Goal: Task Accomplishment & Management: Manage account settings

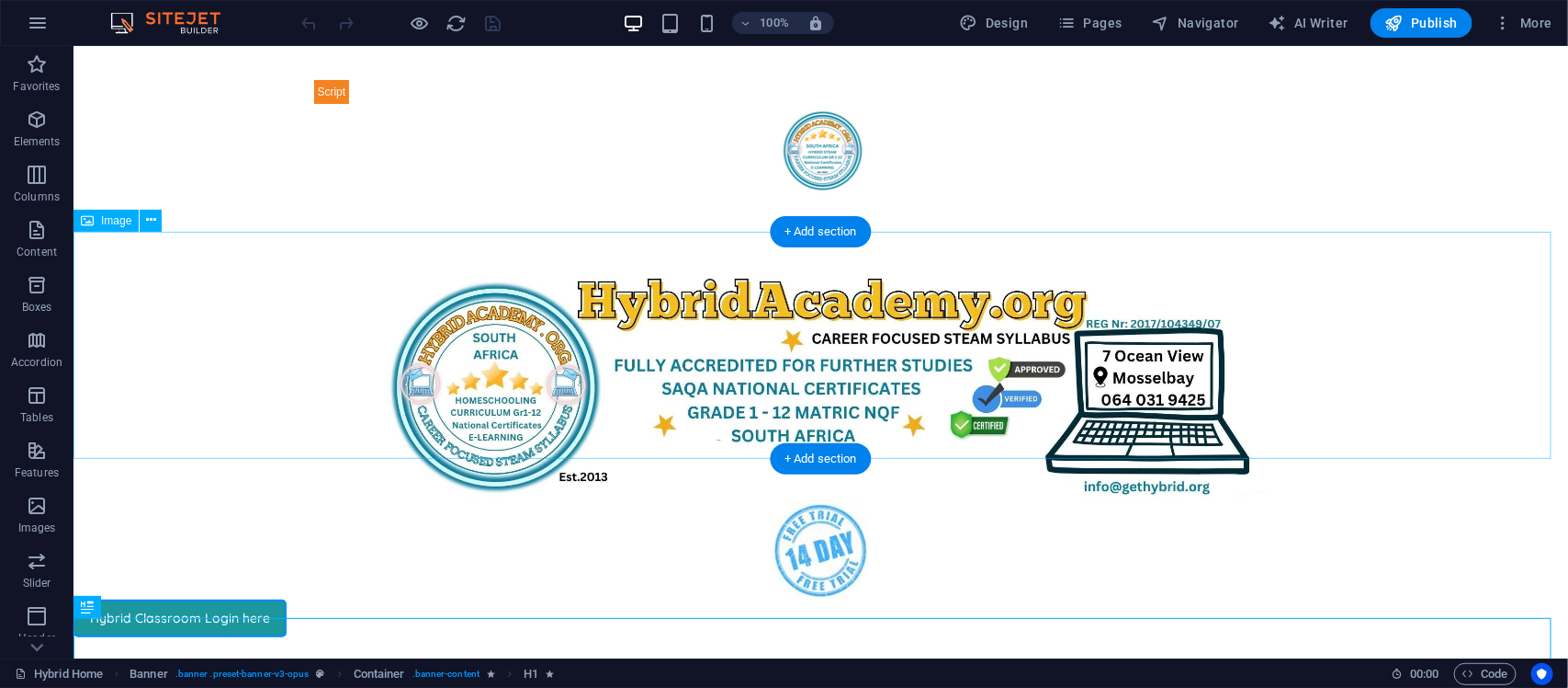
click at [1170, 359] on figure at bounding box center [820, 387] width 1495 height 227
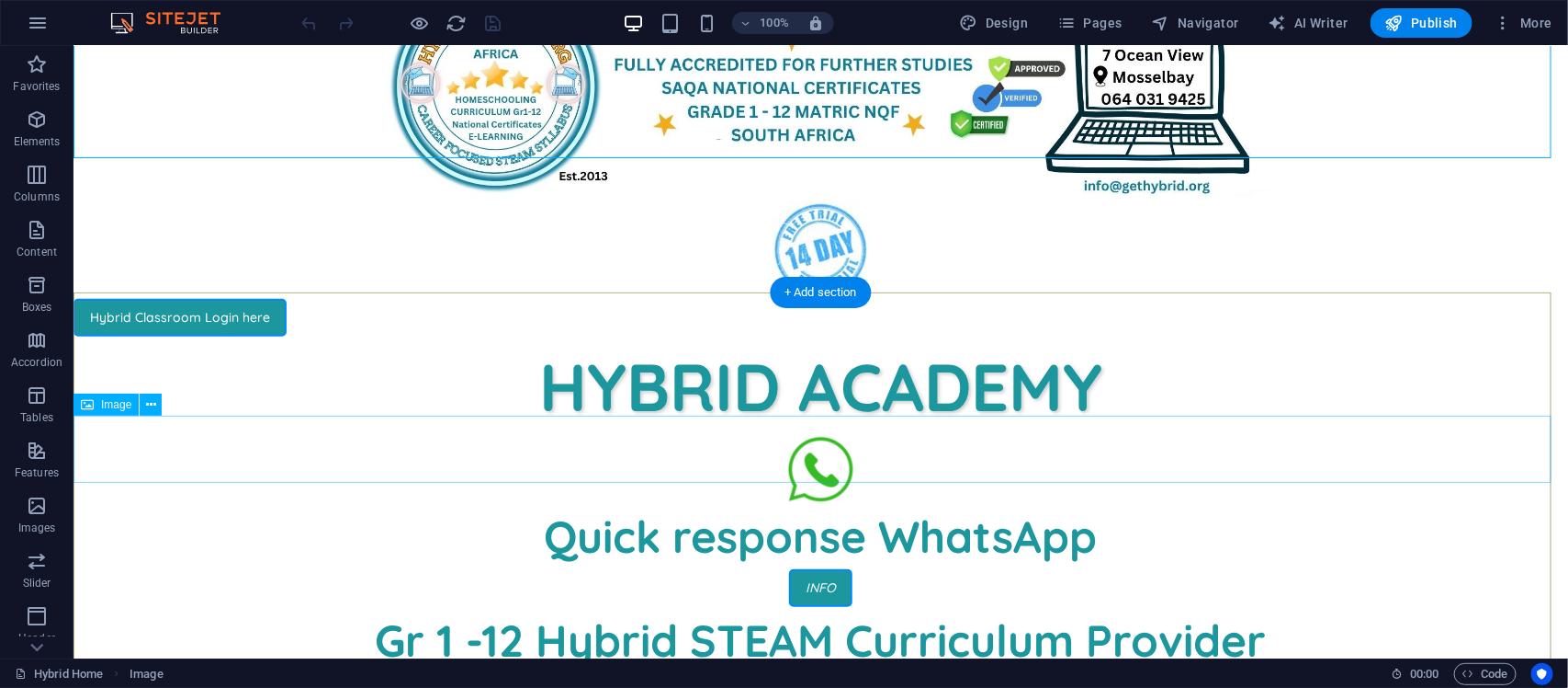
scroll to position [306, 0]
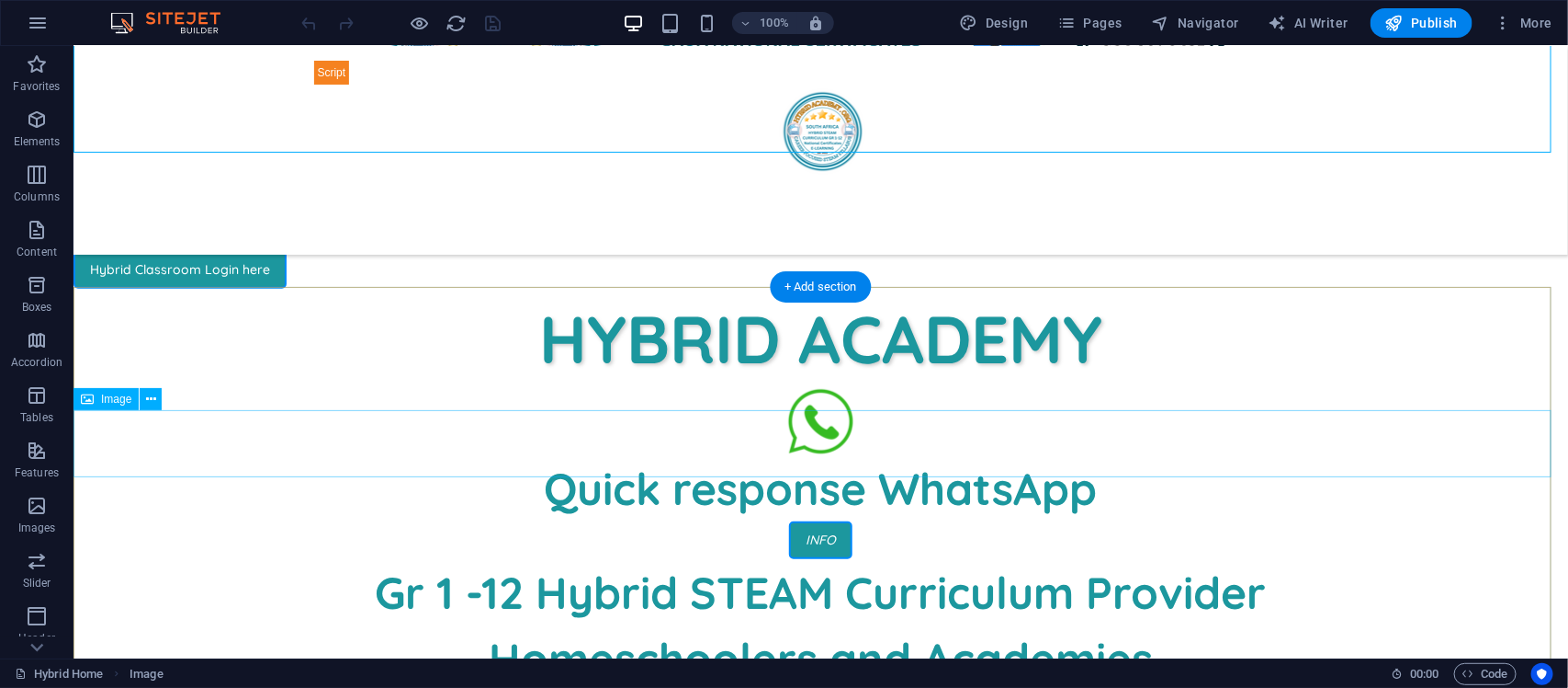
click at [815, 446] on figure at bounding box center [820, 420] width 1495 height 67
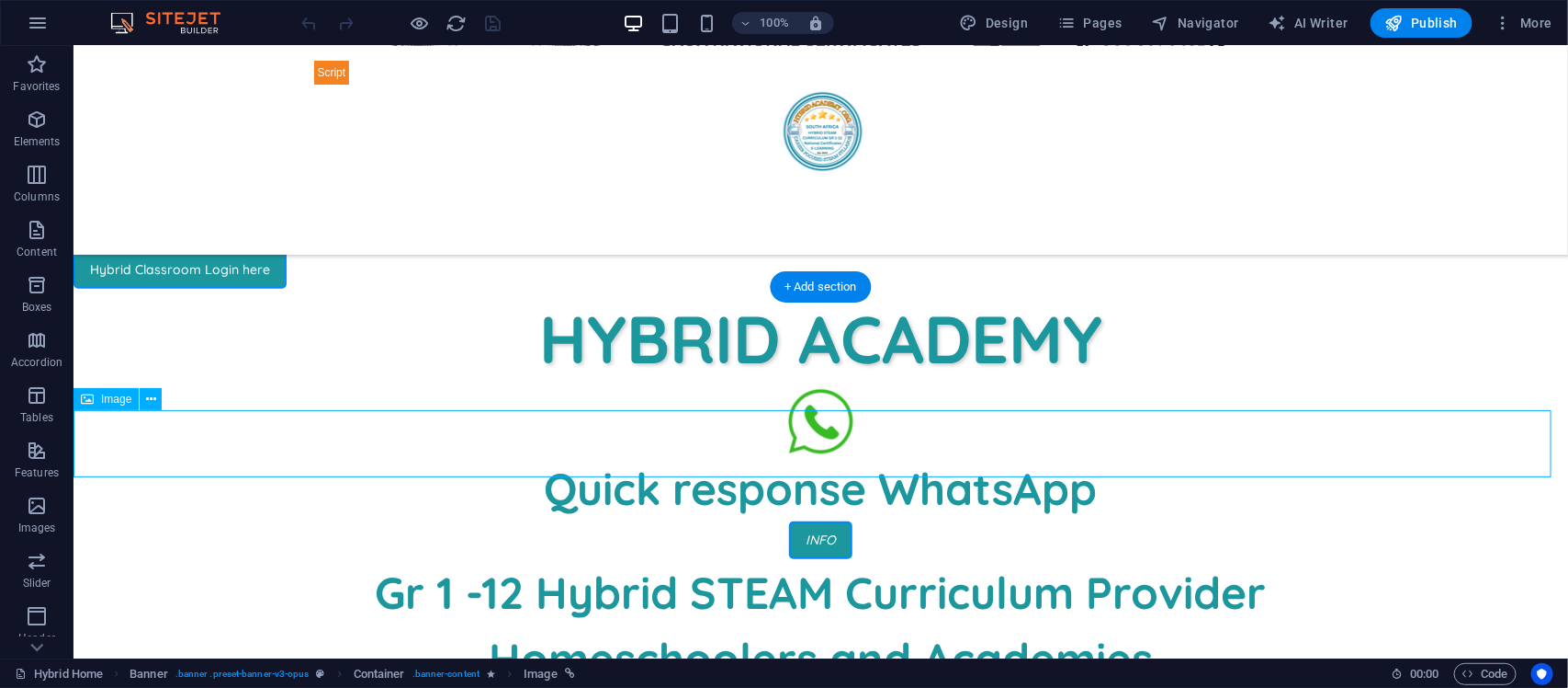
click at [815, 446] on figure at bounding box center [820, 420] width 1495 height 67
select select "px"
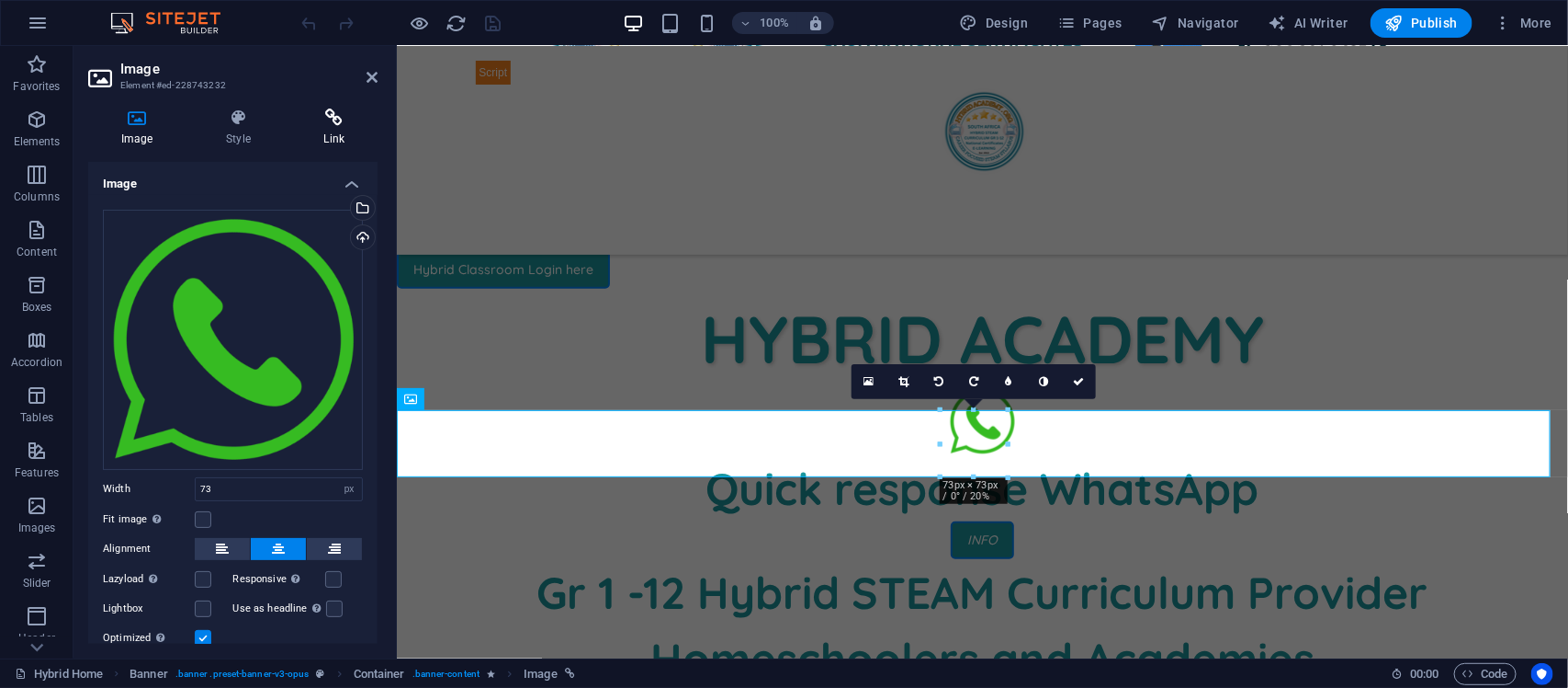
click at [331, 112] on icon at bounding box center [333, 117] width 86 height 18
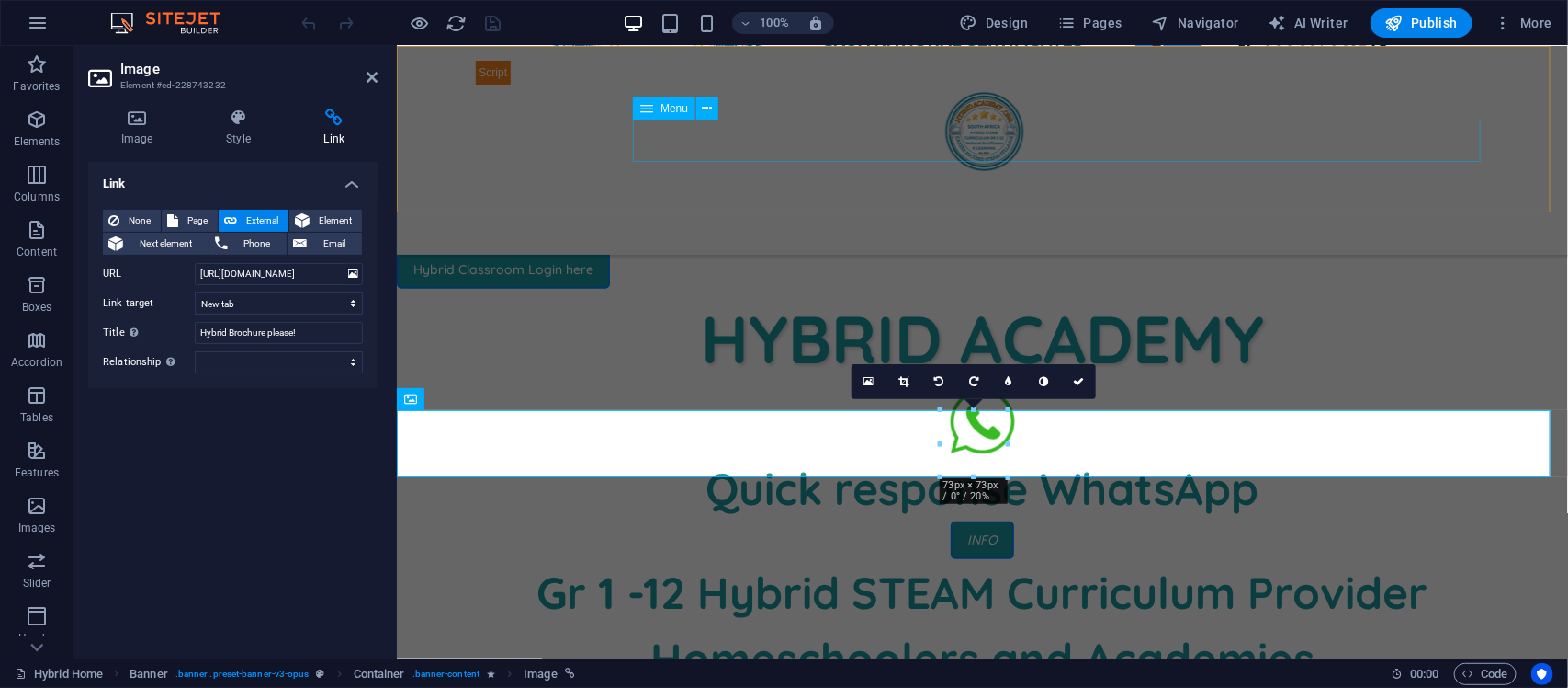
click at [837, 197] on nav "Home About Service Contact" at bounding box center [982, 217] width 1014 height 43
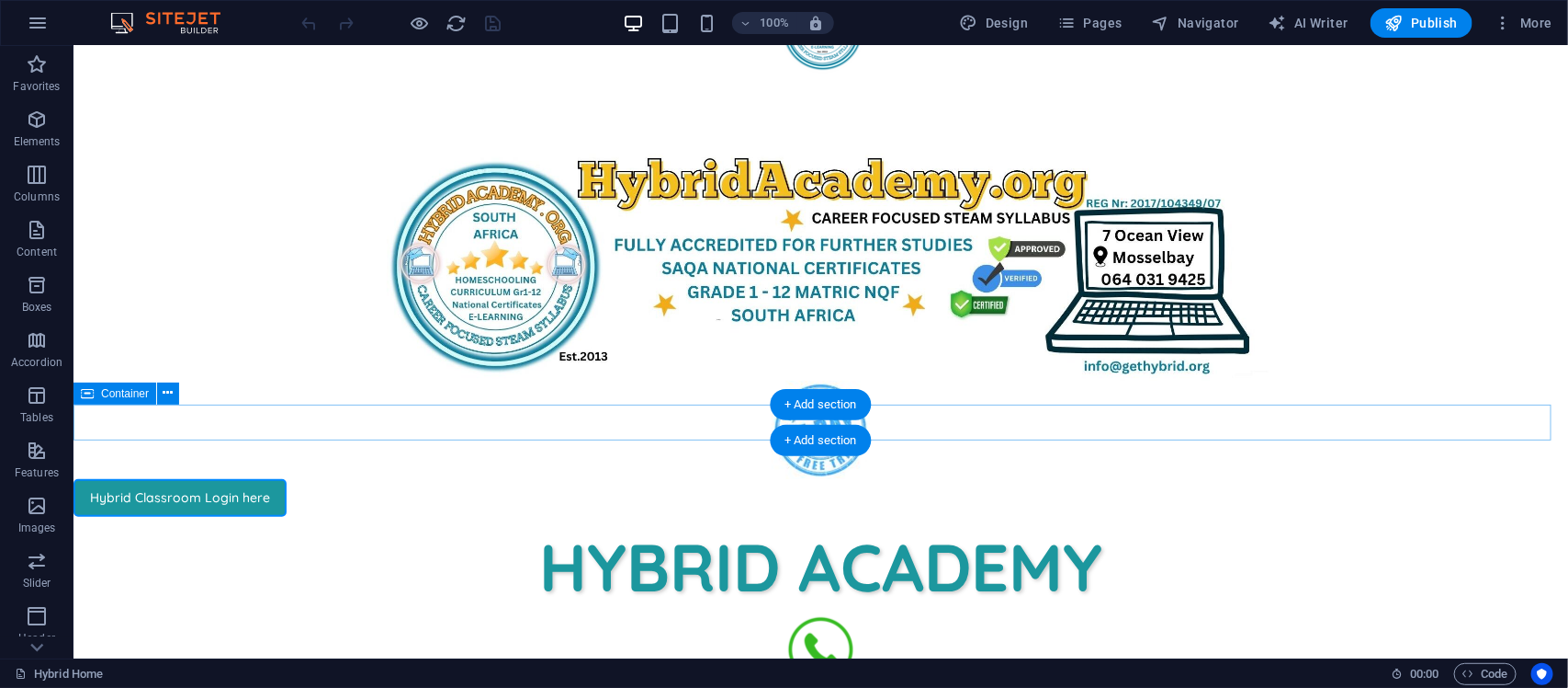
scroll to position [115, 0]
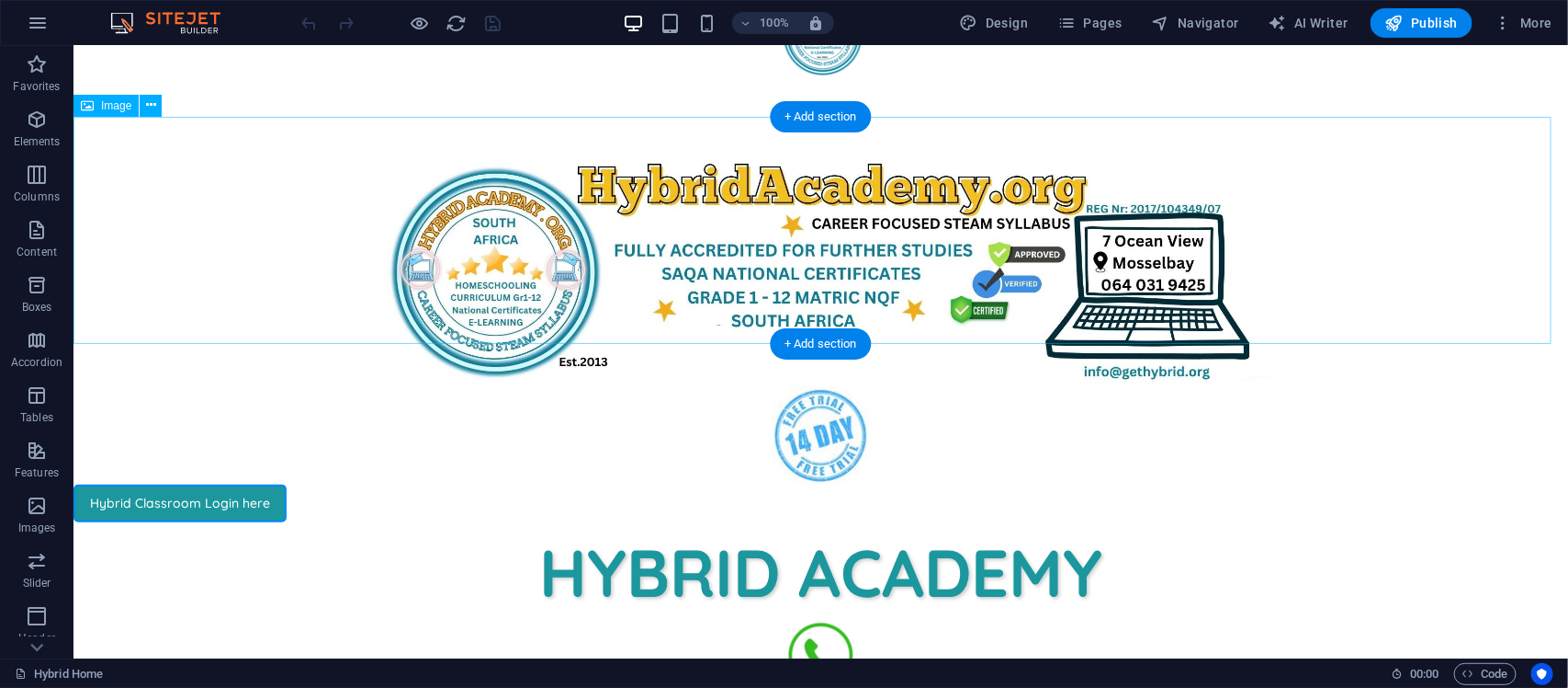
click at [1150, 225] on figure at bounding box center [820, 271] width 1495 height 227
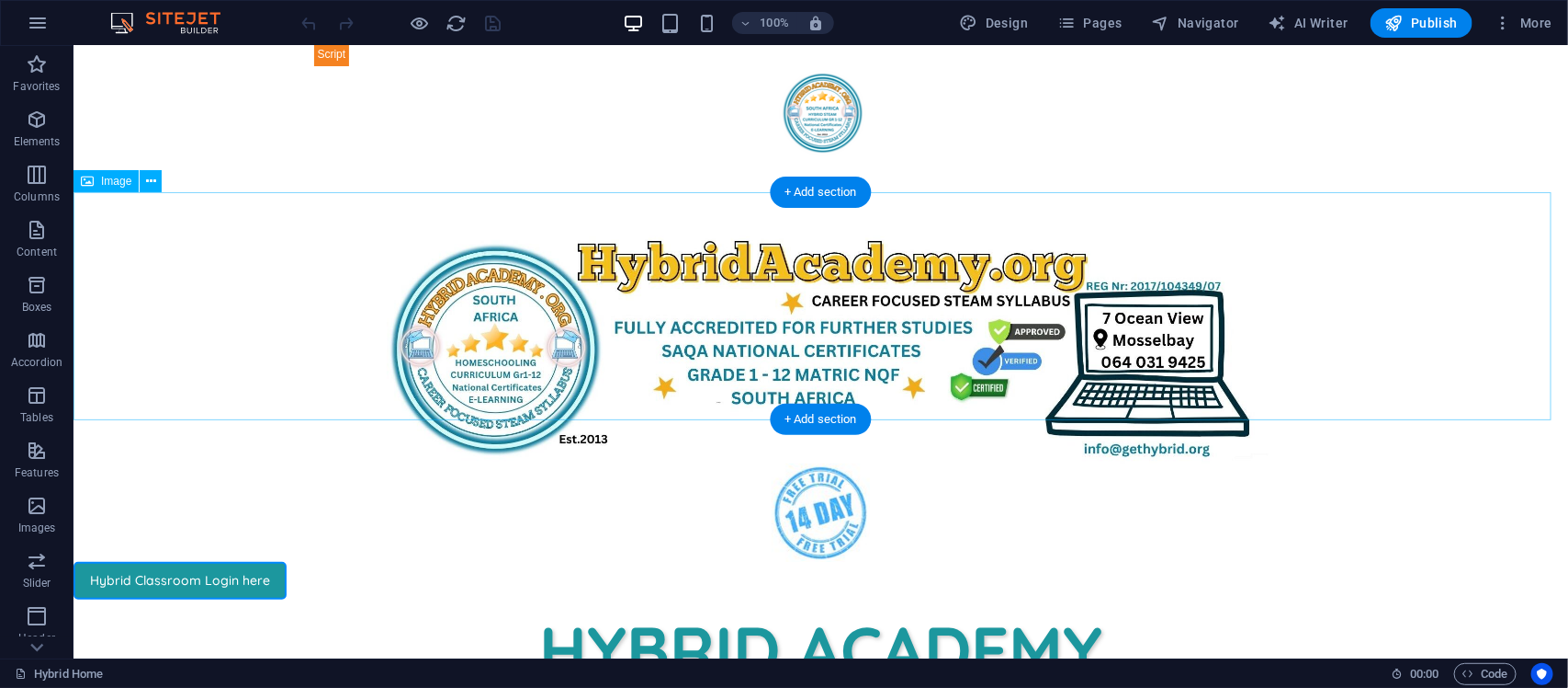
scroll to position [0, 0]
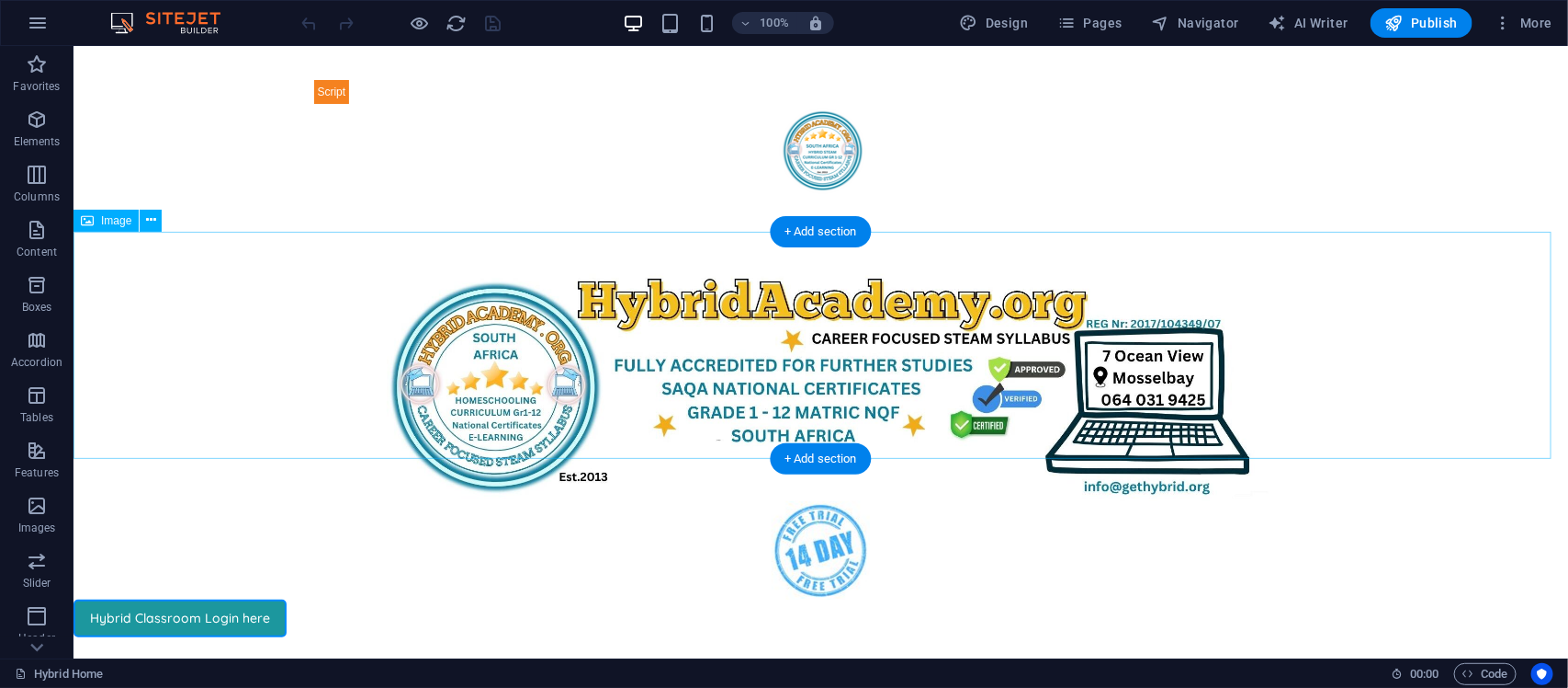
click at [843, 312] on figure at bounding box center [820, 387] width 1495 height 227
select select "px"
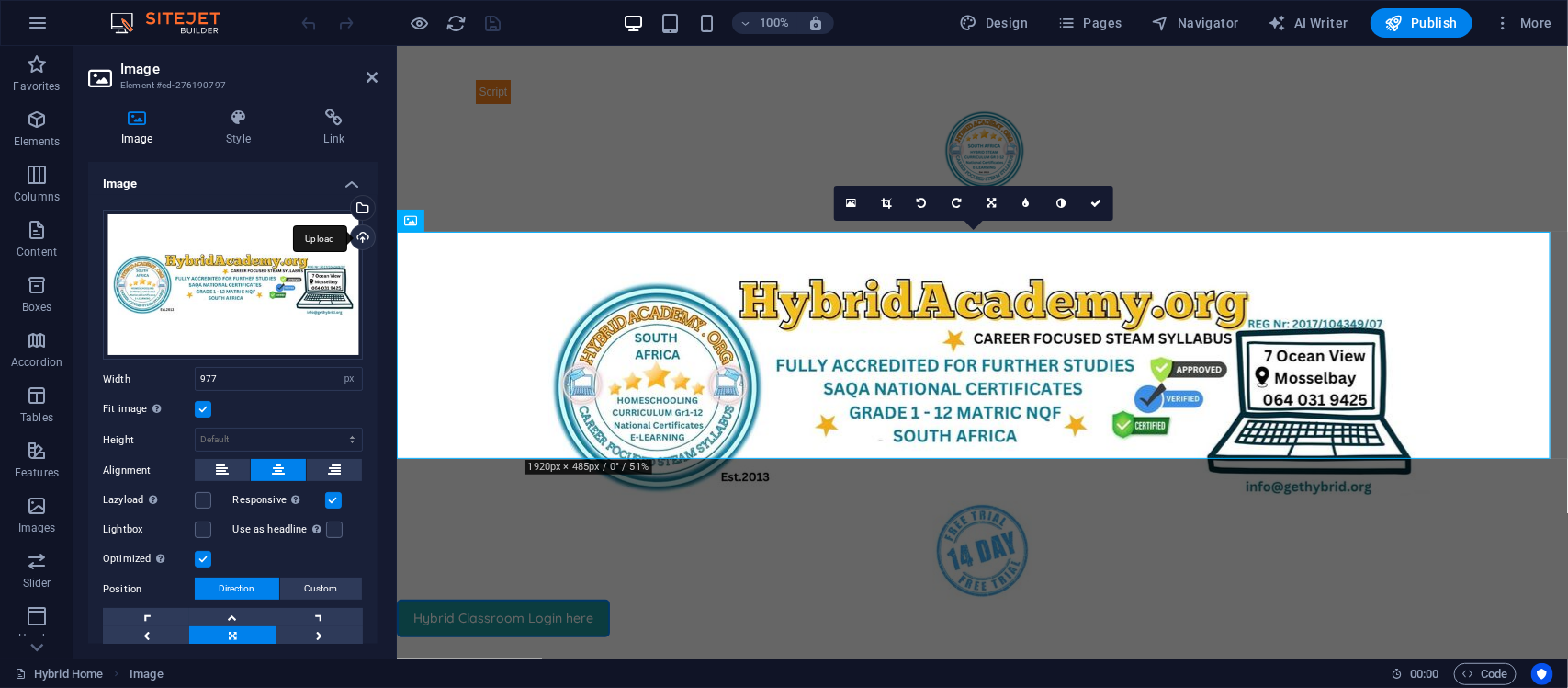
click at [360, 231] on div "Upload" at bounding box center [361, 238] width 27 height 27
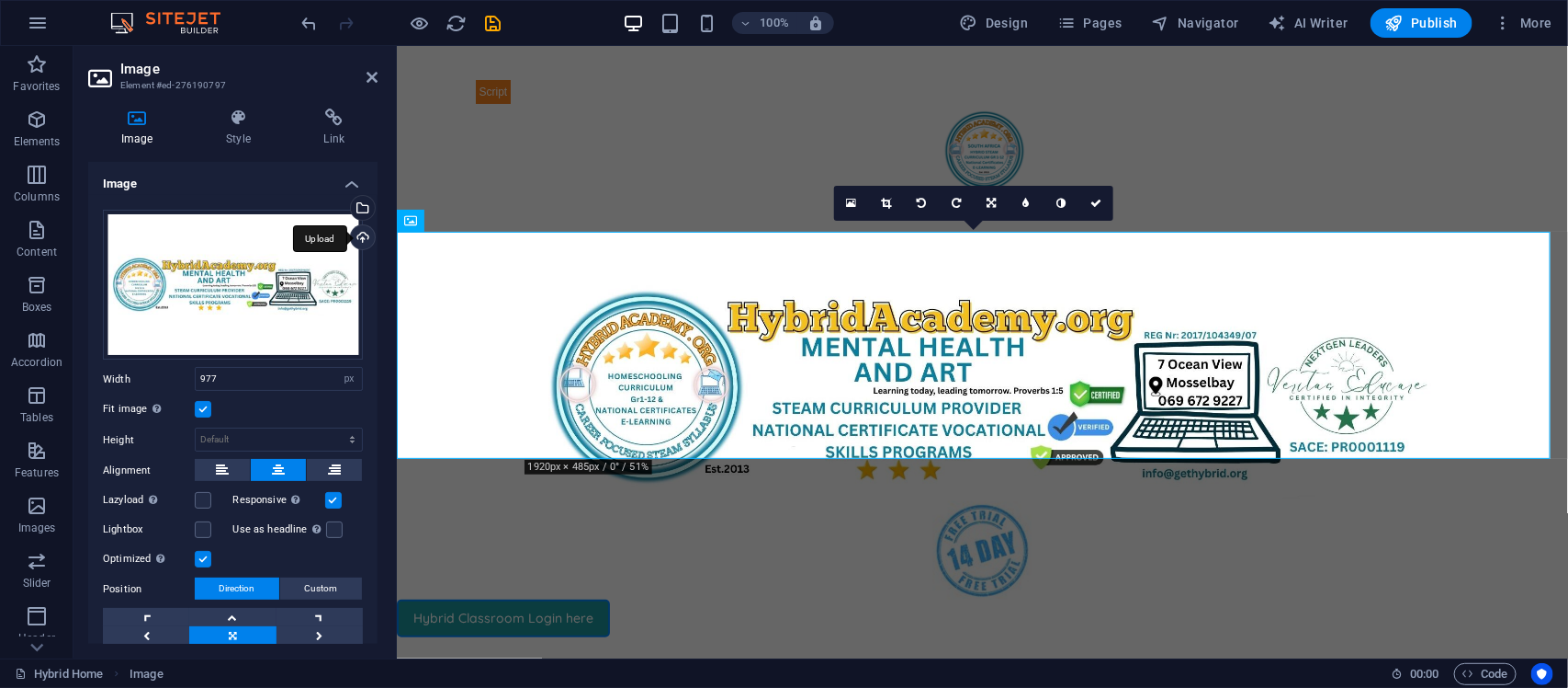
click at [359, 237] on div "Upload" at bounding box center [361, 238] width 27 height 27
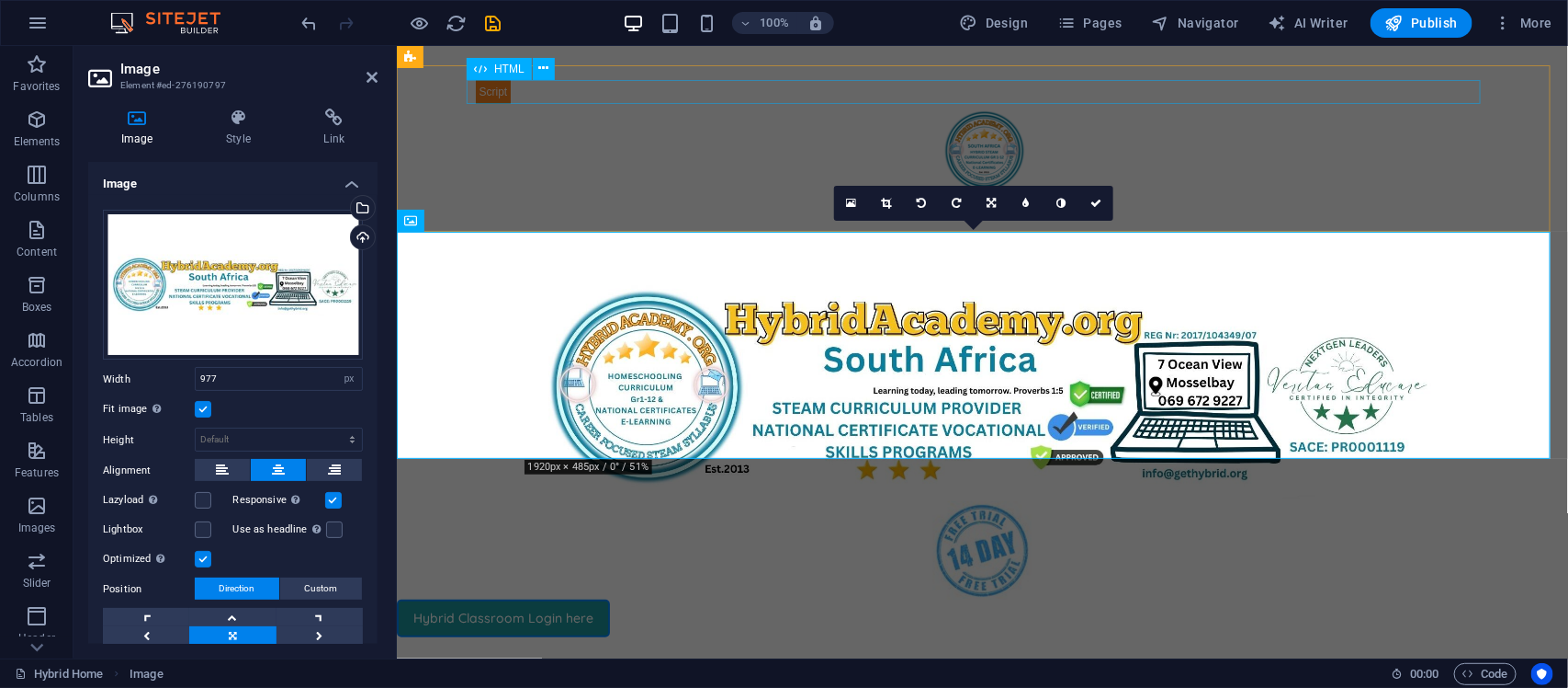
click at [795, 101] on div at bounding box center [982, 91] width 1014 height 24
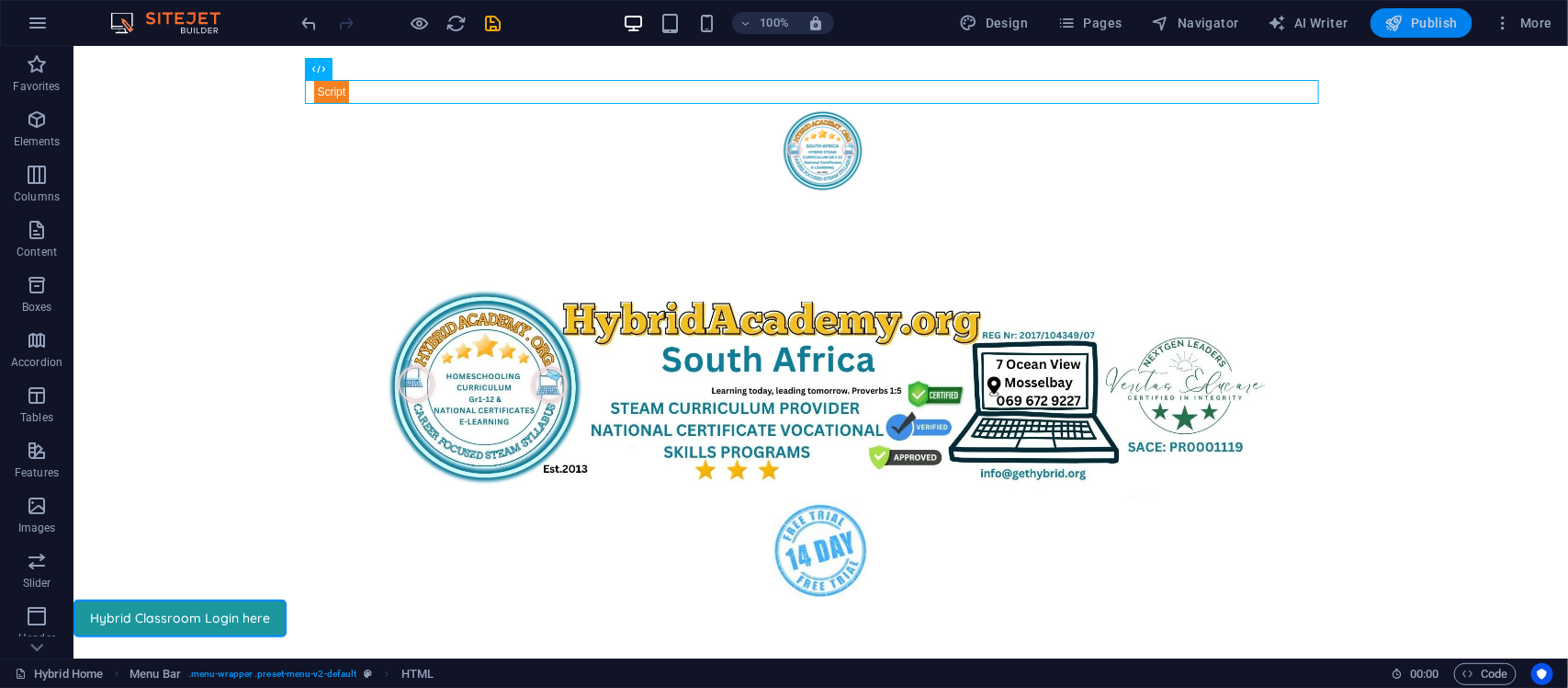
click at [1445, 28] on span "Publish" at bounding box center [1422, 23] width 73 height 18
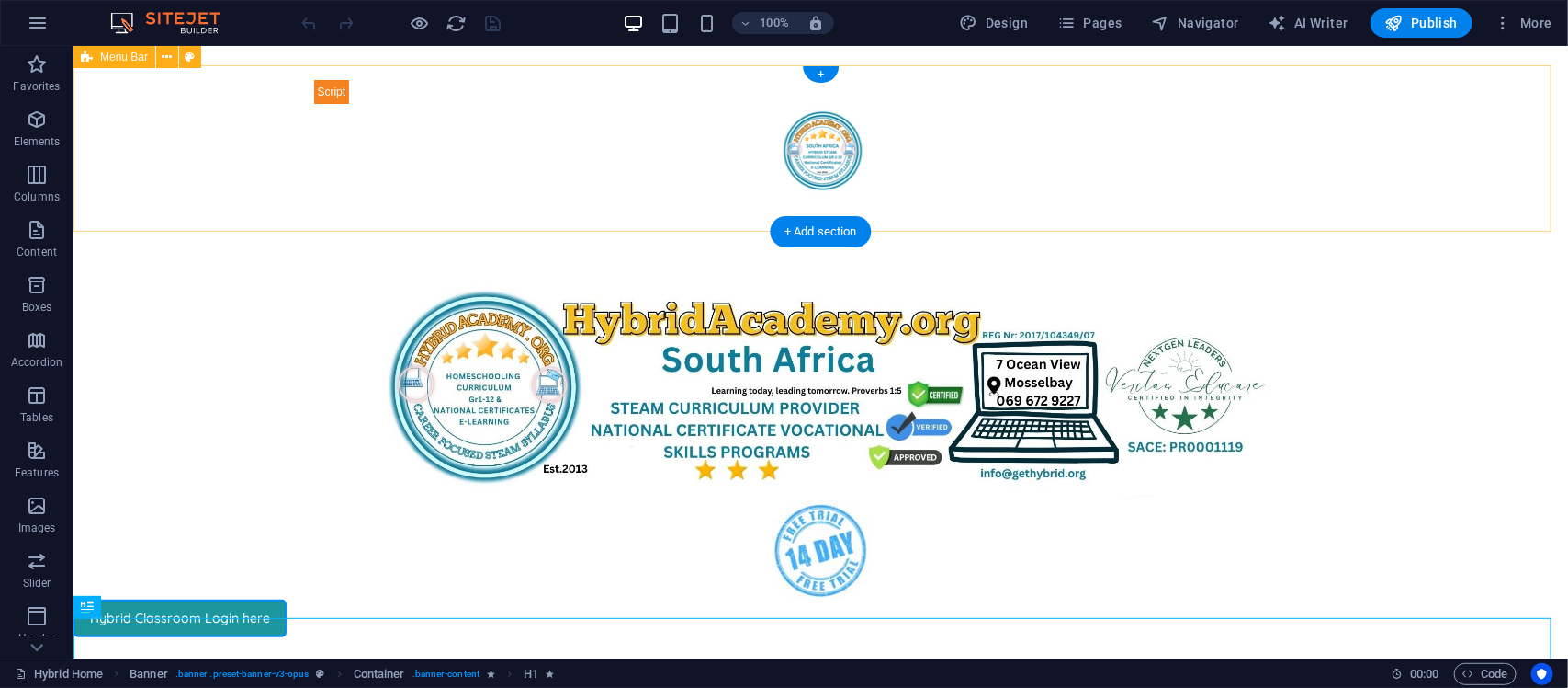
click at [1372, 203] on div "Homeschooling Curriculum Home About Service Contact" at bounding box center [820, 168] width 1495 height 209
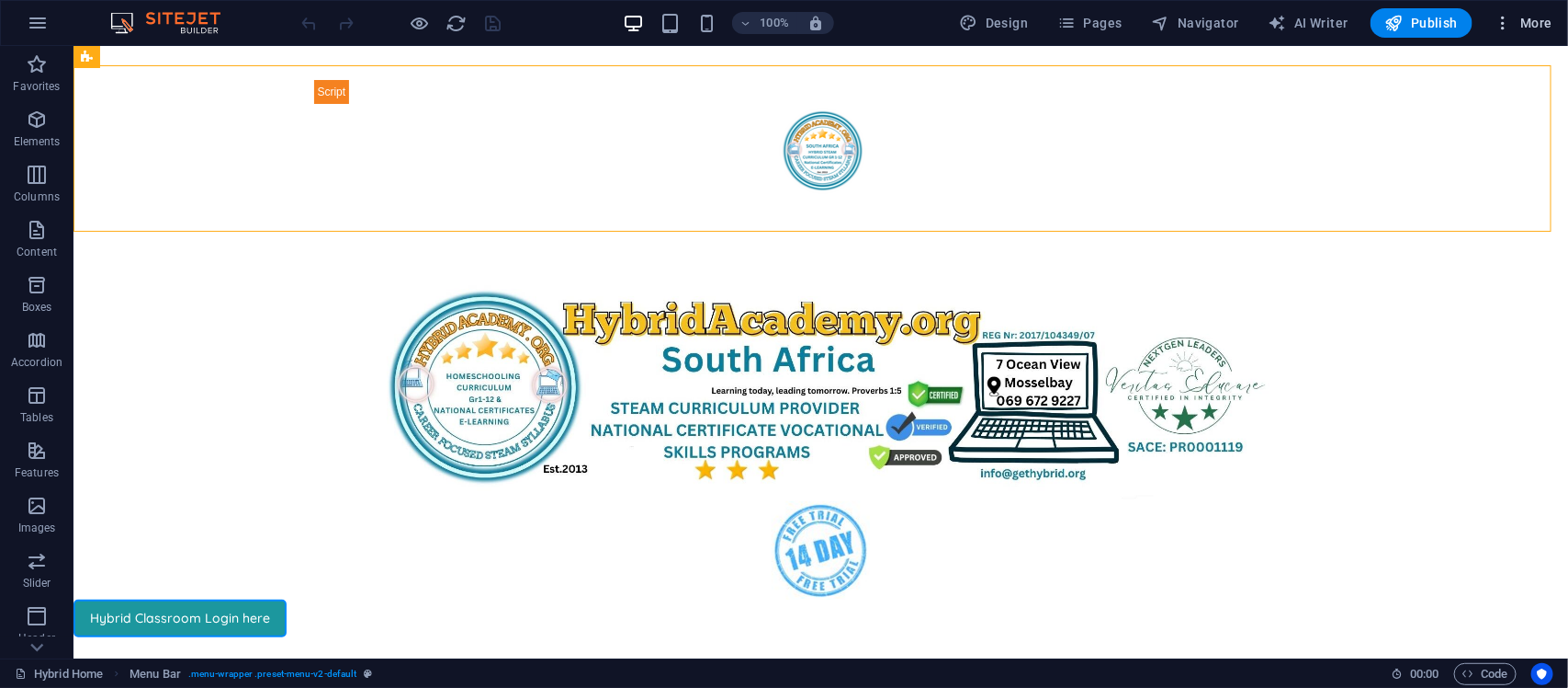
click at [1503, 24] on icon "button" at bounding box center [1504, 23] width 18 height 18
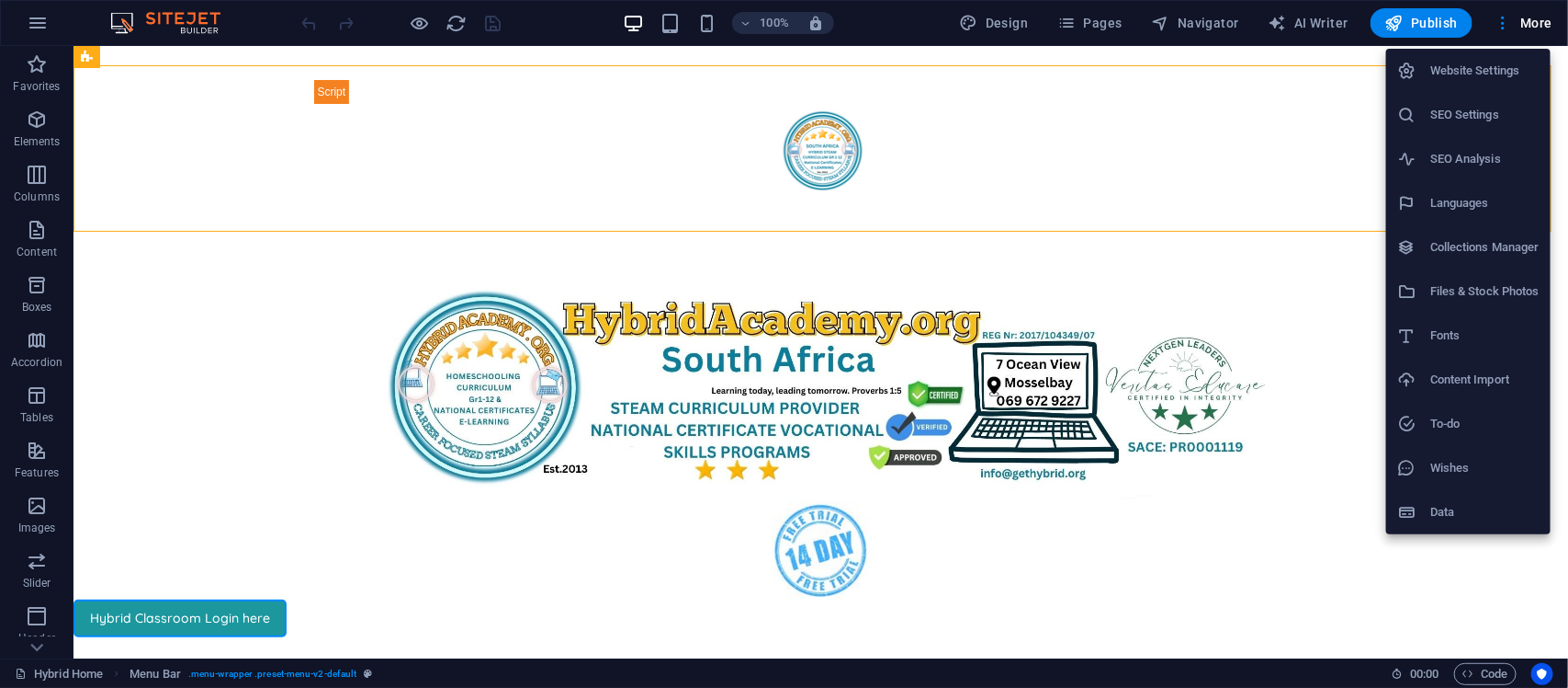
click at [1177, 555] on div at bounding box center [784, 344] width 1568 height 688
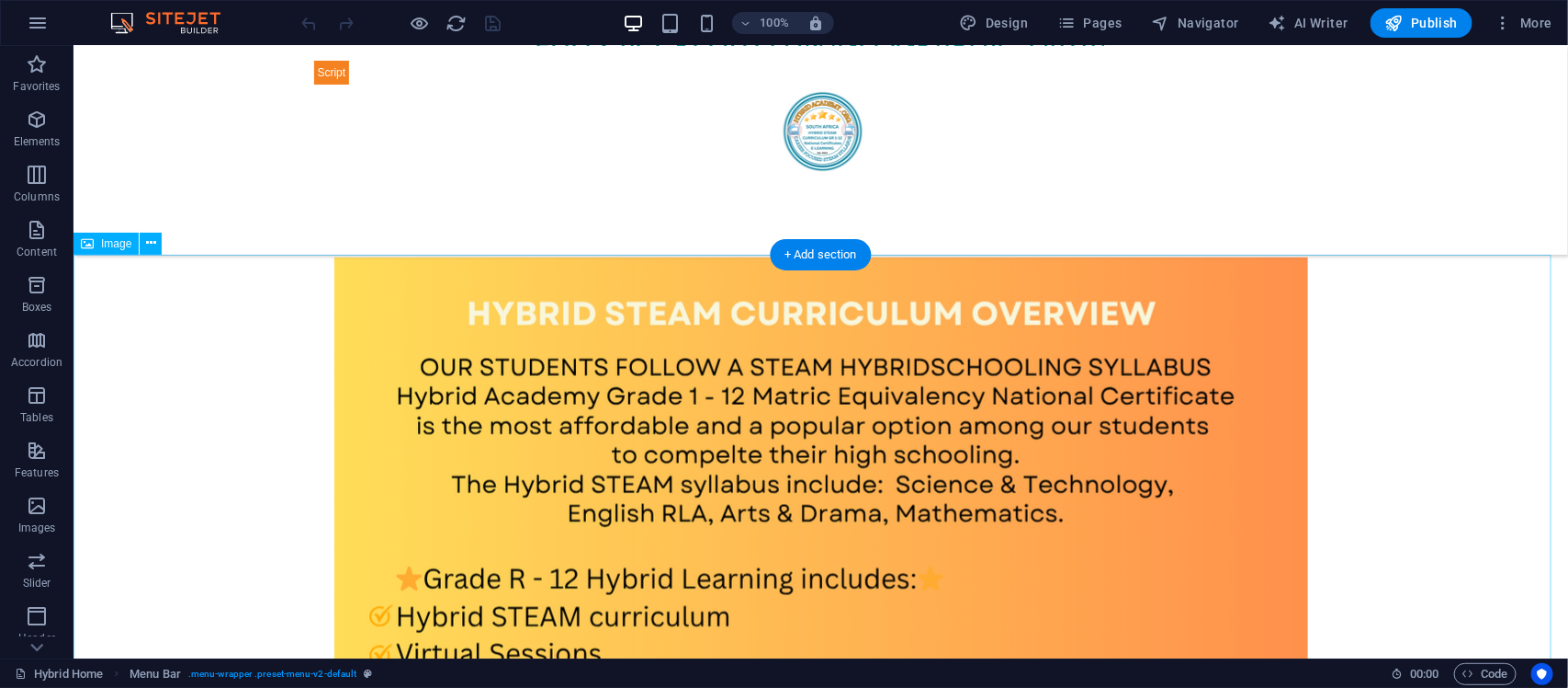
scroll to position [995, 0]
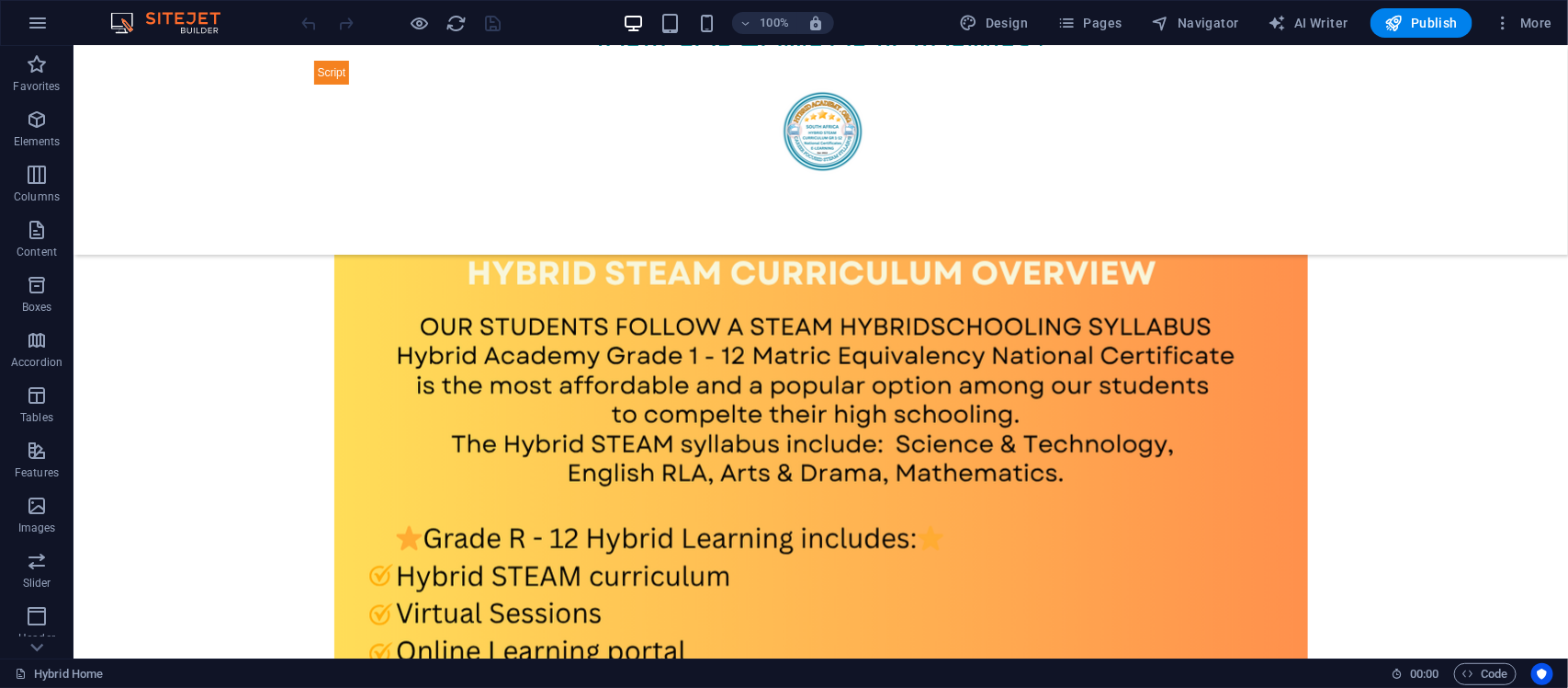
scroll to position [989, 0]
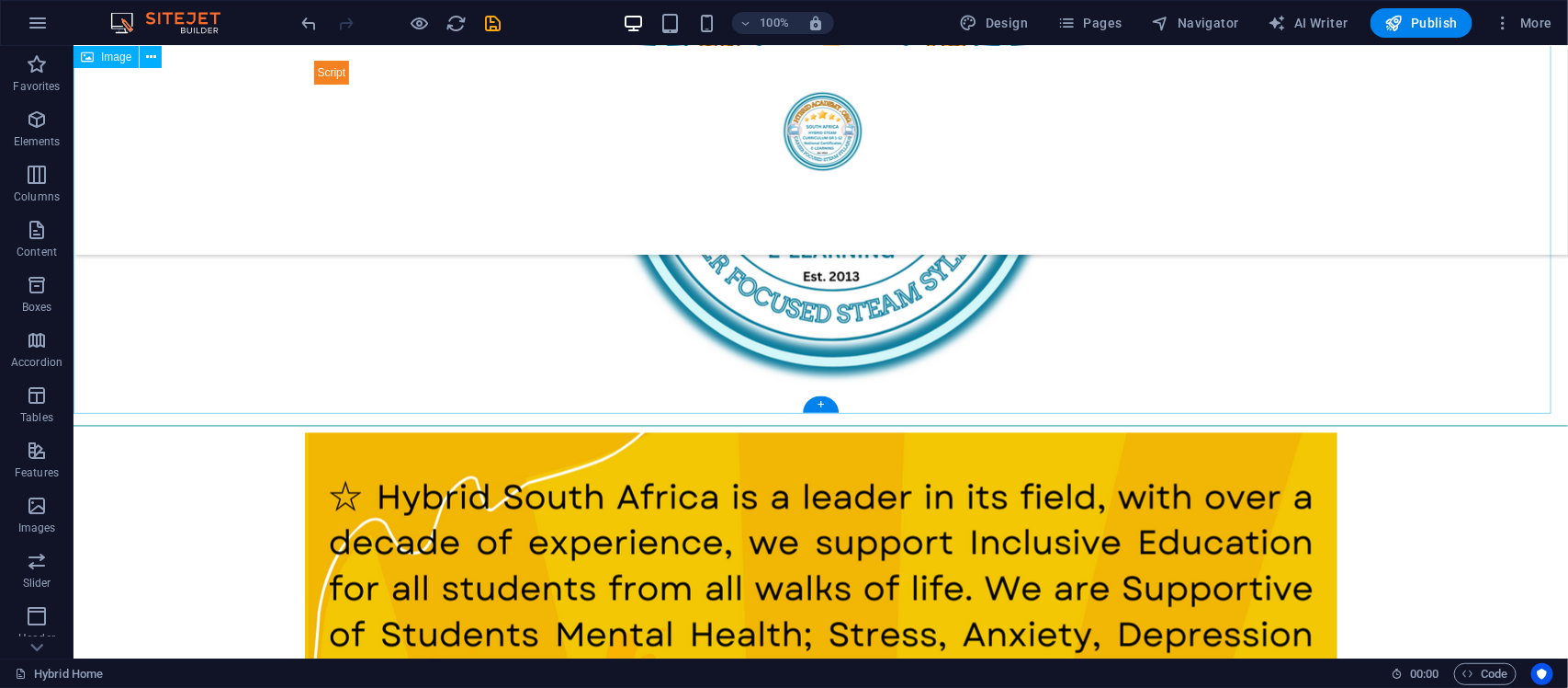
scroll to position [1371, 0]
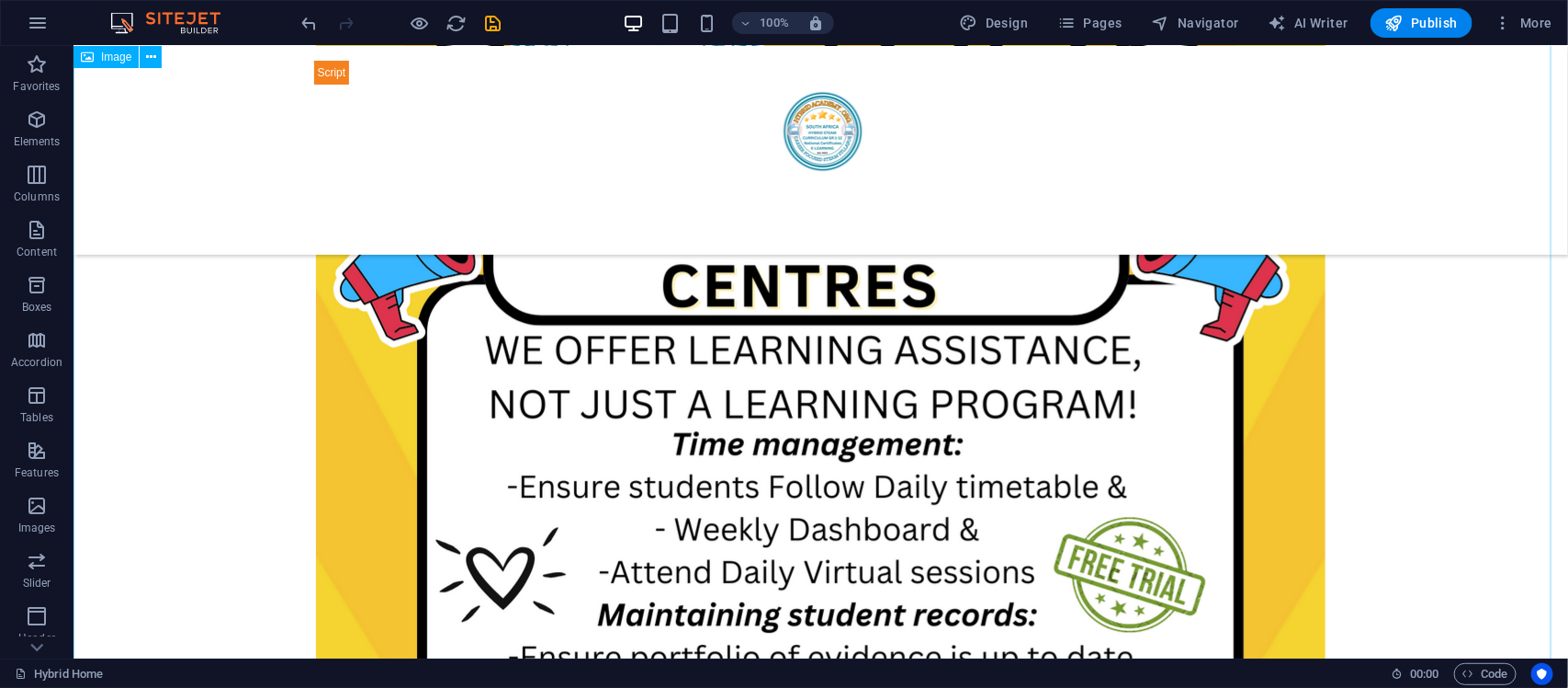
scroll to position [2138, 0]
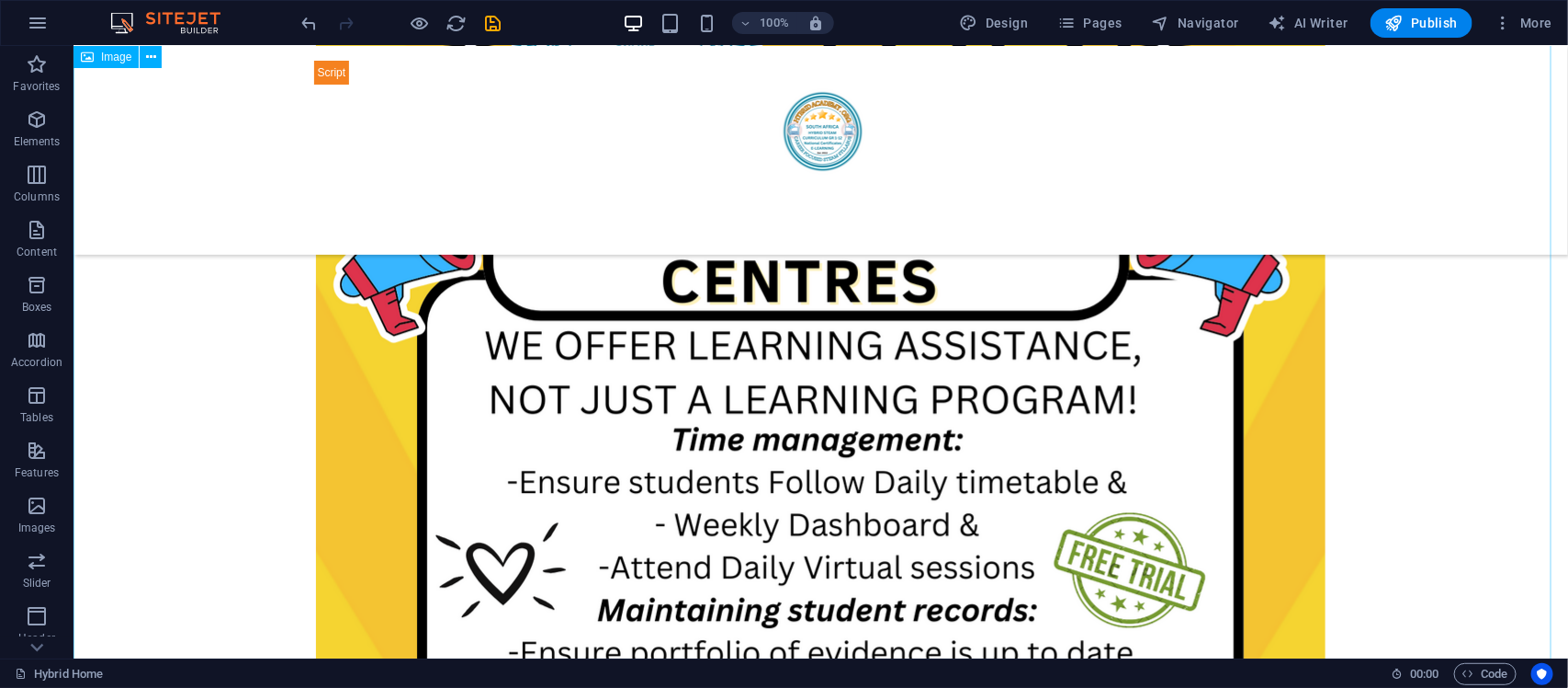
click at [879, 525] on figure at bounding box center [820, 576] width 1495 height 1429
click at [961, 326] on figure at bounding box center [820, 576] width 1495 height 1429
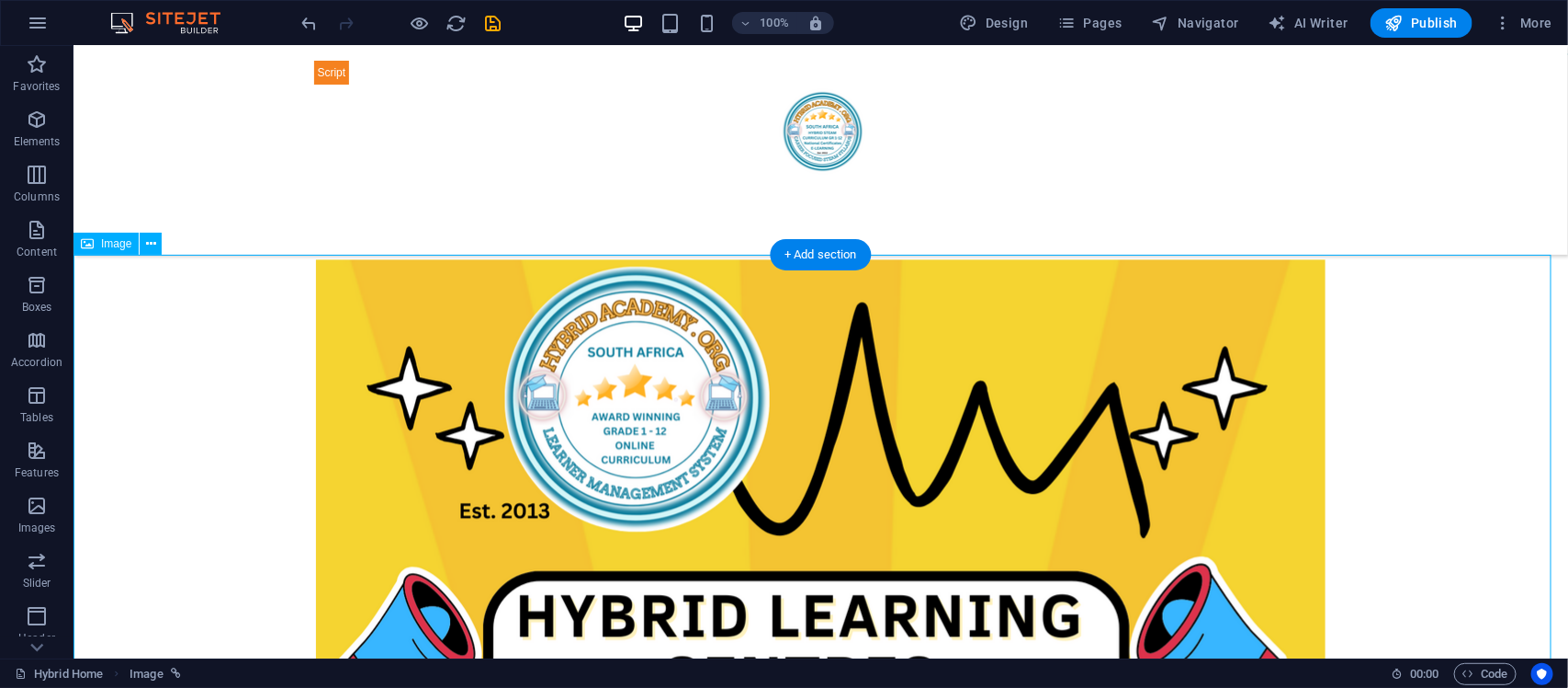
scroll to position [1678, 0]
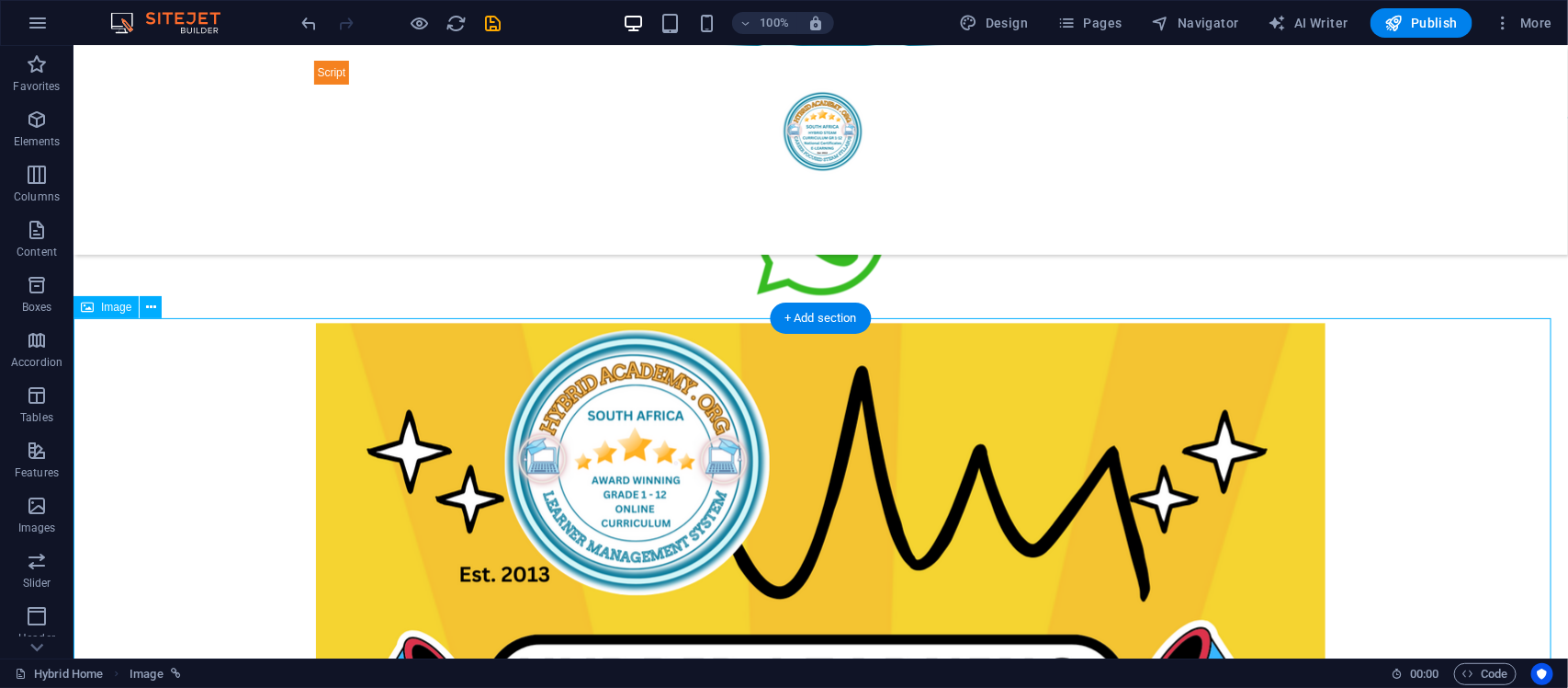
click at [824, 314] on div "+ Add section" at bounding box center [821, 318] width 102 height 31
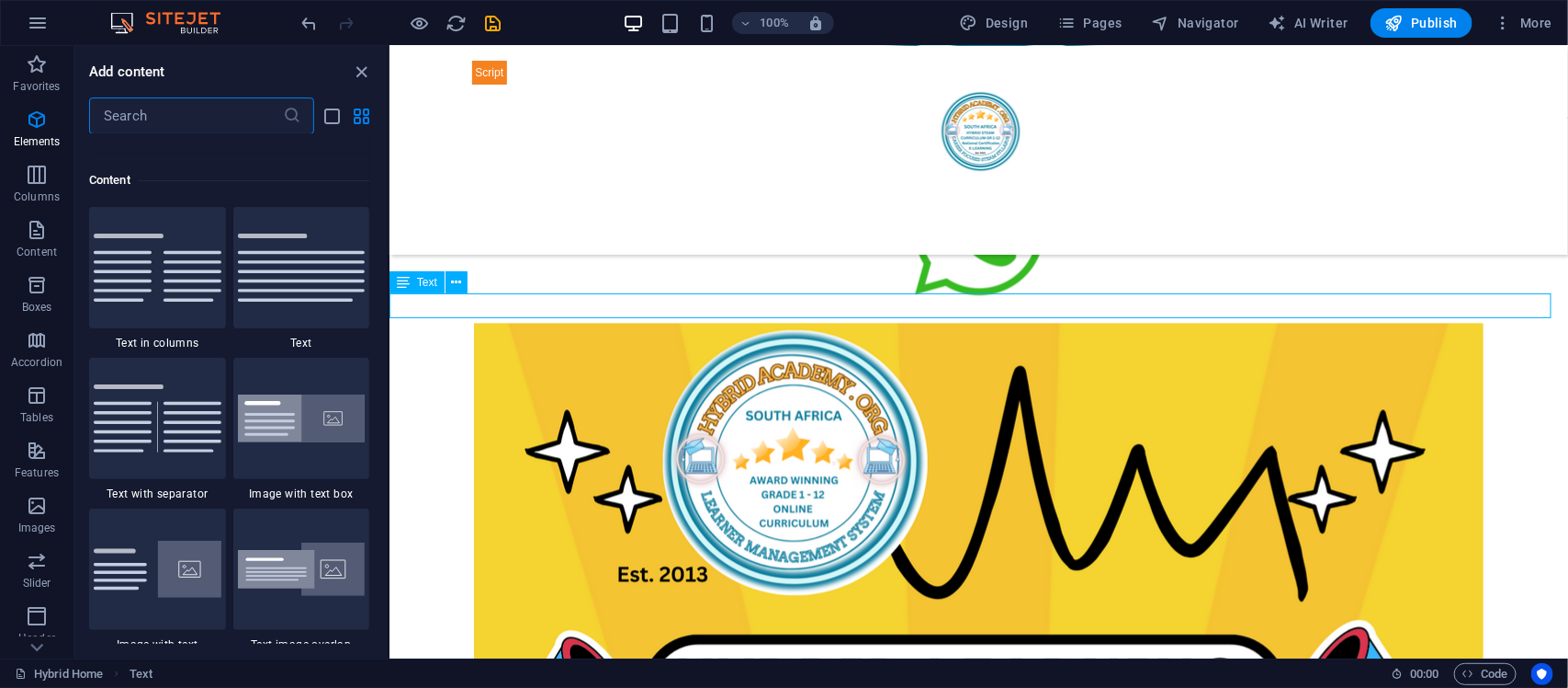
scroll to position [3214, 0]
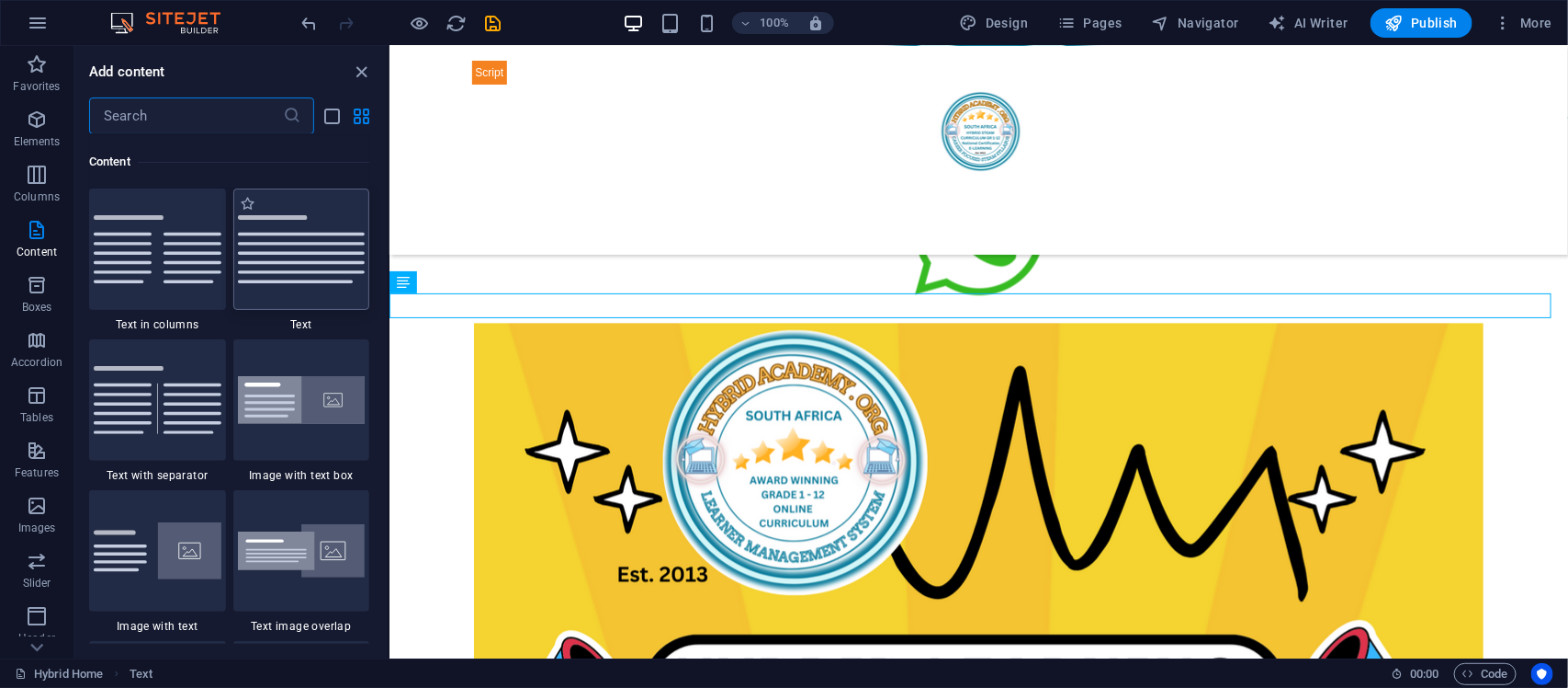
click at [328, 291] on div at bounding box center [301, 249] width 137 height 121
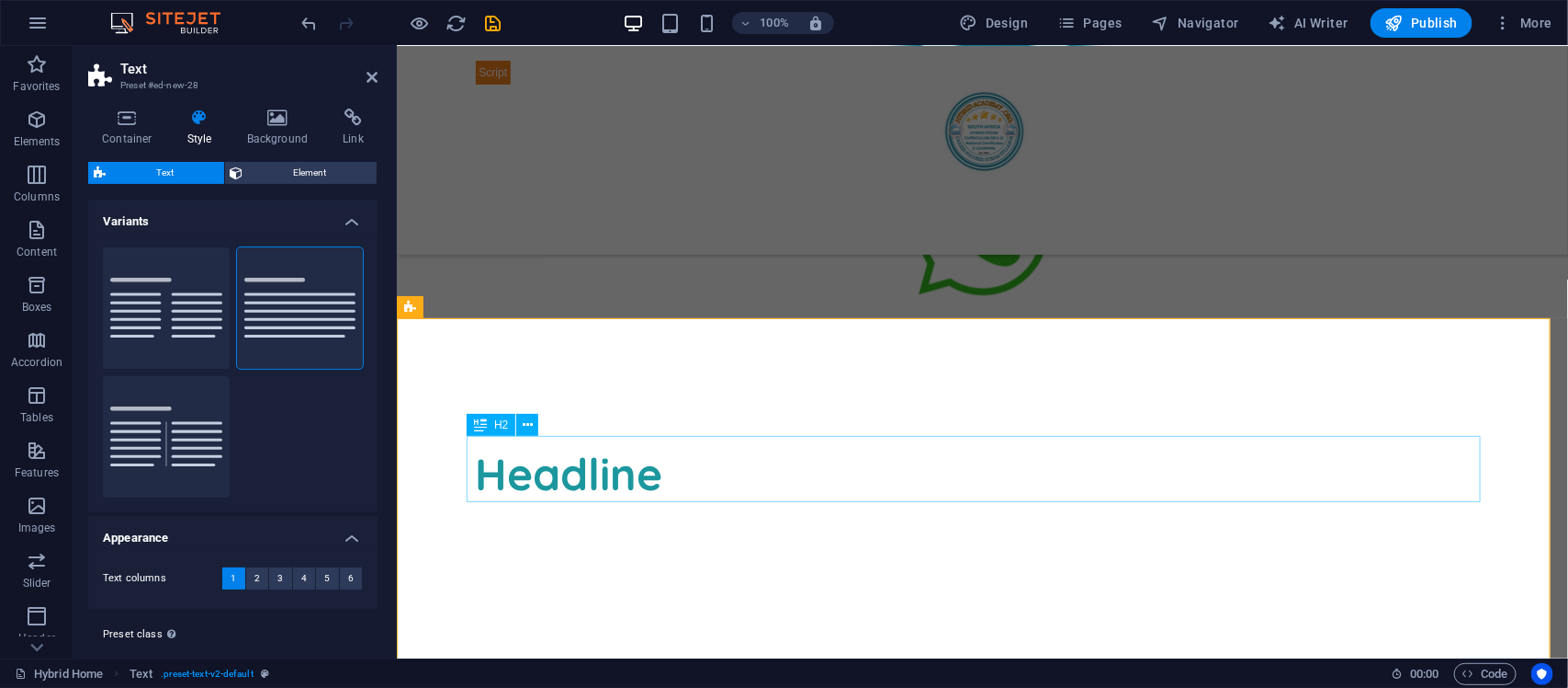
click at [581, 477] on div "Headline" at bounding box center [982, 473] width 1014 height 66
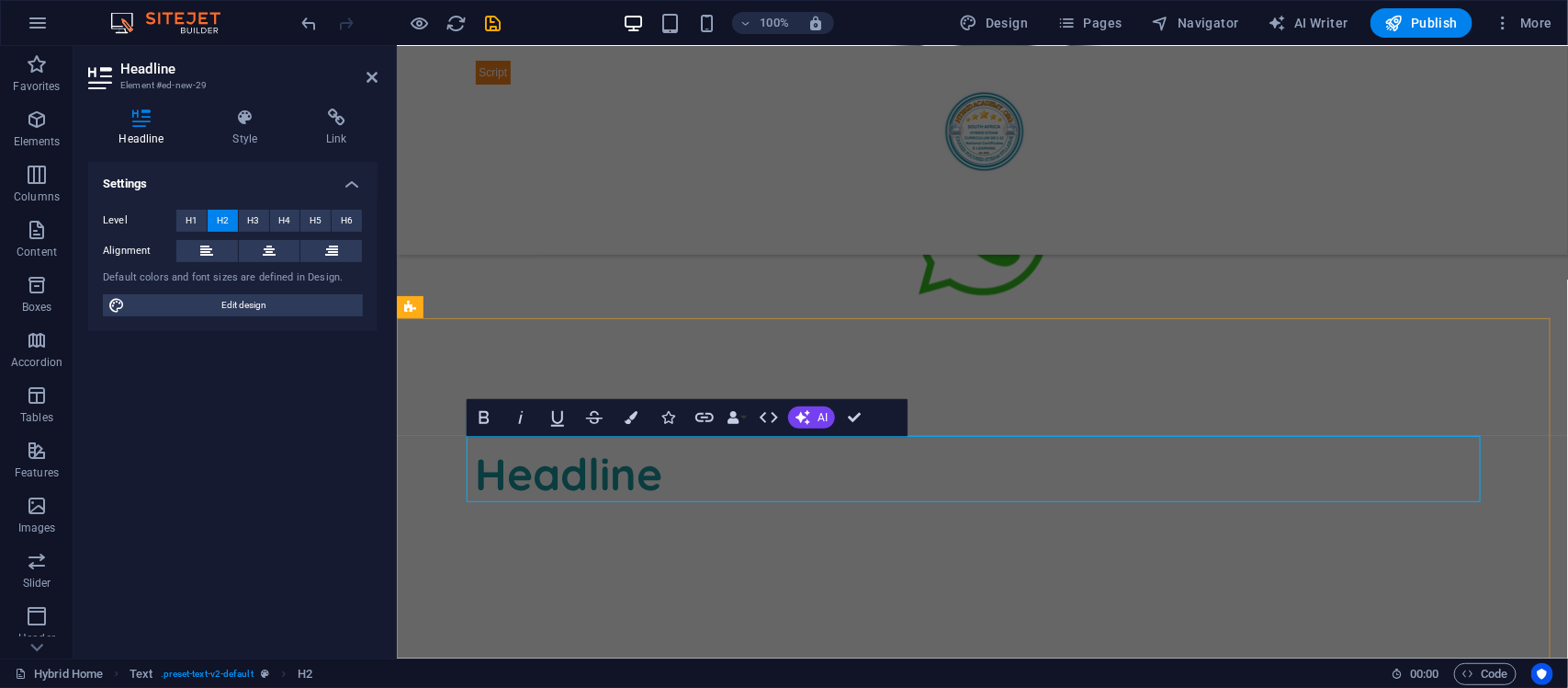
click at [581, 477] on div "Headline Lorem ipsum dolor sitope amet, consectetur adipisicing elitip. [PERSON…" at bounding box center [981, 518] width 1044 height 393
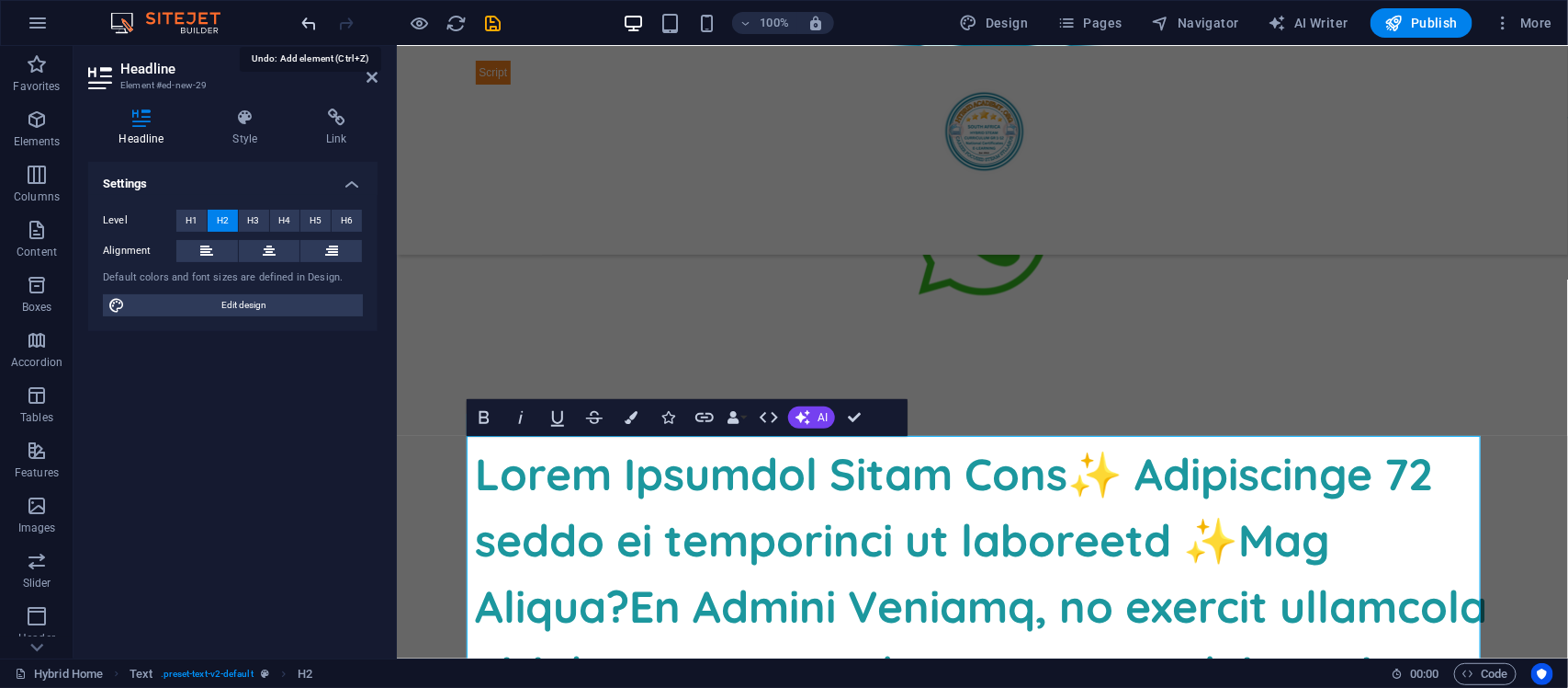
click at [305, 16] on icon "undo" at bounding box center [310, 24] width 21 height 21
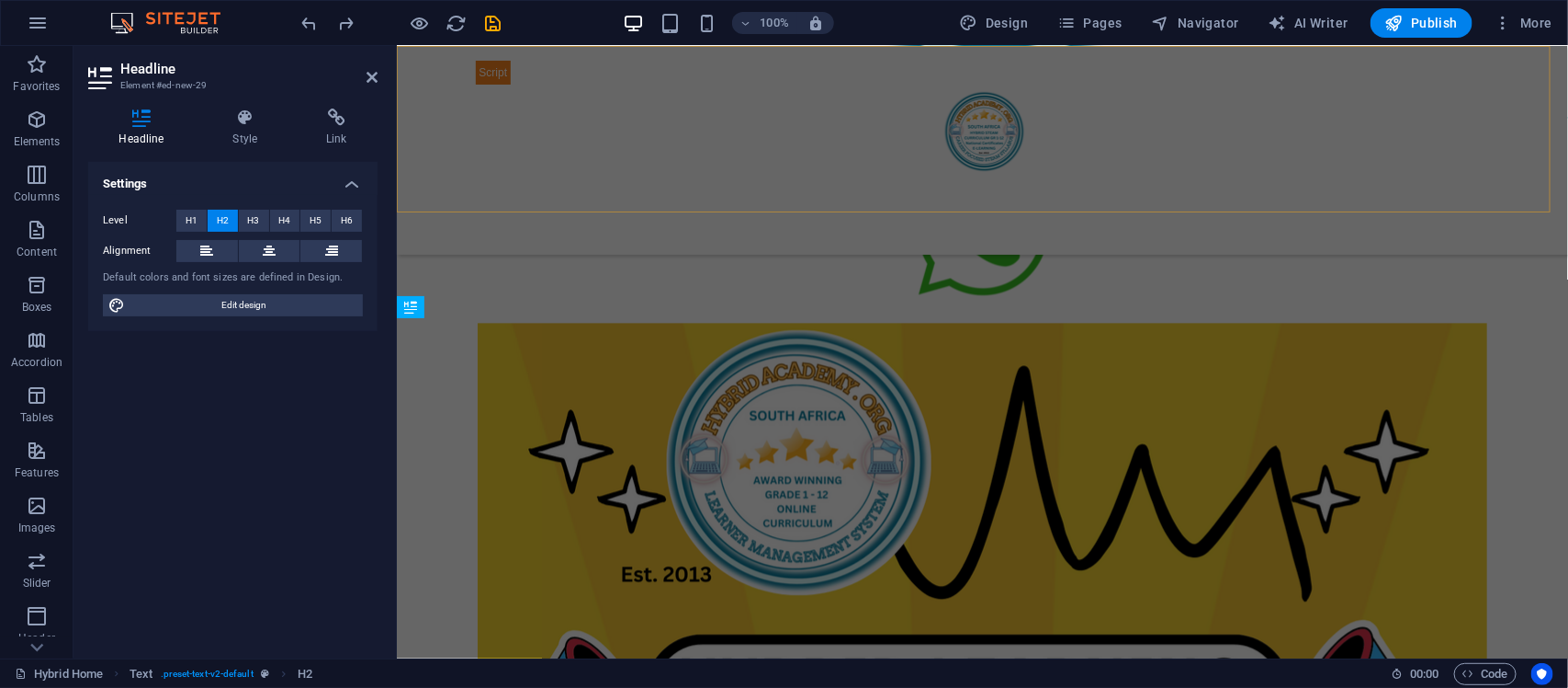
click at [843, 185] on div "Homeschooling Curriculum Home About Service Contact" at bounding box center [981, 149] width 1171 height 209
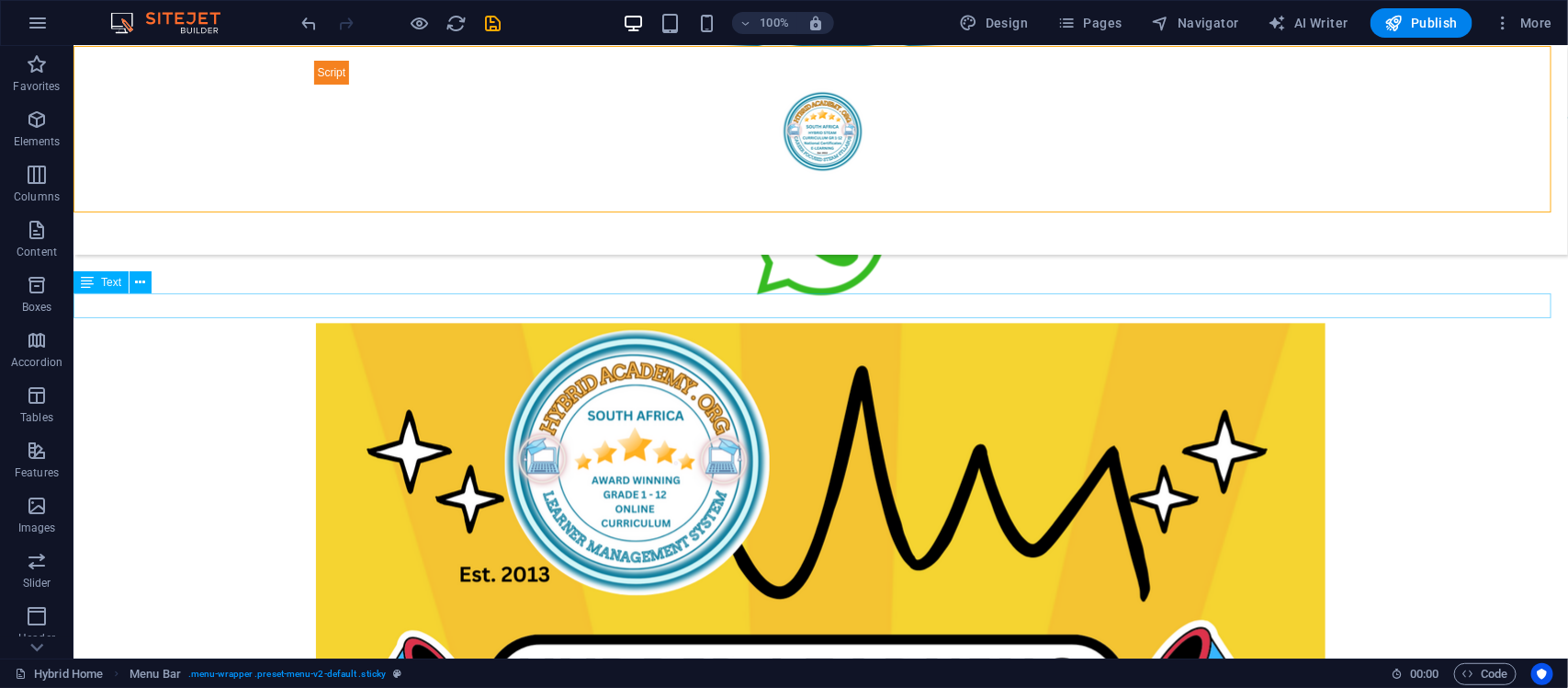
click at [827, 301] on div "Not sure if Hybrid Academy is right for you? Click here to contact our affiliat…" at bounding box center [820, 309] width 1495 height 25
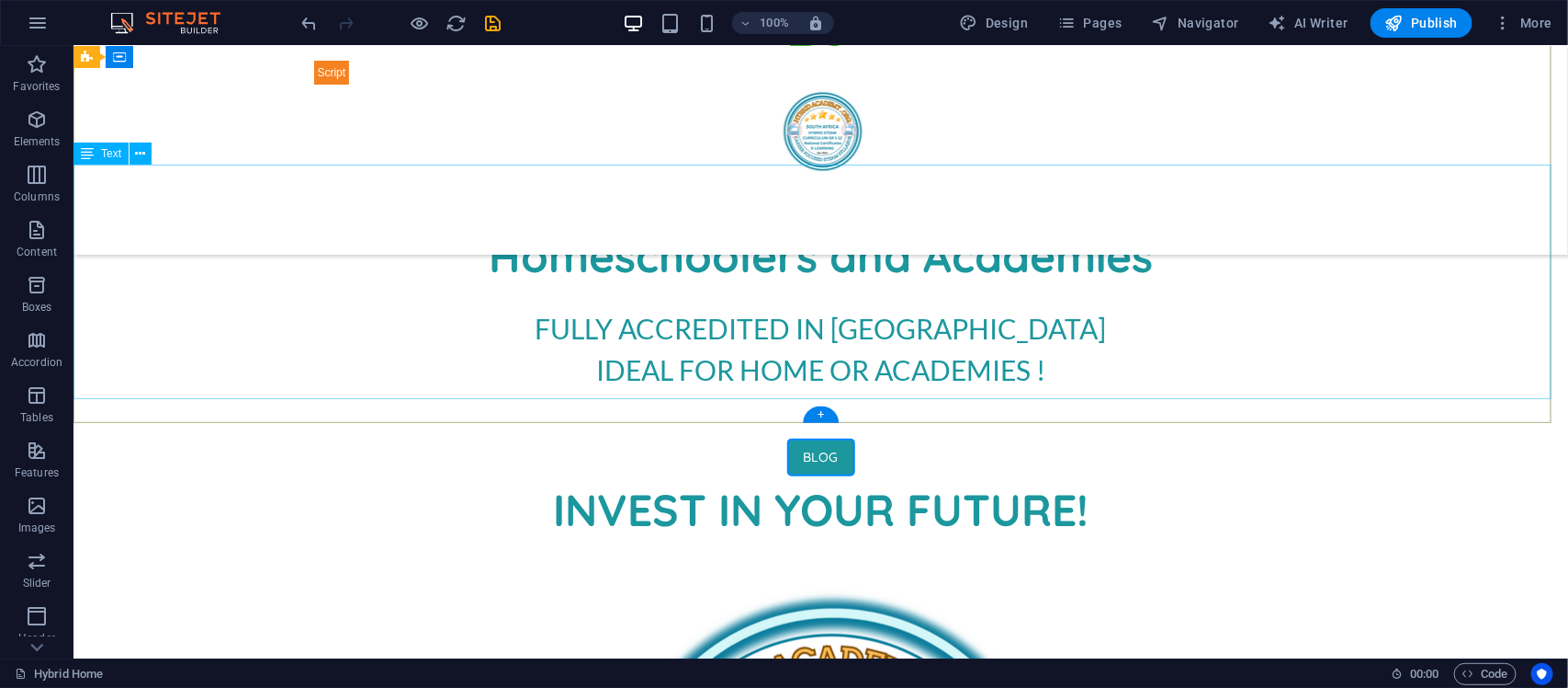
scroll to position [722, 0]
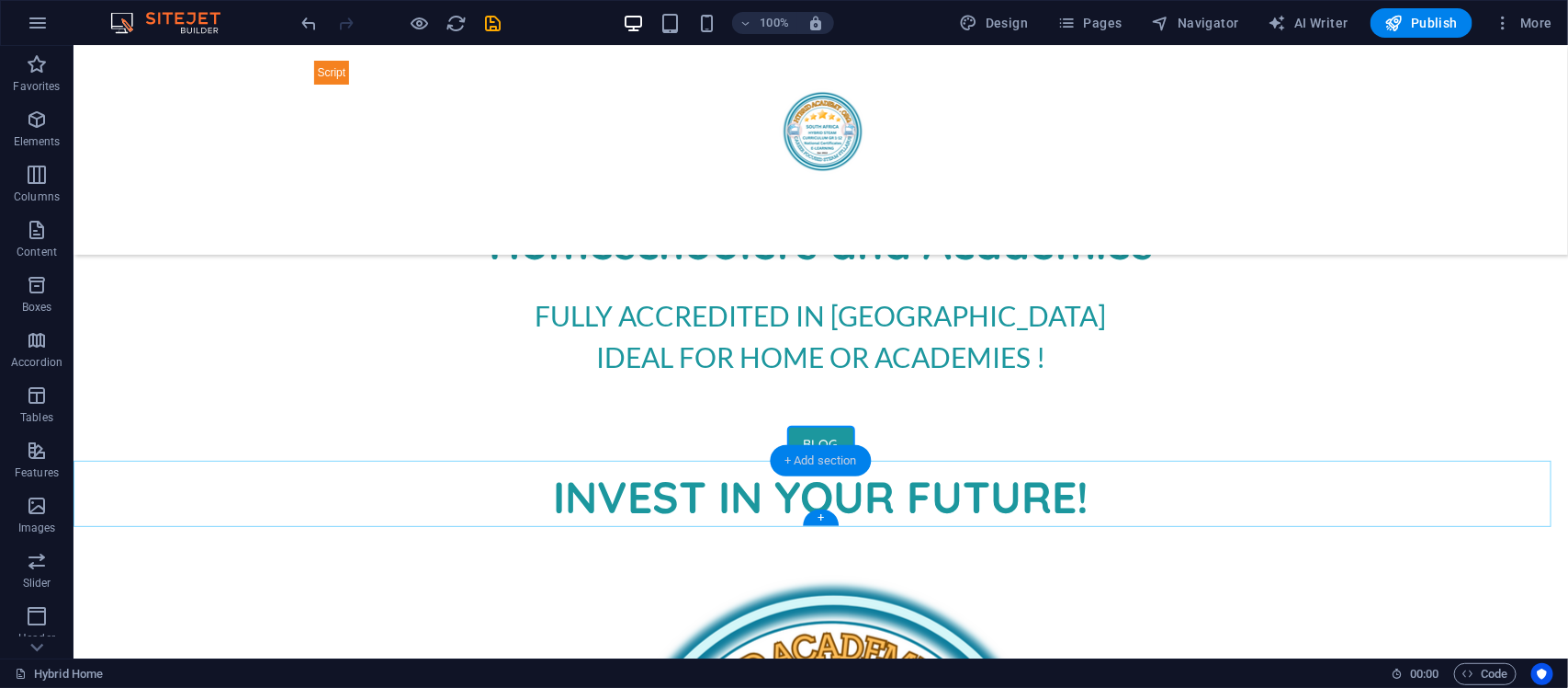
click at [820, 456] on div "+ Add section" at bounding box center [821, 460] width 102 height 31
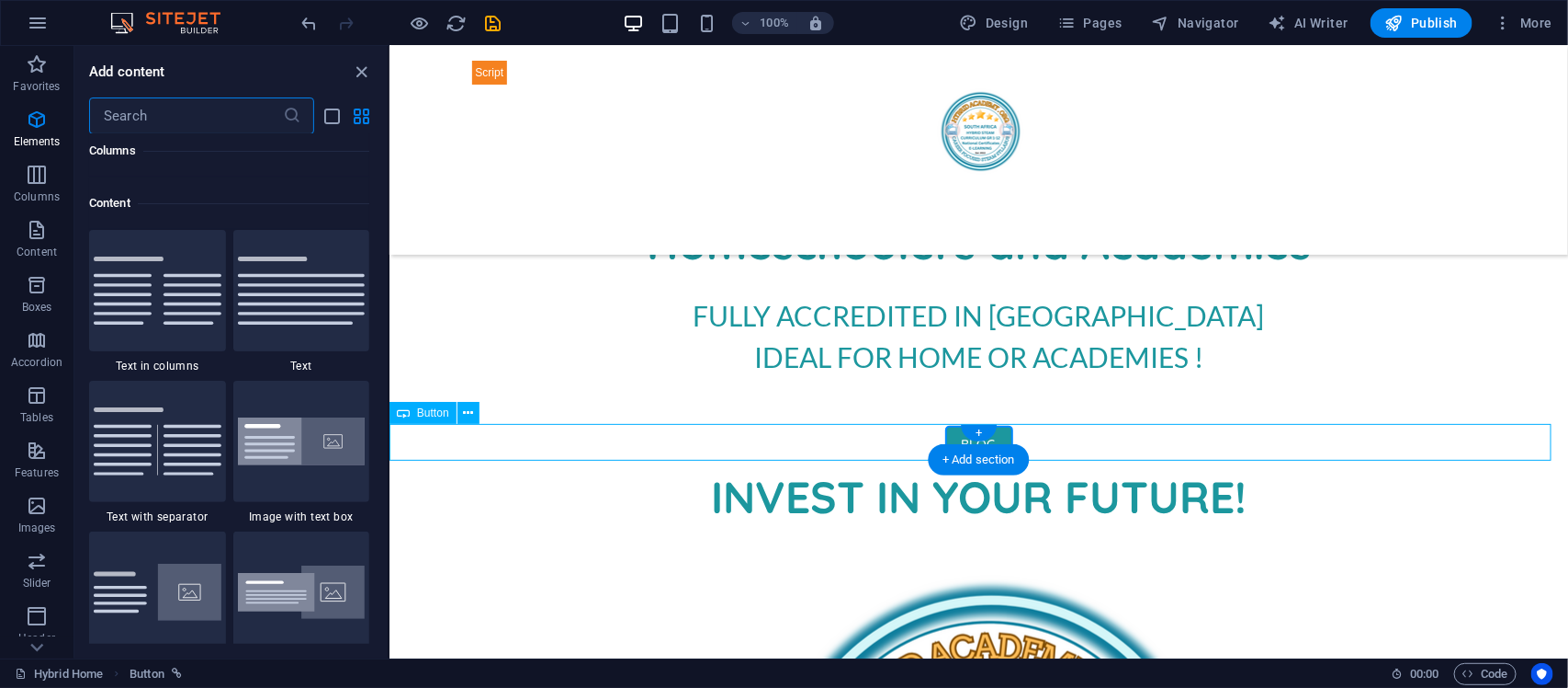
scroll to position [3214, 0]
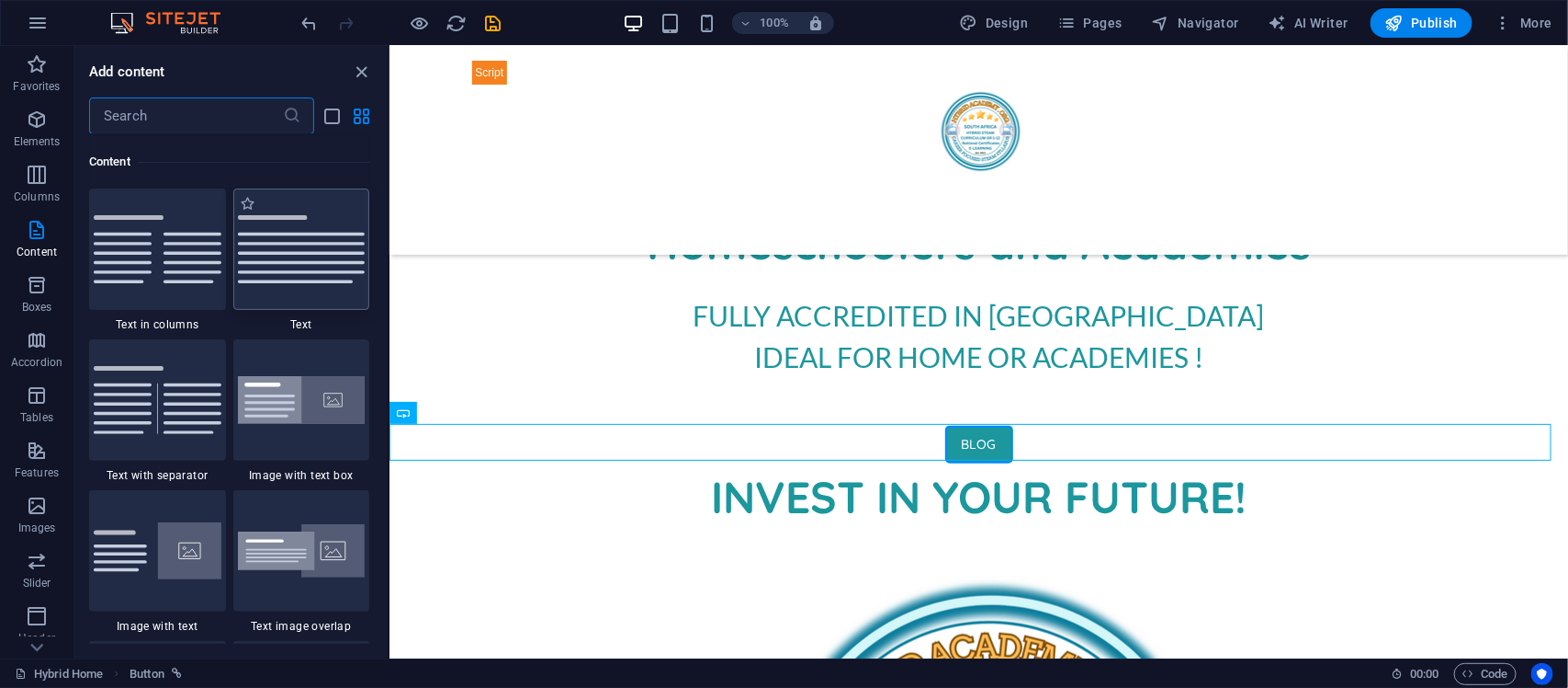
click at [287, 250] on img at bounding box center [301, 249] width 128 height 68
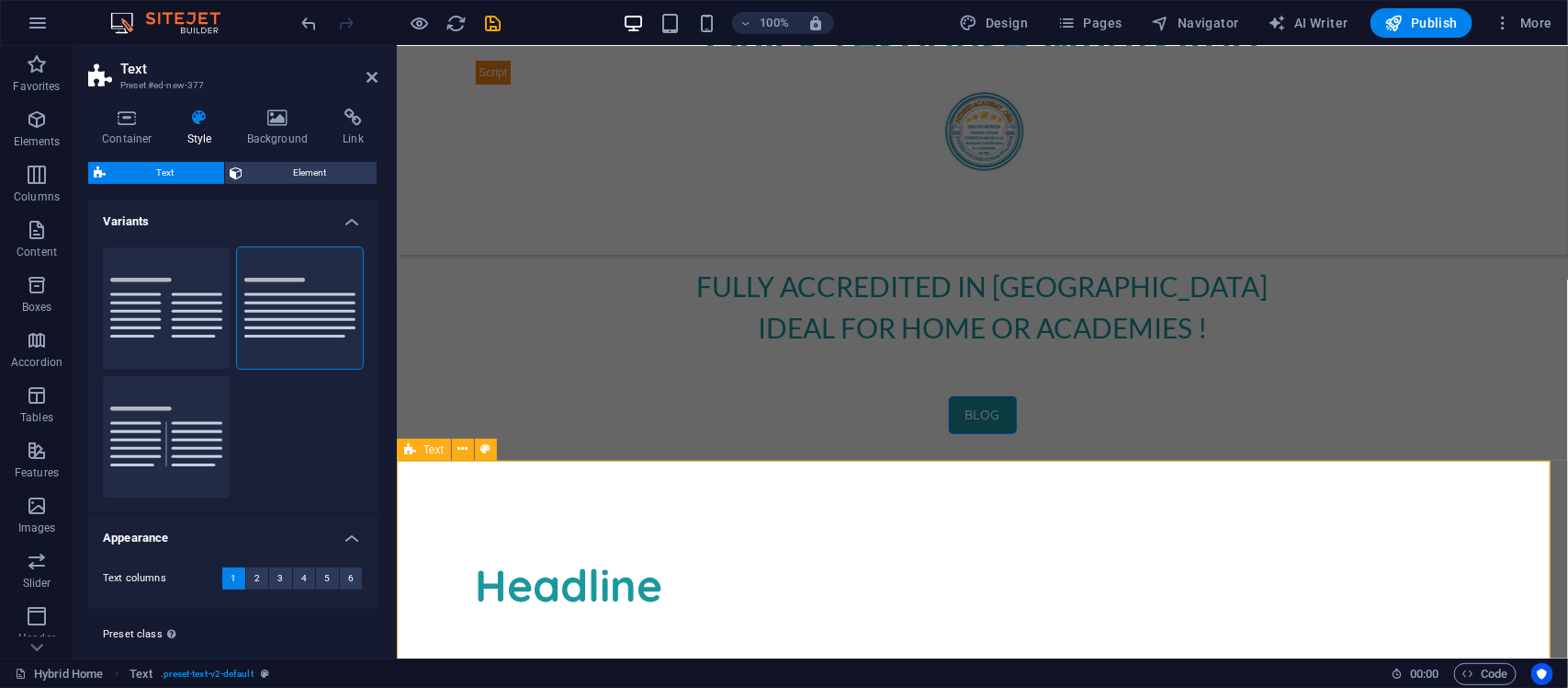
scroll to position [912, 0]
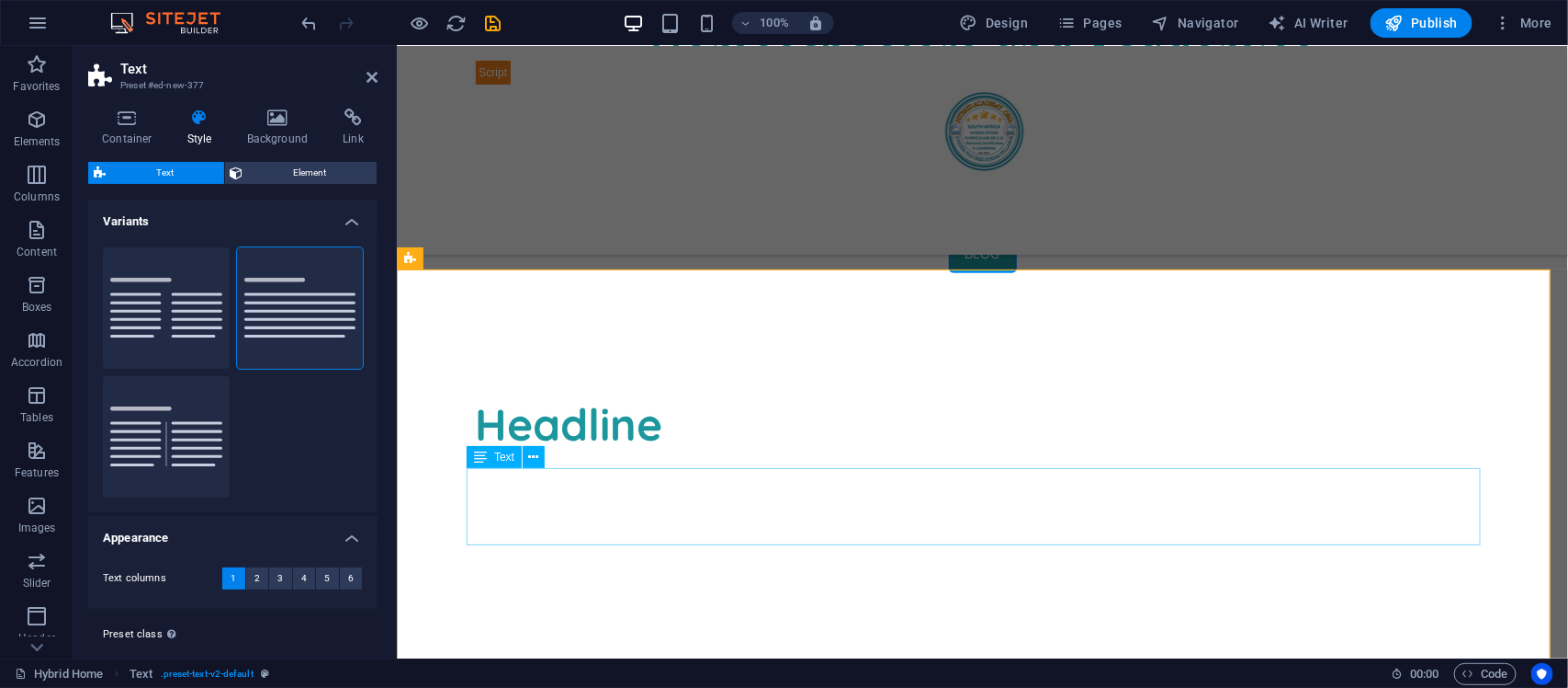
click at [554, 495] on div "Lorem ipsum dolor sitope amet, consectetur adipisicing elitip. Massumenda, dolo…" at bounding box center [982, 509] width 1014 height 77
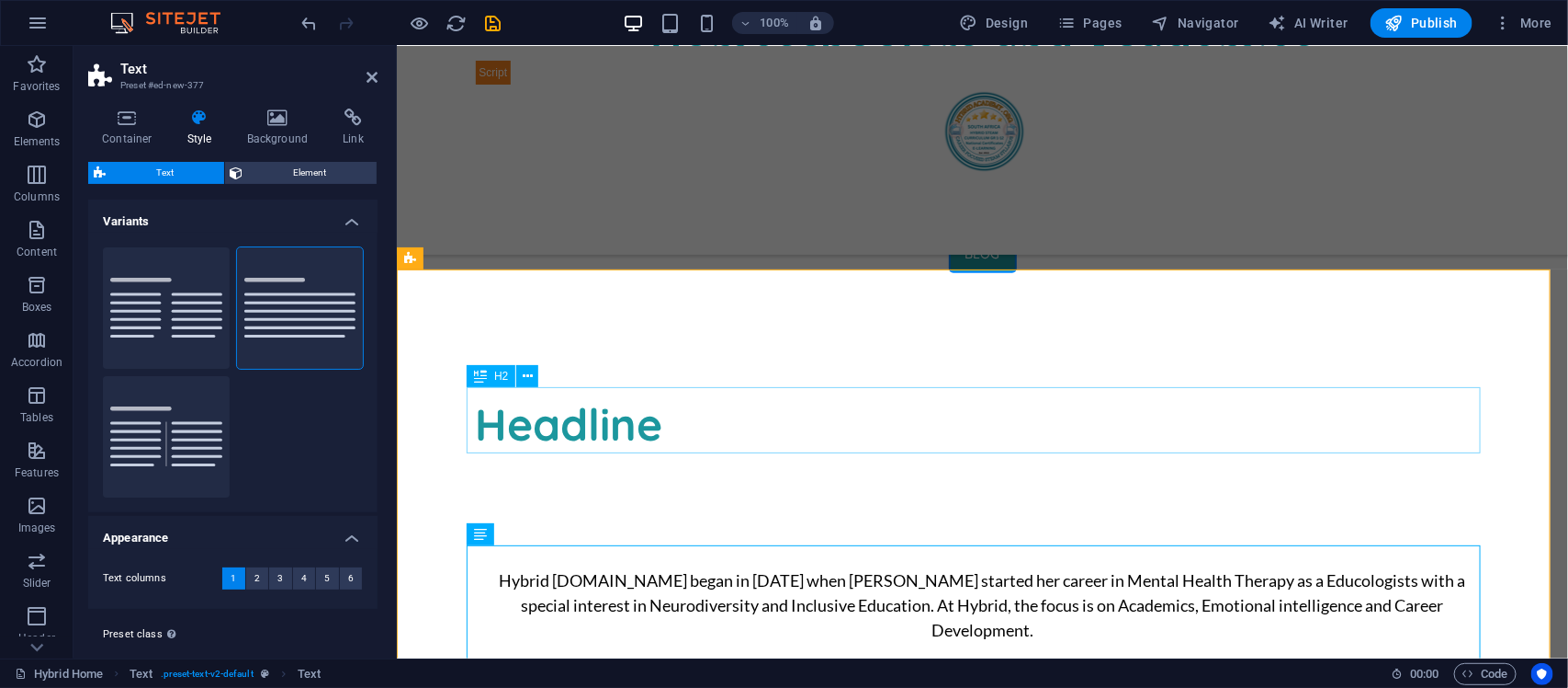
click at [584, 421] on div "Headline" at bounding box center [982, 422] width 1014 height 66
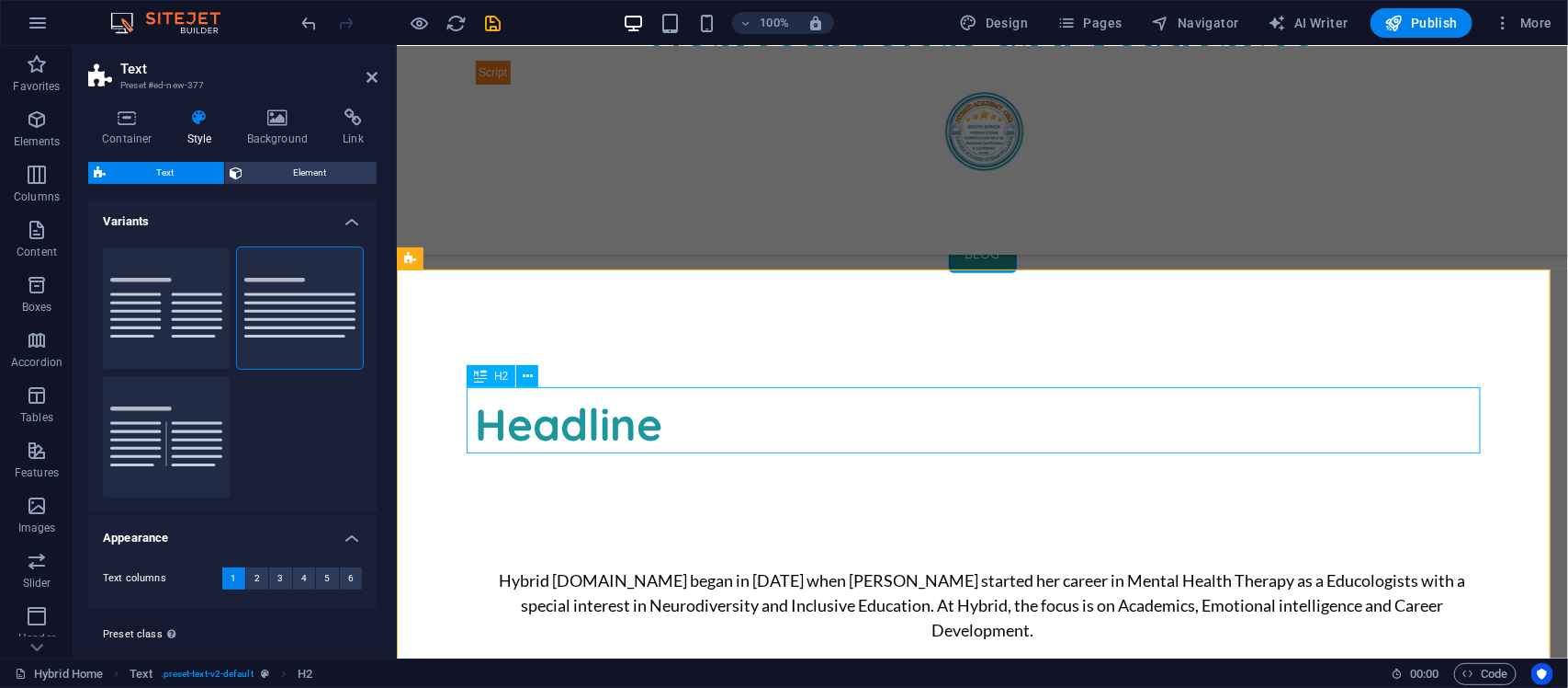
click at [584, 421] on div "Headline" at bounding box center [982, 422] width 1014 height 66
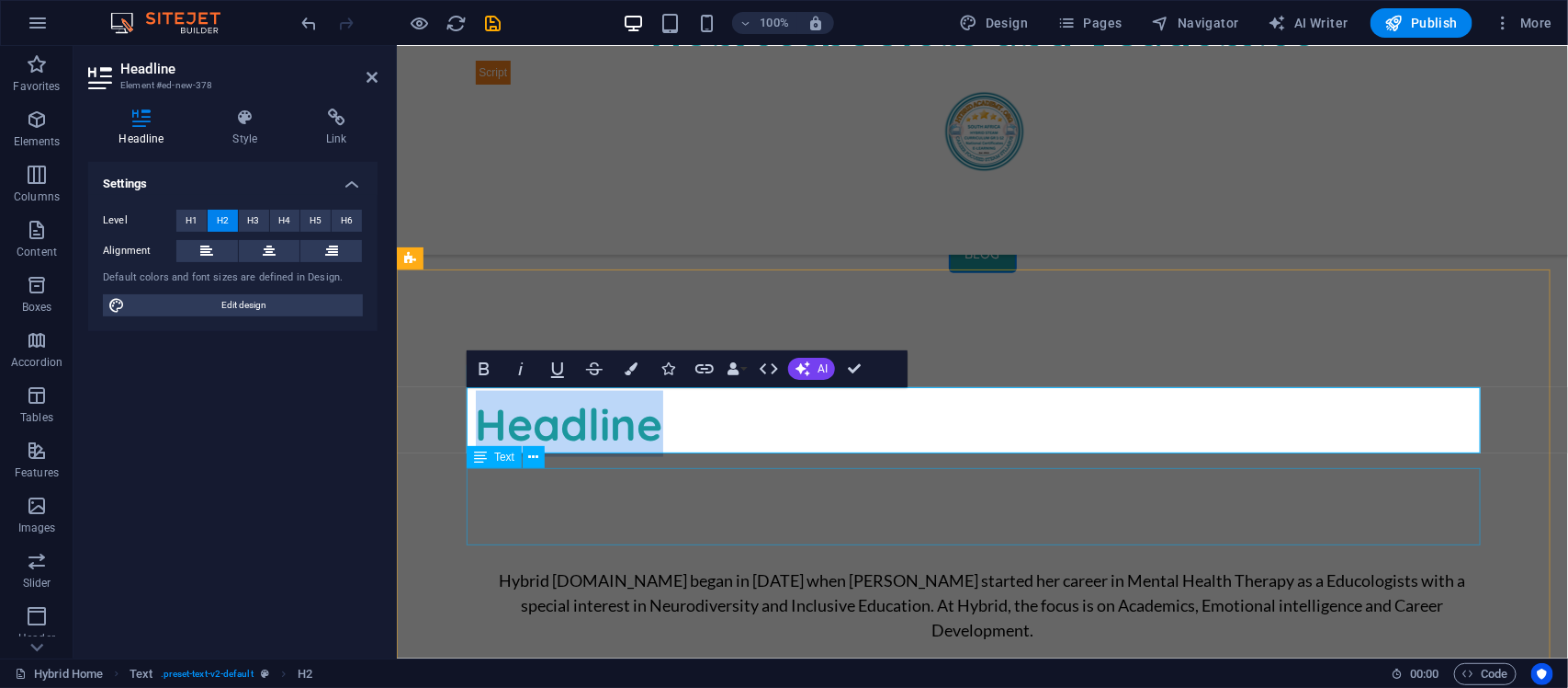
click at [712, 537] on div "Lorem ipsum dolor sitope amet, consectetur adipisicing elitip. Massumenda, dolo…" at bounding box center [982, 509] width 1014 height 77
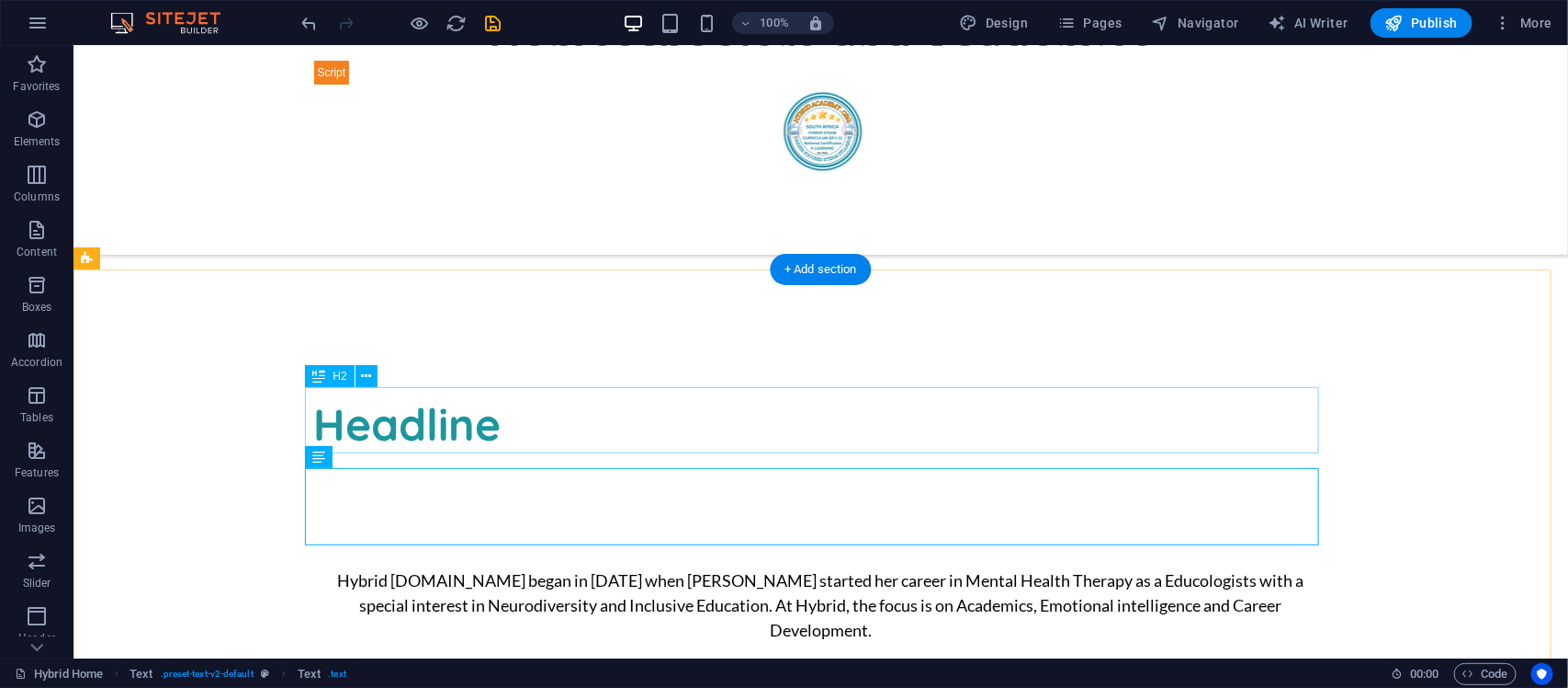
click at [490, 421] on div "Headline" at bounding box center [821, 422] width 1014 height 66
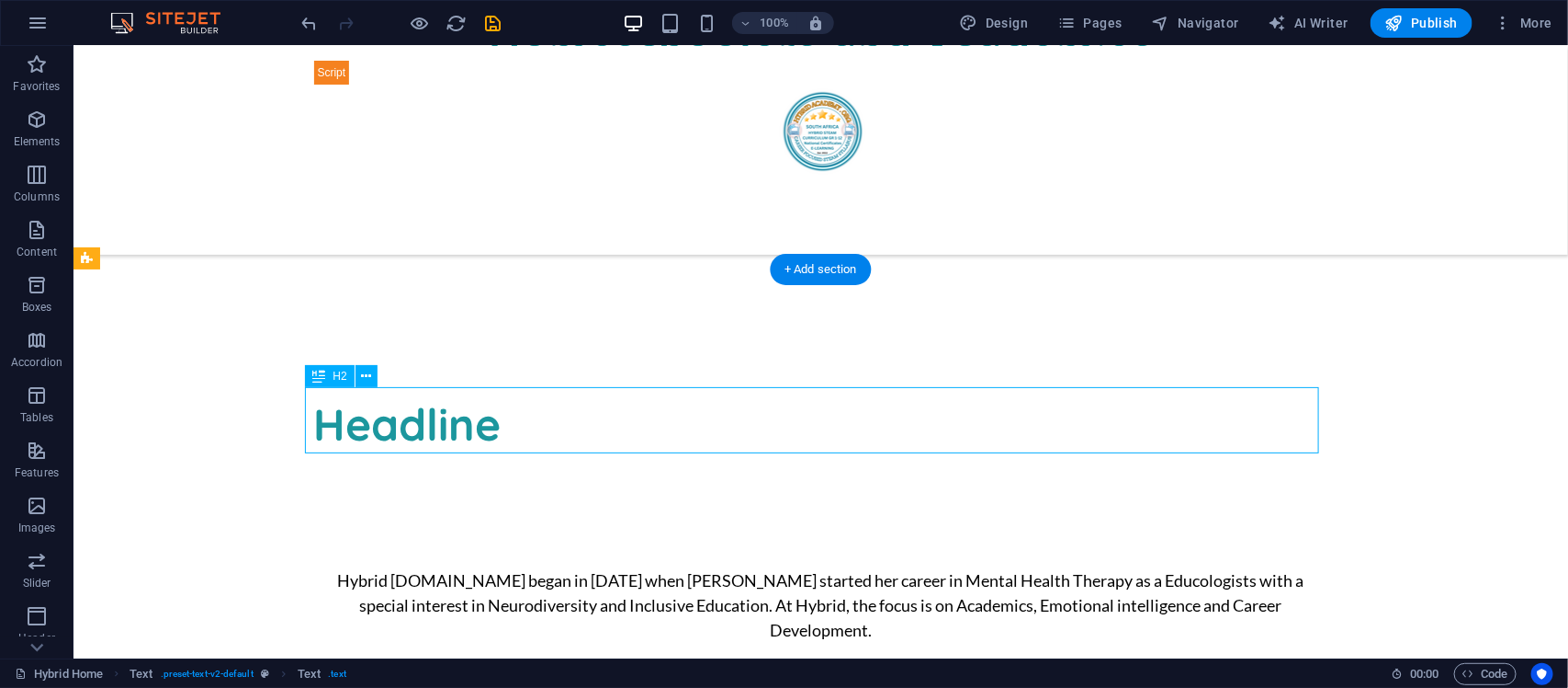
click at [490, 421] on div "Headline" at bounding box center [821, 422] width 1014 height 66
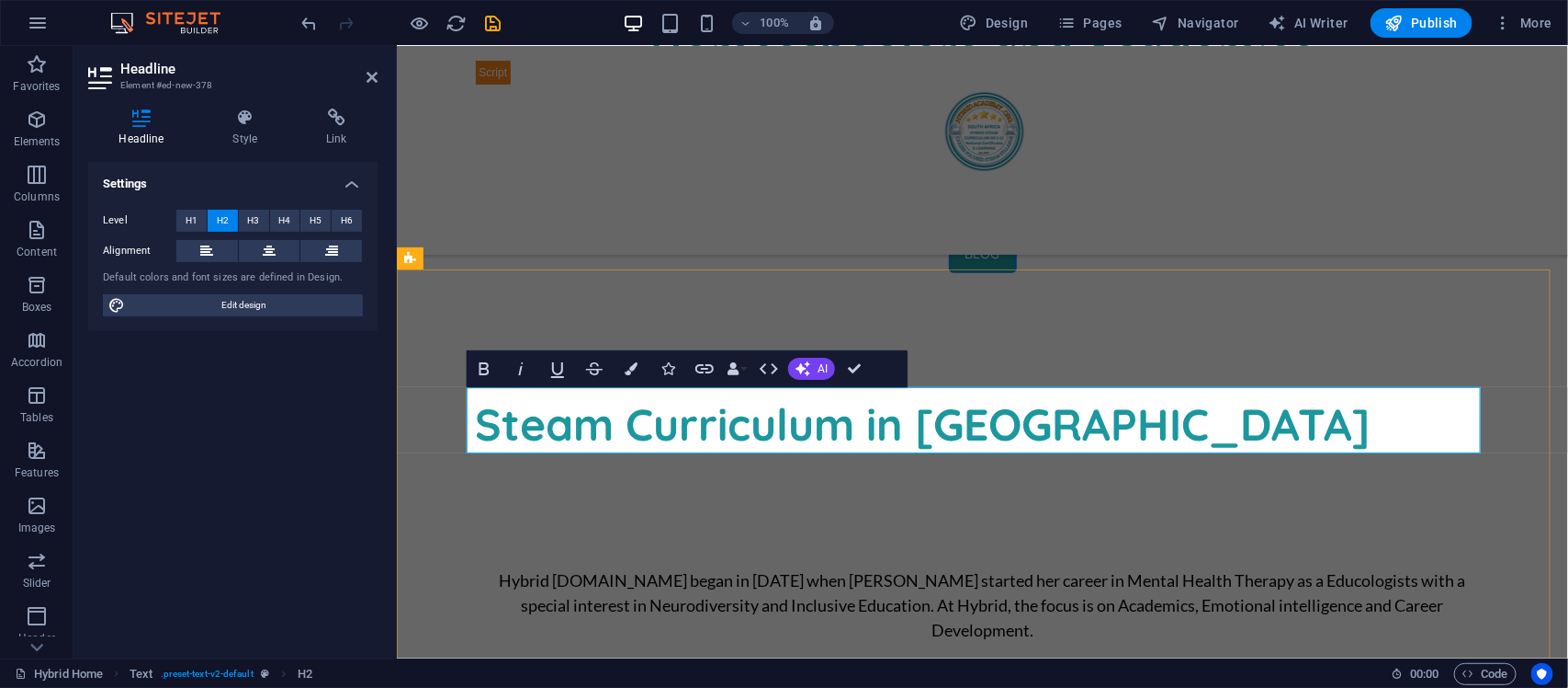
drag, startPoint x: 814, startPoint y: 421, endPoint x: 490, endPoint y: 421, distance: 324.0
click at [490, 421] on h2 "Steam Curriculum in [GEOGRAPHIC_DATA]" at bounding box center [982, 422] width 1014 height 66
click at [1035, 514] on div "Lorem ipsum dolor sitope amet, consectetur adipisicing elitip. Massumenda, dolo…" at bounding box center [982, 509] width 1014 height 77
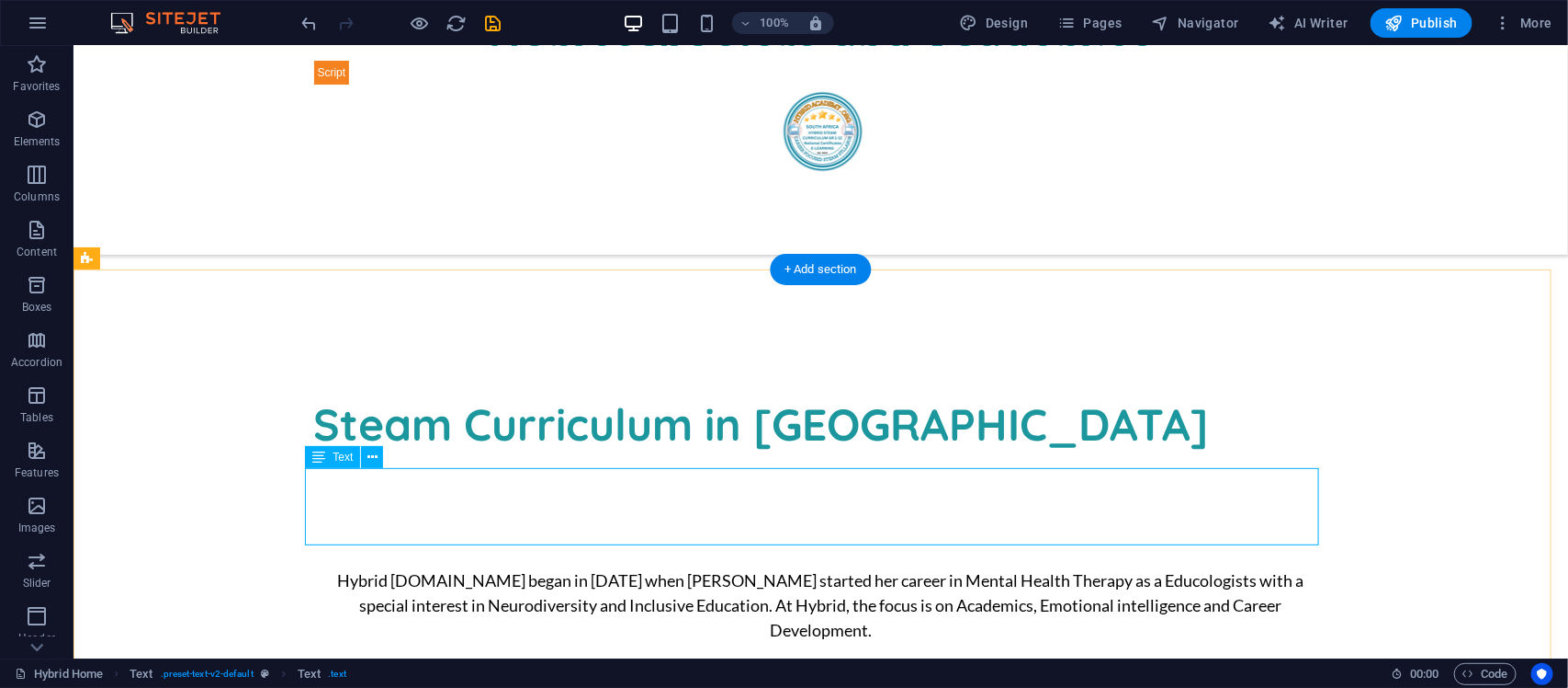
click at [934, 525] on div "Lorem ipsum dolor sitope amet, consectetur adipisicing elitip. Massumenda, dolo…" at bounding box center [821, 509] width 1014 height 77
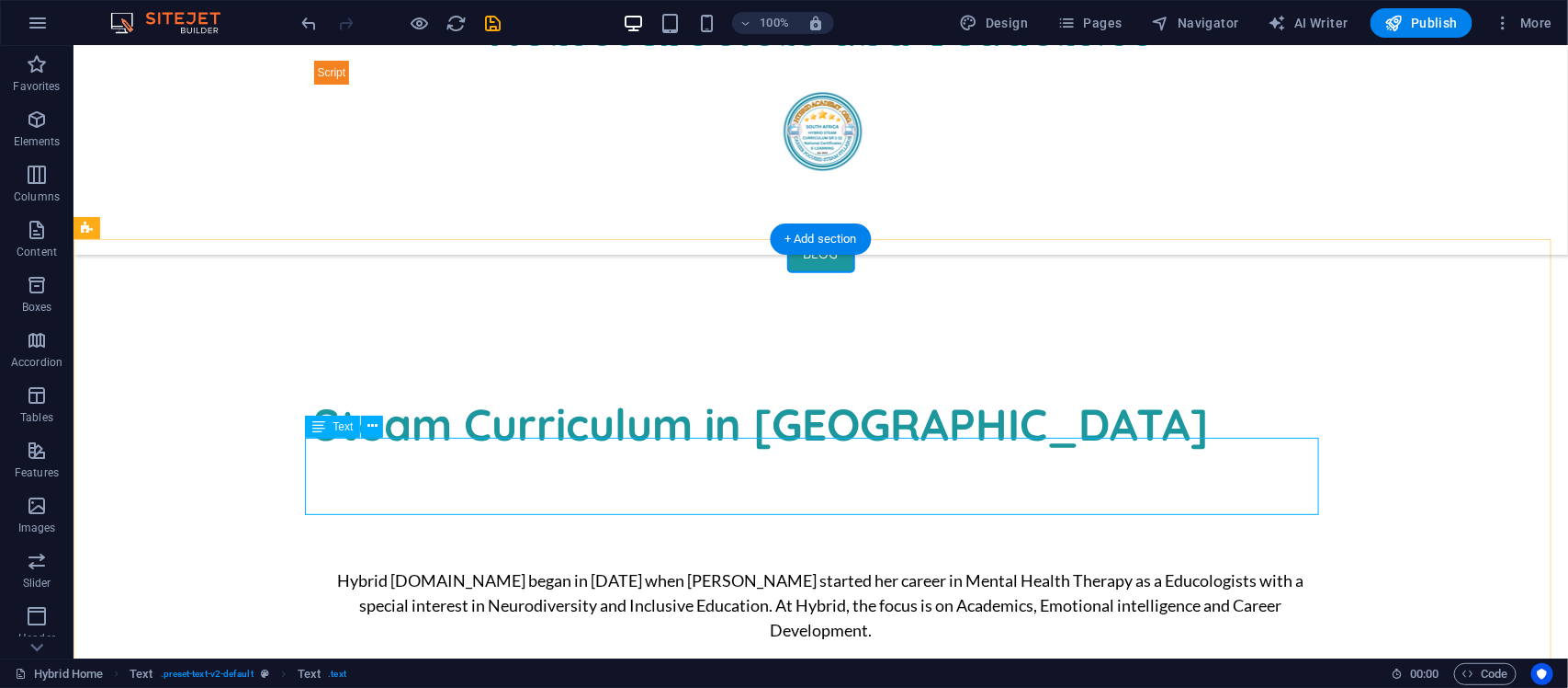
scroll to position [1066, 0]
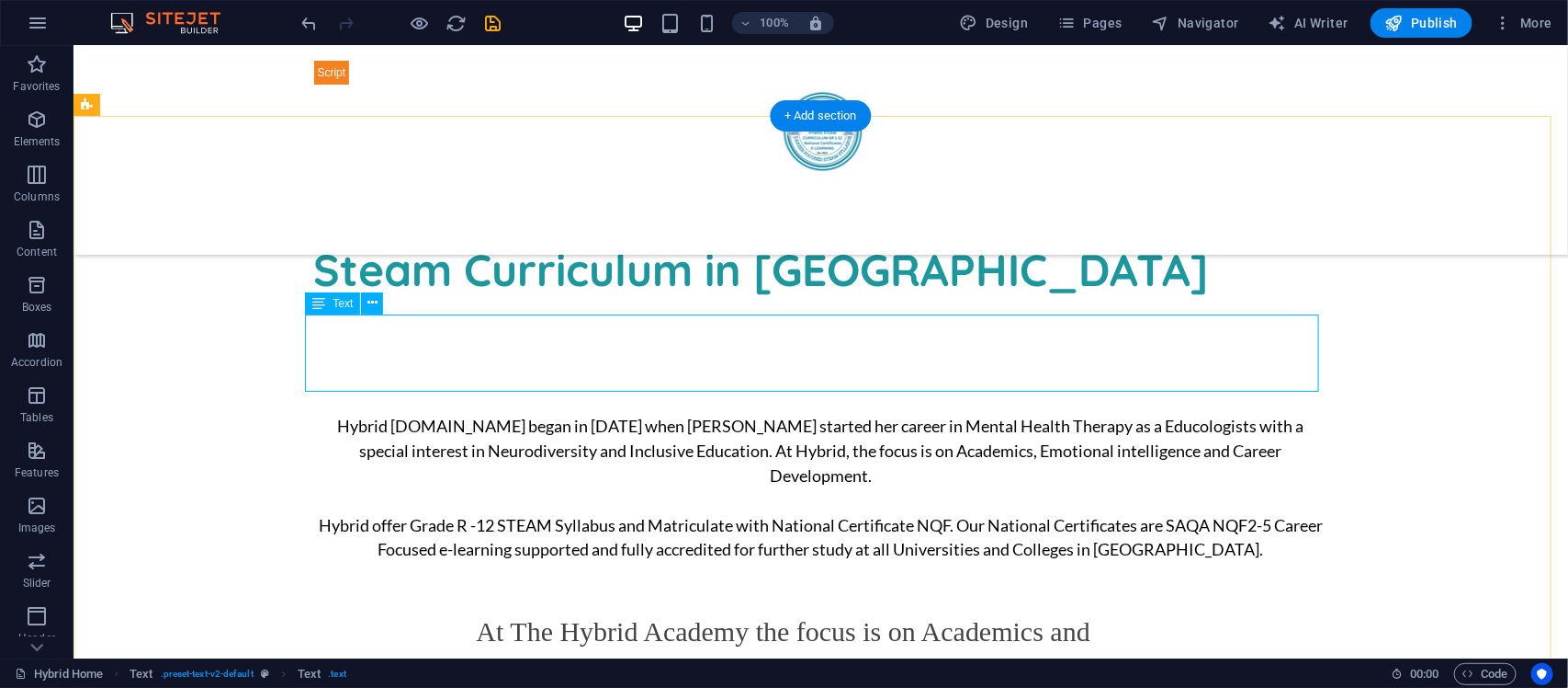
click at [878, 327] on div "Lorem ipsum dolor sitope amet, consectetur adipisicing elitip. Massumenda, dolo…" at bounding box center [821, 355] width 1014 height 77
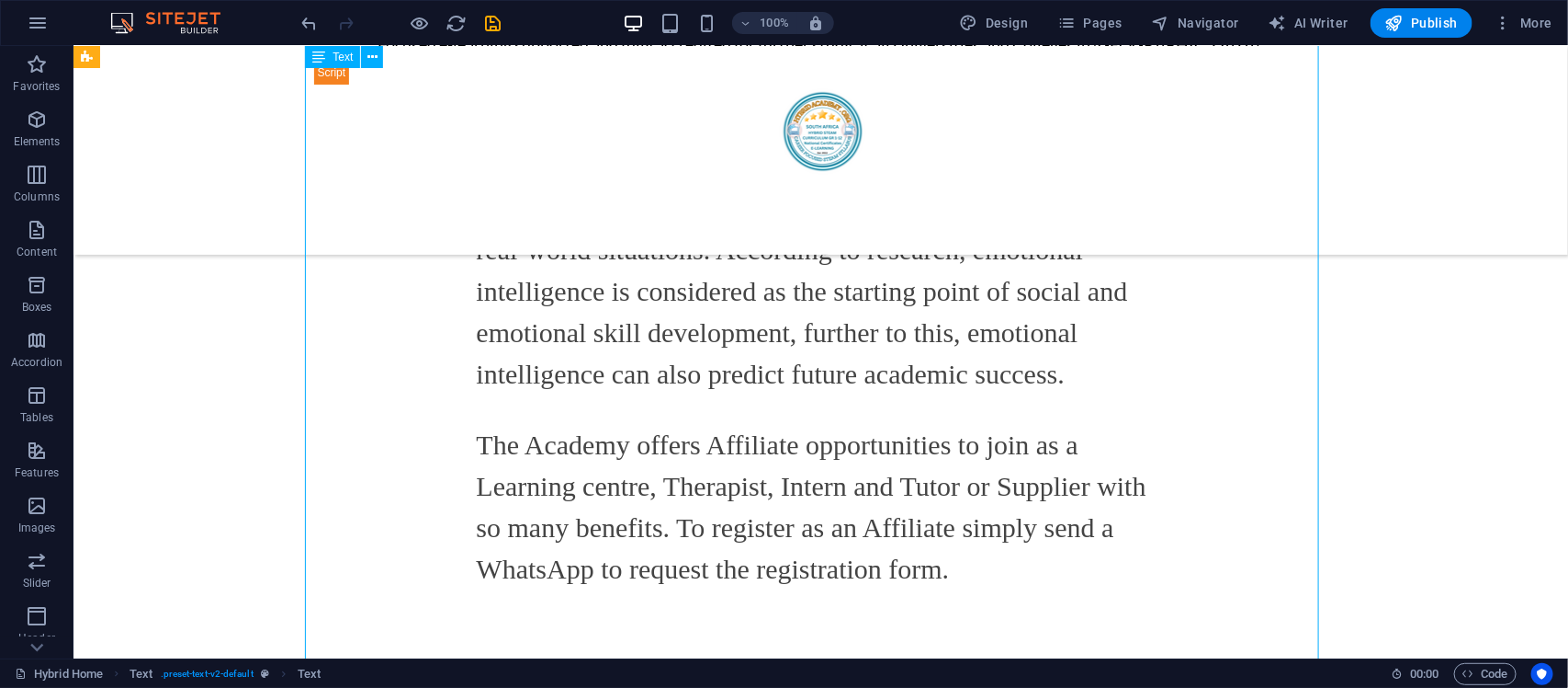
scroll to position [1564, 0]
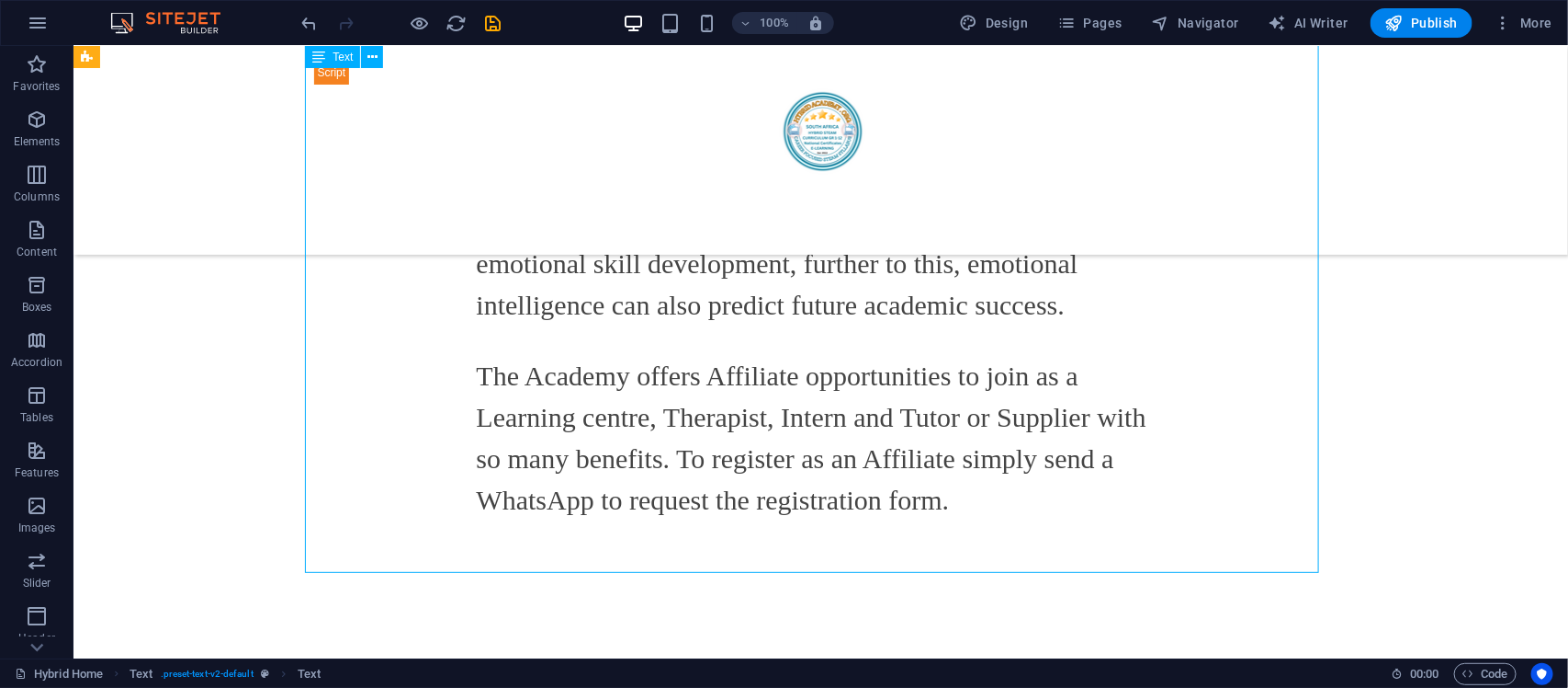
click at [868, 371] on div "New text Hybrid [DOMAIN_NAME] began in [DATE] when [PERSON_NAME] started her ca…" at bounding box center [821, 206] width 1014 height 776
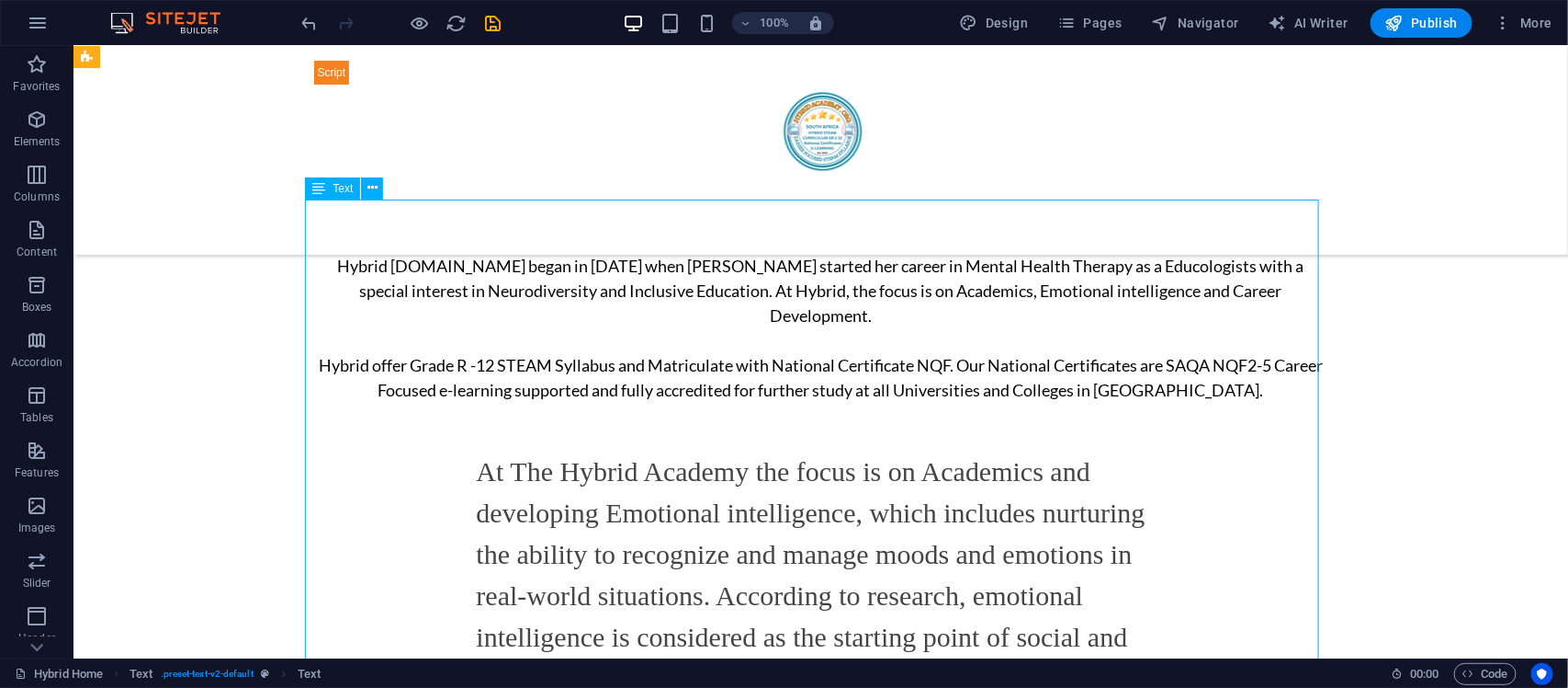
scroll to position [1104, 0]
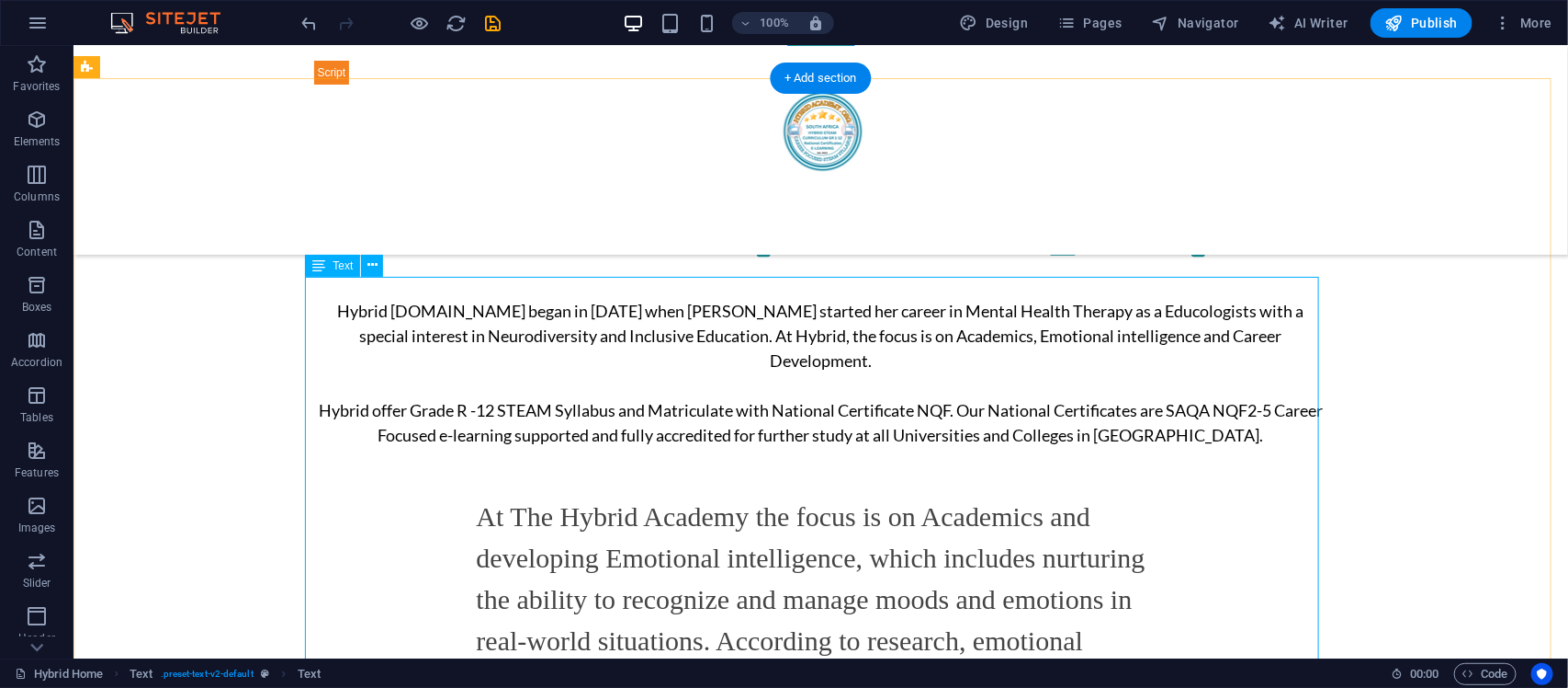
click at [621, 326] on div "New text Hybrid [DOMAIN_NAME] began in [DATE] when [PERSON_NAME] started her ca…" at bounding box center [821, 666] width 1014 height 776
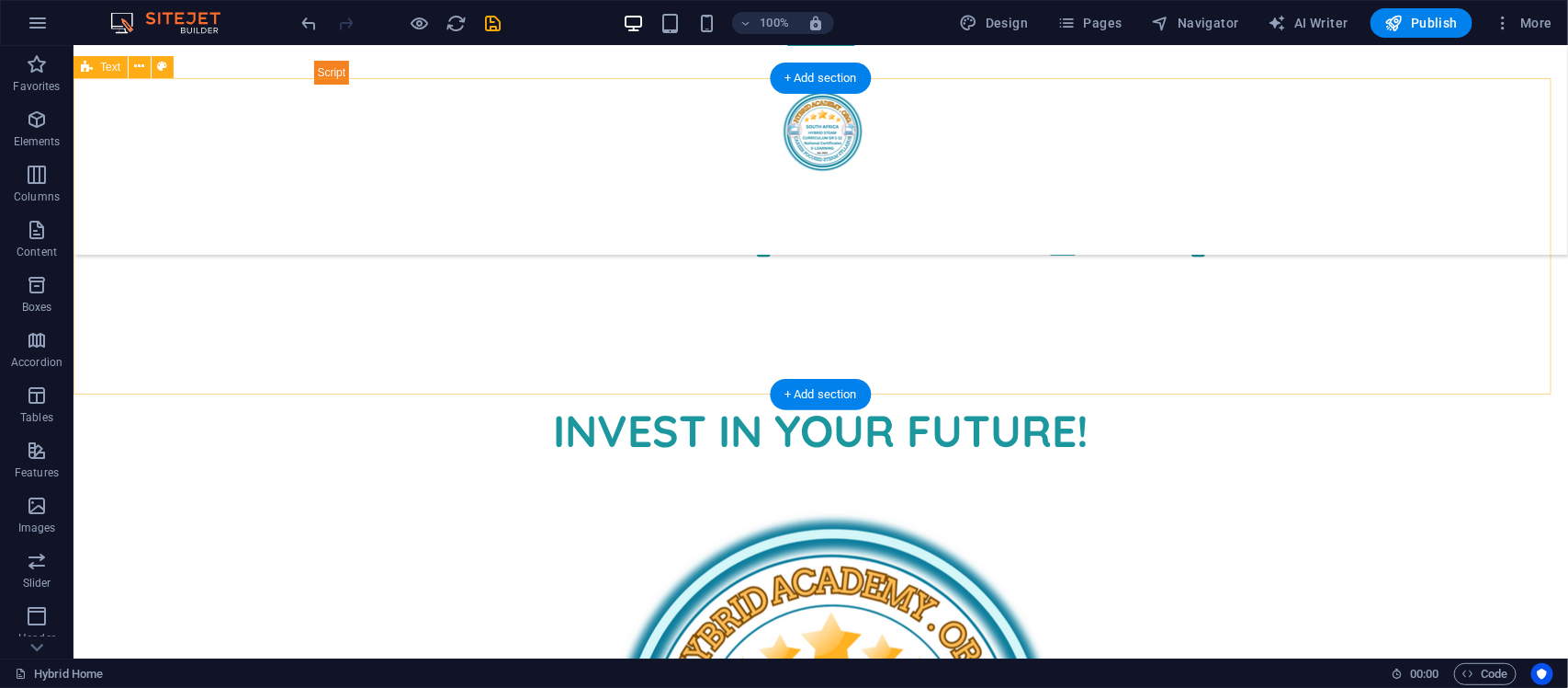
click at [810, 282] on div "Steam Curriculum in [GEOGRAPHIC_DATA]" at bounding box center [820, 238] width 1495 height 317
click at [827, 221] on div "Steam Curriculum in [GEOGRAPHIC_DATA]" at bounding box center [821, 231] width 1014 height 66
click at [827, 384] on div "+ Add section" at bounding box center [821, 394] width 102 height 31
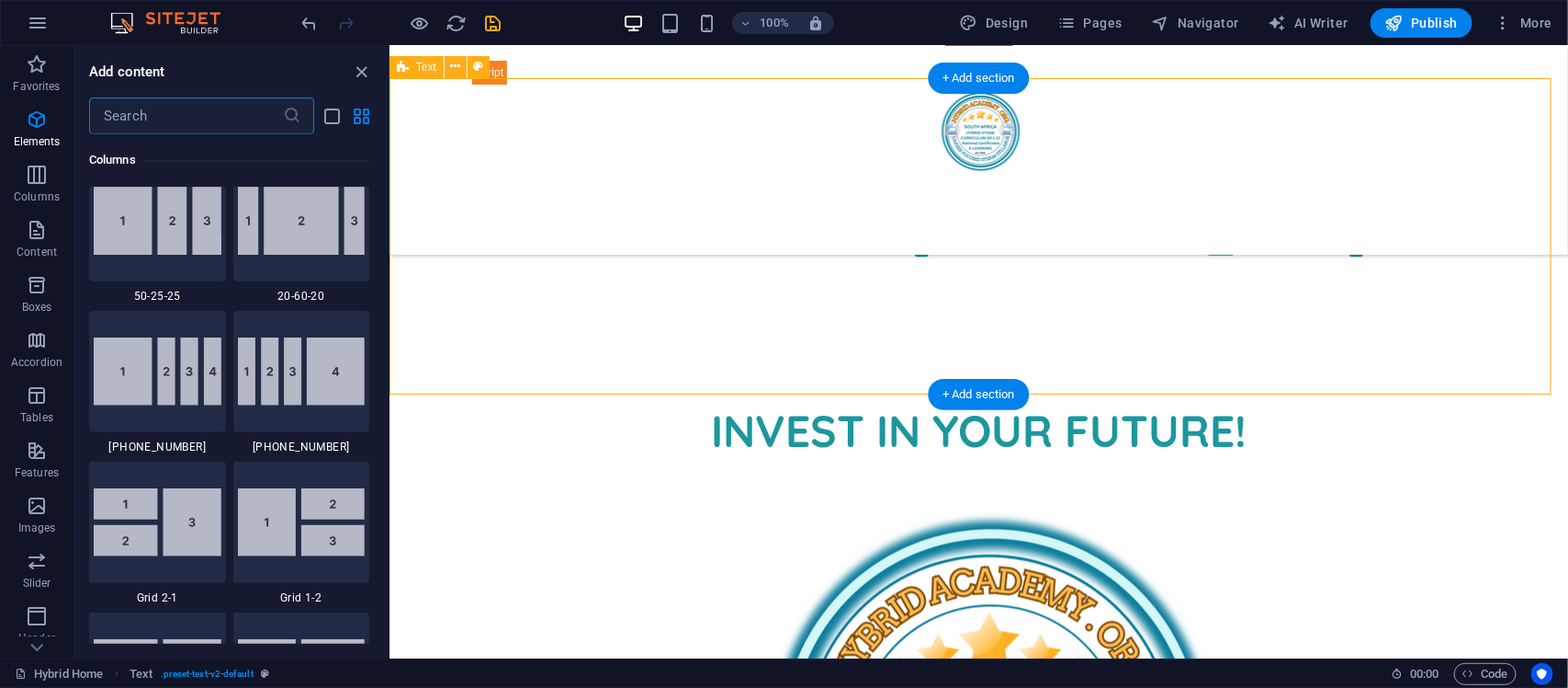
scroll to position [3214, 0]
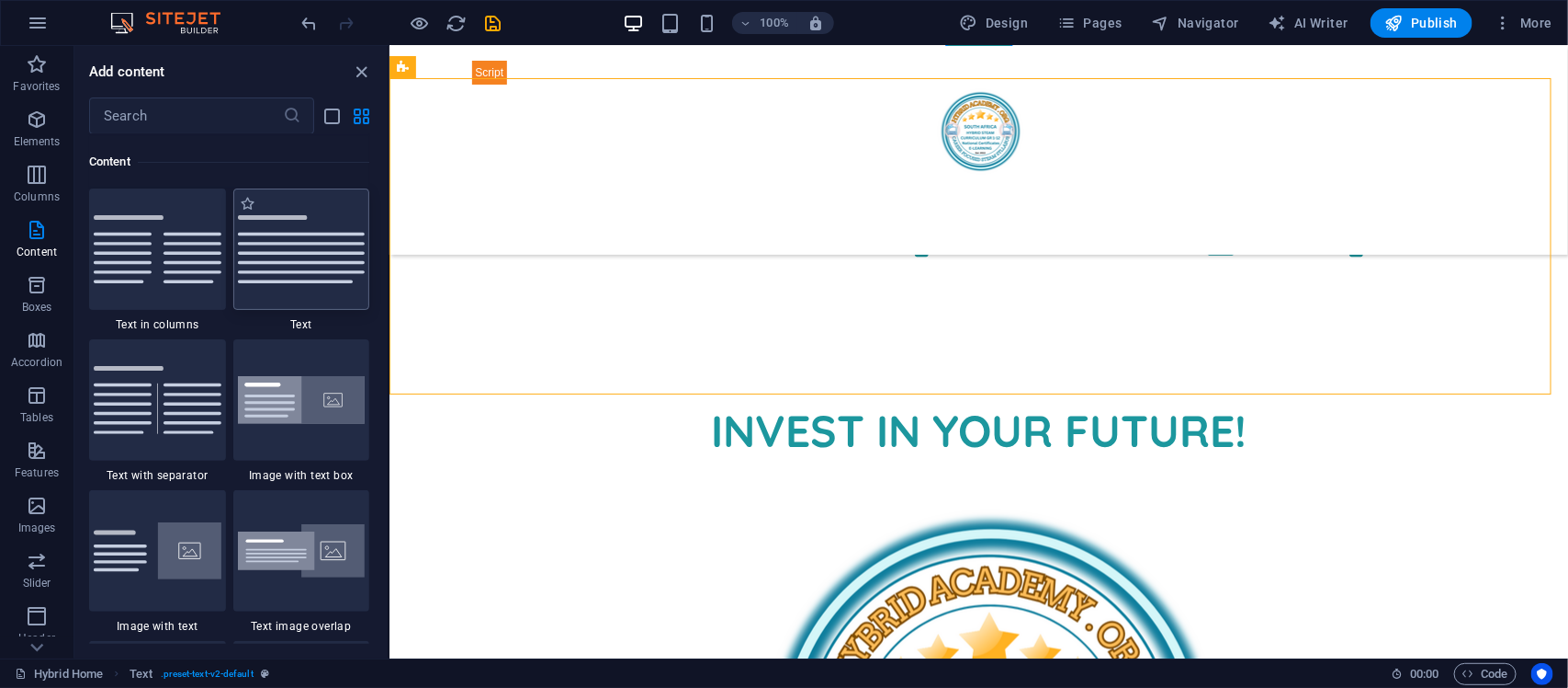
click at [297, 258] on img at bounding box center [301, 249] width 128 height 68
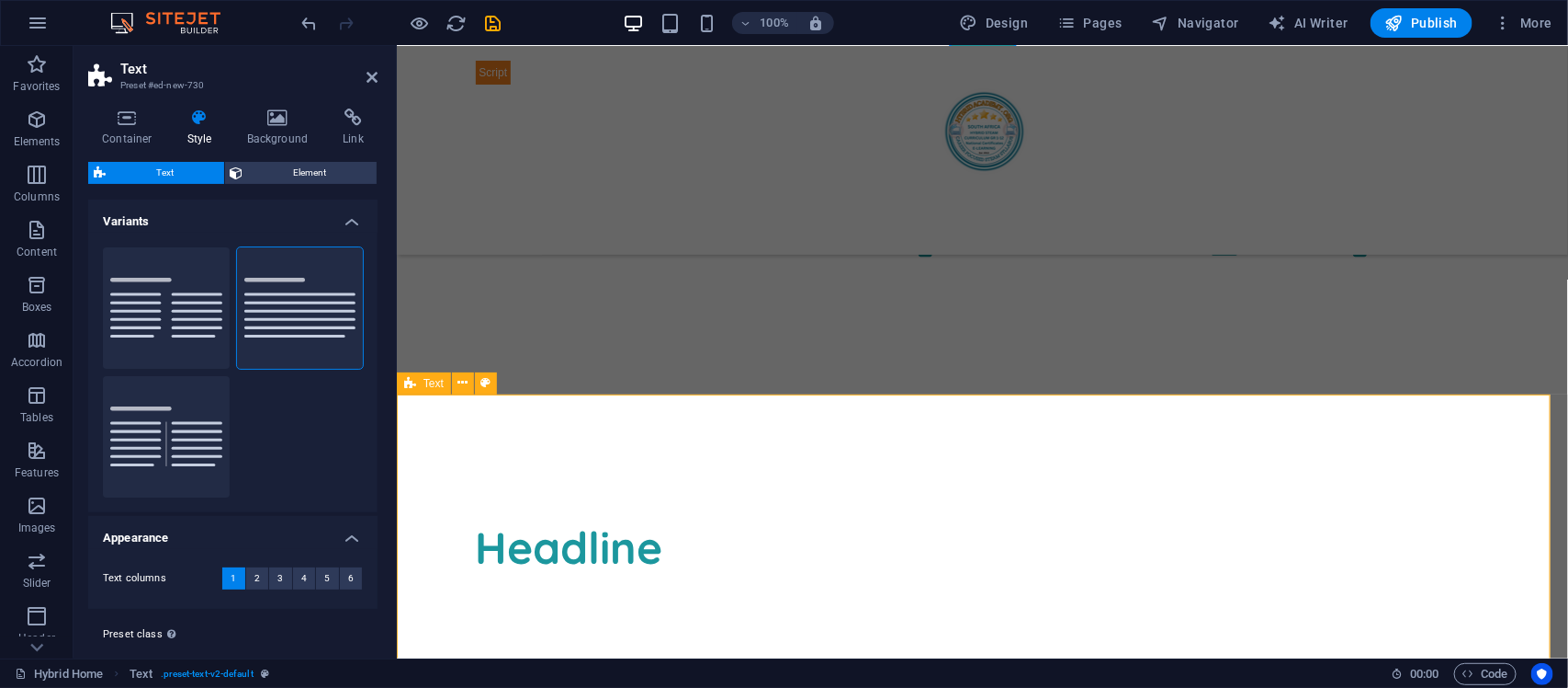
click at [574, 480] on div "Headline Lorem ipsum dolor sitope amet, consectetur adipisicing elitip. [PERSON…" at bounding box center [981, 593] width 1171 height 393
click at [654, 528] on div "Headline" at bounding box center [982, 547] width 1014 height 66
click at [660, 451] on div "Lorem ipsum dolor sitope amet, consectetur adipisicing elitip. Massumenda, dolo…" at bounding box center [981, 559] width 1171 height 327
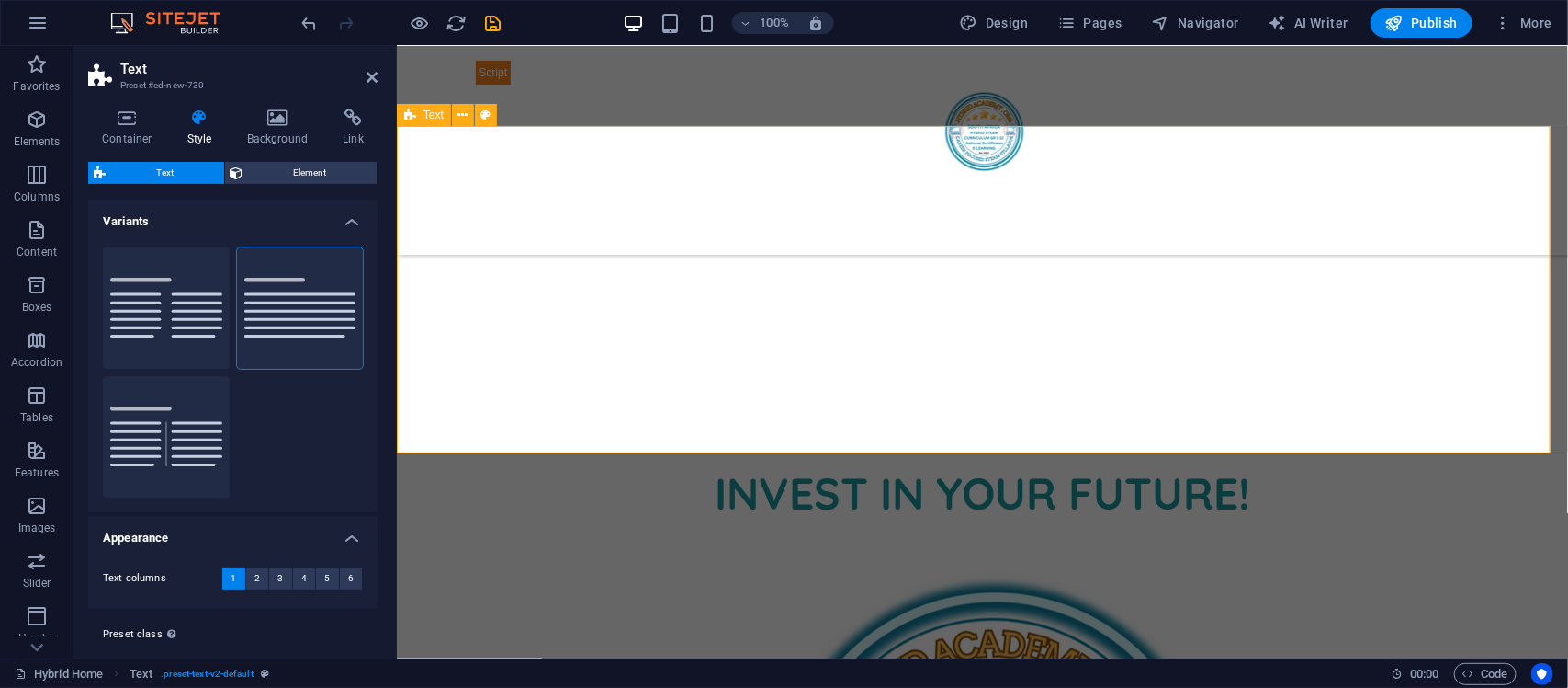
scroll to position [1371, 0]
click at [565, 344] on div "Lorem ipsum dolor sitope amet, consectetur adipisicing elitip. Massumenda, dolo…" at bounding box center [981, 292] width 1171 height 327
click at [677, 317] on div "Lorem ipsum dolor sitope amet, consectetur adipisicing elitip. Massumenda, dolo…" at bounding box center [982, 300] width 1014 height 77
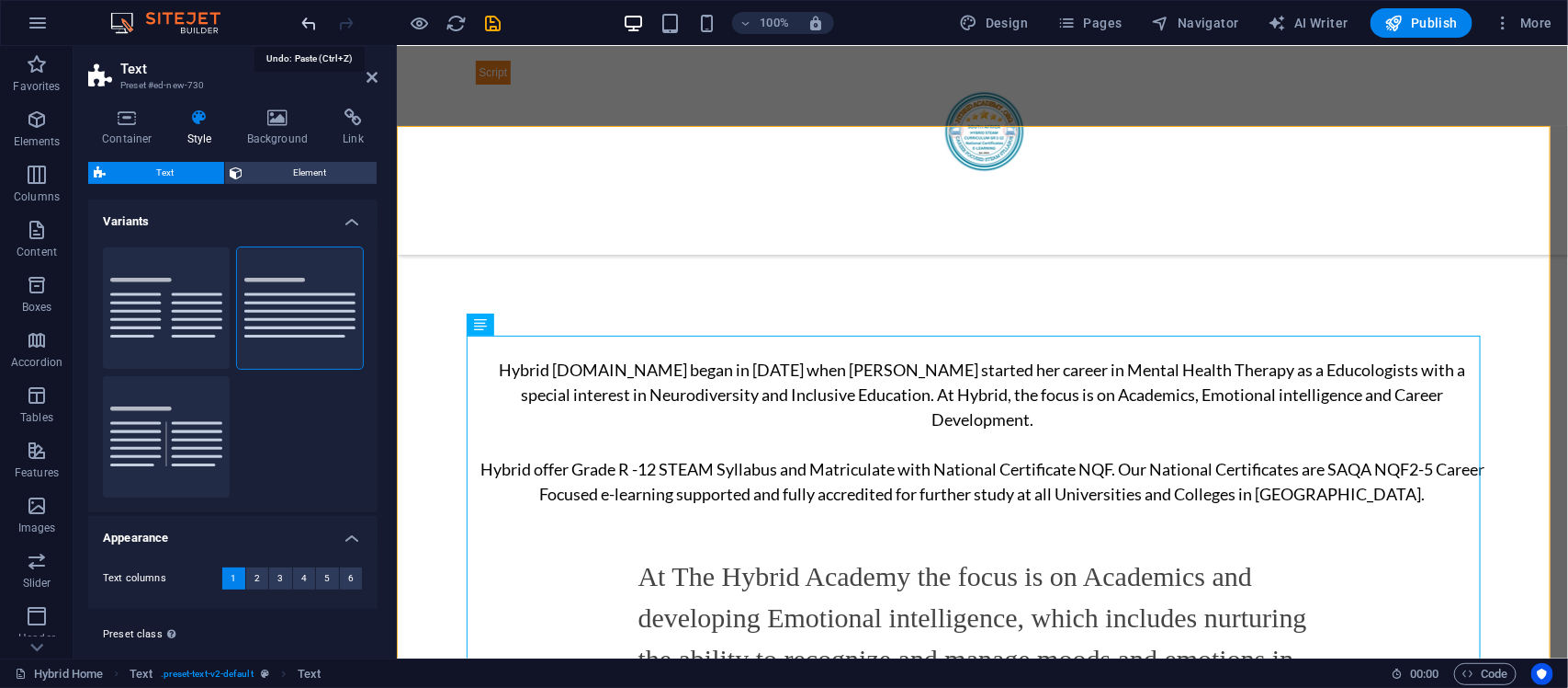
click at [315, 18] on icon "undo" at bounding box center [310, 24] width 21 height 21
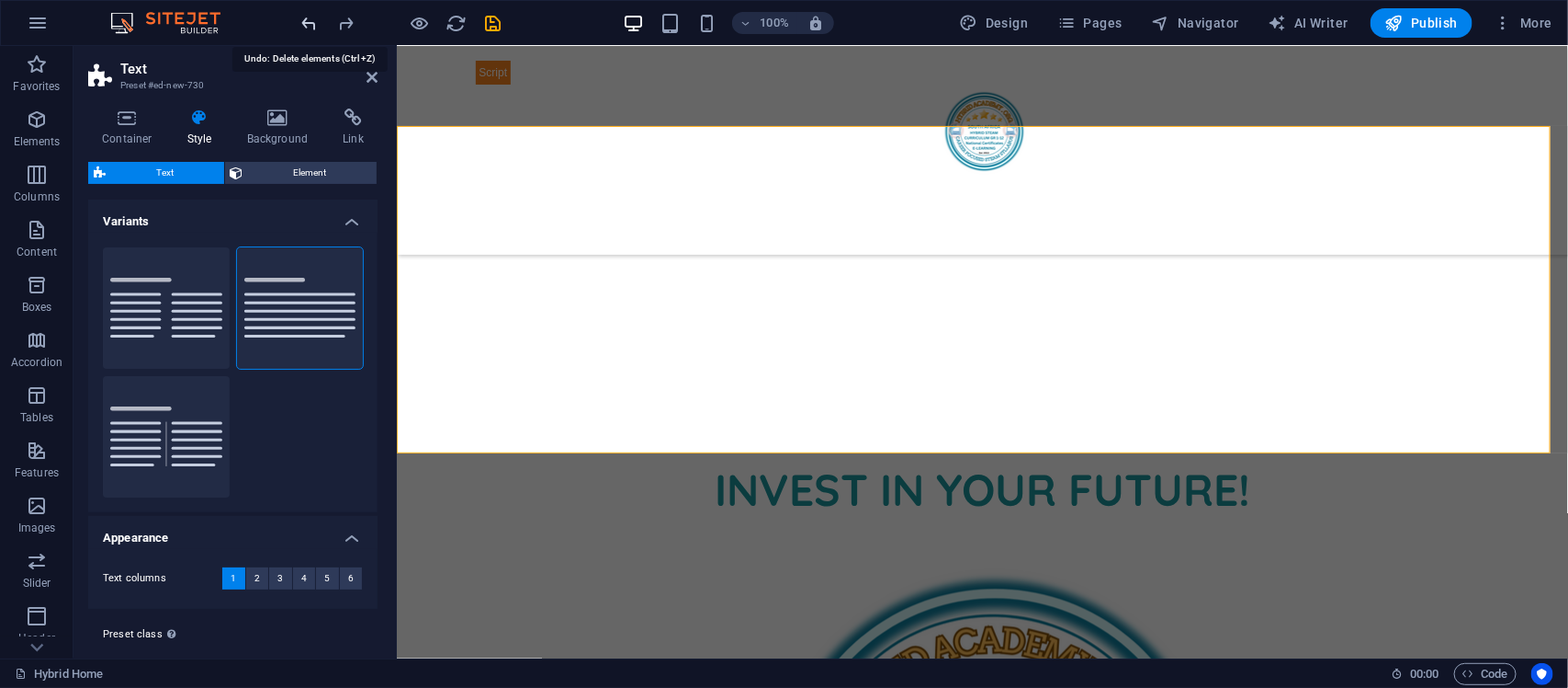
click at [306, 23] on icon "undo" at bounding box center [310, 24] width 21 height 21
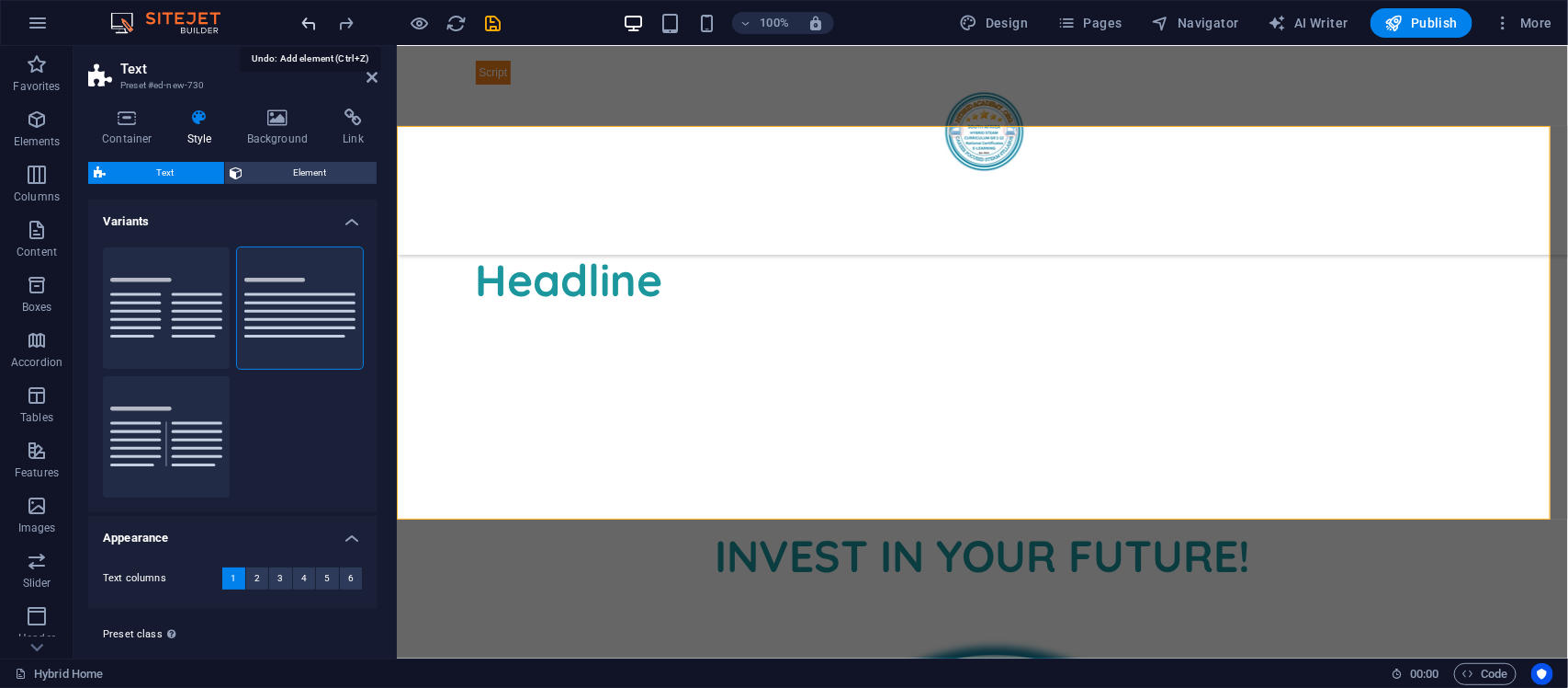
click at [306, 23] on icon "undo" at bounding box center [310, 24] width 21 height 21
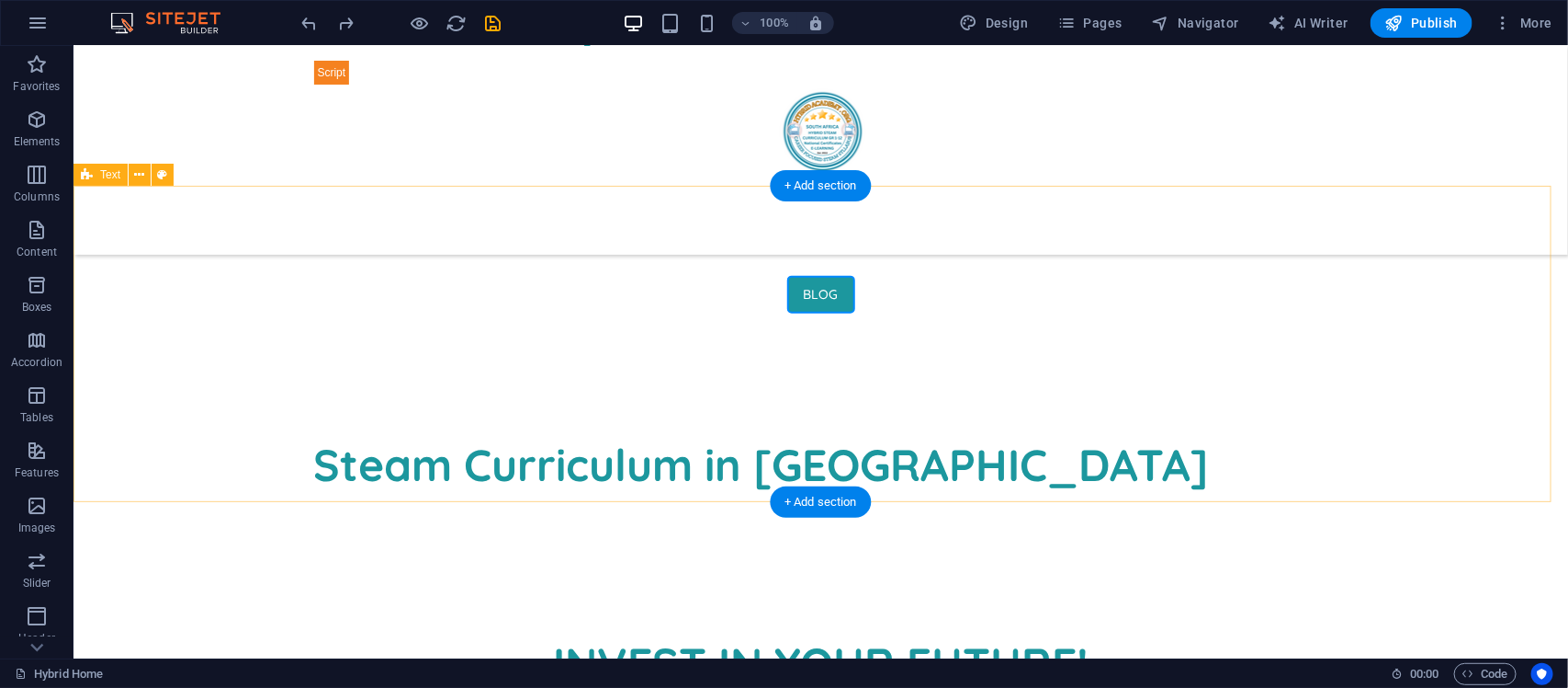
scroll to position [995, 0]
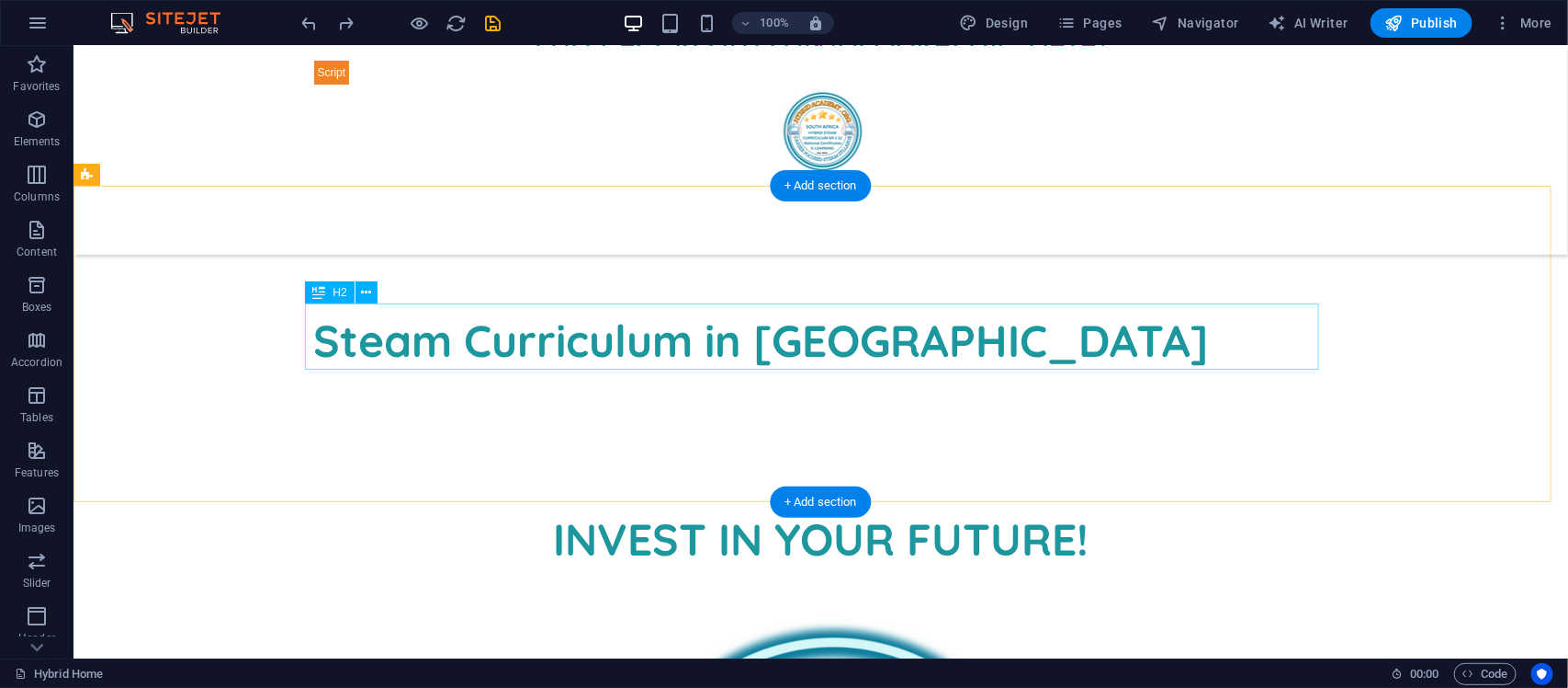
click at [1010, 351] on div "Steam Curriculum in [GEOGRAPHIC_DATA]" at bounding box center [821, 339] width 1014 height 66
click at [1006, 402] on div "Steam Curriculum in [GEOGRAPHIC_DATA]" at bounding box center [820, 346] width 1495 height 317
click at [944, 360] on div "Steam Curriculum in [GEOGRAPHIC_DATA]" at bounding box center [821, 339] width 1014 height 66
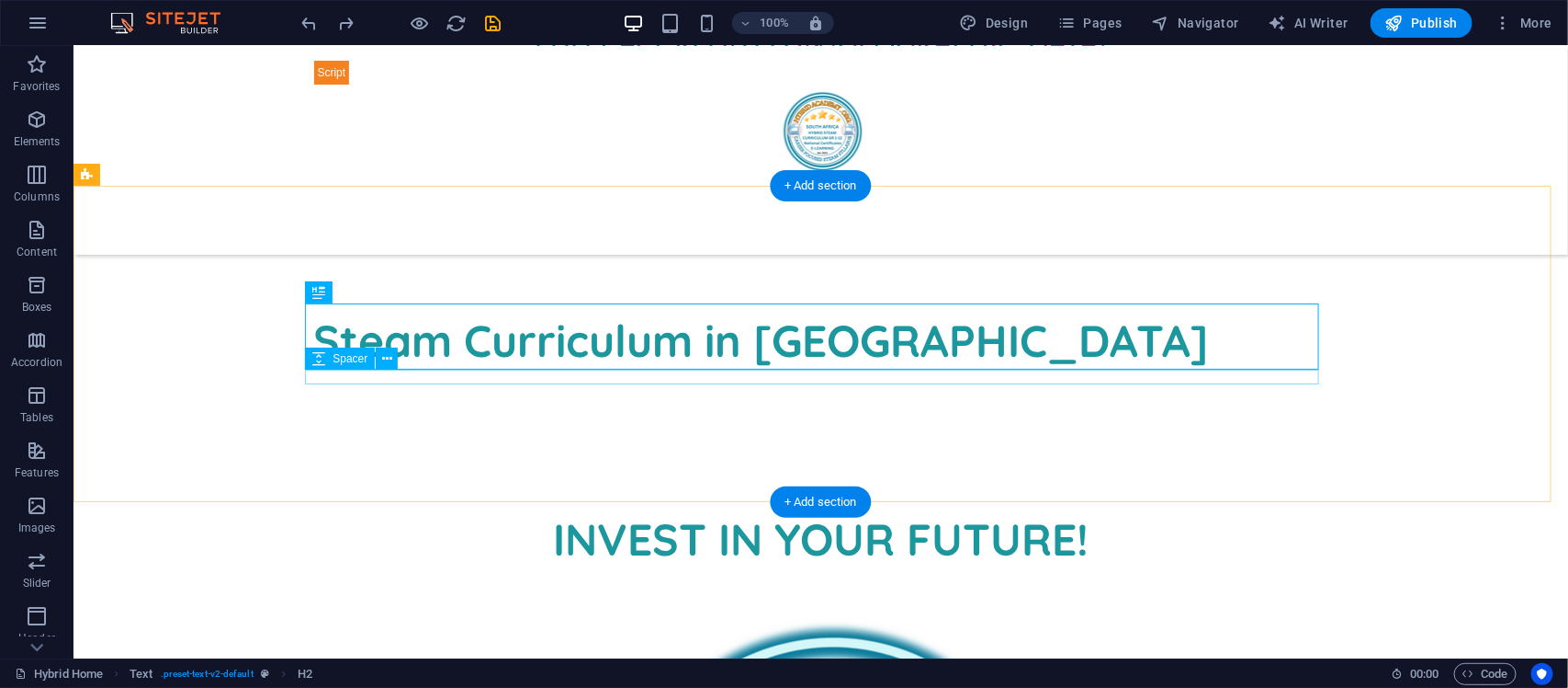
click at [923, 374] on div at bounding box center [821, 380] width 1014 height 15
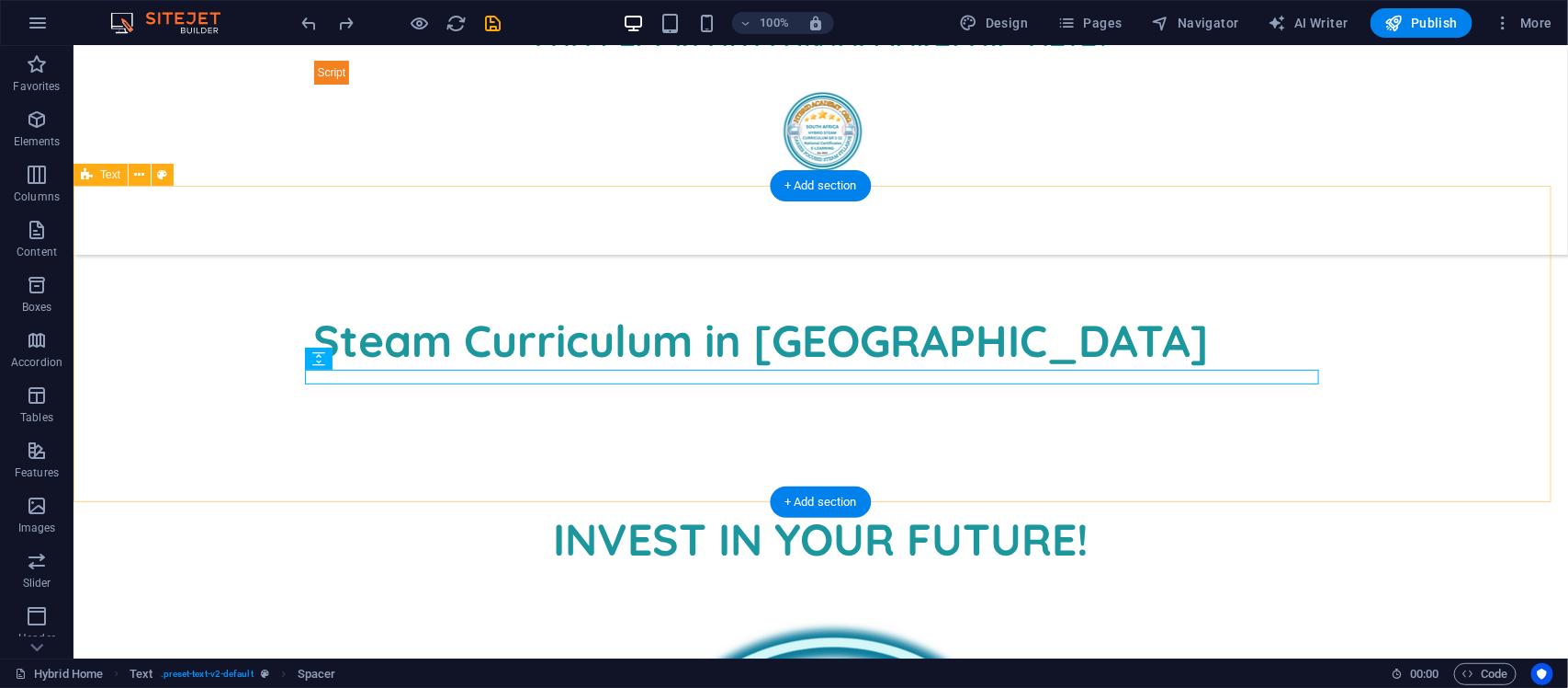
click at [916, 394] on div "Steam Curriculum in [GEOGRAPHIC_DATA]" at bounding box center [820, 346] width 1495 height 317
click at [936, 373] on div at bounding box center [821, 380] width 1014 height 15
select select "rem"
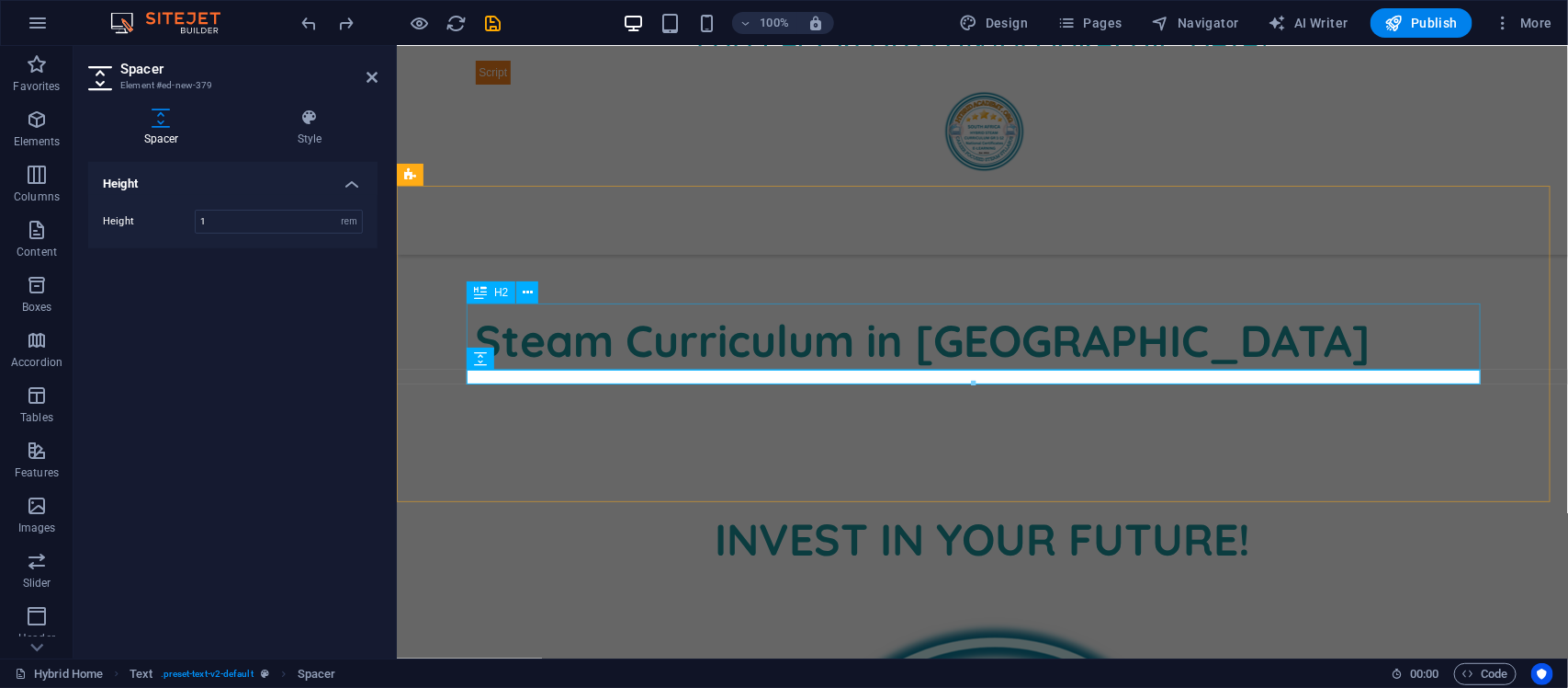
click at [1084, 321] on div "Steam Curriculum in [GEOGRAPHIC_DATA]" at bounding box center [982, 339] width 1014 height 66
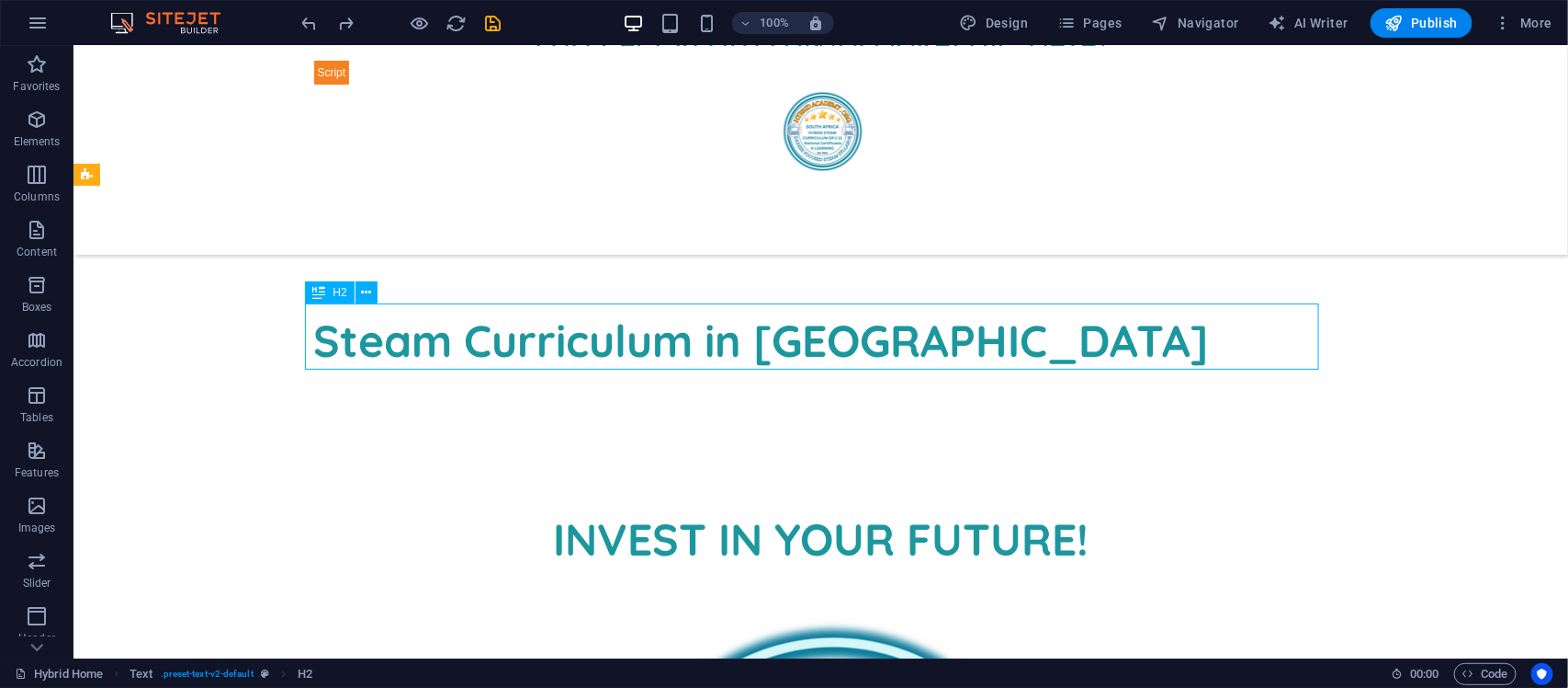
click at [1250, 351] on div "Steam Curriculum in [GEOGRAPHIC_DATA]" at bounding box center [821, 339] width 1014 height 66
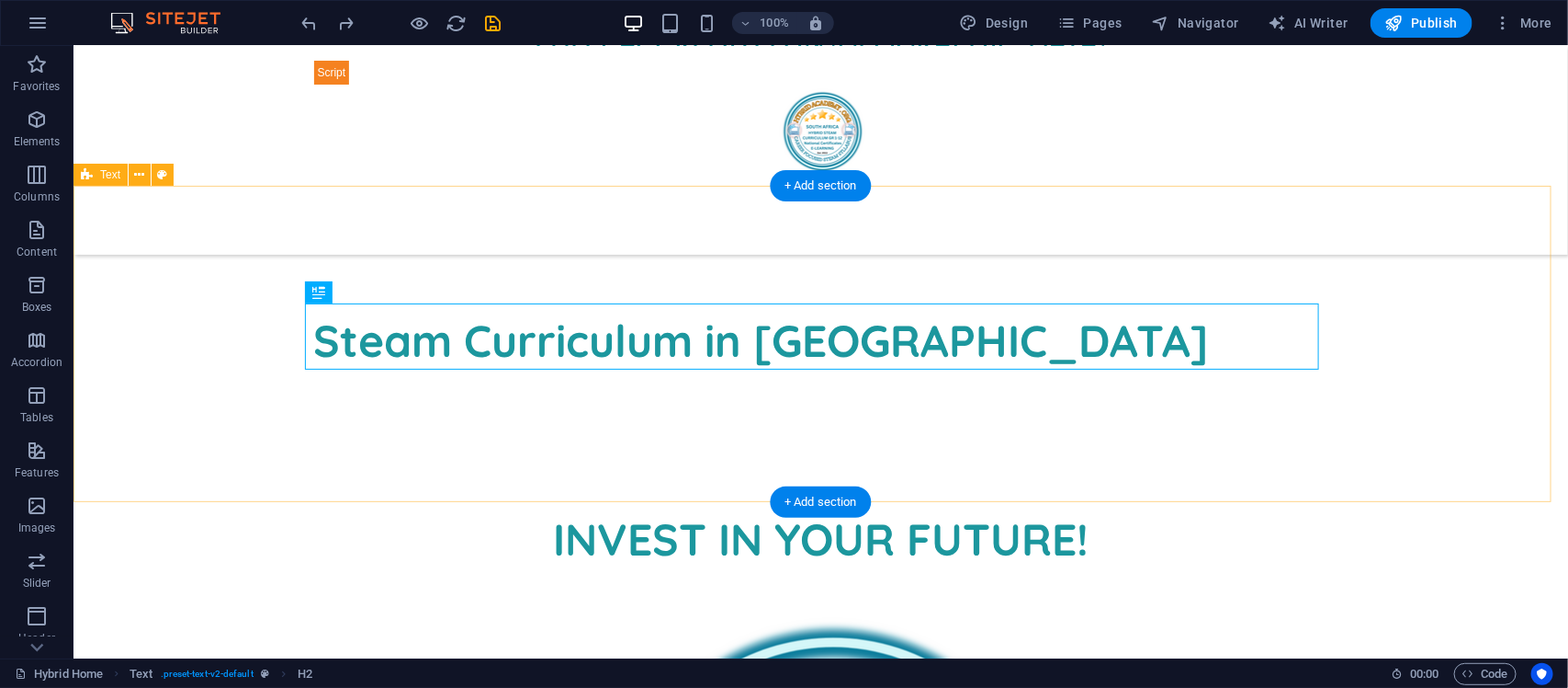
click at [845, 419] on div "Steam Curriculum in [GEOGRAPHIC_DATA]" at bounding box center [820, 346] width 1495 height 317
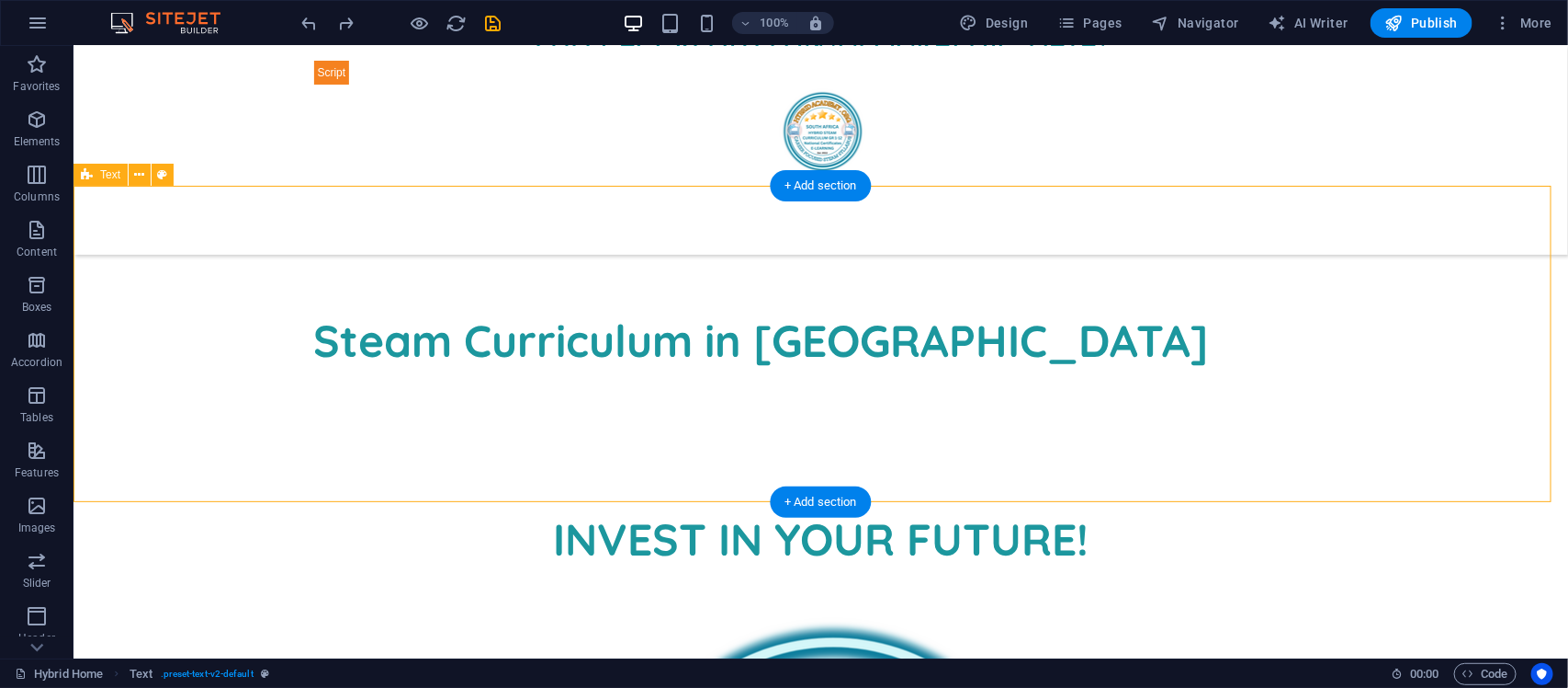
click at [804, 439] on div "Steam Curriculum in [GEOGRAPHIC_DATA]" at bounding box center [820, 346] width 1495 height 317
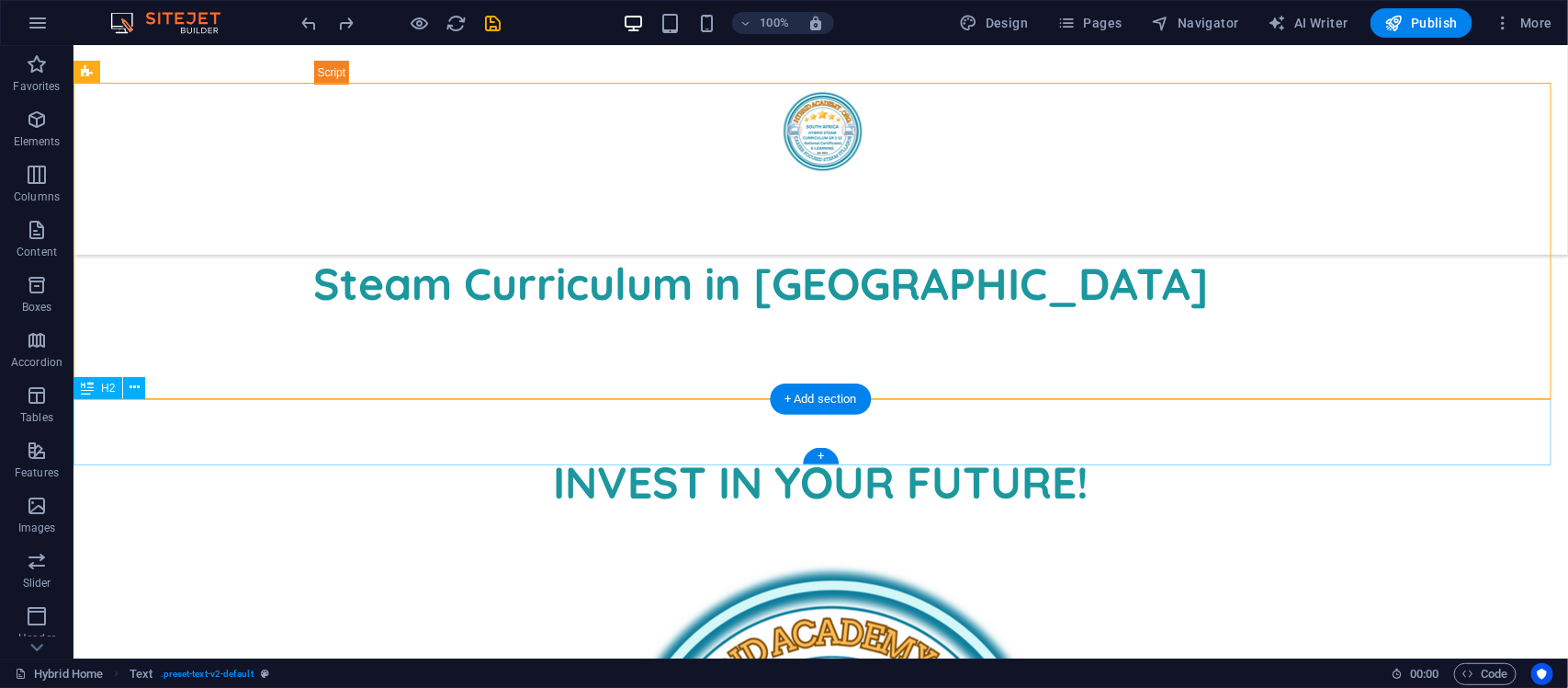
scroll to position [1110, 0]
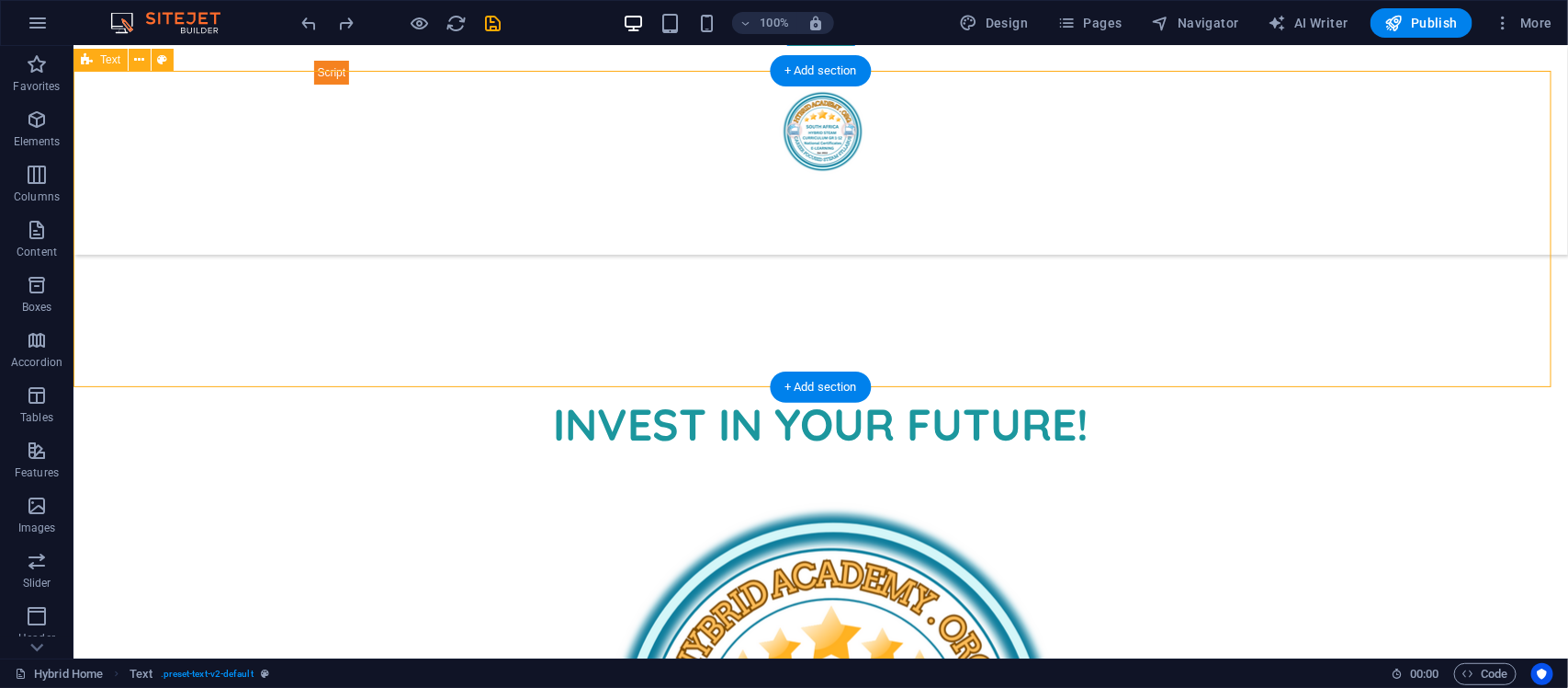
click at [887, 305] on div "Steam Curriculum in [GEOGRAPHIC_DATA]" at bounding box center [820, 232] width 1495 height 317
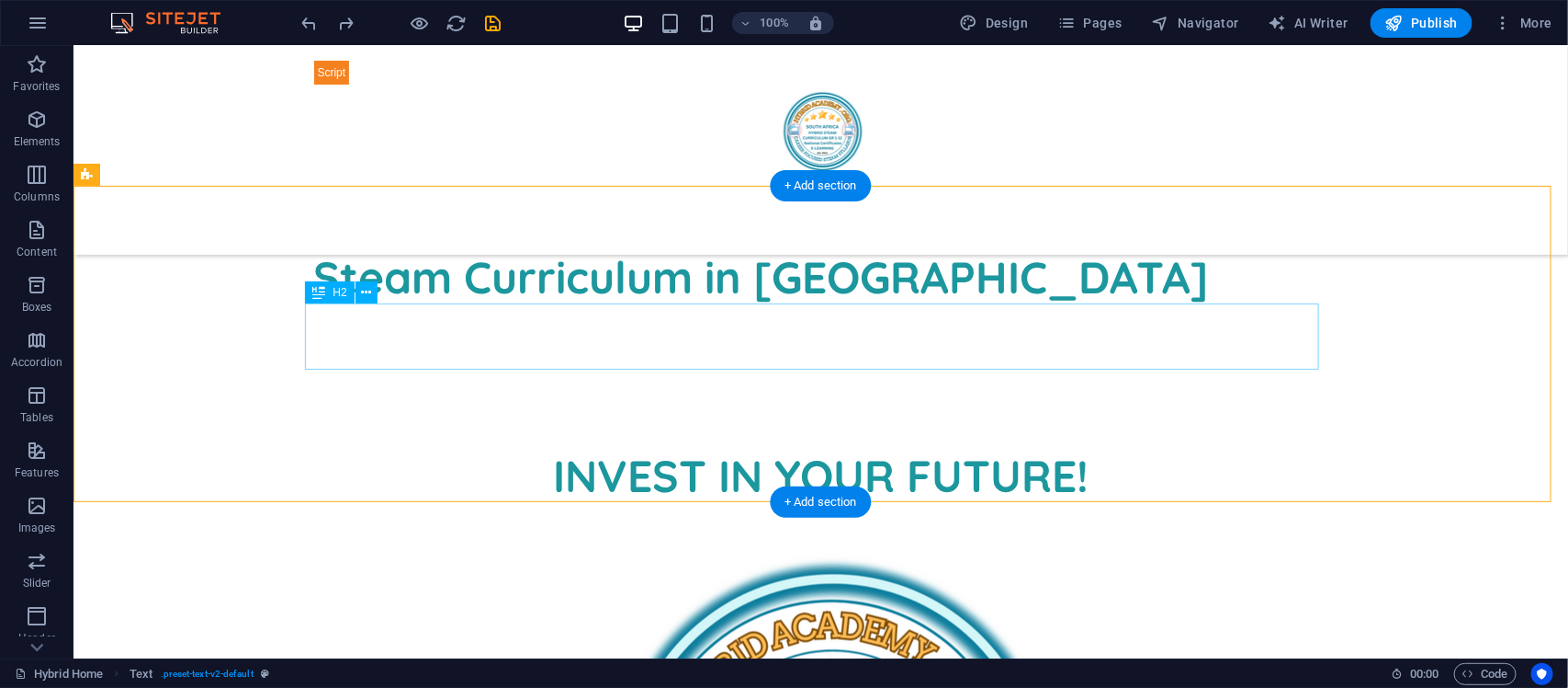
scroll to position [995, 0]
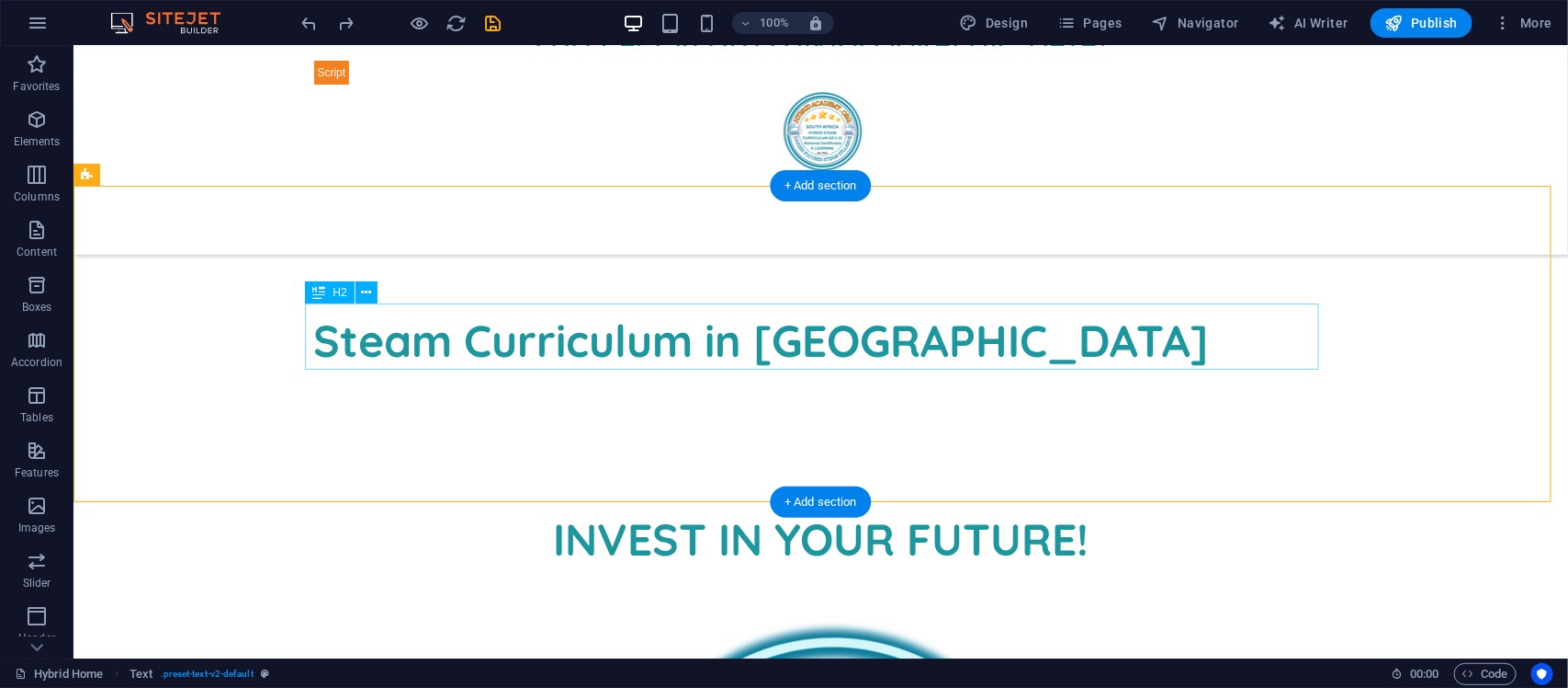
click at [887, 306] on div "Steam Curriculum in [GEOGRAPHIC_DATA]" at bounding box center [821, 339] width 1014 height 66
click at [891, 270] on div "Steam Curriculum in [GEOGRAPHIC_DATA]" at bounding box center [820, 346] width 1495 height 317
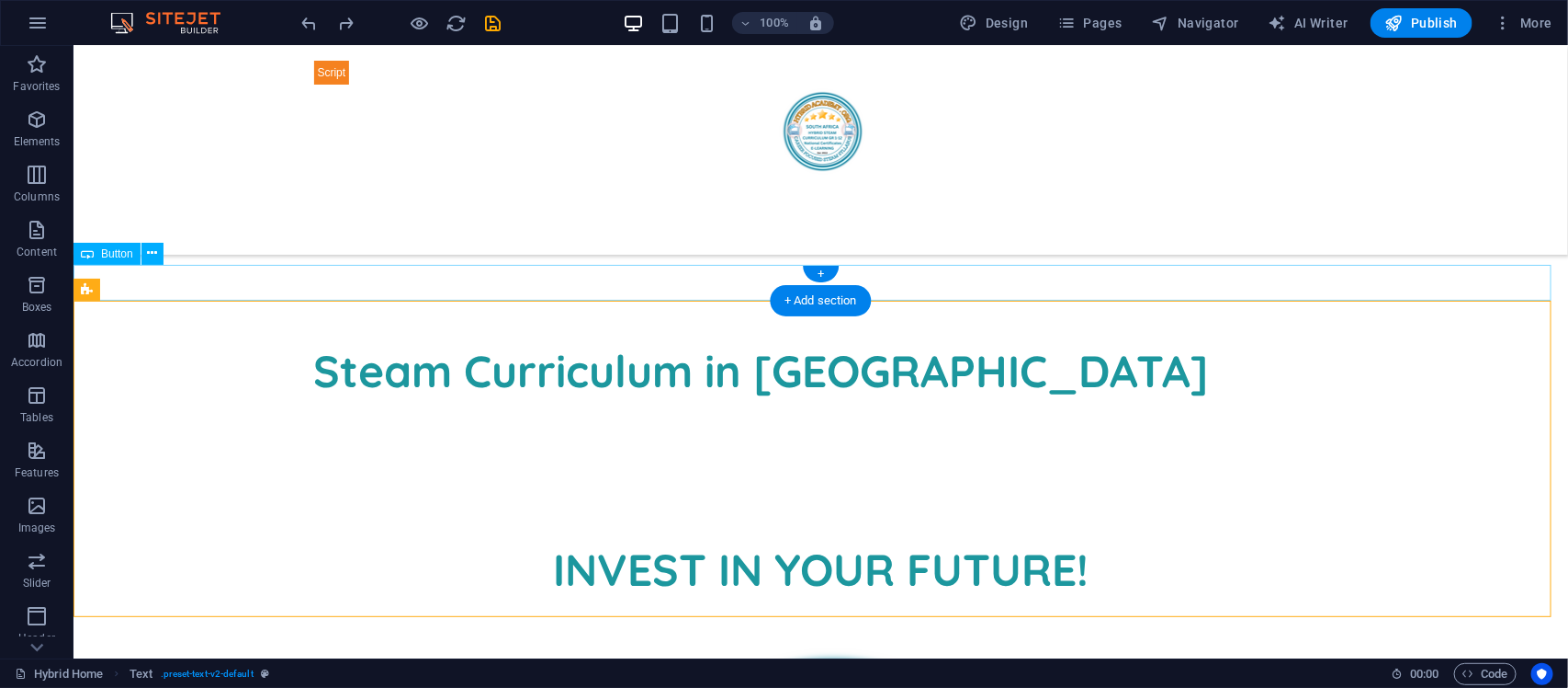
scroll to position [881, 0]
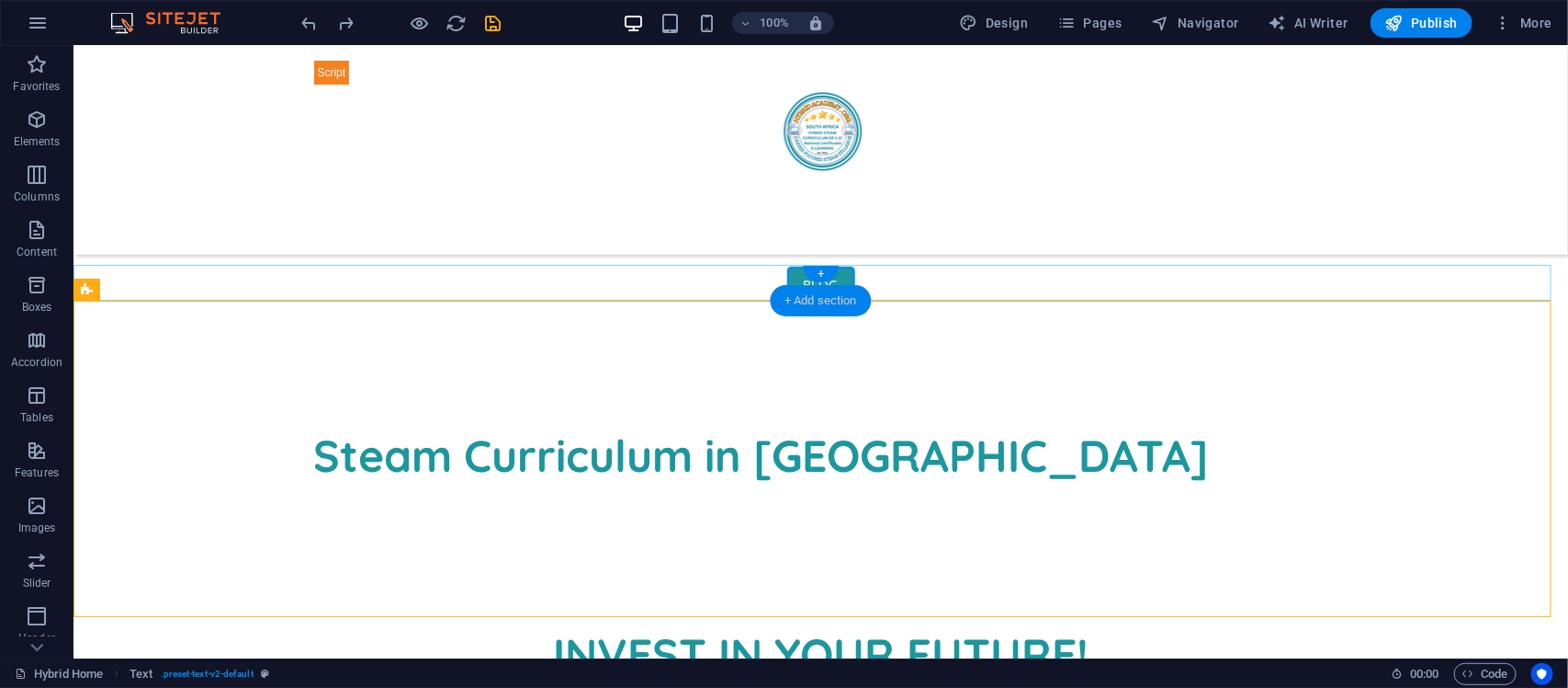
click at [801, 305] on div "+ Add section" at bounding box center [821, 301] width 102 height 31
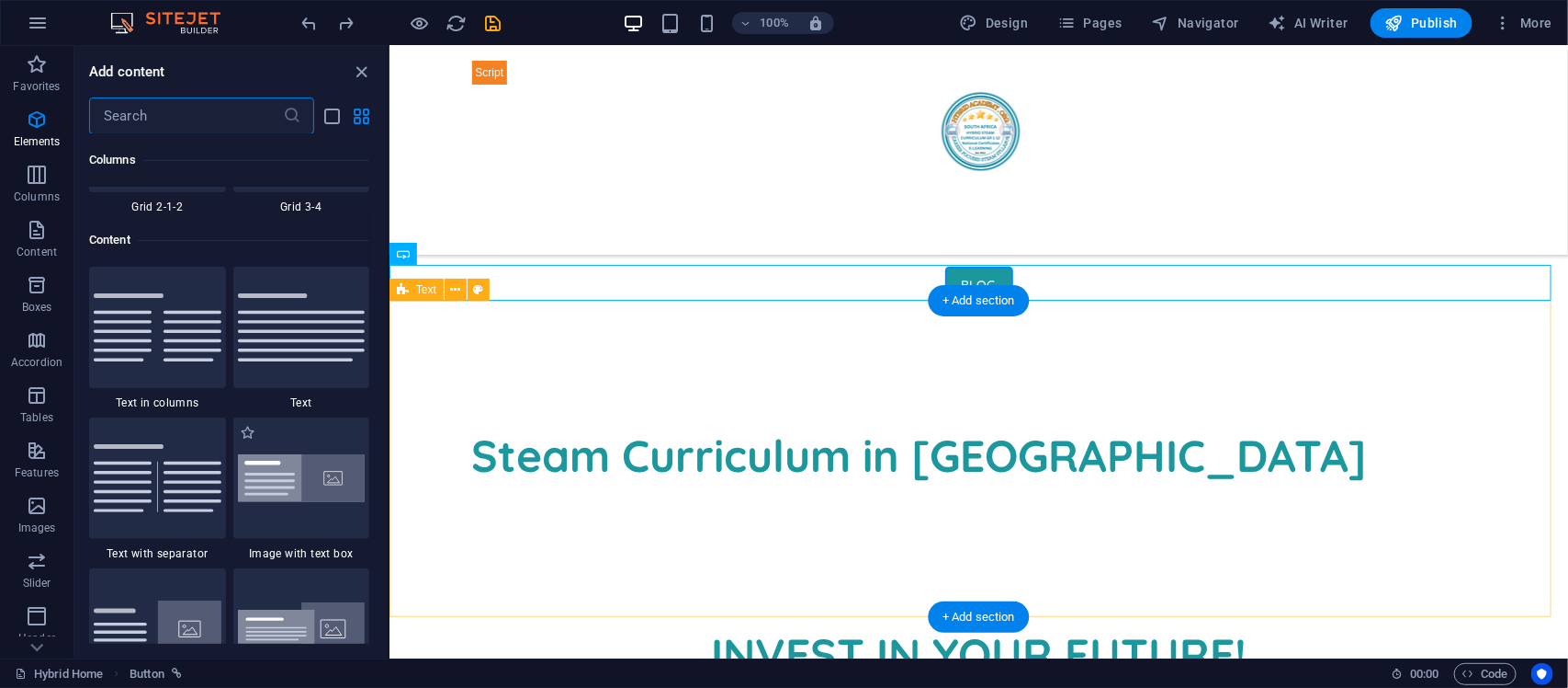
scroll to position [3214, 0]
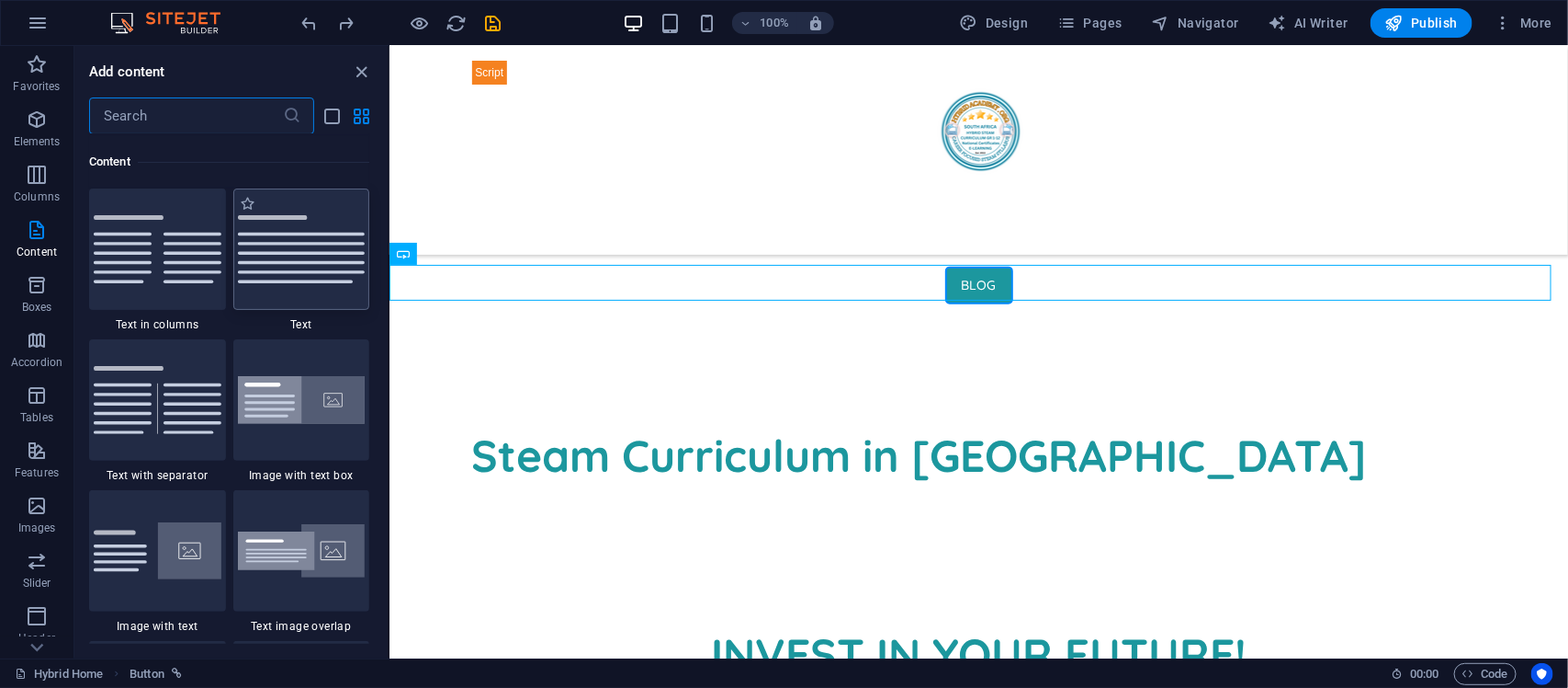
click at [318, 257] on img at bounding box center [301, 249] width 128 height 68
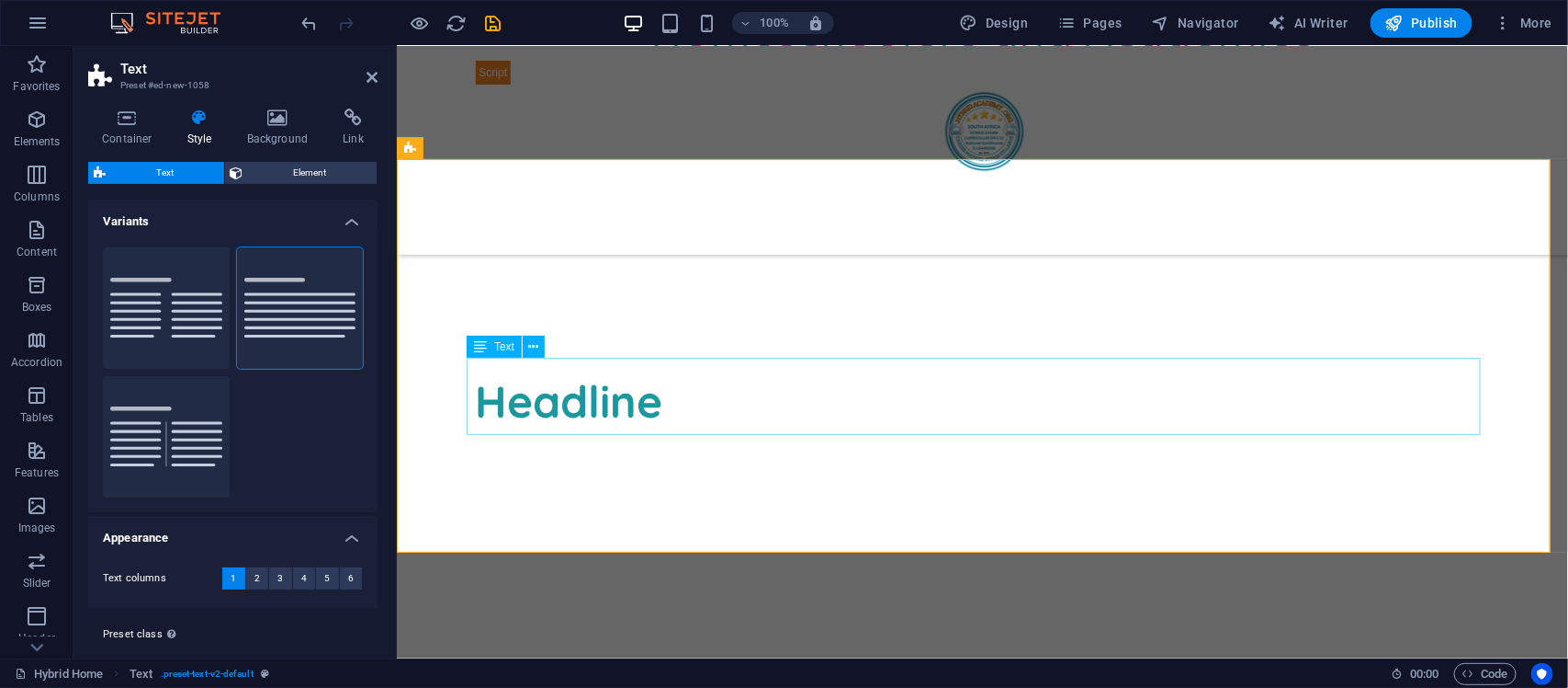
scroll to position [1034, 0]
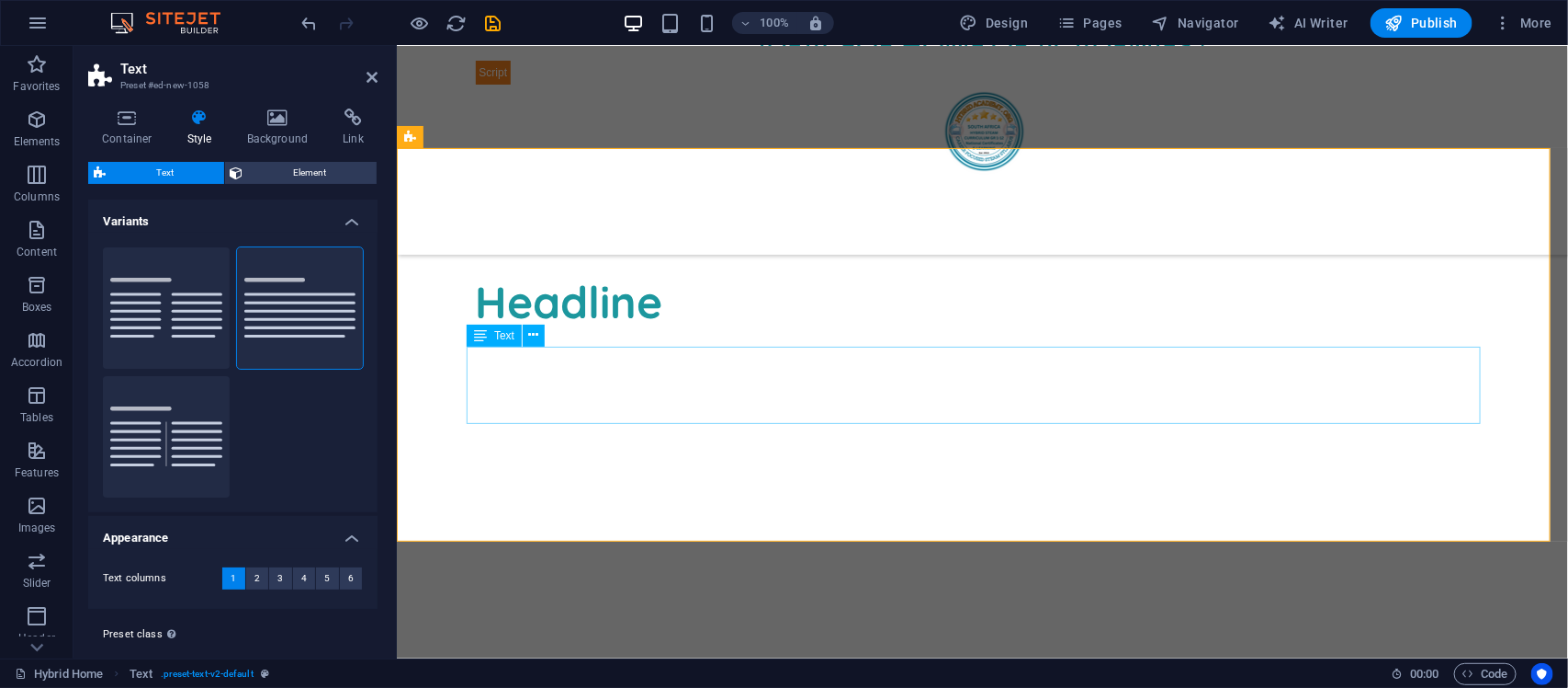
click at [748, 349] on div "Lorem ipsum dolor sitope amet, consectetur adipisicing elitip. Massumenda, dolo…" at bounding box center [982, 387] width 1014 height 77
click at [737, 363] on div "Lorem ipsum dolor sitope amet, consectetur adipisicing elitip. Massumenda, dolo…" at bounding box center [982, 387] width 1014 height 77
click at [722, 368] on div "Lorem ipsum dolor sitope amet, consectetur adipisicing elitip. Massumenda, dolo…" at bounding box center [982, 387] width 1014 height 77
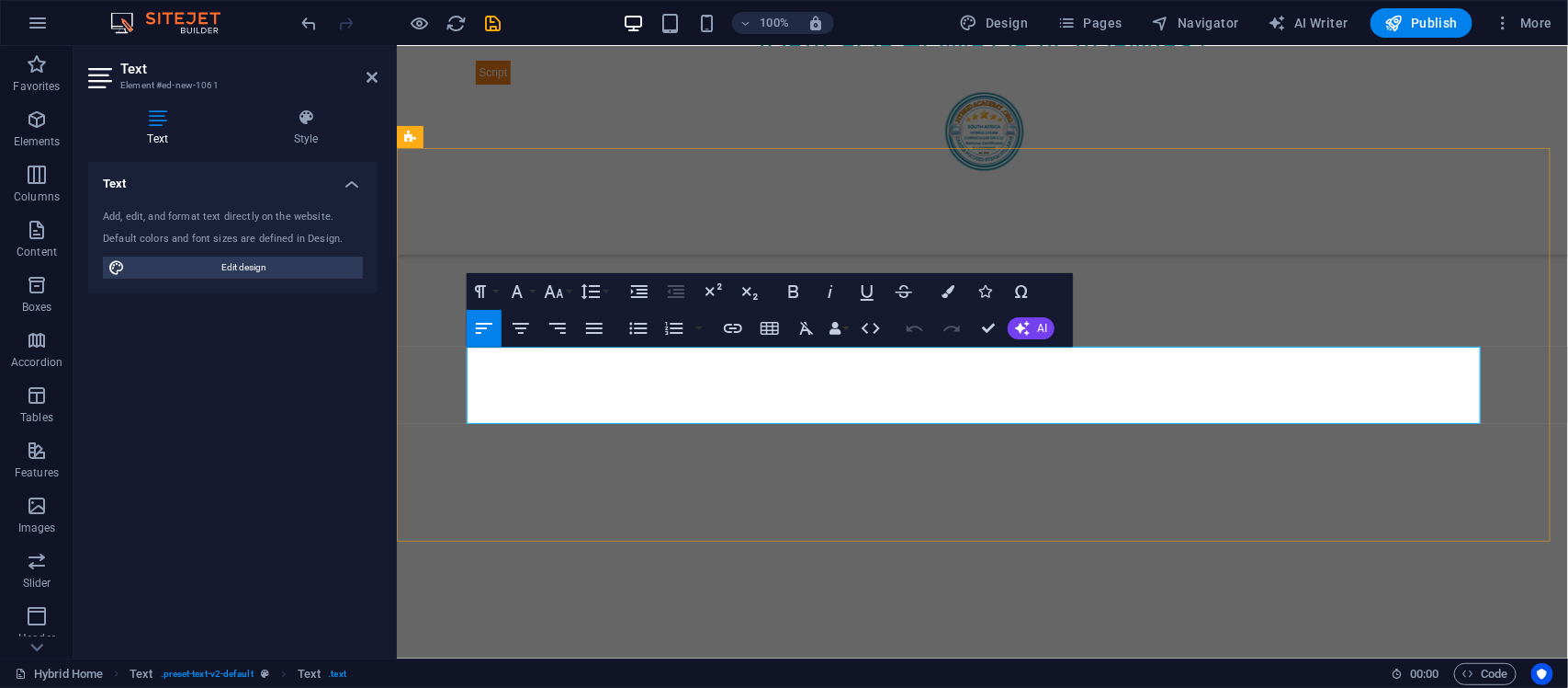
click at [722, 368] on p "Lorem ipsum dolor sitope amet, consectetur adipisicing elitip. Massumenda, dolo…" at bounding box center [982, 387] width 1014 height 77
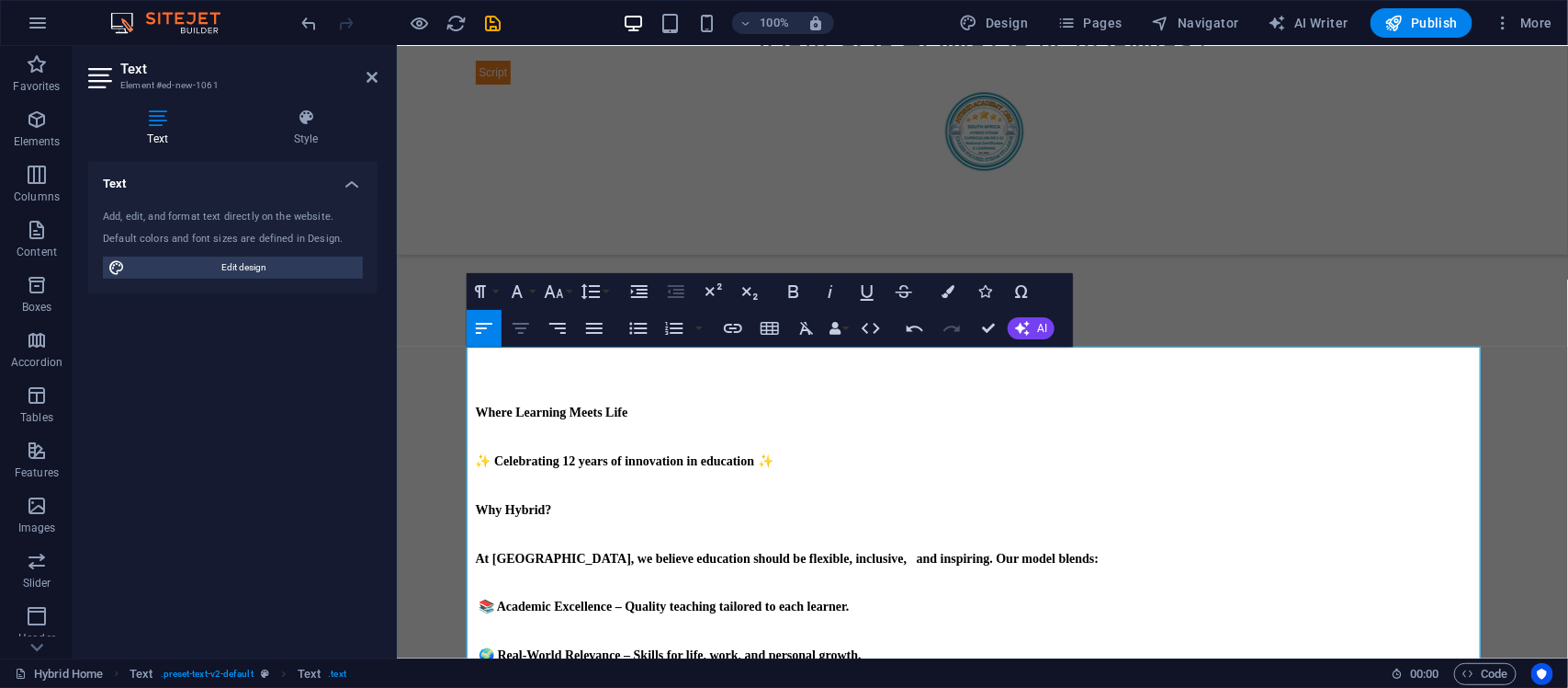
click at [528, 321] on icon "button" at bounding box center [520, 328] width 22 height 22
click at [661, 389] on p "Where Learning Meets Life" at bounding box center [982, 411] width 1014 height 49
click at [521, 333] on icon "button" at bounding box center [521, 328] width 17 height 11
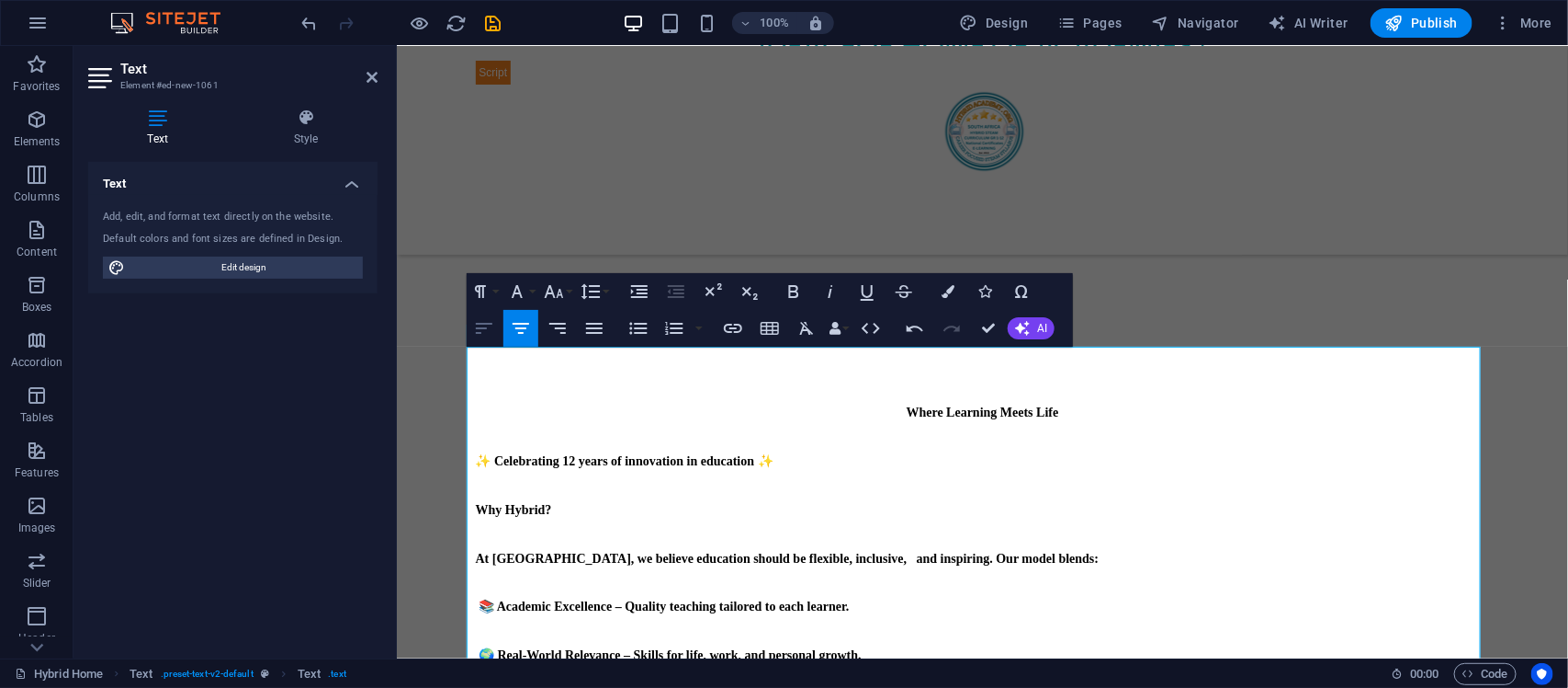
click at [487, 323] on icon "button" at bounding box center [485, 328] width 17 height 11
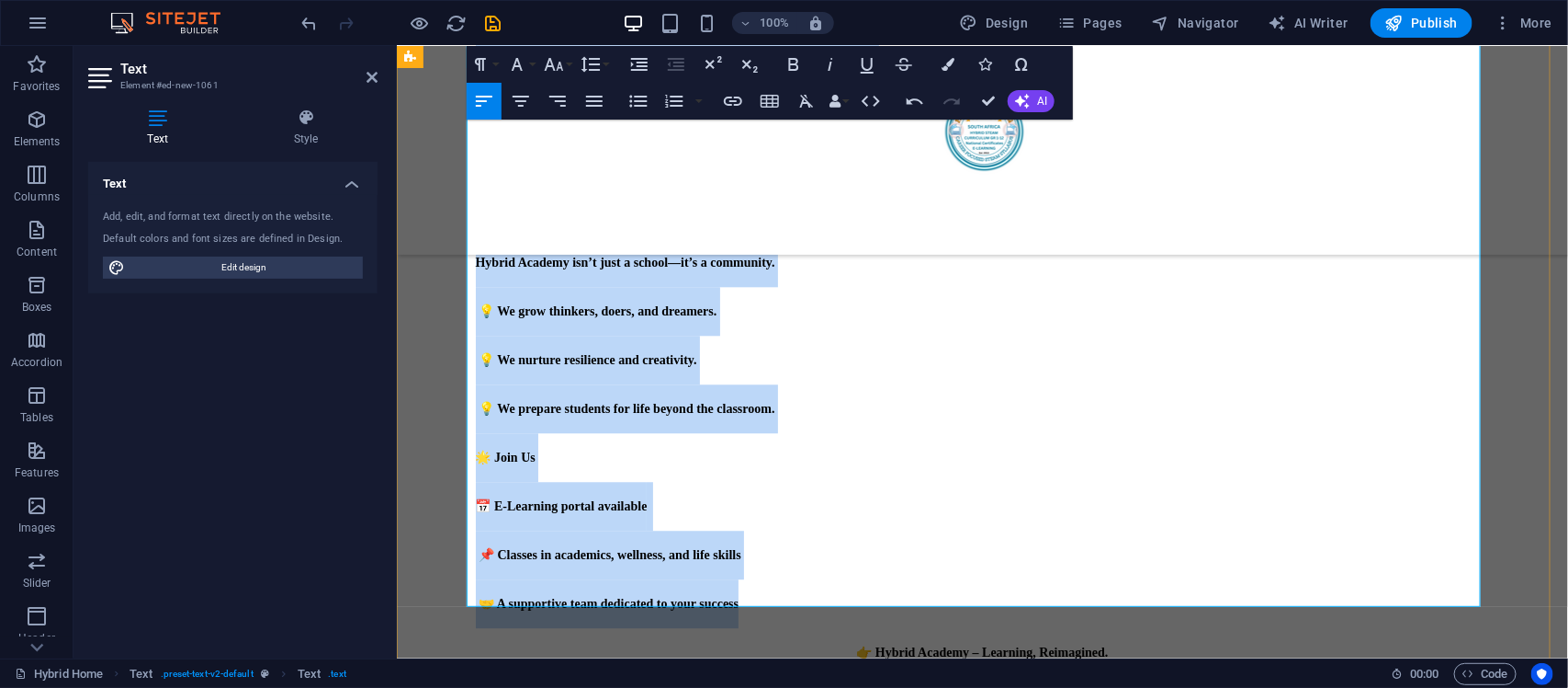
scroll to position [2144, 0]
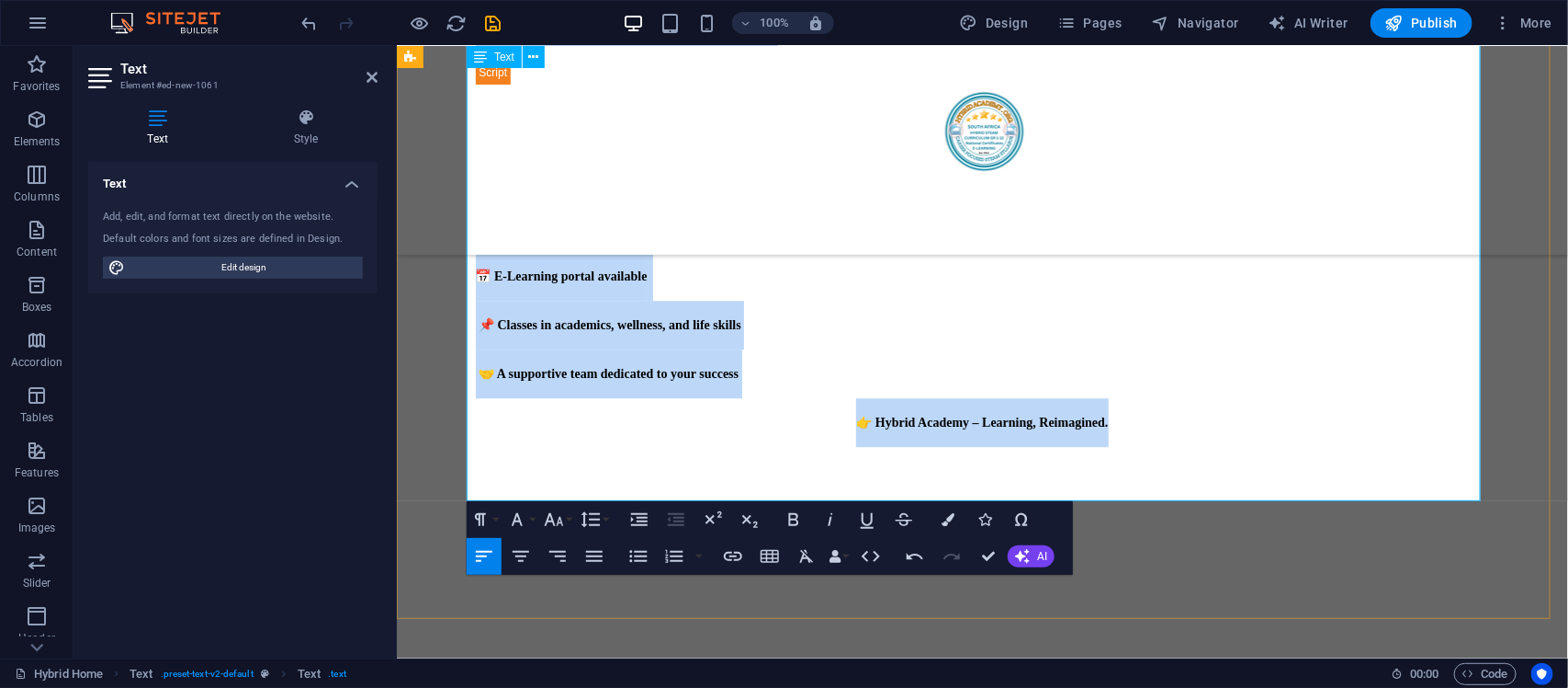
drag, startPoint x: 466, startPoint y: 404, endPoint x: 1161, endPoint y: 434, distance: 695.6
click at [525, 545] on icon "button" at bounding box center [520, 556] width 22 height 22
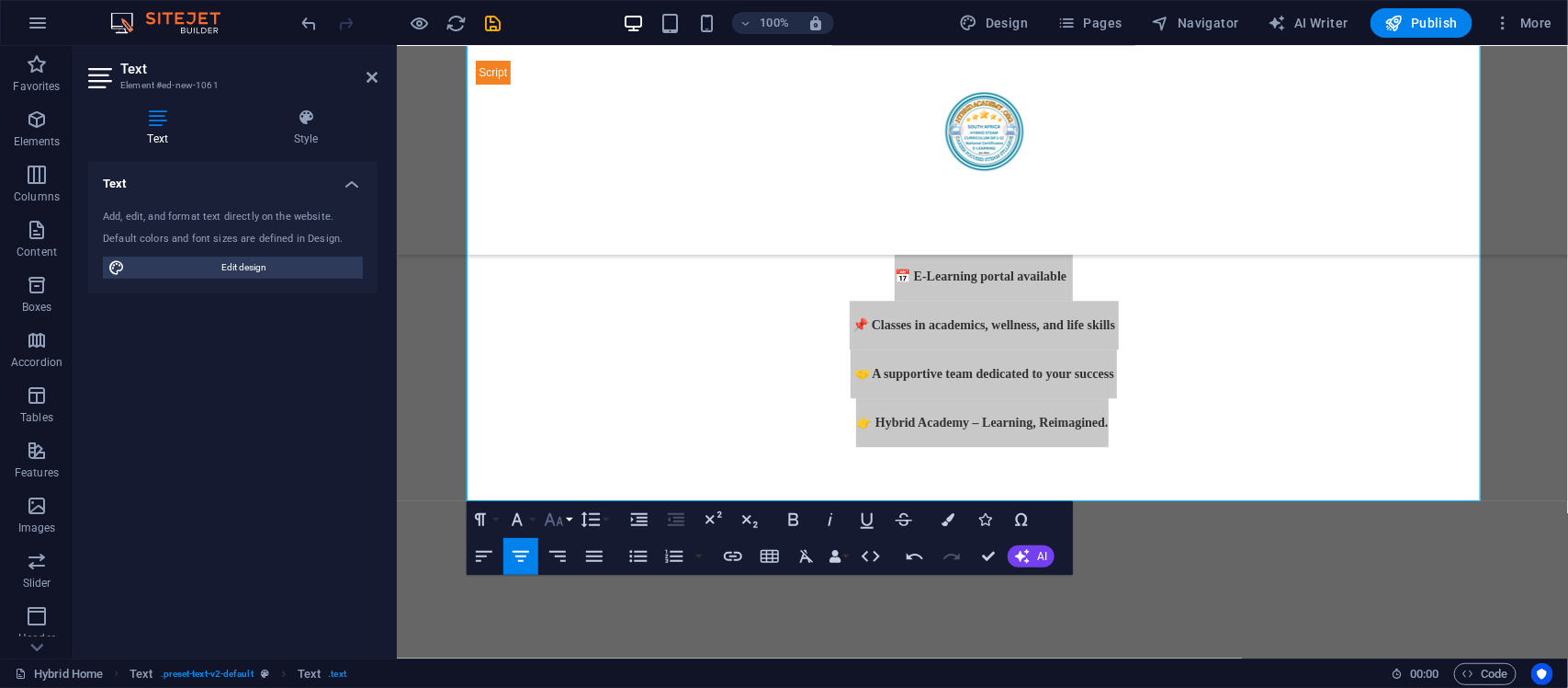
click at [555, 522] on icon "button" at bounding box center [554, 519] width 22 height 22
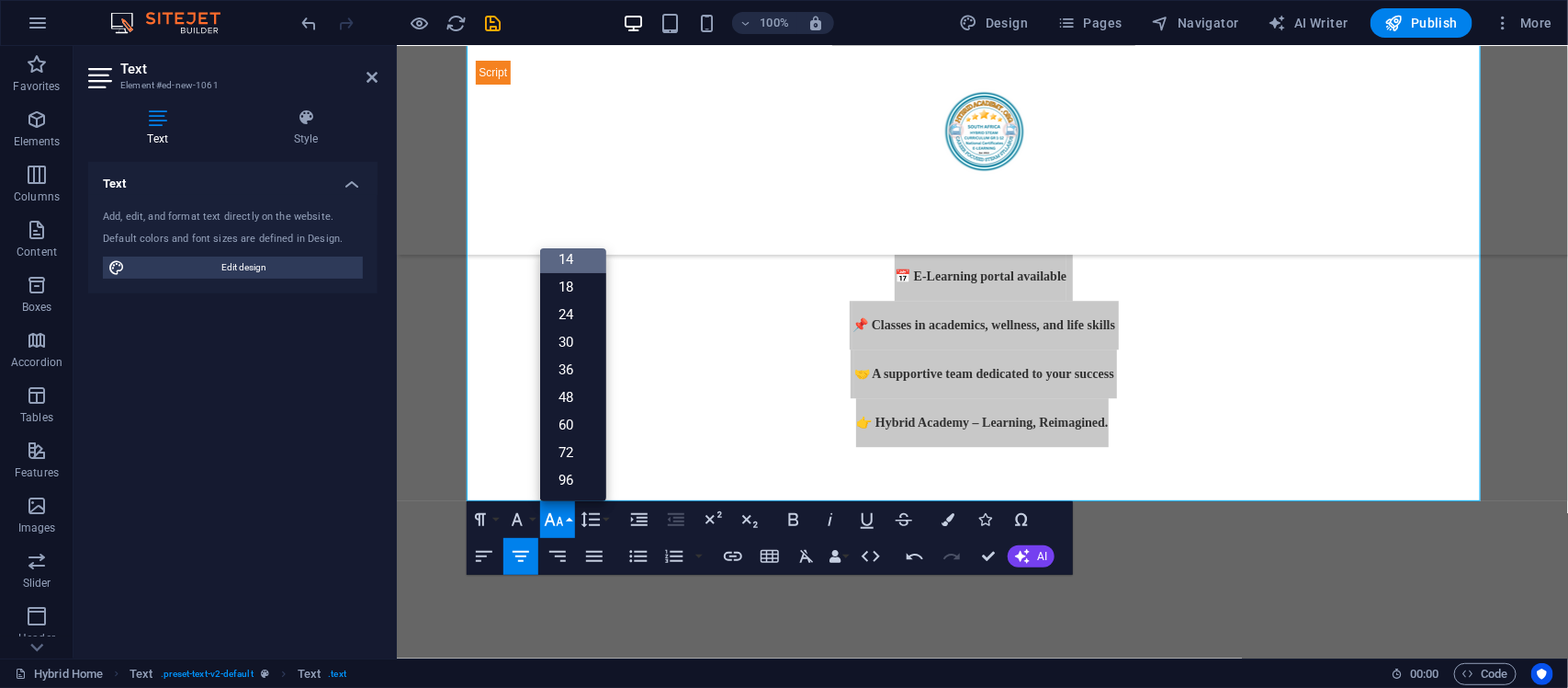
scroll to position [148, 0]
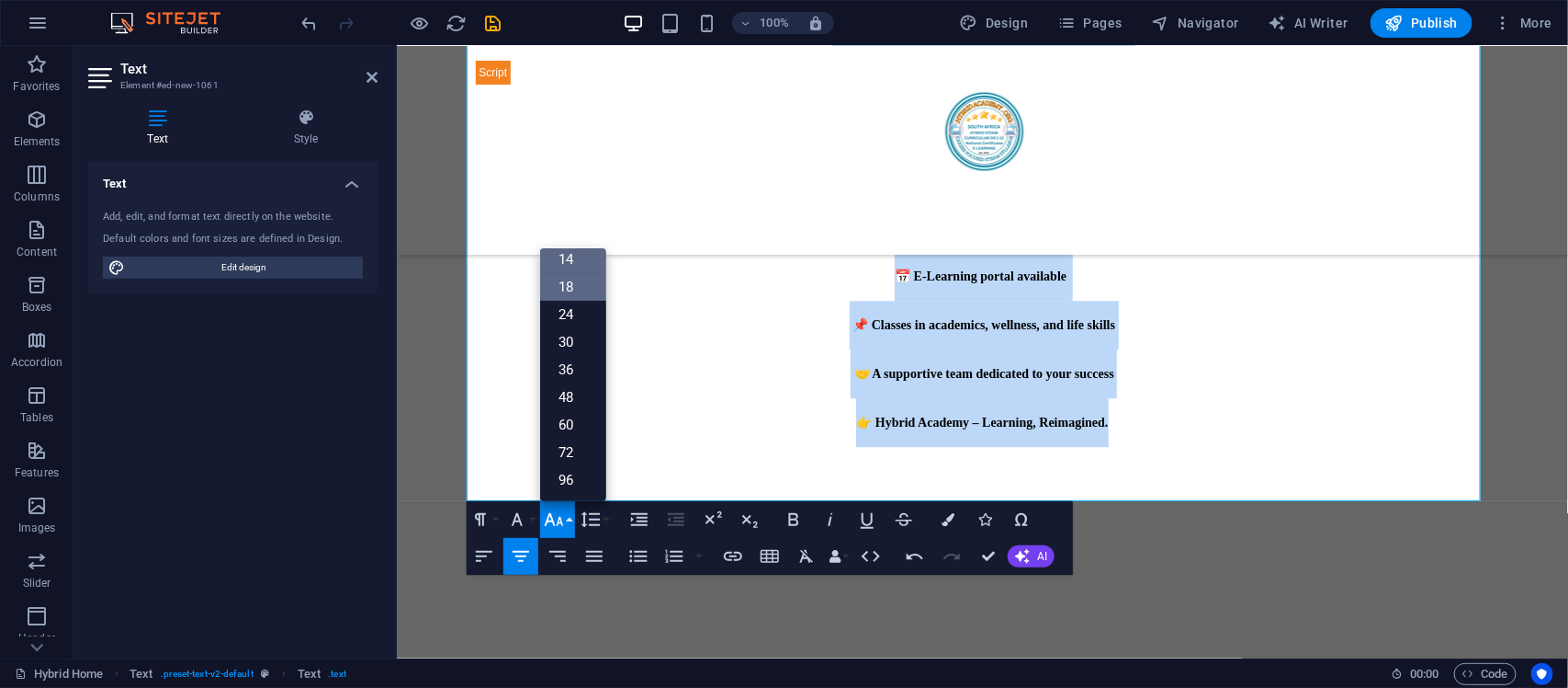
click at [588, 283] on link "18" at bounding box center [573, 286] width 66 height 27
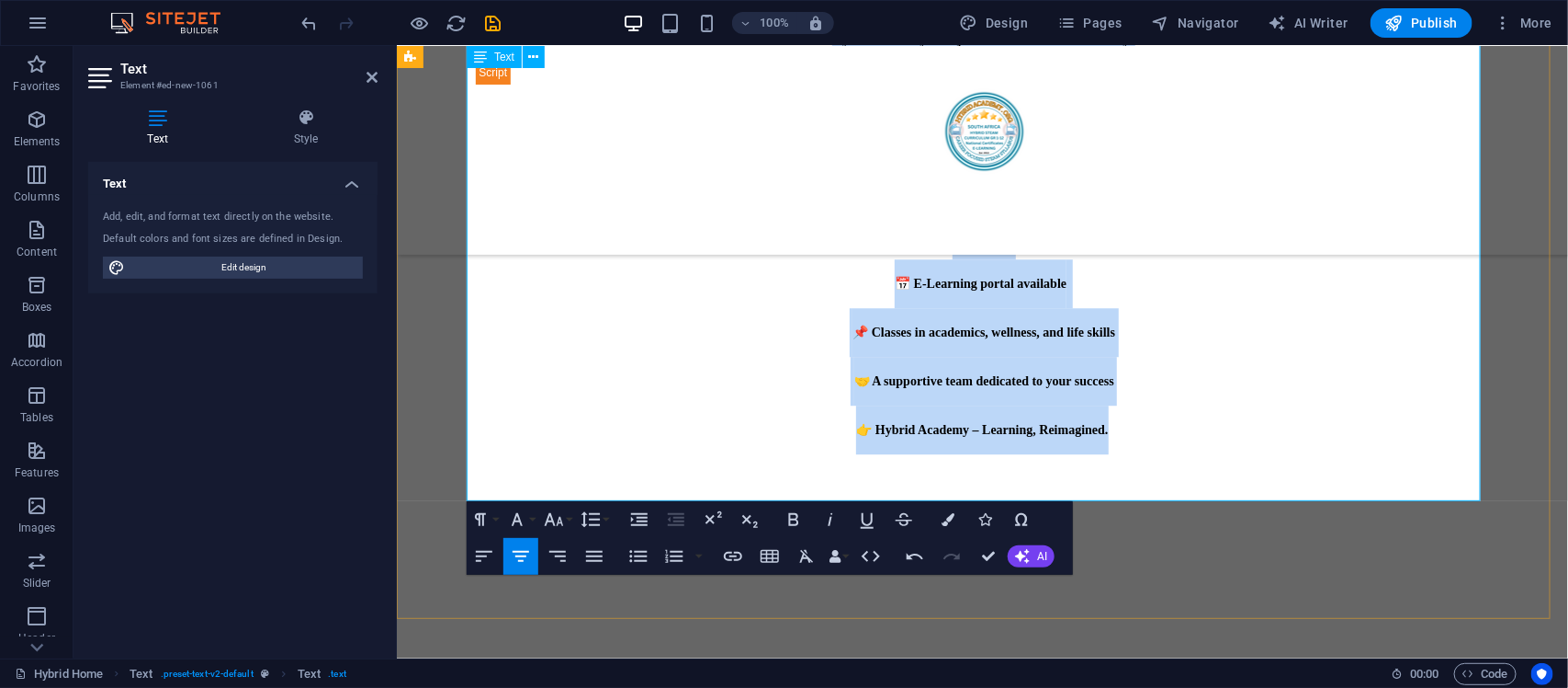
scroll to position [2154, 0]
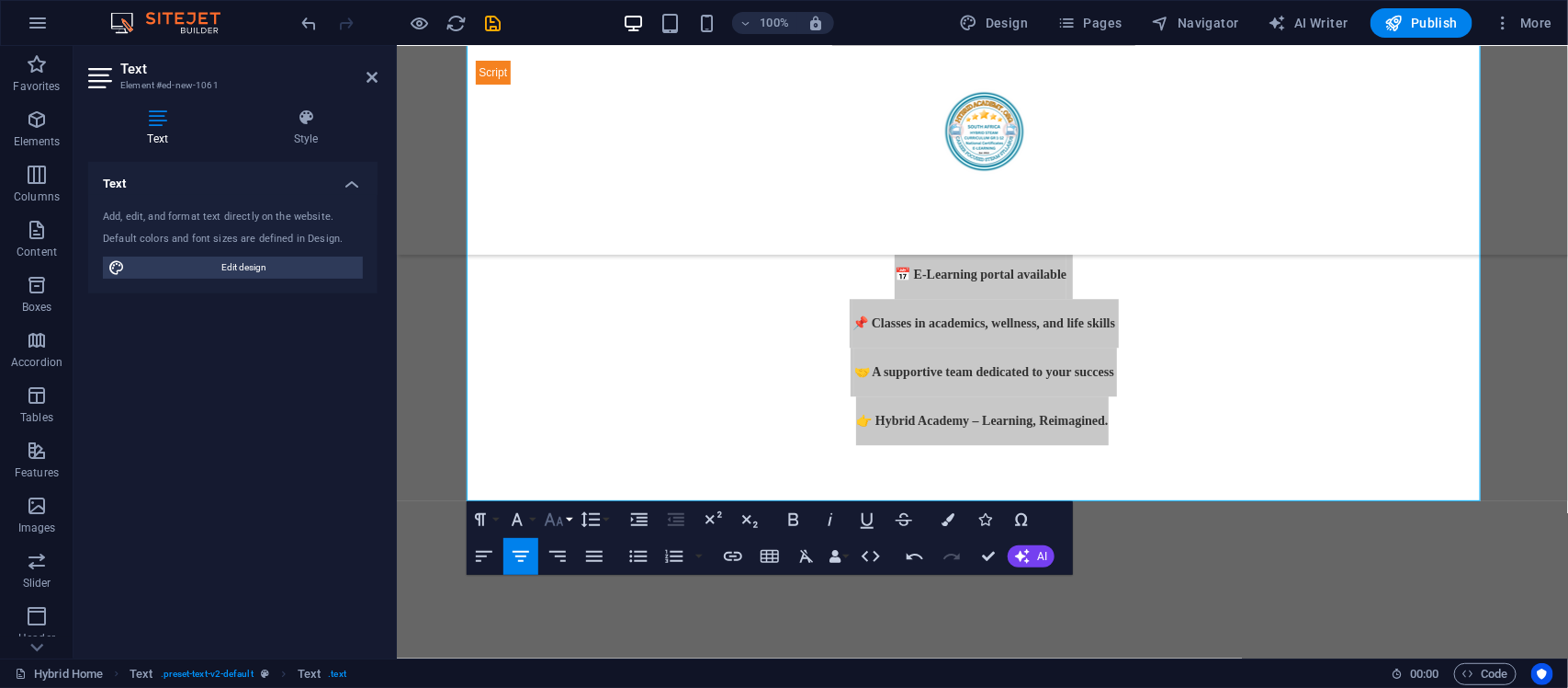
click at [571, 506] on button "Font Size" at bounding box center [557, 519] width 35 height 37
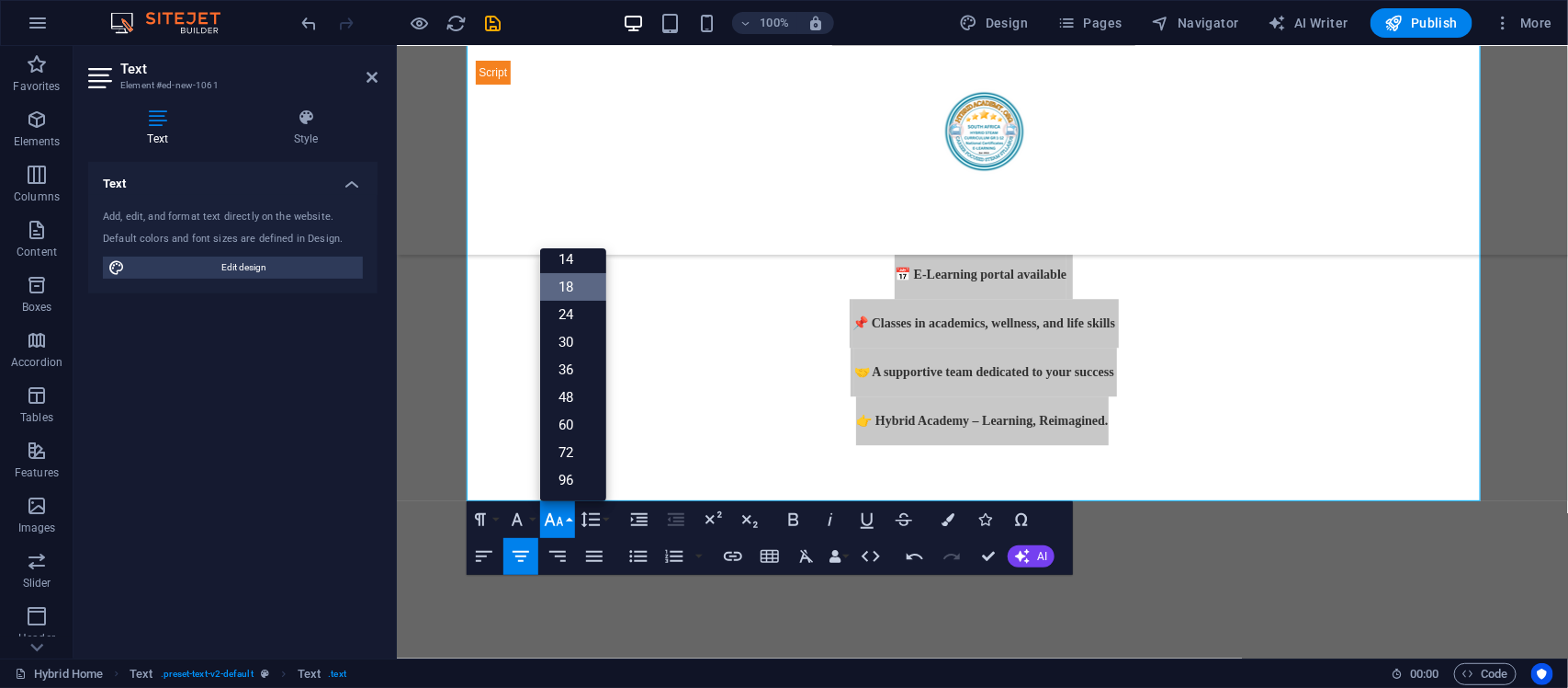
scroll to position [148, 0]
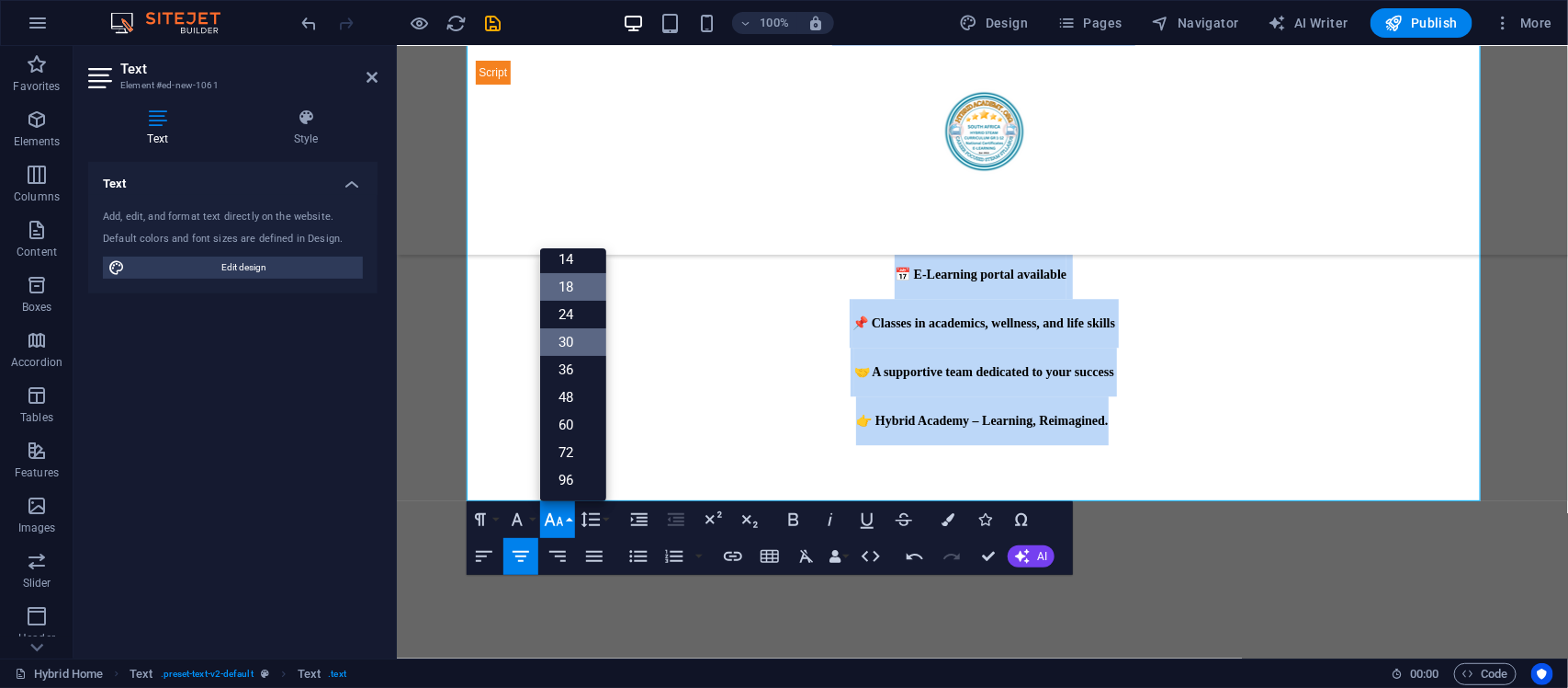
click at [571, 334] on link "30" at bounding box center [573, 341] width 66 height 27
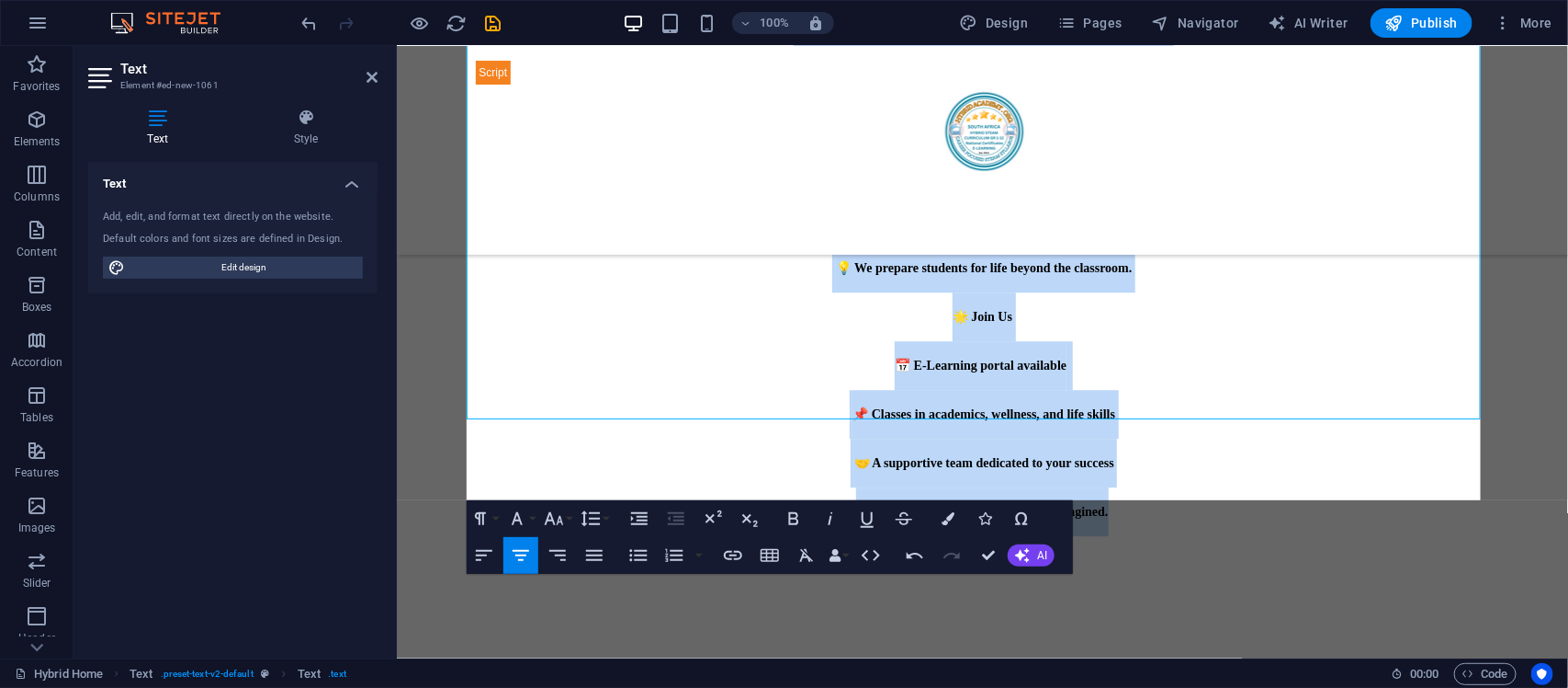
scroll to position [2236, 0]
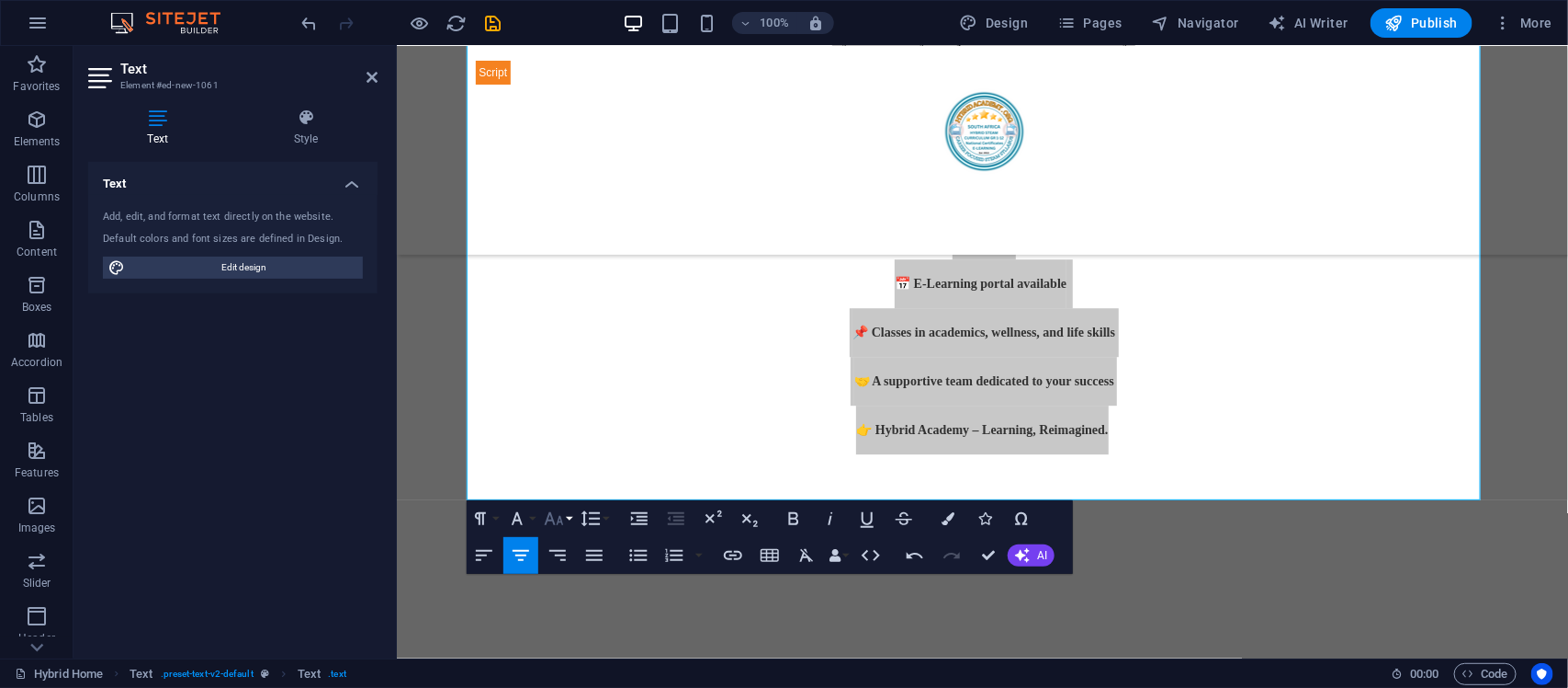
click at [561, 513] on icon "button" at bounding box center [554, 518] width 22 height 22
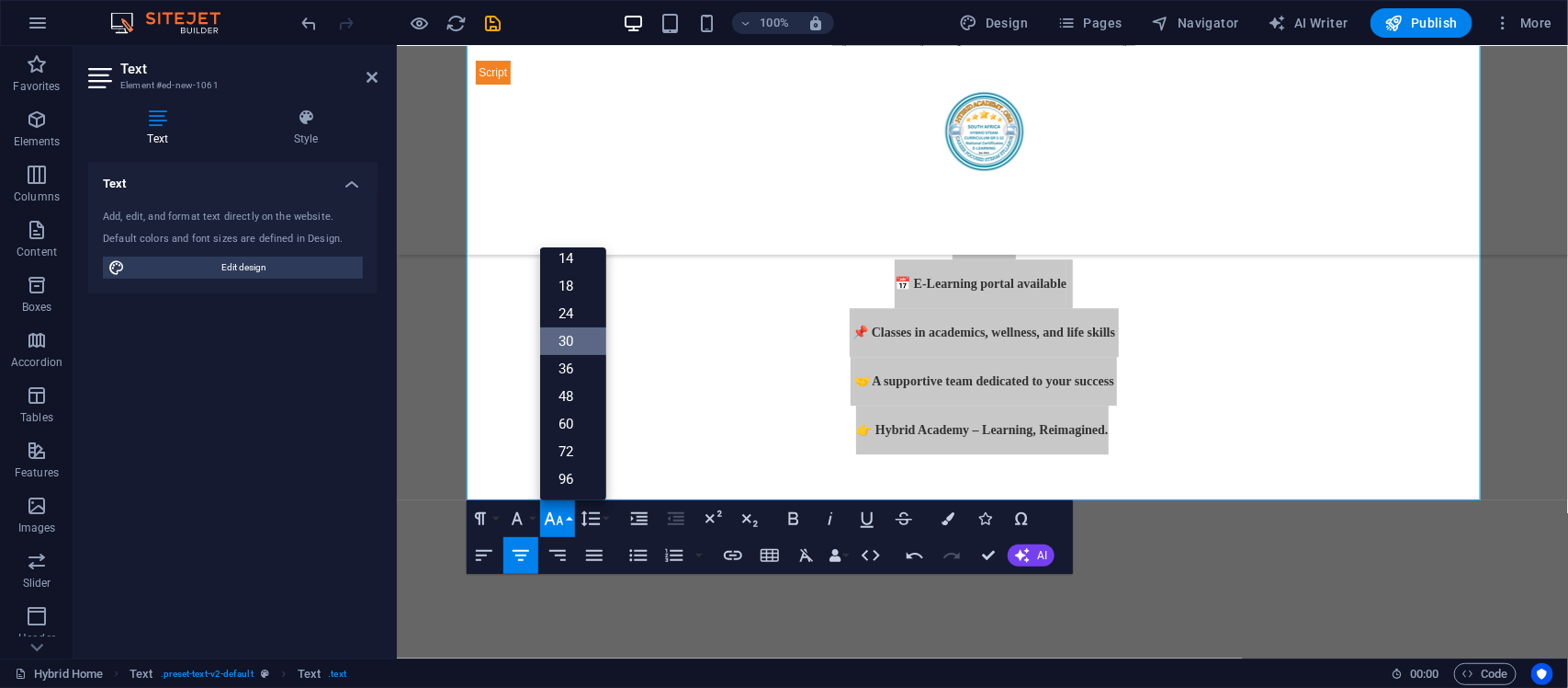
scroll to position [148, 0]
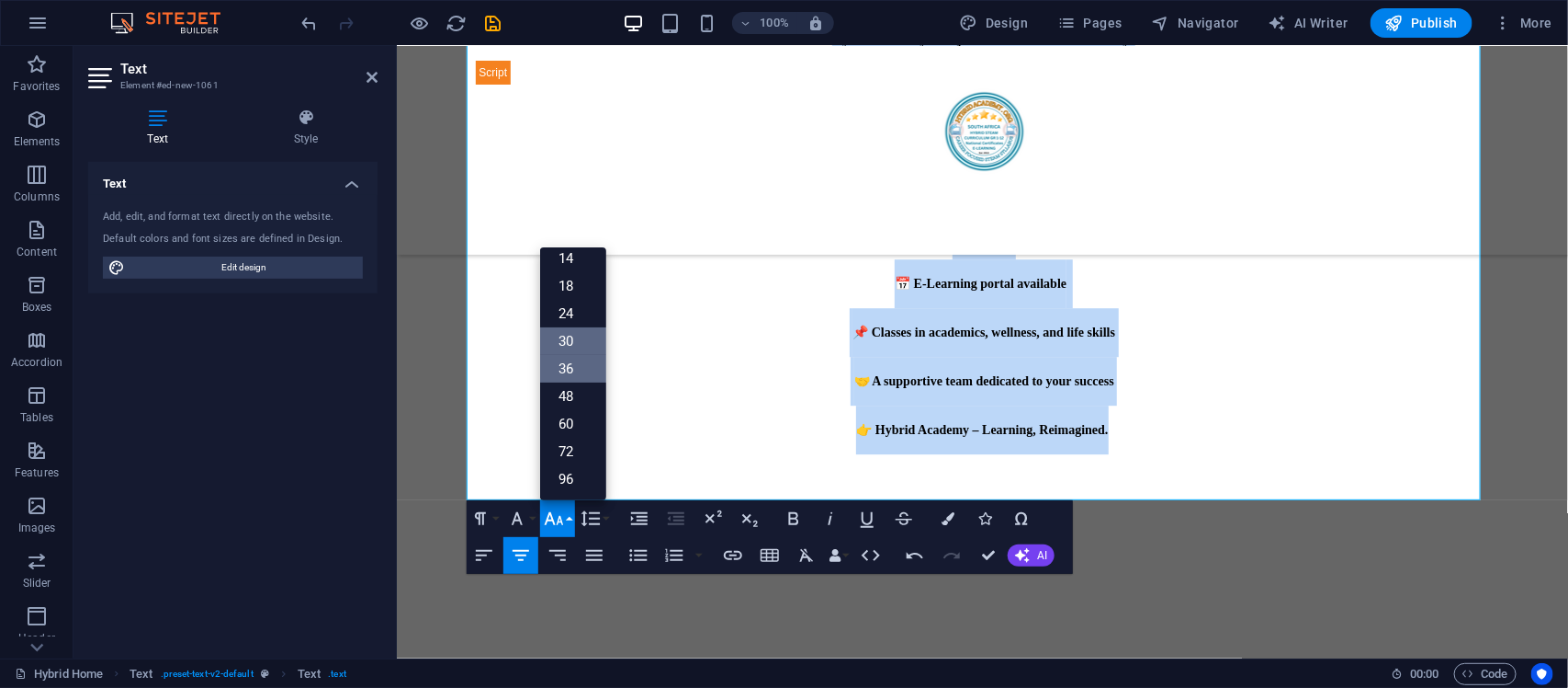
click at [574, 370] on link "36" at bounding box center [573, 368] width 66 height 27
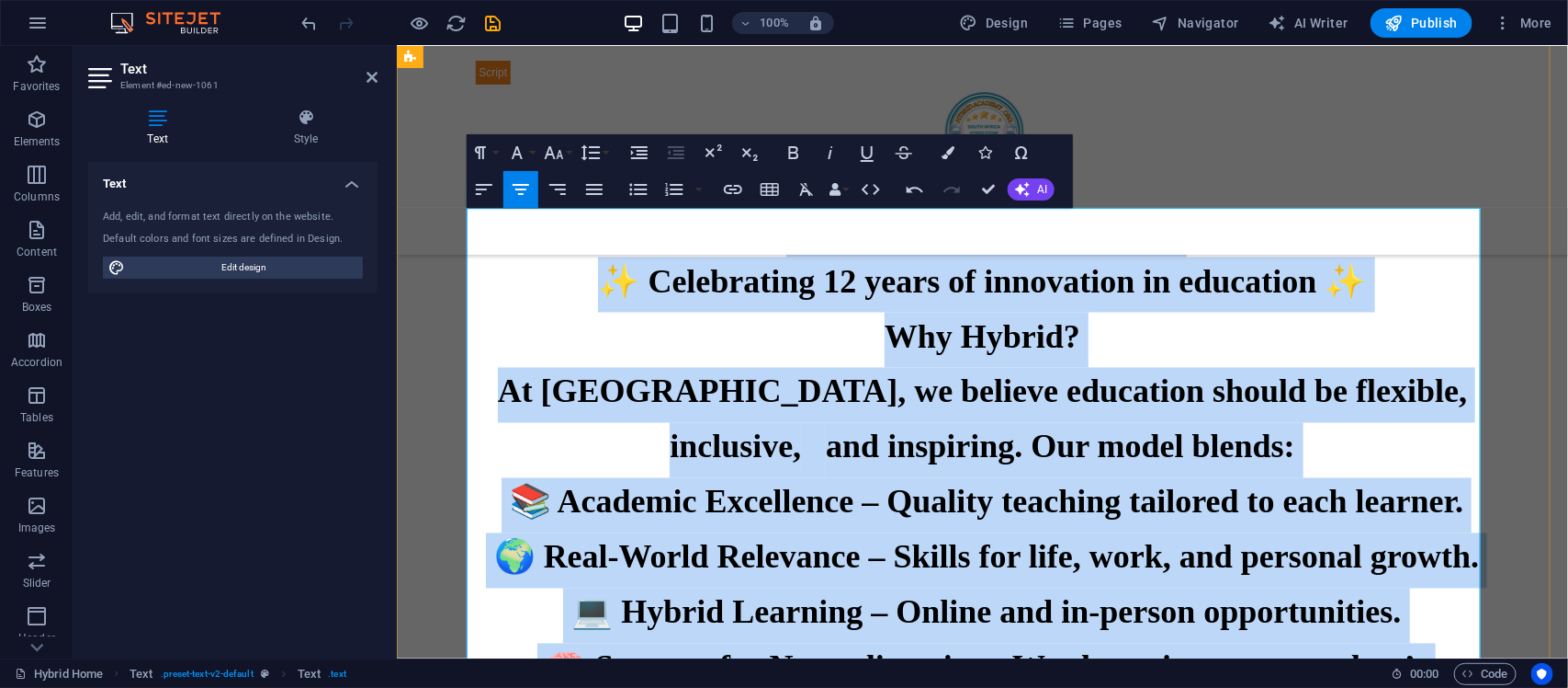
scroll to position [1162, 0]
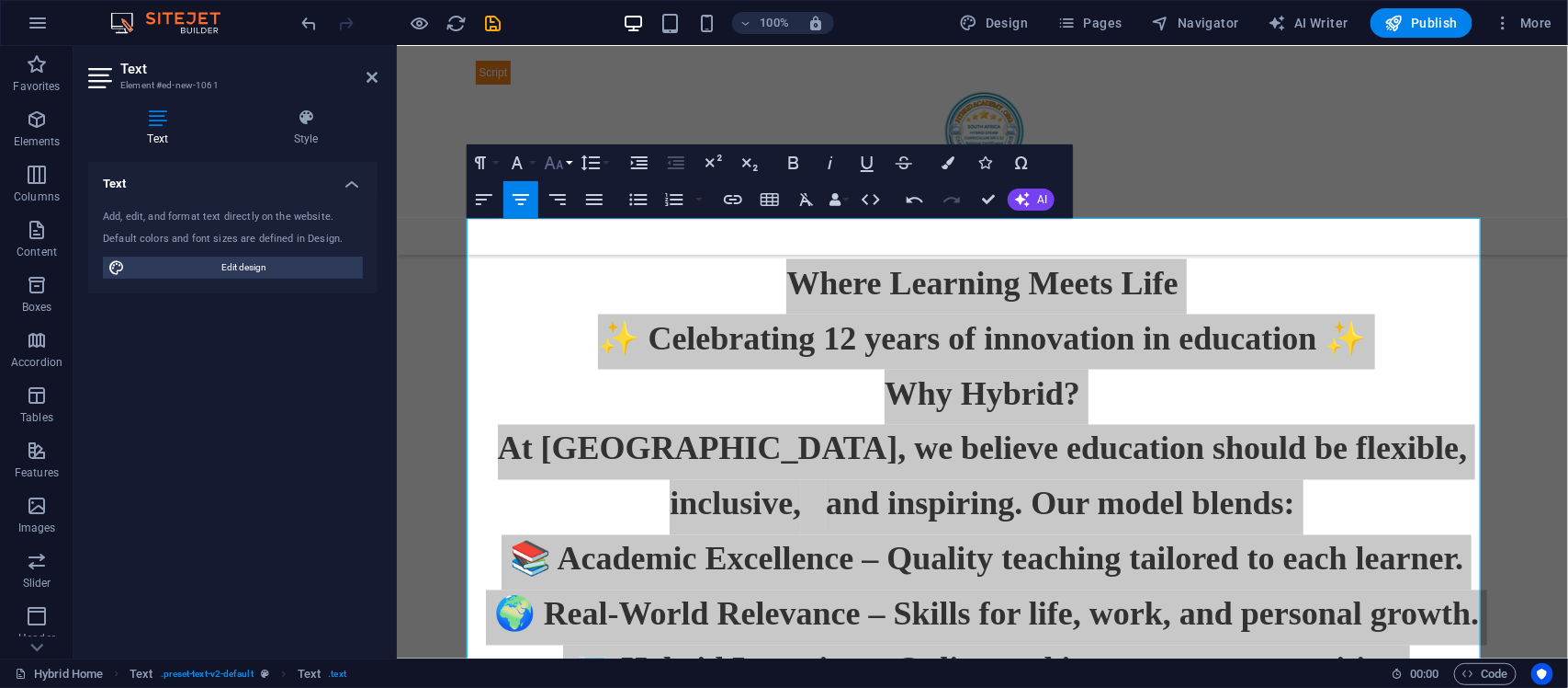
click at [568, 171] on button "Font Size" at bounding box center [557, 163] width 35 height 37
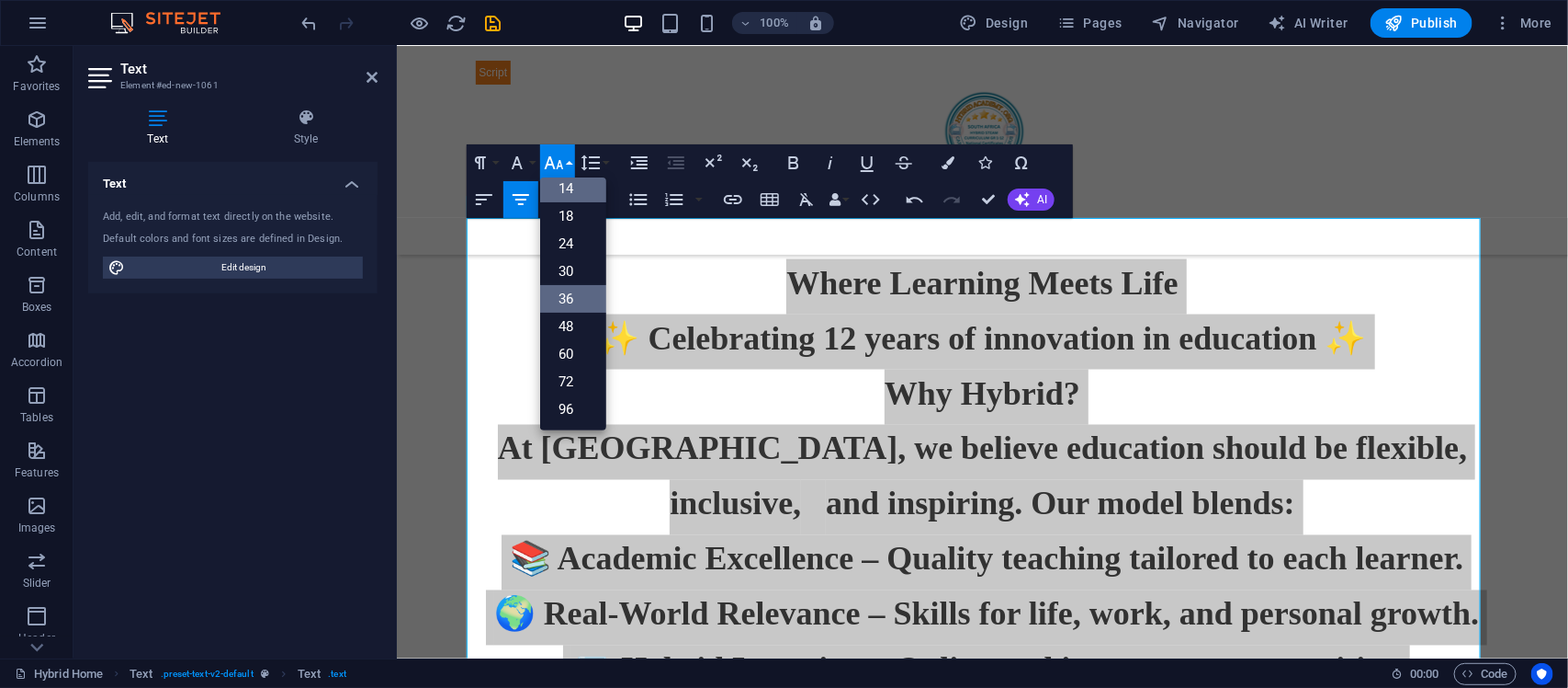
scroll to position [148, 0]
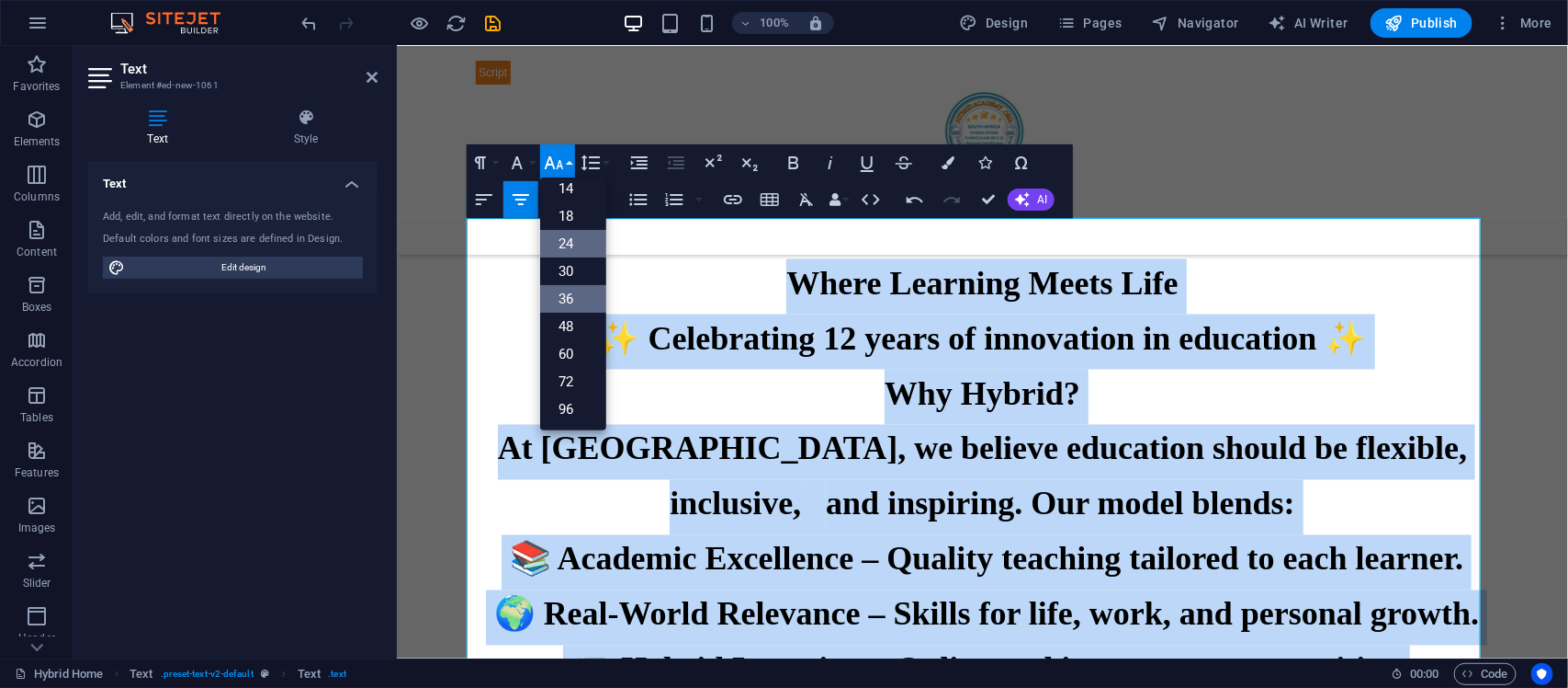
click at [575, 231] on link "24" at bounding box center [573, 243] width 66 height 27
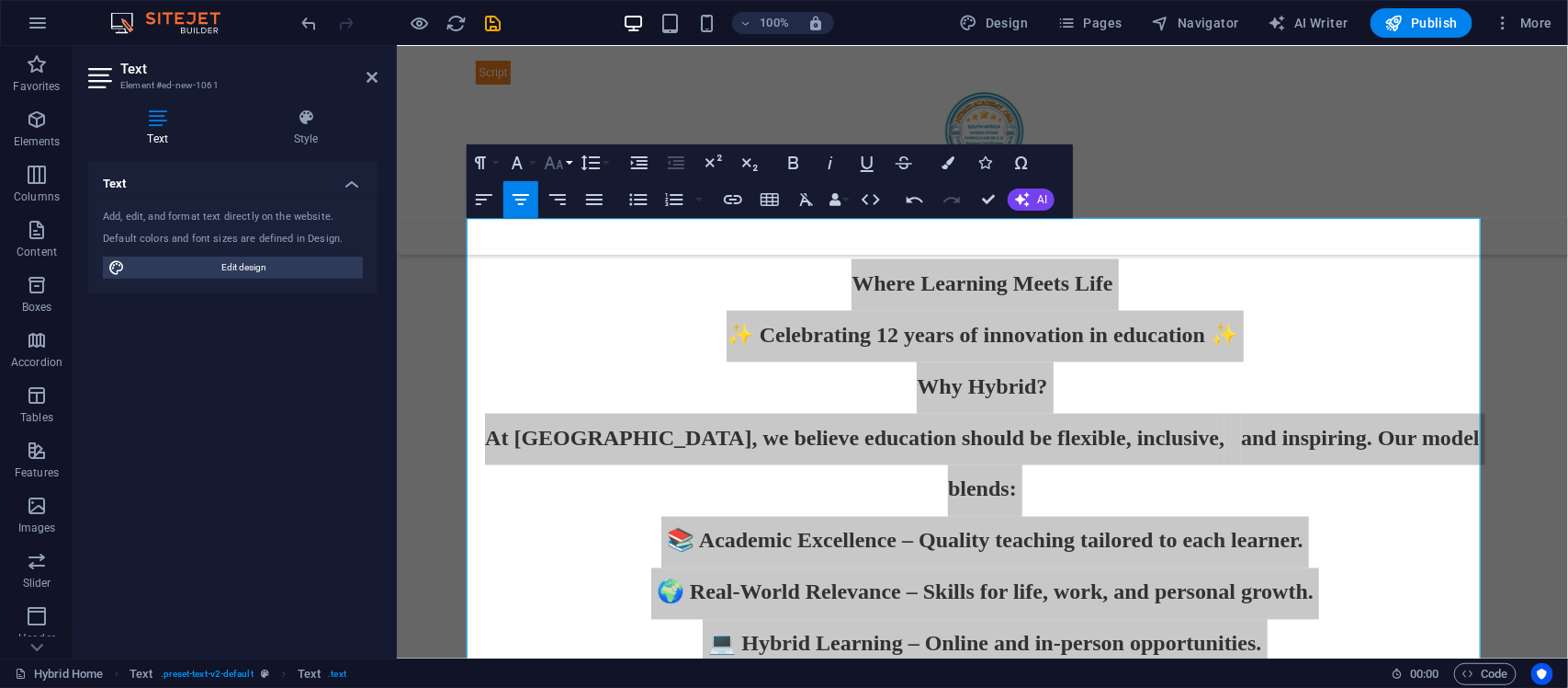
click at [561, 161] on icon "button" at bounding box center [554, 162] width 22 height 22
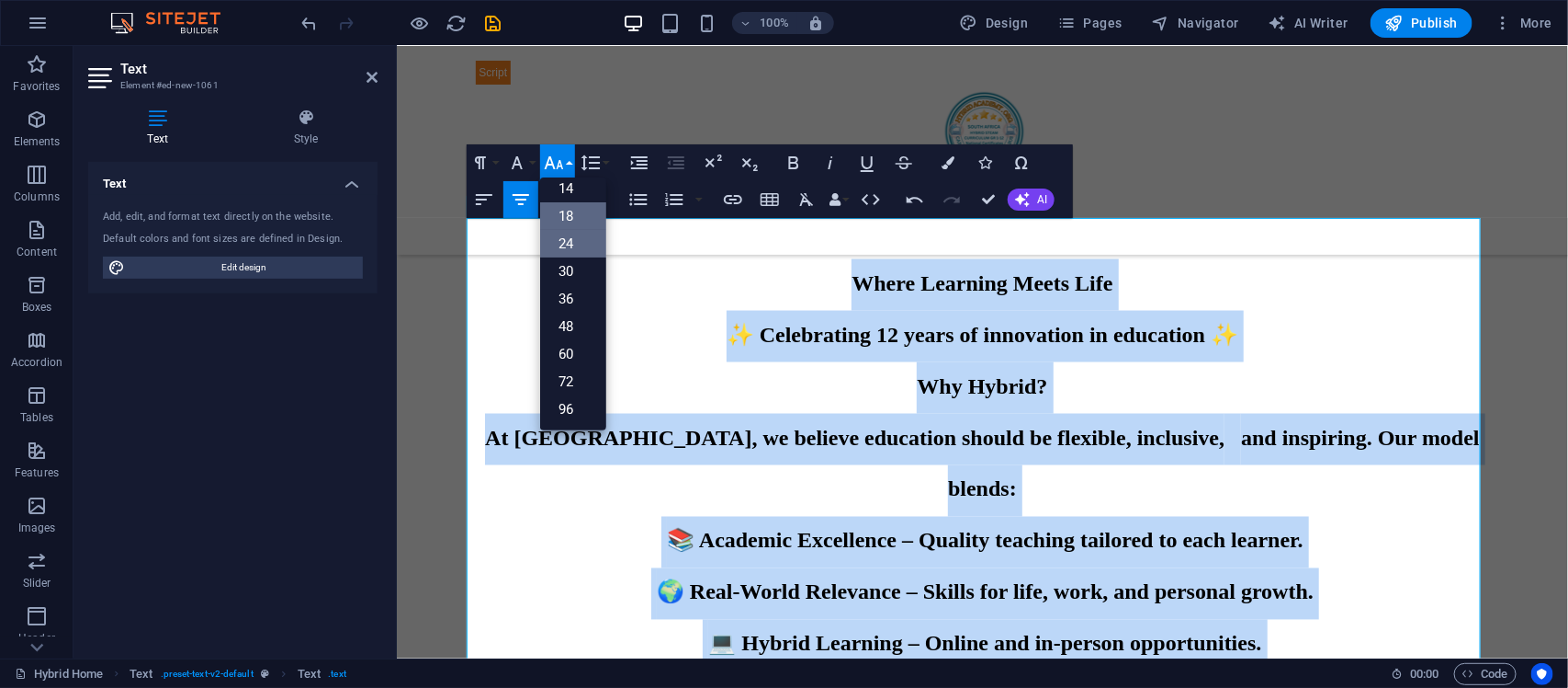
click at [579, 207] on link "18" at bounding box center [573, 215] width 66 height 27
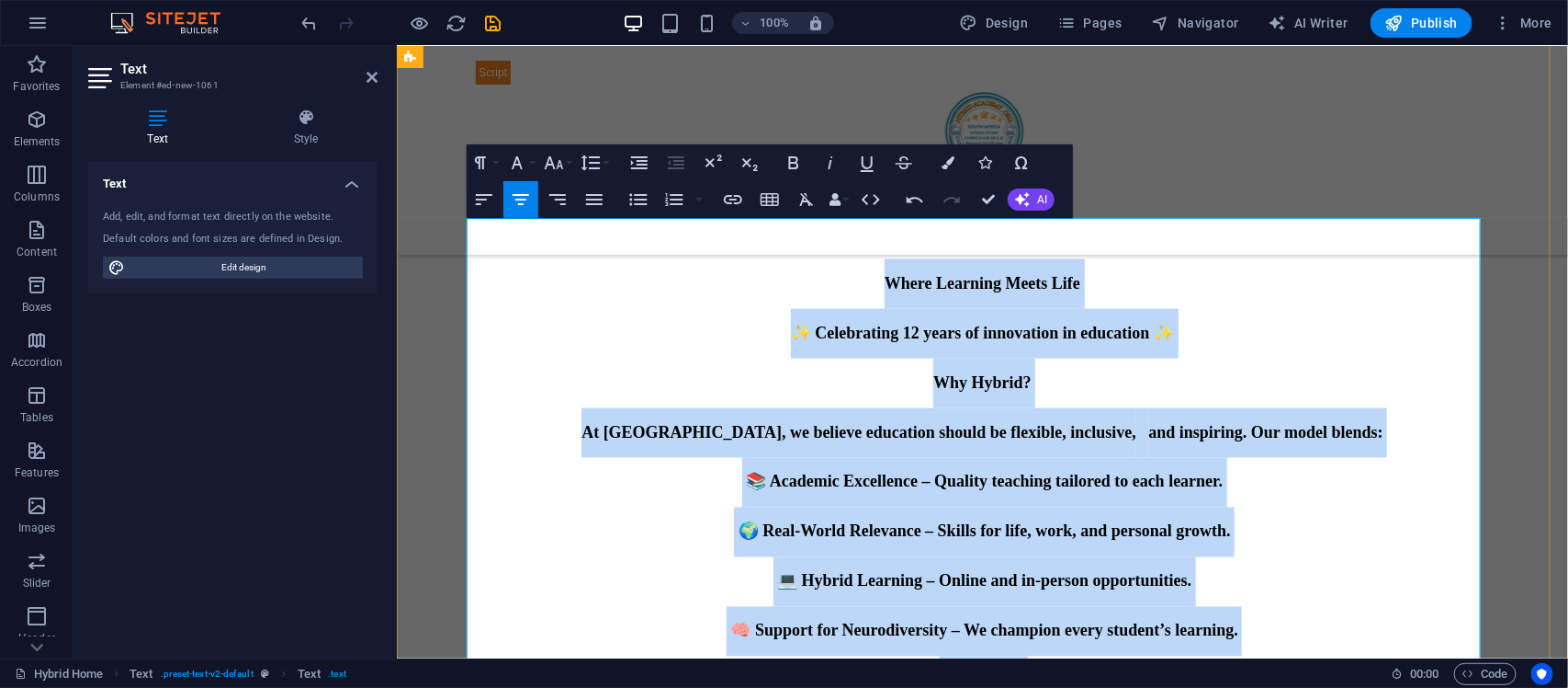
click at [1176, 264] on p "Where Learning Meets Life" at bounding box center [982, 283] width 1014 height 50
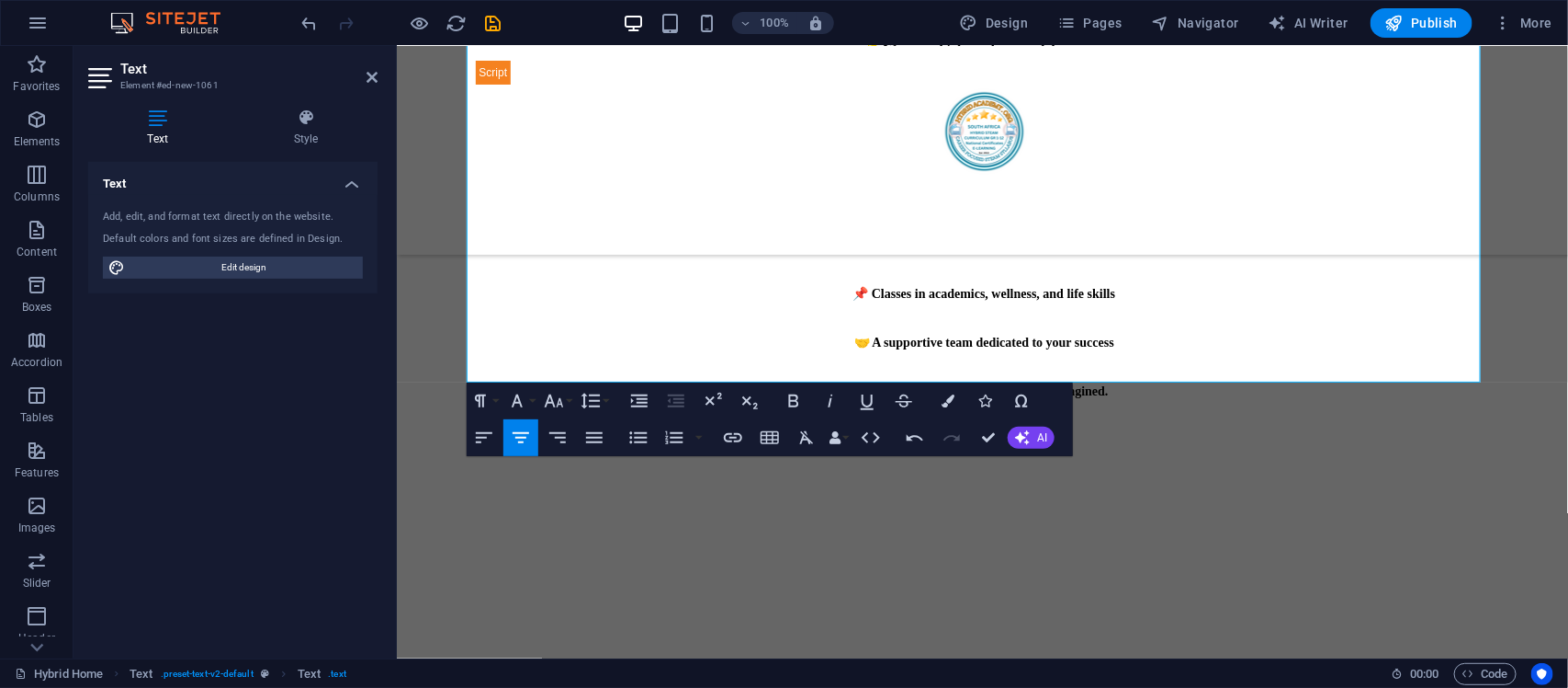
scroll to position [2272, 0]
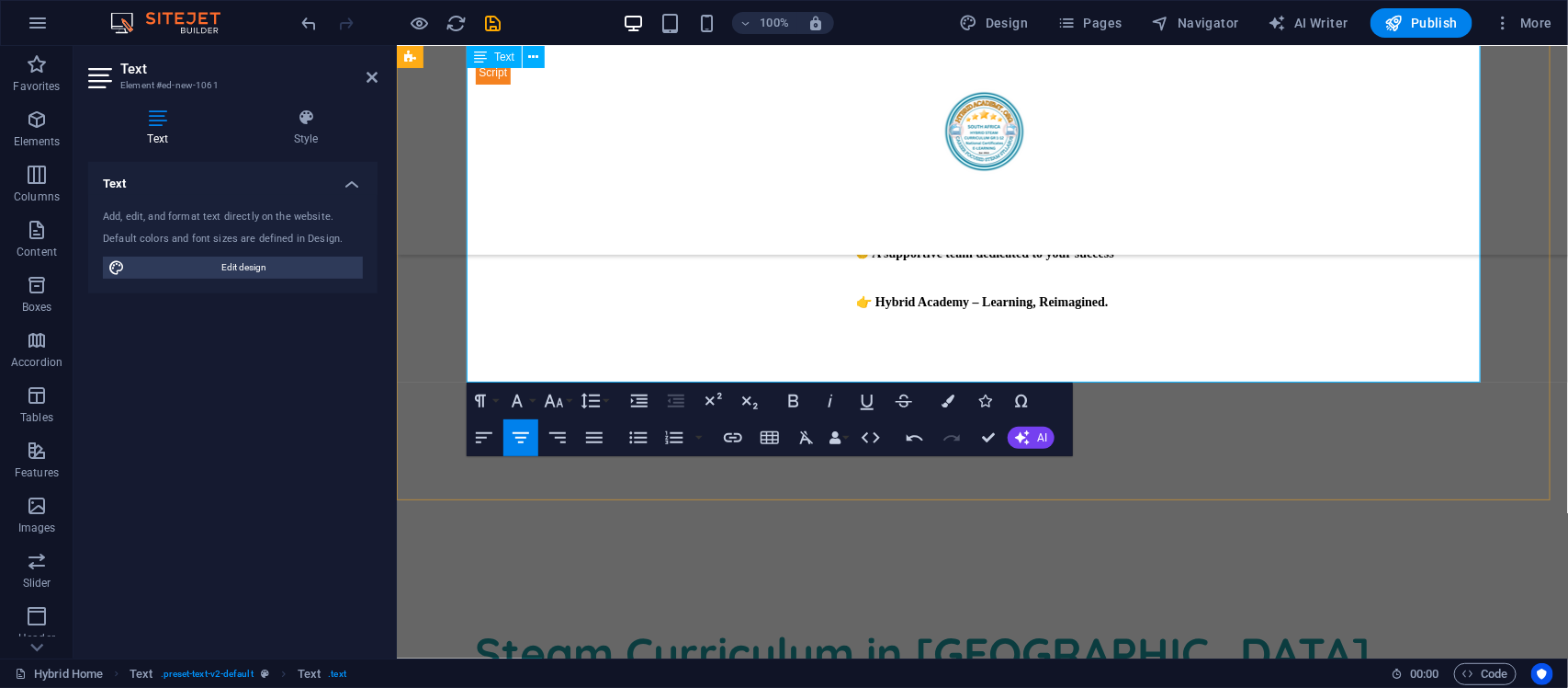
click at [1065, 352] on p "tem accusamus quae quas dolorem tenetur facere tempora maiores adipisci reicien…" at bounding box center [982, 353] width 1014 height 58
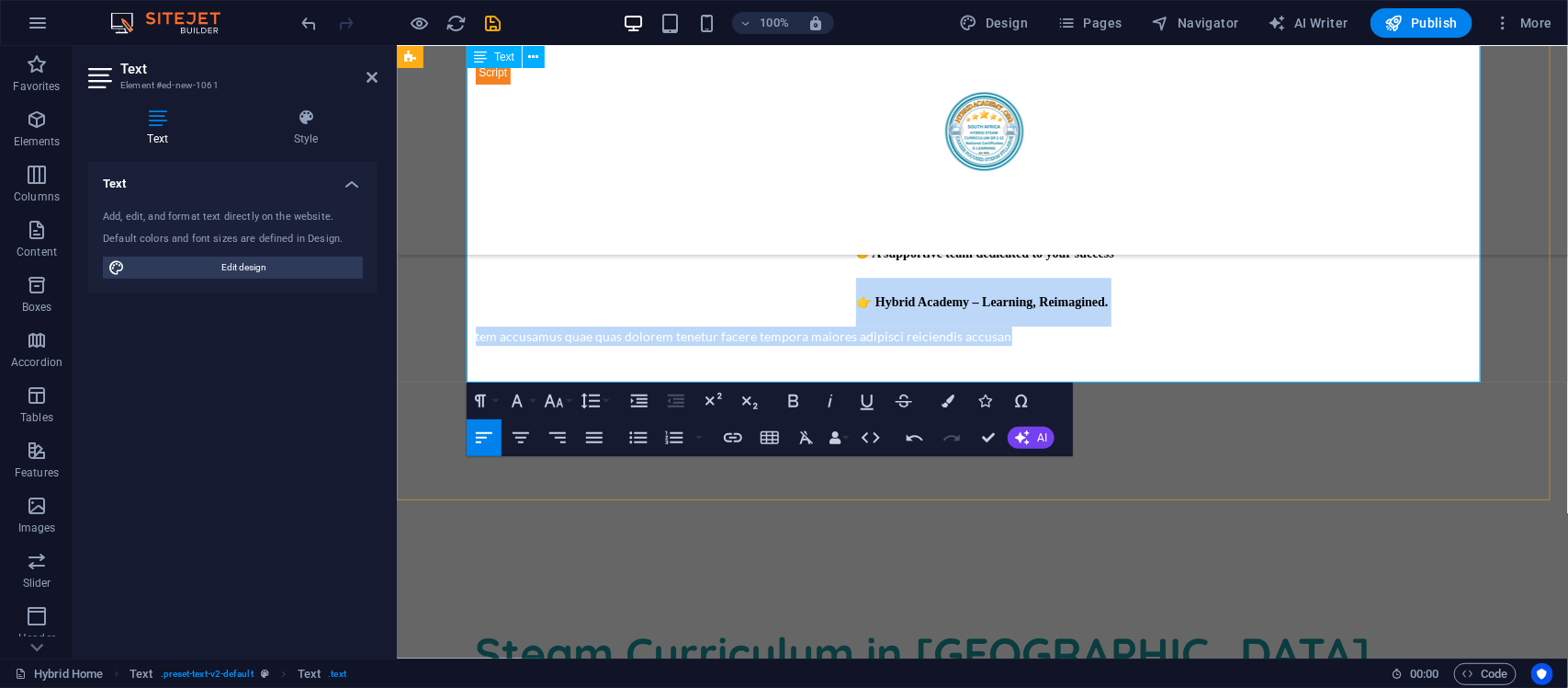
drag, startPoint x: 989, startPoint y: 337, endPoint x: 751, endPoint y: 317, distance: 238.8
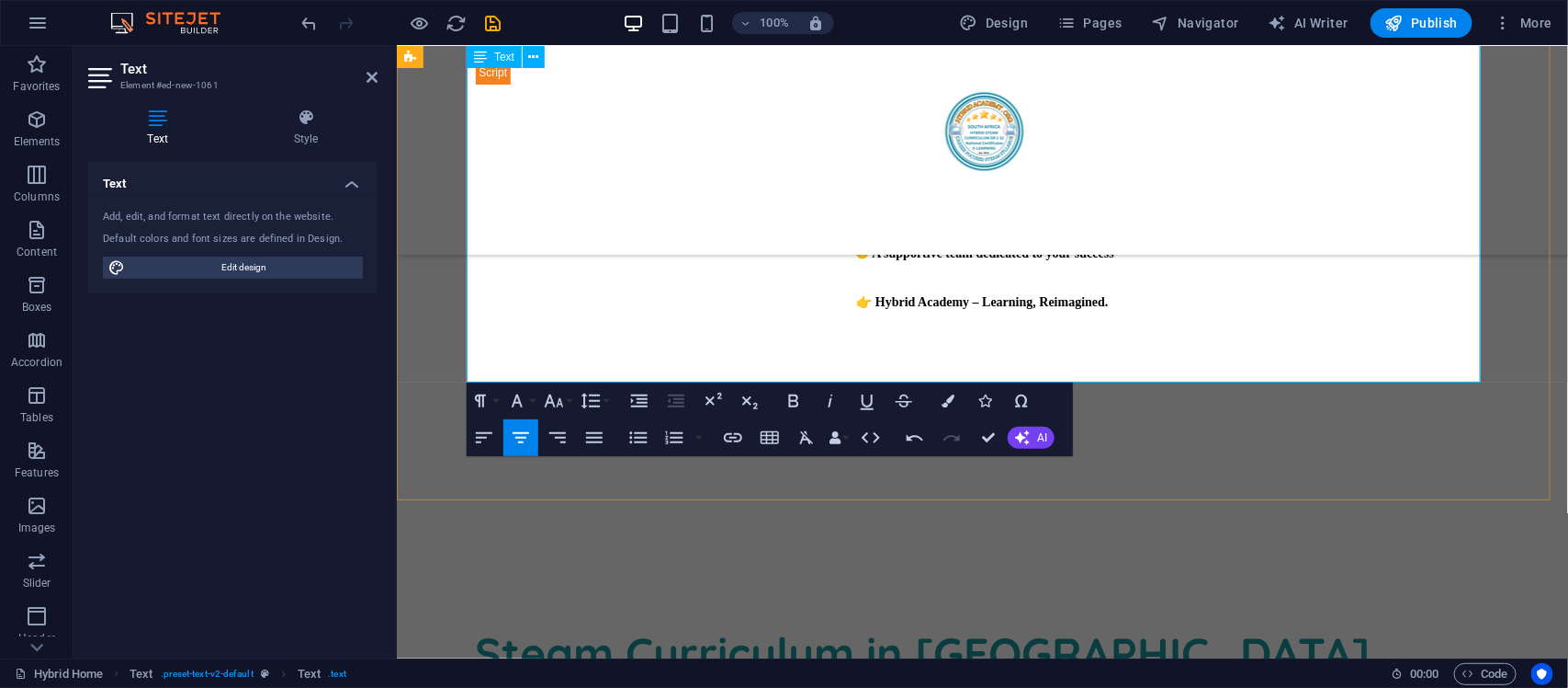
click at [997, 332] on p "tem accusamus quae quas dolorem tenetur facere tempora maiores adipisci reicien…" at bounding box center [982, 353] width 1014 height 58
click at [1007, 358] on p "tem accusamus quae quas dolorem tenetur facere tempora maiores adipisci reicien…" at bounding box center [982, 353] width 1014 height 58
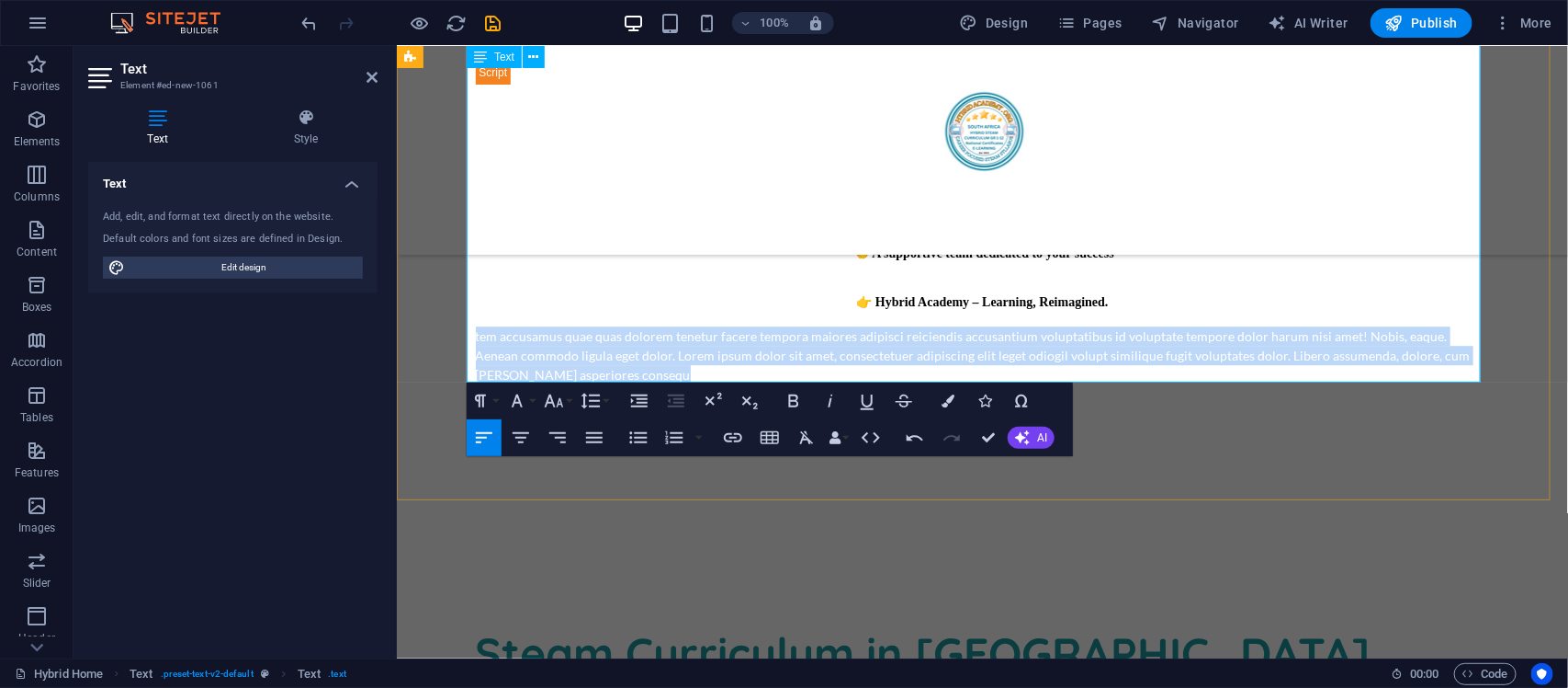
click at [1007, 358] on p "tem accusamus quae quas dolorem tenetur facere tempora maiores adipisci reicien…" at bounding box center [982, 353] width 1014 height 58
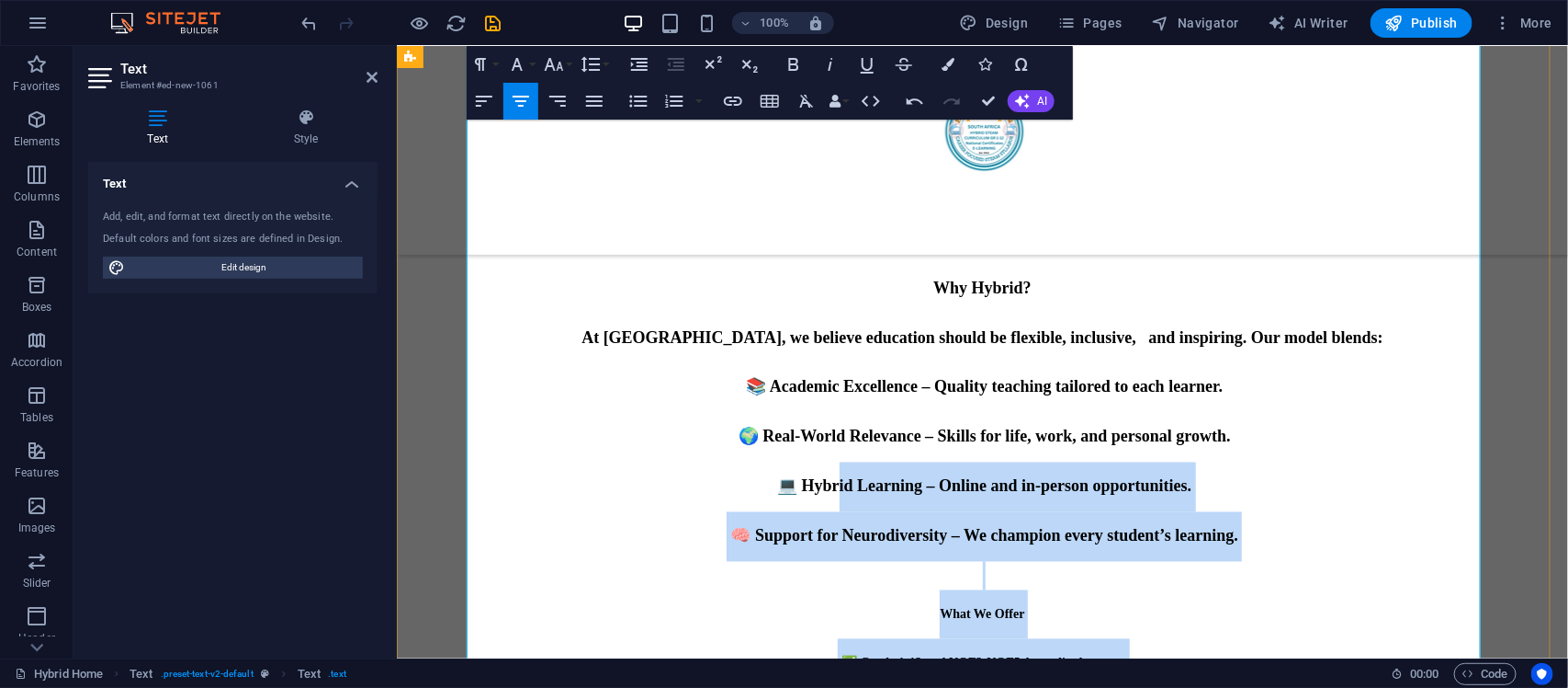
scroll to position [1411, 0]
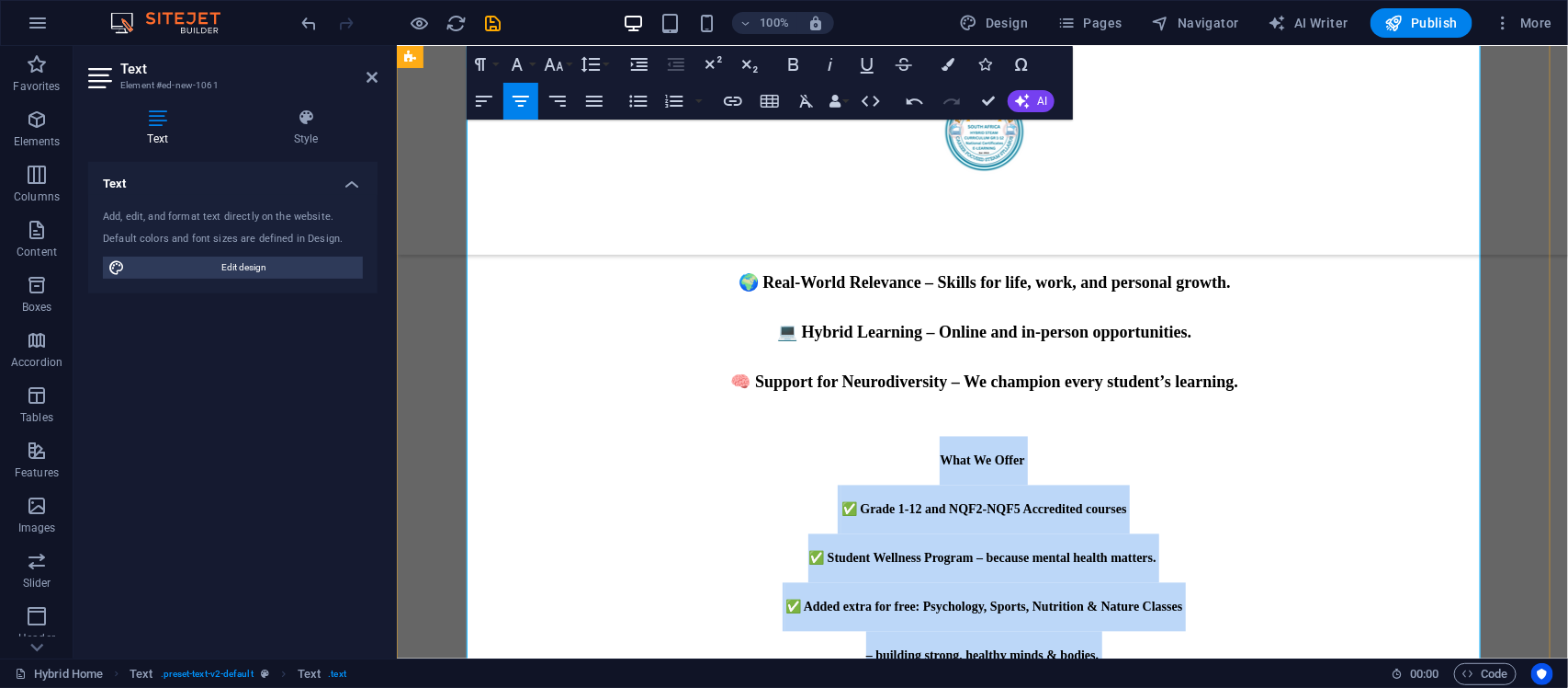
drag, startPoint x: 1132, startPoint y: 328, endPoint x: 899, endPoint y: 458, distance: 266.8
click at [899, 458] on div "Lorem ipsum dolor sitope amet, consectetur adipisicing elitip. [PERSON_NAME], d…" at bounding box center [982, 626] width 1014 height 1308
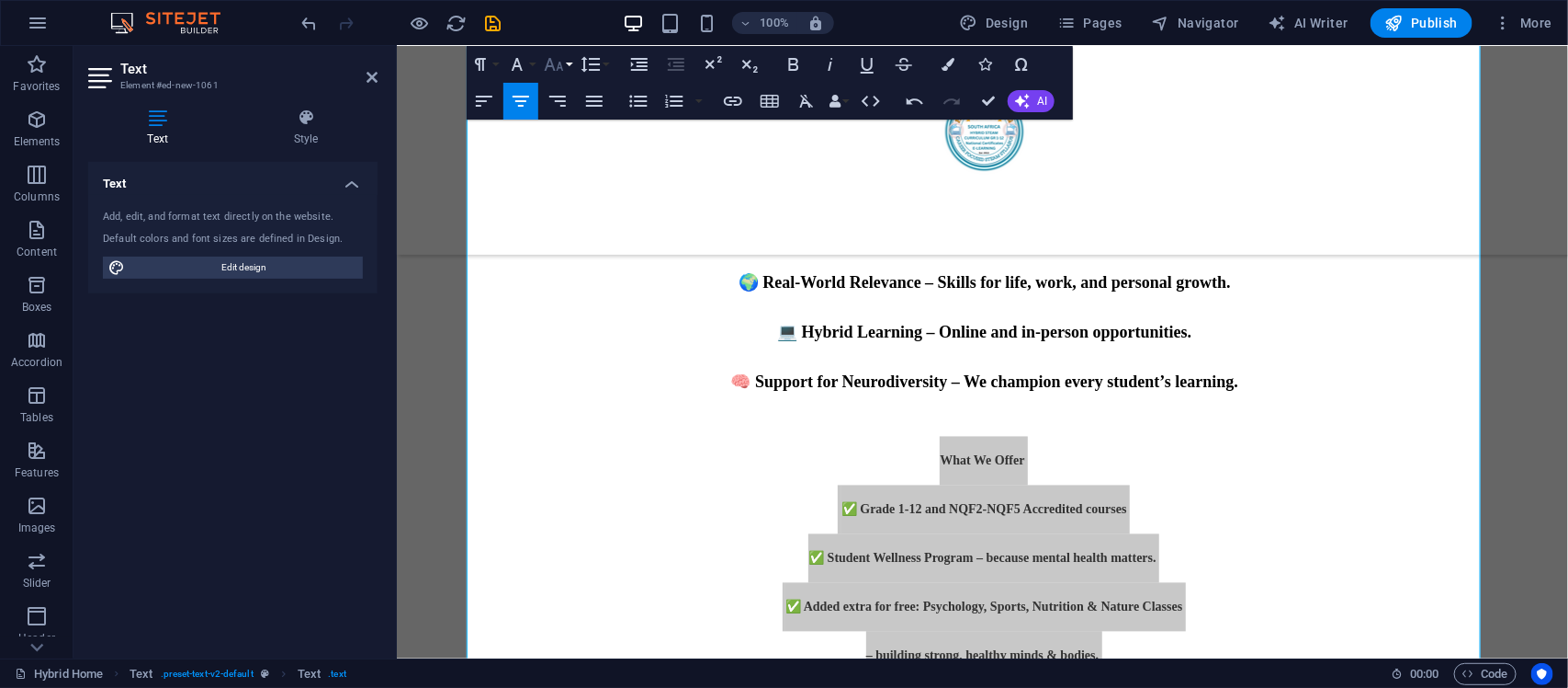
click at [558, 65] on icon "button" at bounding box center [554, 64] width 19 height 13
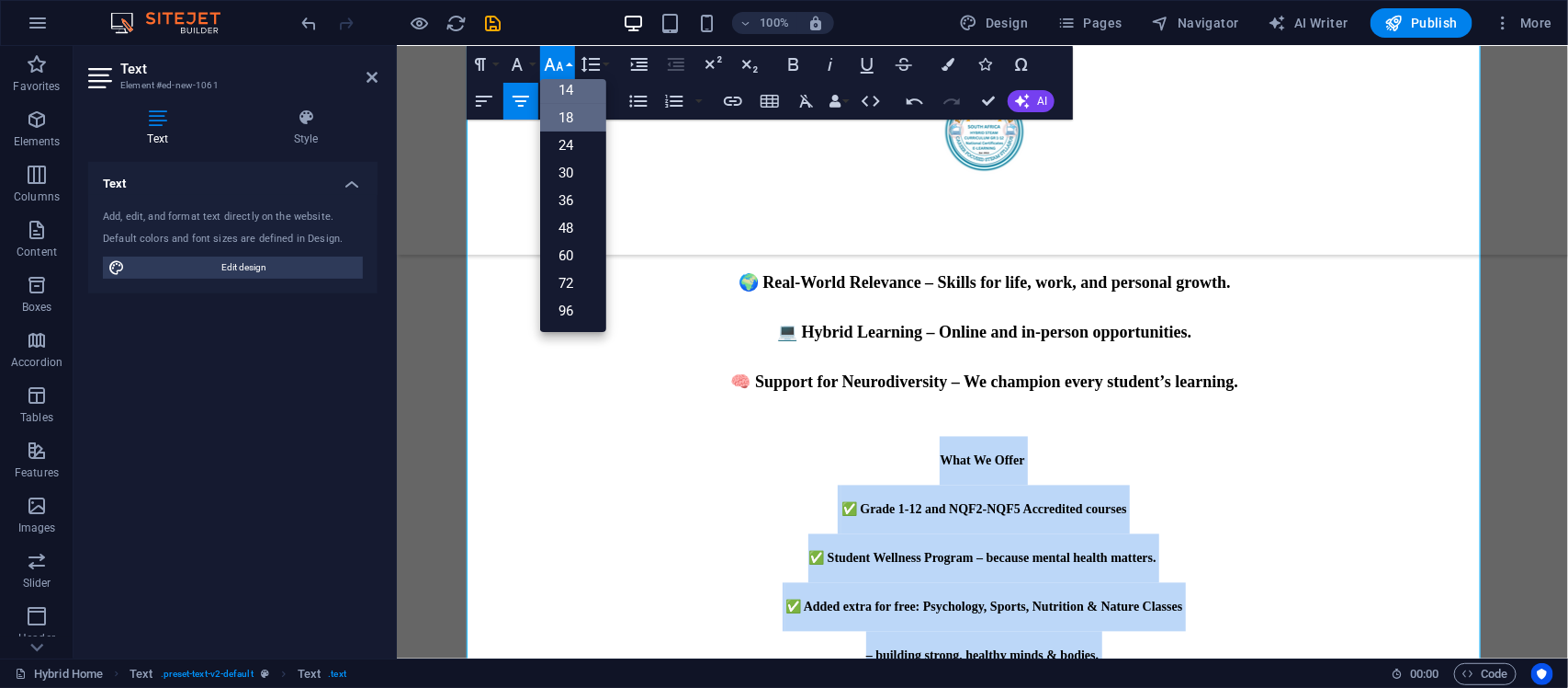
click at [580, 112] on link "18" at bounding box center [573, 117] width 66 height 27
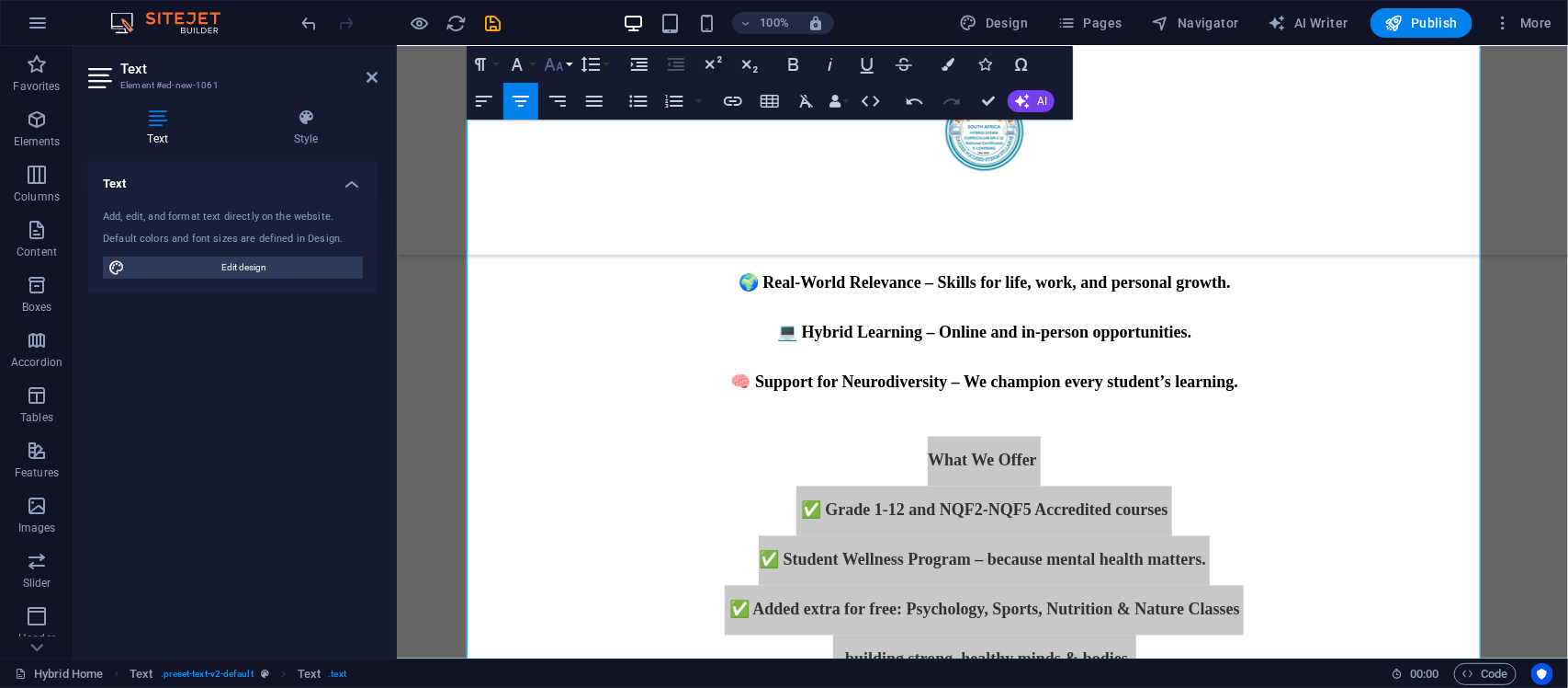
click at [560, 70] on icon "button" at bounding box center [554, 63] width 22 height 22
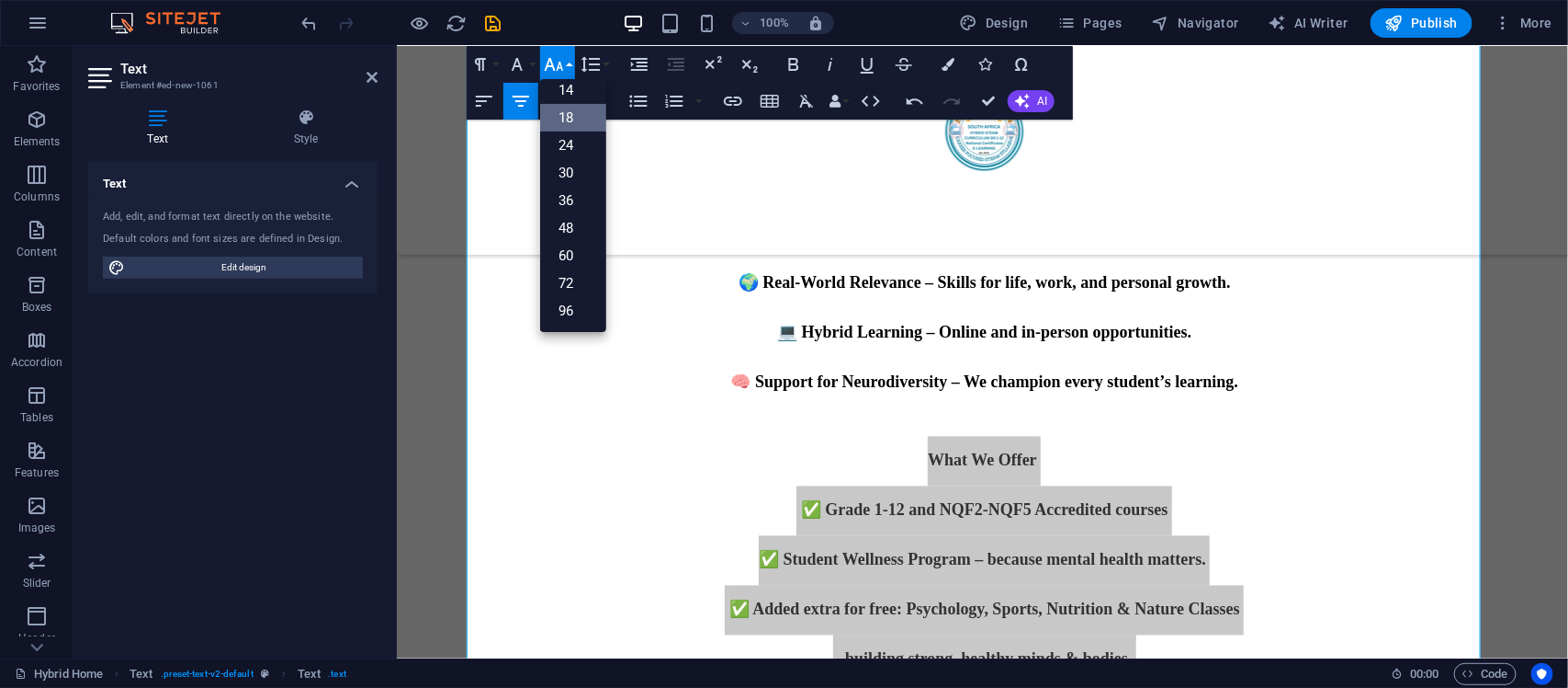
scroll to position [148, 0]
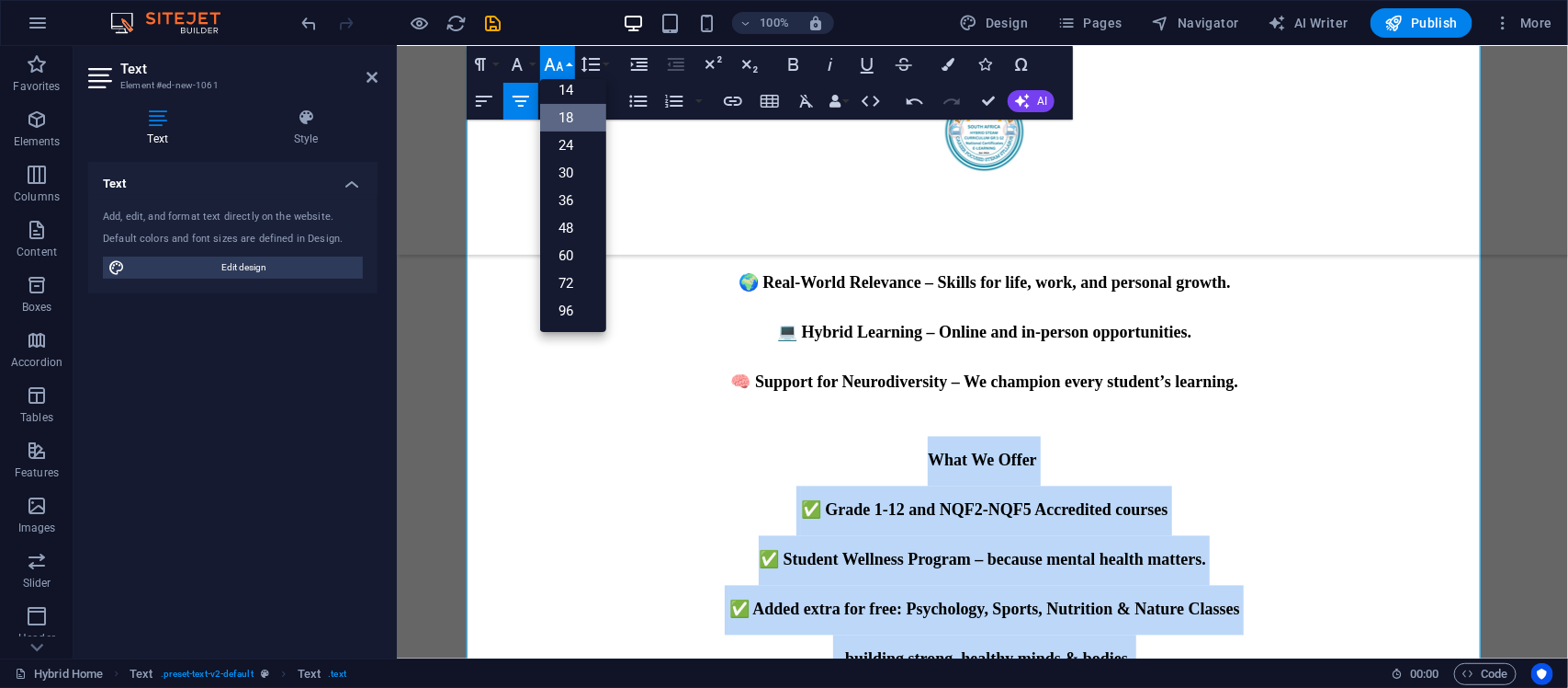
click at [594, 117] on link "18" at bounding box center [573, 117] width 66 height 27
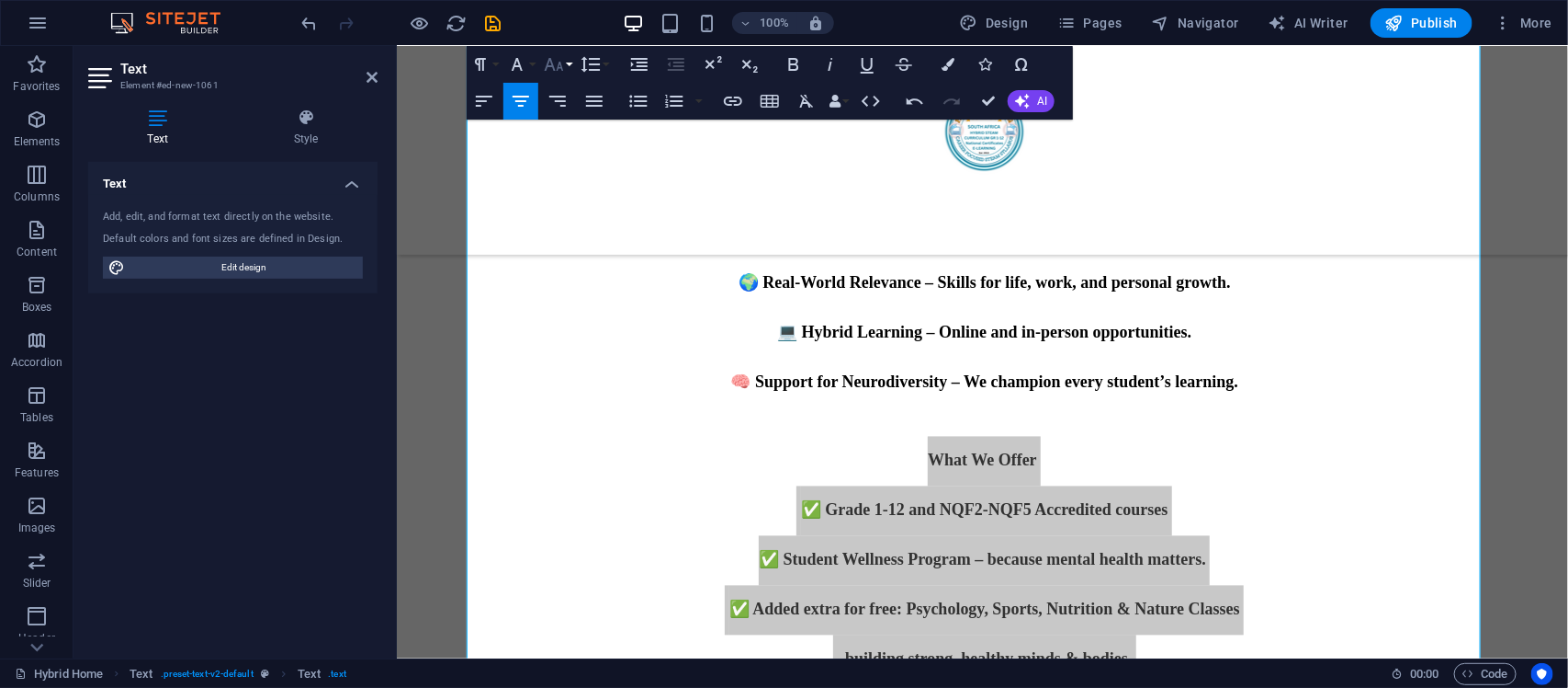
click at [567, 58] on button "Font Size" at bounding box center [557, 64] width 35 height 37
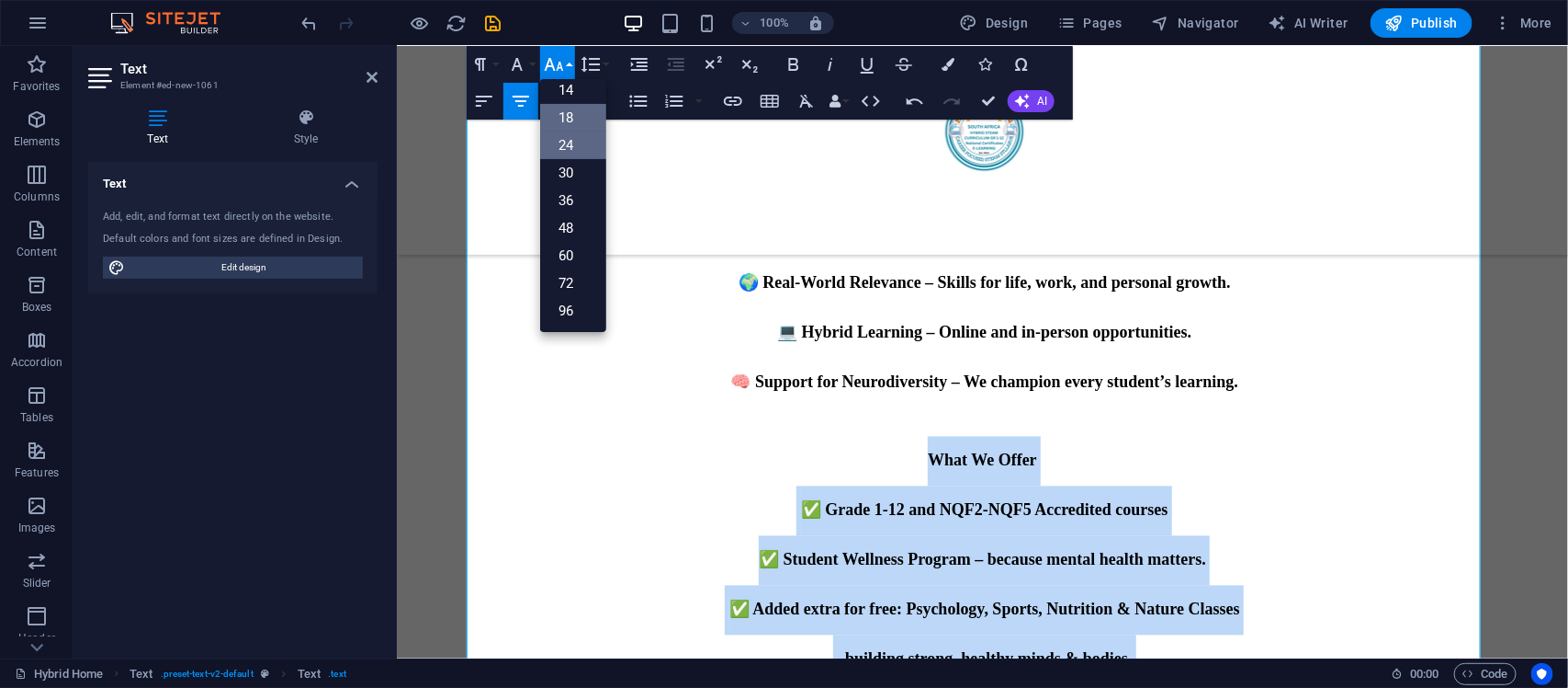
click at [581, 157] on link "24" at bounding box center [573, 145] width 66 height 27
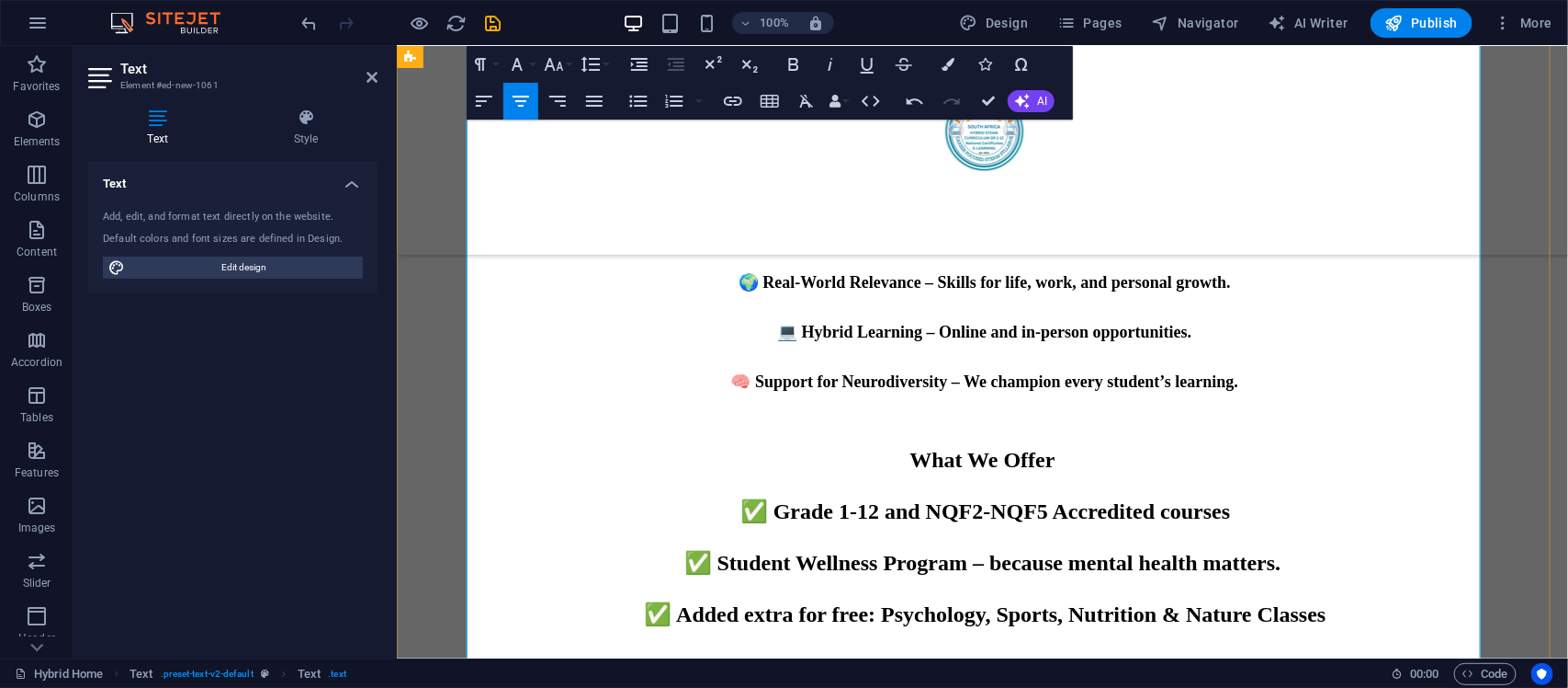
click at [1226, 377] on span "🧠 Support for Neurodiversity – We champion every student’s learning." at bounding box center [983, 381] width 507 height 18
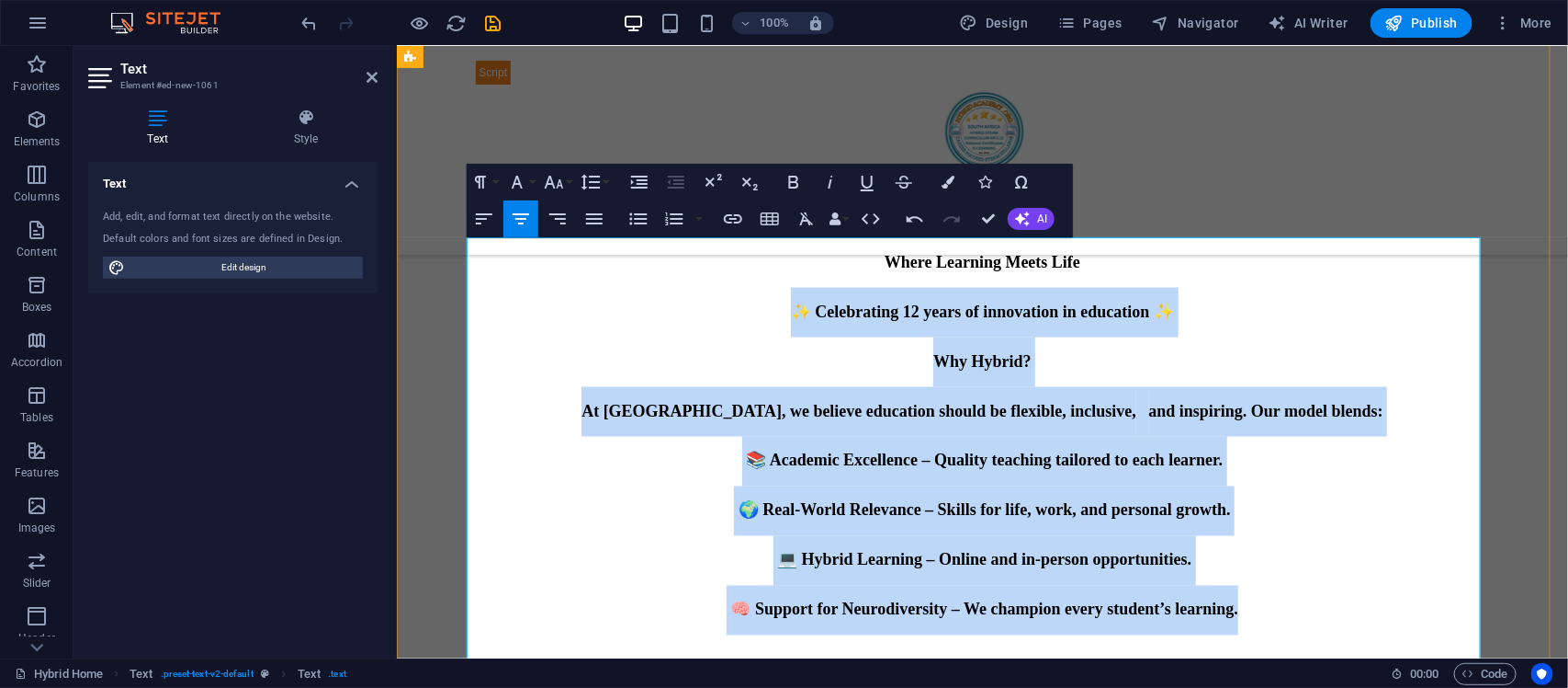
scroll to position [1143, 0]
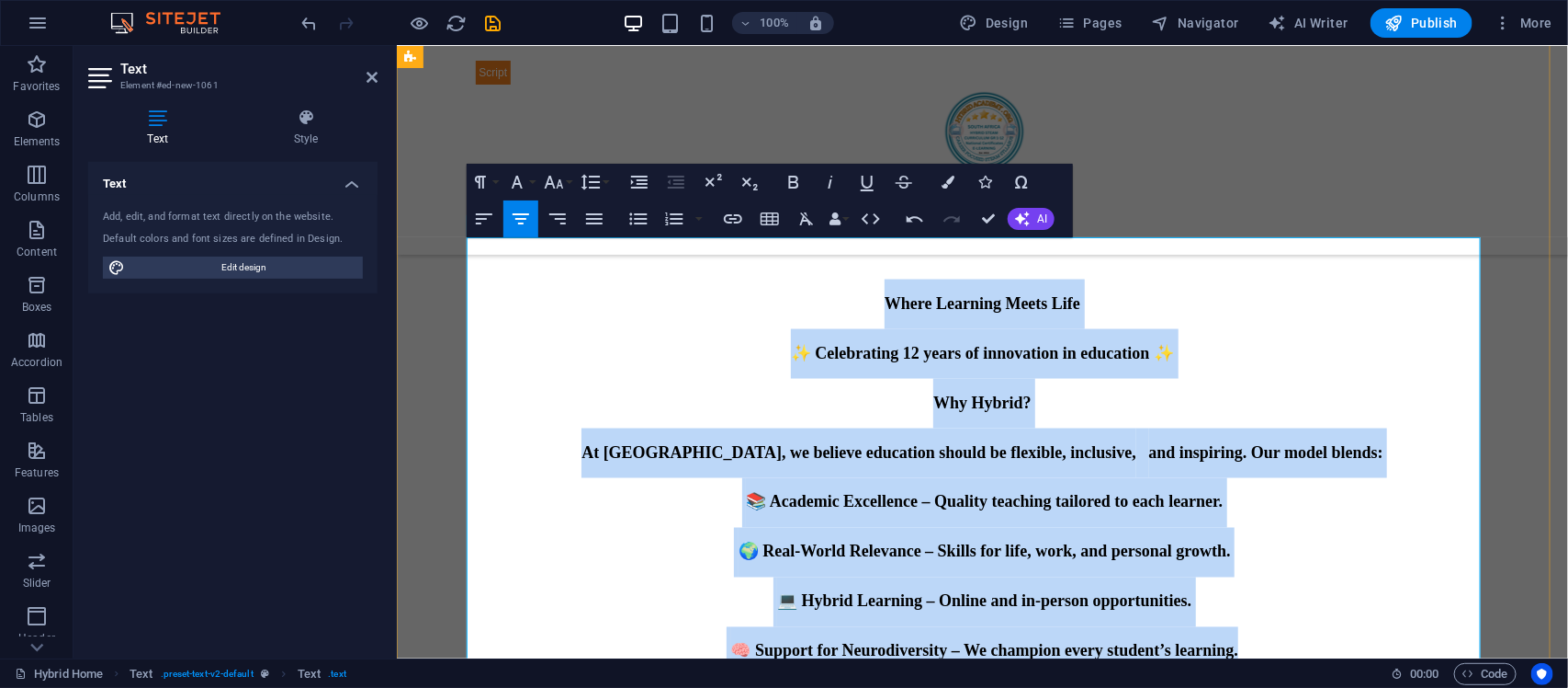
drag, startPoint x: 1067, startPoint y: 358, endPoint x: 776, endPoint y: 318, distance: 293.7
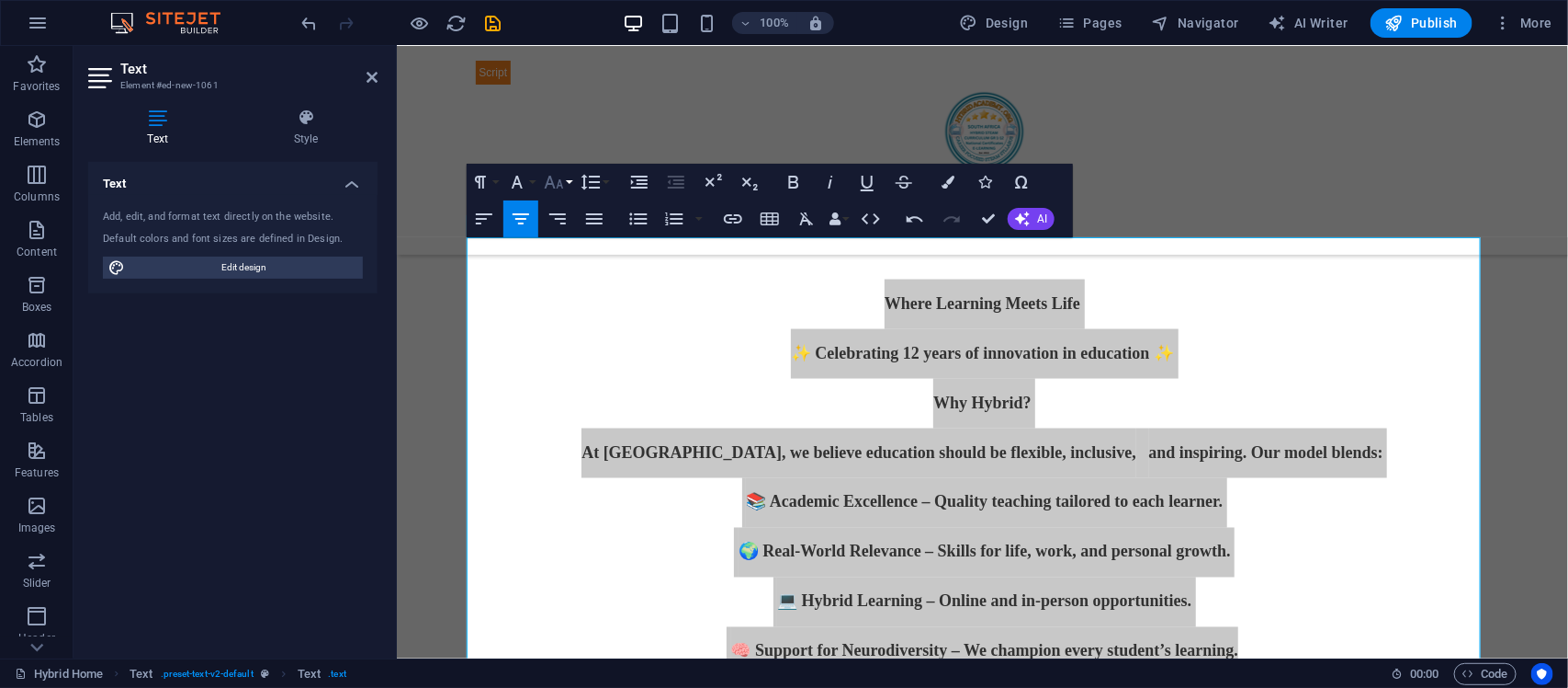
click at [557, 176] on icon "button" at bounding box center [554, 181] width 22 height 22
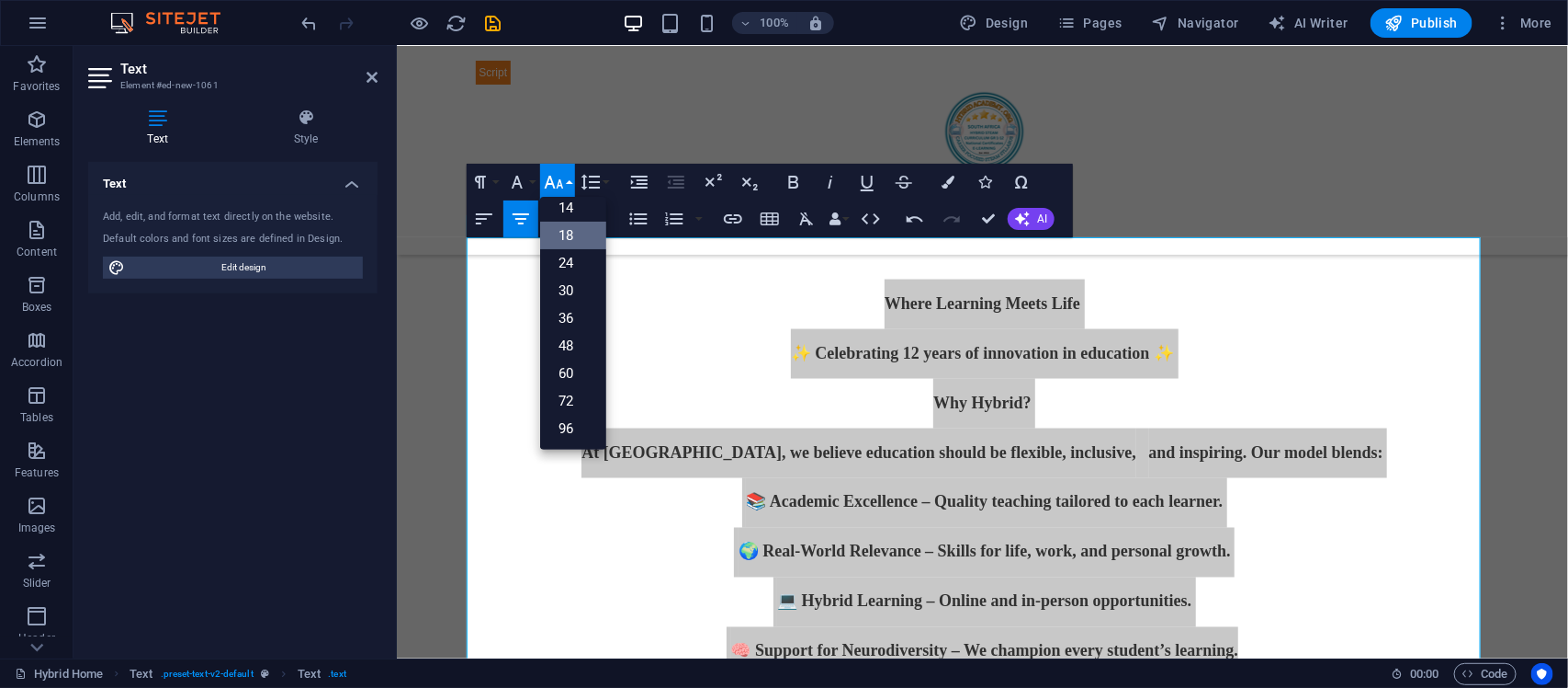
scroll to position [148, 0]
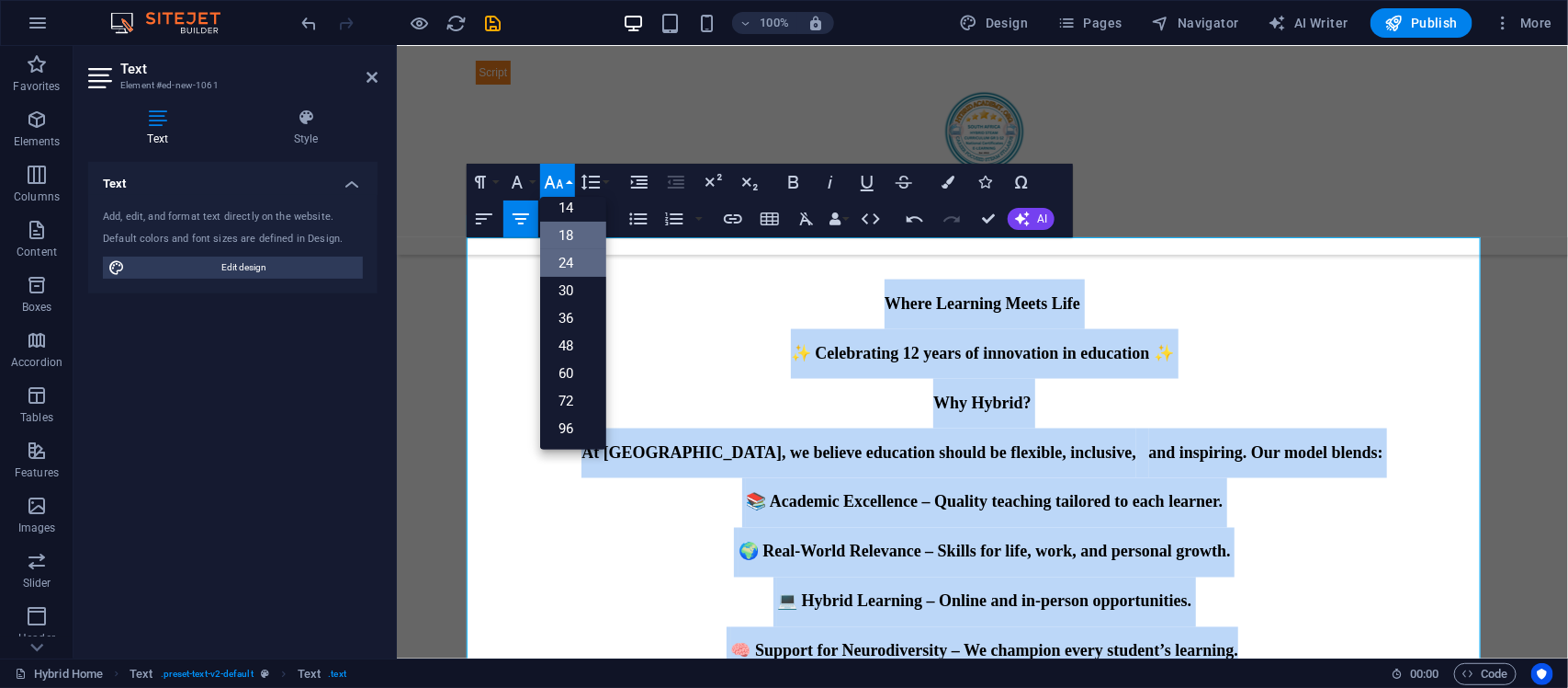
click at [576, 263] on link "24" at bounding box center [573, 263] width 66 height 27
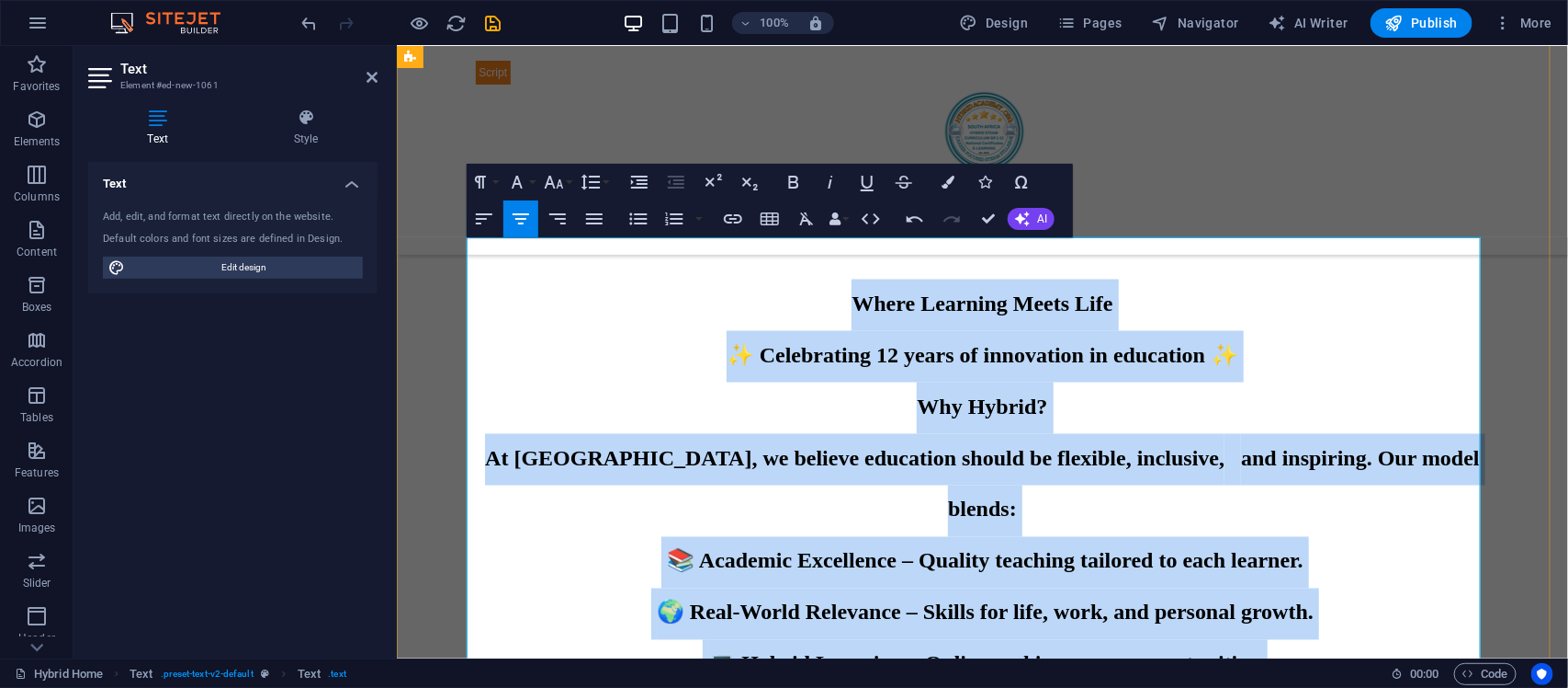
click at [1361, 358] on p "✨ Celebrating 12 years of innovation in education ✨" at bounding box center [982, 355] width 1014 height 51
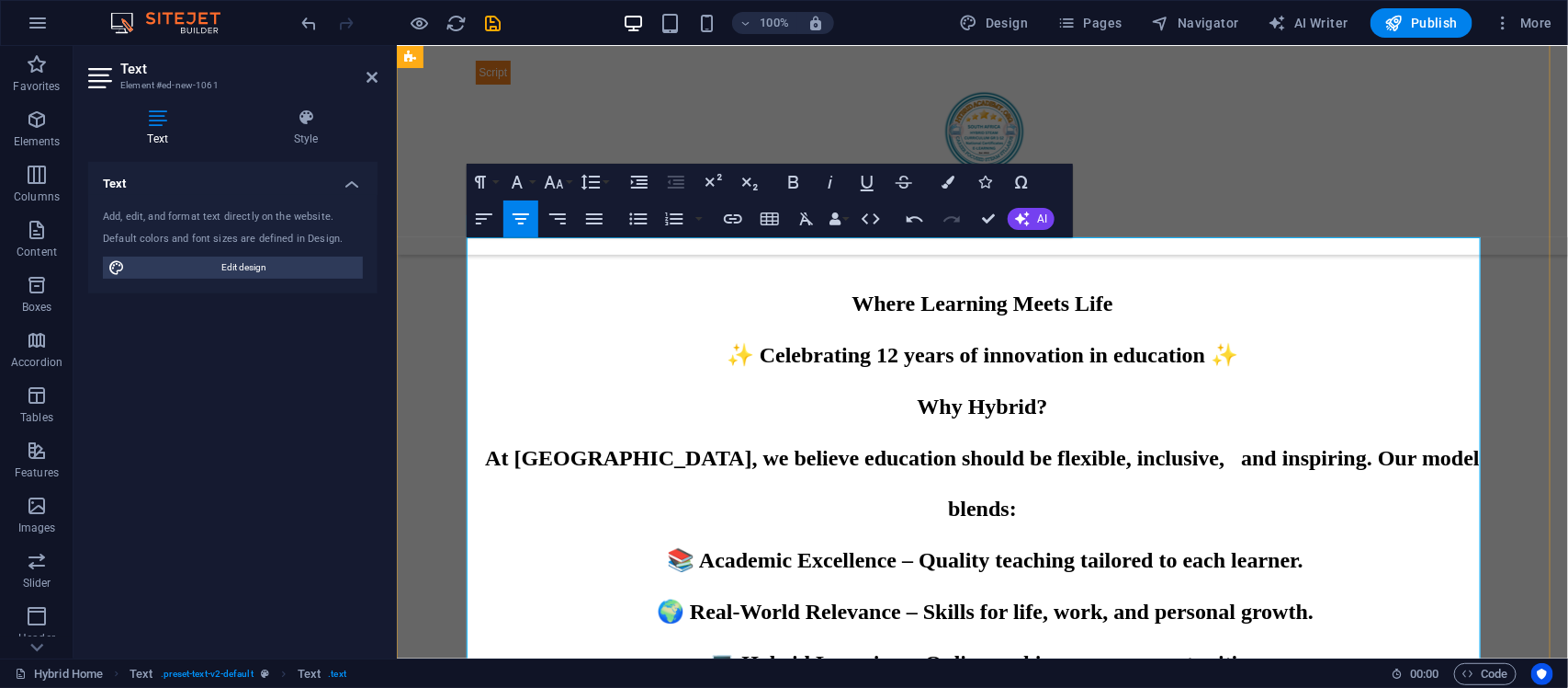
click at [1292, 452] on span "and inspiring. Our model blends:" at bounding box center [1213, 483] width 532 height 76
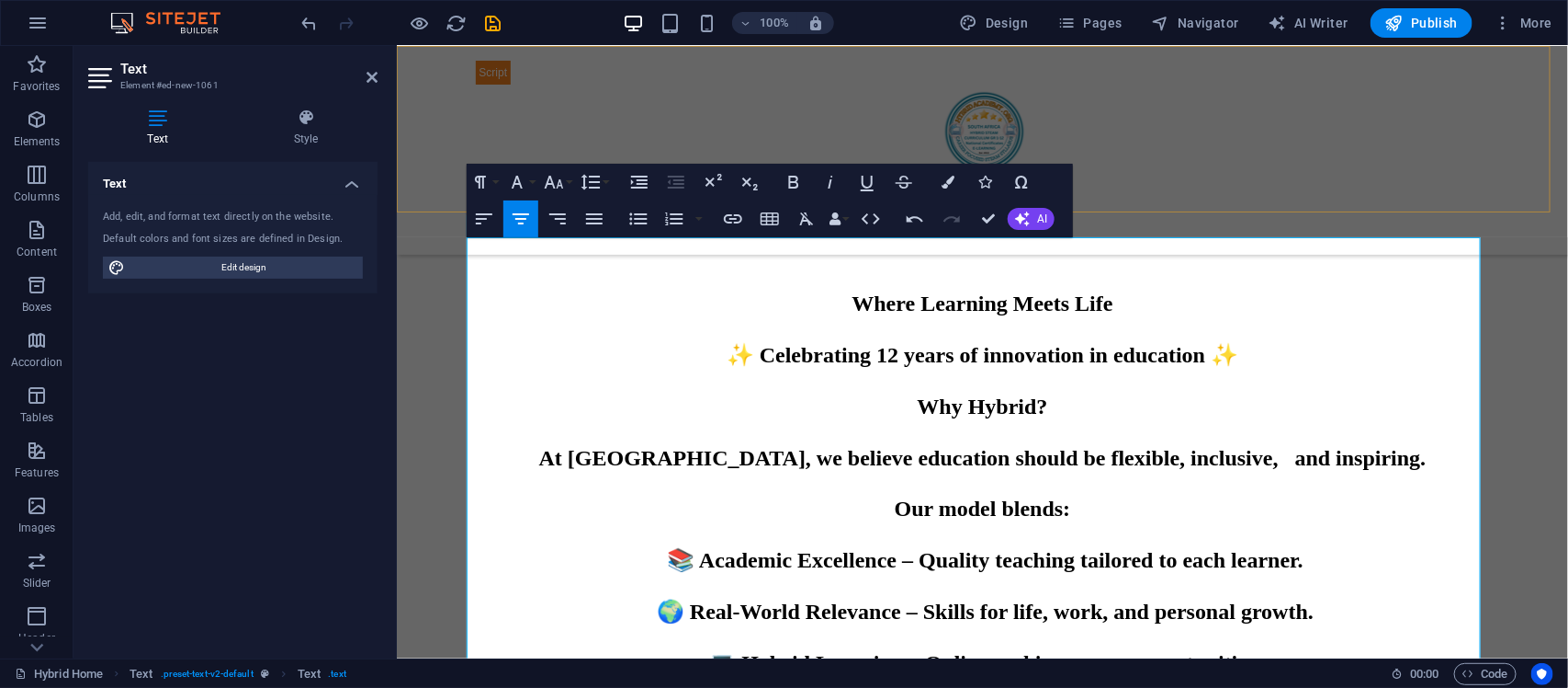
click at [1347, 184] on div "Homeschooling Curriculum Home About Service Contact" at bounding box center [981, 149] width 1171 height 209
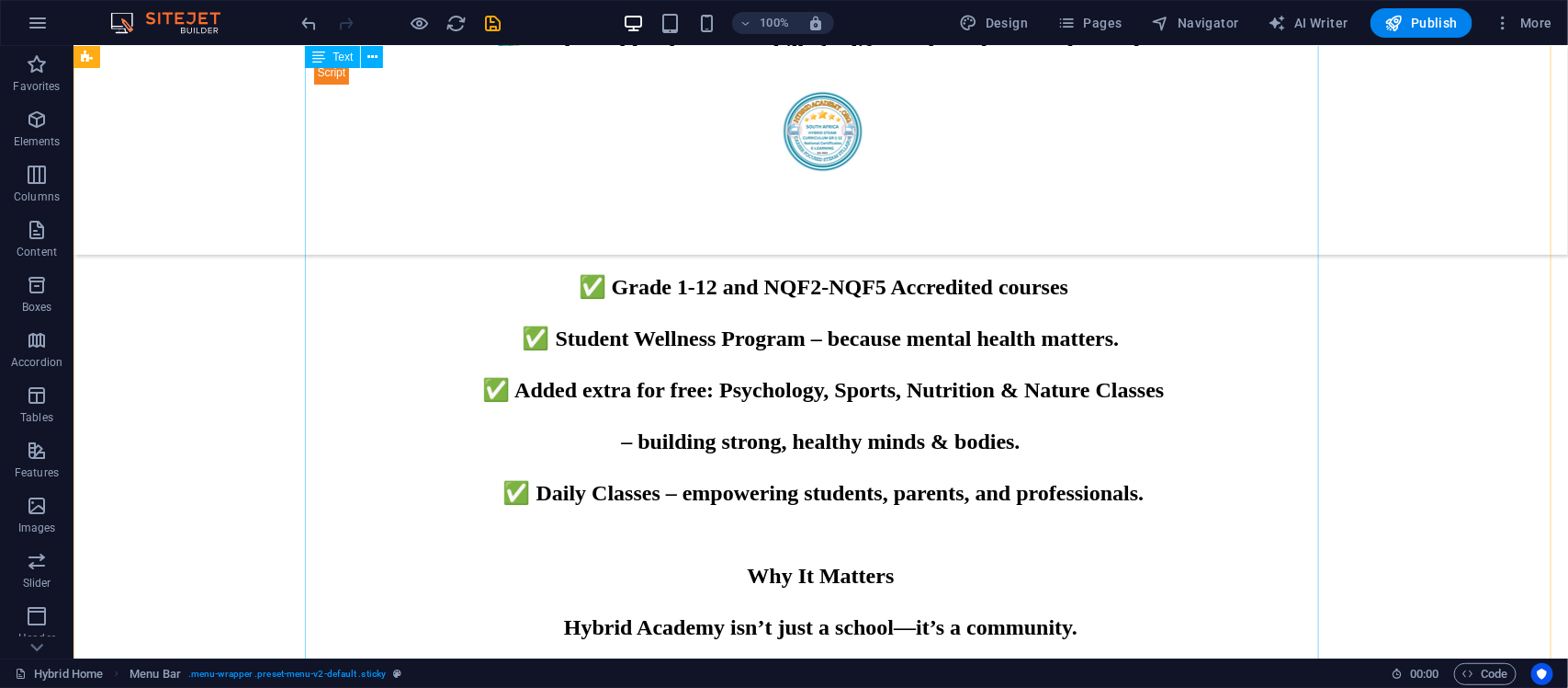
scroll to position [1679, 0]
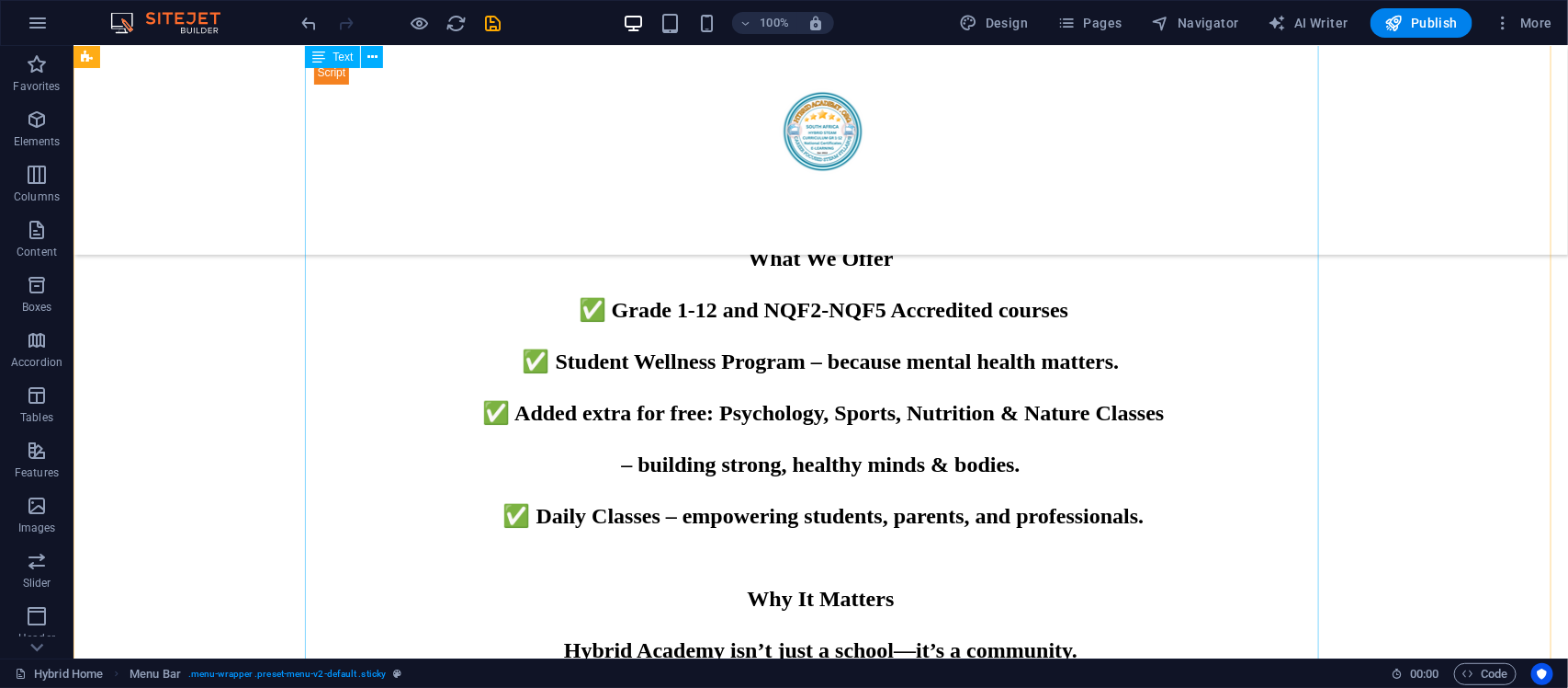
click at [947, 304] on div "Lorem ipsum dolor sitope amet, consectetur adipisicing elitip. [PERSON_NAME], d…" at bounding box center [821, 415] width 1014 height 1424
click at [1079, 310] on div "Lorem ipsum dolor sitope amet, consectetur adipisicing elitip. [PERSON_NAME], d…" at bounding box center [821, 415] width 1014 height 1424
click at [1038, 305] on div "Lorem ipsum dolor sitope amet, consectetur adipisicing elitip. [PERSON_NAME], d…" at bounding box center [821, 415] width 1014 height 1424
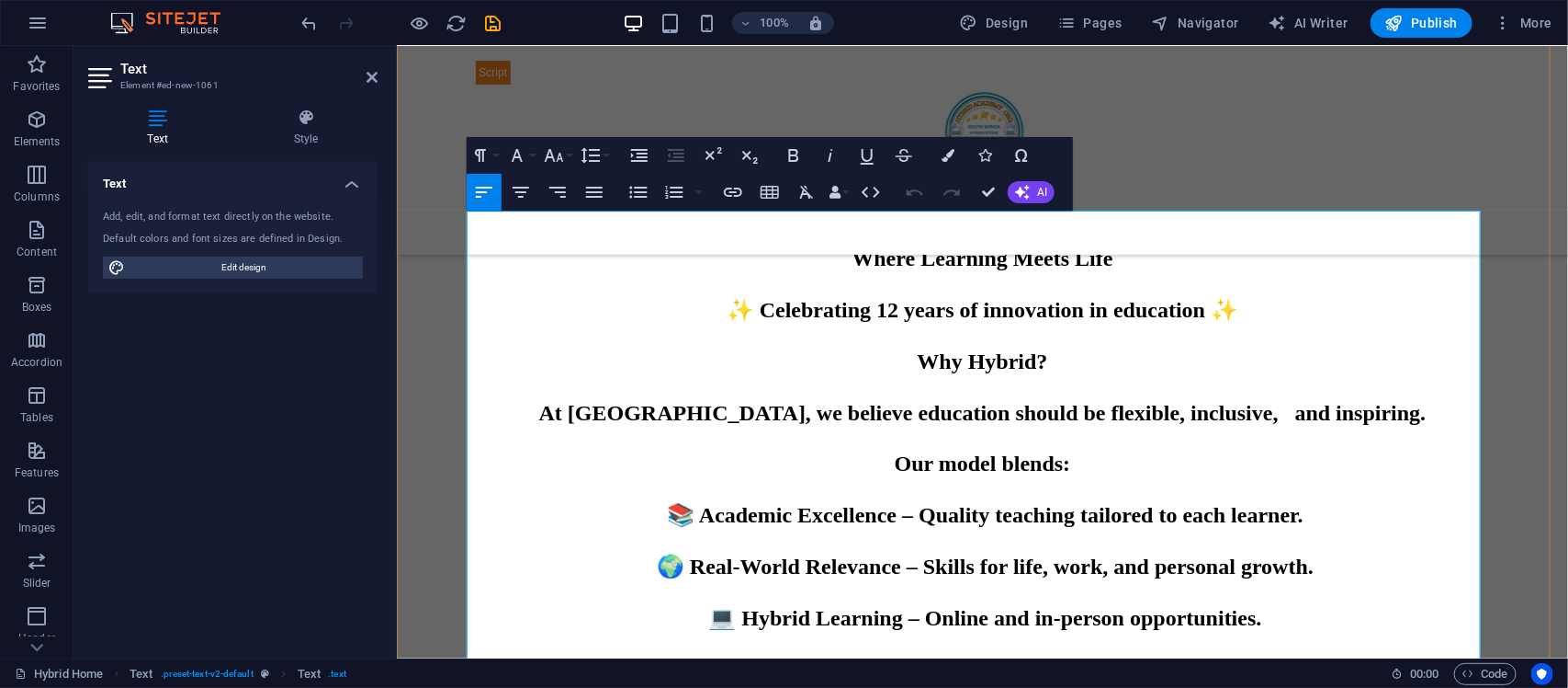
scroll to position [1219, 0]
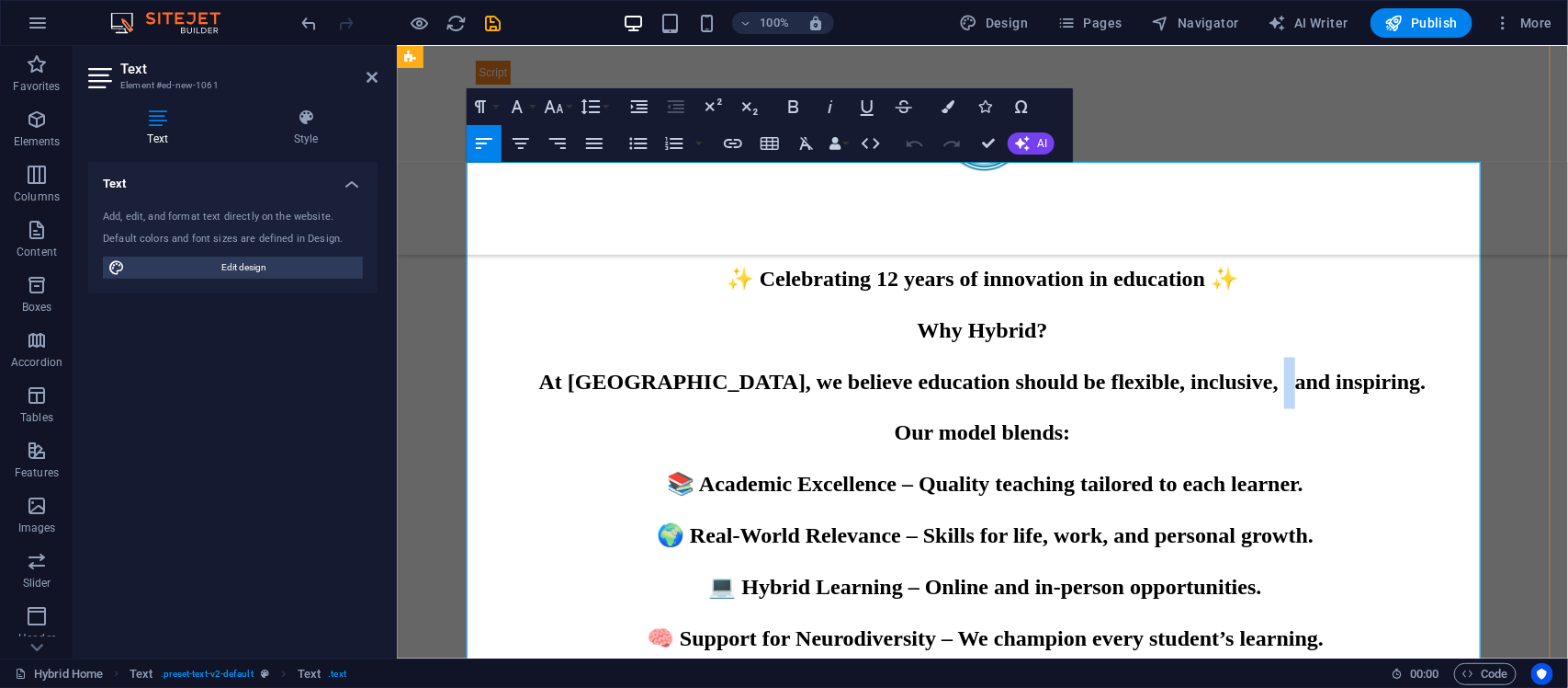
drag, startPoint x: 1247, startPoint y: 378, endPoint x: 1235, endPoint y: 379, distance: 12.0
click at [1235, 379] on p "At [GEOGRAPHIC_DATA], we believe education should be flexible, inclusive, and i…" at bounding box center [982, 382] width 1014 height 51
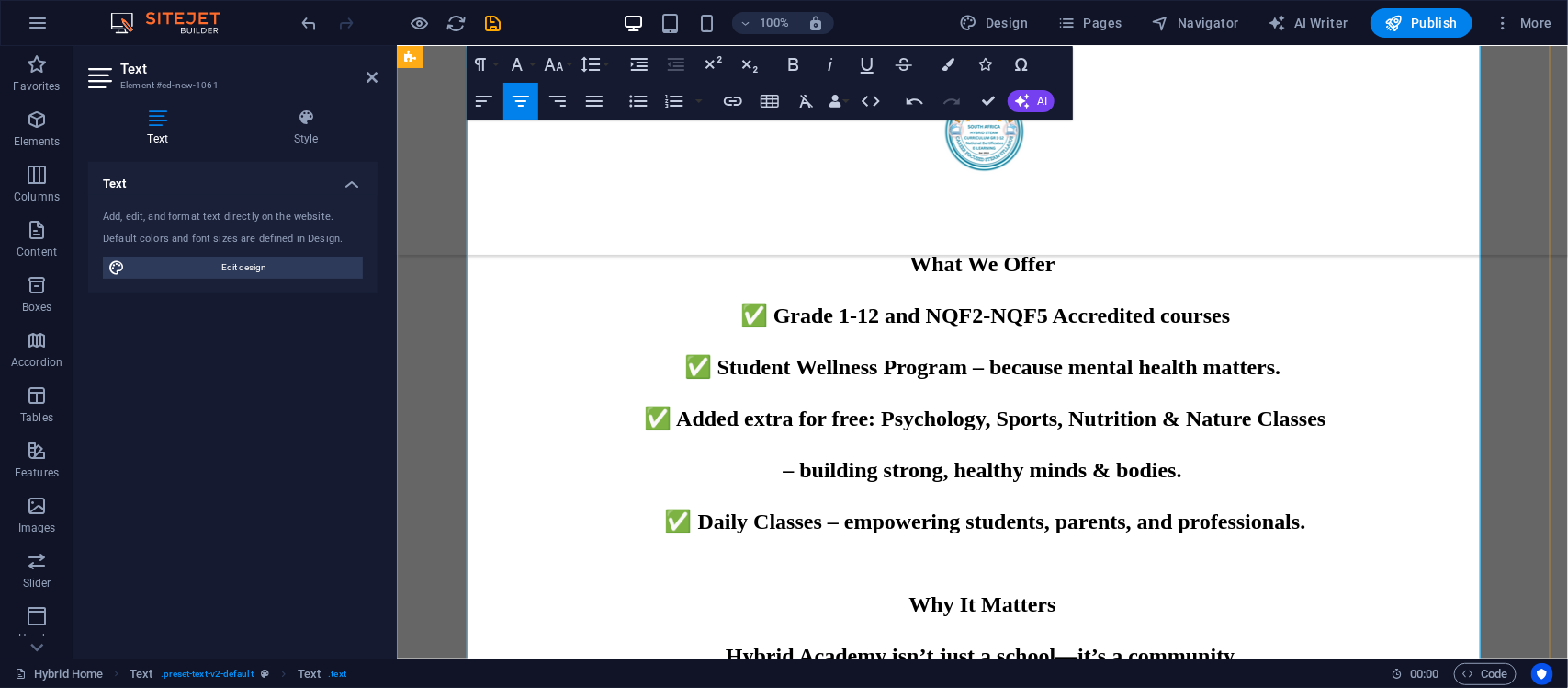
scroll to position [1678, 0]
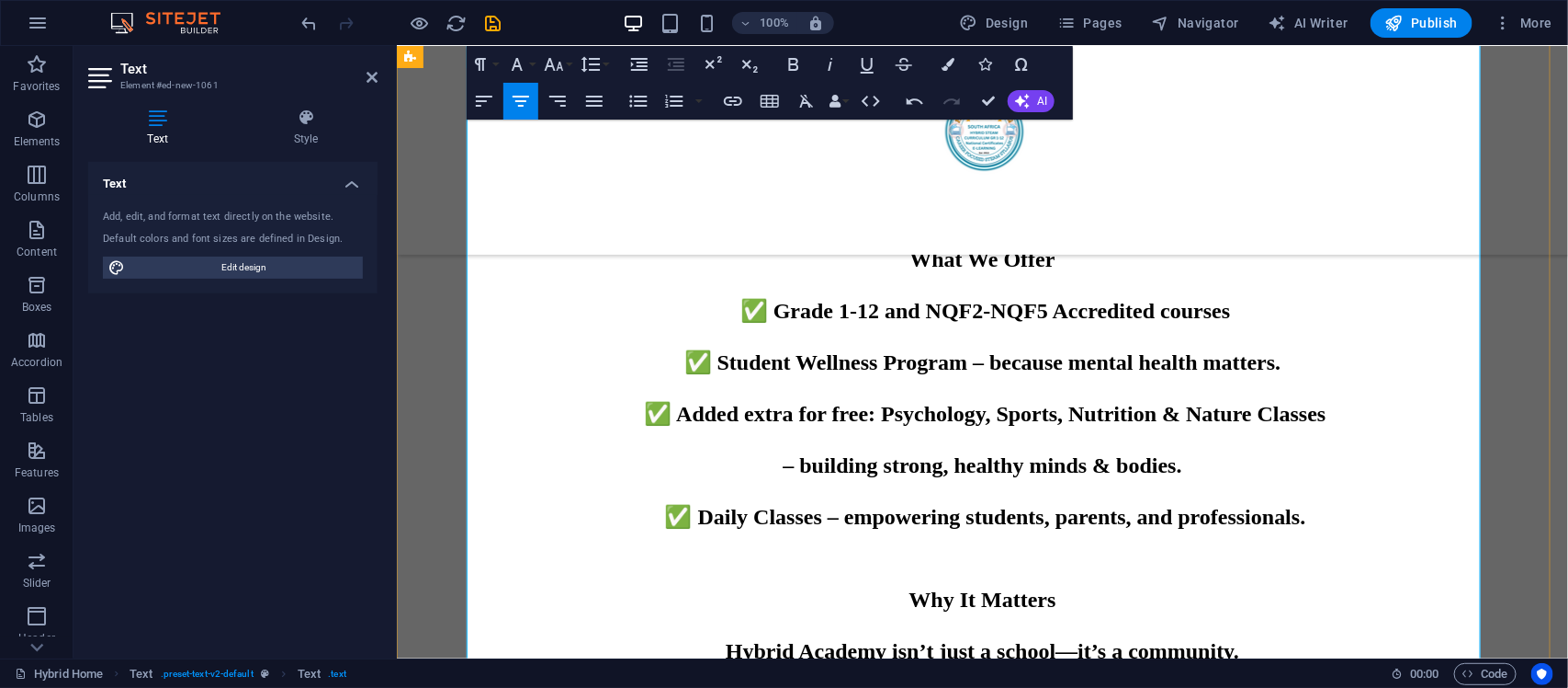
click at [1219, 303] on span "✅ Grade 1-12 and NQF2-NQF5 Accredited courses" at bounding box center [984, 309] width 490 height 24
click at [845, 401] on span "✅ Added extra for free: Psychology, Sports, Nutrition & Nature Classes" at bounding box center [985, 412] width 682 height 24
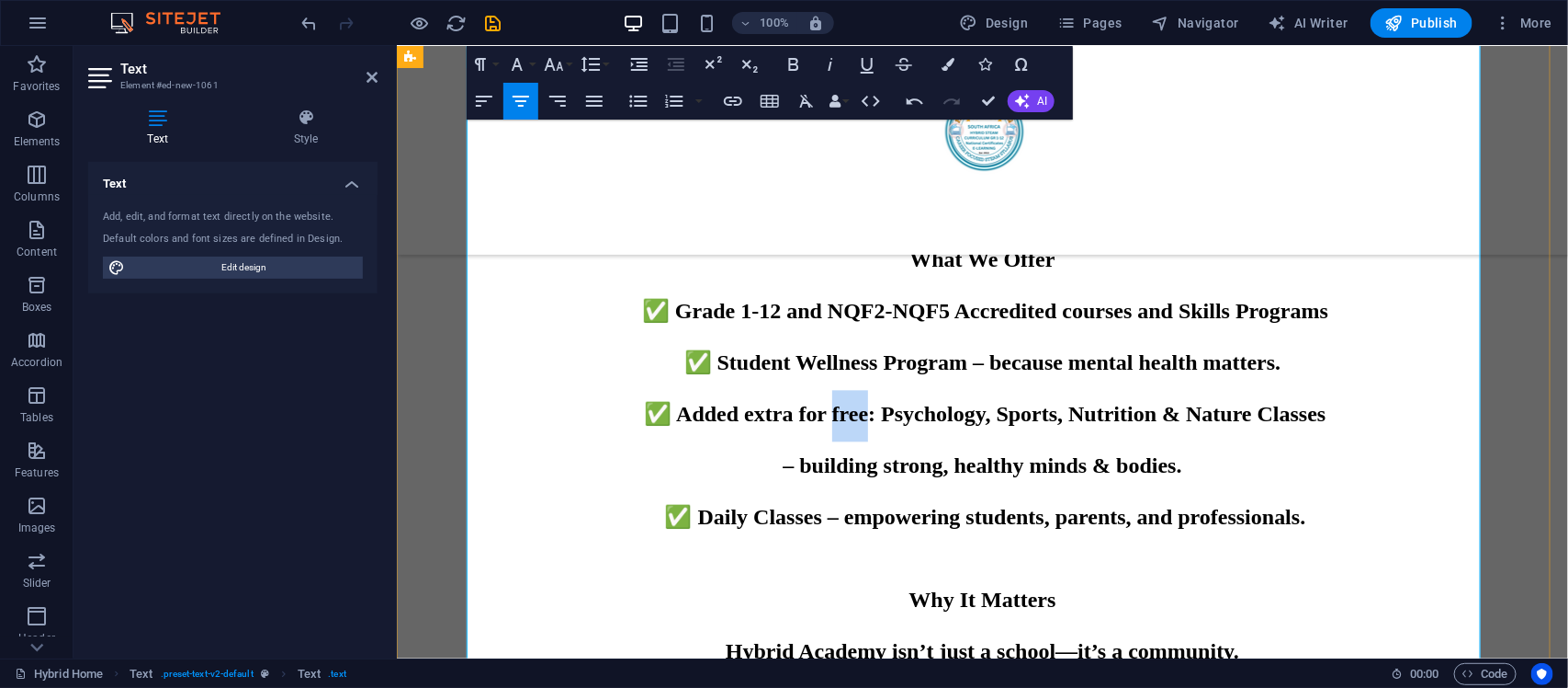
click at [845, 401] on span "✅ Added extra for free: Psychology, Sports, Nutrition & Nature Classes" at bounding box center [985, 412] width 682 height 24
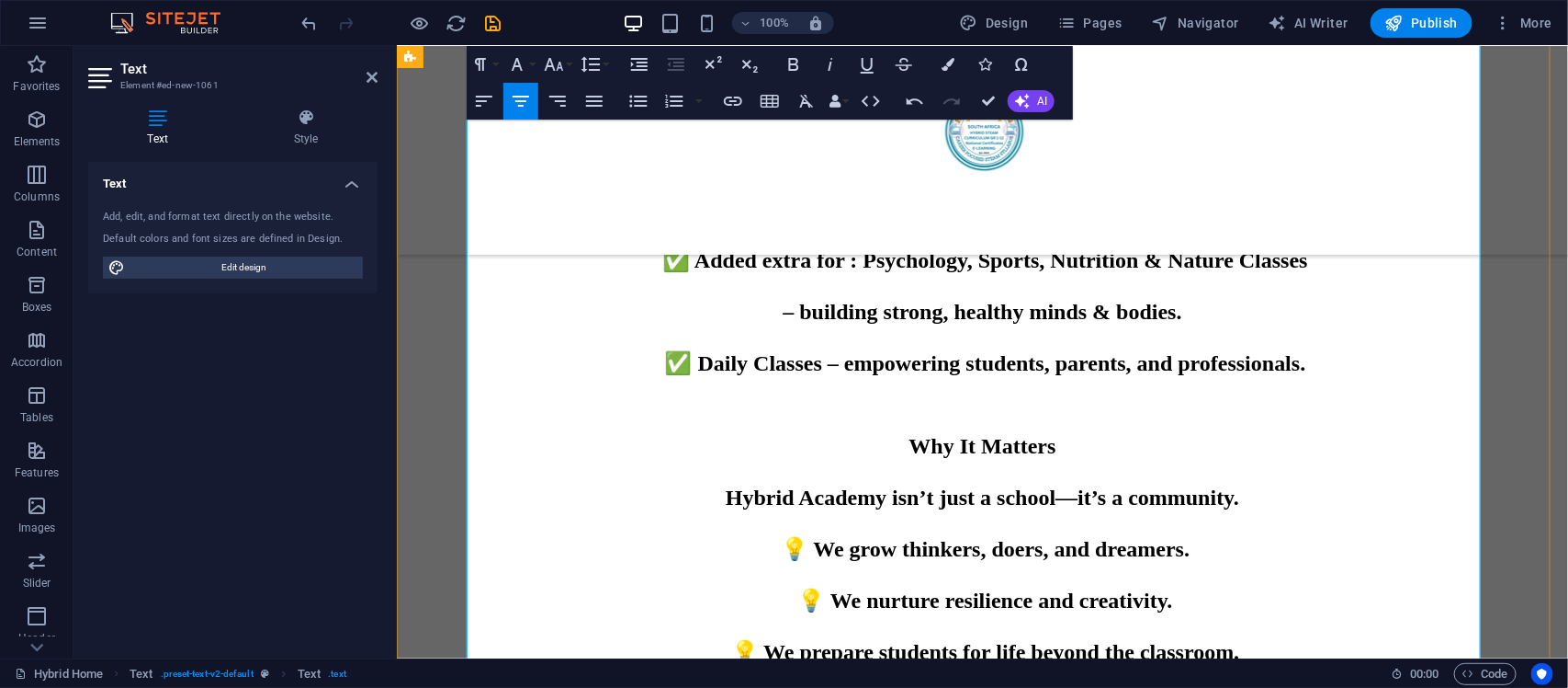
scroll to position [1717, 0]
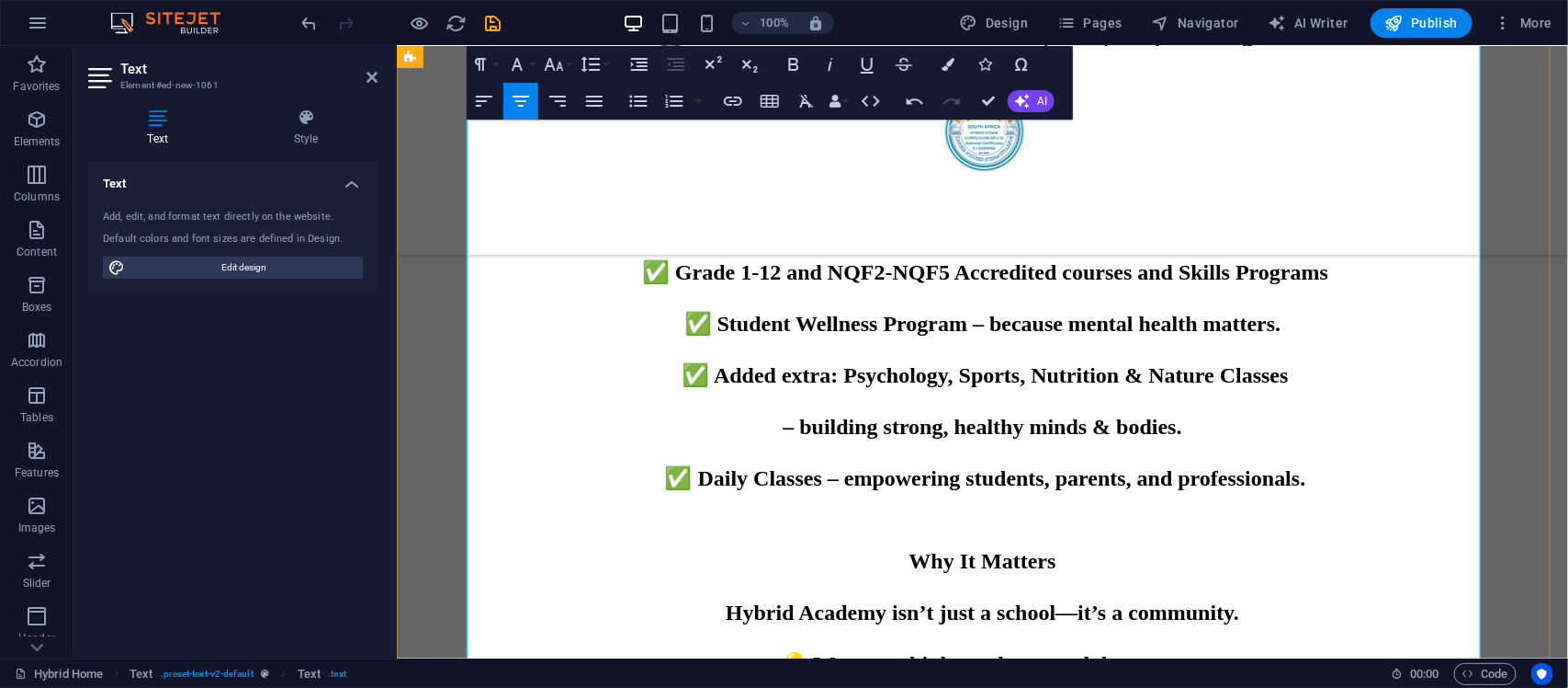
click at [778, 362] on span "✅ Added extra: Psychology, Sports, Nutrition & Nature Classes" at bounding box center [984, 373] width 606 height 24
click at [781, 362] on span "✅ Added extra: Psychology, Sports, Nutrition & Nature Classes" at bounding box center [984, 373] width 606 height 24
click at [774, 363] on span "✅ Added extra: Psychology, Sports, Nutrition & Nature Classes" at bounding box center [984, 373] width 606 height 24
click at [1209, 431] on p "– building strong, healthy minds & bodies." at bounding box center [982, 427] width 1014 height 51
click at [1325, 362] on p "✅ Added in curricular: Psychology, Sports, Nutrition & Nature Classes" at bounding box center [982, 376] width 1014 height 51
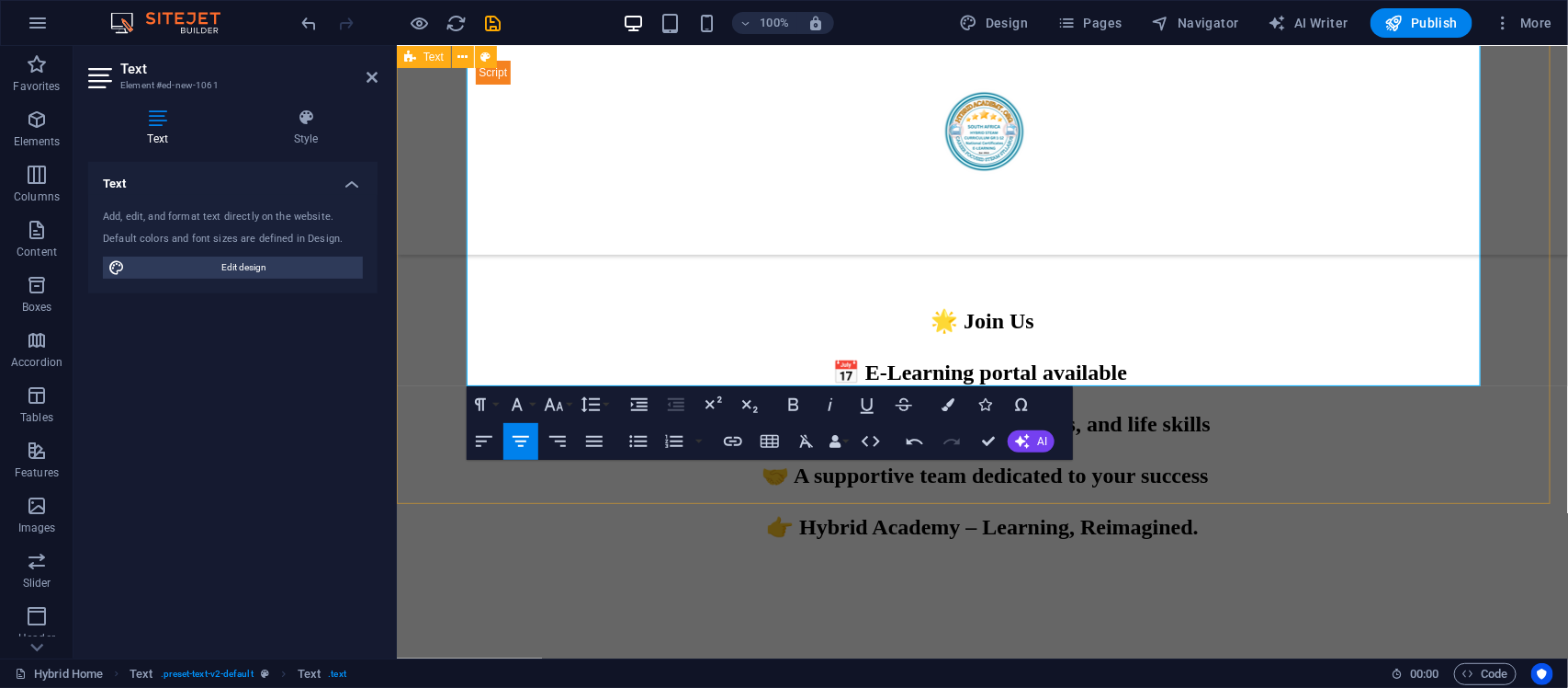
scroll to position [2406, 0]
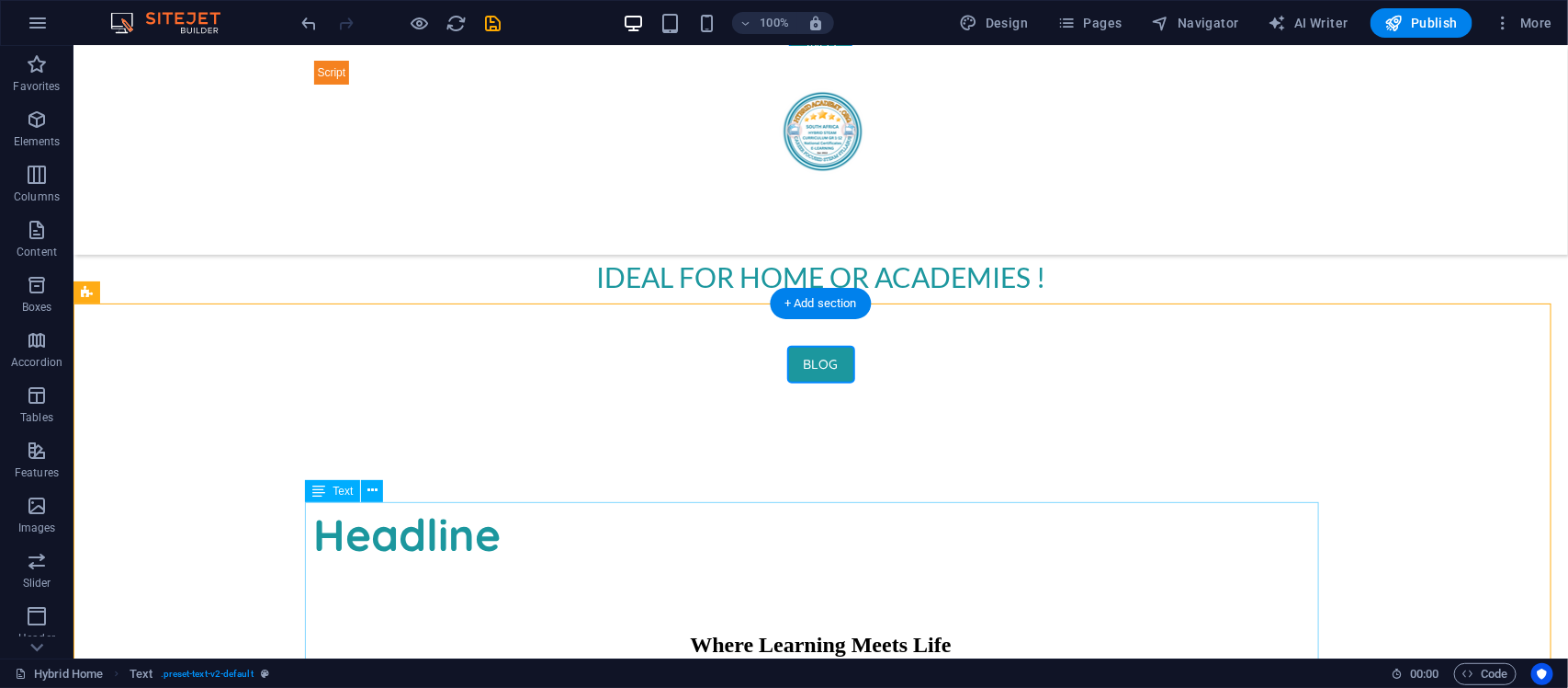
scroll to position [917, 0]
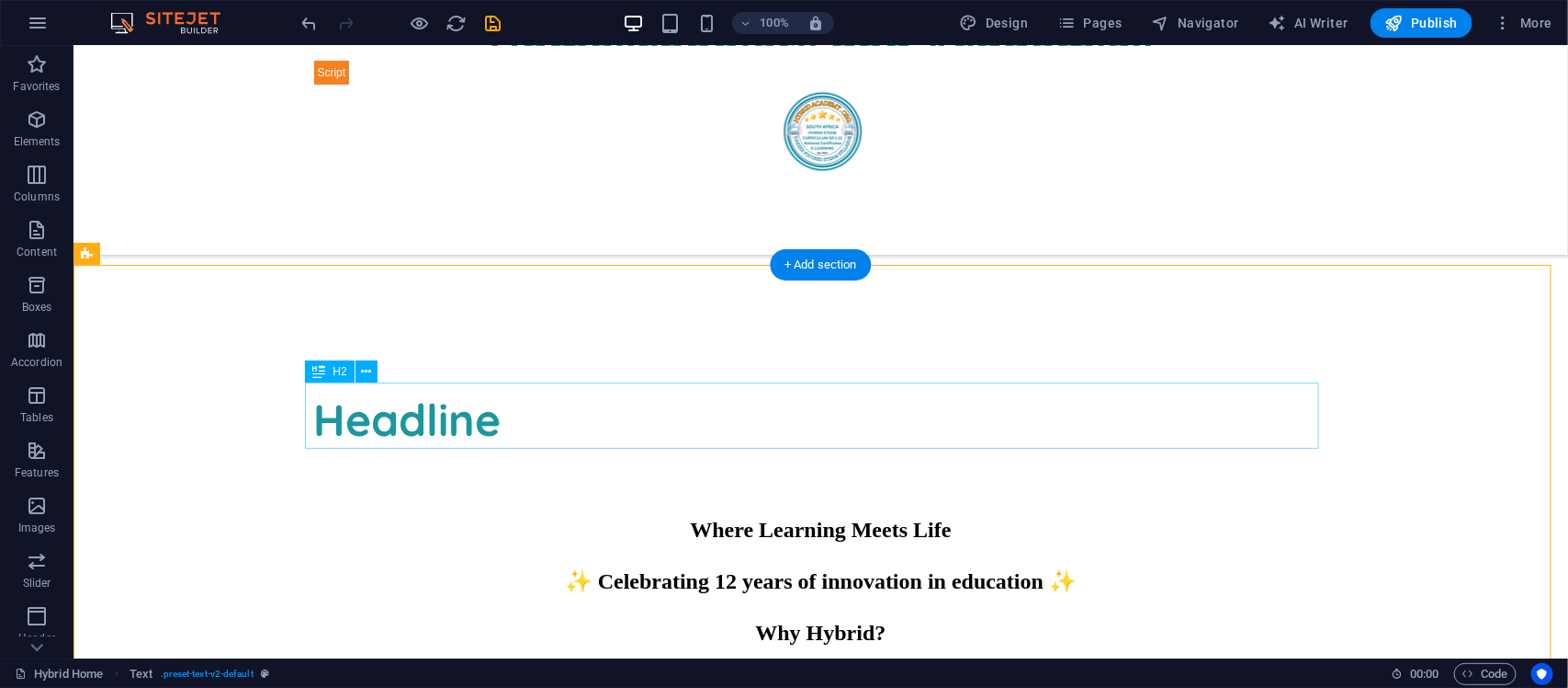
click at [406, 421] on div "Headline" at bounding box center [821, 419] width 1014 height 66
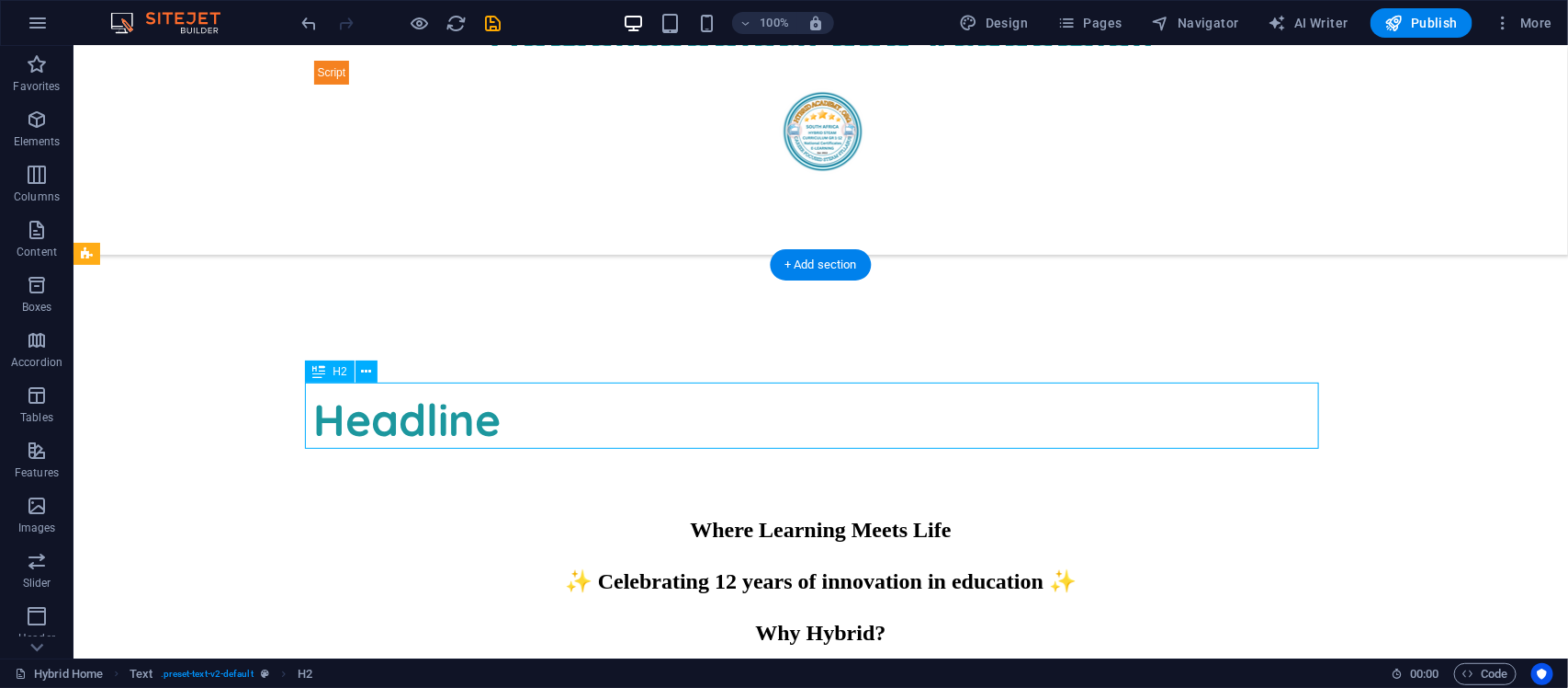
click at [406, 421] on div "Headline" at bounding box center [821, 419] width 1014 height 66
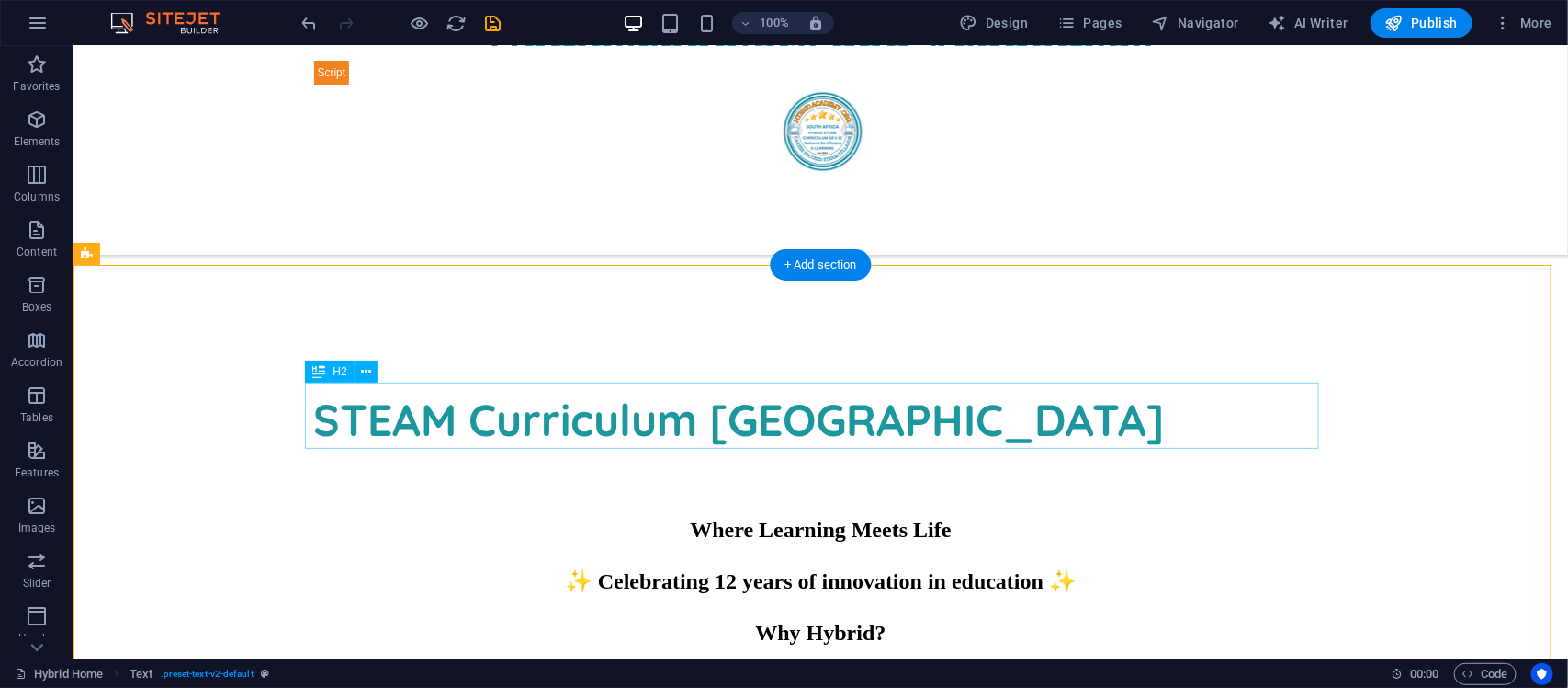
click at [918, 419] on div "STEAM Curriculum [GEOGRAPHIC_DATA]" at bounding box center [821, 419] width 1014 height 66
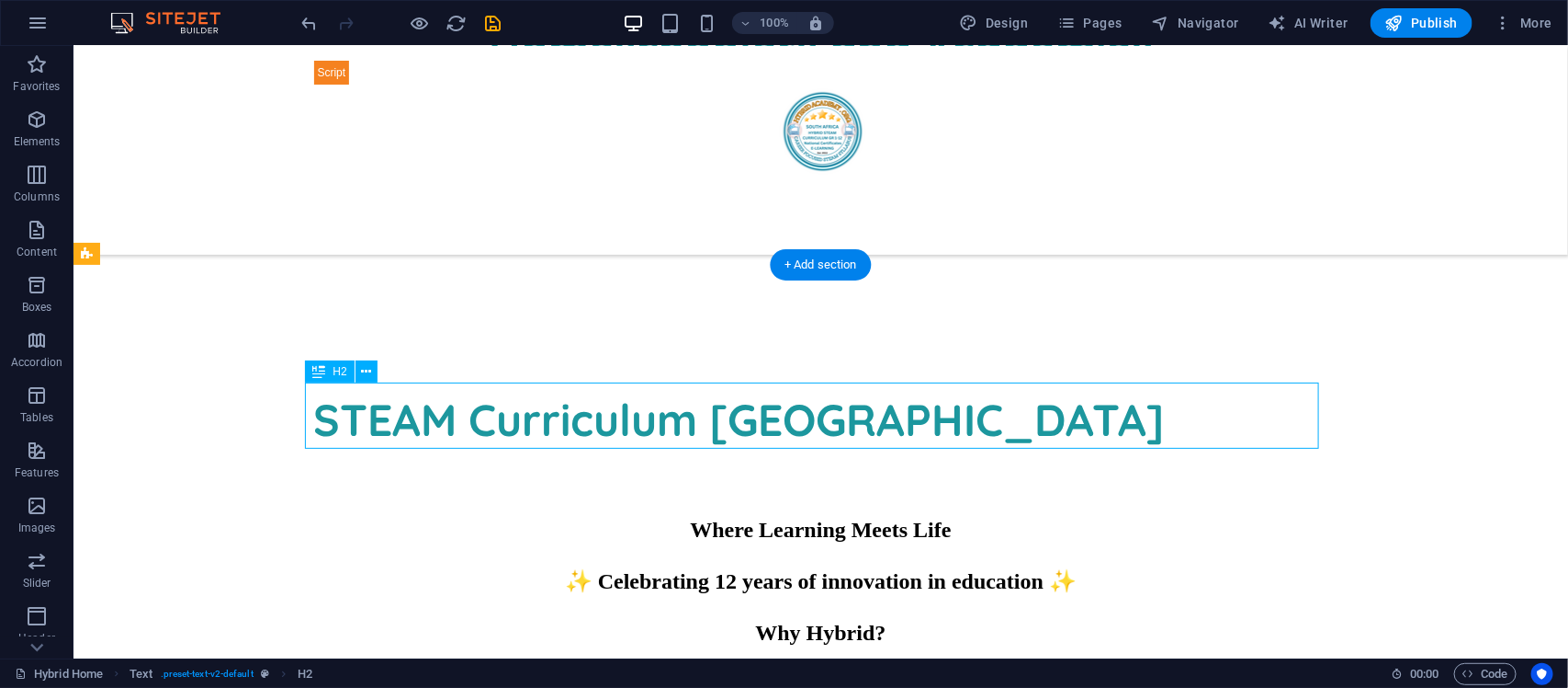
click at [918, 419] on div "STEAM Curriculum [GEOGRAPHIC_DATA]" at bounding box center [821, 419] width 1014 height 66
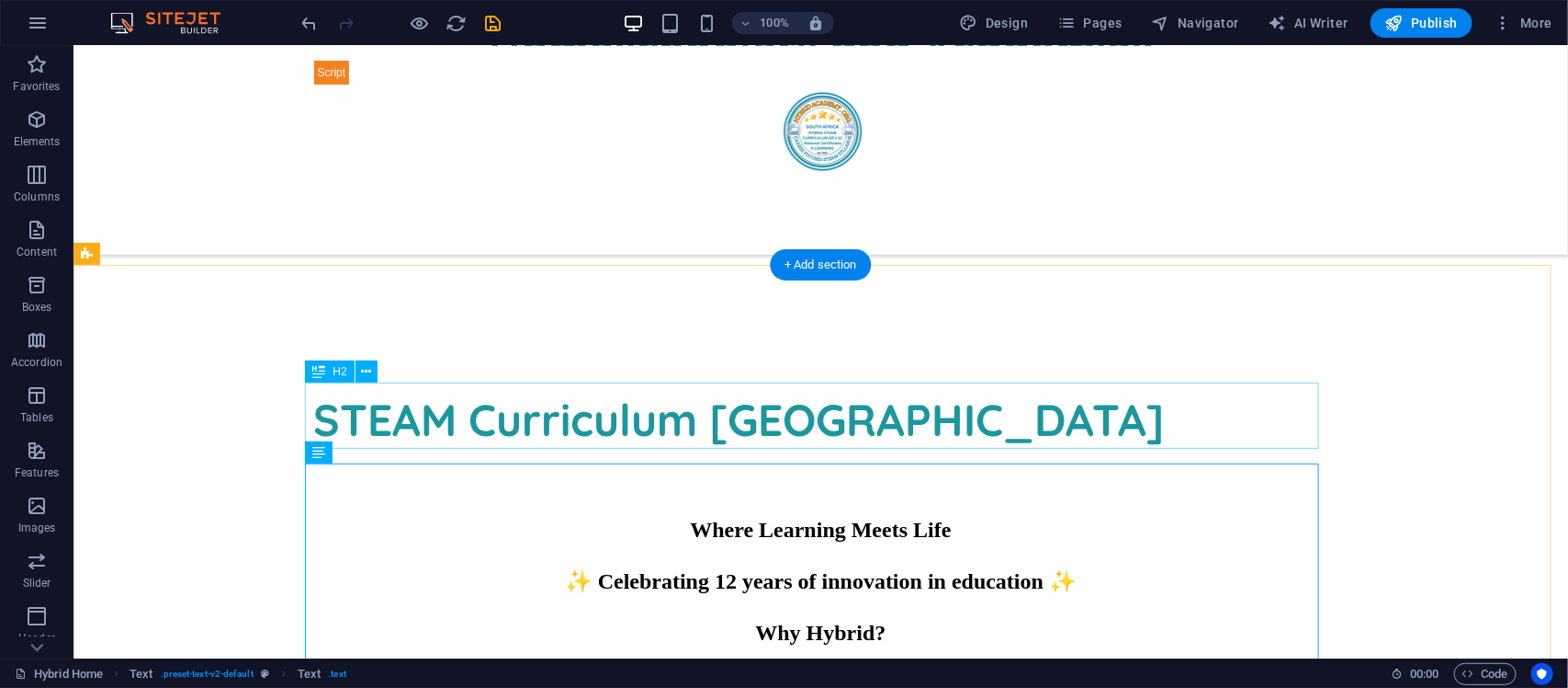
click at [556, 405] on div "STEAM Curriculum [GEOGRAPHIC_DATA]" at bounding box center [821, 419] width 1014 height 66
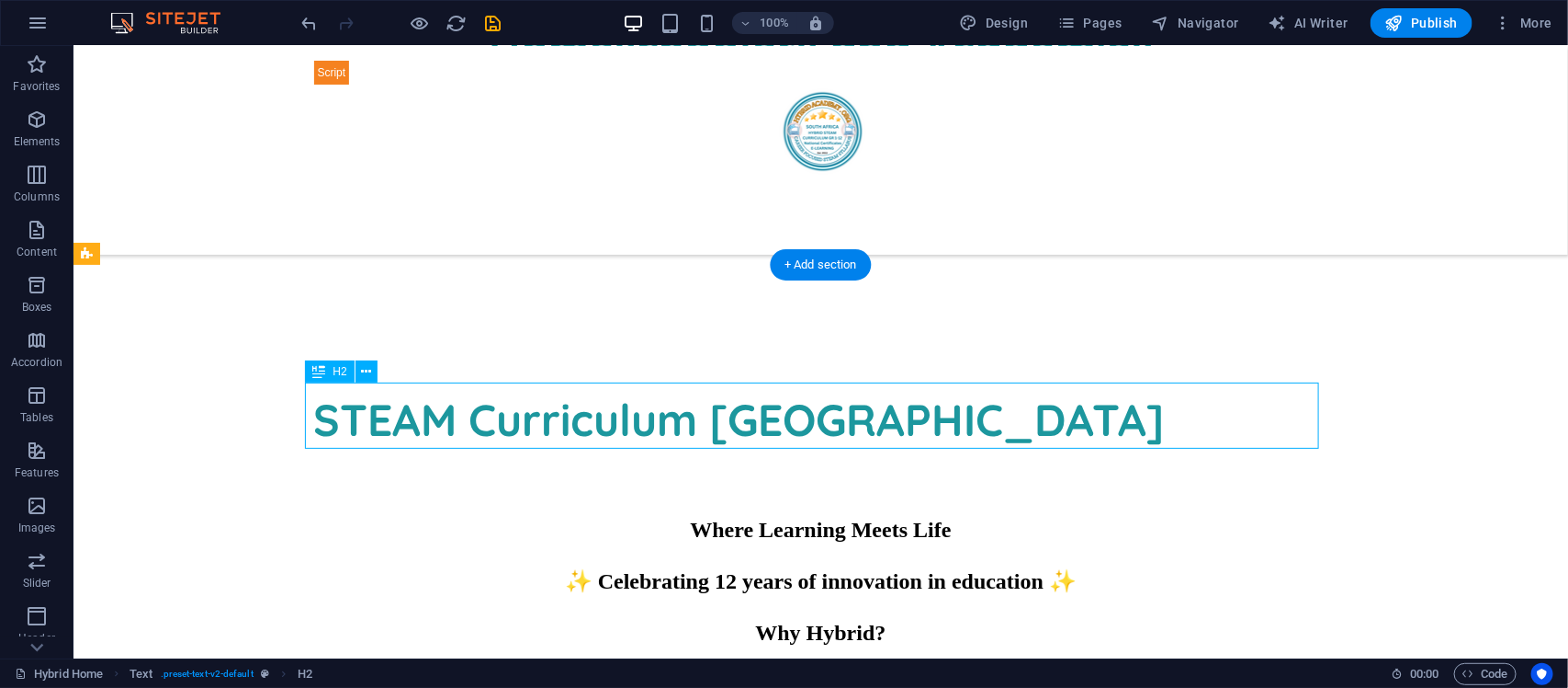
click at [556, 405] on div "STEAM Curriculum [GEOGRAPHIC_DATA]" at bounding box center [821, 419] width 1014 height 66
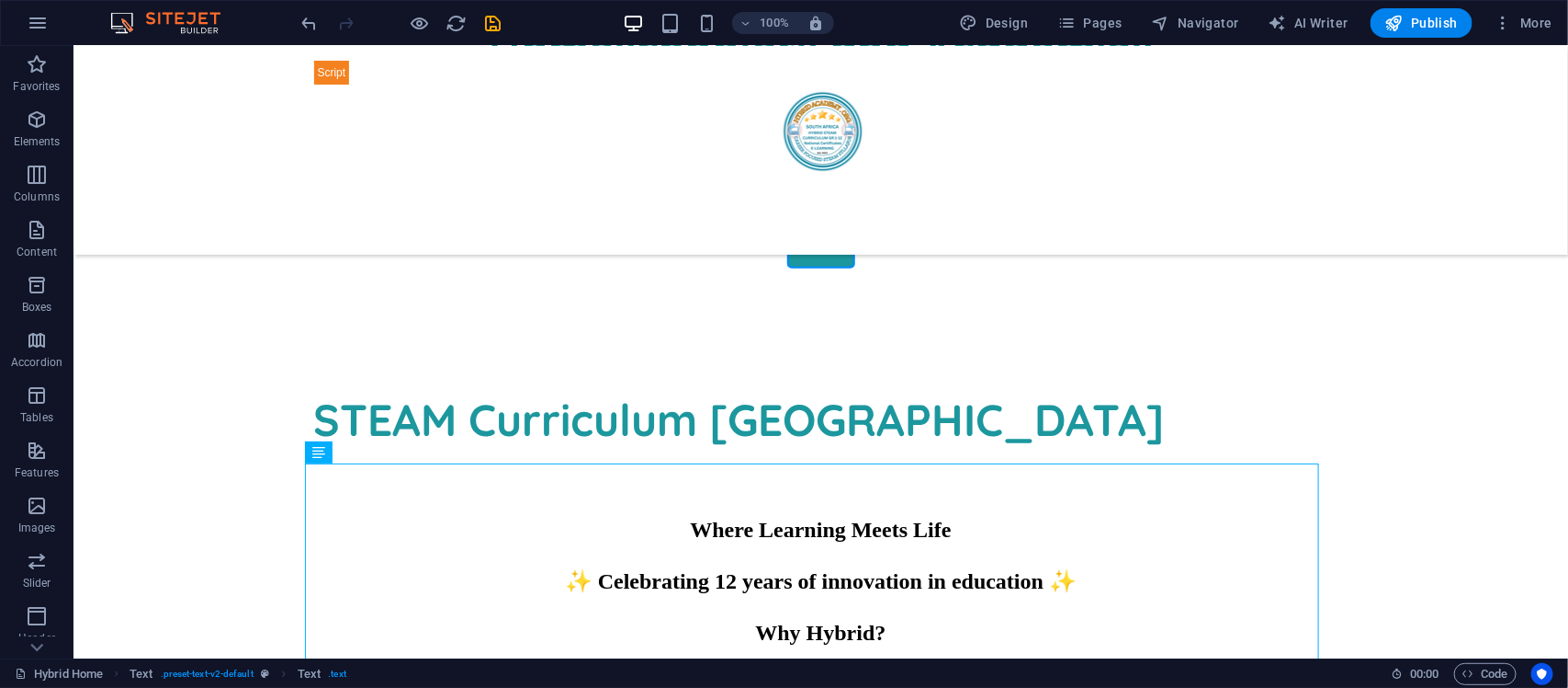
click at [332, 432] on div "STEAM Curriculum [GEOGRAPHIC_DATA]" at bounding box center [821, 419] width 1014 height 66
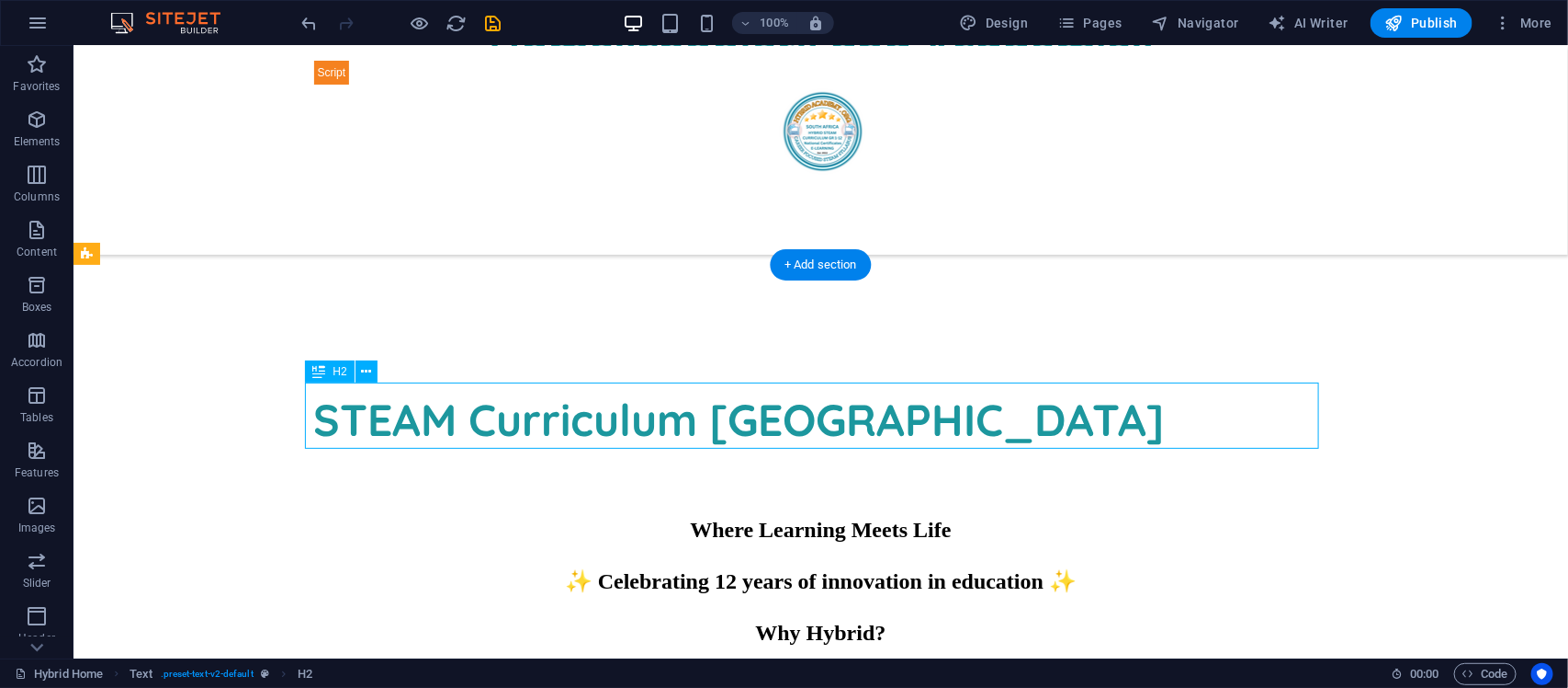
click at [371, 415] on div "STEAM Curriculum [GEOGRAPHIC_DATA]" at bounding box center [821, 419] width 1014 height 66
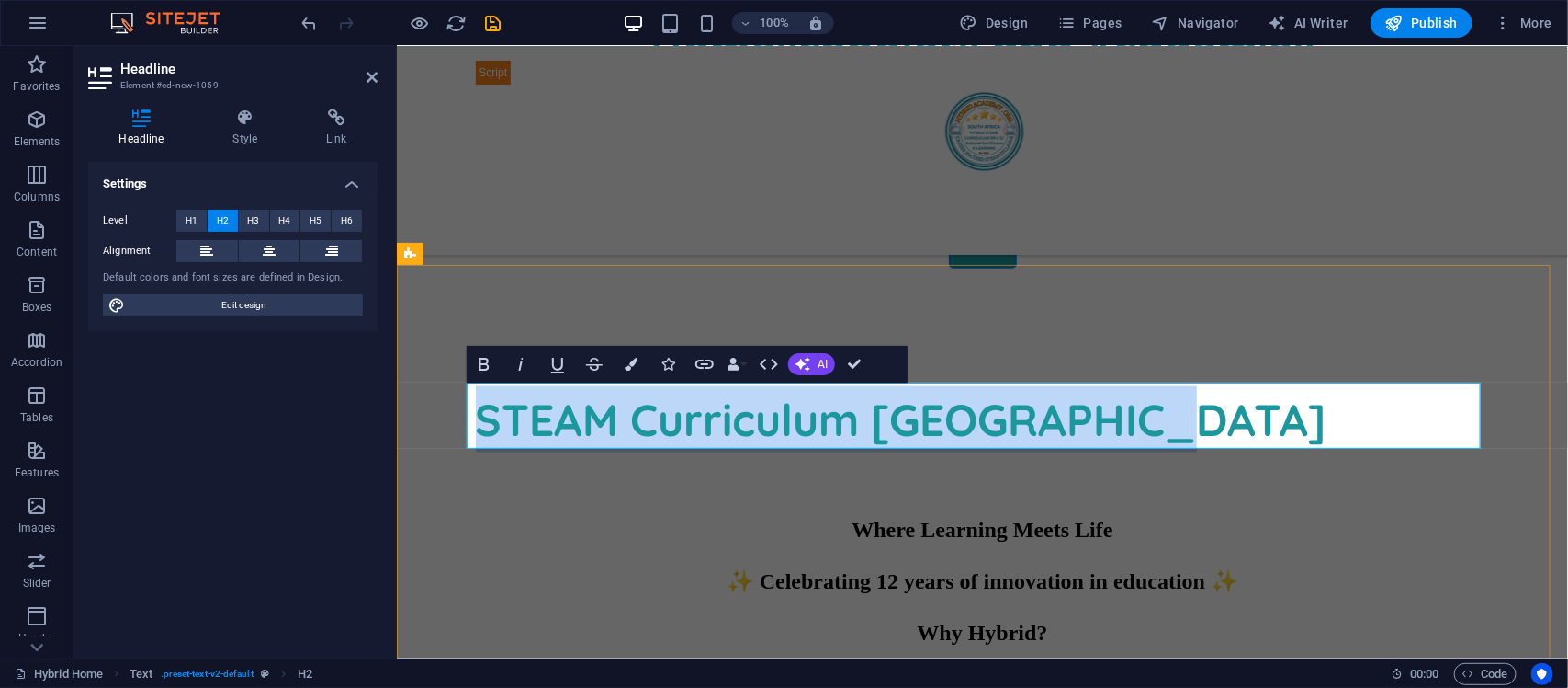
click at [551, 411] on h2 "STEAM Curriculum [GEOGRAPHIC_DATA]" at bounding box center [982, 419] width 1014 height 66
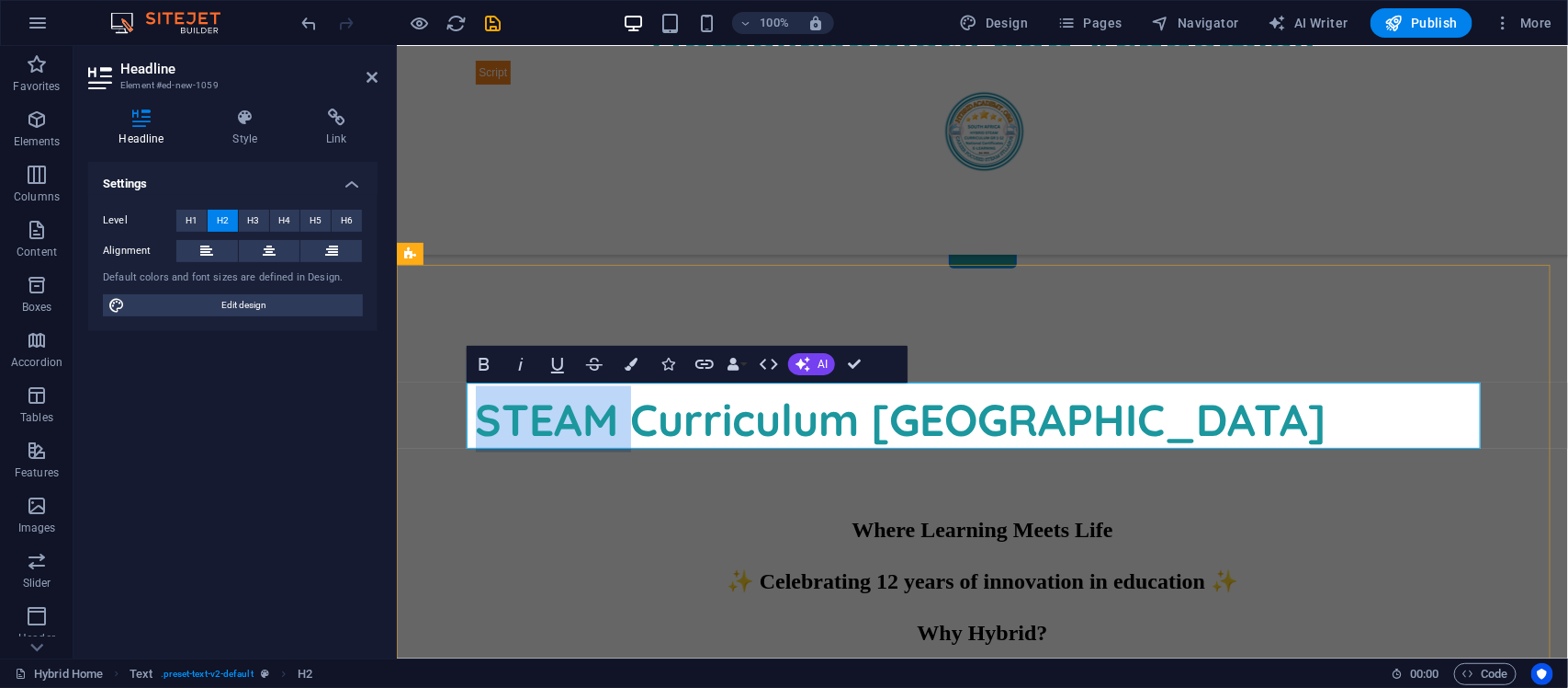
click at [551, 411] on h2 "STEAM Curriculum [GEOGRAPHIC_DATA]" at bounding box center [982, 419] width 1014 height 66
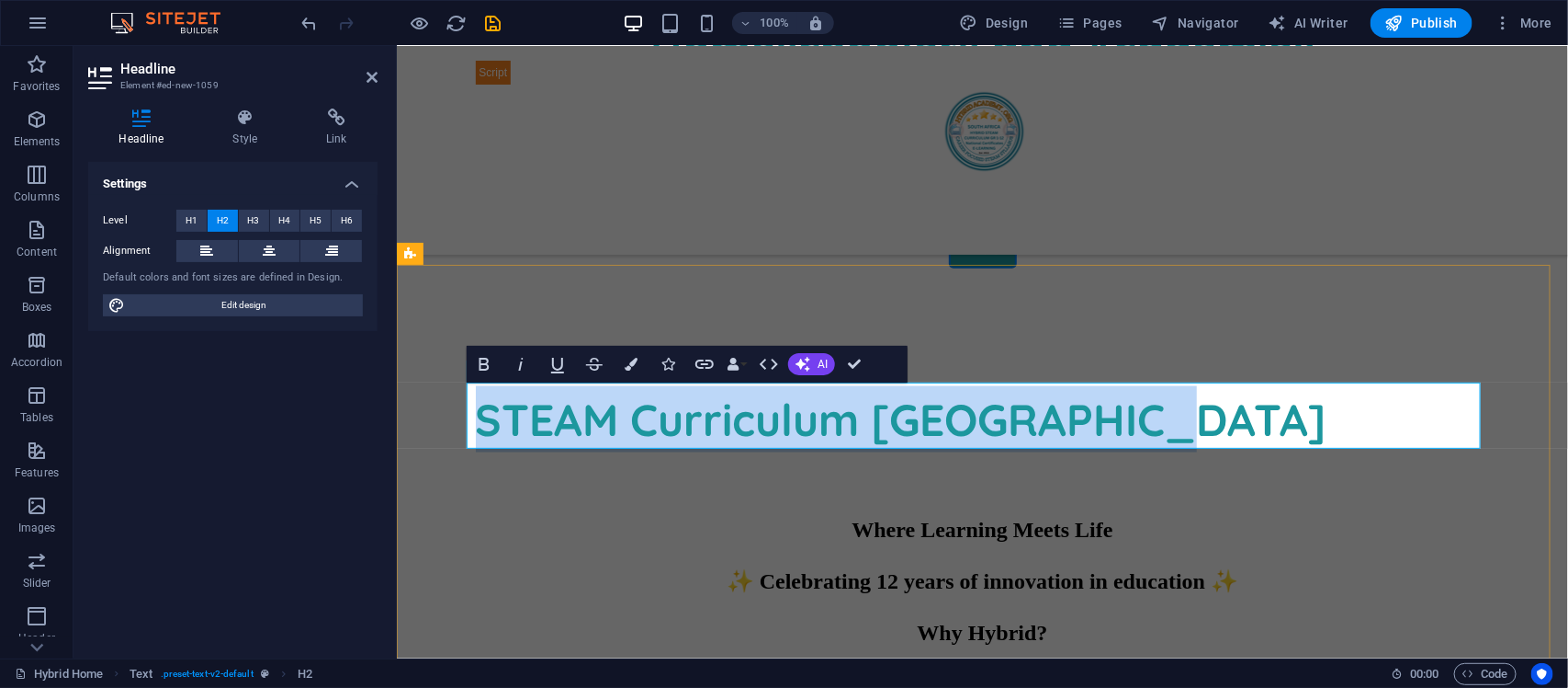
click at [551, 411] on h2 "STEAM Curriculum [GEOGRAPHIC_DATA]" at bounding box center [982, 419] width 1014 height 66
copy h2 "STEAM Curriculum [GEOGRAPHIC_DATA]"
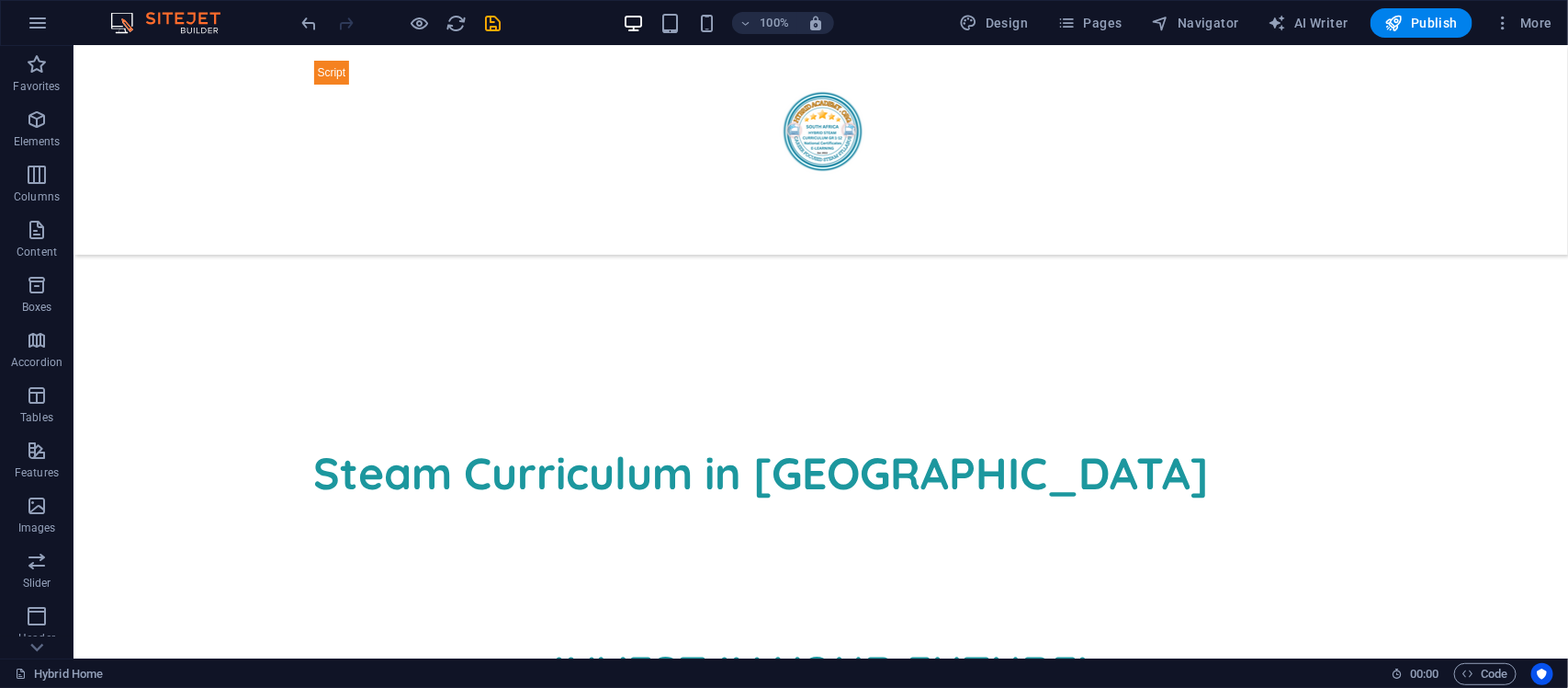
scroll to position [2691, 0]
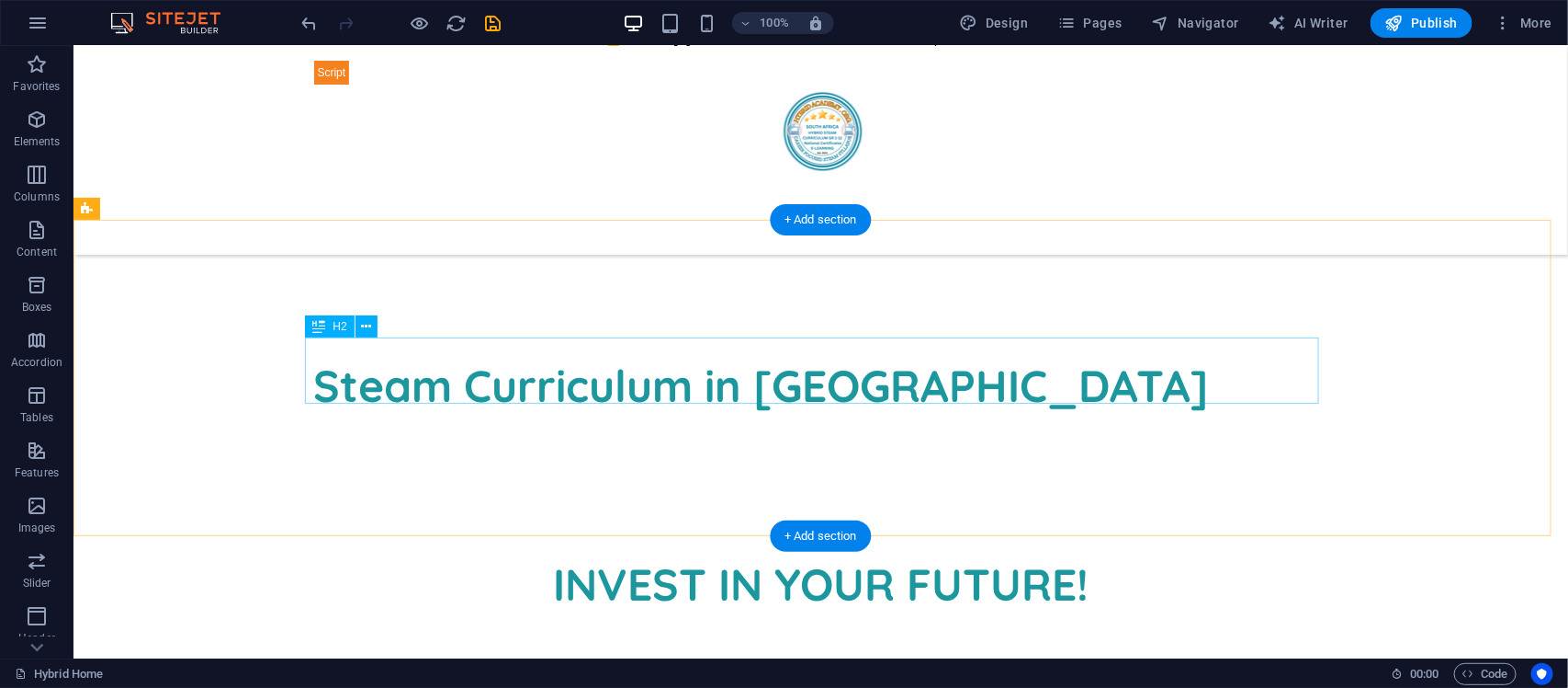
click at [895, 384] on div "Steam Curriculum in [GEOGRAPHIC_DATA]" at bounding box center [821, 385] width 1014 height 66
click at [1084, 387] on div "Steam Curriculum in [GEOGRAPHIC_DATA]" at bounding box center [821, 385] width 1014 height 66
click at [1020, 379] on div "Steam Curriculum in [GEOGRAPHIC_DATA]" at bounding box center [821, 385] width 1014 height 66
click at [1006, 377] on div "Steam Curriculum in [GEOGRAPHIC_DATA]" at bounding box center [821, 385] width 1014 height 66
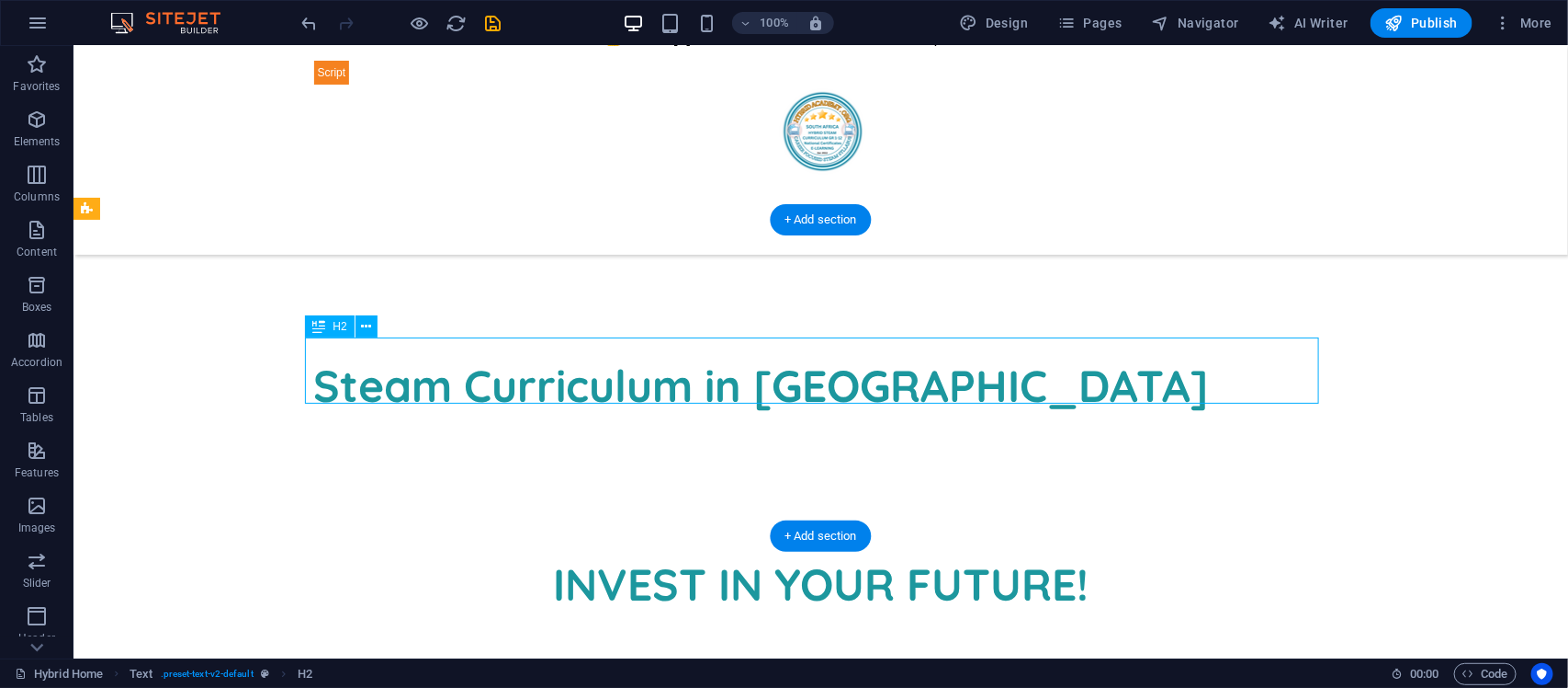
click at [1006, 377] on div "Steam Curriculum in [GEOGRAPHIC_DATA]" at bounding box center [821, 385] width 1014 height 66
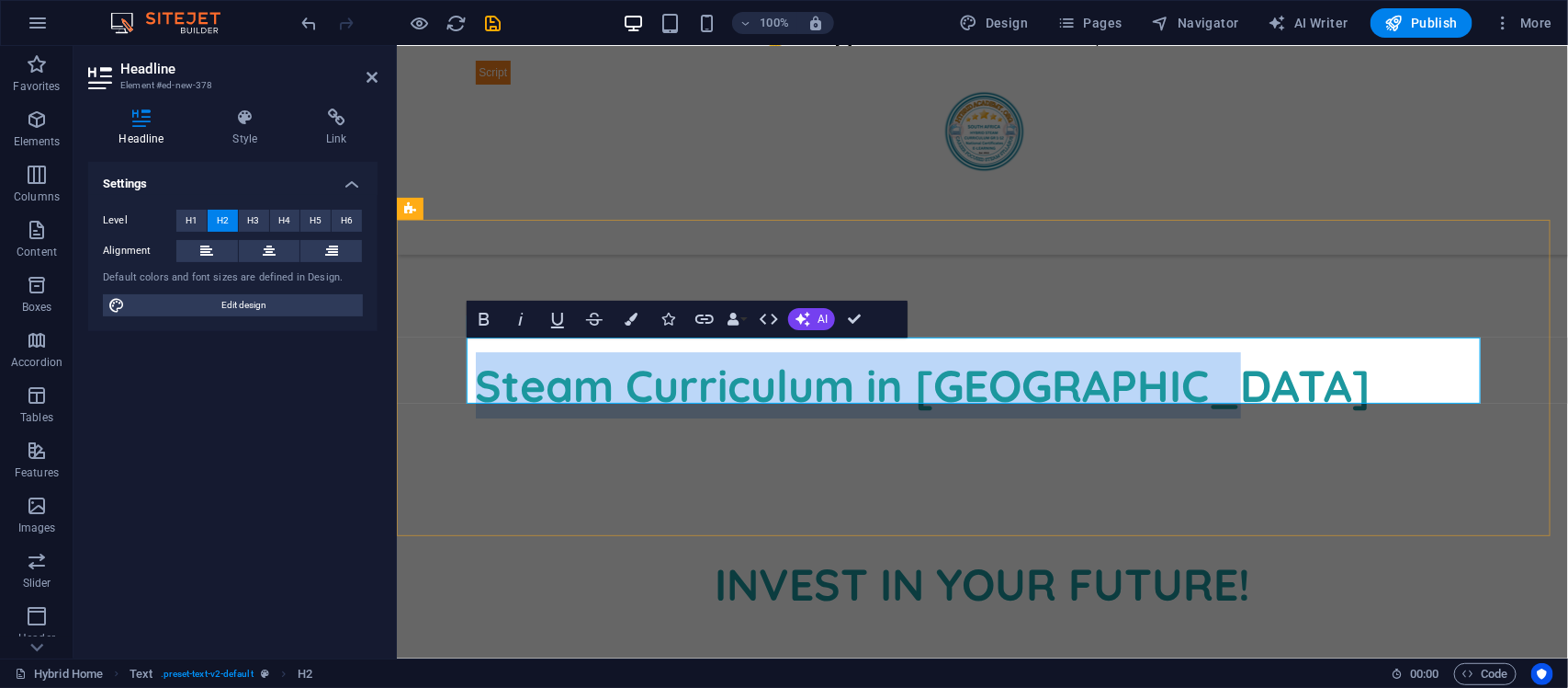
click at [1212, 364] on h2 "Steam Curriculum in [GEOGRAPHIC_DATA]" at bounding box center [982, 385] width 1014 height 66
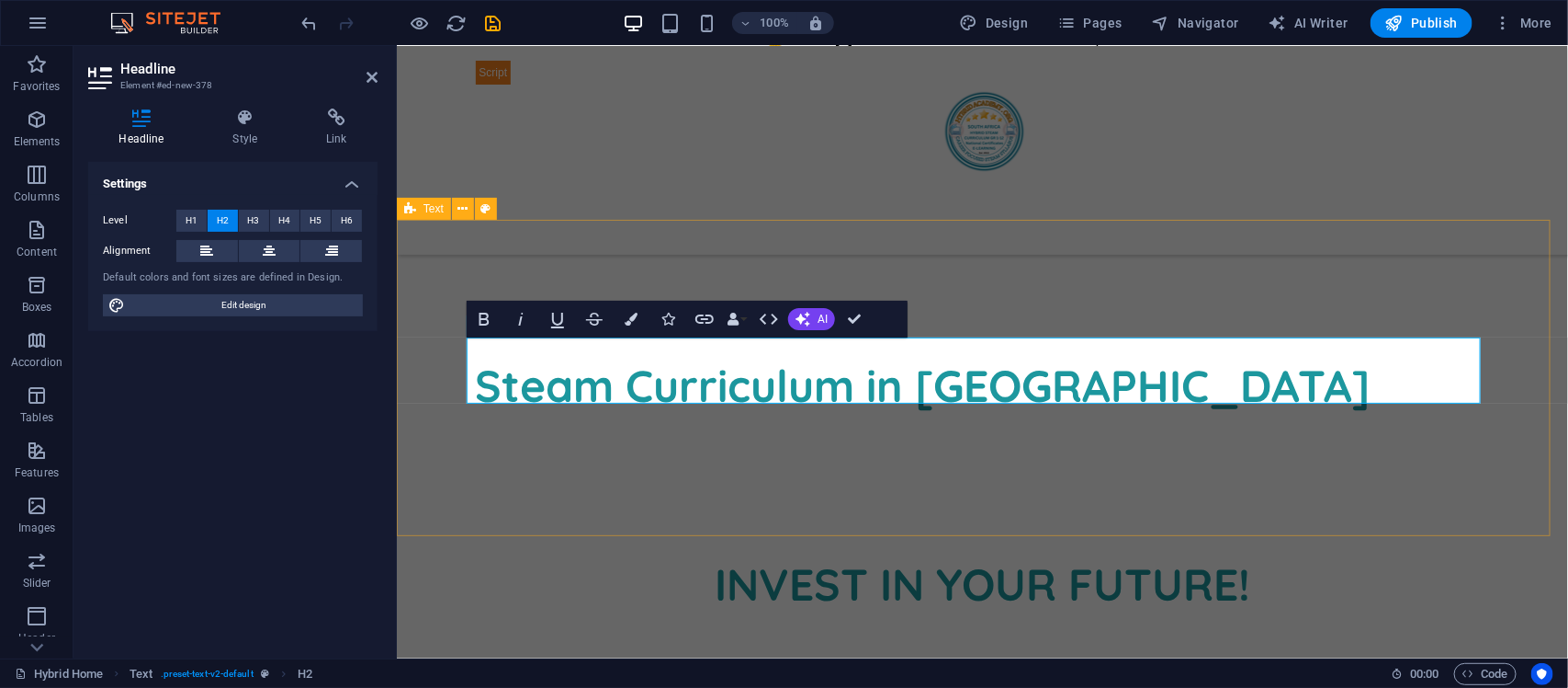
click at [1155, 288] on div "Steam Curriculum in [GEOGRAPHIC_DATA]" at bounding box center [981, 391] width 1171 height 317
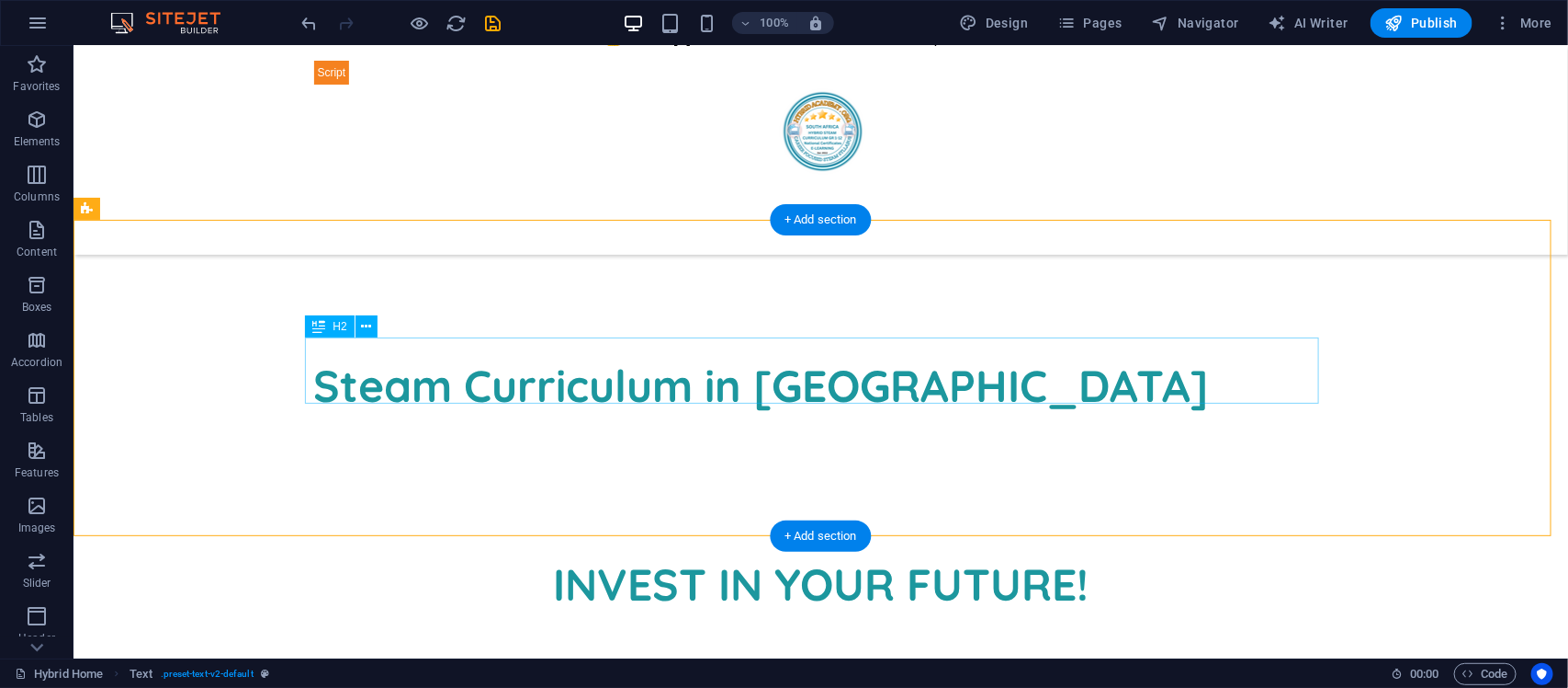
click at [1141, 352] on div "Steam Curriculum in [GEOGRAPHIC_DATA]" at bounding box center [821, 385] width 1014 height 66
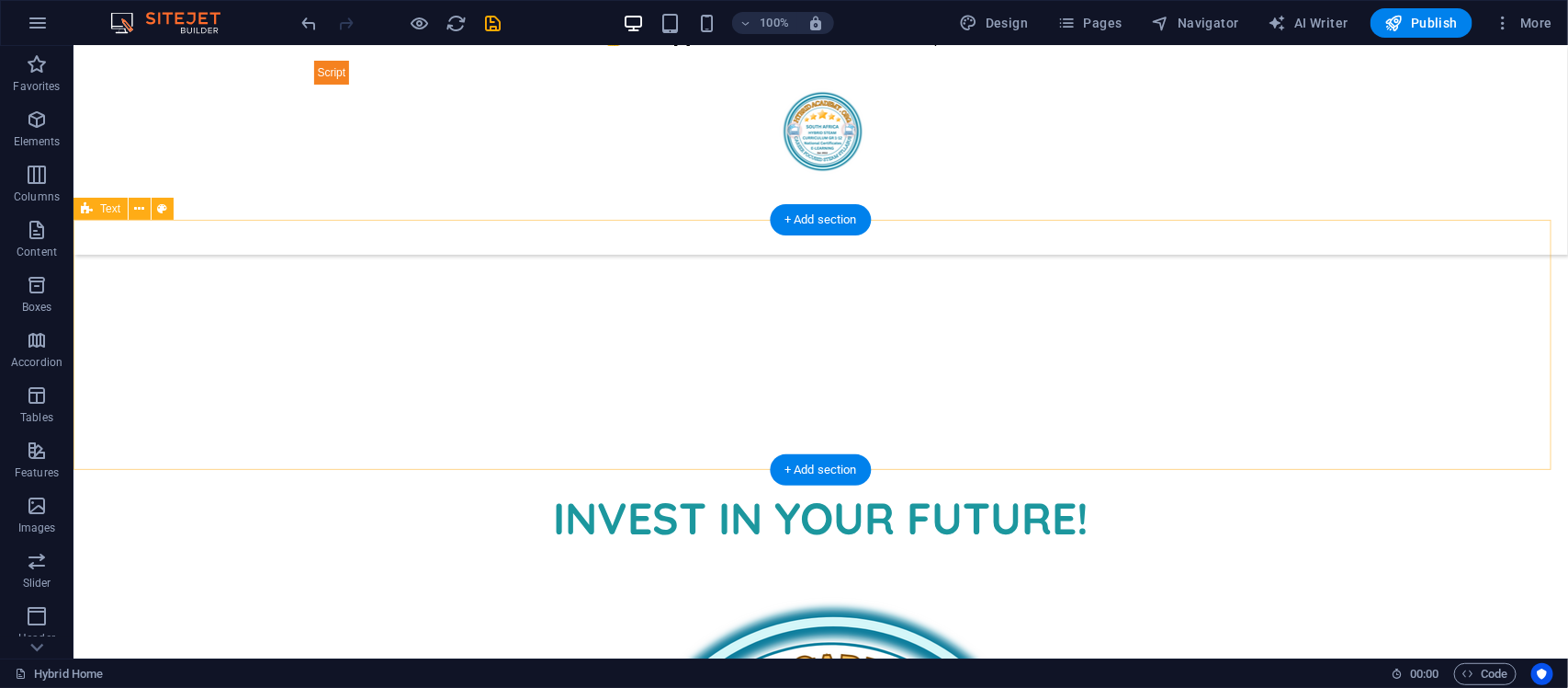
click at [1134, 275] on div at bounding box center [820, 358] width 1495 height 250
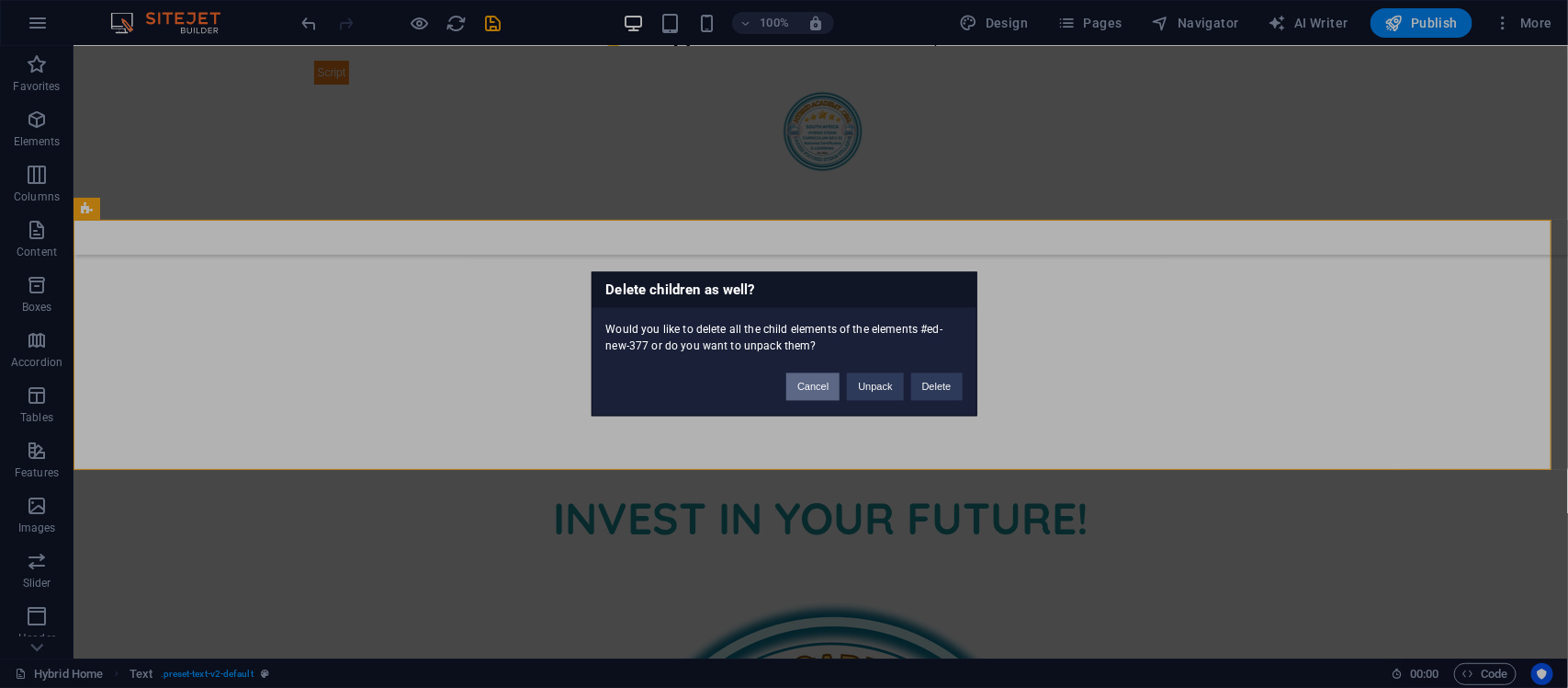
drag, startPoint x: 820, startPoint y: 385, endPoint x: 958, endPoint y: 337, distance: 146.1
click at [820, 385] on button "Cancel" at bounding box center [813, 387] width 53 height 27
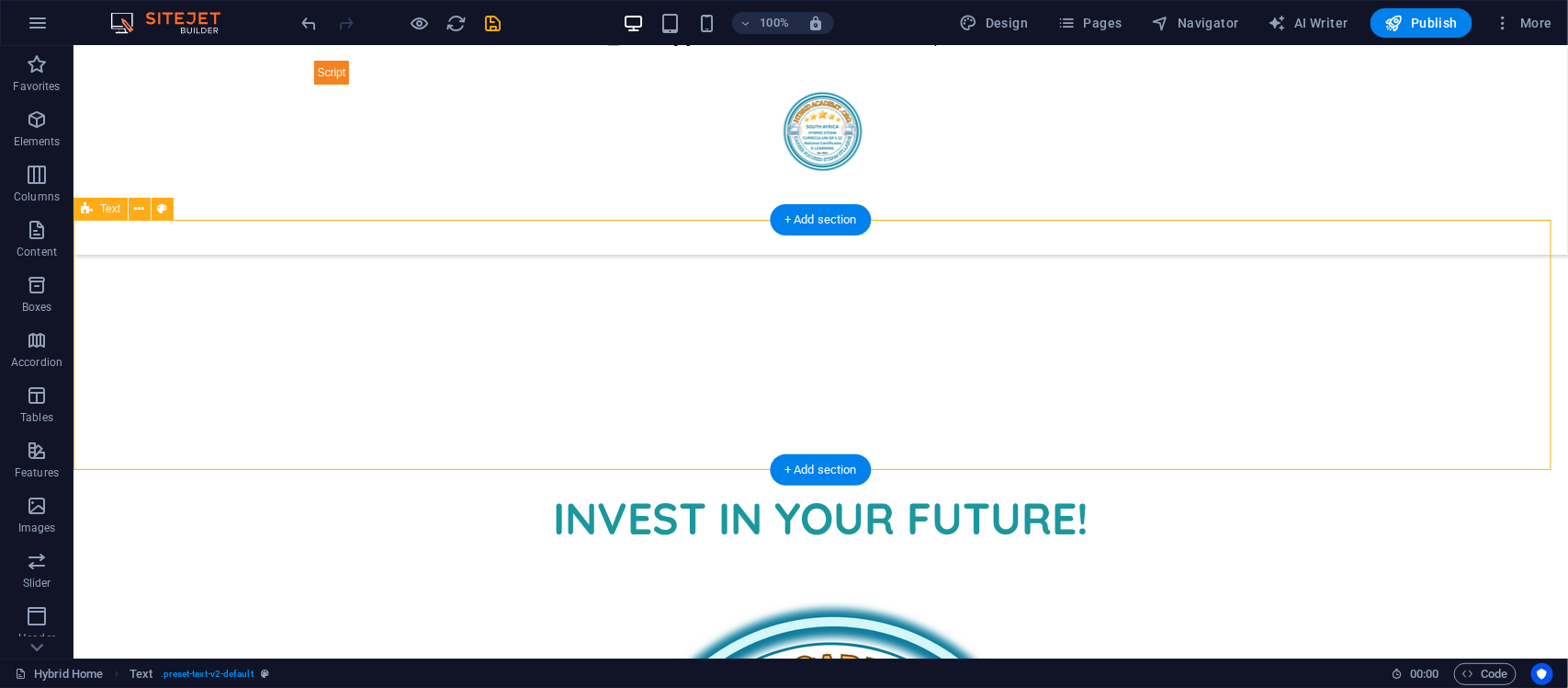
click at [1065, 369] on div at bounding box center [820, 358] width 1495 height 250
click at [791, 365] on div at bounding box center [820, 358] width 1495 height 250
click at [863, 352] on div at bounding box center [821, 359] width 1014 height 15
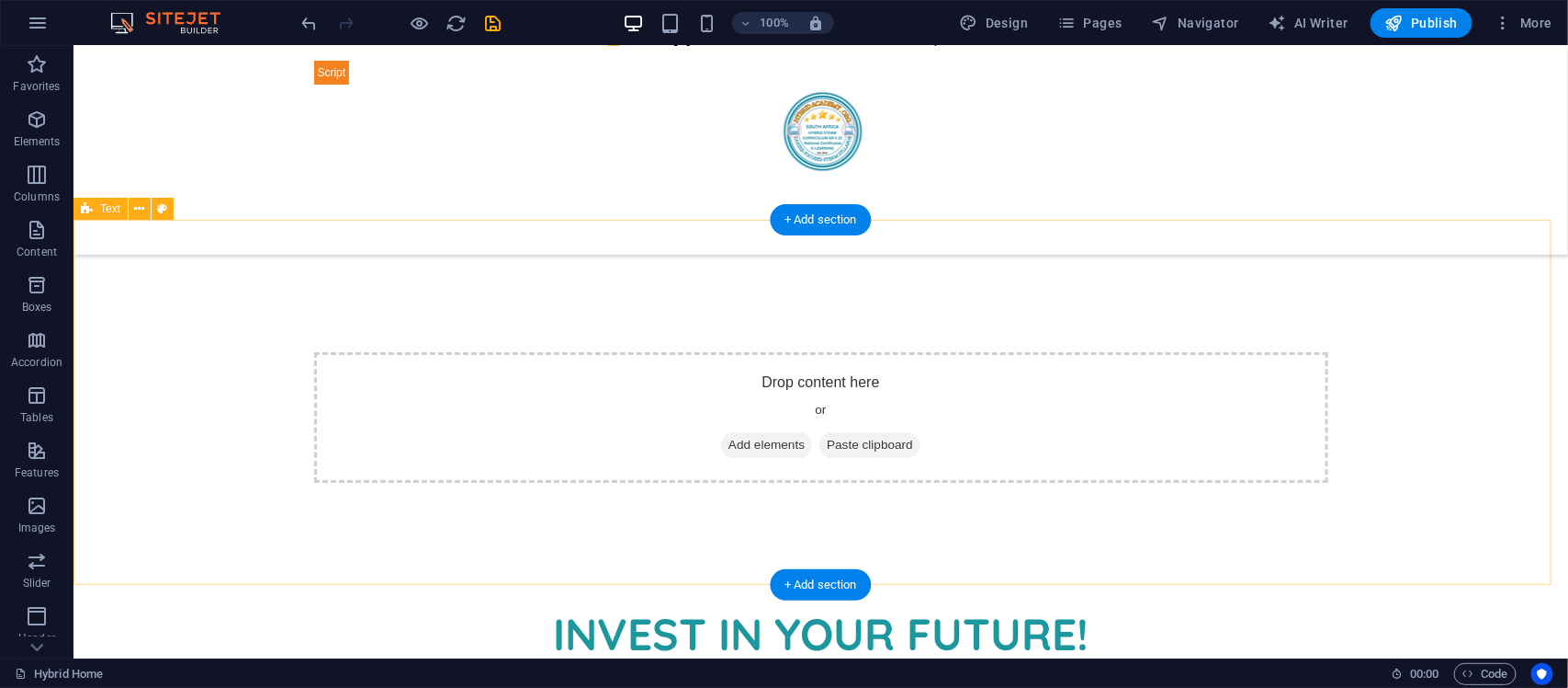
click at [861, 394] on div "Drop content here or Add elements Paste clipboard" at bounding box center [821, 417] width 1014 height 130
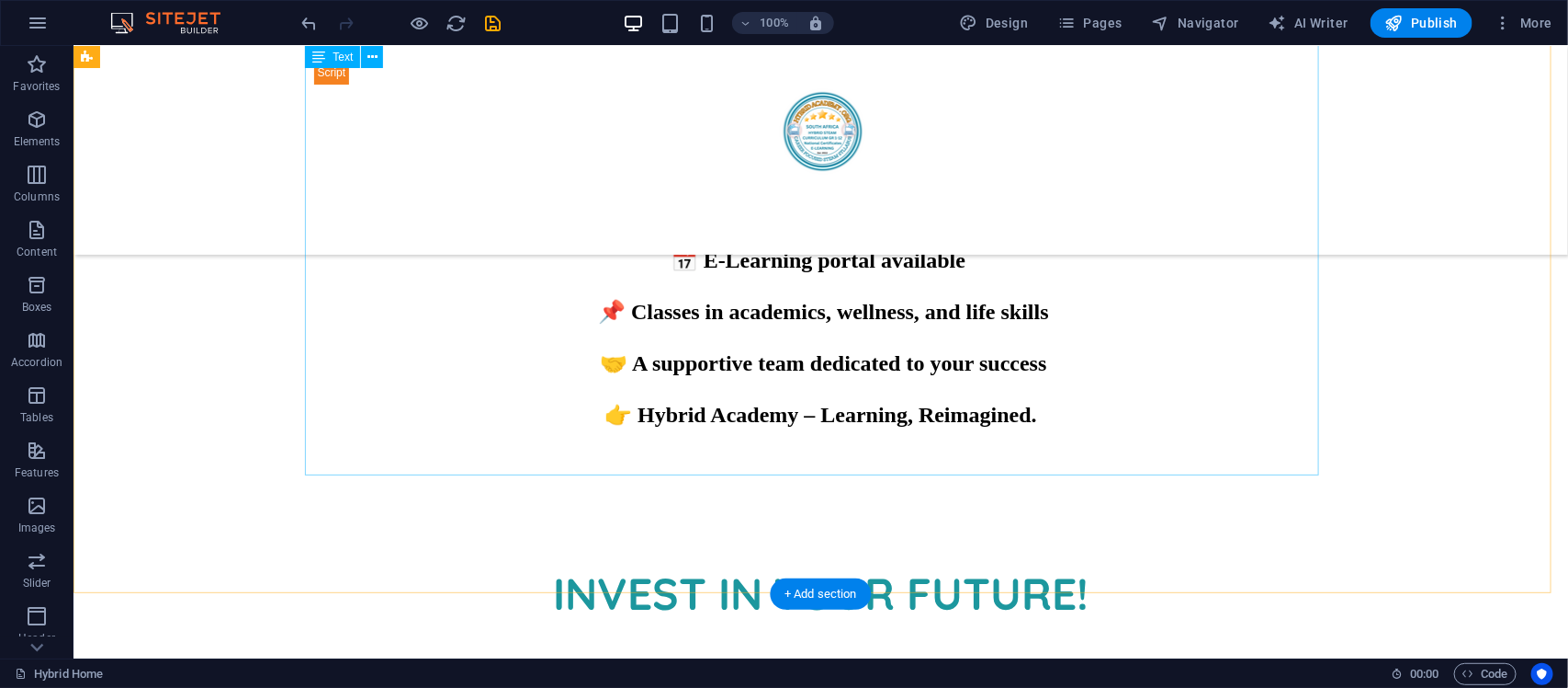
scroll to position [2308, 0]
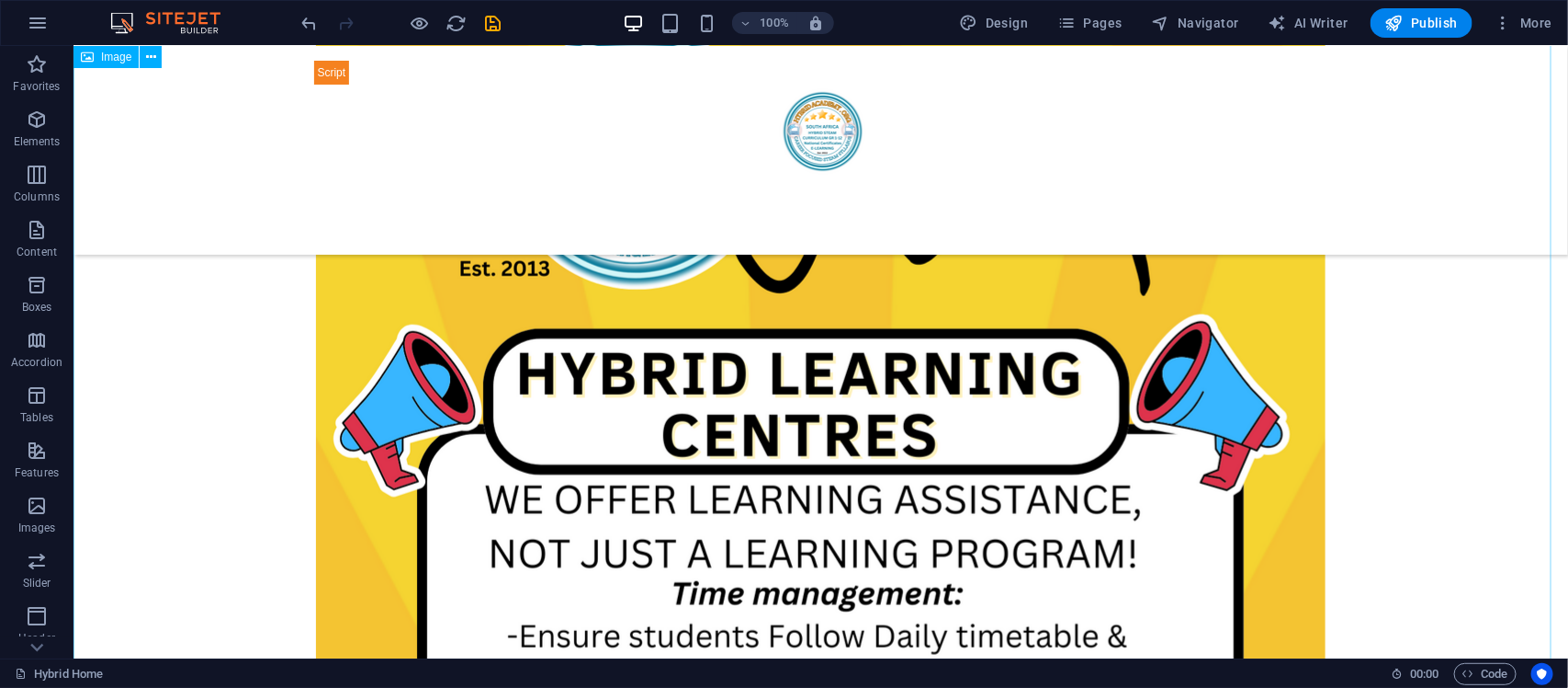
scroll to position [3724, 0]
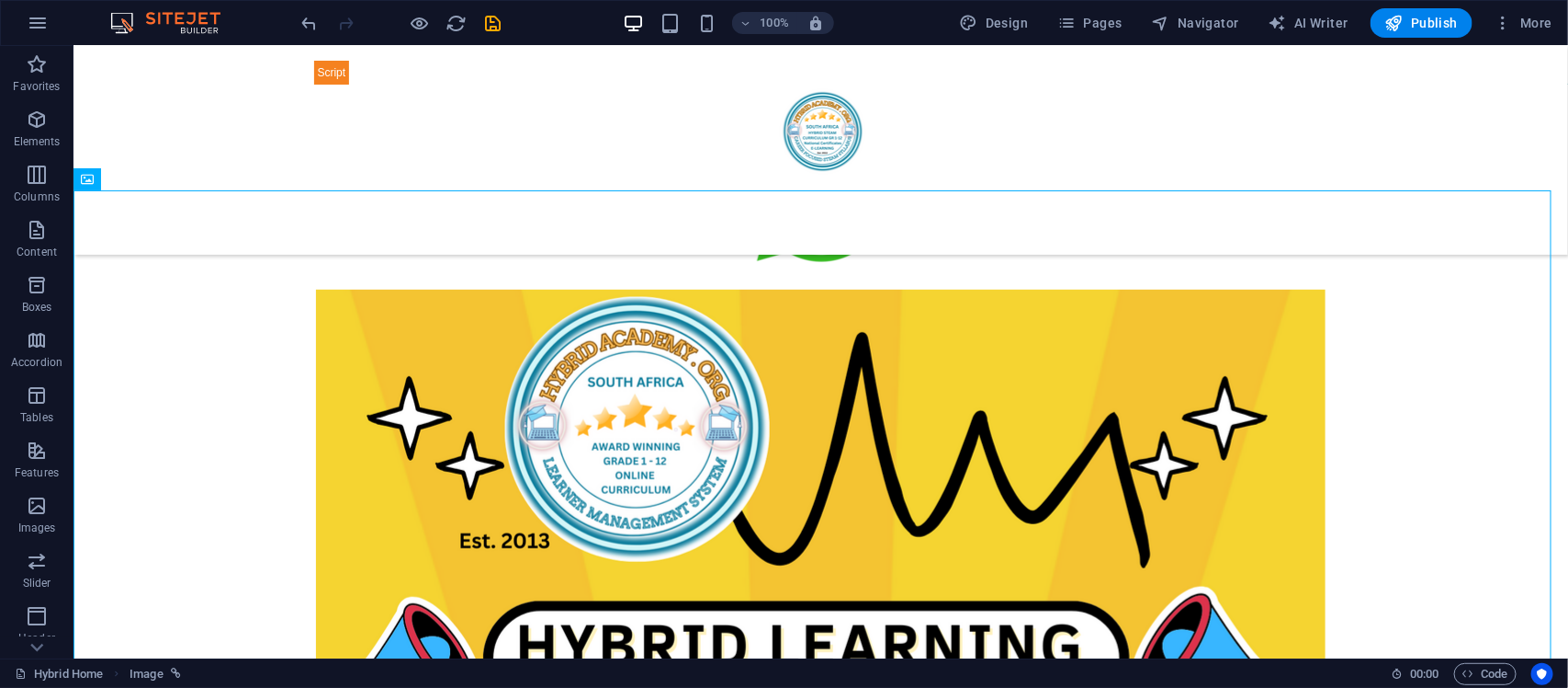
scroll to position [3409, 0]
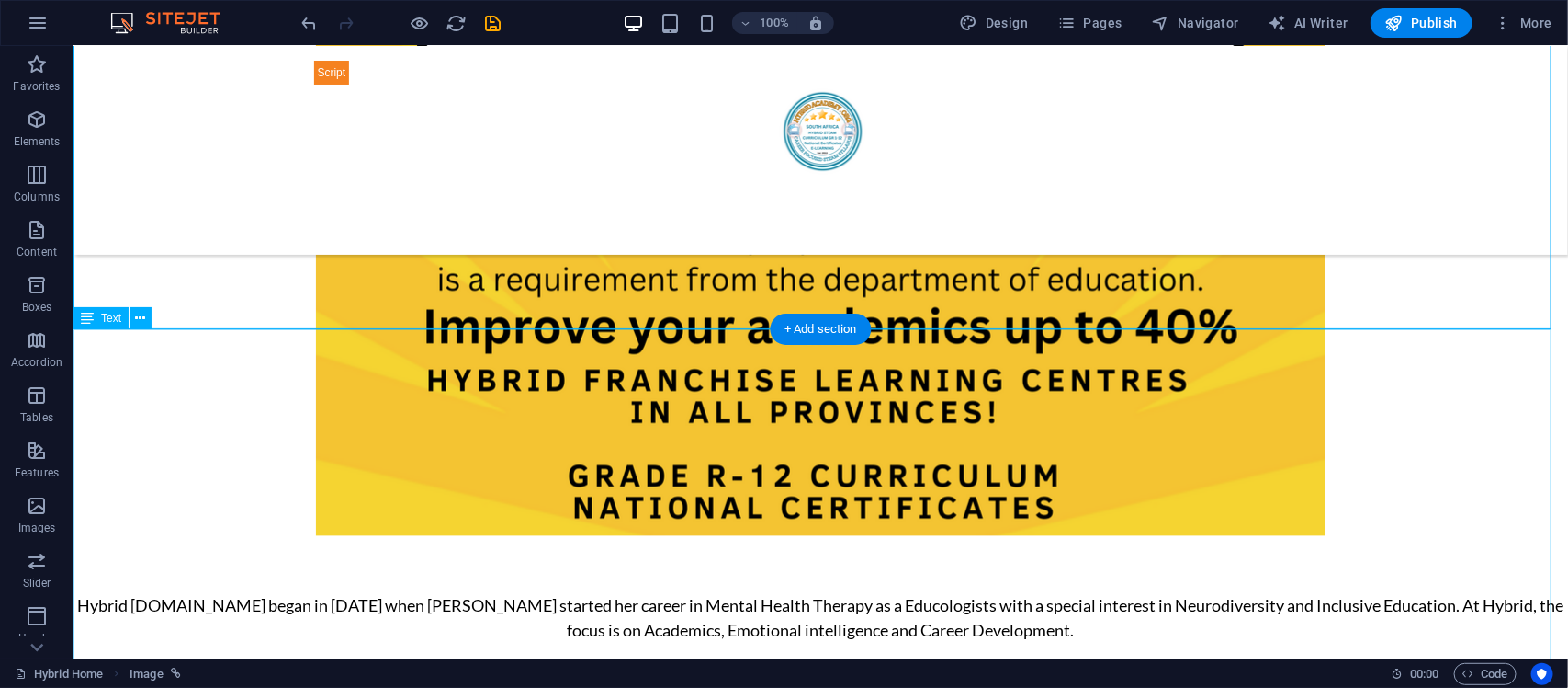
scroll to position [4825, 0]
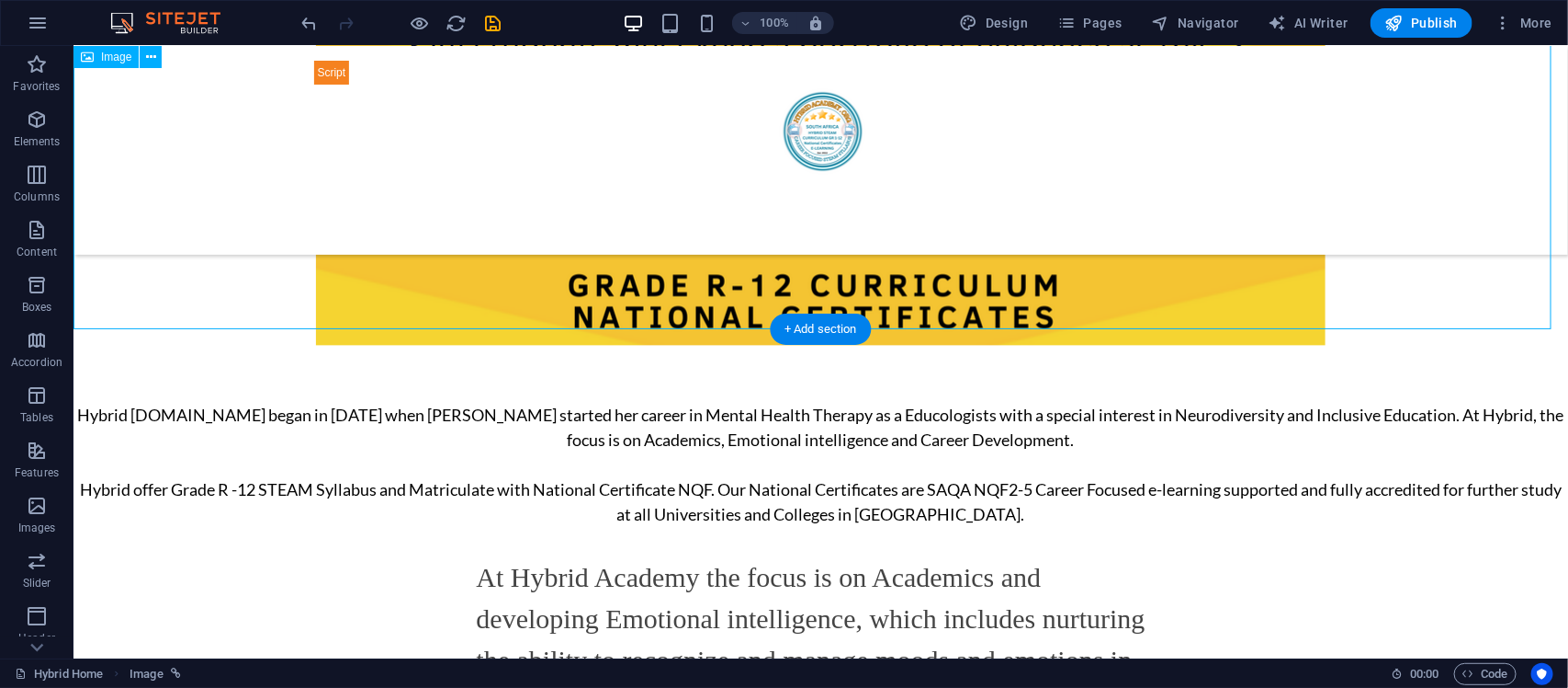
click at [805, 321] on div "+ Add section" at bounding box center [821, 329] width 102 height 31
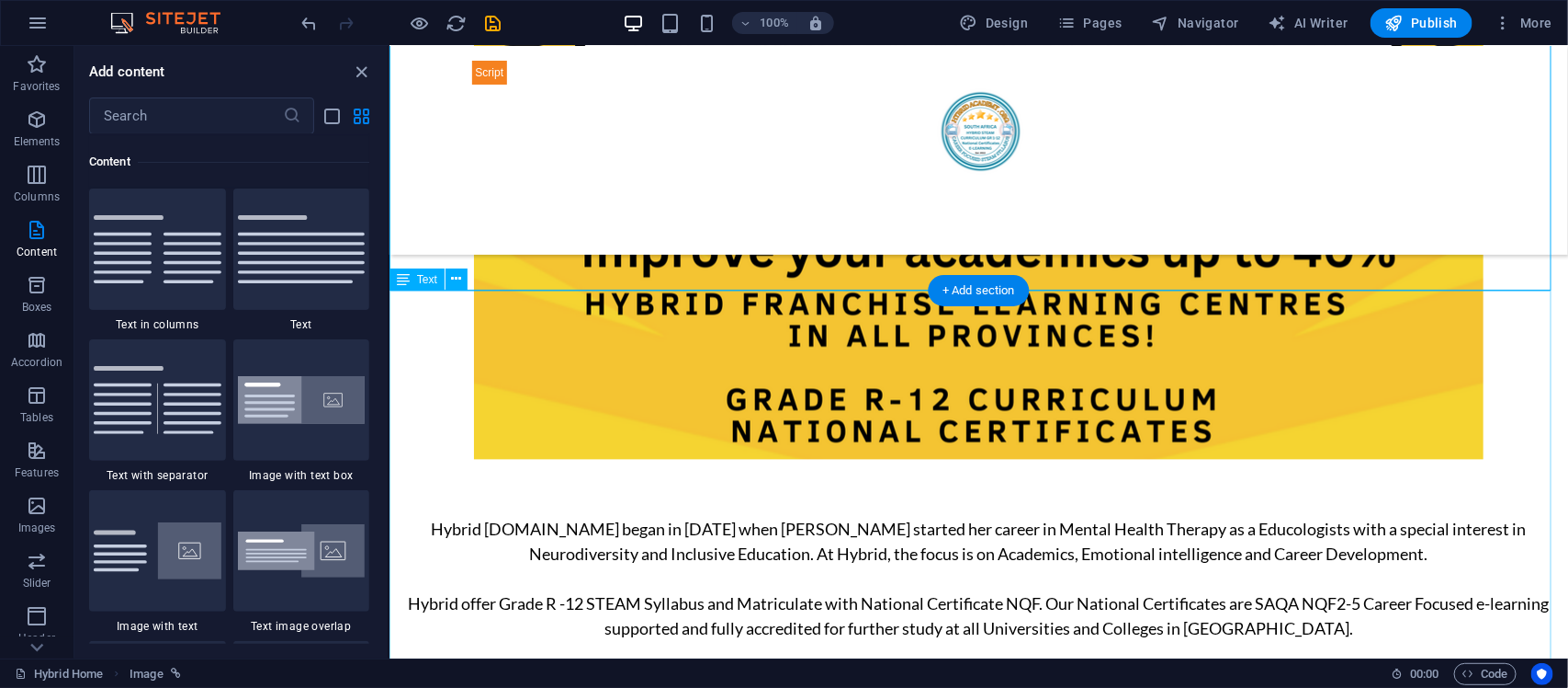
scroll to position [4979, 0]
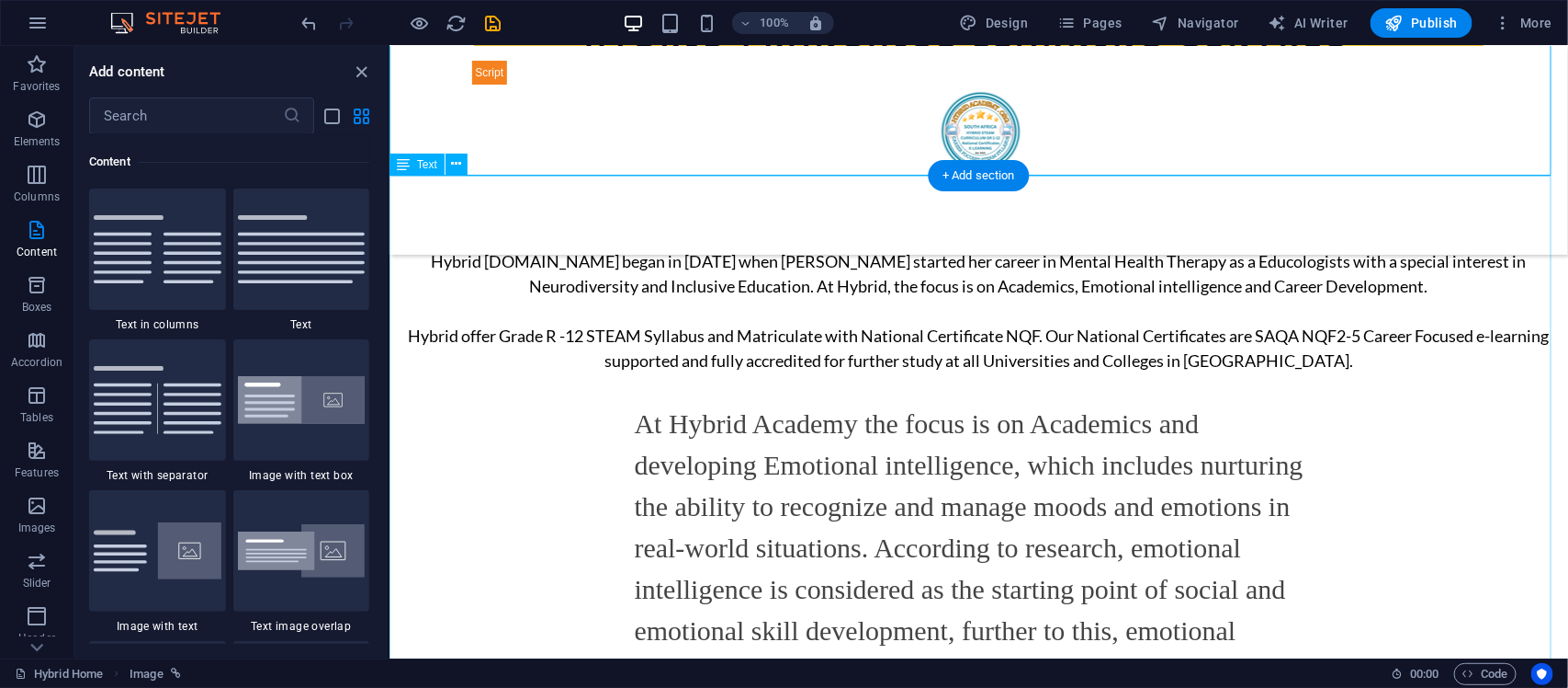
click at [946, 525] on div "New text Hybrid [DOMAIN_NAME] began in [DATE] when [PERSON_NAME] started her ca…" at bounding box center [978, 575] width 1179 height 770
click at [962, 446] on div "New text Hybrid [DOMAIN_NAME] began in [DATE] when [PERSON_NAME] started her ca…" at bounding box center [978, 575] width 1179 height 770
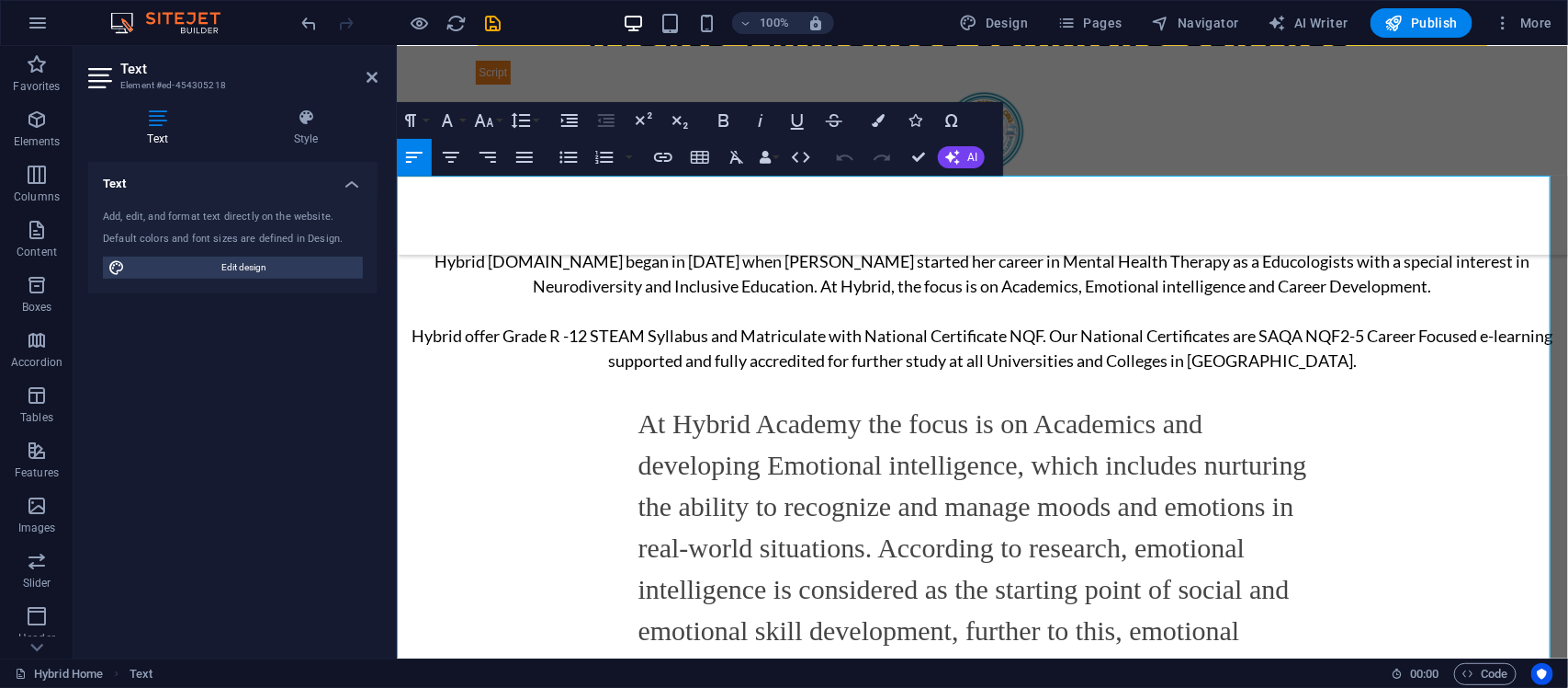
drag, startPoint x: 969, startPoint y: 446, endPoint x: 956, endPoint y: 450, distance: 13.6
click at [956, 450] on span "At Hybrid Academy the focus is on Academics and developing Emotional intelligen…" at bounding box center [972, 546] width 669 height 279
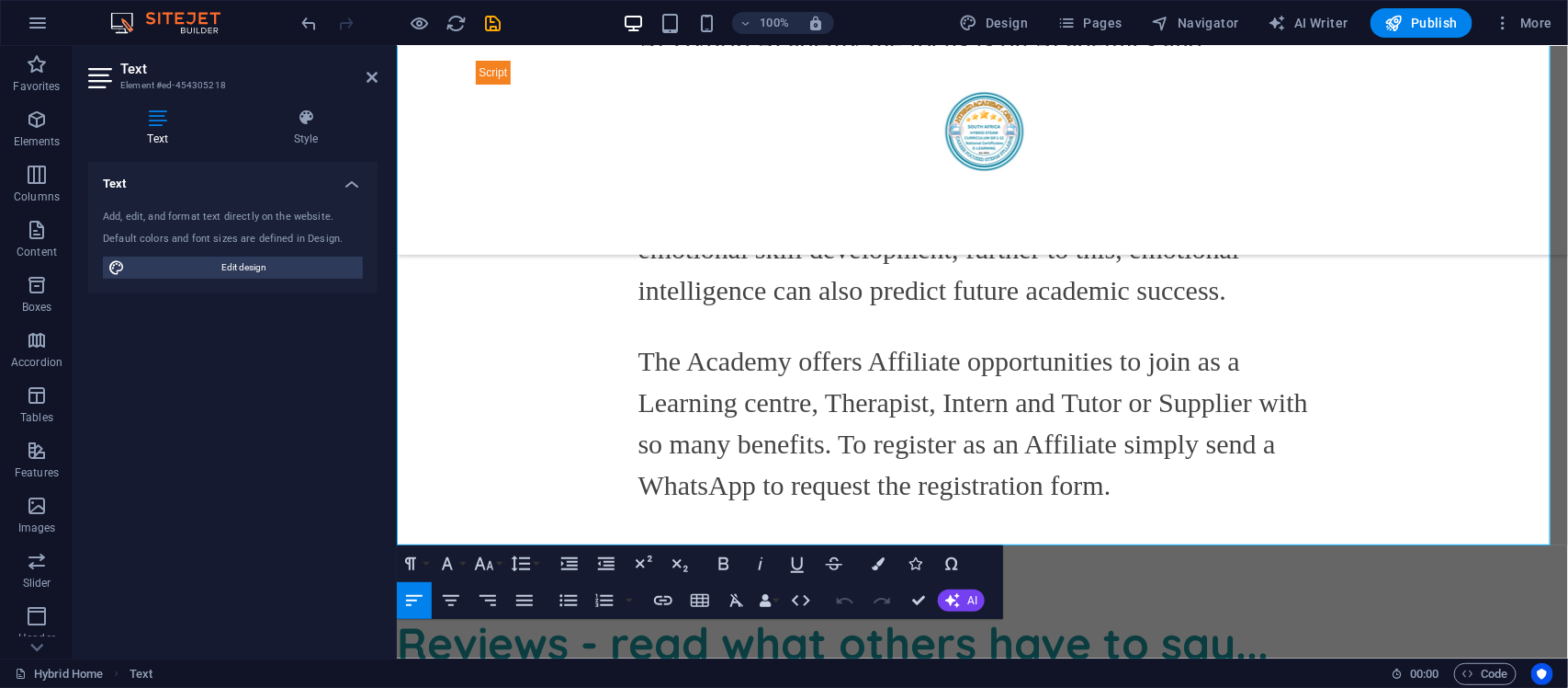
scroll to position [5362, 0]
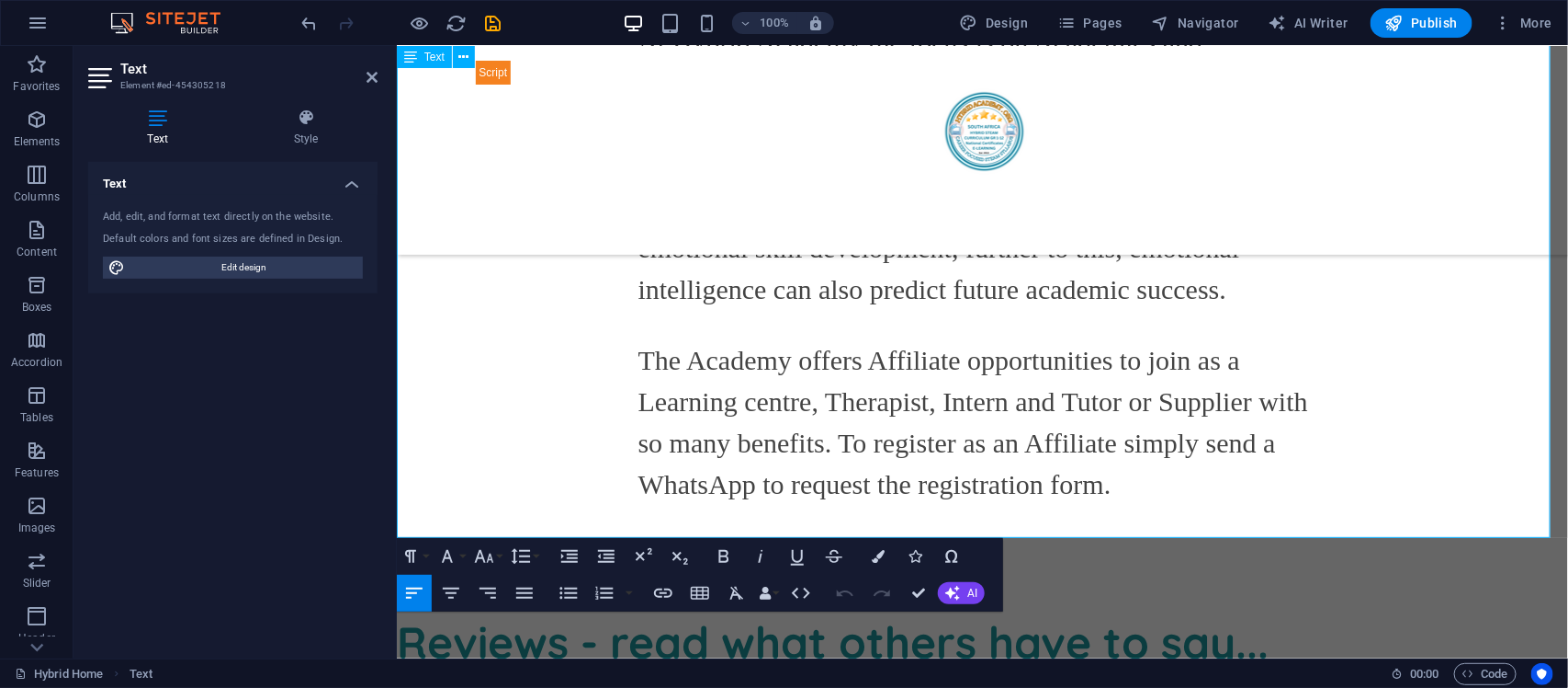
click at [1102, 478] on span "Best online school in [GEOGRAPHIC_DATA], online schooling, homeschooling, GED, …" at bounding box center [969, 526] width 664 height 96
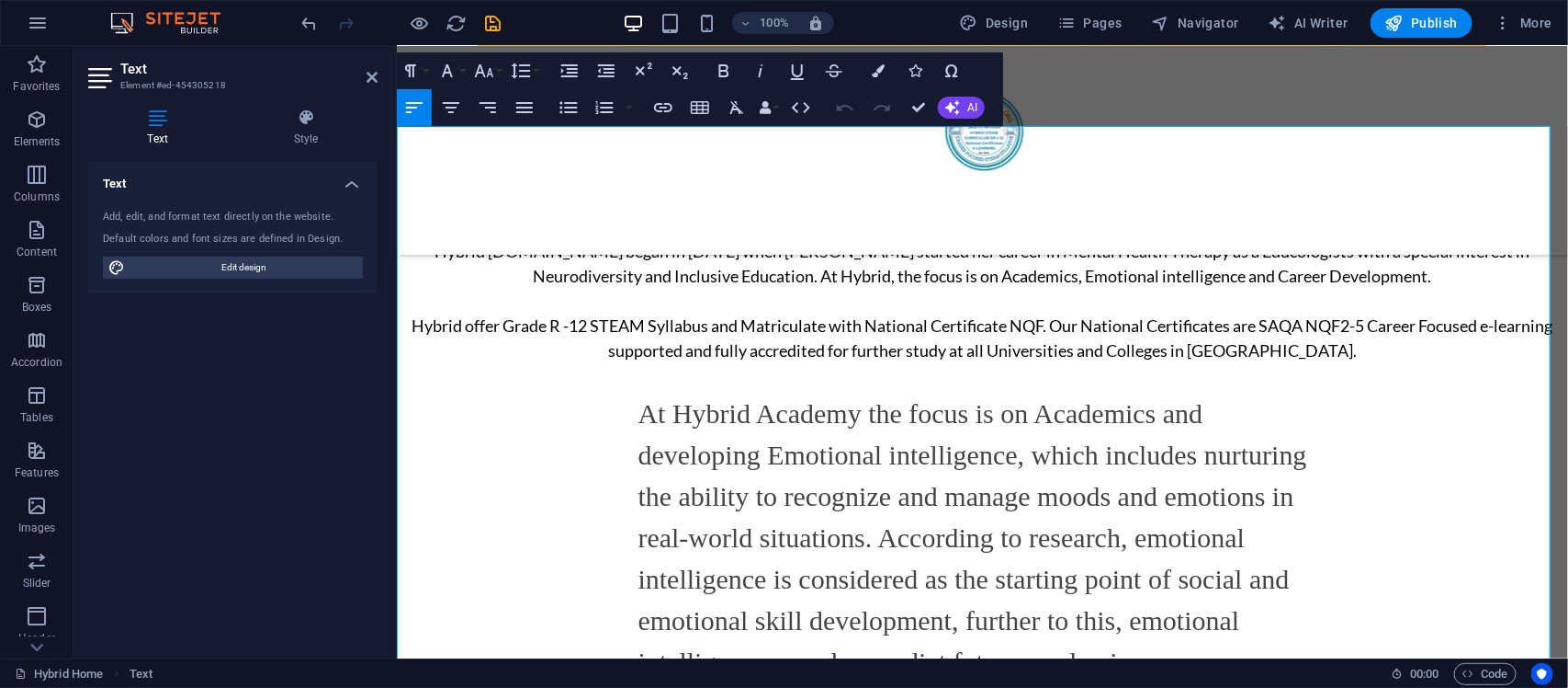
scroll to position [4941, 0]
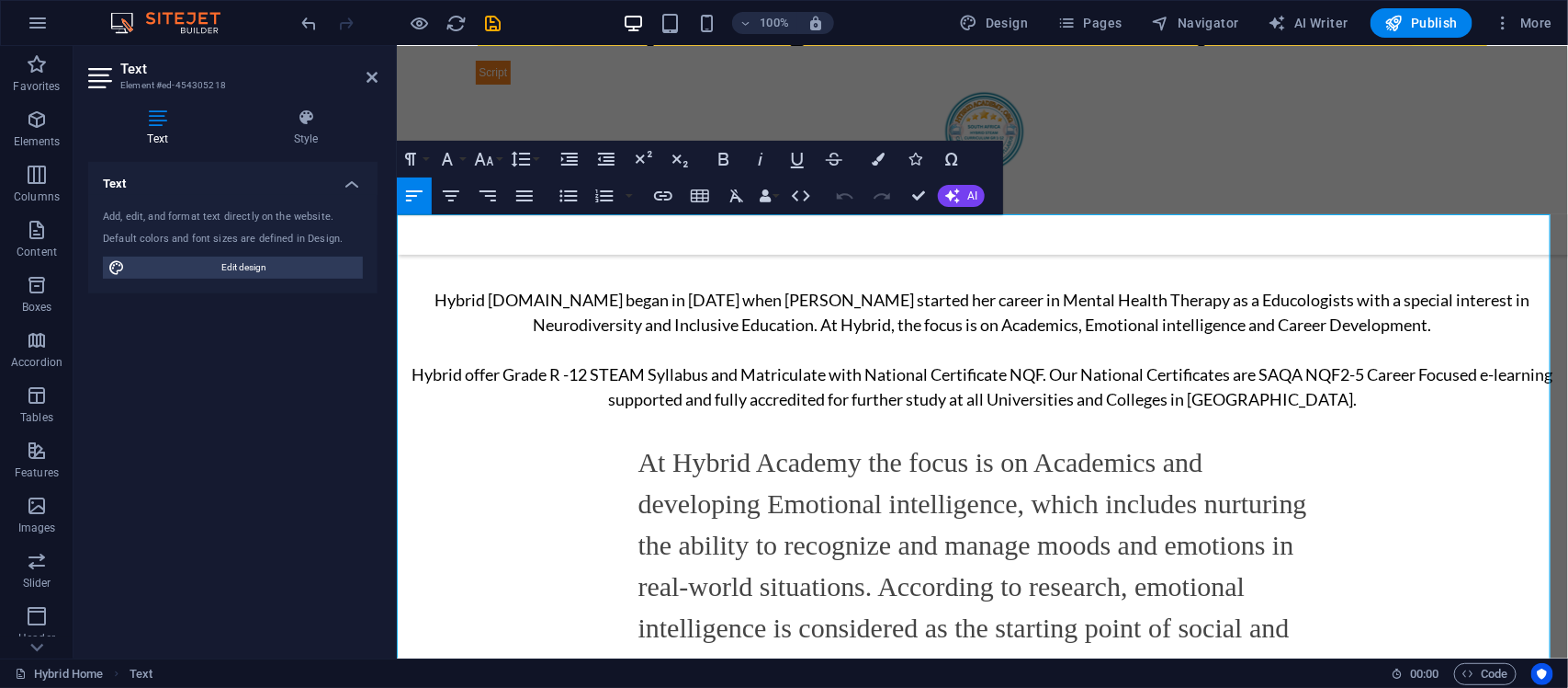
click at [914, 336] on p at bounding box center [981, 349] width 1171 height 25
click at [1361, 378] on p "Hybrid offer Grade R -12 STEAM Syllabus and Matriculate with National Certifica…" at bounding box center [981, 386] width 1171 height 50
click at [617, 436] on div "New text Hybrid [DOMAIN_NAME] began in [DATE] when [PERSON_NAME] started her ca…" at bounding box center [981, 613] width 1171 height 770
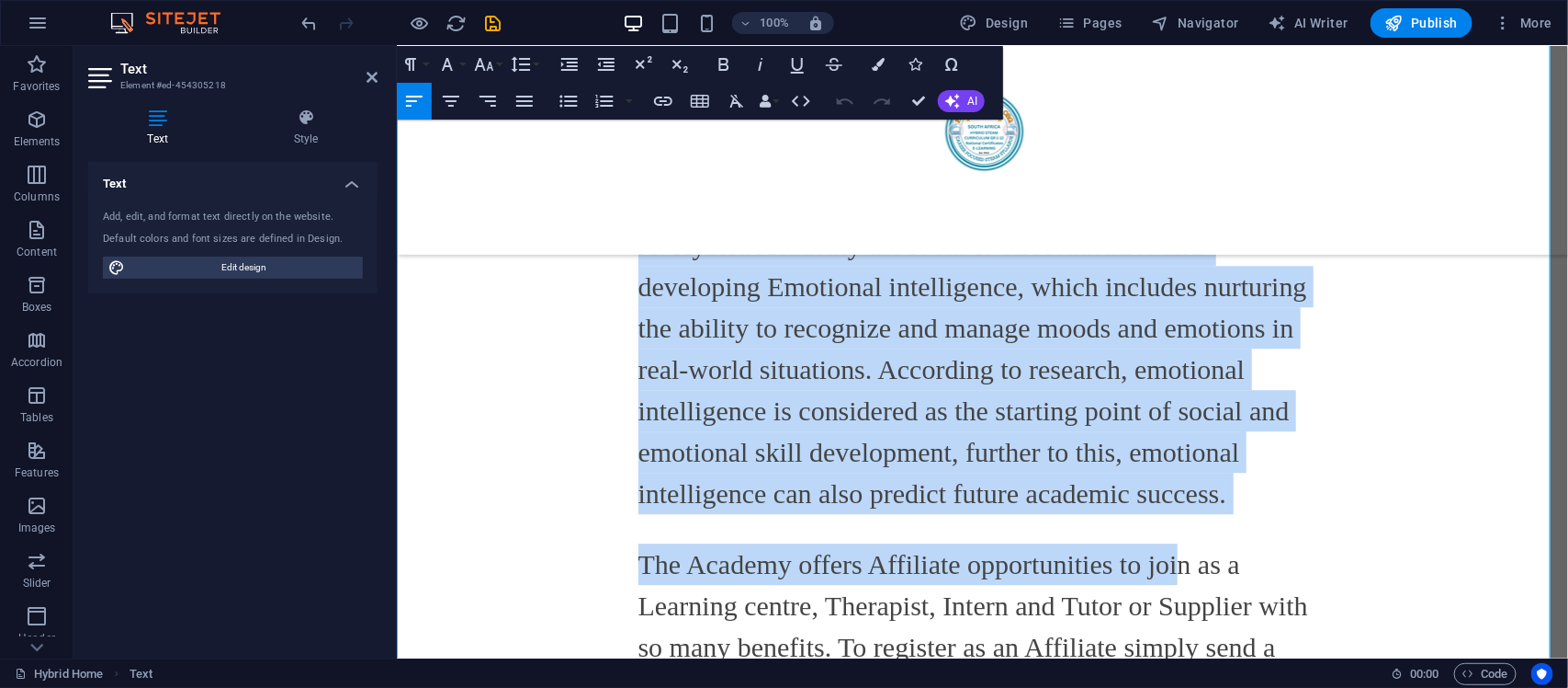
scroll to position [5324, 0]
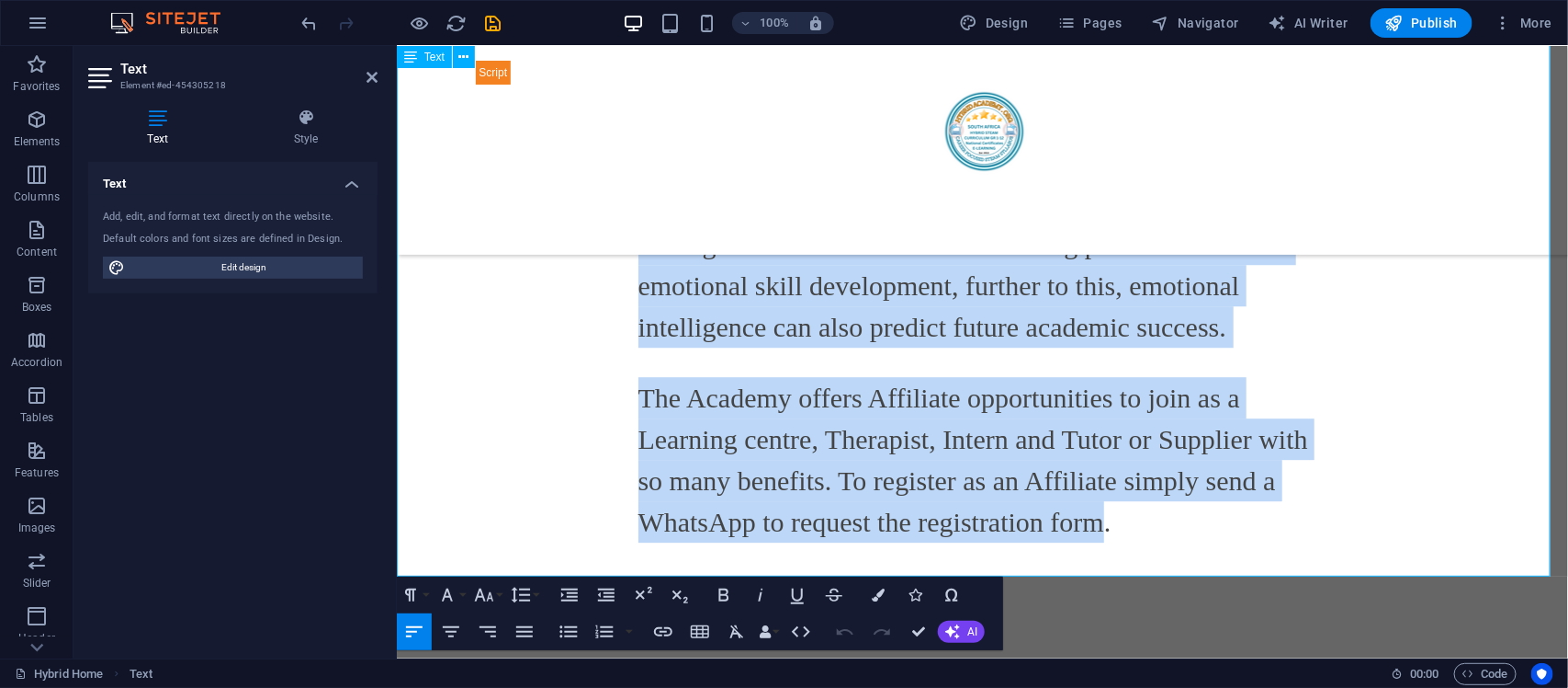
drag, startPoint x: 621, startPoint y: 436, endPoint x: 1097, endPoint y: 514, distance: 482.3
click at [1097, 514] on div "New text Hybrid [DOMAIN_NAME] began in [DATE] when [PERSON_NAME] started her ca…" at bounding box center [981, 231] width 1171 height 770
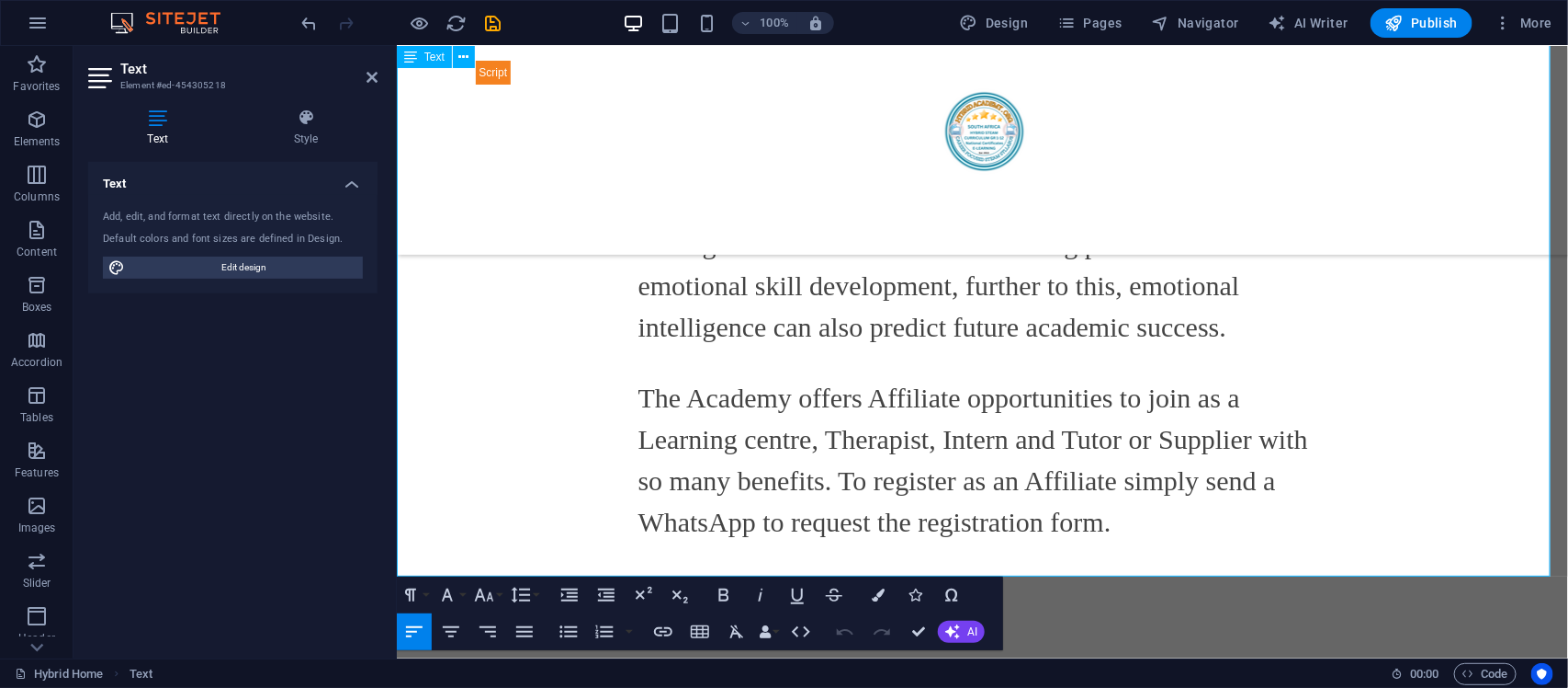
click at [1111, 516] on span "Best online school in [GEOGRAPHIC_DATA], online schooling, homeschooling, GED, …" at bounding box center [969, 564] width 664 height 96
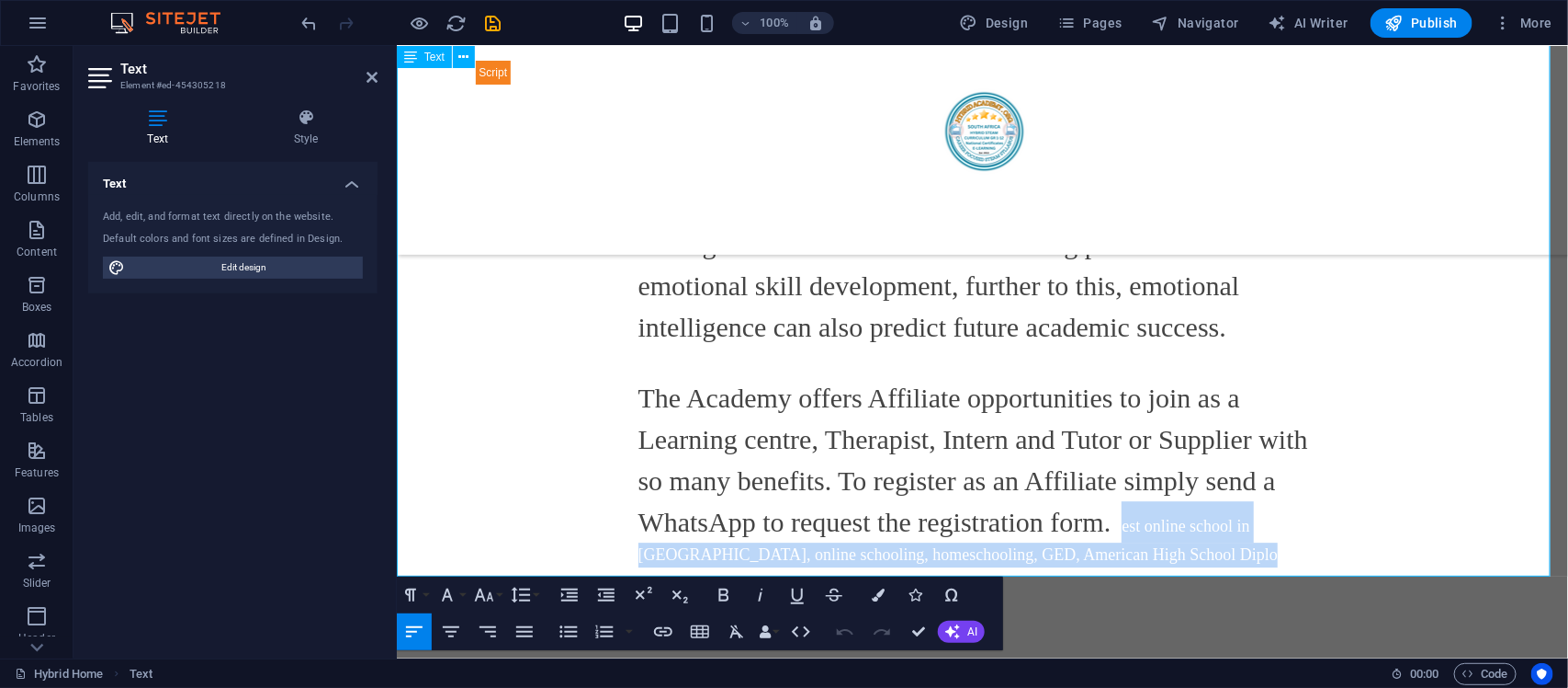
drag, startPoint x: 1104, startPoint y: 507, endPoint x: 1202, endPoint y: 543, distance: 104.4
click at [1202, 543] on span "Best online school in [GEOGRAPHIC_DATA], online schooling, homeschooling, GED, …" at bounding box center [969, 564] width 664 height 96
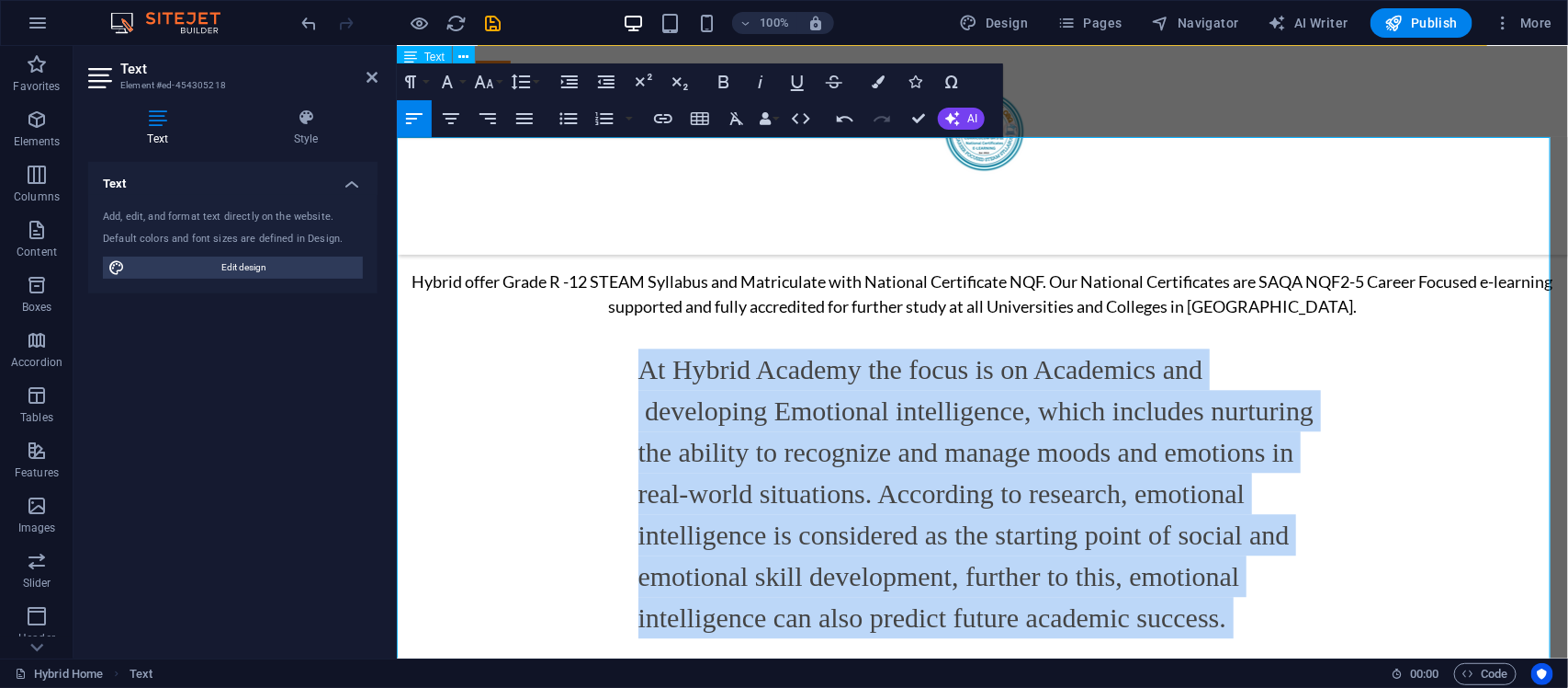
scroll to position [5017, 0]
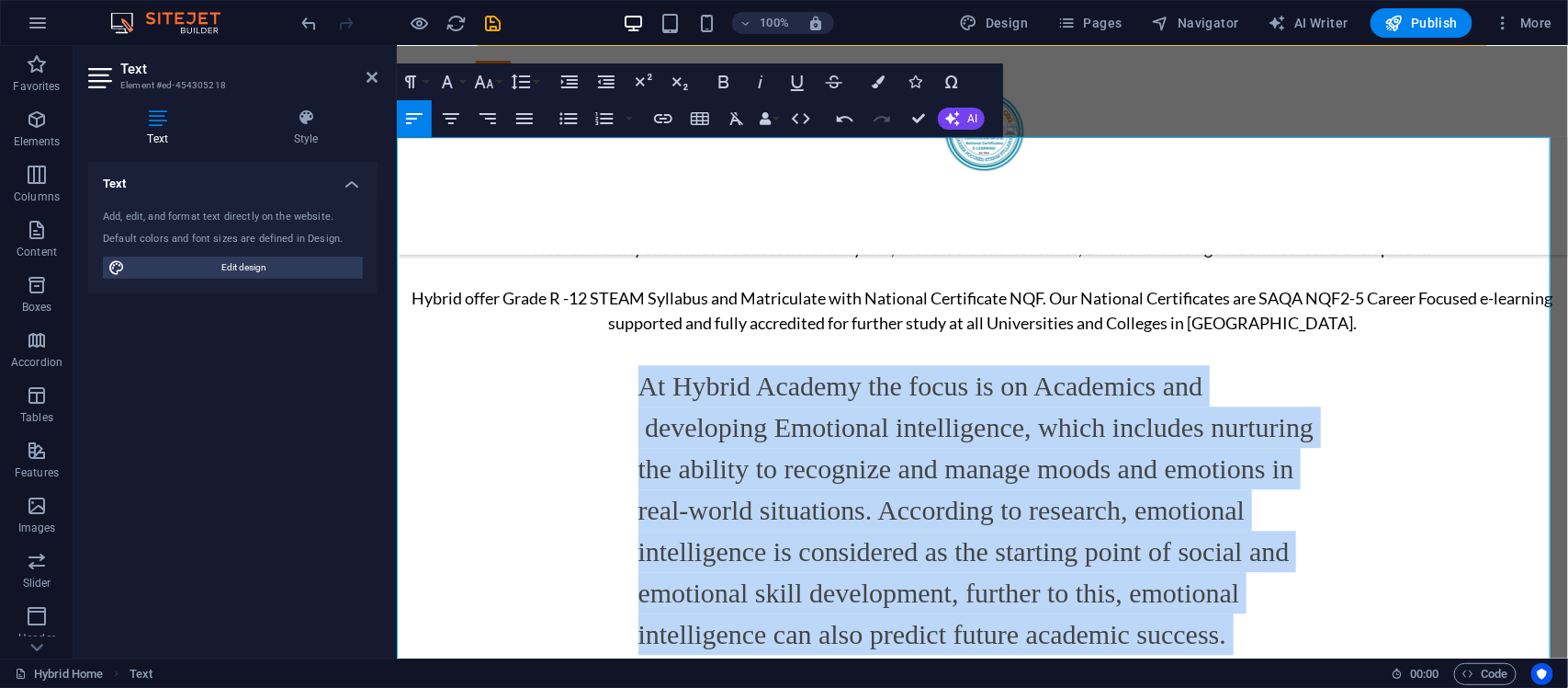
drag, startPoint x: 1113, startPoint y: 507, endPoint x: 613, endPoint y: 371, distance: 518.2
click at [613, 371] on div "New text Hybrid [DOMAIN_NAME] began in [DATE] when [PERSON_NAME] started her ca…" at bounding box center [981, 512] width 1171 height 721
click at [449, 118] on icon "button" at bounding box center [452, 119] width 17 height 11
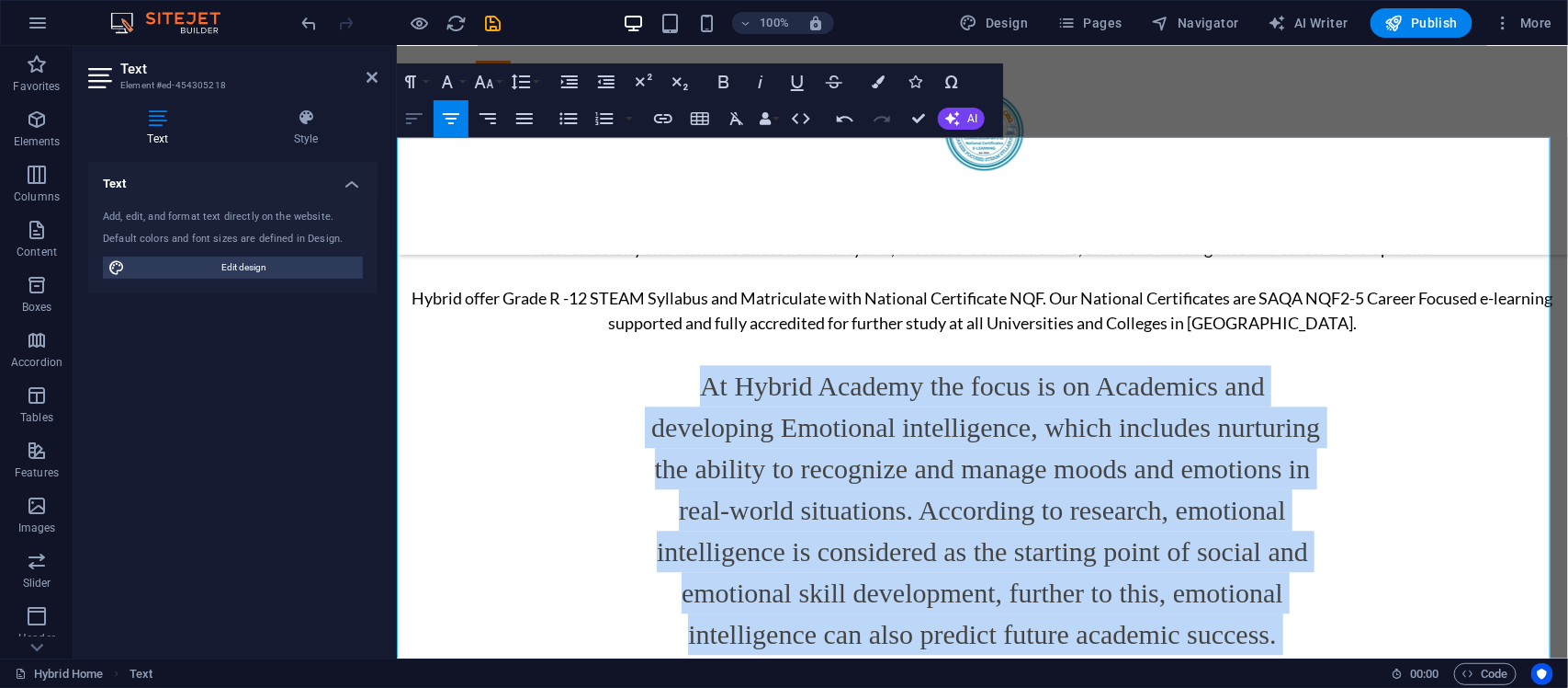
click at [407, 119] on icon "button" at bounding box center [415, 119] width 17 height 11
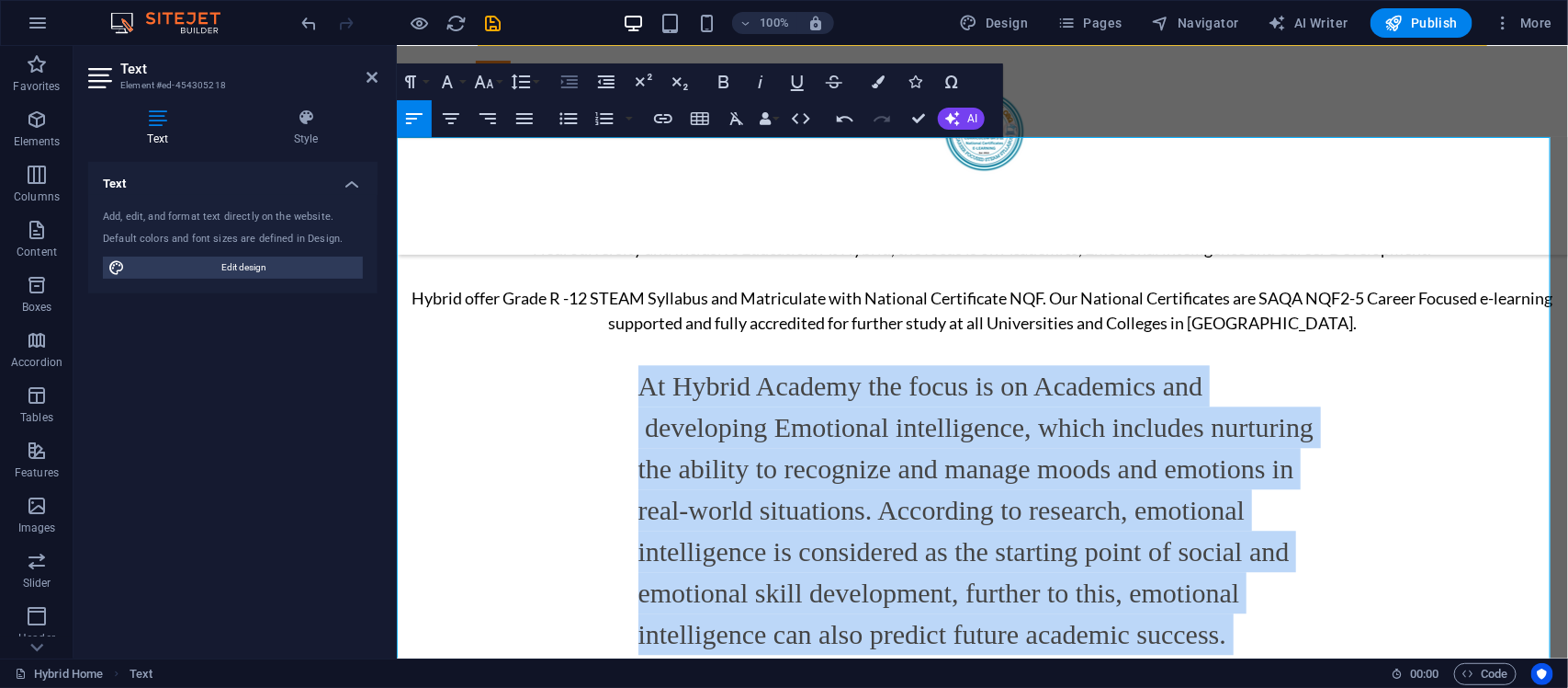
click at [570, 84] on icon "button" at bounding box center [570, 82] width 17 height 13
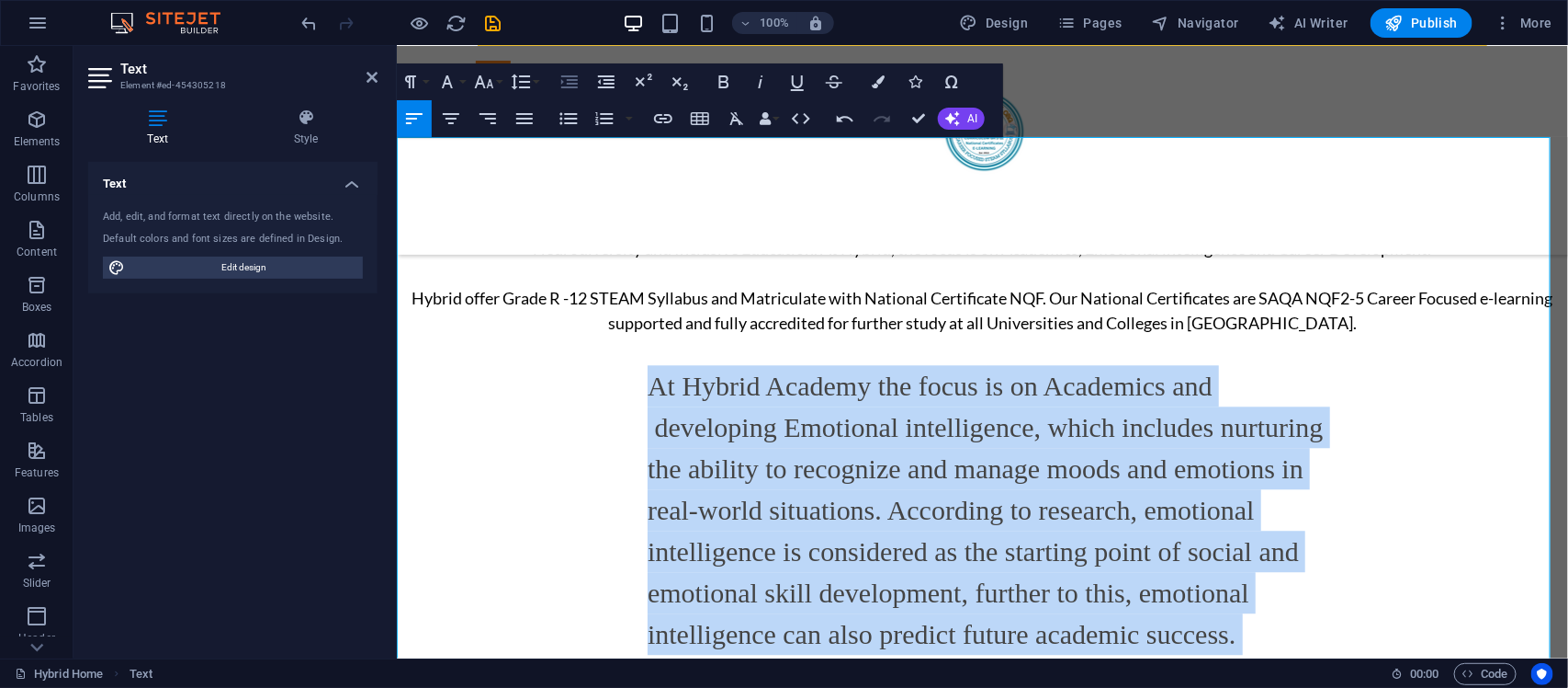
click at [570, 84] on icon "button" at bounding box center [570, 82] width 17 height 13
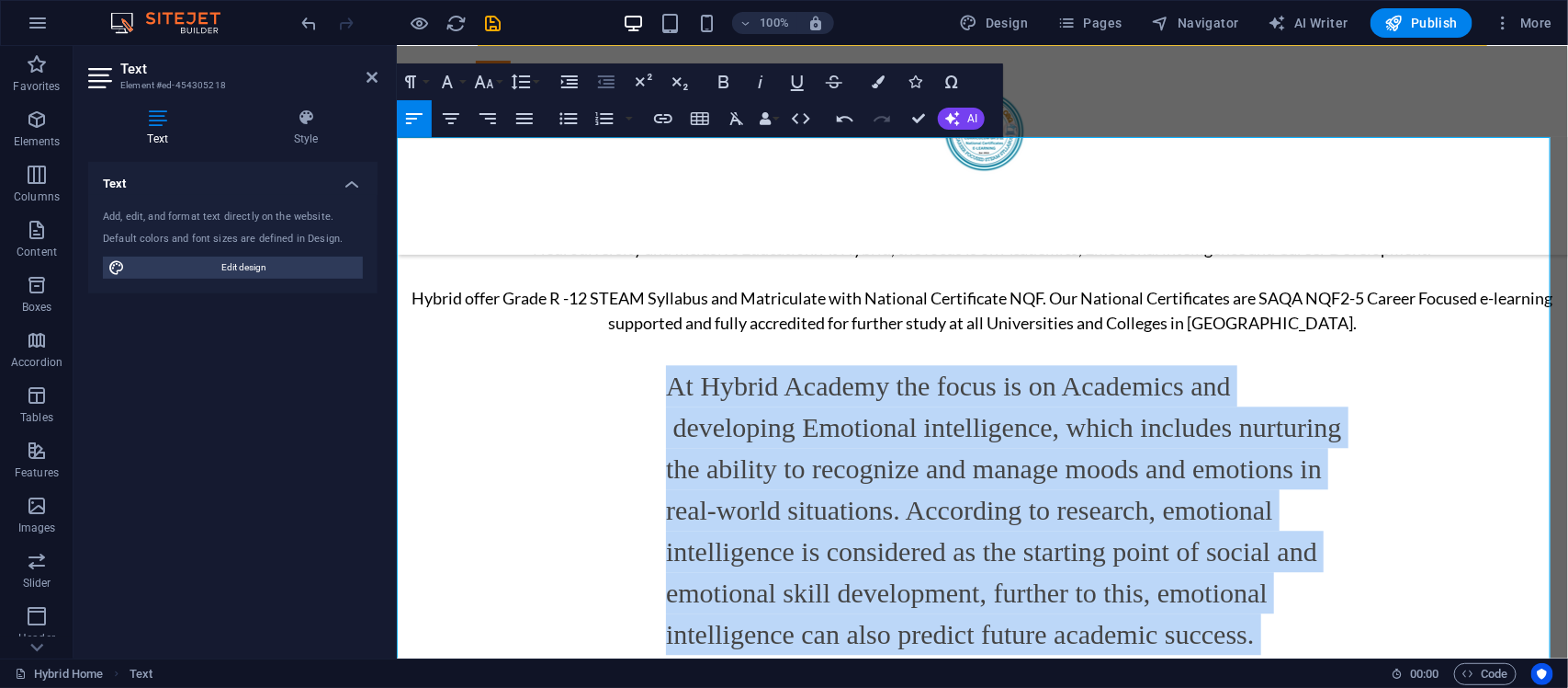
click at [605, 83] on icon "button" at bounding box center [605, 81] width 22 height 22
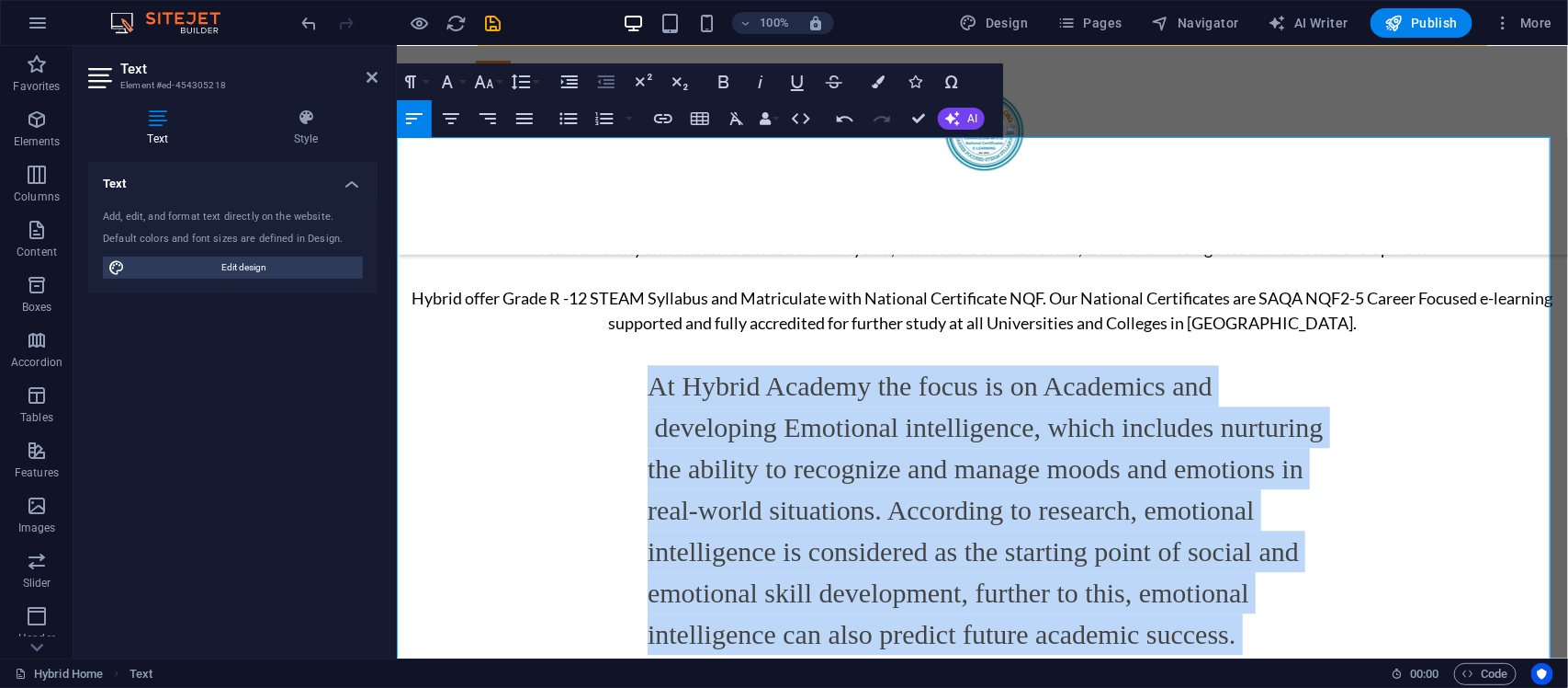
click at [605, 83] on icon "button" at bounding box center [605, 81] width 22 height 22
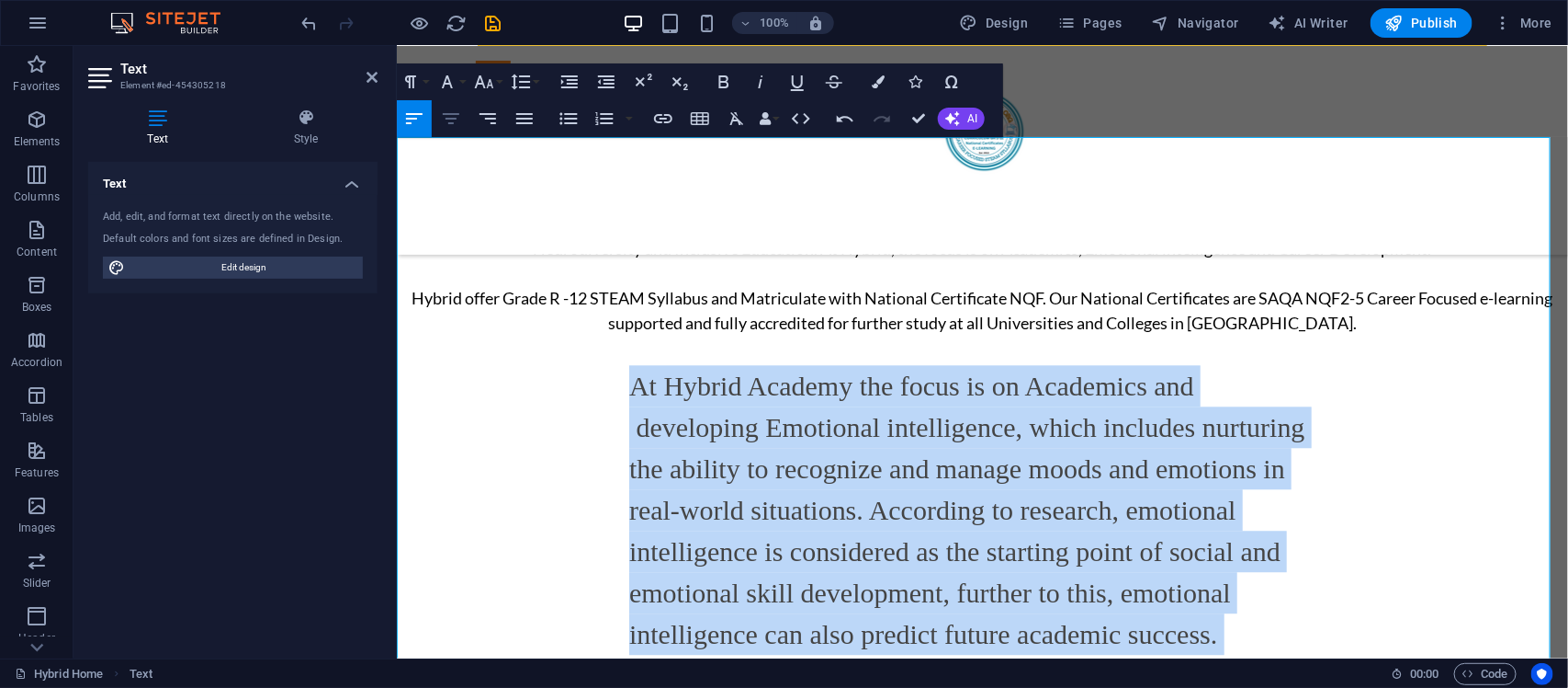
click at [451, 116] on icon "button" at bounding box center [451, 118] width 22 height 22
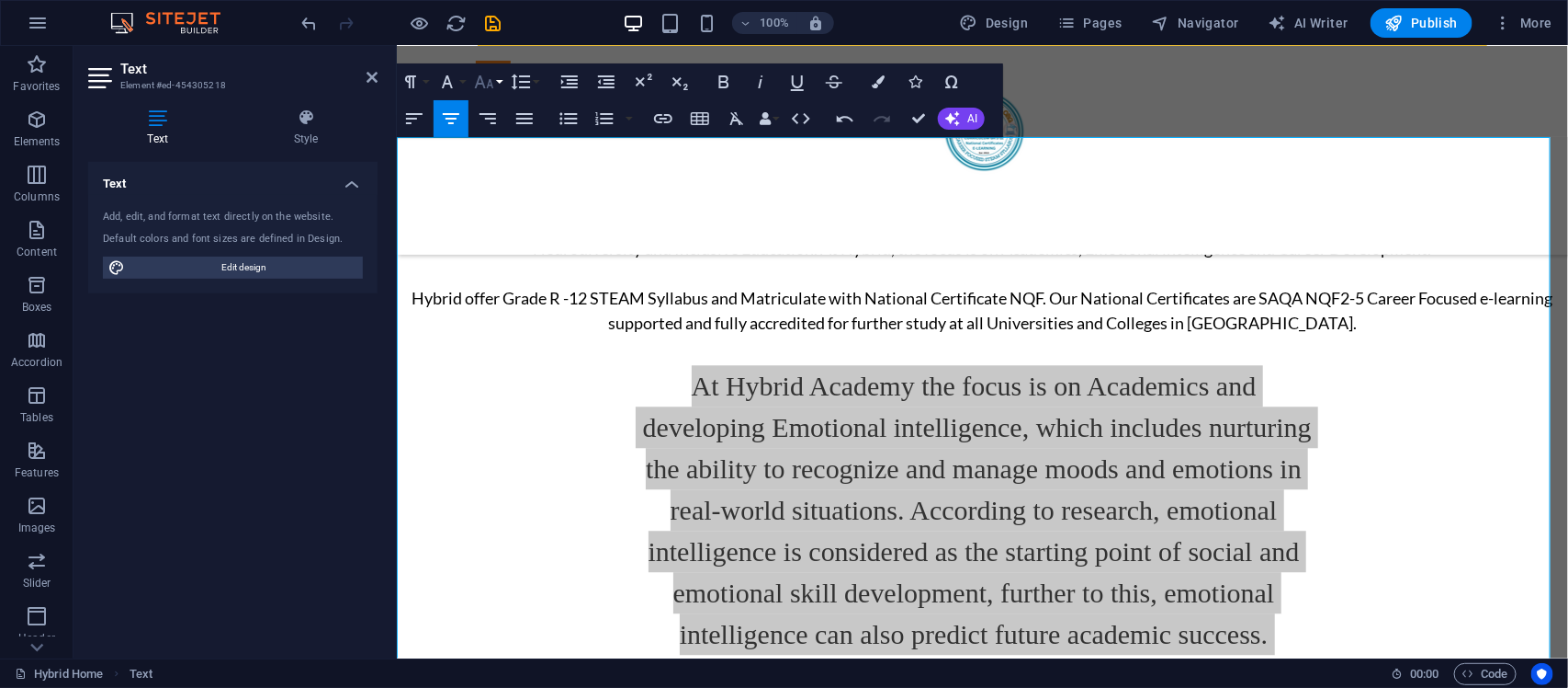
click at [481, 65] on button "Font Size" at bounding box center [487, 81] width 35 height 37
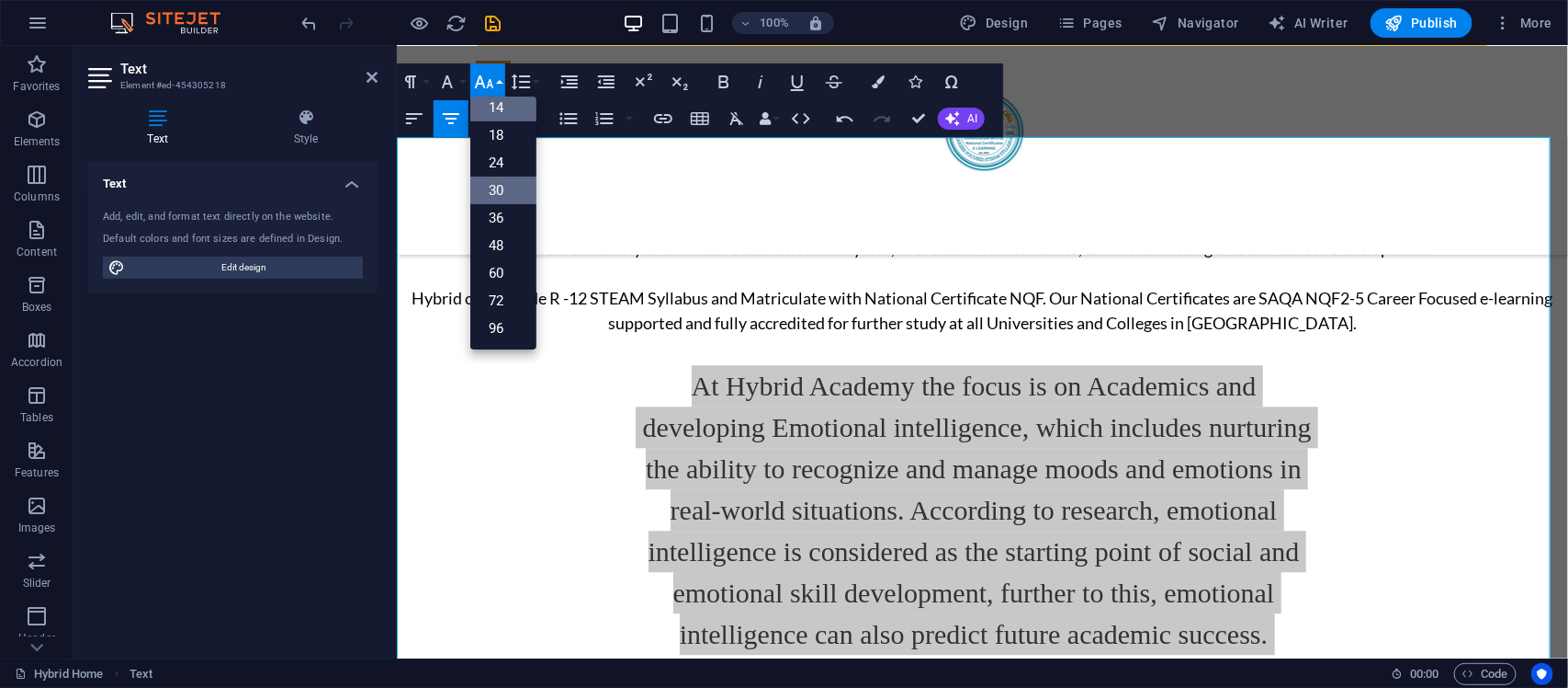
scroll to position [148, 0]
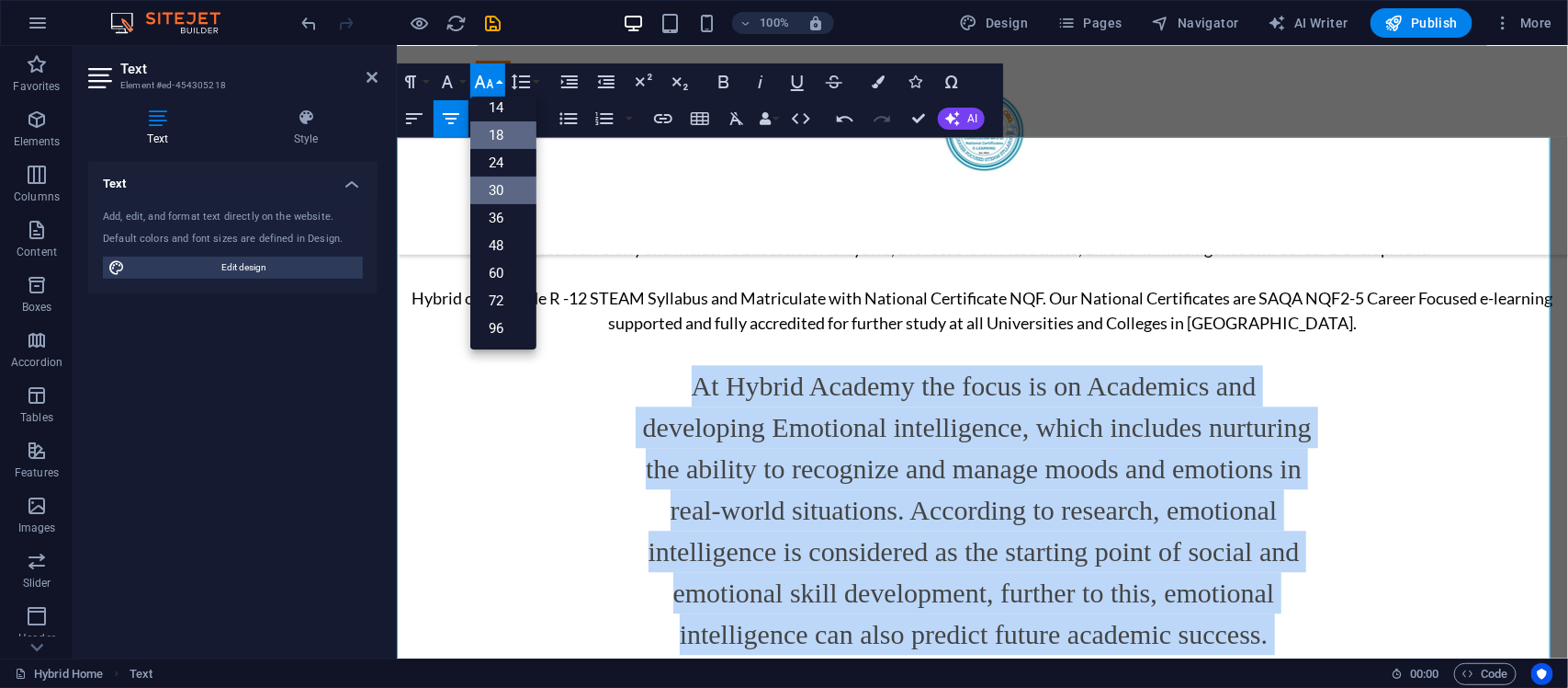
click at [502, 145] on link "18" at bounding box center [503, 134] width 66 height 27
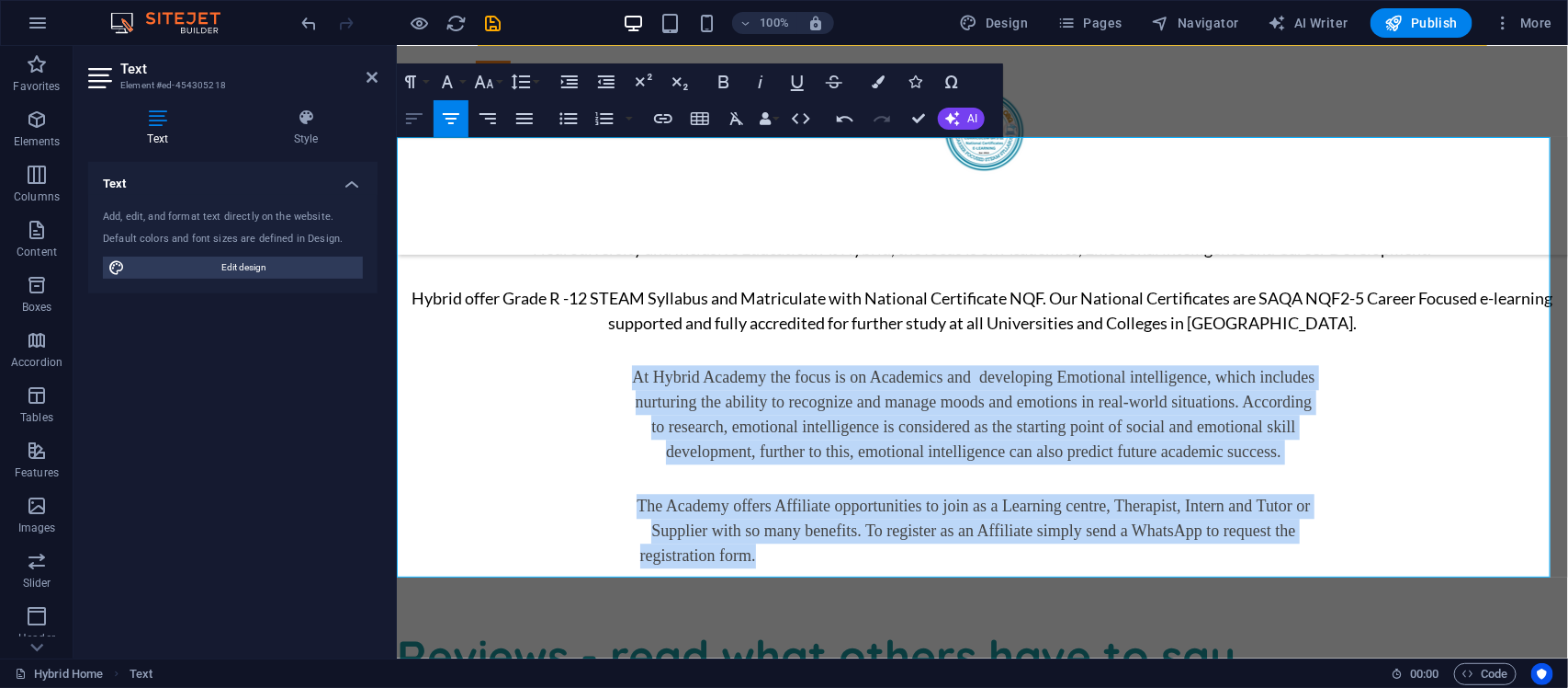
click at [406, 124] on icon "button" at bounding box center [415, 119] width 17 height 11
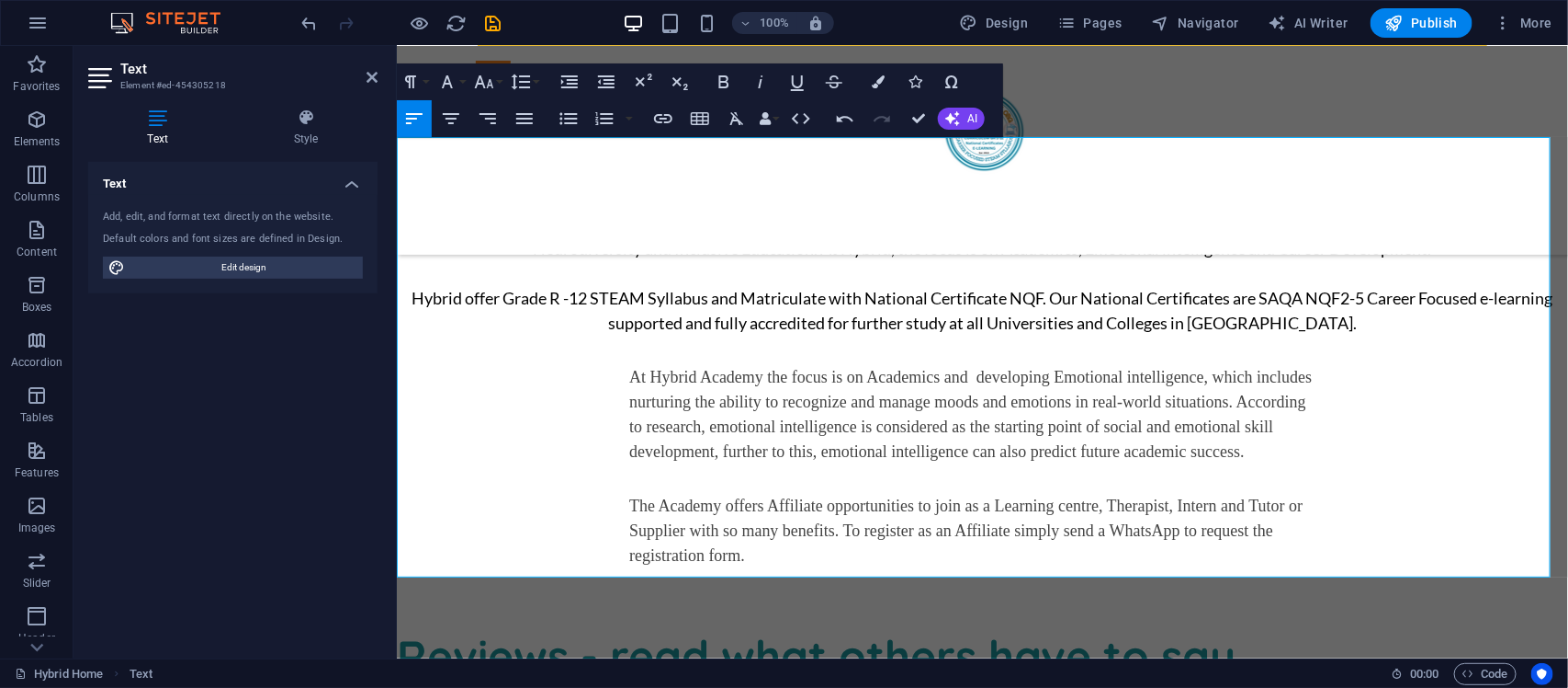
click at [832, 554] on p "The Academy offers Affiliate opportunities to join as a Learning centre, Therap…" at bounding box center [972, 542] width 689 height 99
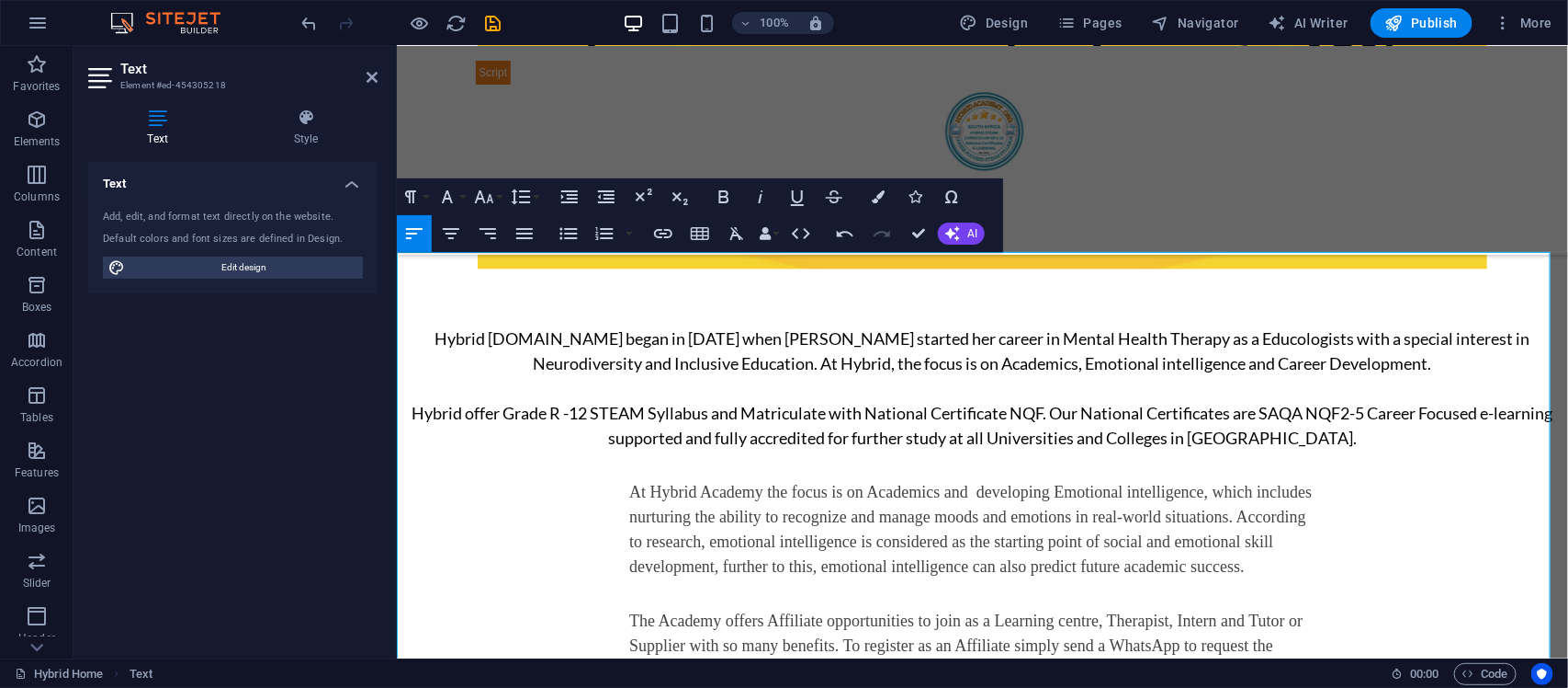
click at [1182, 420] on span "Hybrid offer Grade R -12 STEAM Syllabus and Matriculate with National Certifica…" at bounding box center [982, 424] width 1141 height 45
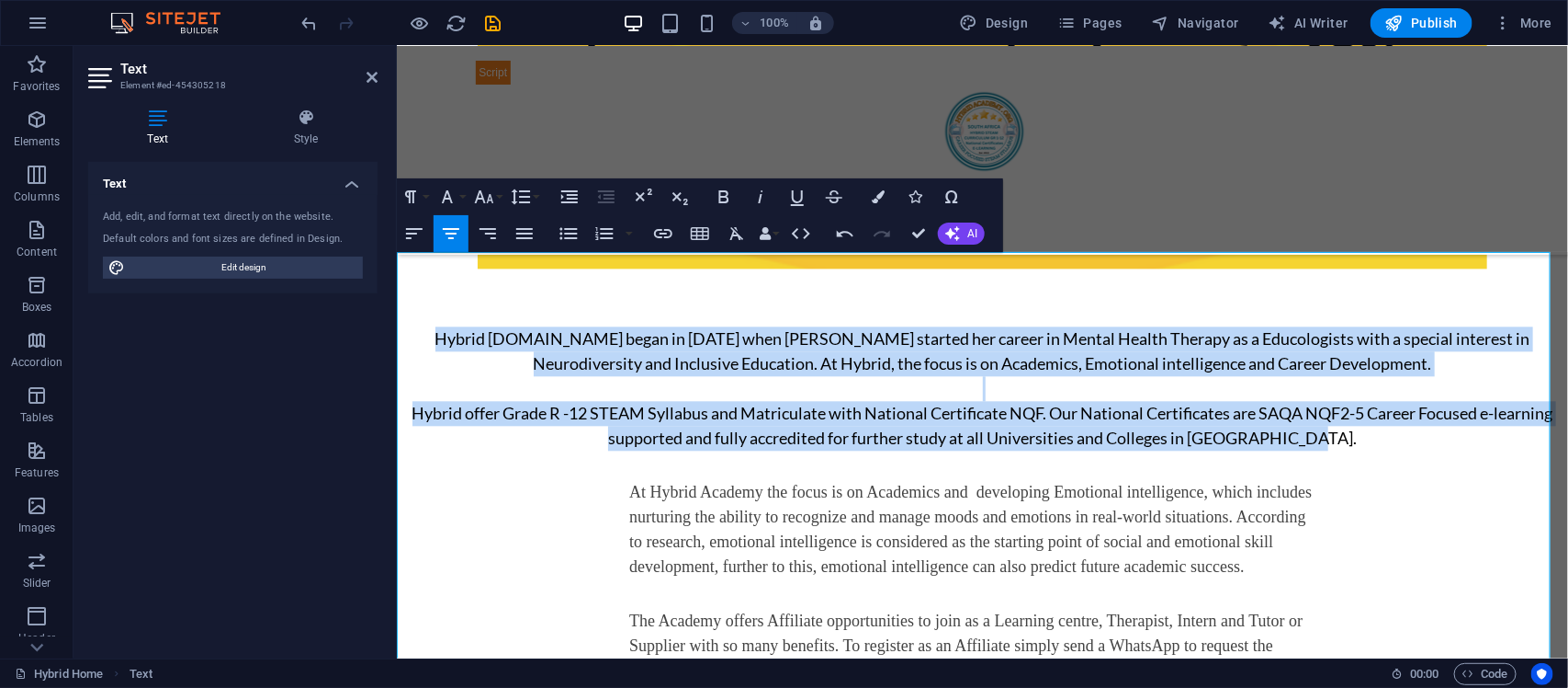
drag, startPoint x: 1365, startPoint y: 422, endPoint x: 397, endPoint y: 312, distance: 974.2
click at [397, 312] on div "New text Hybrid [DOMAIN_NAME] began in [DATE] when [PERSON_NAME] started her ca…" at bounding box center [981, 487] width 1171 height 439
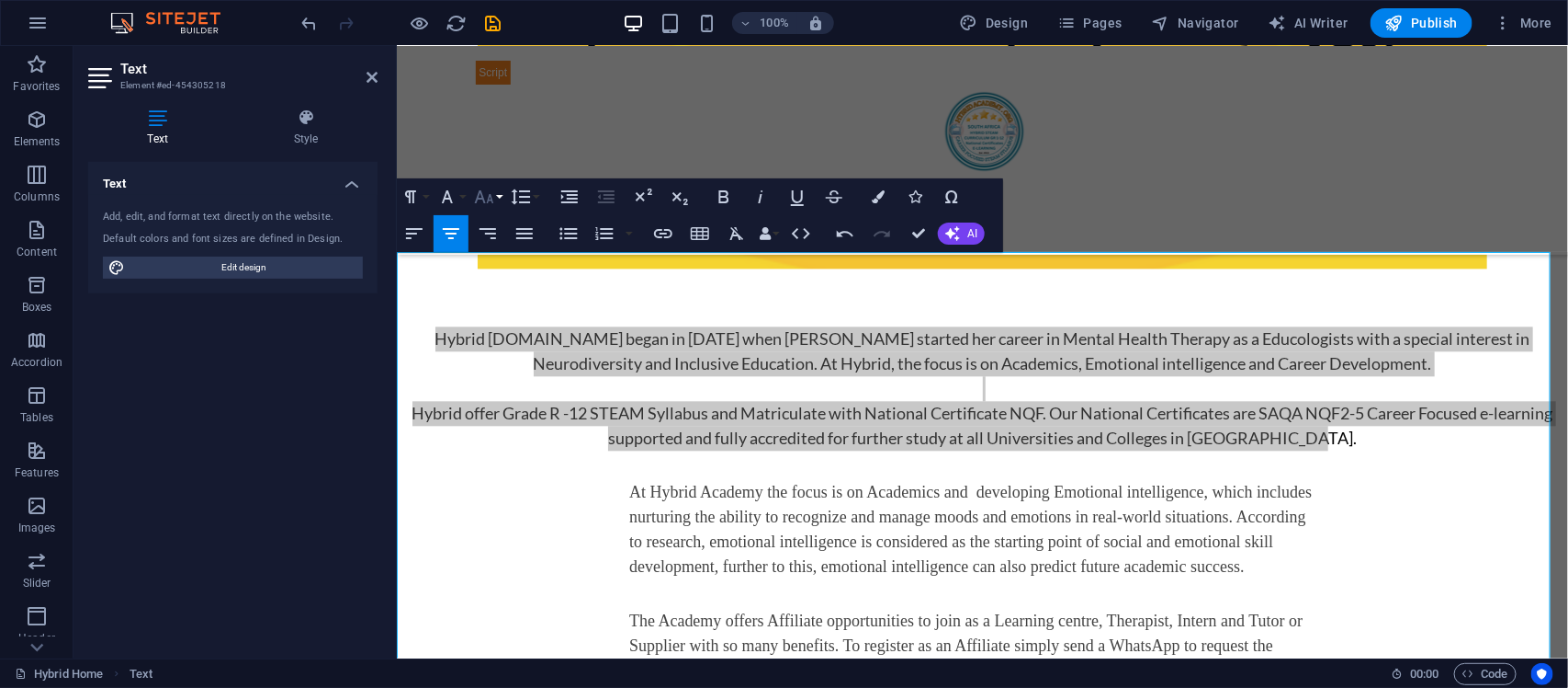
click at [481, 200] on icon "button" at bounding box center [484, 196] width 22 height 22
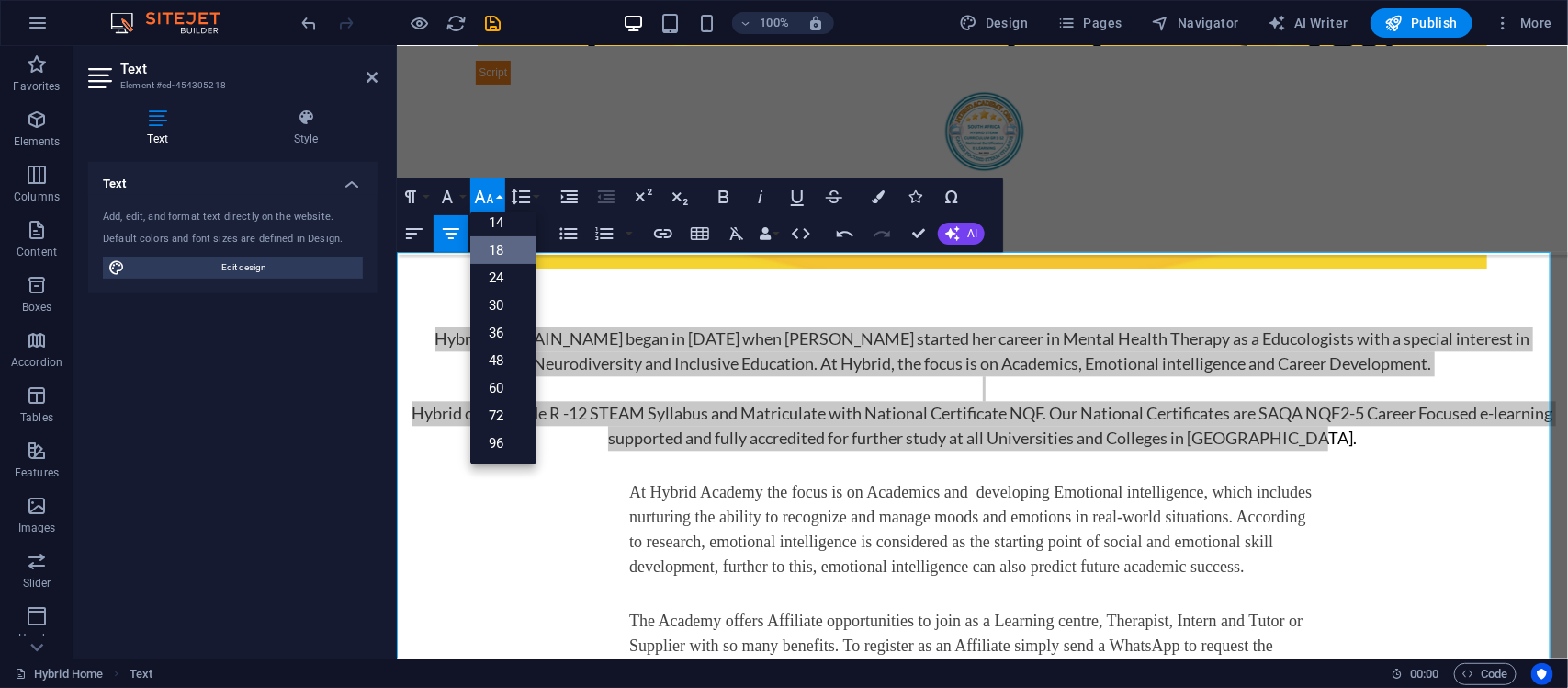
scroll to position [148, 0]
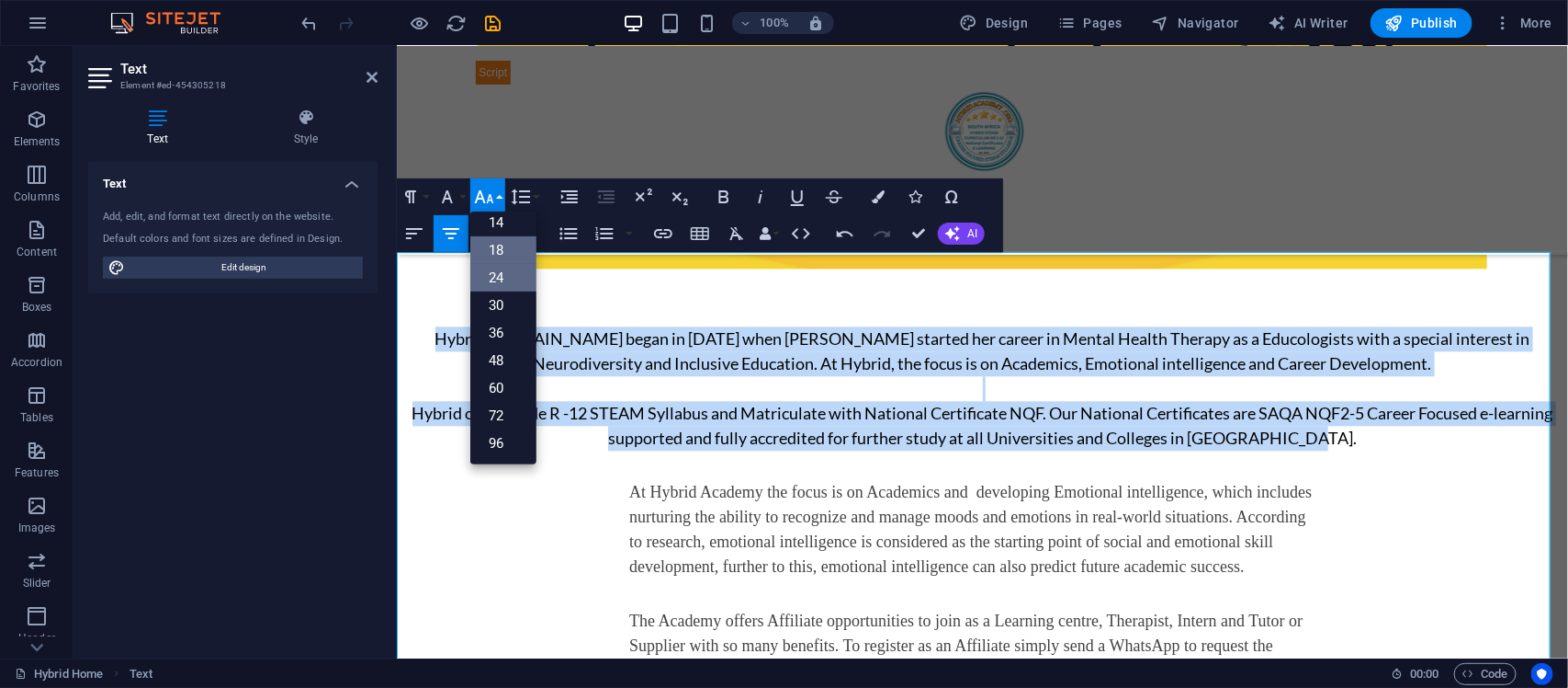
click at [503, 269] on link "24" at bounding box center [503, 277] width 66 height 27
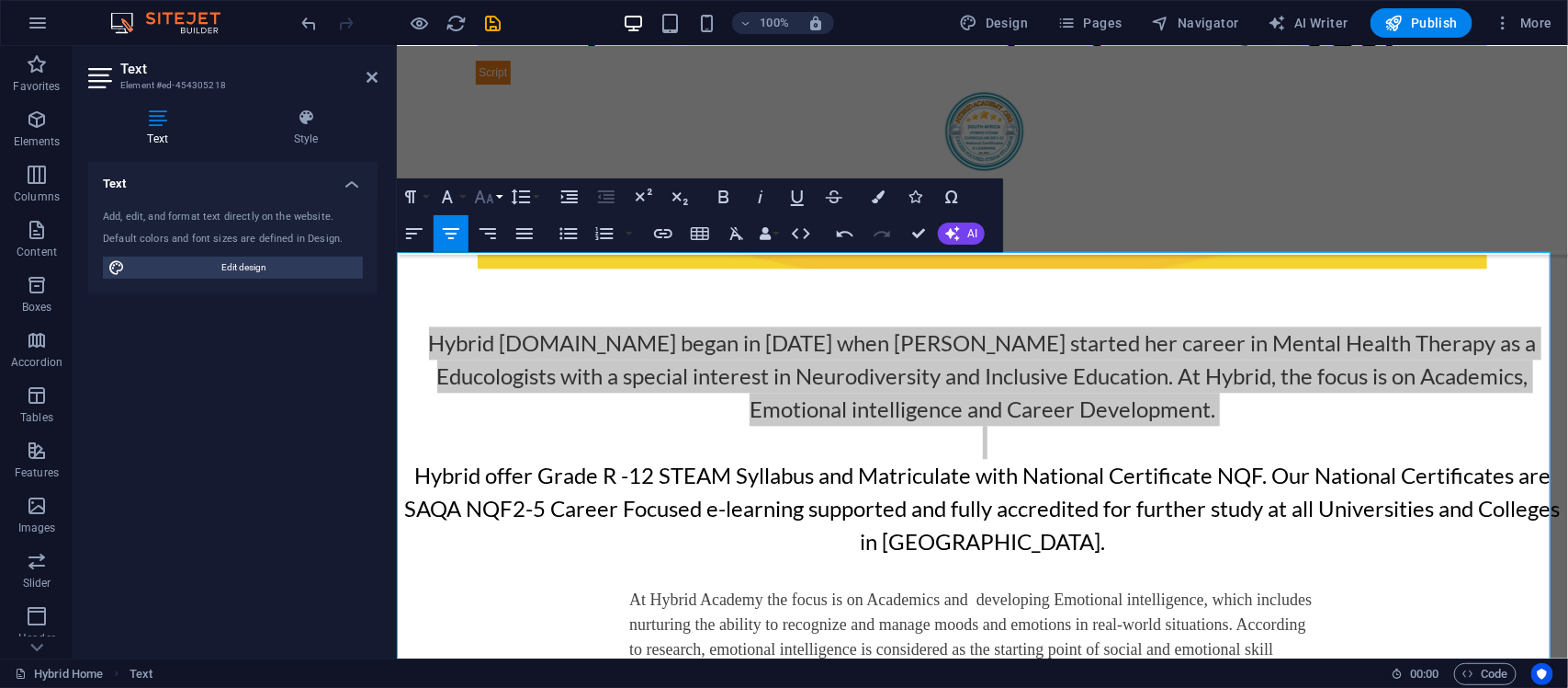
click at [484, 189] on icon "button" at bounding box center [484, 196] width 22 height 22
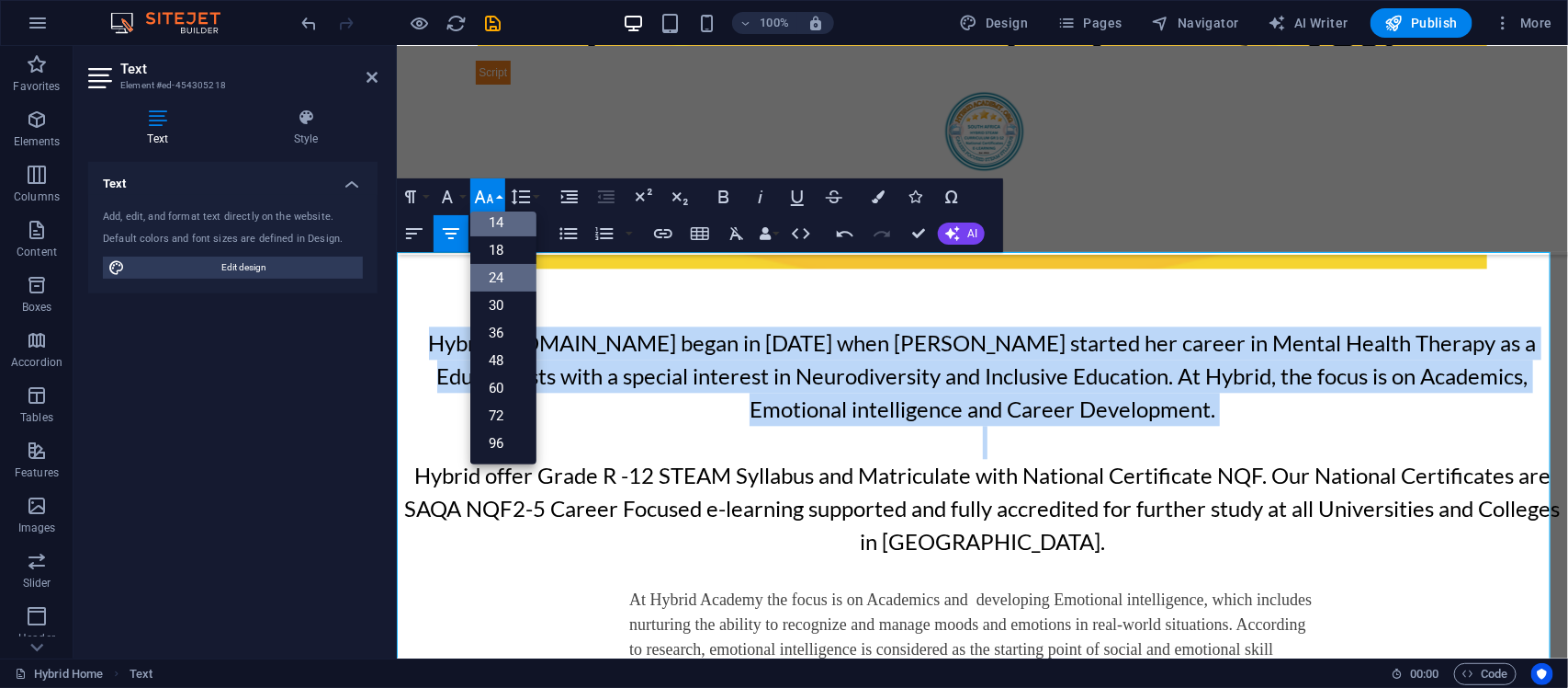
click at [511, 228] on link "14" at bounding box center [503, 222] width 66 height 27
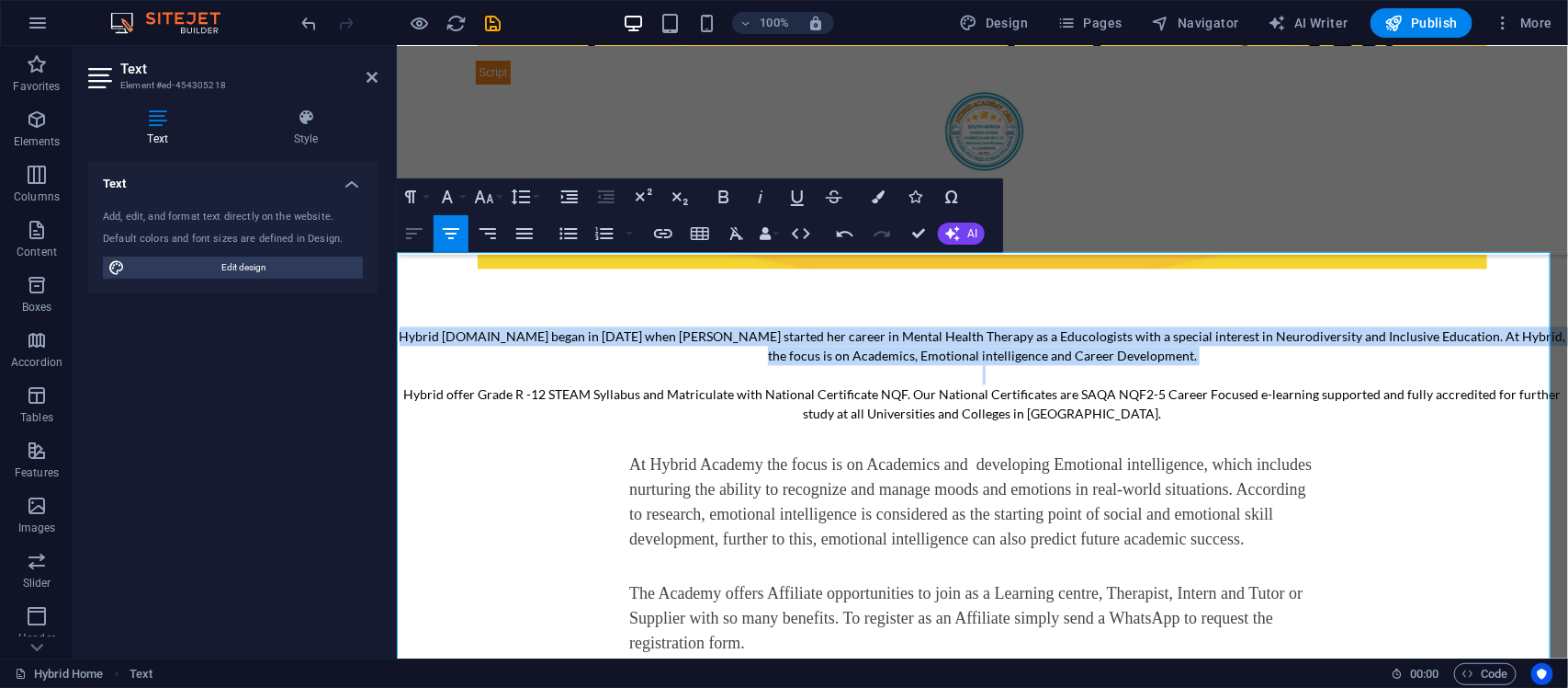
click at [409, 231] on icon "button" at bounding box center [414, 232] width 22 height 22
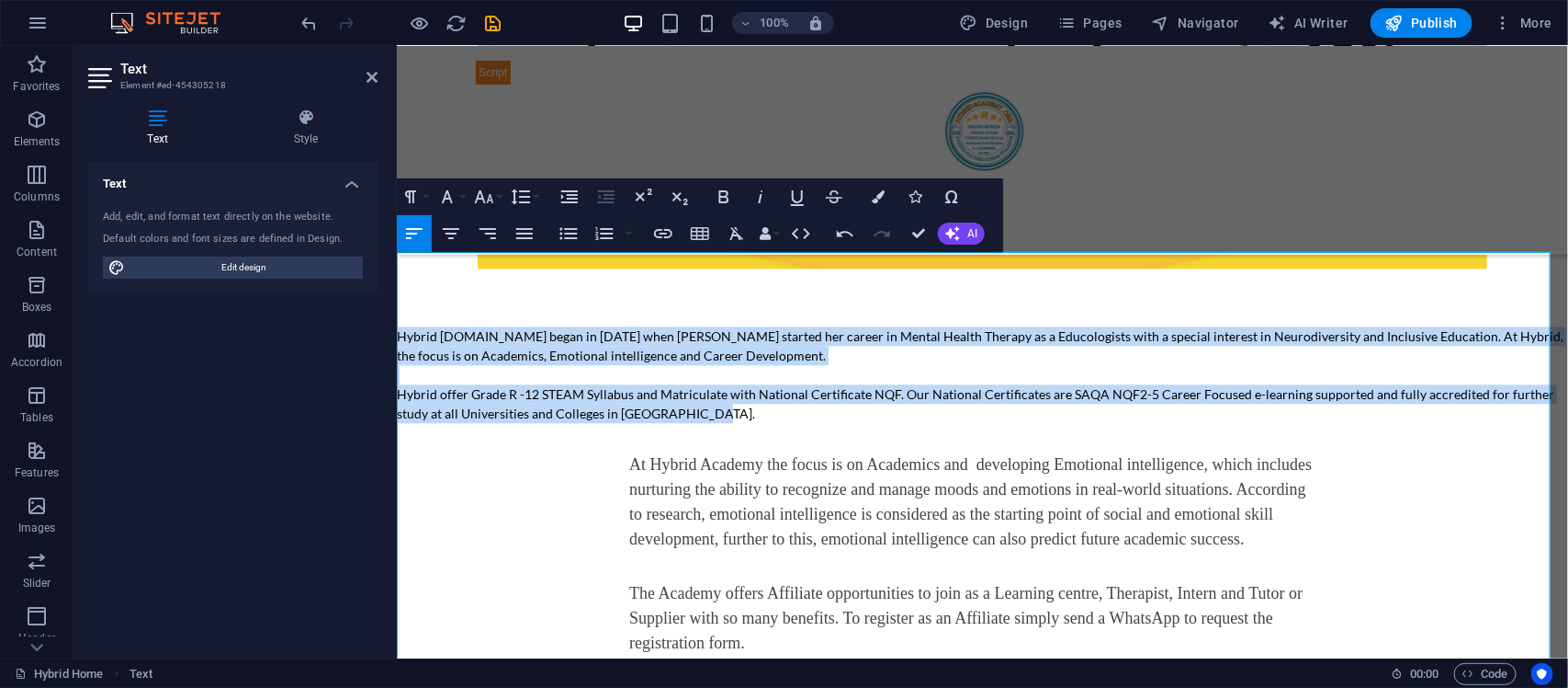
click at [717, 404] on p "Hybrid offer Grade R -12 STEAM Syllabus and Matriculate with National Certifica…" at bounding box center [981, 403] width 1171 height 39
drag, startPoint x: 707, startPoint y: 397, endPoint x: 792, endPoint y: 364, distance: 91.2
copy div "Hybrid [DOMAIN_NAME] began in [DATE] when [PERSON_NAME] started her career in M…"
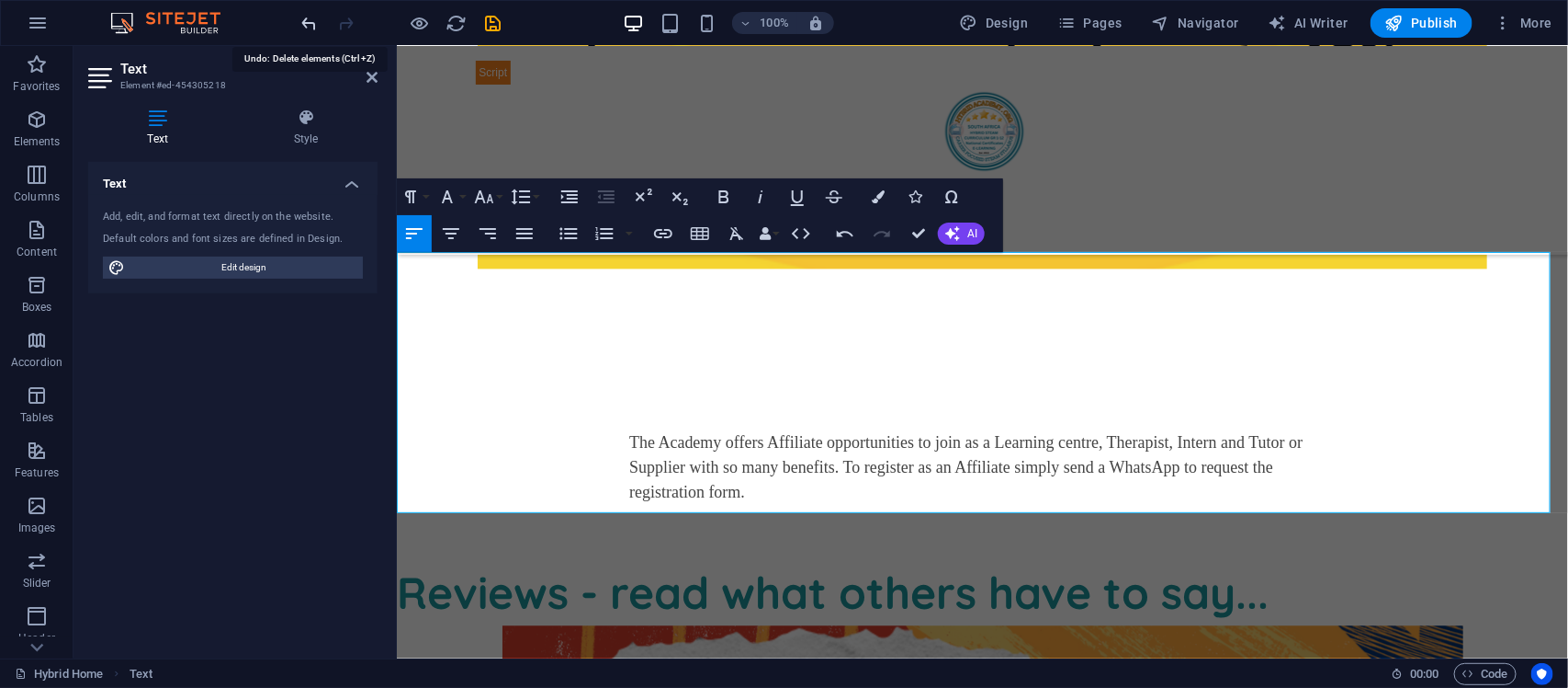
click at [310, 20] on icon "undo" at bounding box center [310, 24] width 21 height 21
click at [729, 355] on p "At Hybrid Academy the focus is on Academics and developing Emotional intelligen…" at bounding box center [981, 362] width 1171 height 75
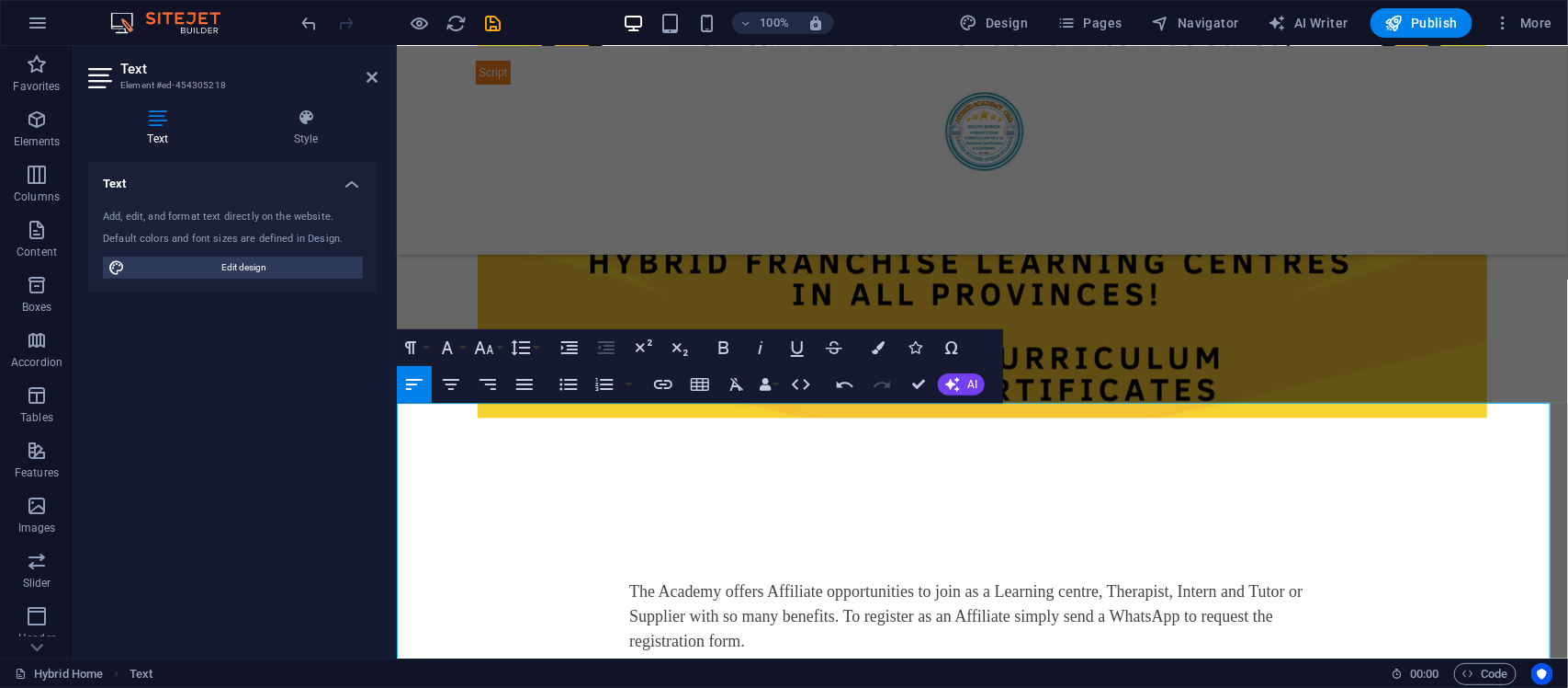
scroll to position [4750, 0]
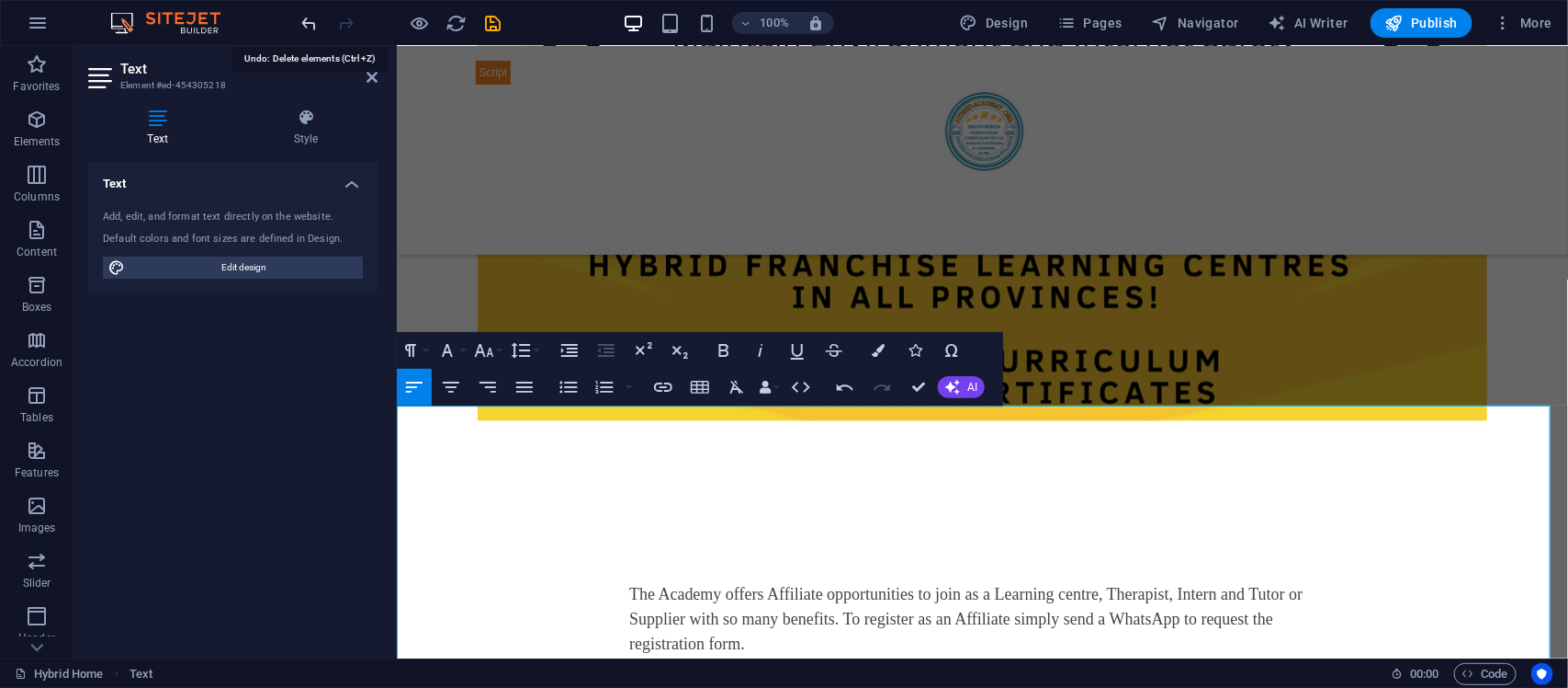
click at [300, 16] on icon "undo" at bounding box center [310, 24] width 21 height 21
click at [845, 391] on icon "button" at bounding box center [844, 387] width 22 height 22
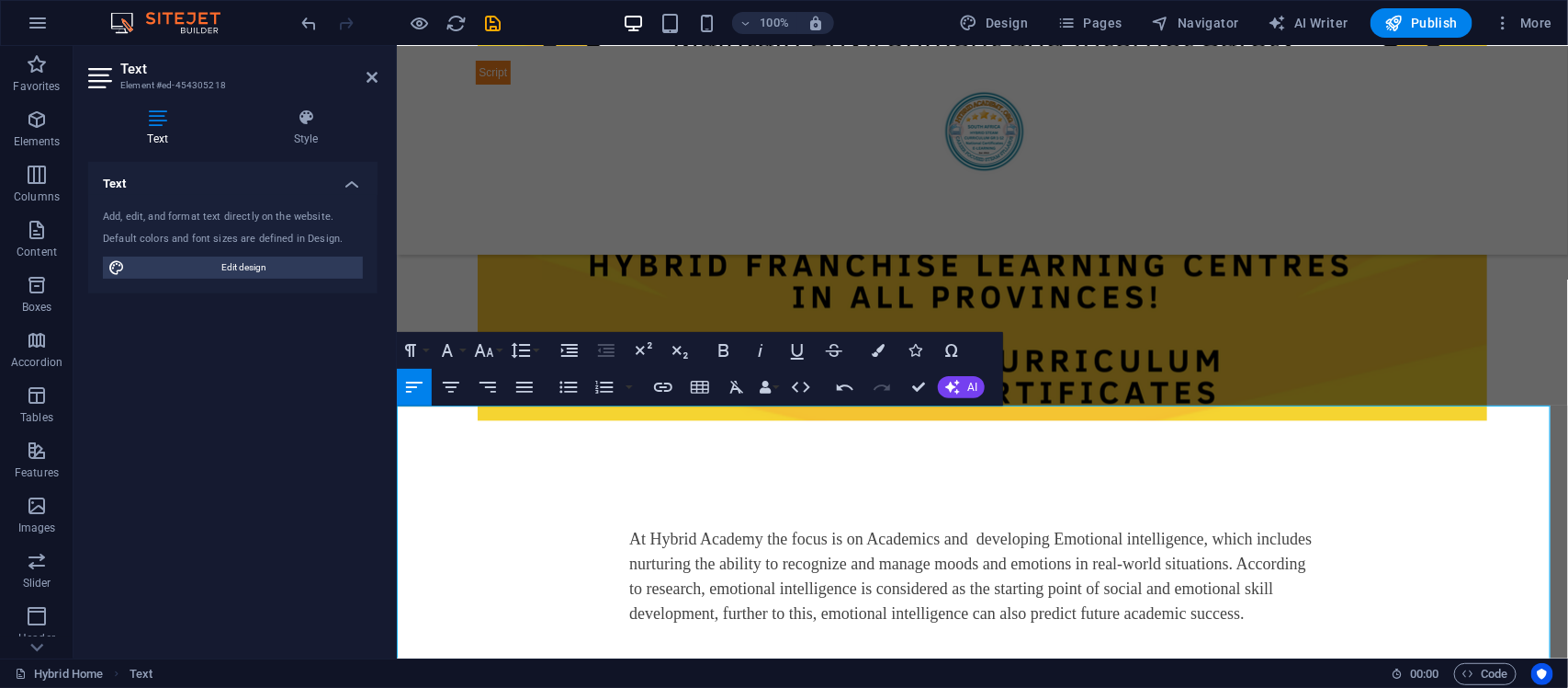
click at [840, 439] on p at bounding box center [981, 449] width 1171 height 19
click at [832, 485] on div "New text At Hybrid Academy the focus is on Academics and developing Emotional i…" at bounding box center [981, 588] width 1171 height 335
click at [832, 478] on p at bounding box center [981, 488] width 1171 height 19
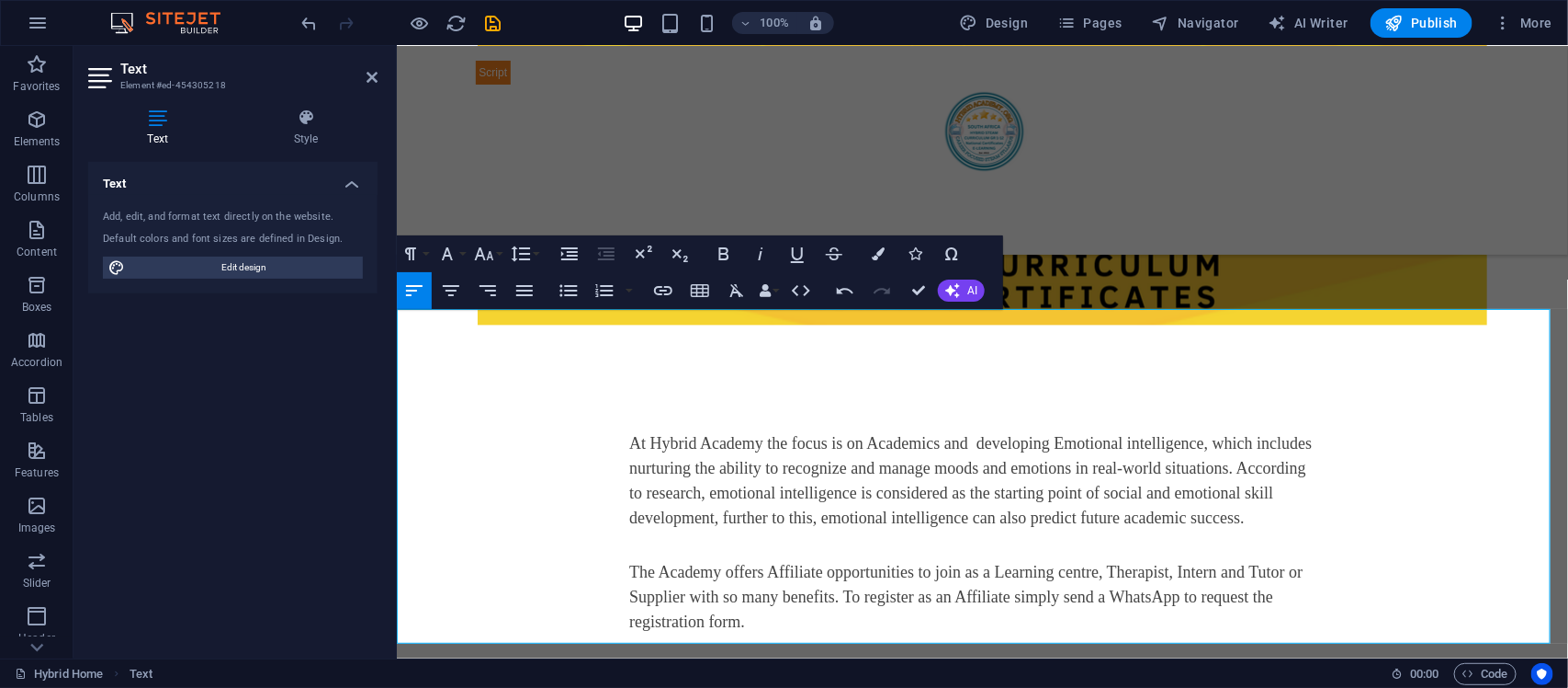
scroll to position [4864, 0]
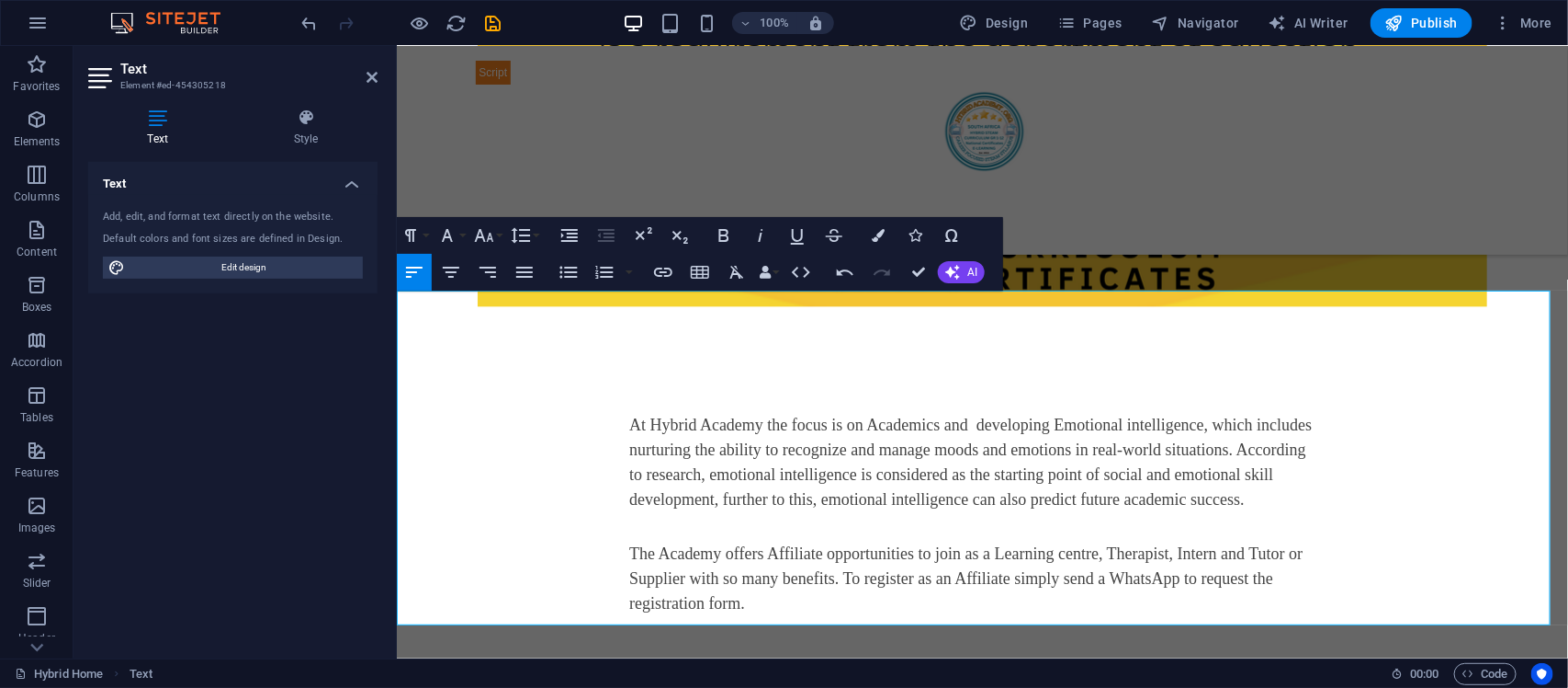
click at [636, 415] on span "At Hybrid Academy the focus is on Academics and developing Emotional intelligen…" at bounding box center [969, 461] width 683 height 93
click at [629, 415] on span "At Hybrid Academy the focus is on Academics and developing Emotional intelligen…" at bounding box center [969, 461] width 683 height 93
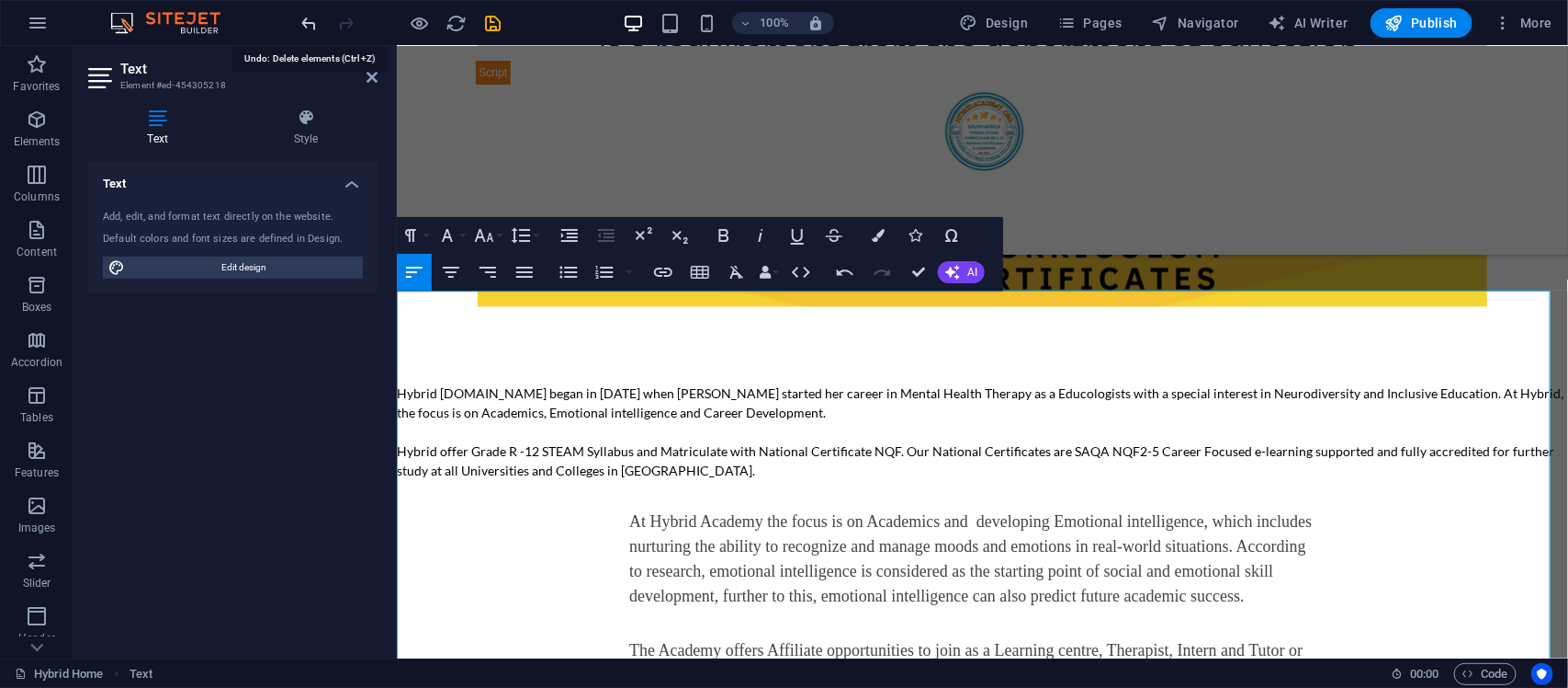
click at [306, 18] on icon "undo" at bounding box center [310, 24] width 21 height 21
click at [841, 267] on icon "button" at bounding box center [844, 271] width 22 height 22
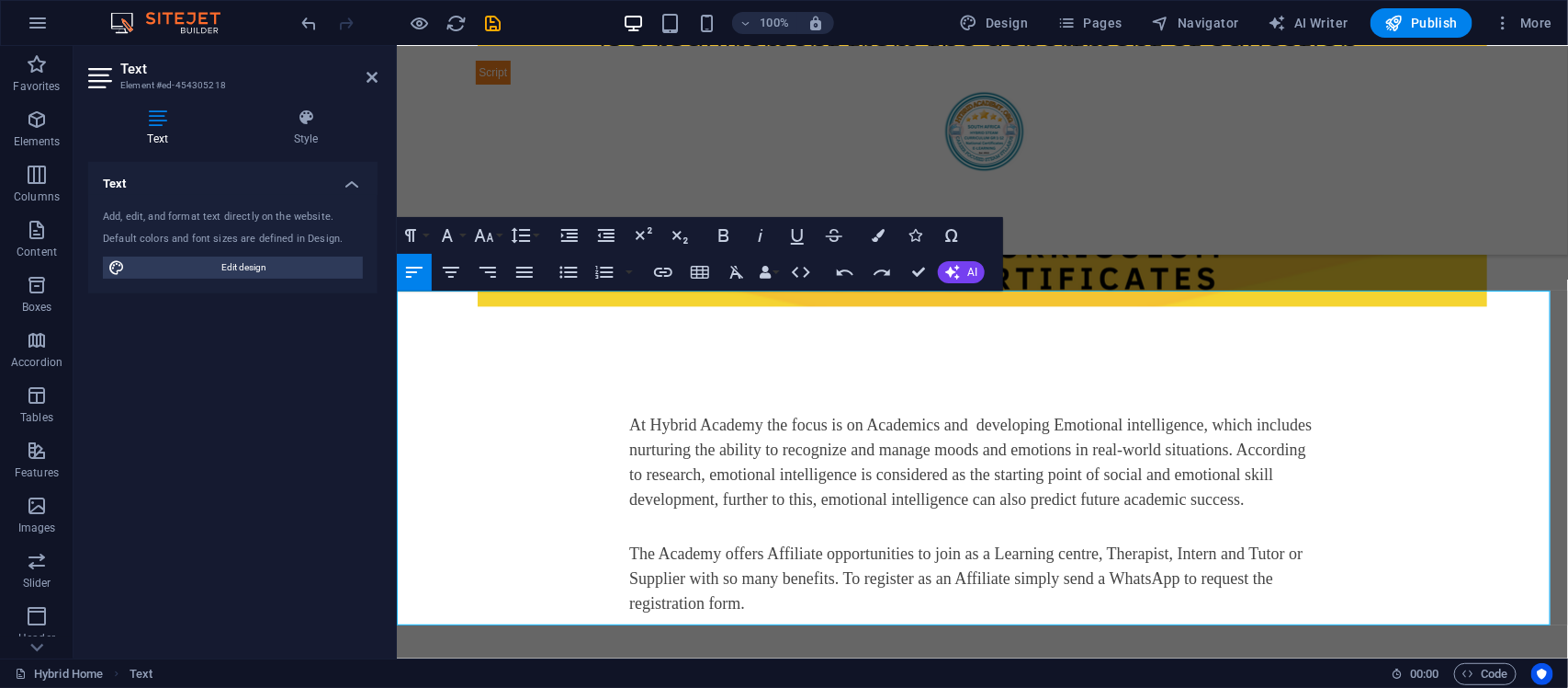
click at [653, 415] on span "At Hybrid Academy the focus is on Academics and developing Emotional intelligen…" at bounding box center [969, 461] width 683 height 93
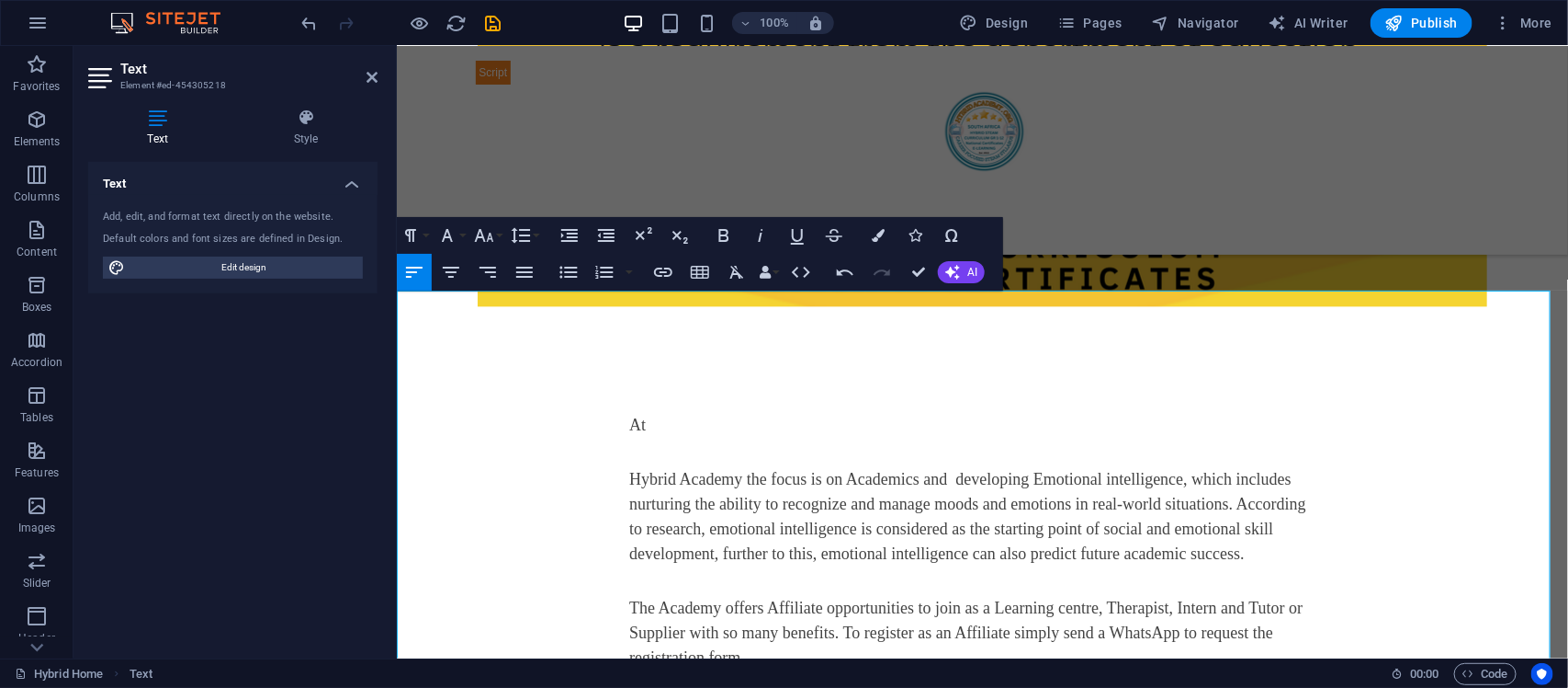
click at [653, 412] on p "At" at bounding box center [972, 424] width 689 height 25
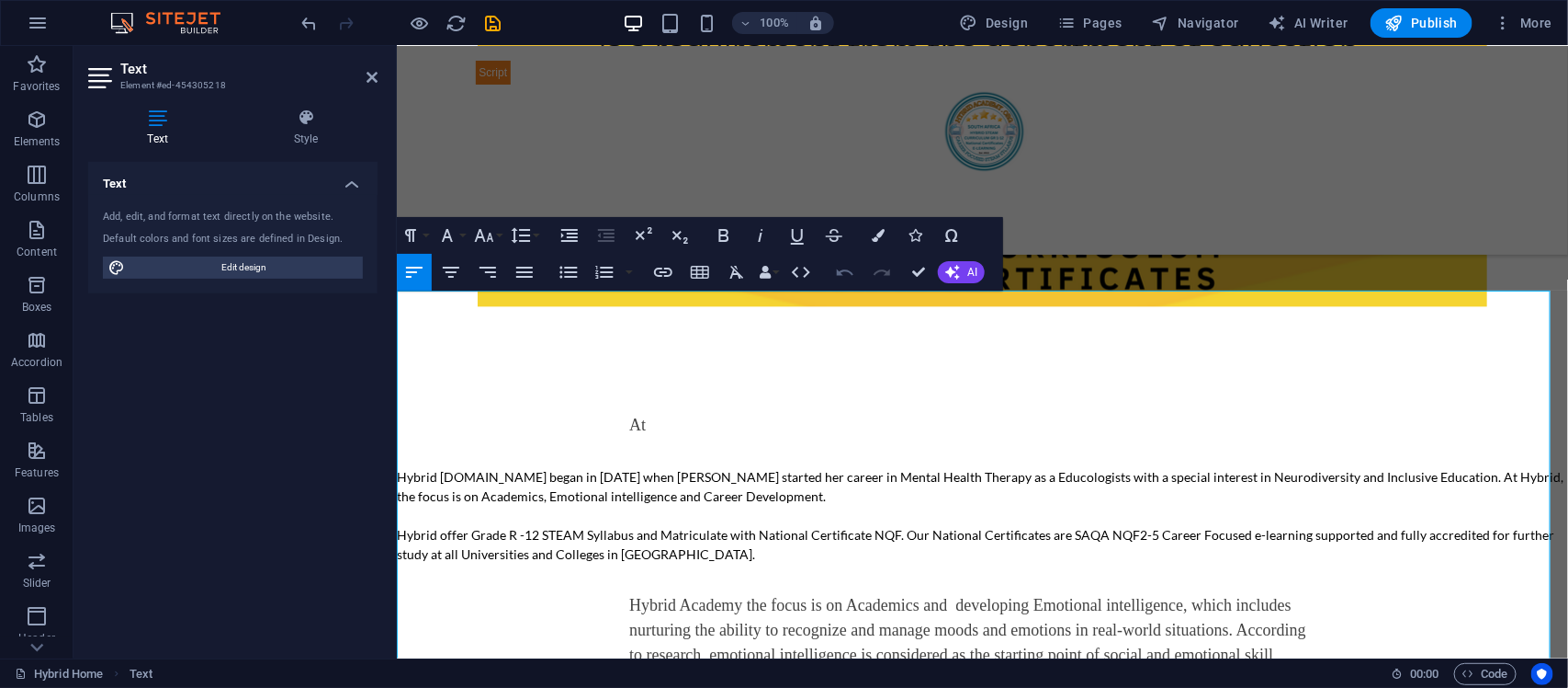
click at [837, 265] on icon "button" at bounding box center [844, 271] width 22 height 22
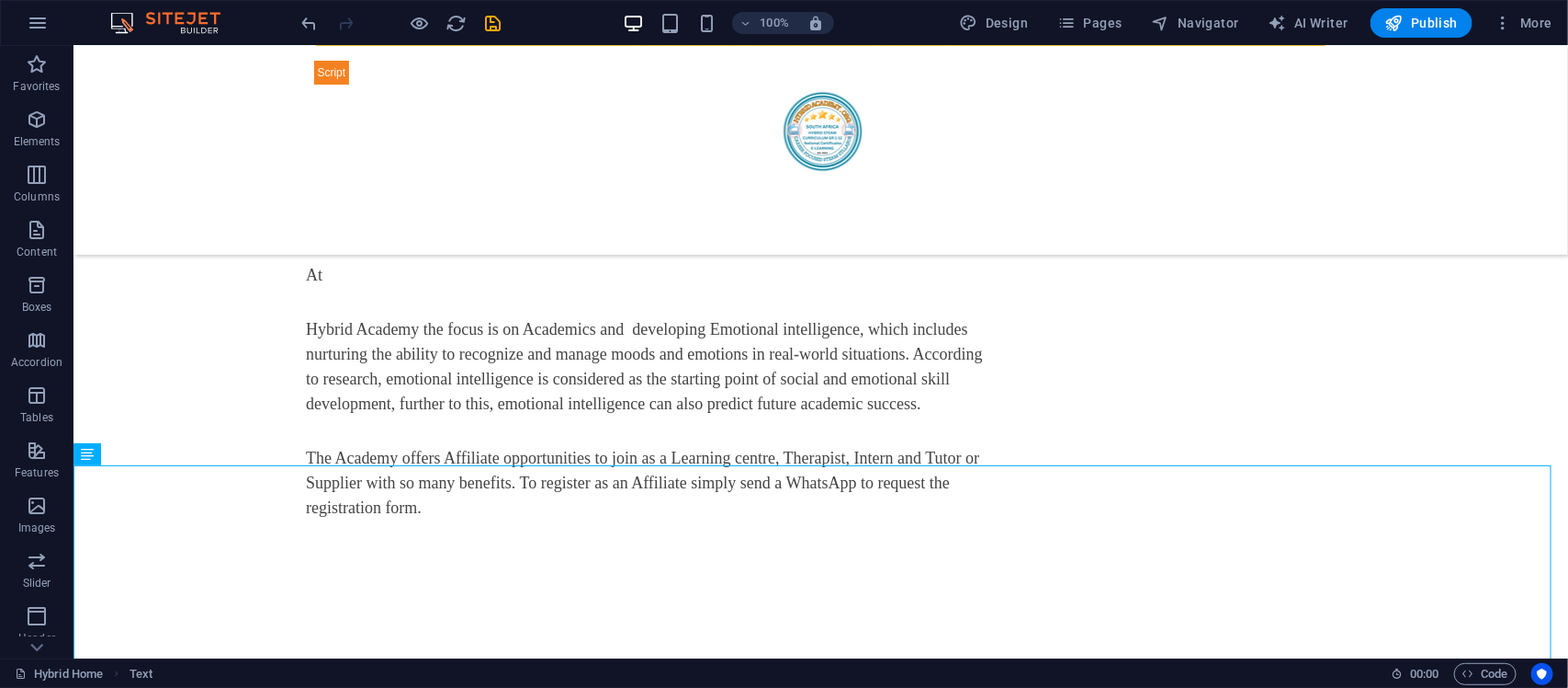
scroll to position [5108, 0]
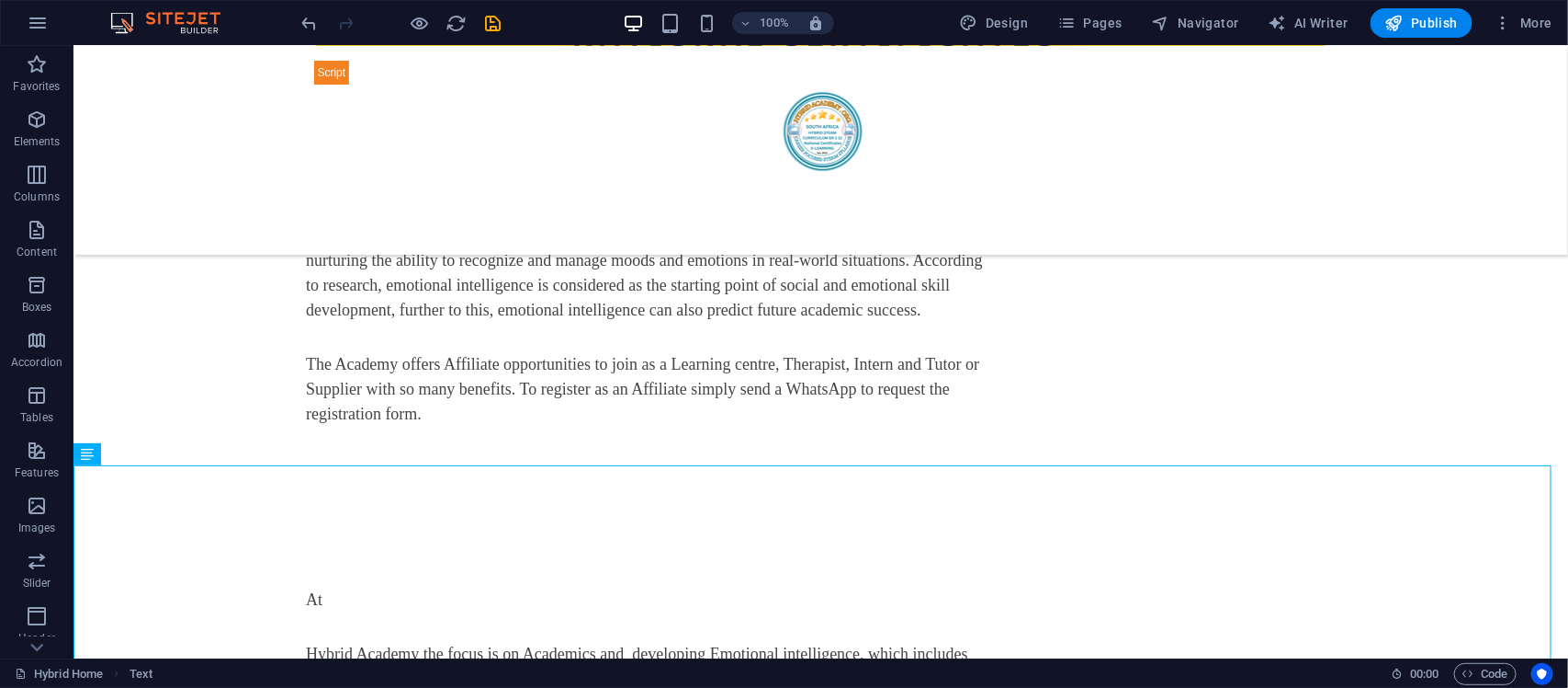
click at [303, 10] on div at bounding box center [401, 23] width 206 height 29
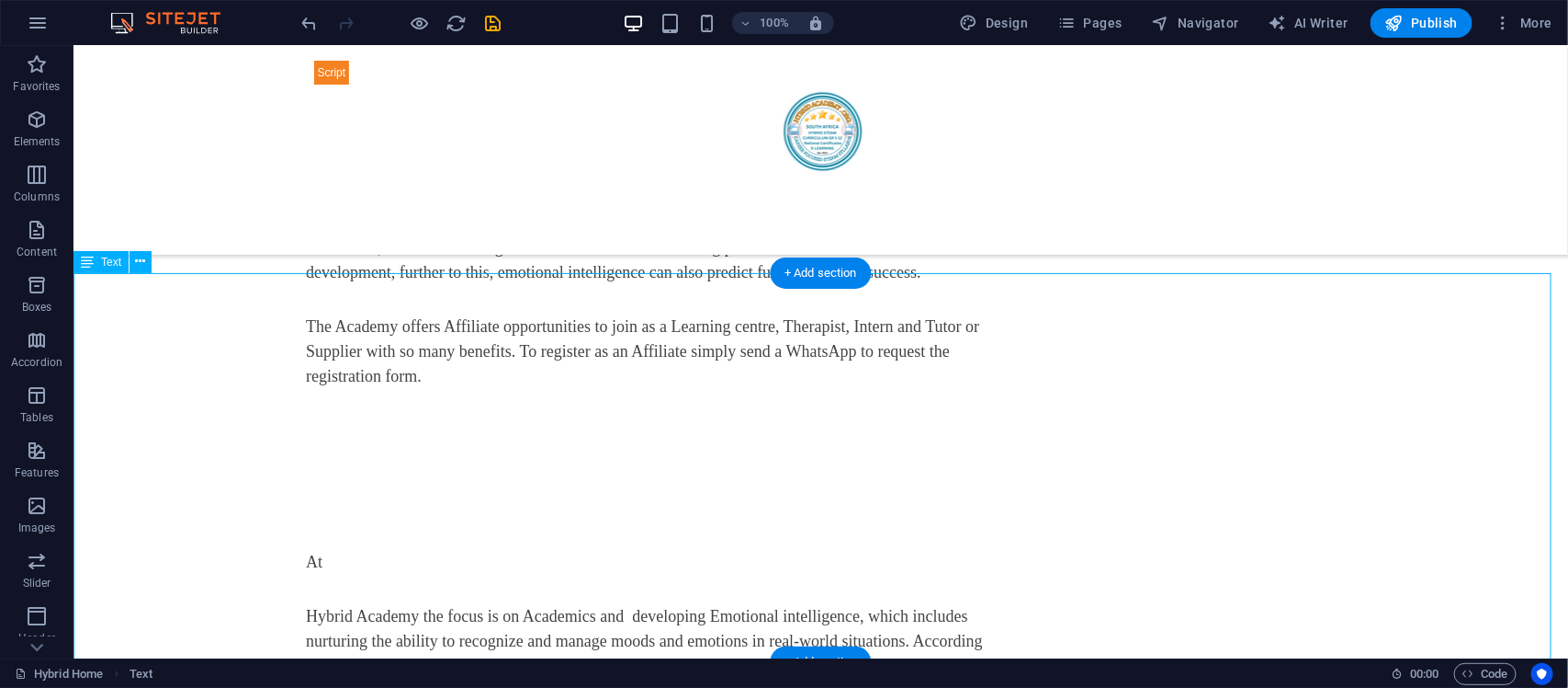
scroll to position [5300, 0]
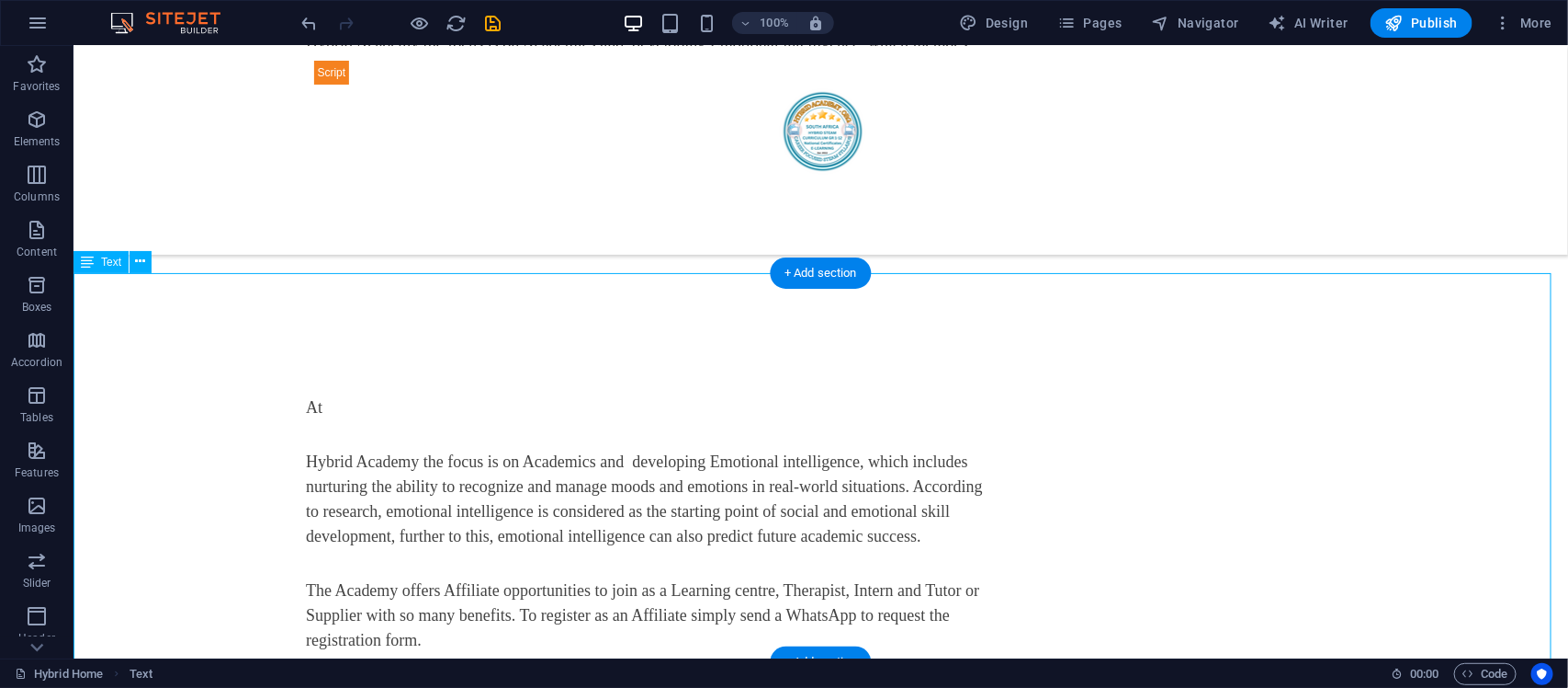
click at [777, 428] on div "New text At ​ ​ Hybrid Academy the focus is on Academics and developing Emotion…" at bounding box center [820, 481] width 1495 height 388
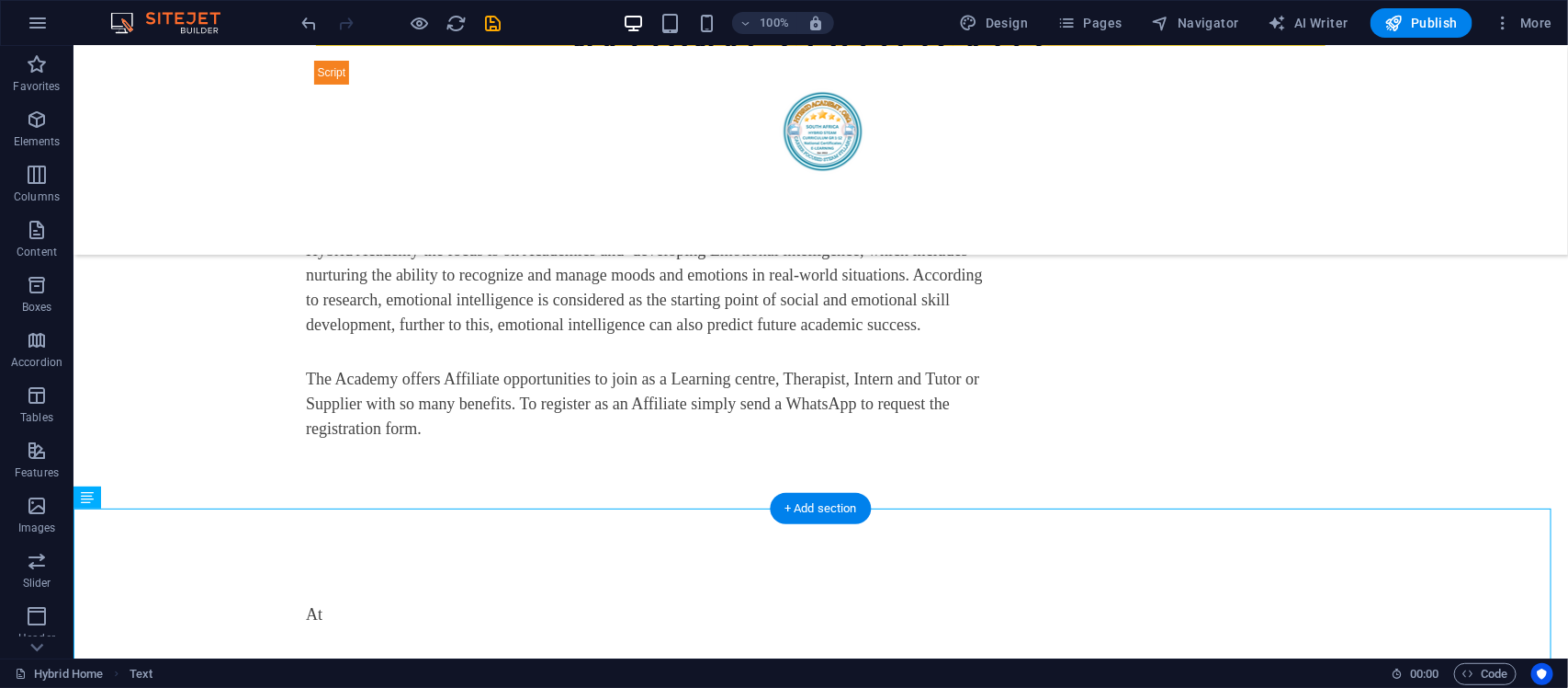
scroll to position [4994, 0]
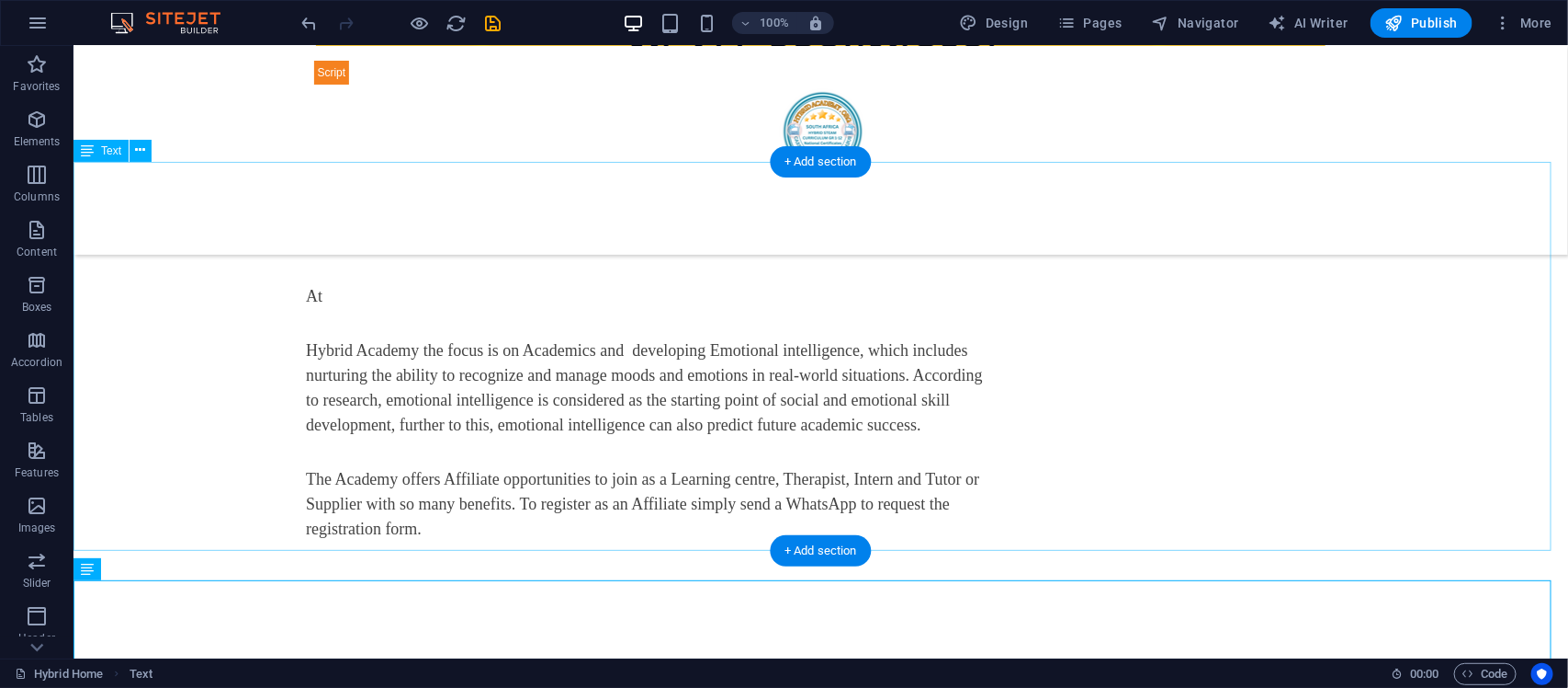
click at [734, 394] on div "New text At Hybrid Academy the focus is on Academics and developing Emotional i…" at bounding box center [820, 370] width 1495 height 388
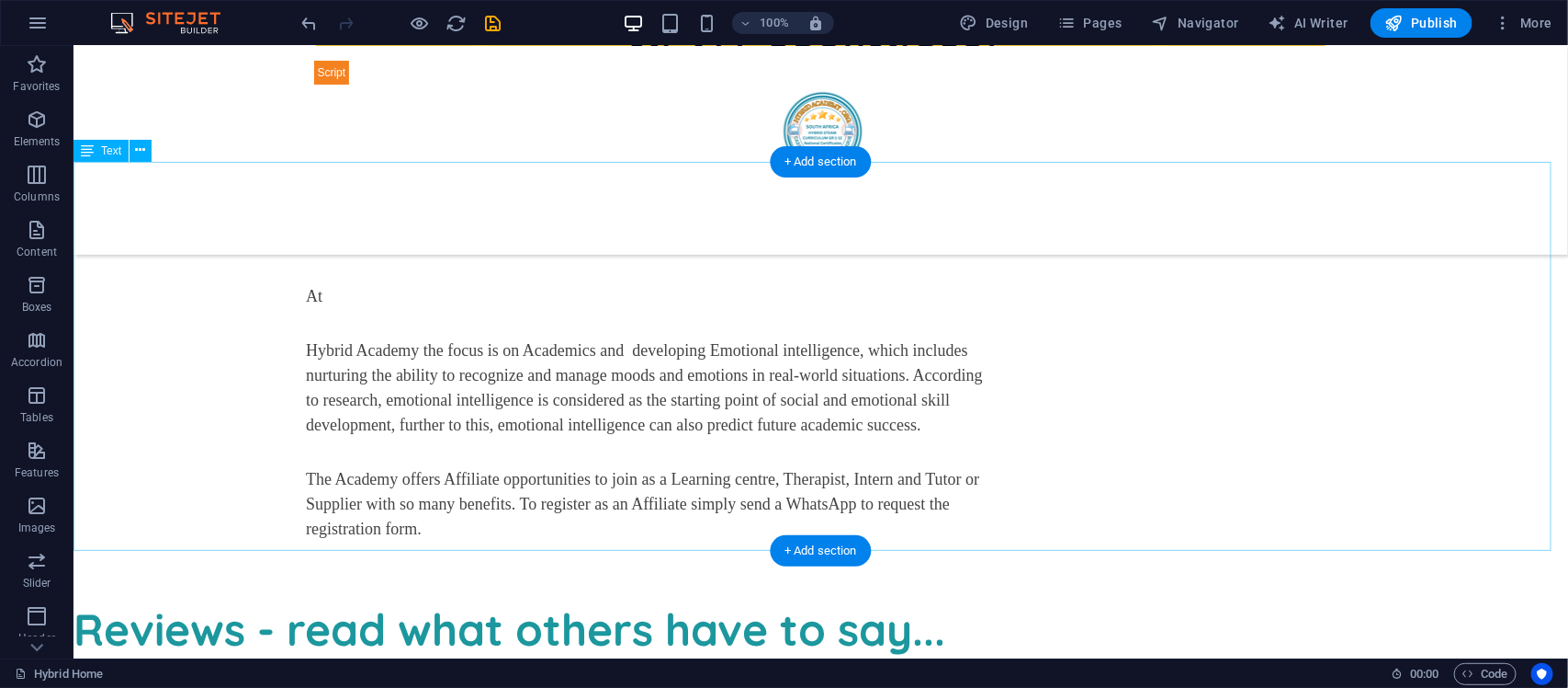
click at [722, 341] on div "New text At ​ ​ Hybrid Academy the focus is on Academics and developing Emotion…" at bounding box center [820, 370] width 1495 height 388
click at [374, 325] on div "New text At ​ ​ Hybrid Academy the focus is on Academics and developing Emotion…" at bounding box center [820, 370] width 1495 height 388
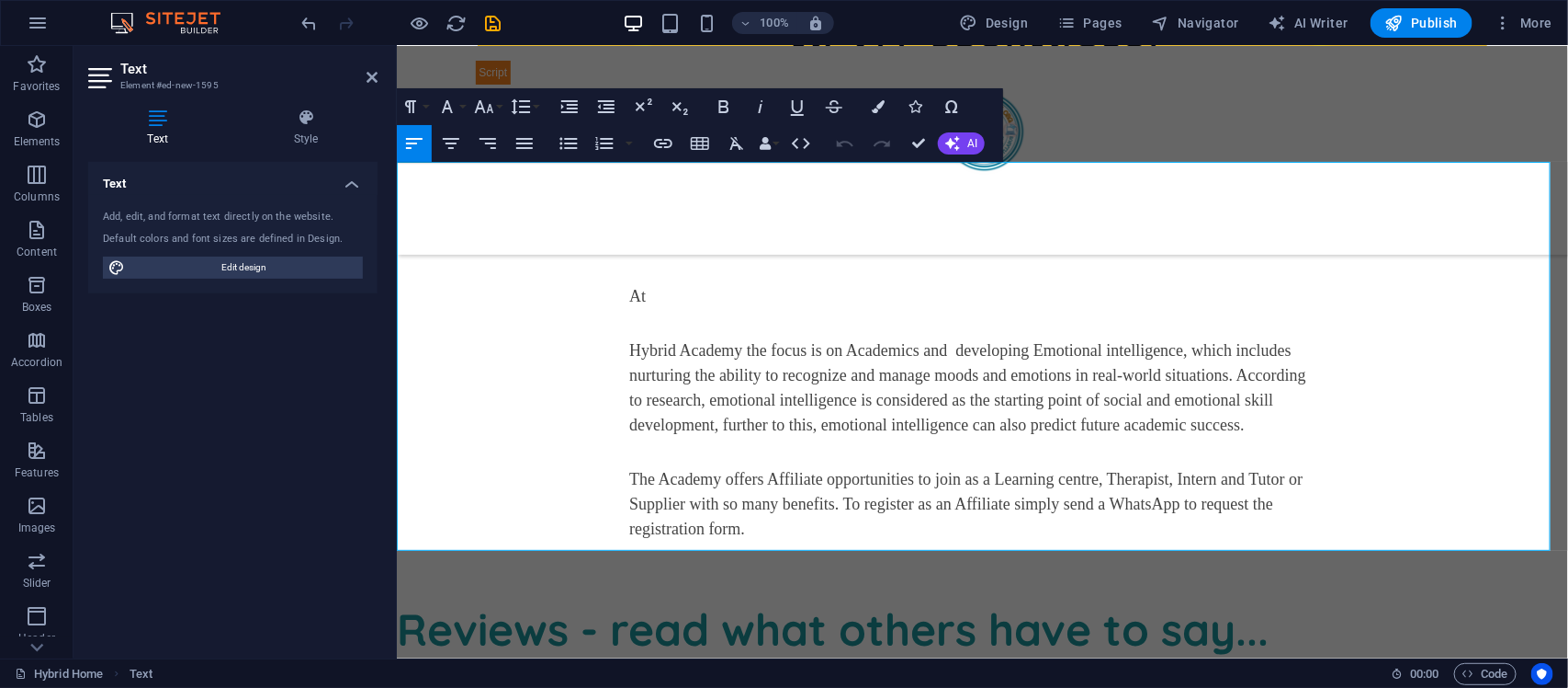
click at [629, 340] on span "Hybrid Academy the focus is on Academics and developing Emotional intelligence,…" at bounding box center [966, 387] width 677 height 93
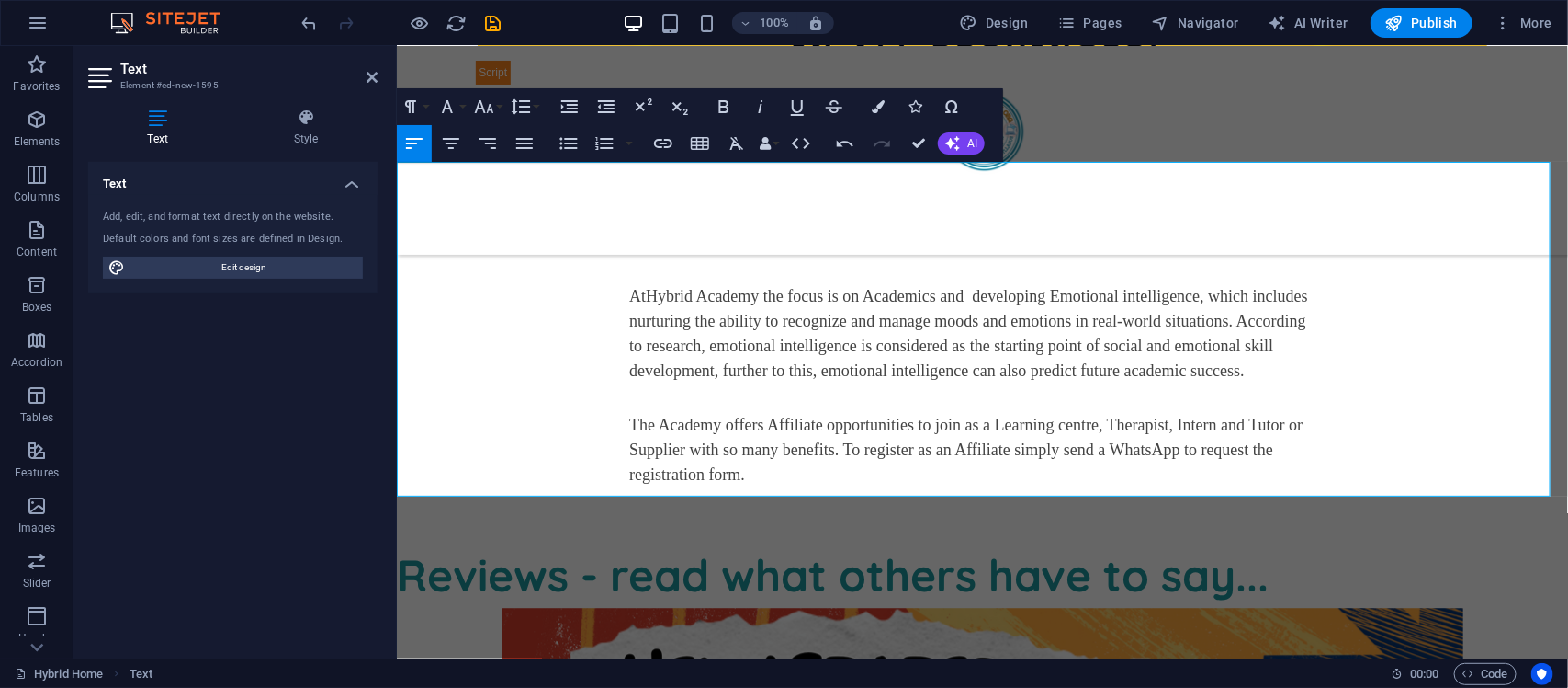
click at [793, 464] on span "d e 1-12, National Certificate, [GEOGRAPHIC_DATA], NQF4, online matric, CPD cou…" at bounding box center [962, 486] width 668 height 43
click at [753, 464] on span "d" at bounding box center [748, 473] width 9 height 18
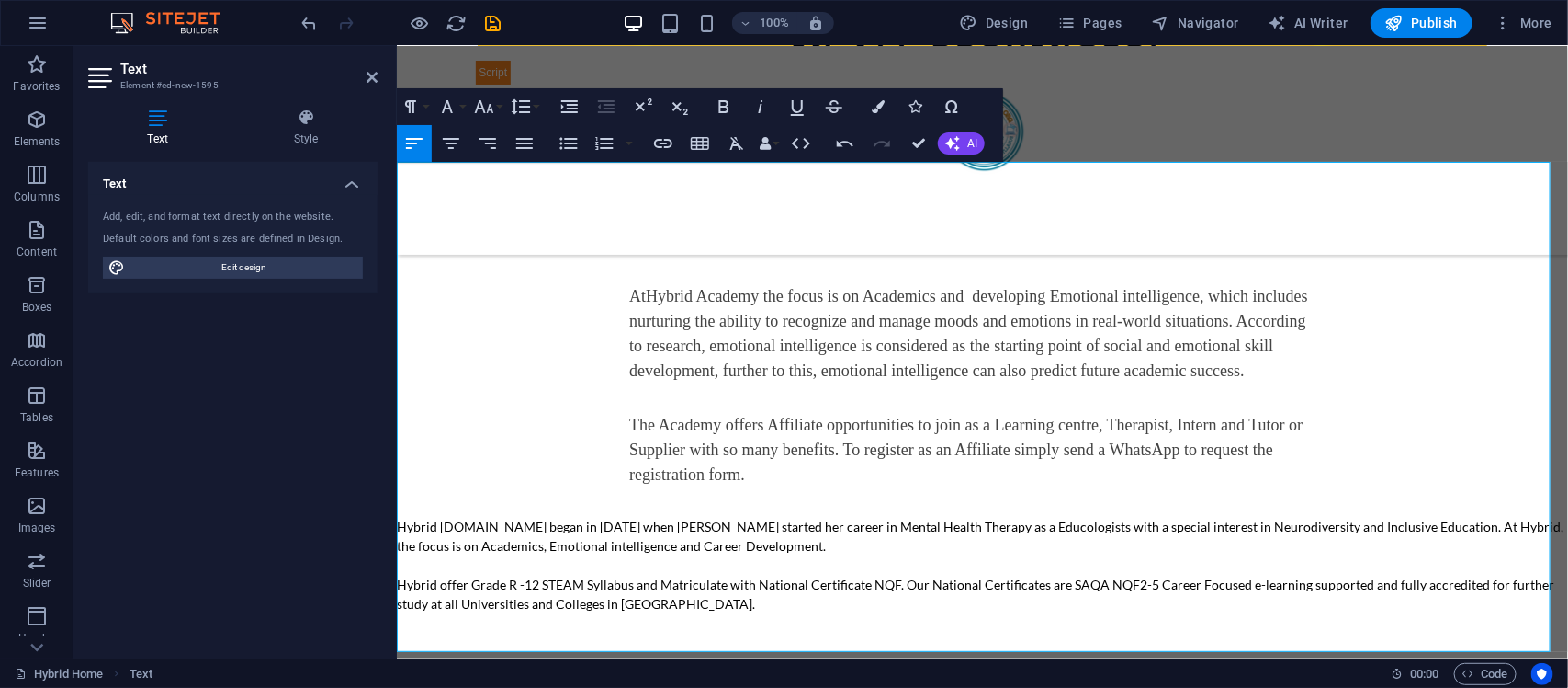
click at [674, 620] on div "New text At Hybrid Academy the focus is on Academics and developing Emotional i…" at bounding box center [981, 421] width 1171 height 490
click at [893, 576] on span "Hybrid offer Grade R -12 STEAM Syllabus and Matriculate with National Certifica…" at bounding box center [975, 593] width 1158 height 35
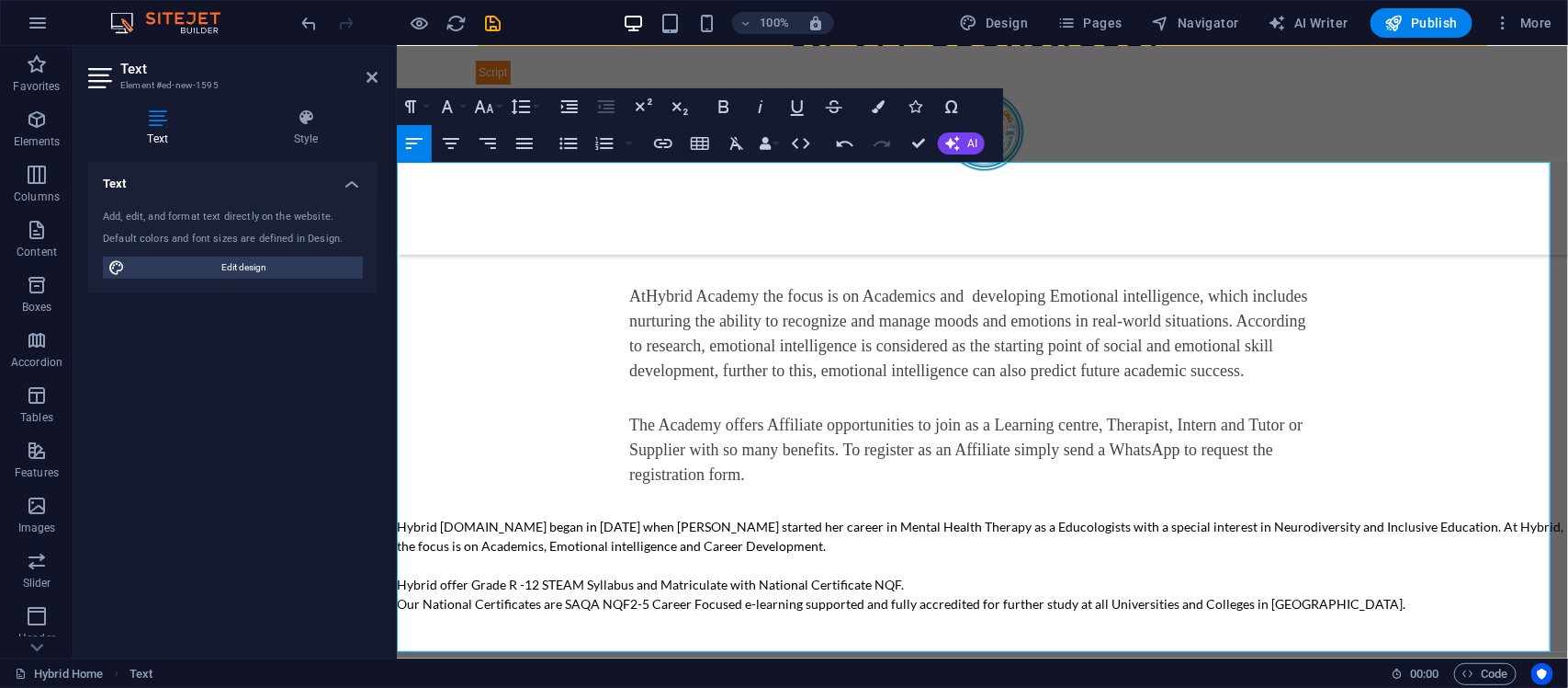
click at [1425, 518] on span "Hybrid [DOMAIN_NAME] began in [DATE] when [PERSON_NAME] started her career in M…" at bounding box center [979, 535] width 1167 height 35
click at [983, 599] on div "New text At Hybrid Academy the focus is on Academics and developing Emotional i…" at bounding box center [981, 421] width 1171 height 490
click at [878, 645] on span "e 1-1 National Certificate, [GEOGRAPHIC_DATA], NQF4, online matric, CPD counsel…" at bounding box center [963, 653] width 670 height 18
drag, startPoint x: 792, startPoint y: 622, endPoint x: 507, endPoint y: 626, distance: 285.0
click at [507, 626] on div "New text At Hybrid Academy the focus is on Academics and developing Emotional i…" at bounding box center [981, 421] width 1171 height 490
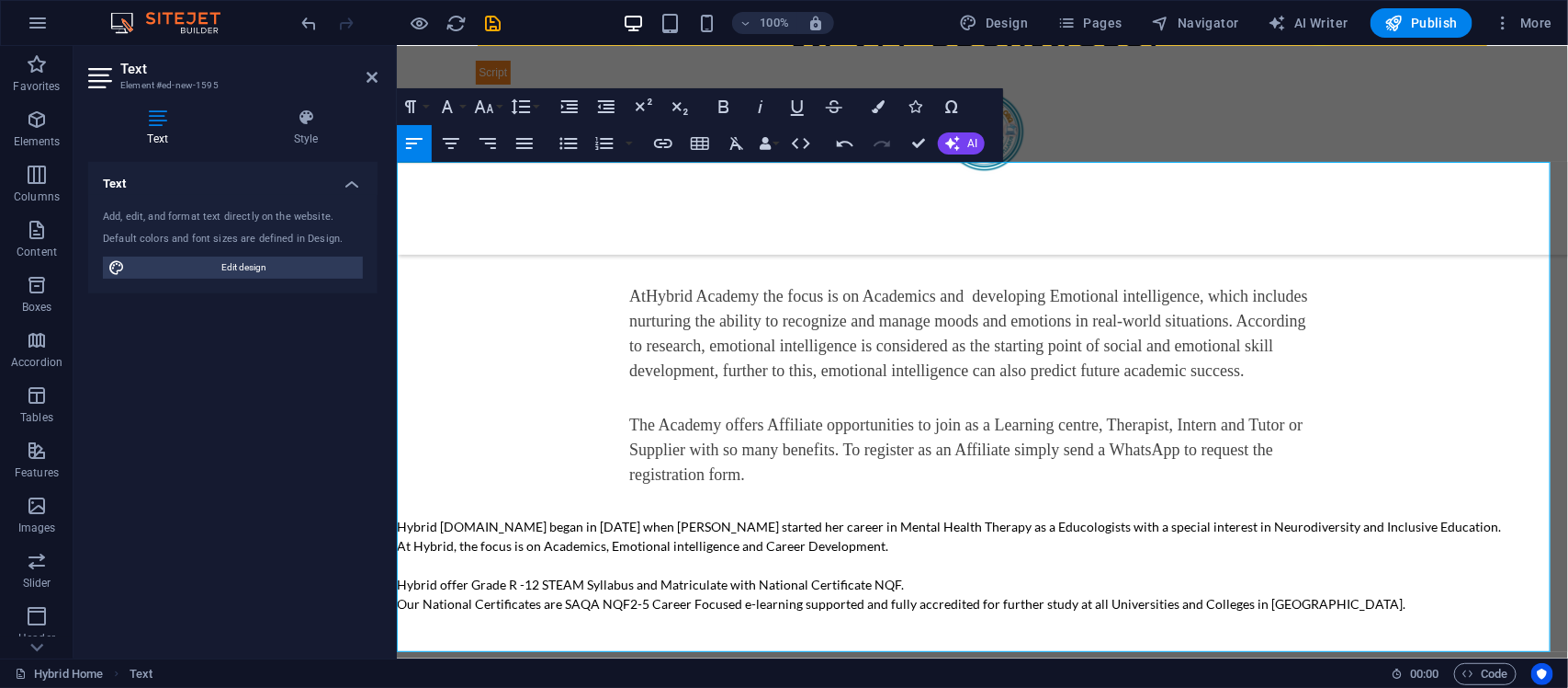
click at [836, 645] on span "e 1-1 National Certificate, Cambridg, NQF4, online matric, CPD counselling cour…" at bounding box center [912, 653] width 567 height 18
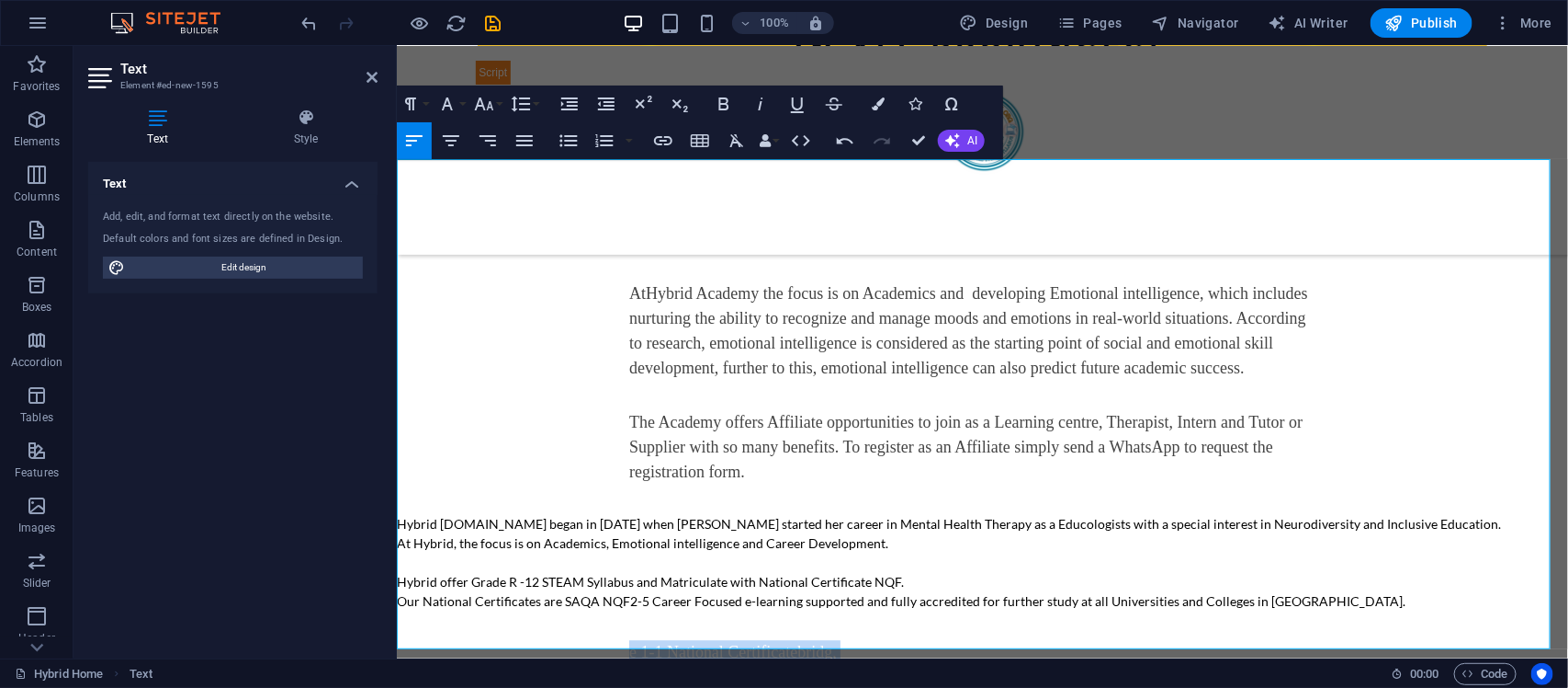
drag, startPoint x: 840, startPoint y: 635, endPoint x: 505, endPoint y: 611, distance: 335.9
click at [505, 611] on div "New text At Hybrid Academy the focus is on Academics and developing Emotional i…" at bounding box center [981, 419] width 1171 height 490
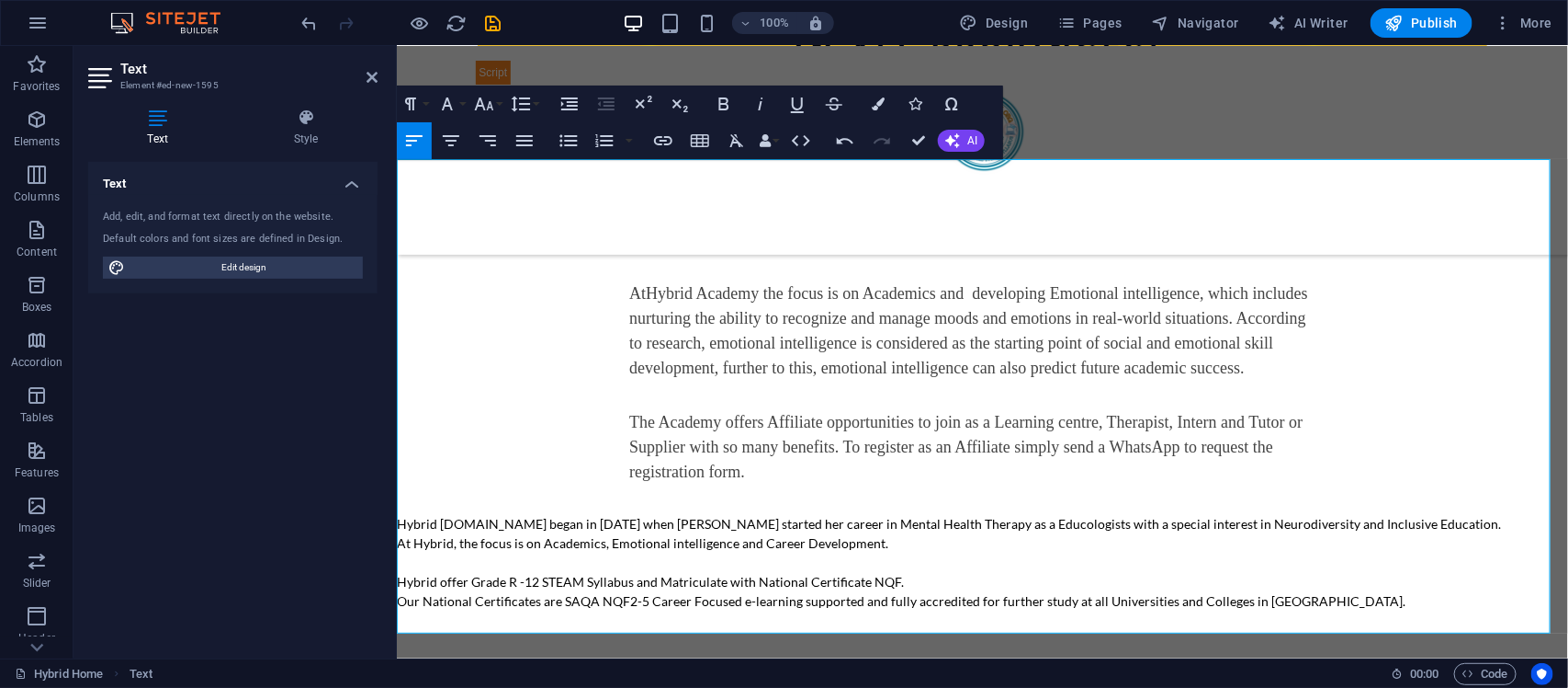
click at [505, 611] on p "Our National Certificates are SAQA NQF2-5 Career Focused e-learning supported a…" at bounding box center [981, 609] width 1171 height 39
click at [633, 604] on p "Our National Certificates are SAQA NQF2-5 Career Focused e-learning supported a…" at bounding box center [981, 609] width 1171 height 39
click at [690, 628] on div at bounding box center [981, 638] width 1171 height 19
click at [725, 603] on p "Our National Certificates are SAQA NQF2-5 Career Focused e-learning supported a…" at bounding box center [981, 609] width 1171 height 39
click at [718, 603] on p "Our National Certificates are SAQA NQF2-5 Career Focused e-learning supported a…" at bounding box center [981, 609] width 1171 height 39
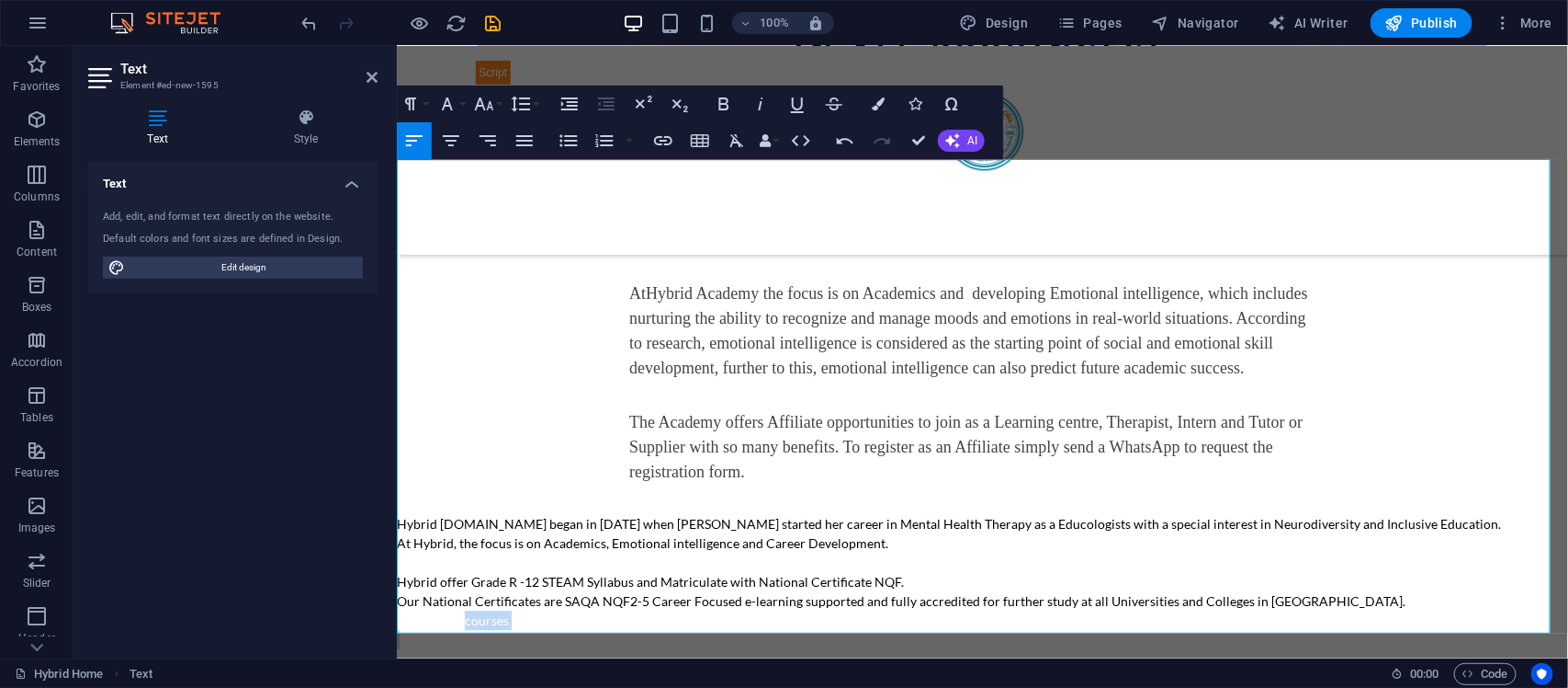
drag, startPoint x: 547, startPoint y: 622, endPoint x: 783, endPoint y: 658, distance: 238.7
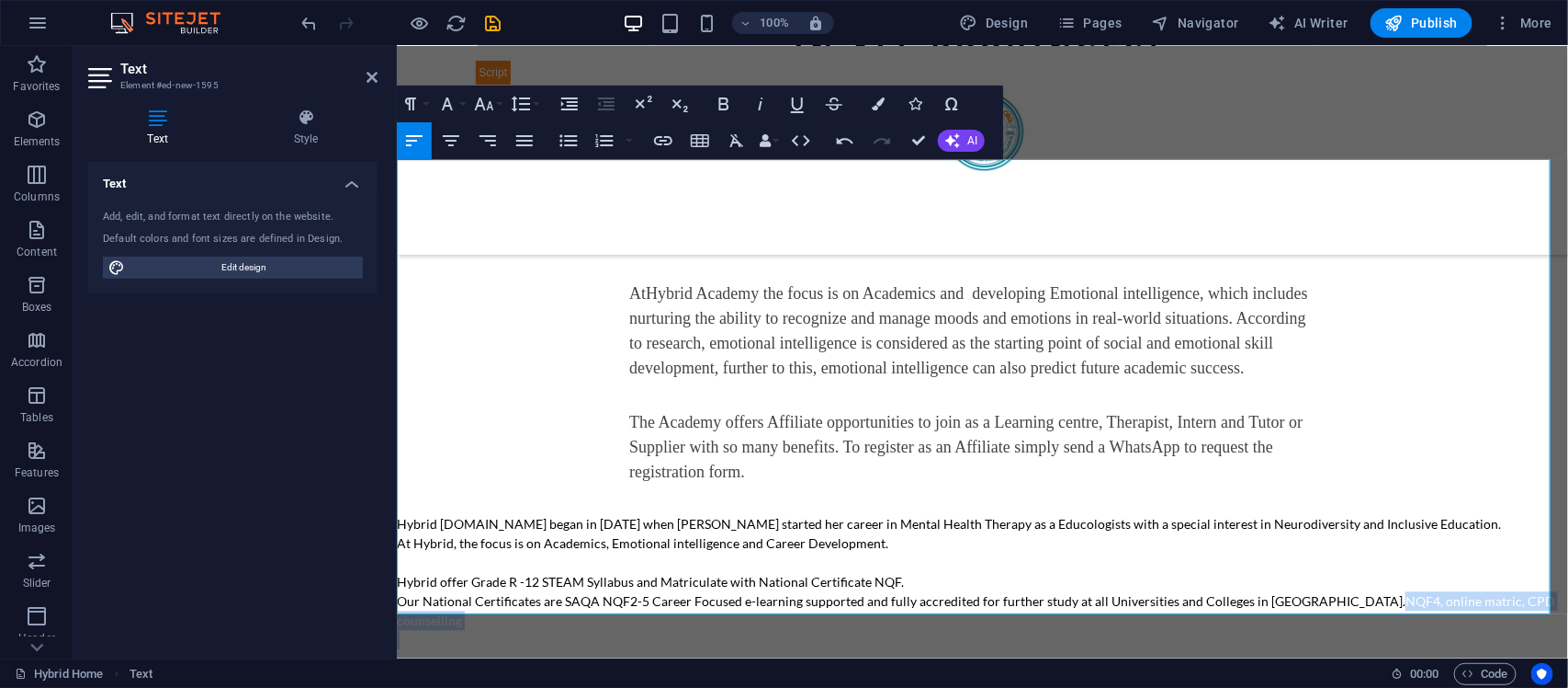
drag, startPoint x: 1328, startPoint y: 590, endPoint x: 1494, endPoint y: 602, distance: 166.4
click at [1494, 602] on div "New text At Hybrid Academy the focus is on Academics and developing Emotional i…" at bounding box center [981, 411] width 1171 height 474
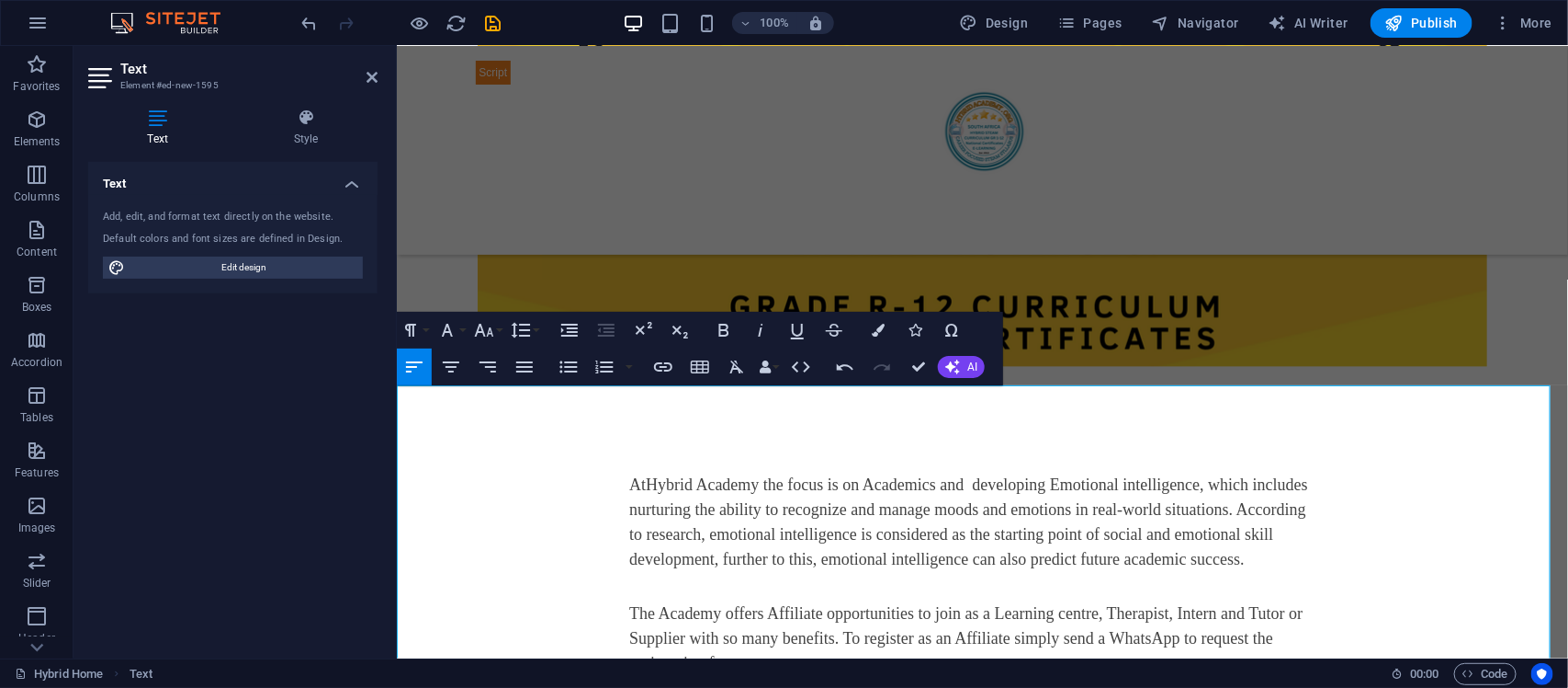
scroll to position [4766, 0]
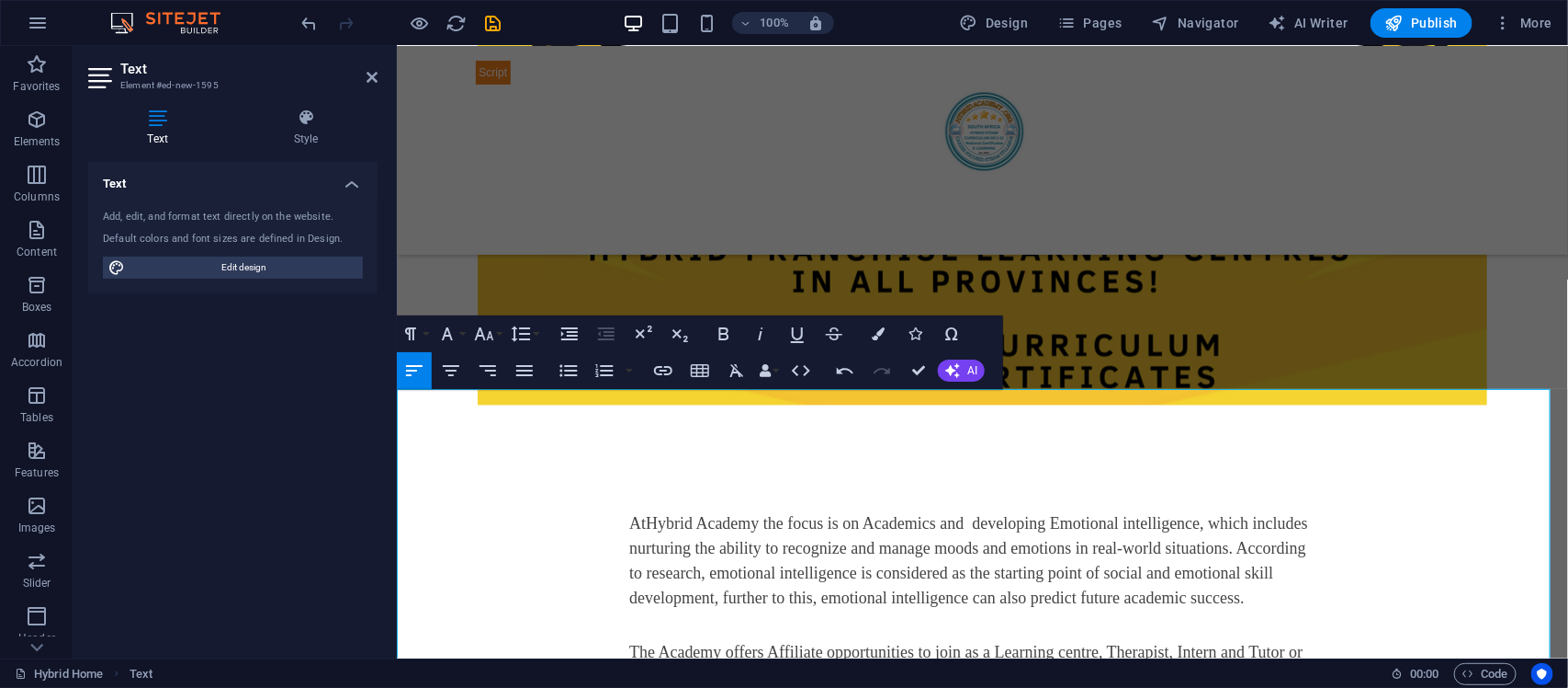
click at [996, 490] on div "New text At Hybrid Academy the focus is on Academics and developing Emotional i…" at bounding box center [981, 621] width 1171 height 436
click at [957, 442] on p at bounding box center [981, 452] width 1171 height 19
click at [761, 513] on span "Hybrid Academy the focus is on Academics and developing Emotional intelligence,…" at bounding box center [967, 559] width 679 height 93
click at [740, 423] on p at bounding box center [981, 432] width 1171 height 19
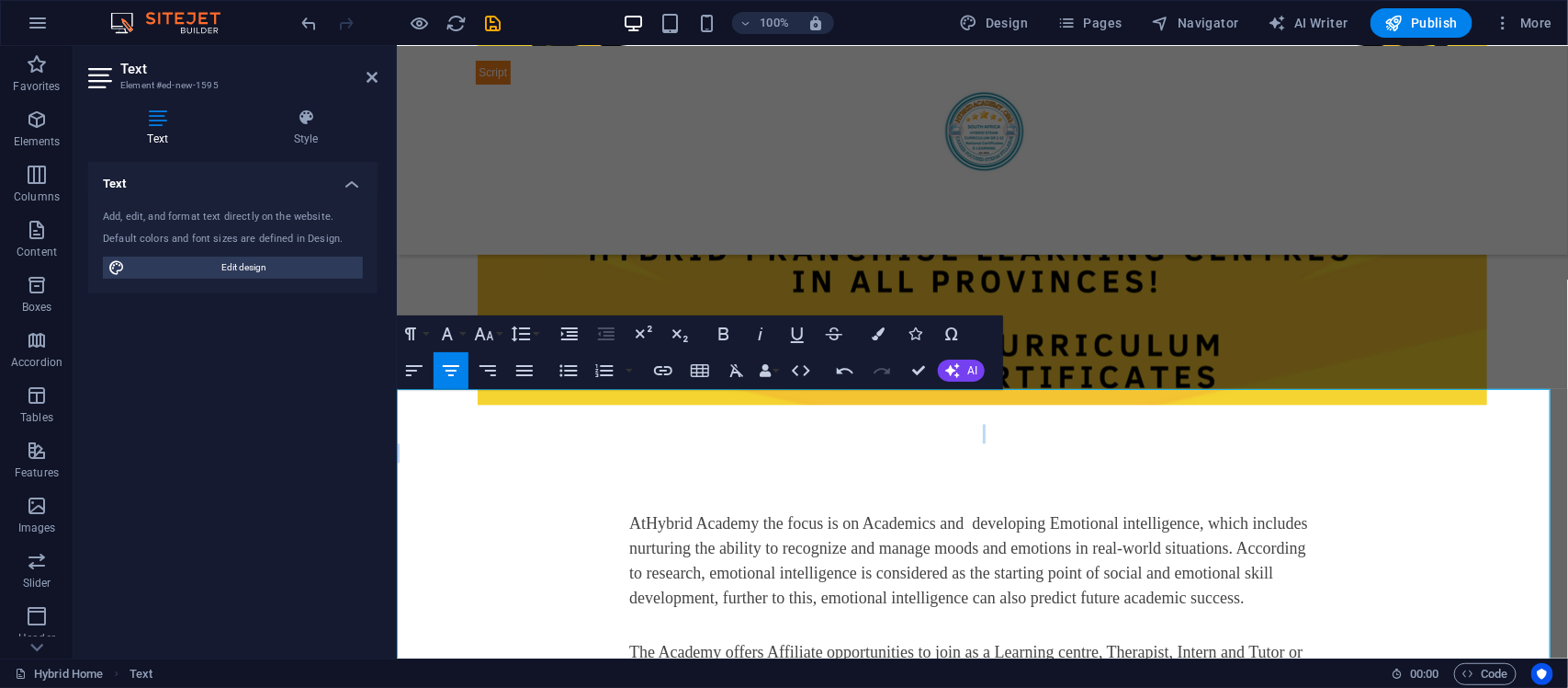
drag, startPoint x: 989, startPoint y: 405, endPoint x: 1011, endPoint y: 473, distance: 71.5
click at [1011, 473] on div "New text At Hybrid Academy the focus is on Academics and developing Emotional i…" at bounding box center [981, 621] width 1171 height 436
click at [1011, 489] on div "New text At Hybrid Academy the focus is on Academics and developing Emotional i…" at bounding box center [981, 621] width 1171 height 436
click at [1011, 483] on div "New text At Hybrid Academy the focus is on Academics and developing Emotional i…" at bounding box center [981, 621] width 1171 height 436
click at [1006, 468] on div "New text At Hybrid Academy the focus is on Academics and developing Emotional i…" at bounding box center [981, 621] width 1171 height 436
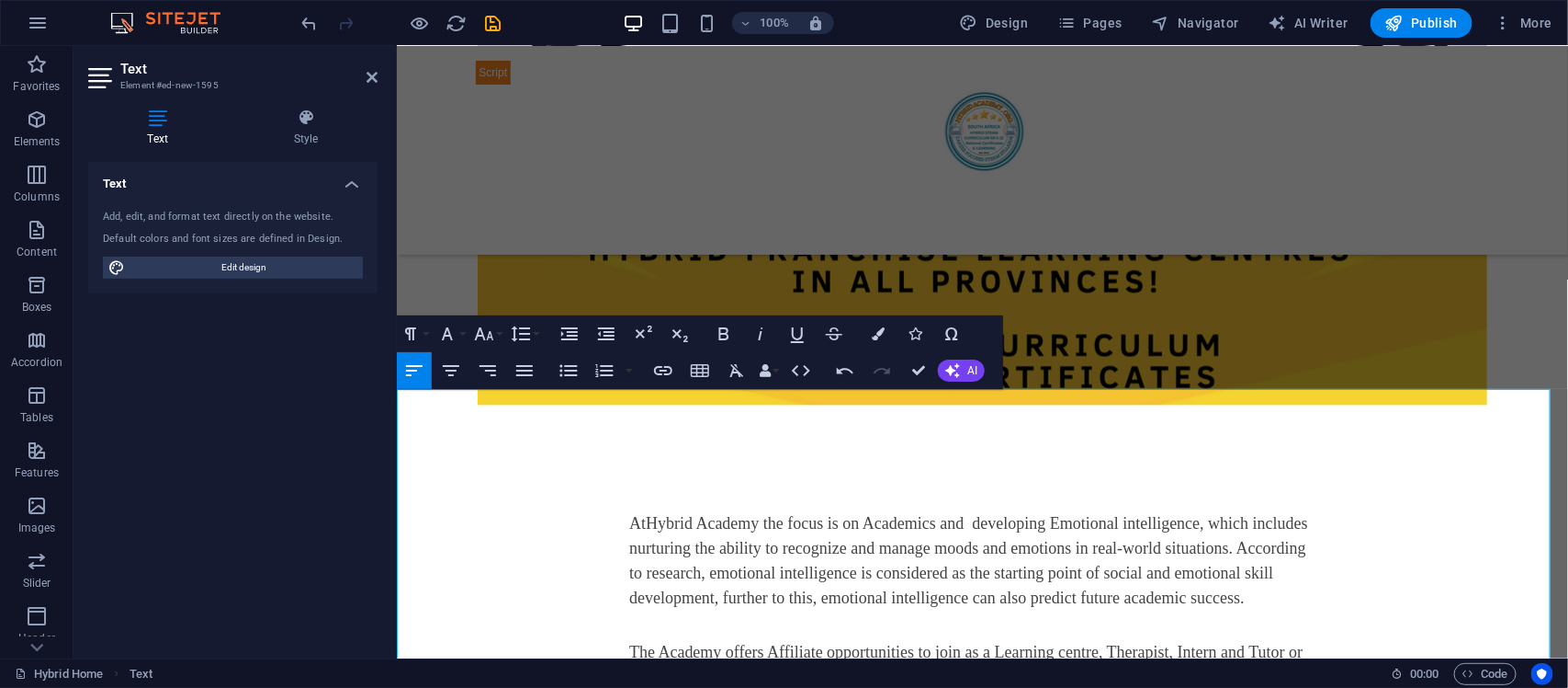
click at [993, 461] on p at bounding box center [981, 471] width 1171 height 19
click at [973, 442] on p at bounding box center [981, 452] width 1171 height 19
click at [978, 422] on p at bounding box center [981, 432] width 1171 height 19
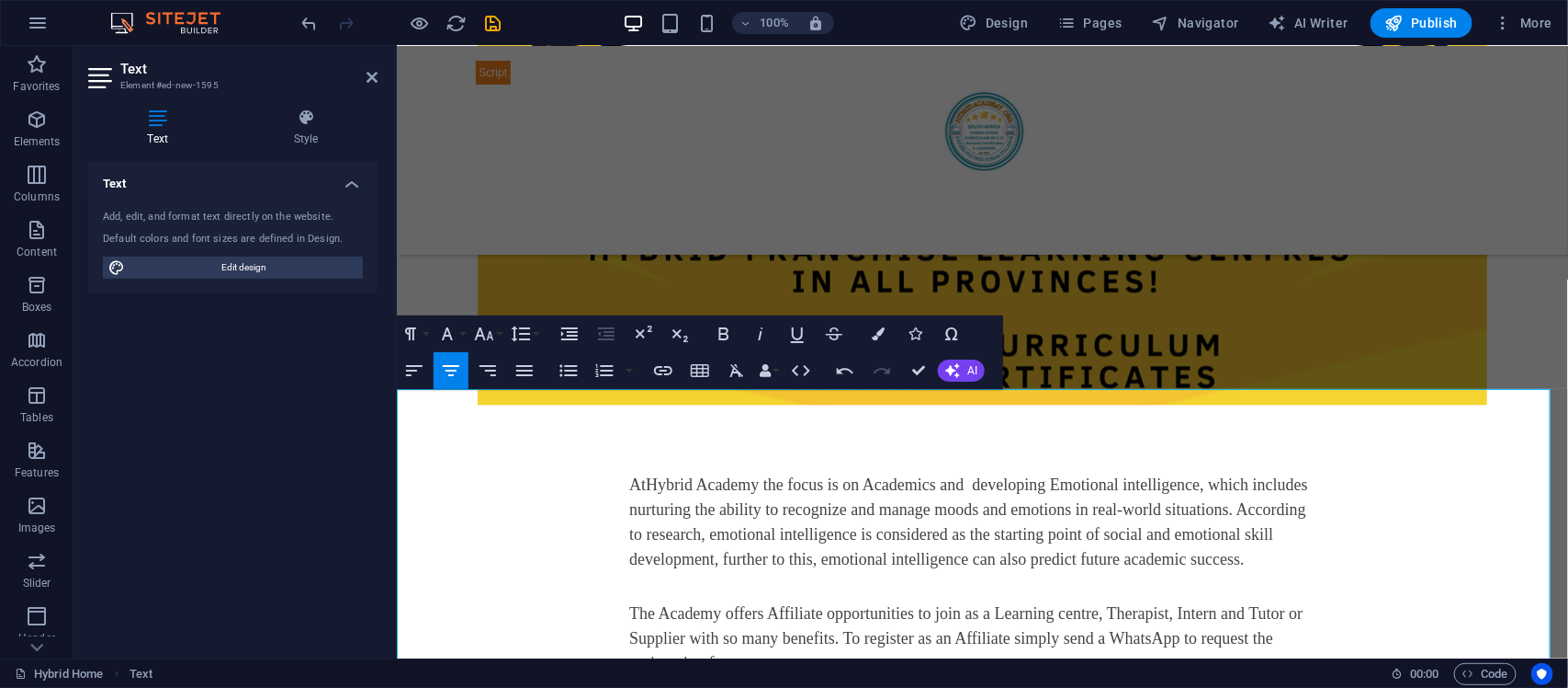
click at [988, 422] on p at bounding box center [981, 432] width 1171 height 19
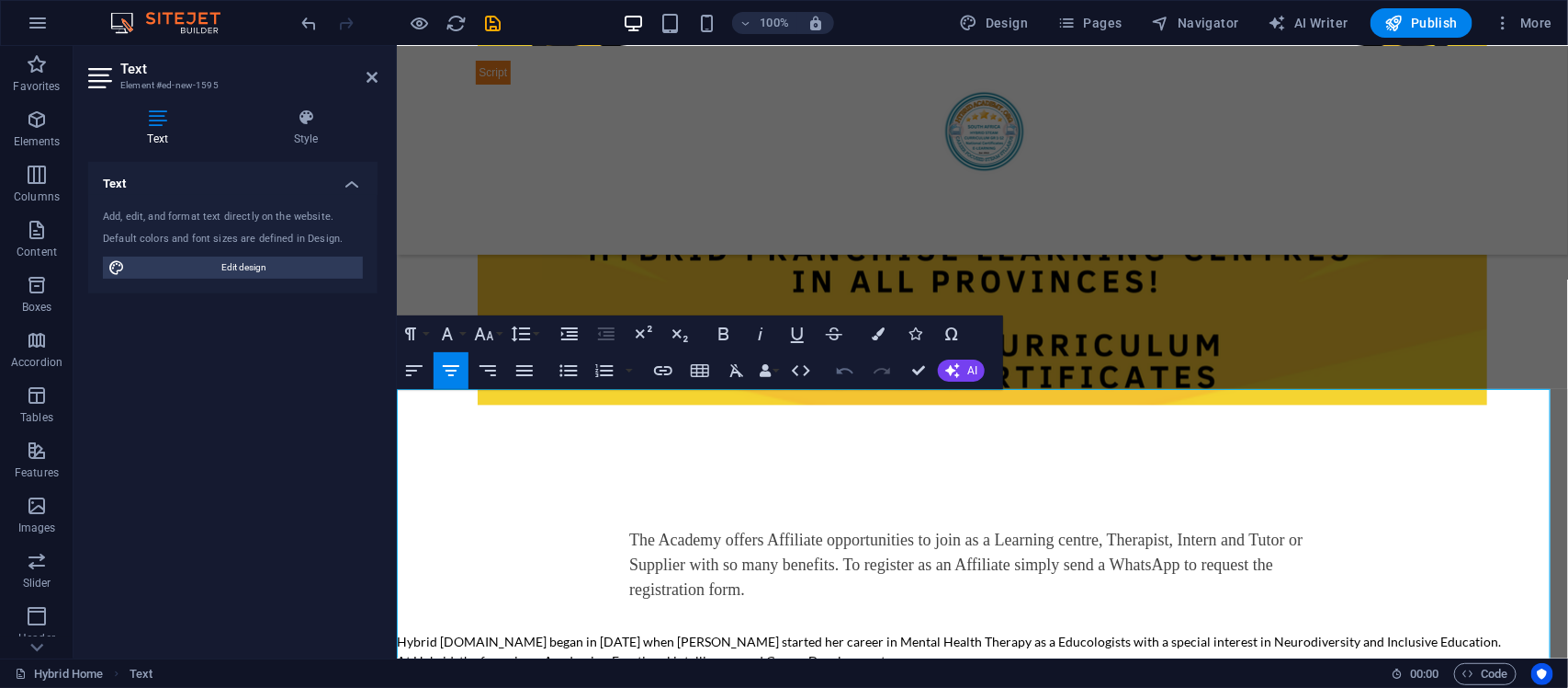
click at [844, 370] on icon "button" at bounding box center [844, 370] width 22 height 22
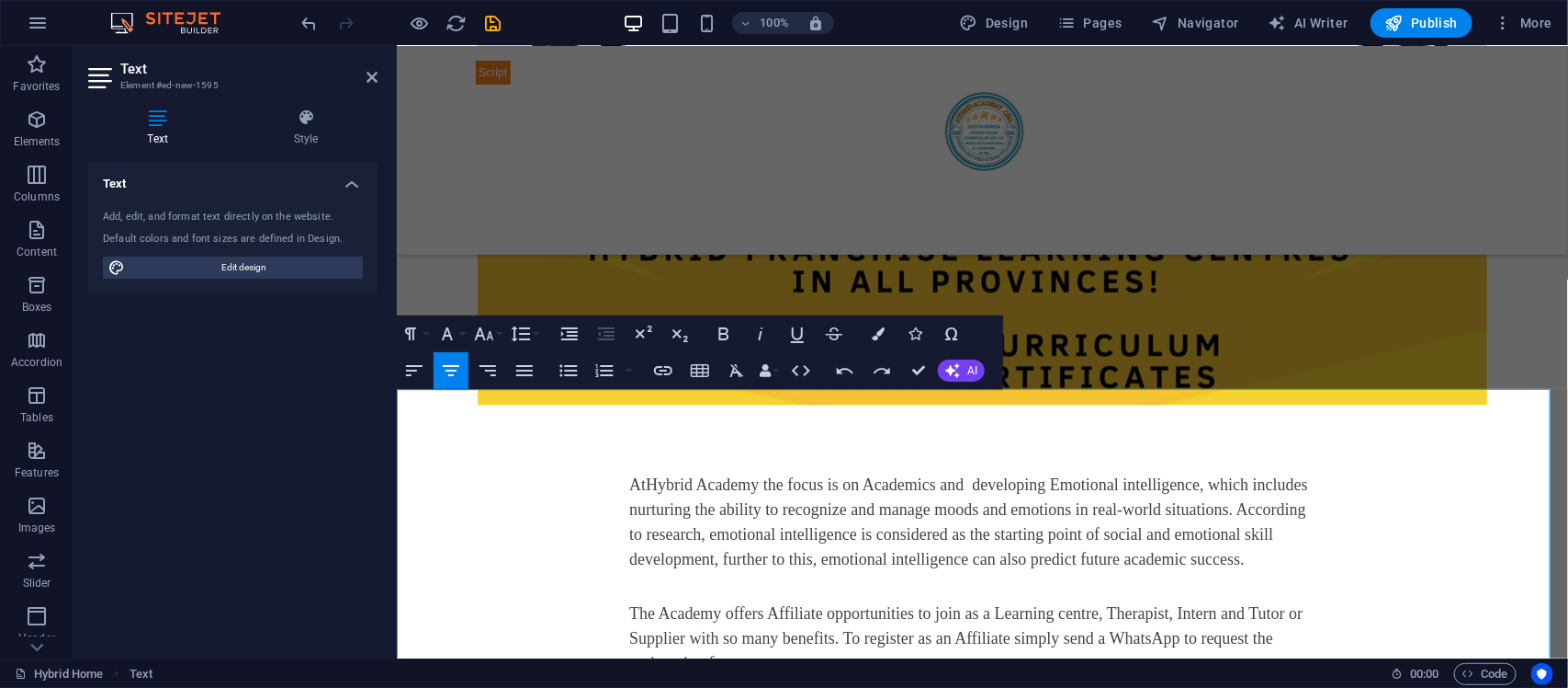
click at [925, 422] on p at bounding box center [981, 432] width 1171 height 19
click at [987, 423] on p at bounding box center [981, 432] width 1171 height 19
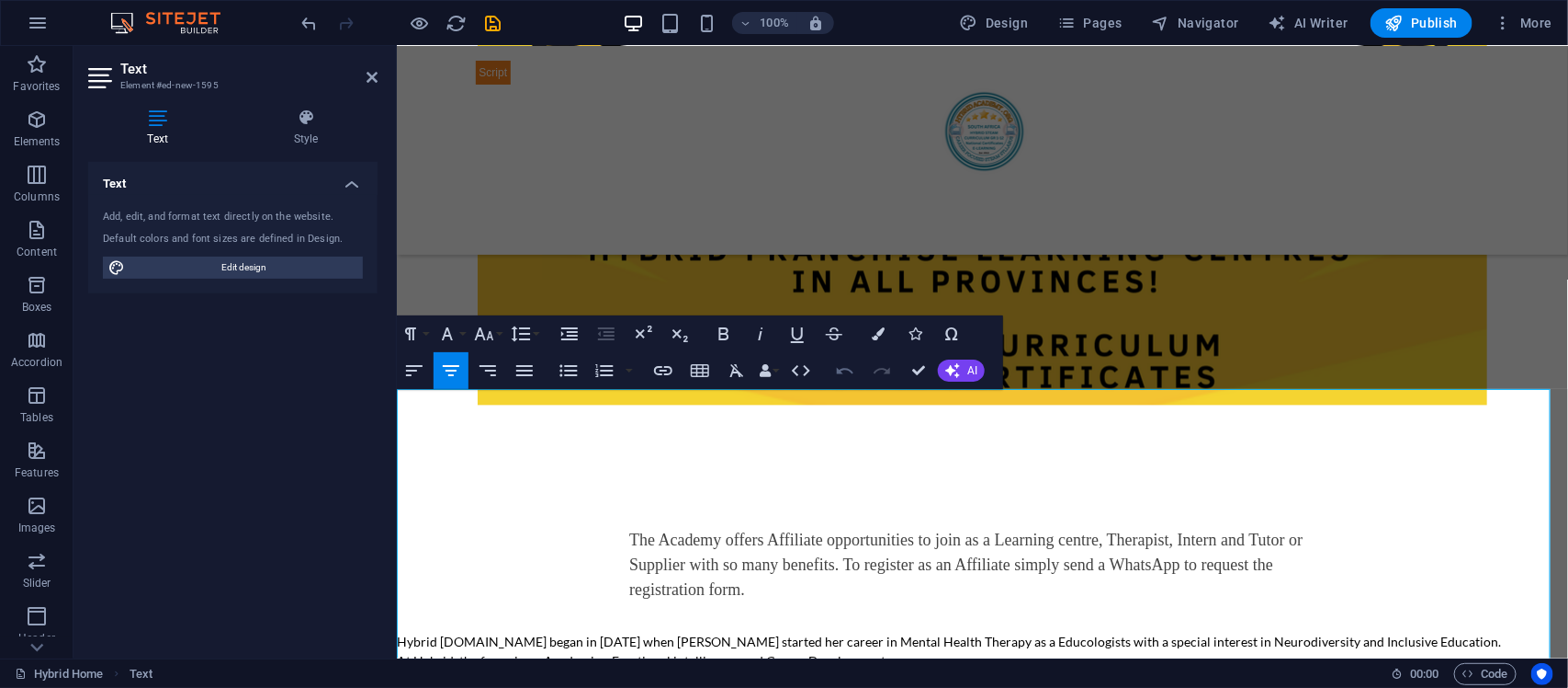
click at [848, 366] on icon "button" at bounding box center [844, 370] width 22 height 22
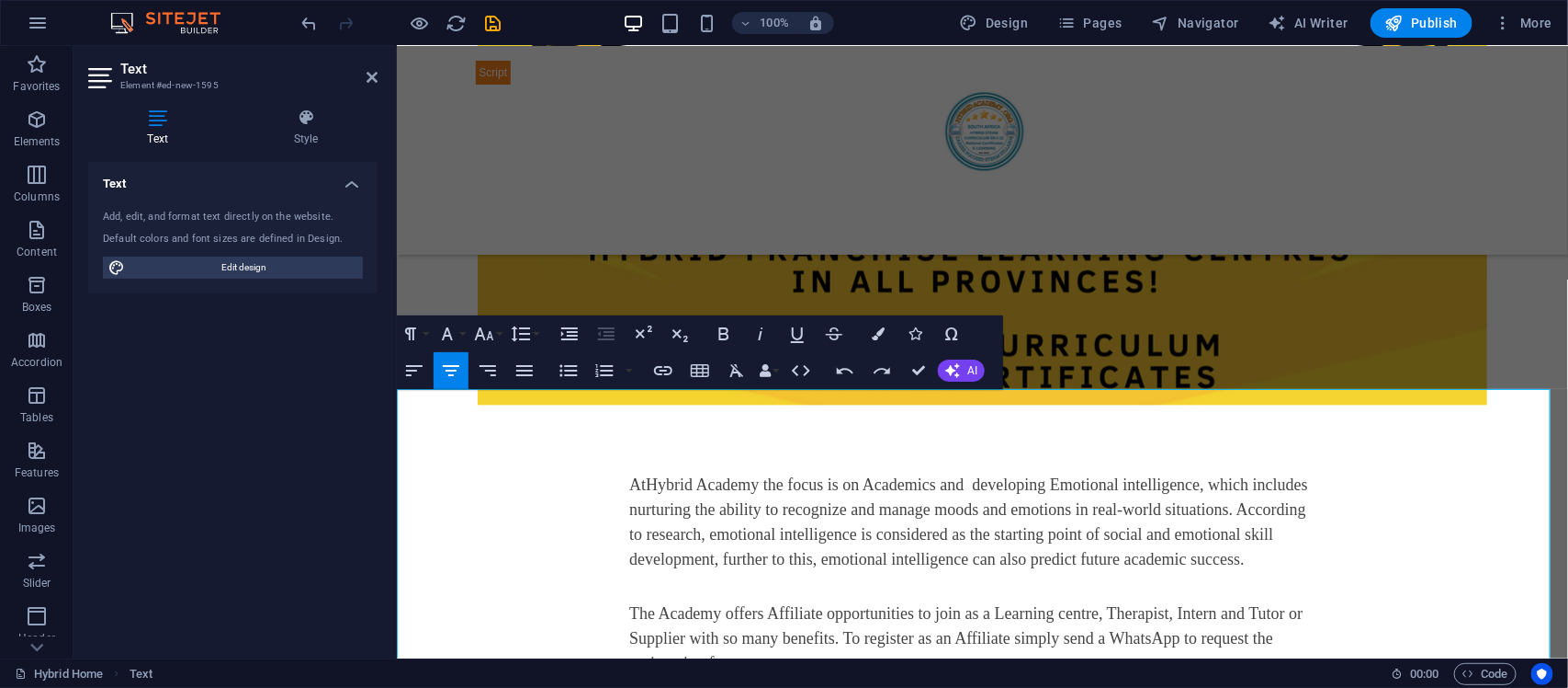
click at [1044, 448] on div "New text At Hybrid Academy the focus is on Academics and developing Emotional i…" at bounding box center [981, 602] width 1171 height 397
click at [1030, 404] on p "New text" at bounding box center [981, 413] width 1171 height 19
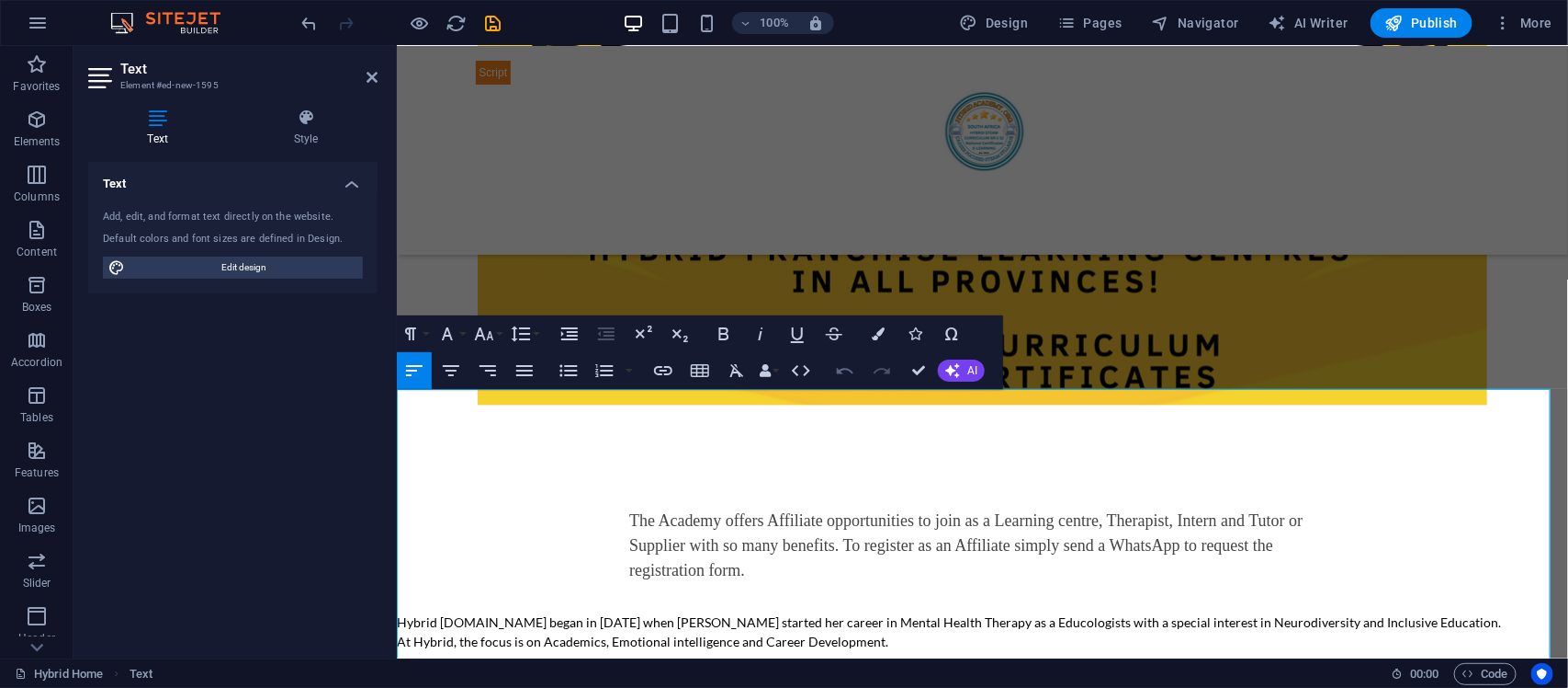
click at [843, 368] on icon "button" at bounding box center [844, 370] width 22 height 22
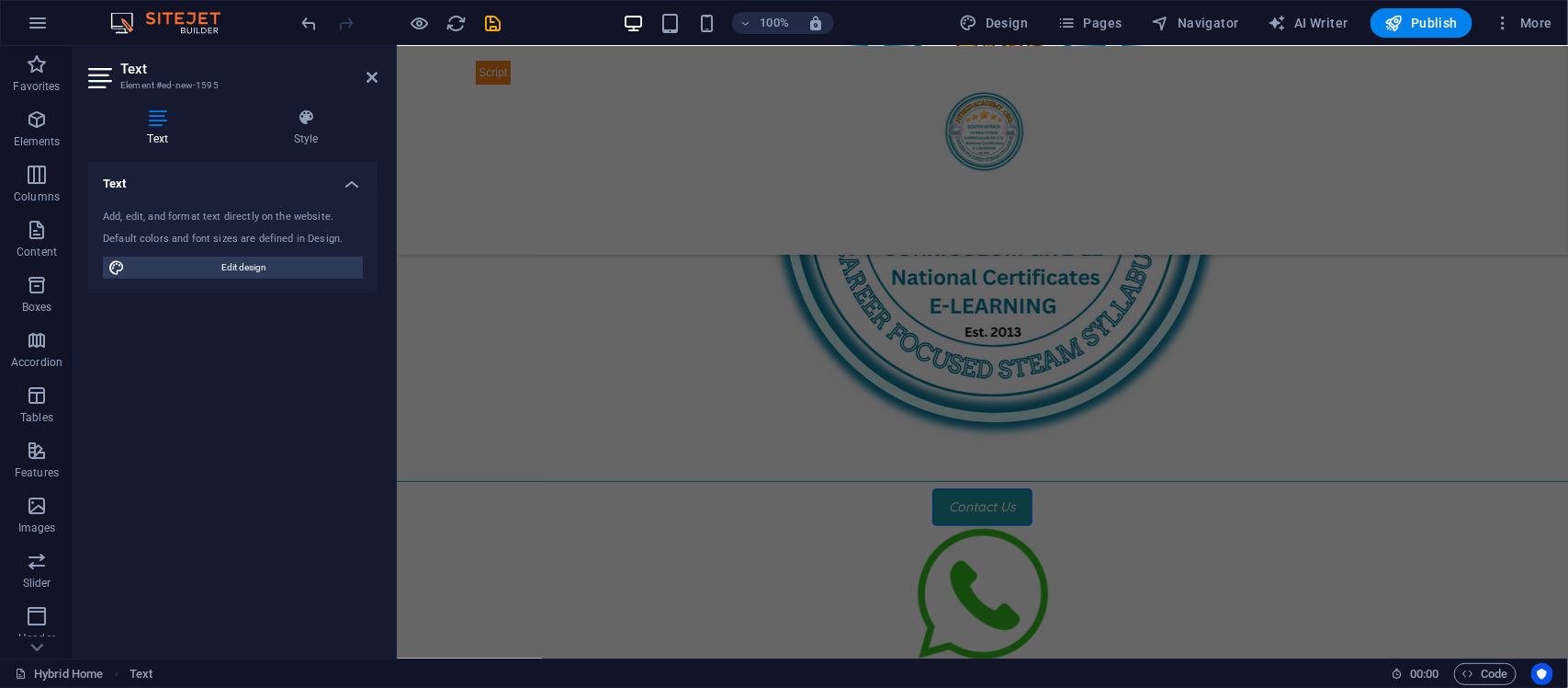
scroll to position [3015, 0]
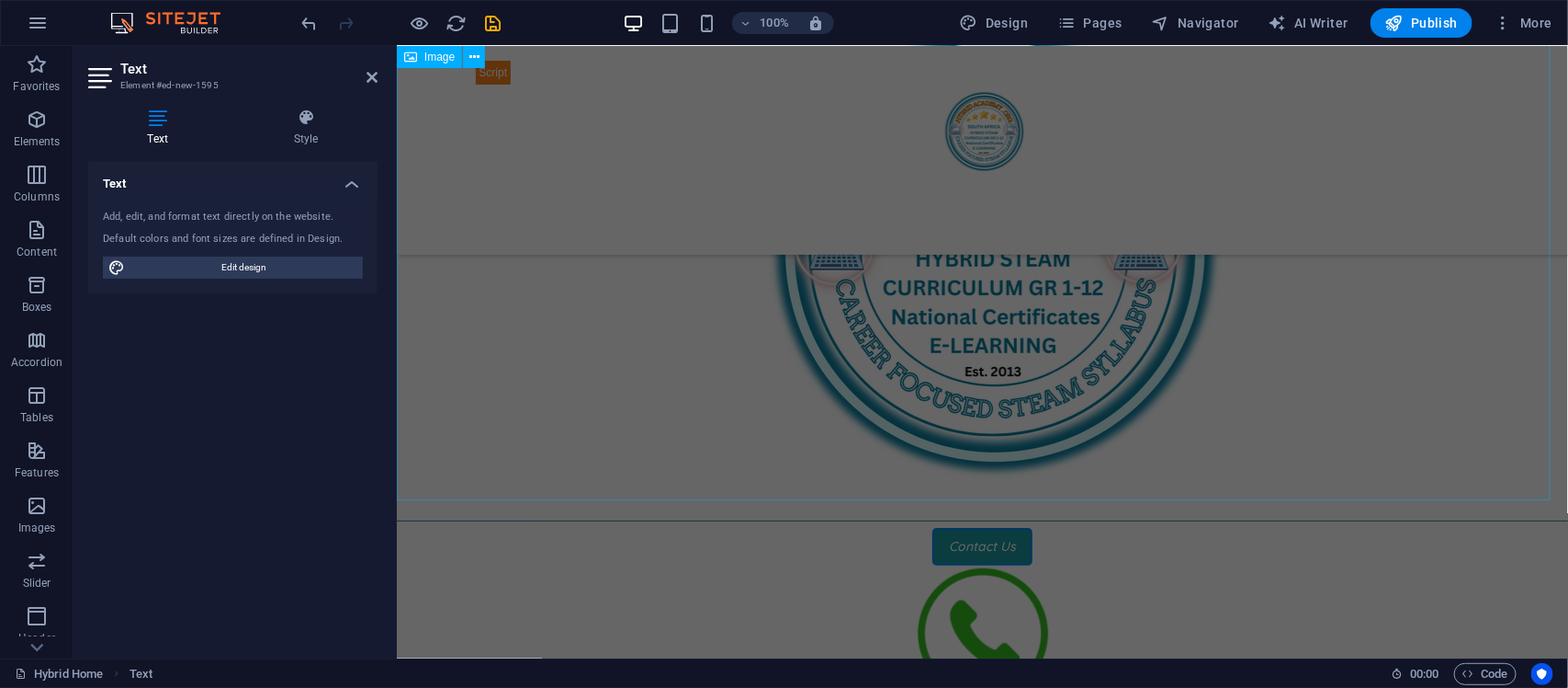
click at [1452, 299] on figure at bounding box center [981, 250] width 1171 height 524
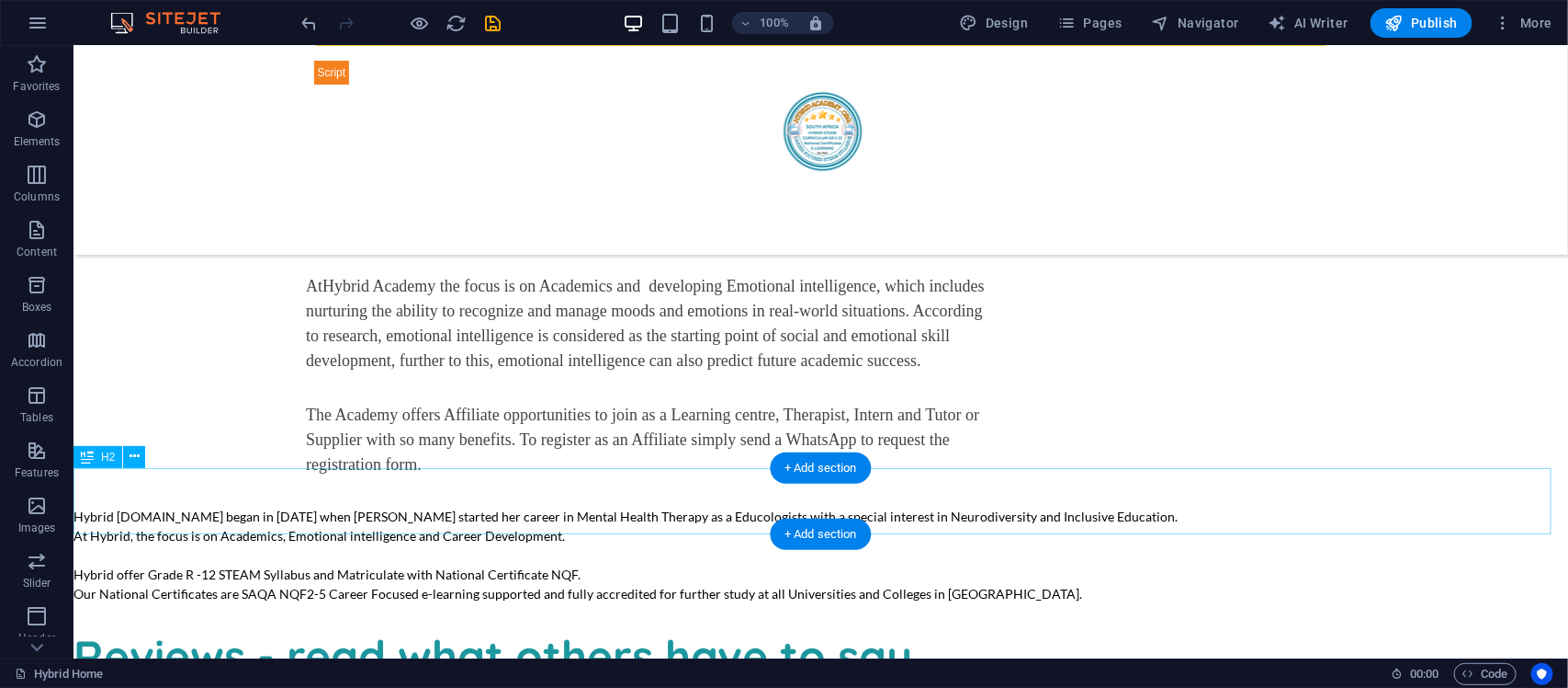
scroll to position [5084, 0]
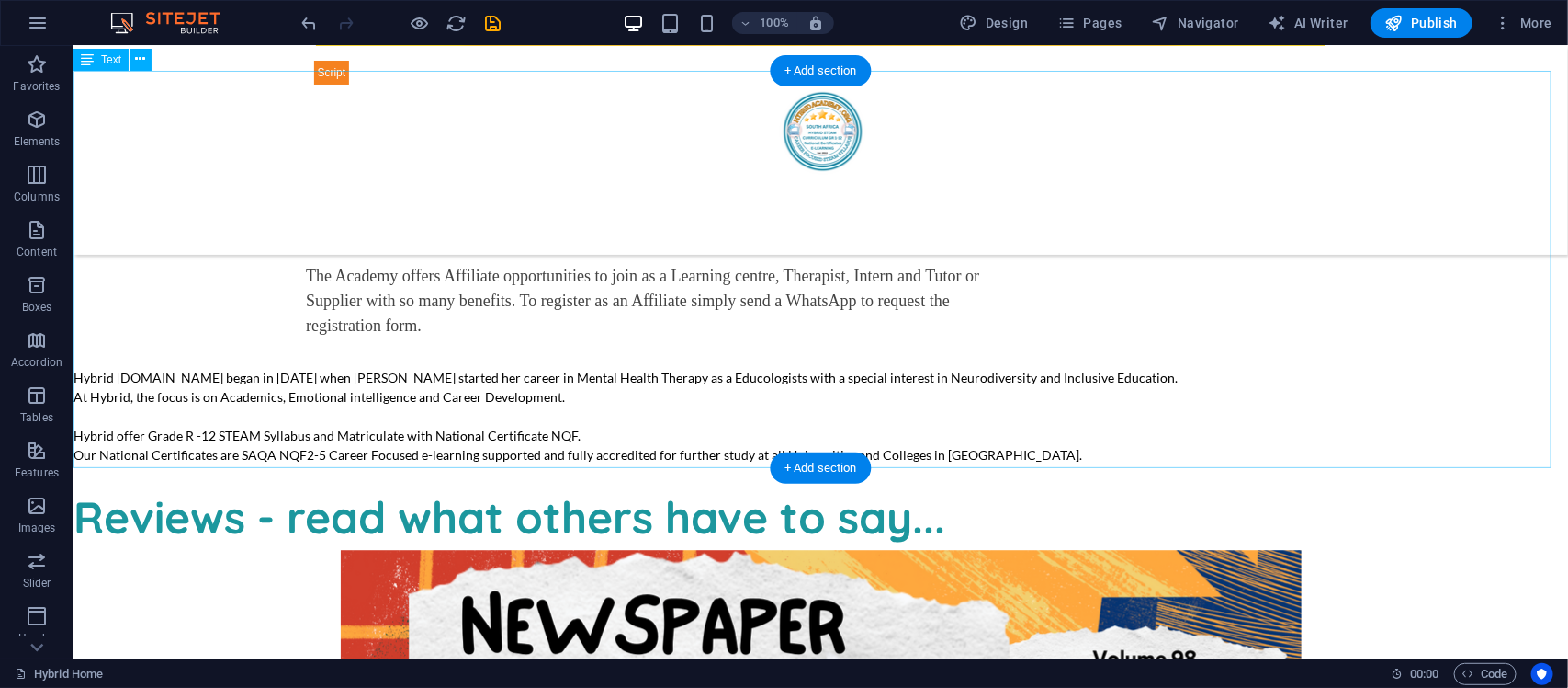
click at [521, 391] on div "New text At Hybrid Academy the focus is on Academics and developing Emotional i…" at bounding box center [820, 284] width 1495 height 397
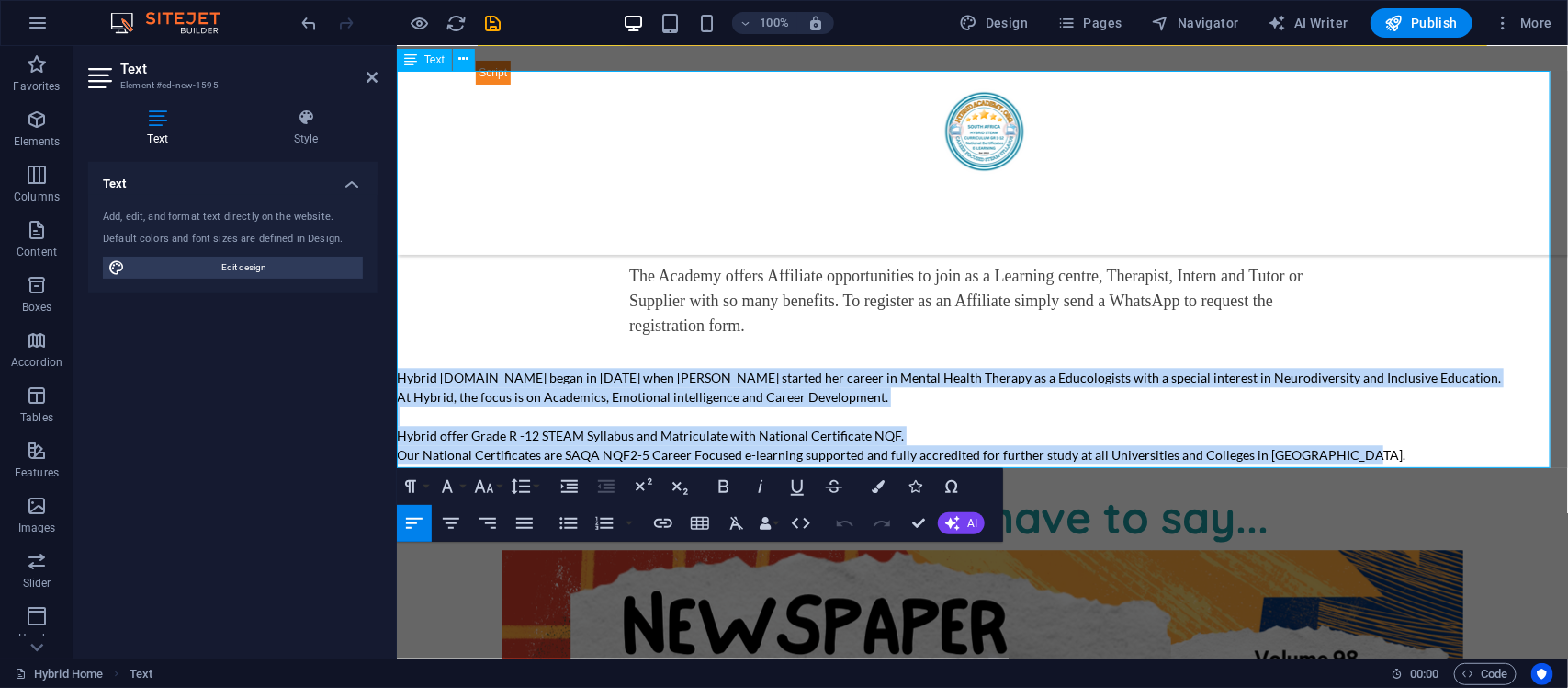
drag, startPoint x: 1389, startPoint y: 445, endPoint x: 714, endPoint y: 399, distance: 676.6
copy div "Hybrid [DOMAIN_NAME] began in [DATE] when [PERSON_NAME] started her career in M…"
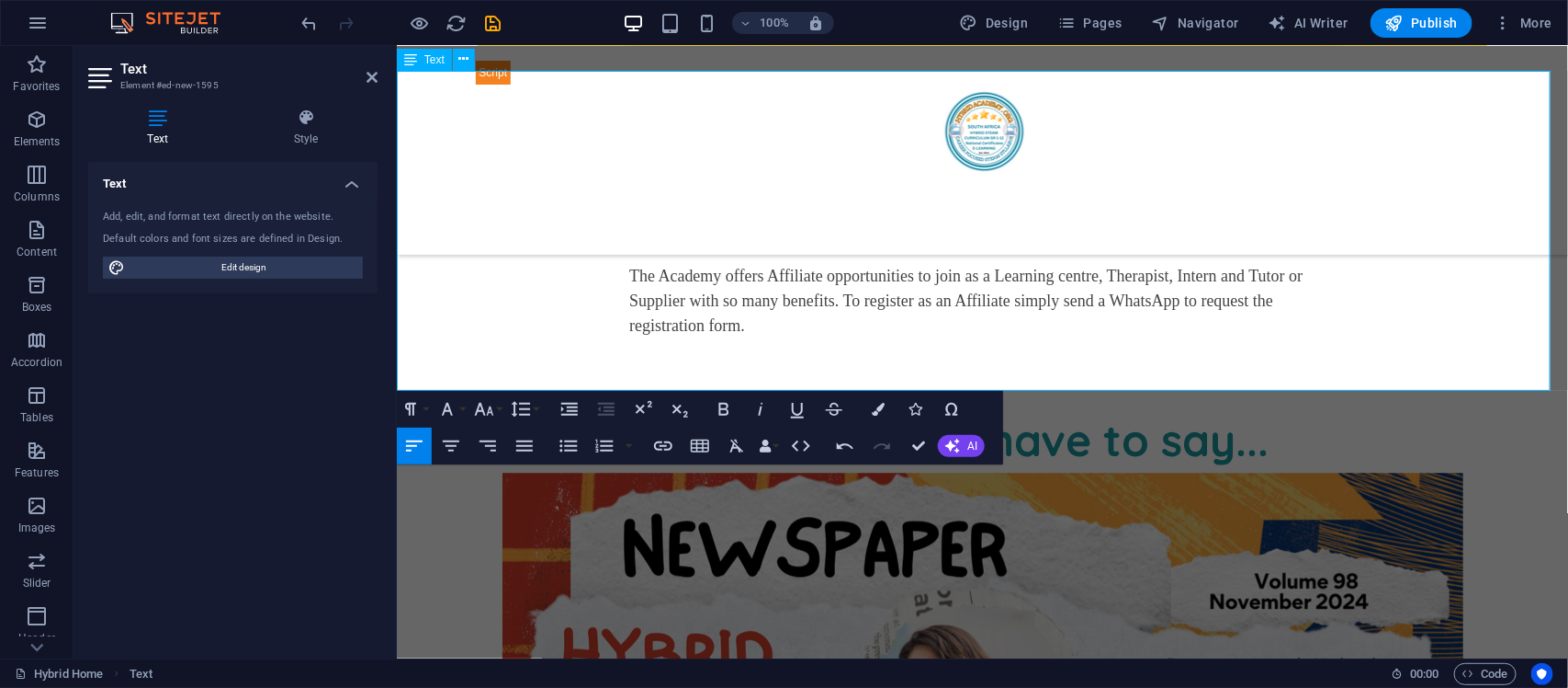
click at [730, 367] on p at bounding box center [981, 376] width 1171 height 19
click at [774, 327] on div "New text At Hybrid Academy the focus is on Academics and developing Emotional i…" at bounding box center [981, 235] width 1171 height 301
click at [783, 301] on p "The Academy offers Affiliate opportunities to join as a Learning centre, Therap…" at bounding box center [972, 300] width 689 height 75
drag, startPoint x: 754, startPoint y: 307, endPoint x: 786, endPoint y: 337, distance: 43.9
click at [786, 337] on div "New text At Hybrid Academy the focus is on Academics and developing Emotional i…" at bounding box center [981, 235] width 1171 height 301
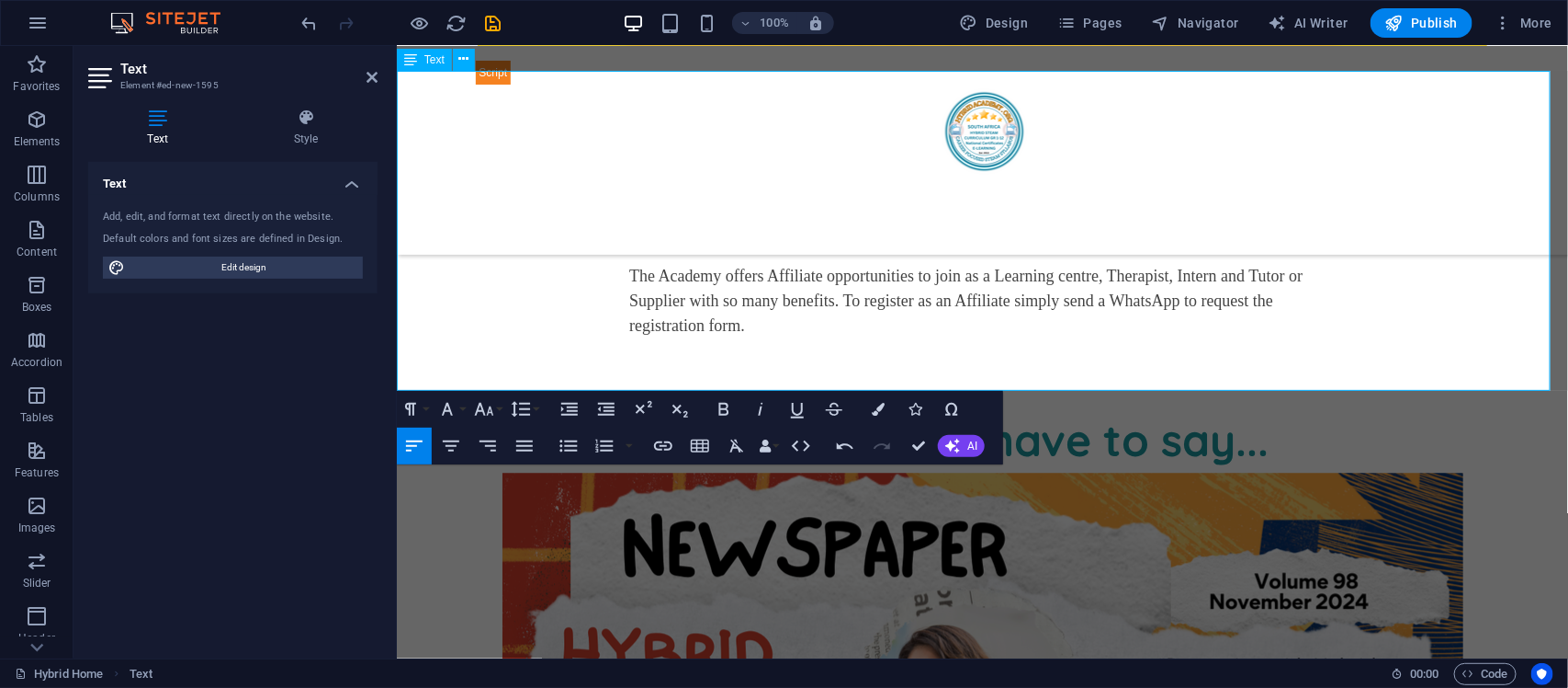
click at [786, 337] on div "New text At Hybrid Academy the focus is on Academics and developing Emotional i…" at bounding box center [981, 235] width 1171 height 301
click at [781, 367] on p at bounding box center [981, 376] width 1171 height 19
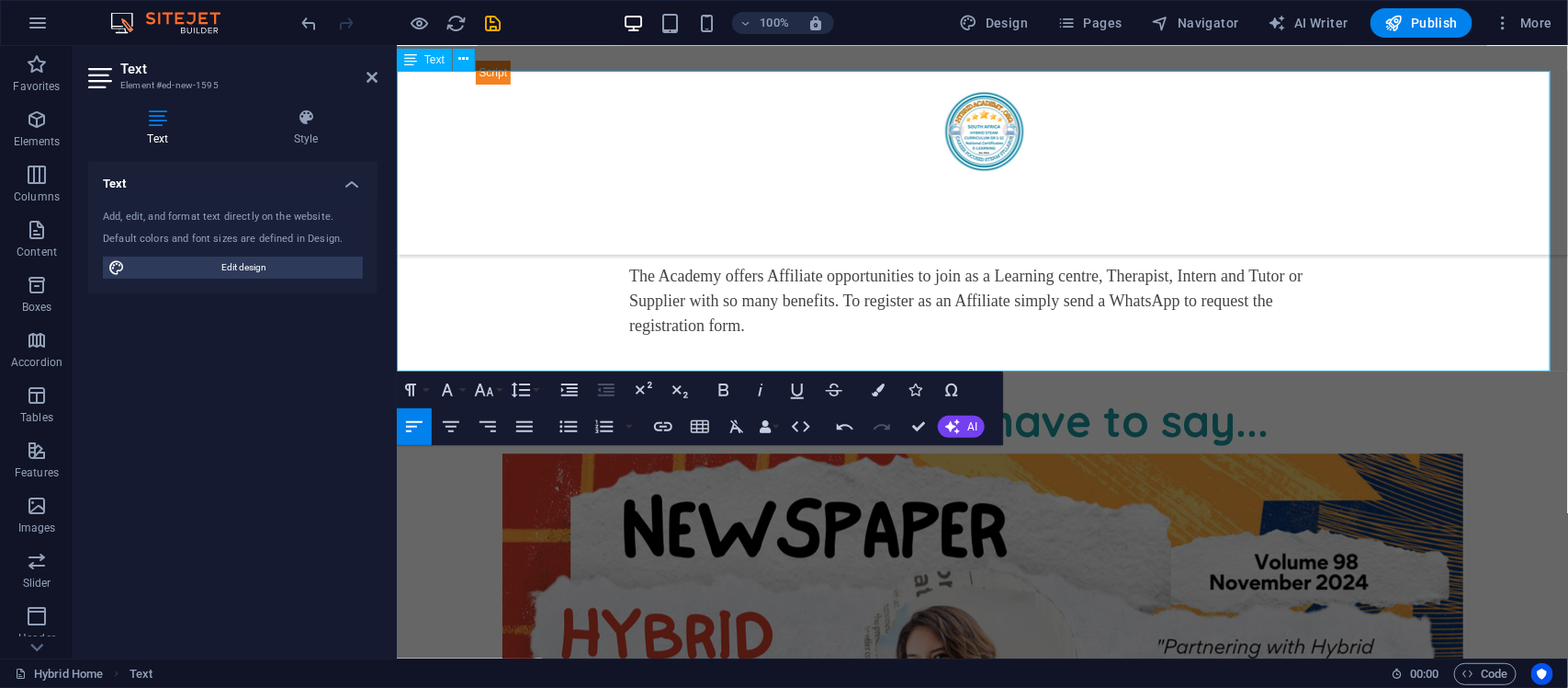
click at [774, 367] on div at bounding box center [981, 376] width 1171 height 19
click at [773, 367] on div at bounding box center [981, 376] width 1171 height 19
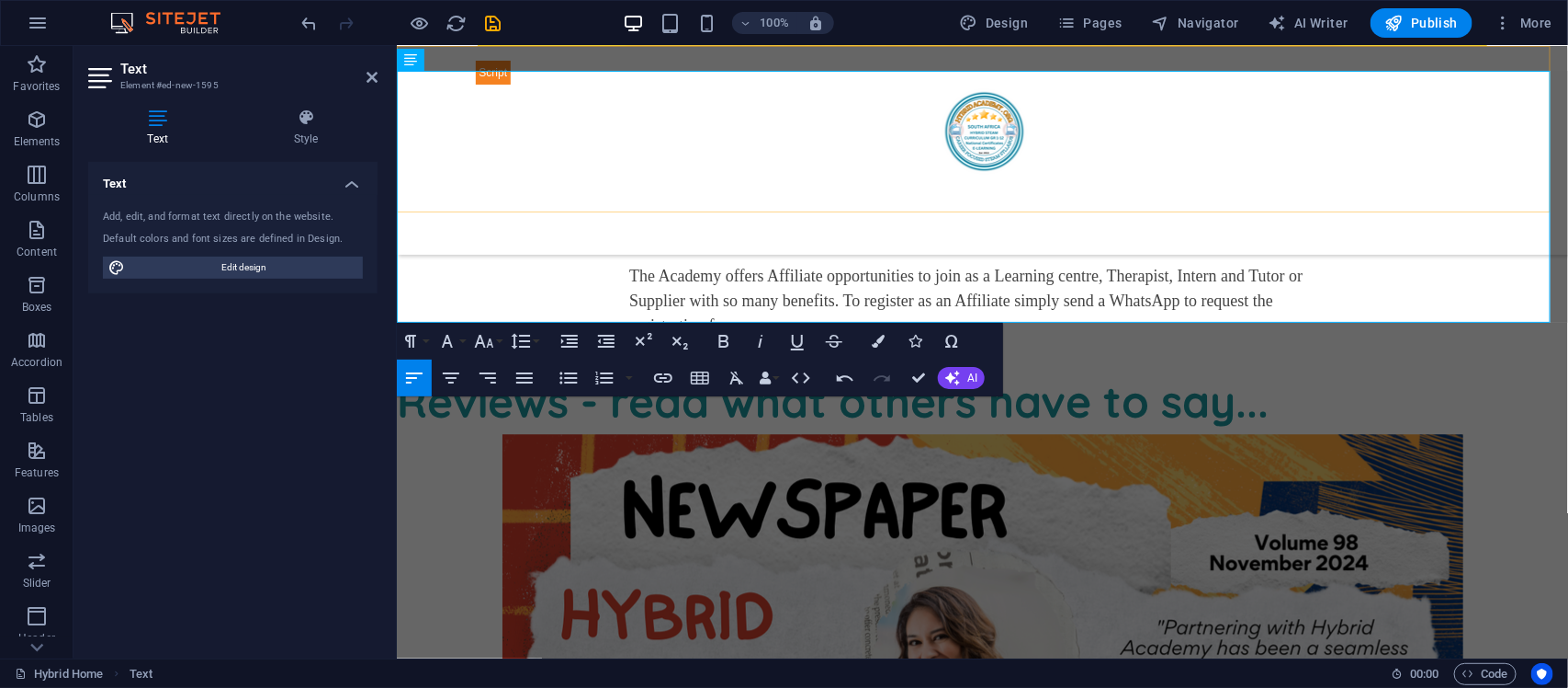
click at [1034, 211] on div "Homeschooling Curriculum Home About Service Contact" at bounding box center [981, 149] width 1171 height 209
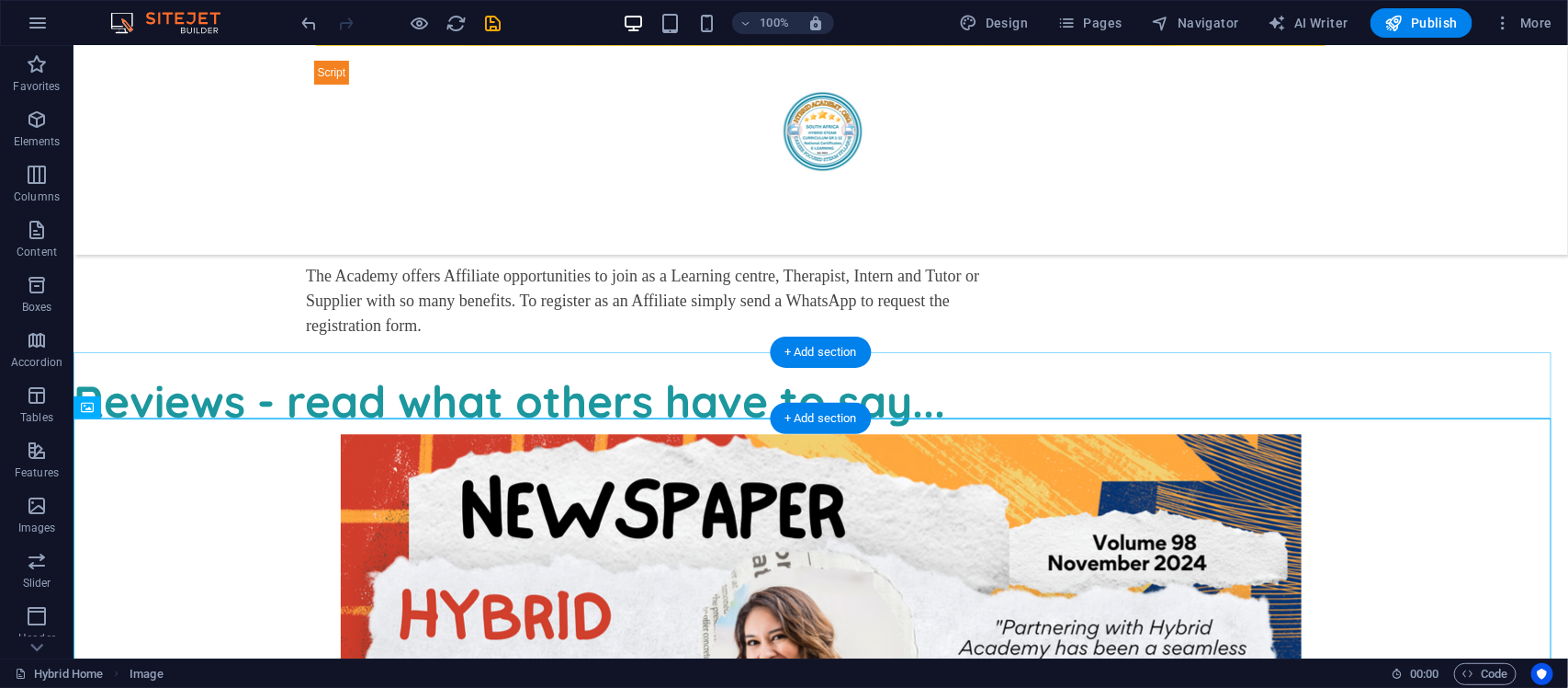
click at [719, 256] on div "New text At Hybrid Academy the focus is on Academics and developing Emotional i…" at bounding box center [820, 211] width 1495 height 252
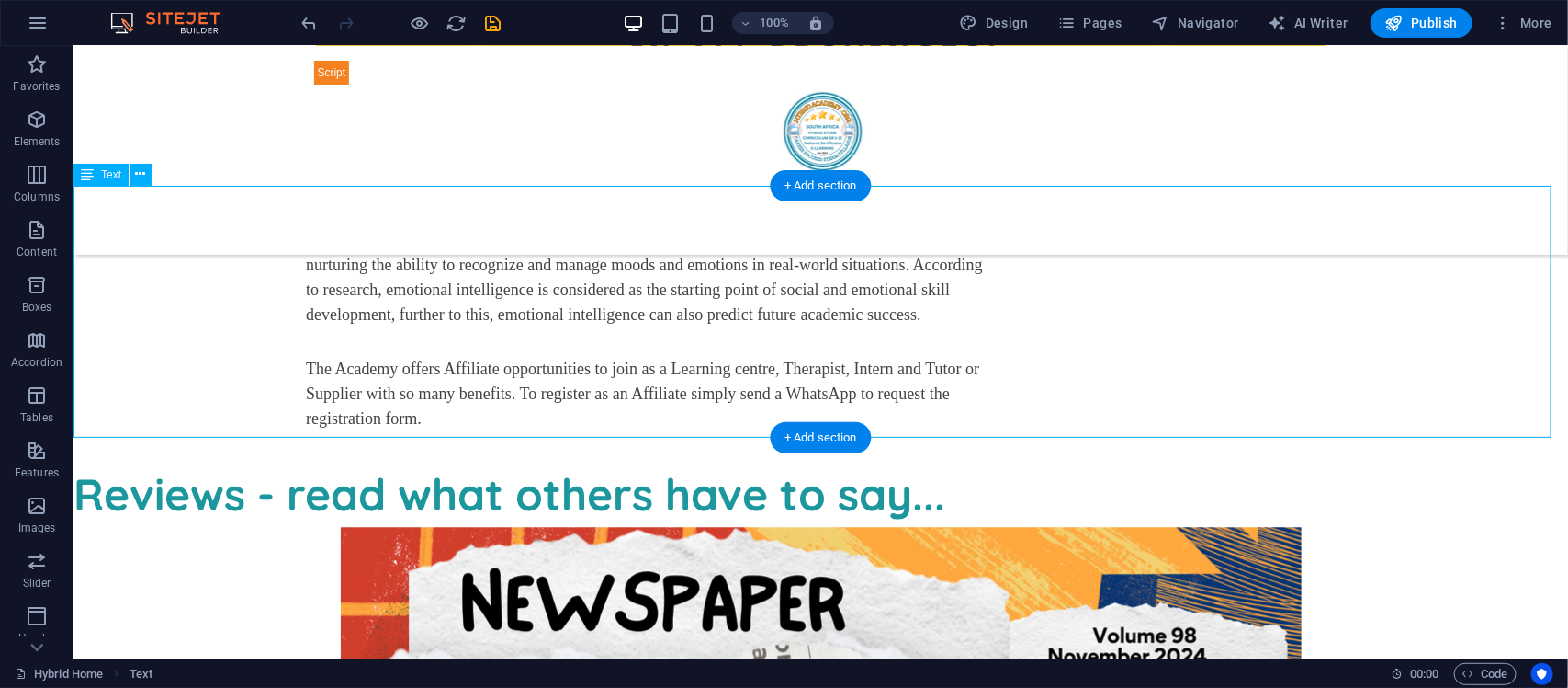
scroll to position [4969, 0]
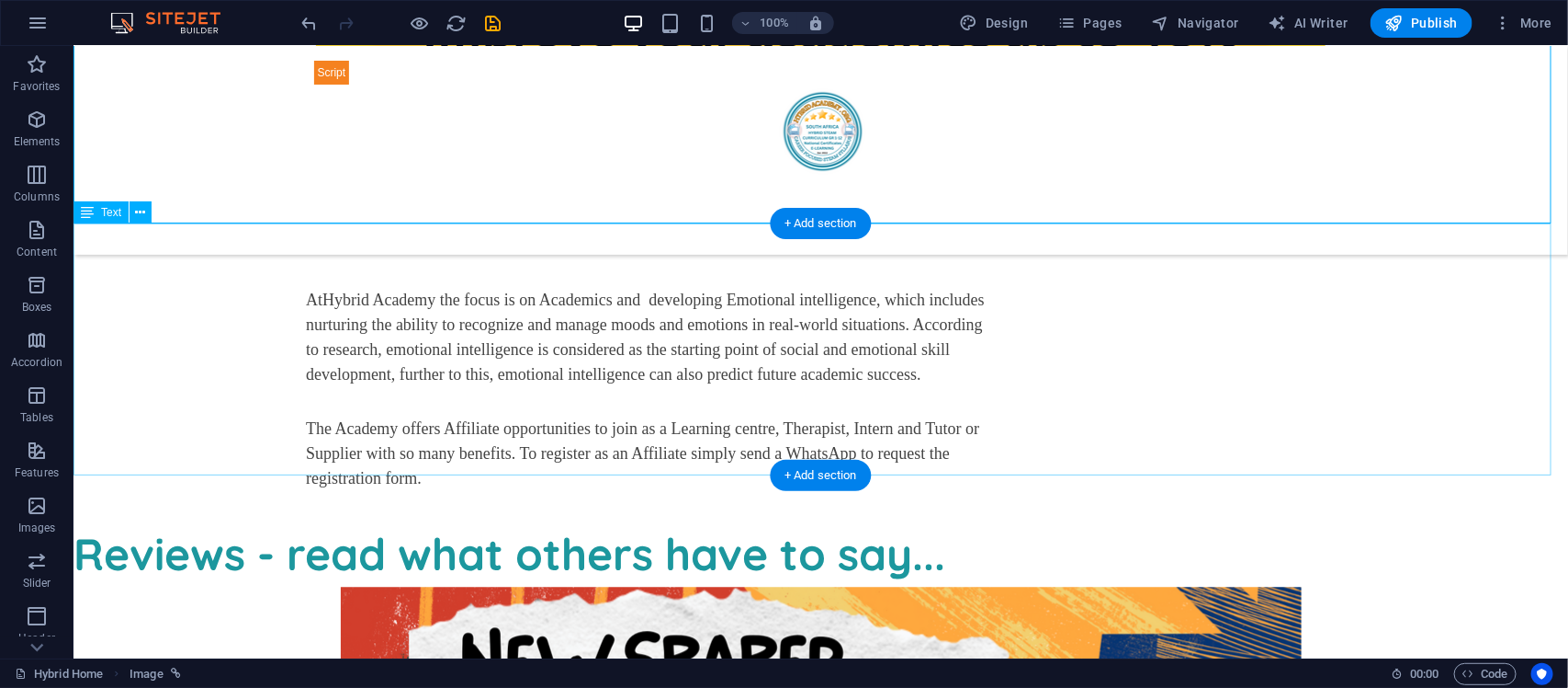
scroll to position [5007, 0]
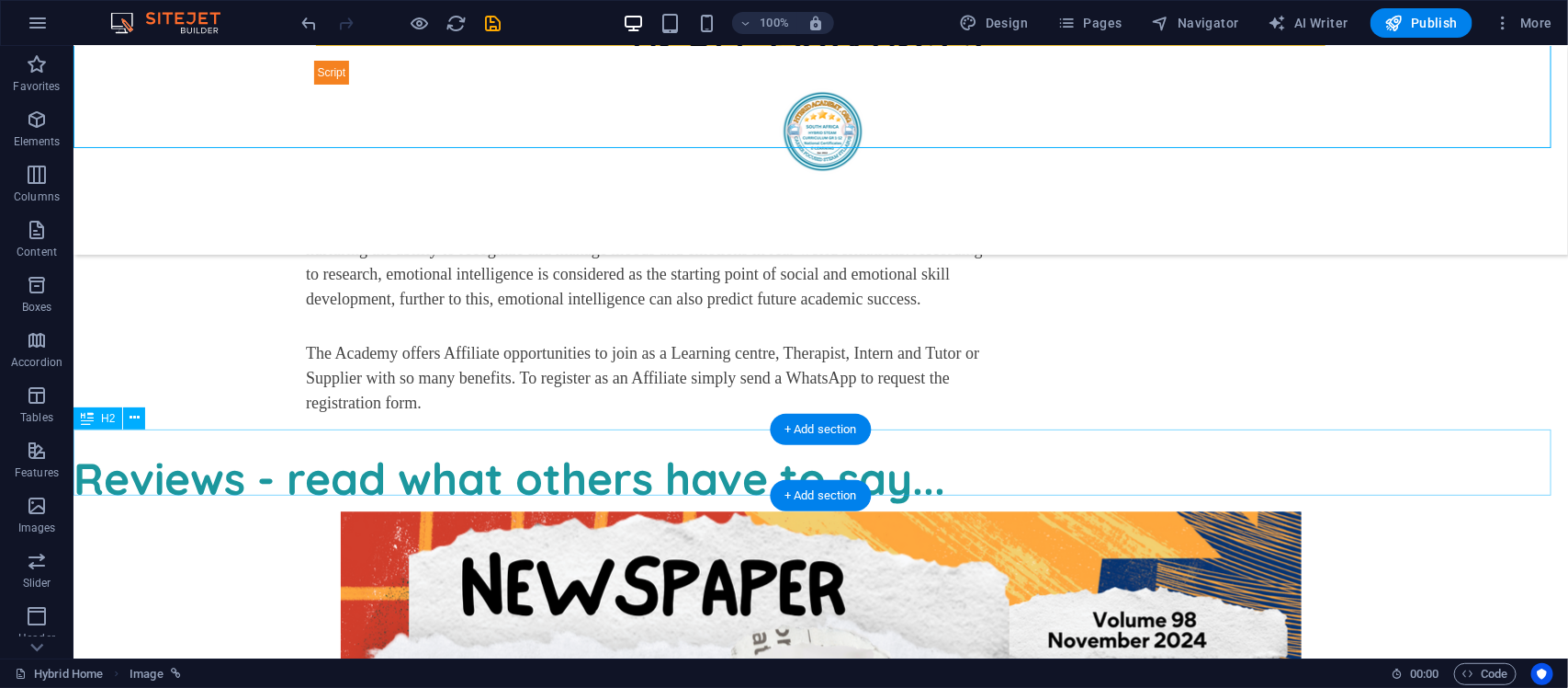
click at [1457, 463] on div "Reviews - read what others have to say..." at bounding box center [820, 477] width 1495 height 66
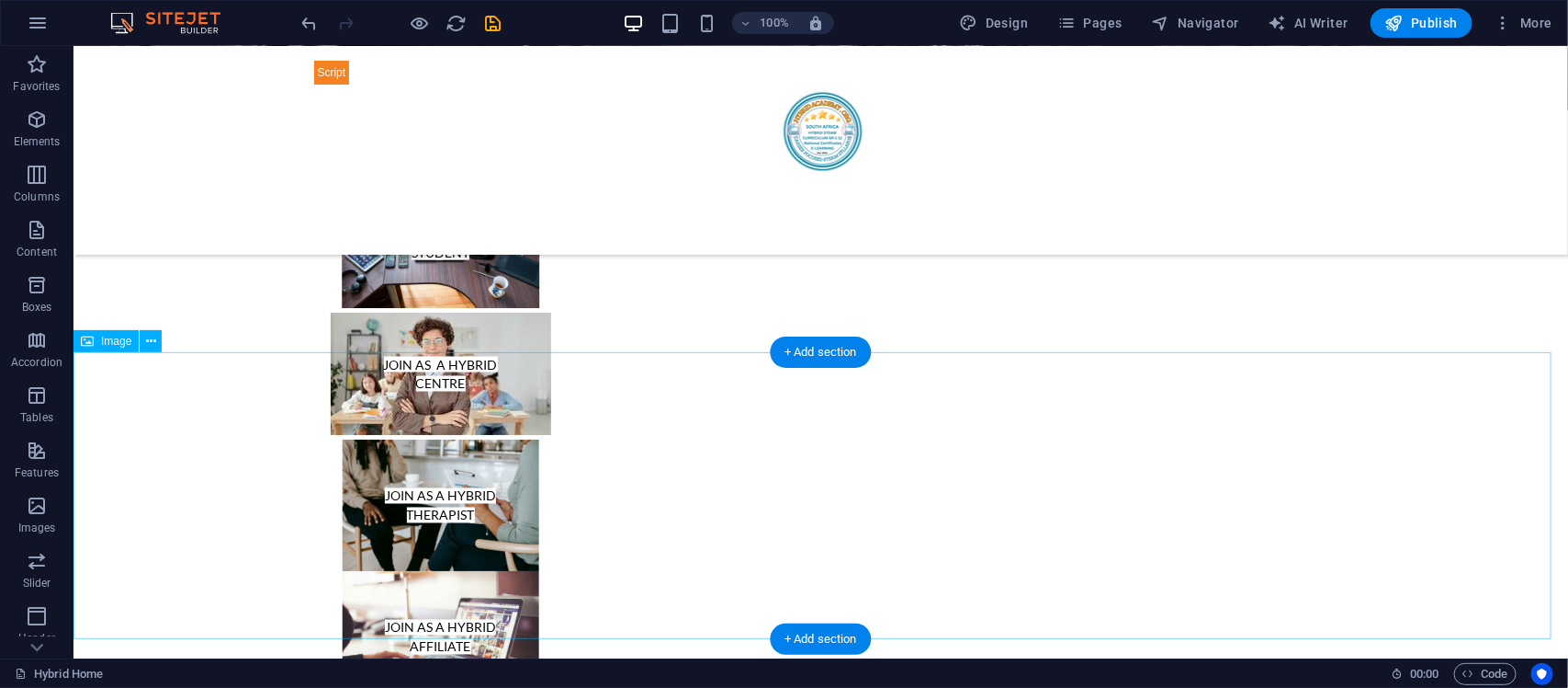
scroll to position [7650, 0]
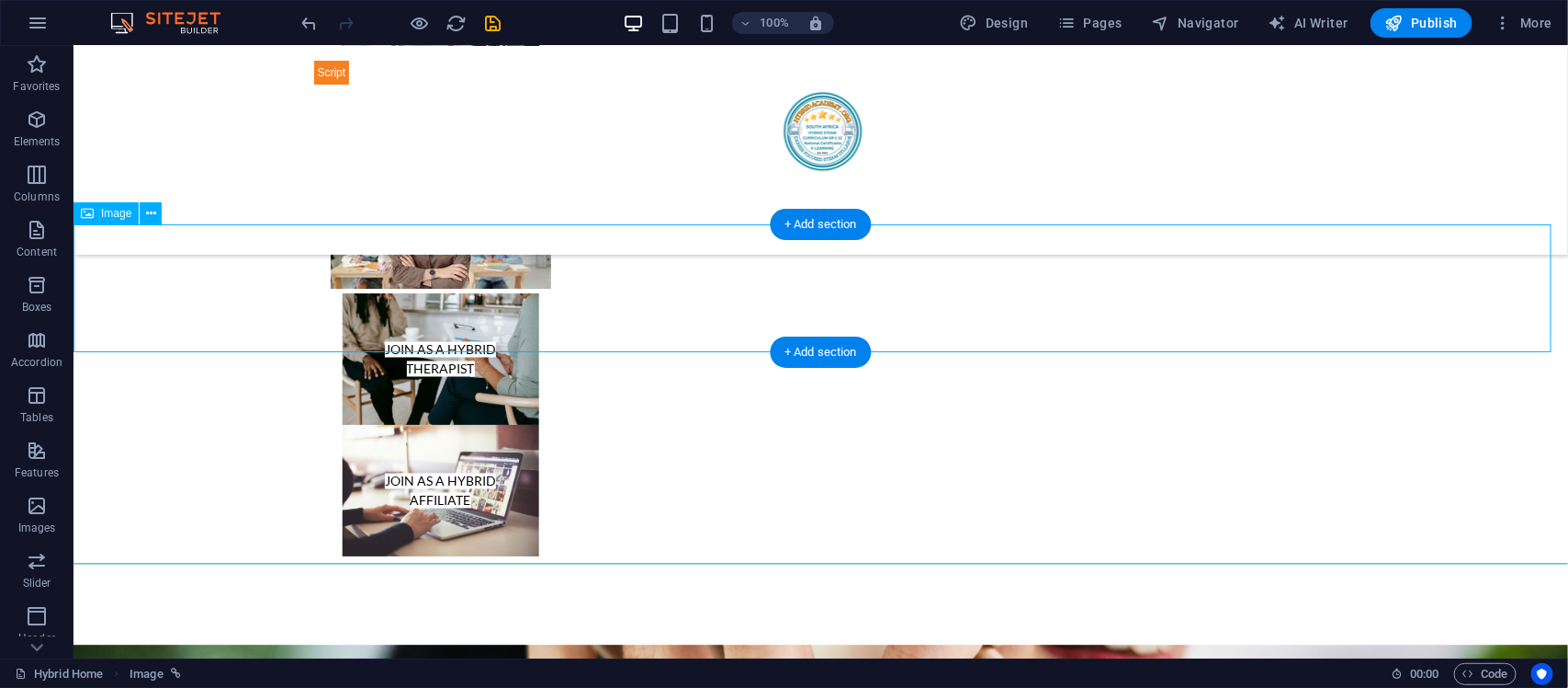
drag, startPoint x: 810, startPoint y: 301, endPoint x: 427, endPoint y: 77, distance: 443.7
select select "px"
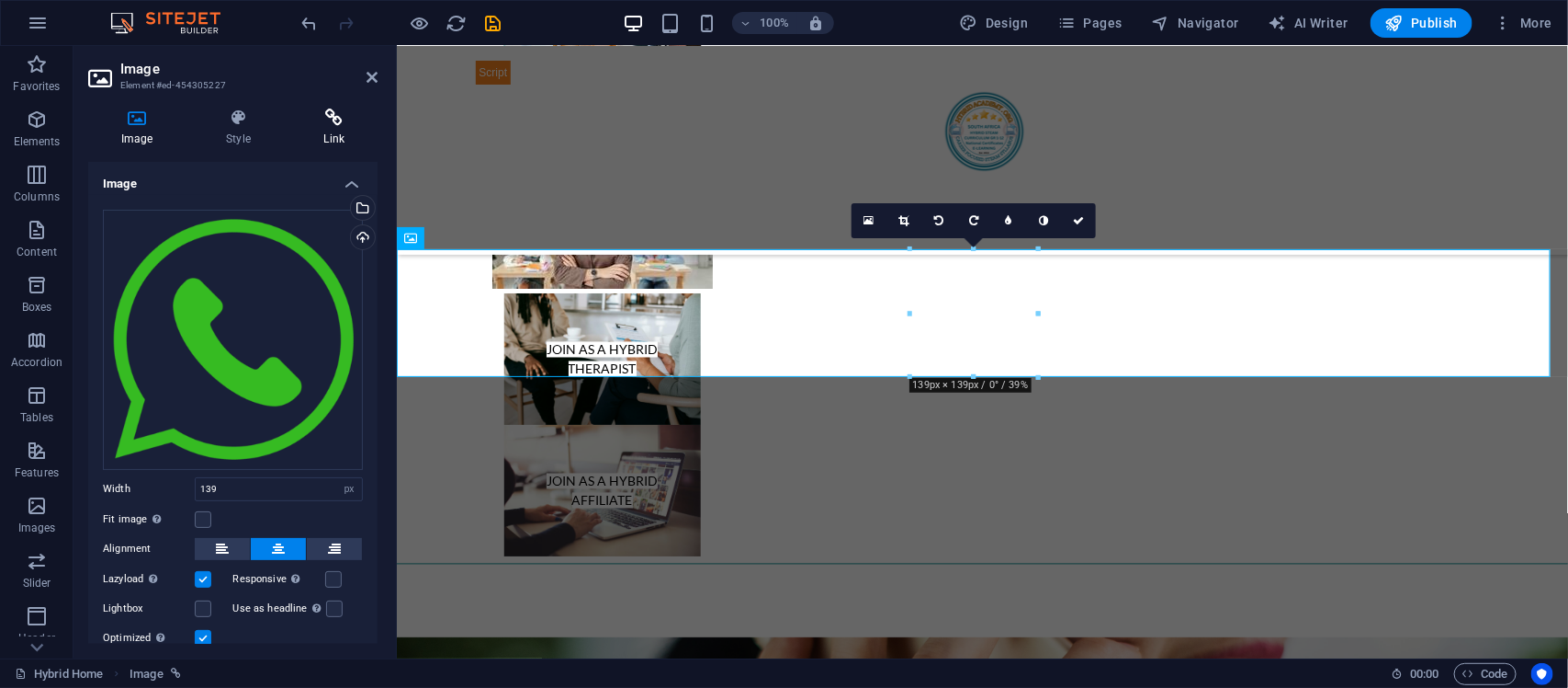
click at [333, 112] on icon at bounding box center [333, 117] width 86 height 18
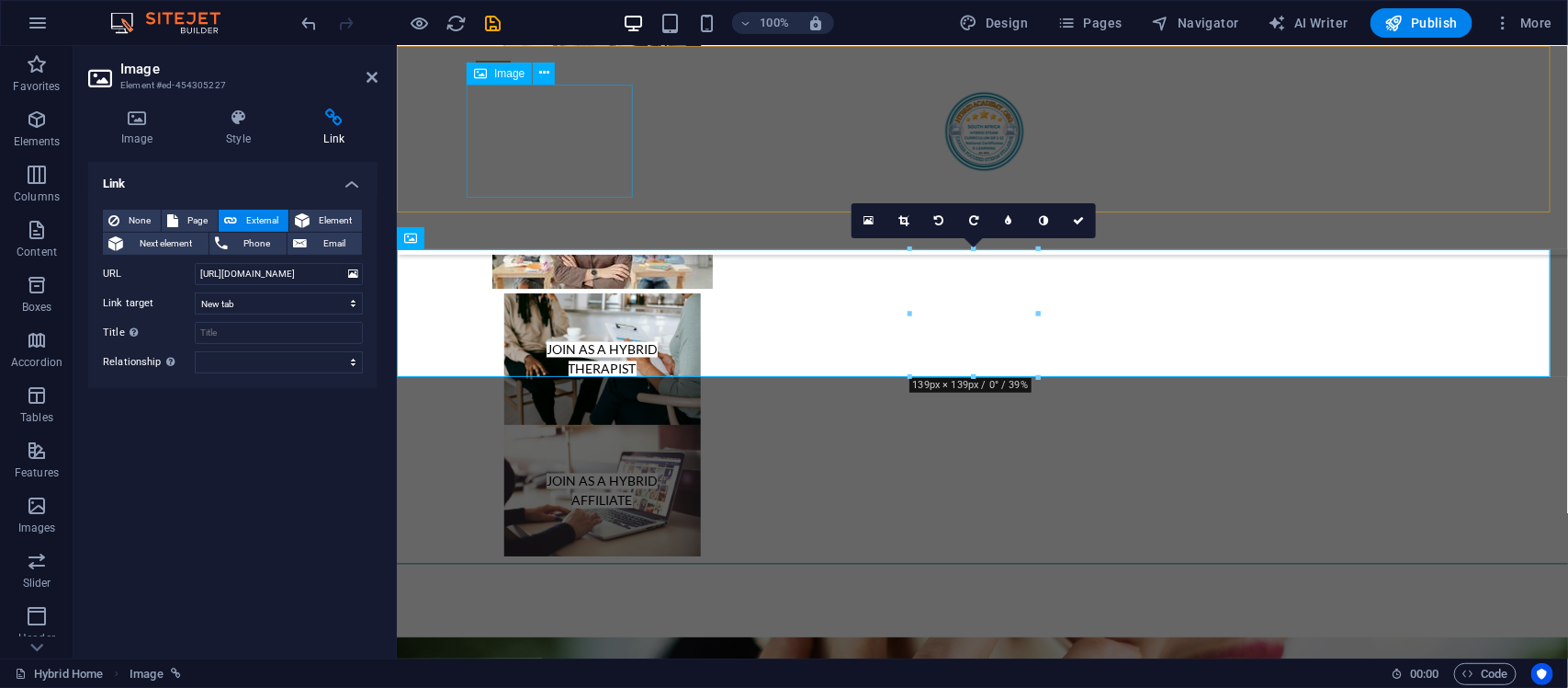
click at [505, 193] on figure "Homeschooling Curriculum" at bounding box center [982, 141] width 1014 height 113
click at [1270, 197] on nav "Home About Service Contact" at bounding box center [982, 217] width 1014 height 43
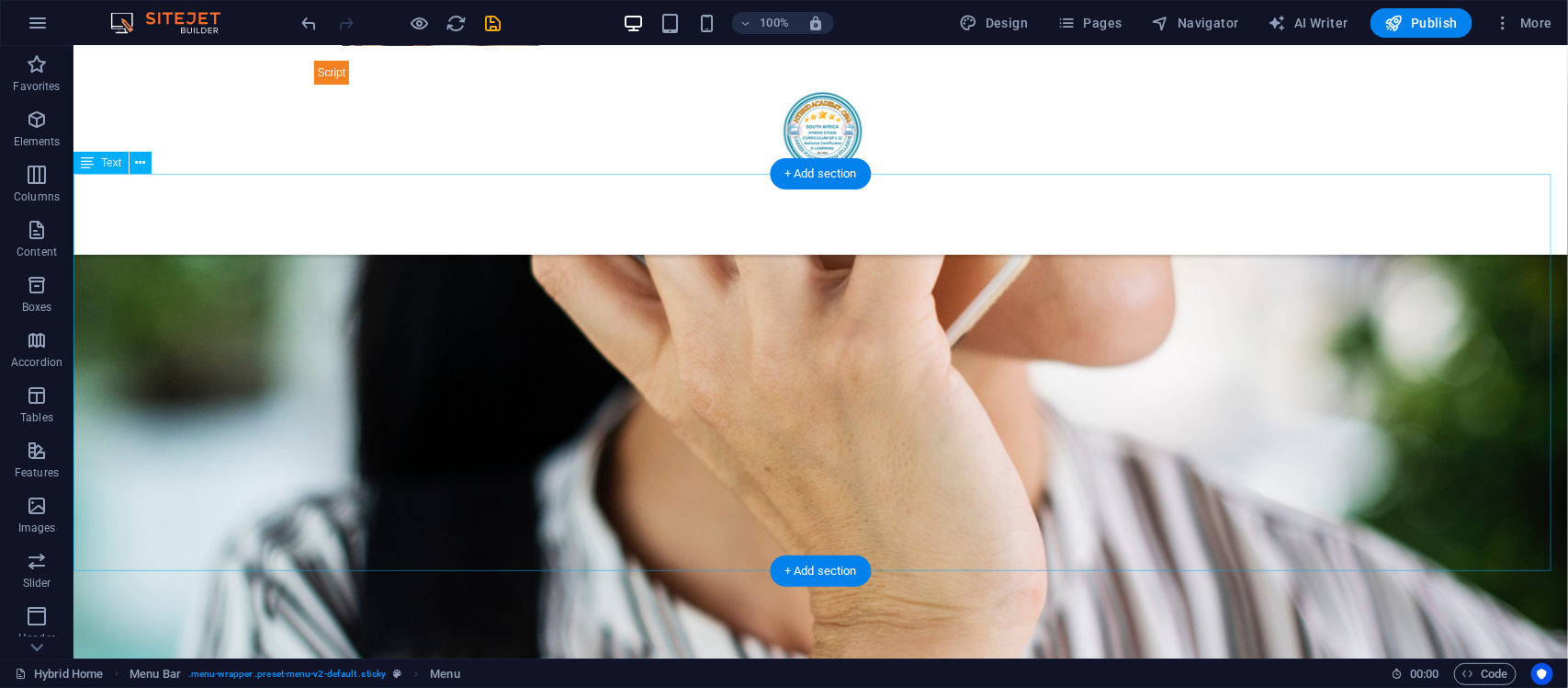
scroll to position [8147, 0]
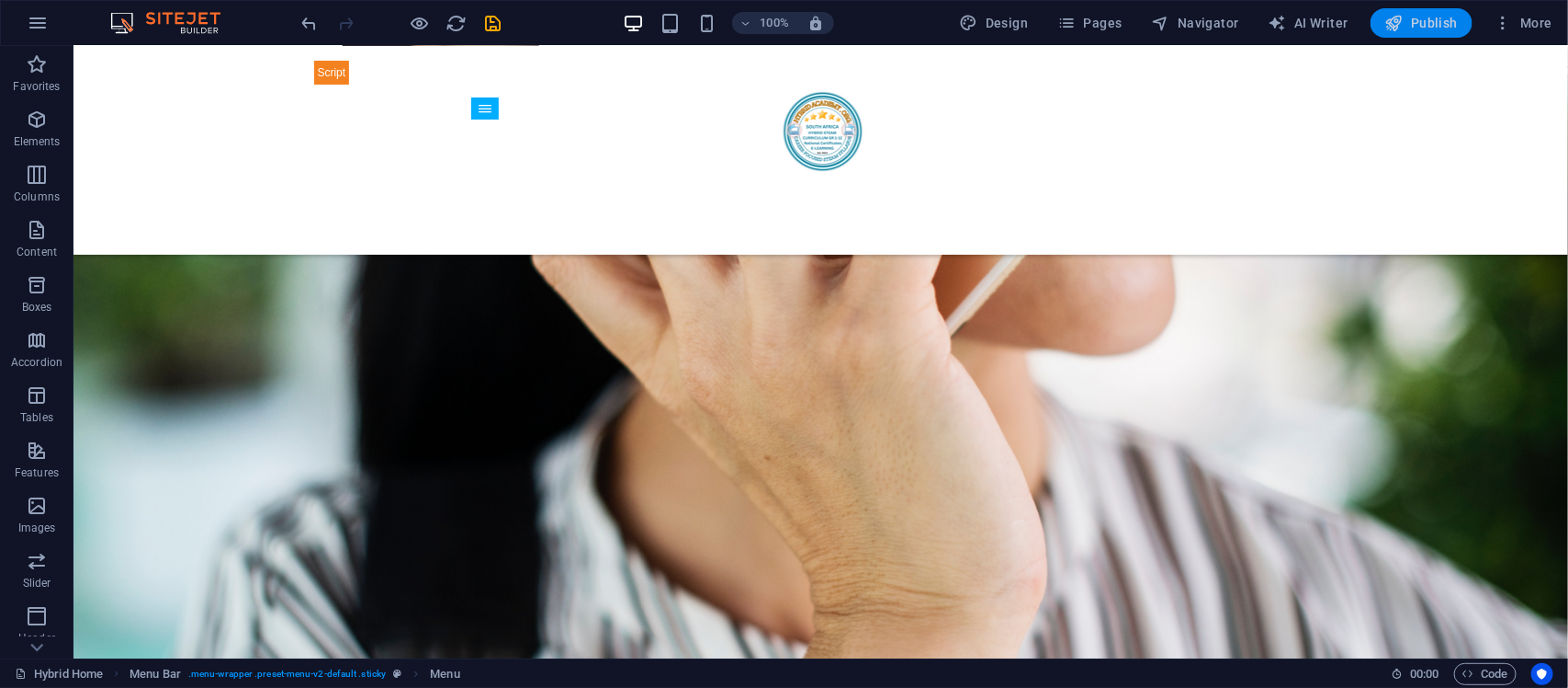
click at [1430, 23] on span "Publish" at bounding box center [1422, 23] width 73 height 18
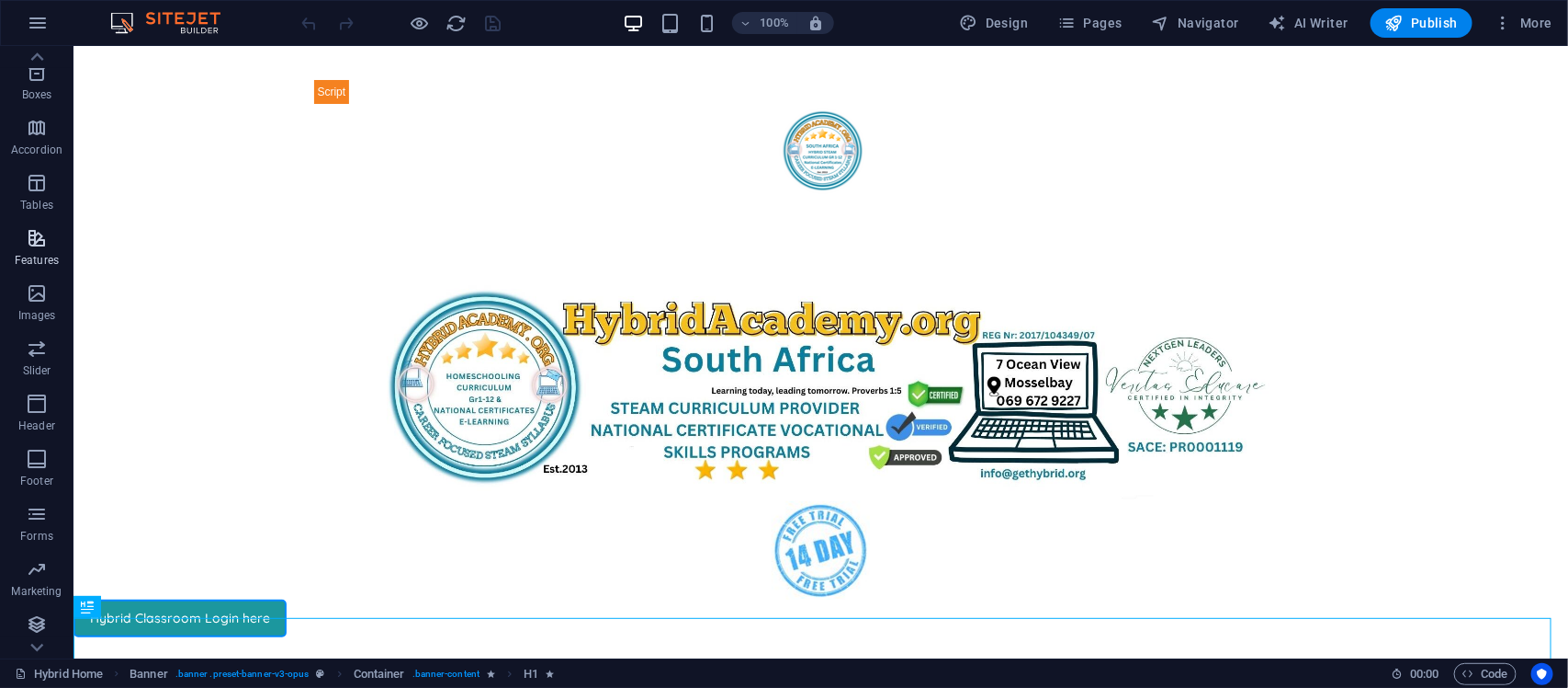
scroll to position [215, 0]
click at [1508, 15] on icon "button" at bounding box center [1504, 23] width 18 height 18
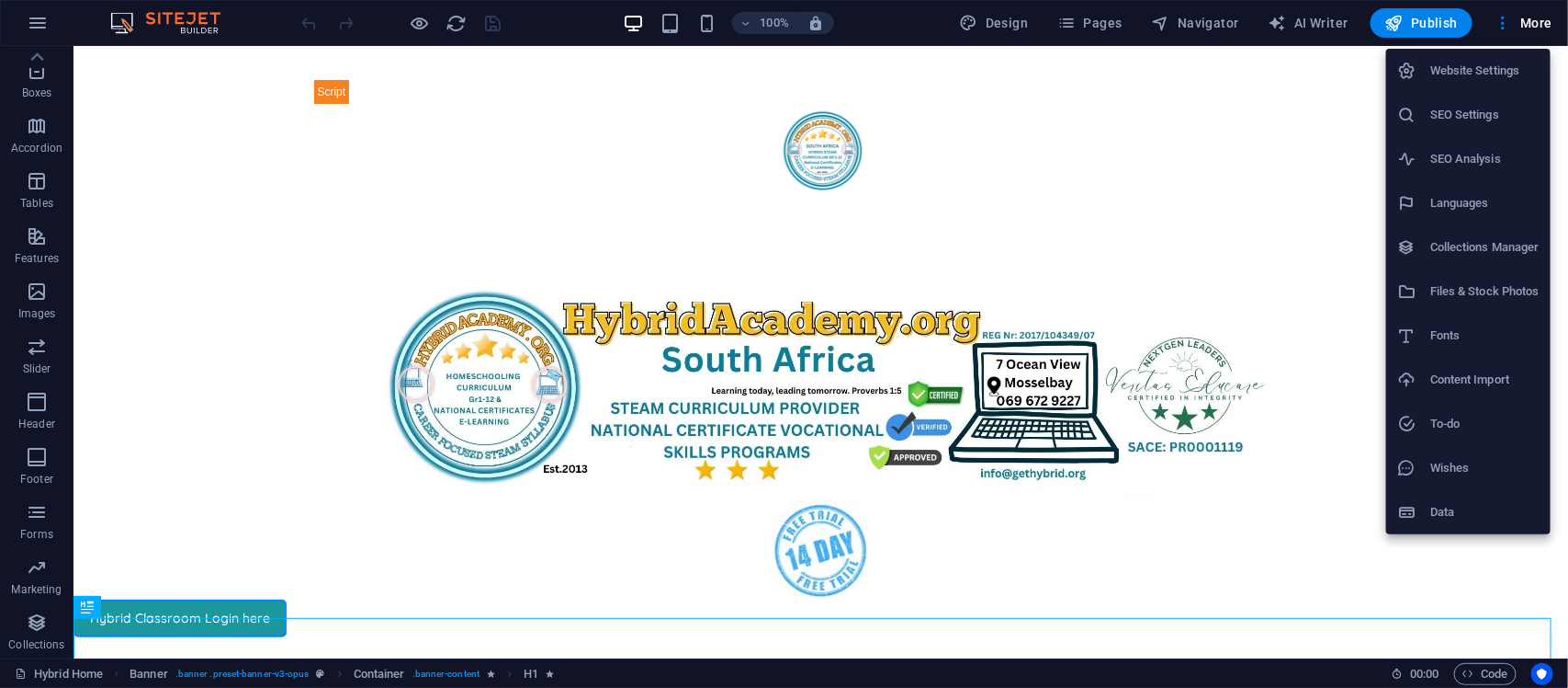
click at [1485, 112] on h6 "SEO Settings" at bounding box center [1485, 114] width 110 height 22
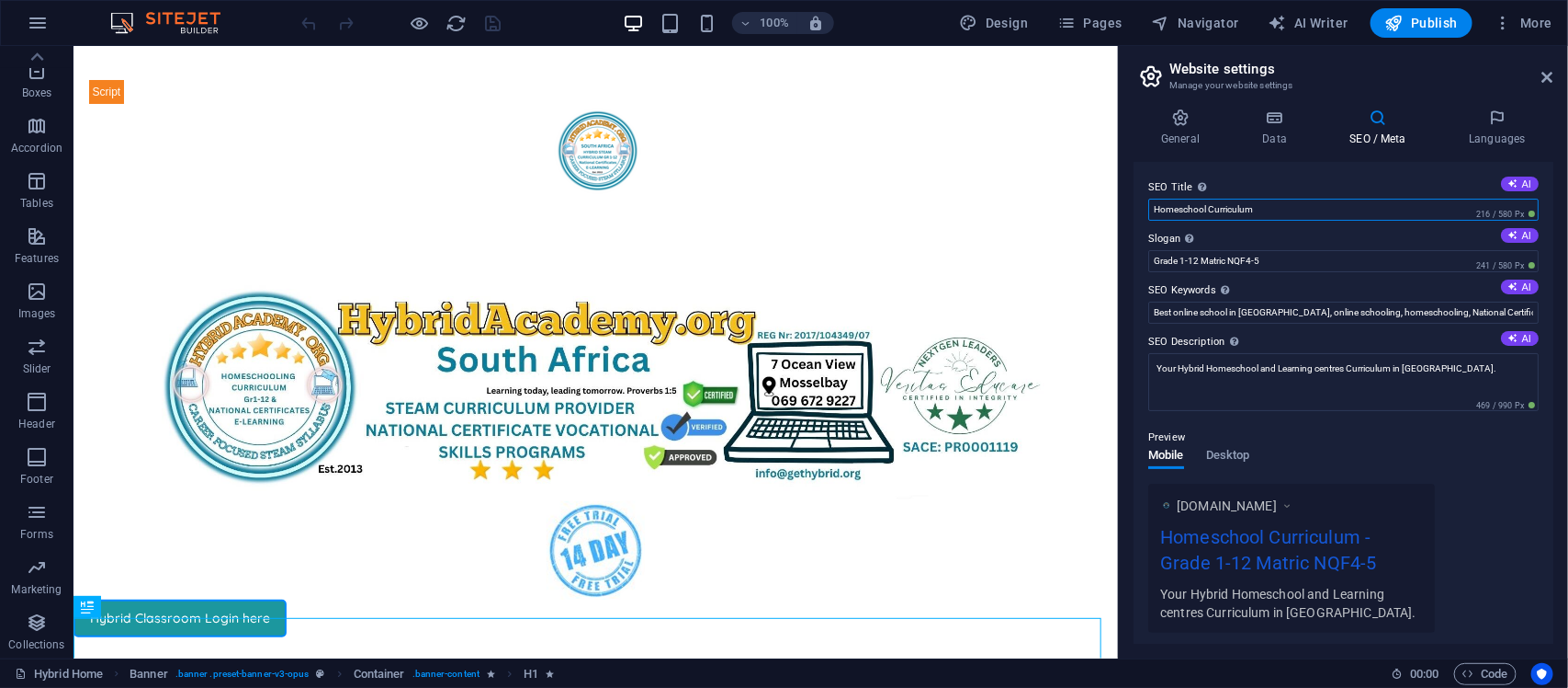
click at [1266, 214] on input "Homeschool Curriculum" at bounding box center [1343, 209] width 390 height 22
click at [1240, 210] on input "Steam Curriculum" at bounding box center [1343, 209] width 390 height 22
type input "Steam Curriculum"
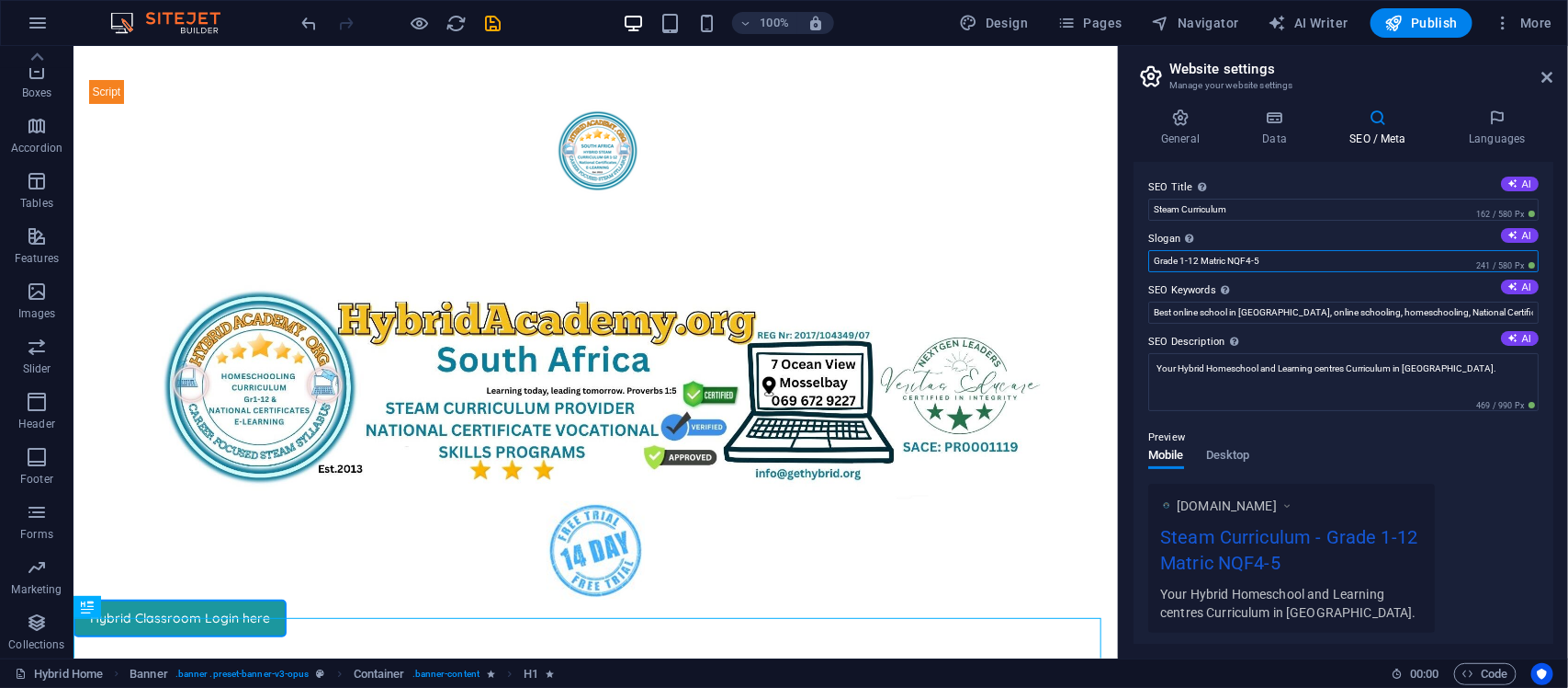
click at [1156, 262] on input "Grade 1-12 Matric NQF4-5" at bounding box center [1343, 261] width 390 height 22
click at [1167, 259] on input "Steam Grade 1-12 Matric NQF4-5" at bounding box center [1343, 261] width 390 height 22
type input "Hybrid Grade 1-12 Matric NQF4-5"
click at [1160, 308] on input "Best online school in SA, online schooling, homeschooling, National Certificate…" at bounding box center [1343, 312] width 390 height 22
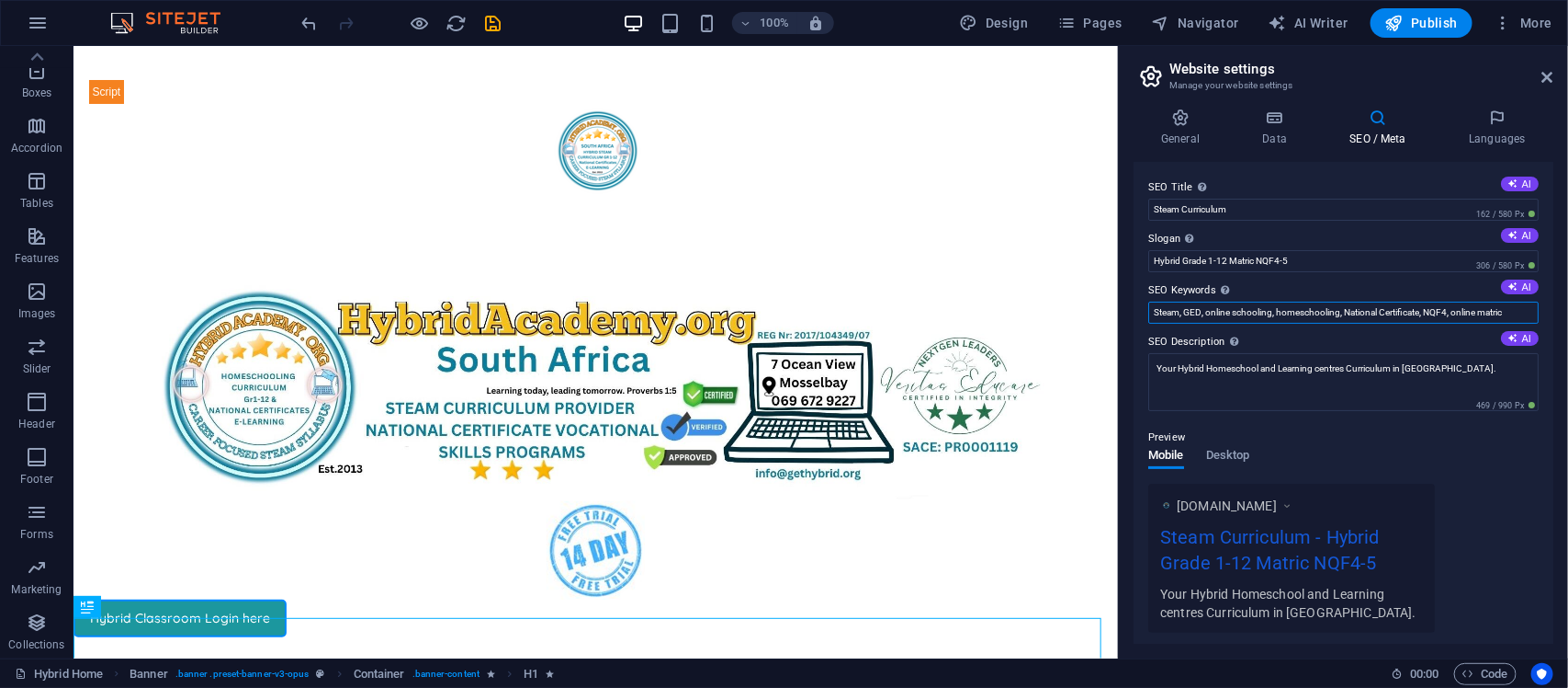
click at [1287, 313] on input "Steam, GED, online schooling, homeschooling, National Certificate, NQF4, online…" at bounding box center [1343, 312] width 390 height 22
type input "Steam, GED, online schooling, homeschooling, National Certificate, NQF4, online…"
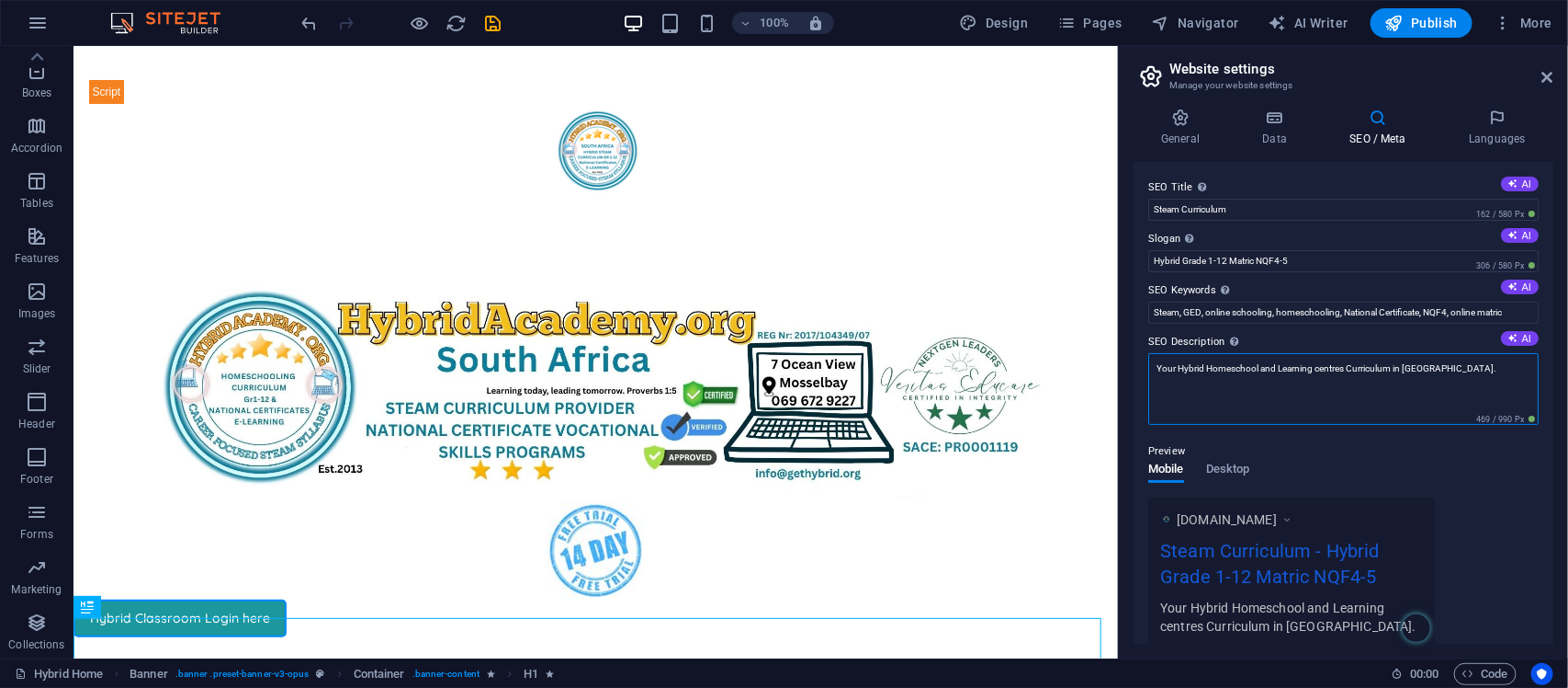
click at [1179, 370] on textarea "Your Hybrid Homeschool and Learning centres Curriculum in South Africa." at bounding box center [1343, 389] width 390 height 72
click at [1471, 354] on textarea "Your Hybrid STEAM Curriculum for Homeschool and Learning centres Curriculum in …" at bounding box center [1343, 389] width 390 height 72
click at [1466, 370] on textarea "Your Hybrid STEAM Curriculum for Homeschool and Learning centres Curriculum in …" at bounding box center [1343, 389] width 390 height 72
click at [1522, 374] on textarea "Your Hybrid STEAM Curriculum for Homeschool and Learning centres in South Afric…" at bounding box center [1343, 389] width 390 height 72
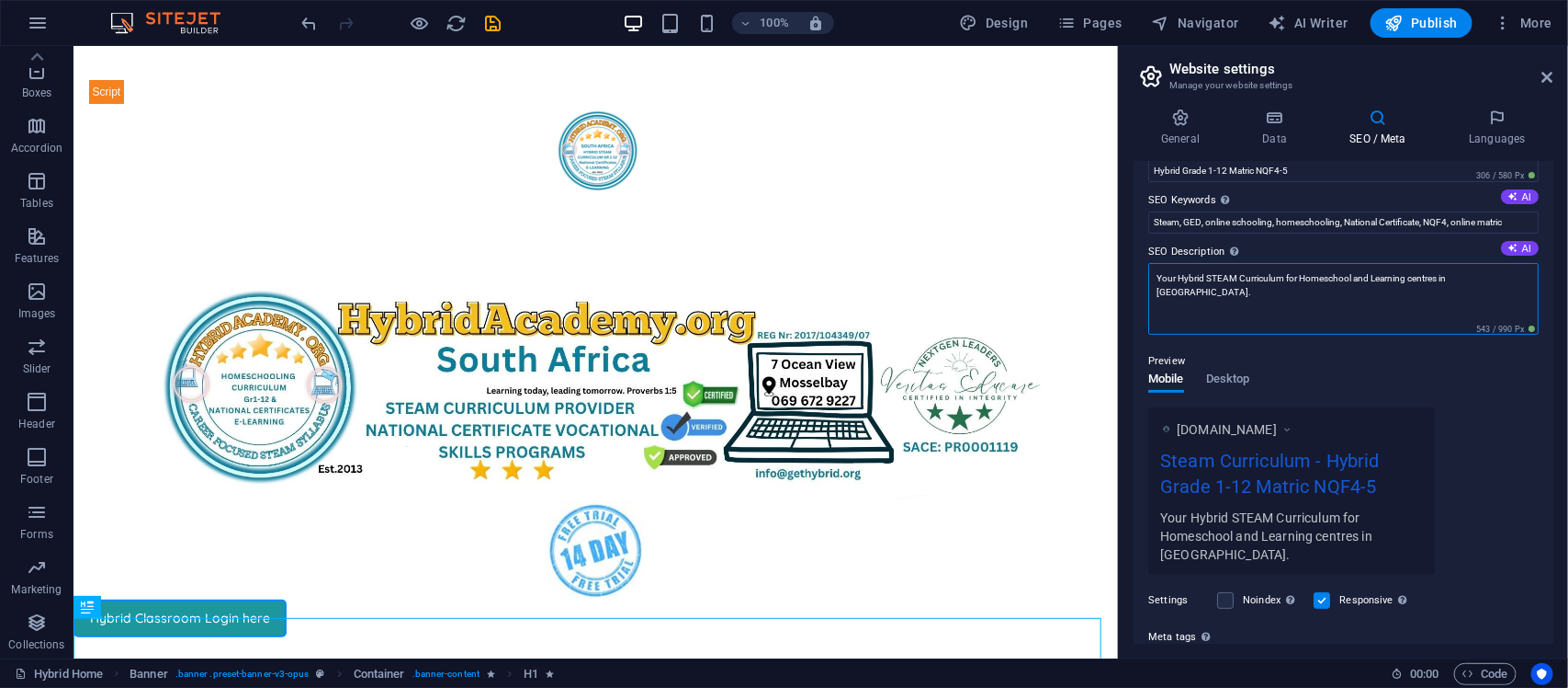
scroll to position [152, 0]
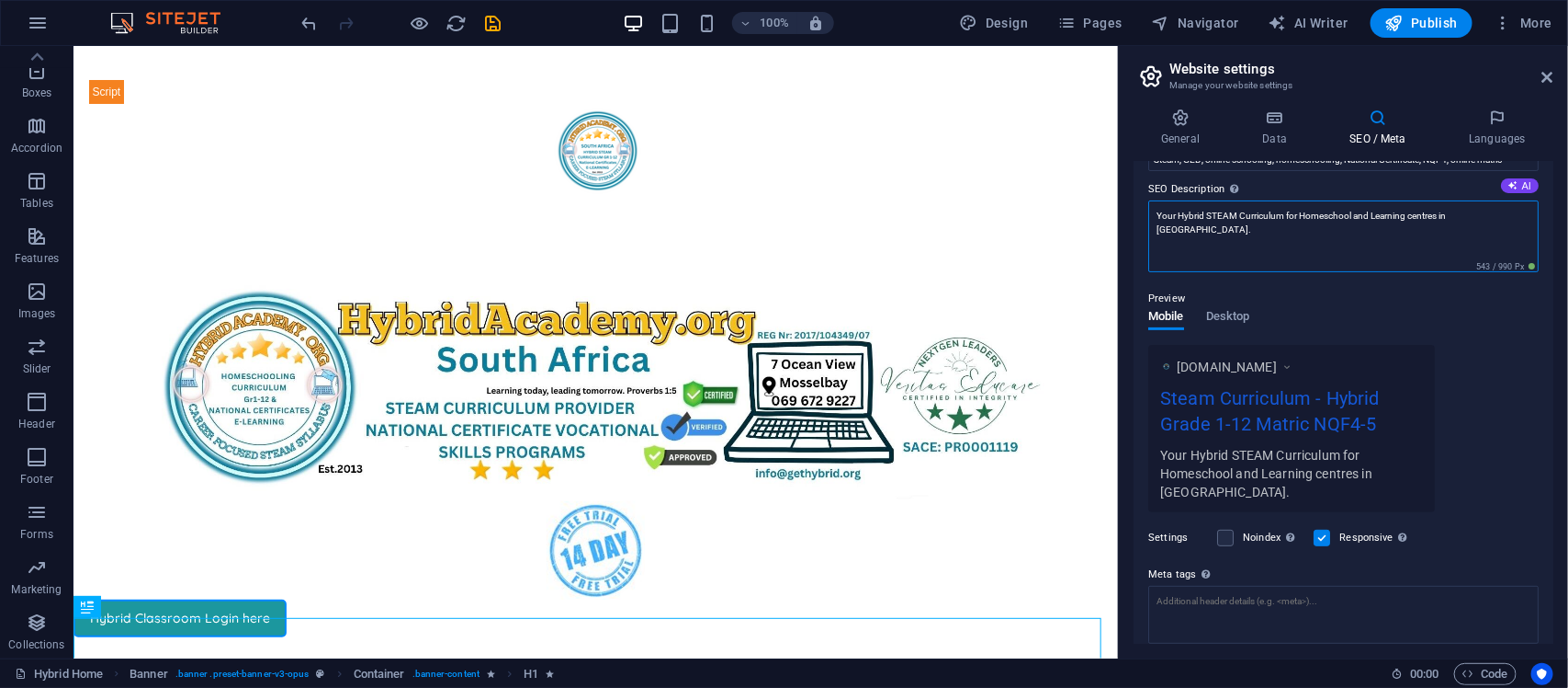
type textarea "Your Hybrid STEAM Curriculum for Homeschool and Learning centres in South Afric…"
click at [1504, 416] on div "www.example.com Steam Curriculum - Hybrid Grade 1-12 Matric NQF4-5 Your Hybrid …" at bounding box center [1343, 428] width 390 height 167
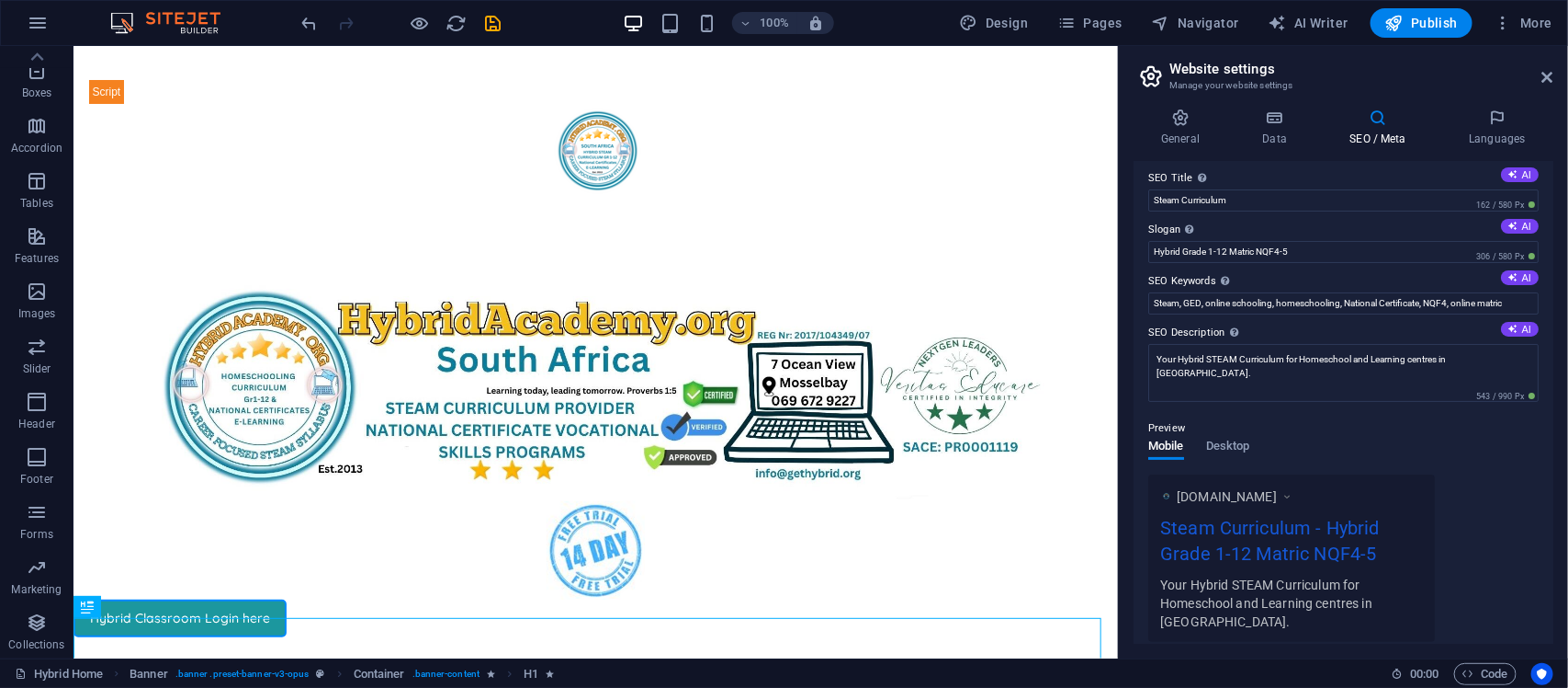
scroll to position [0, 0]
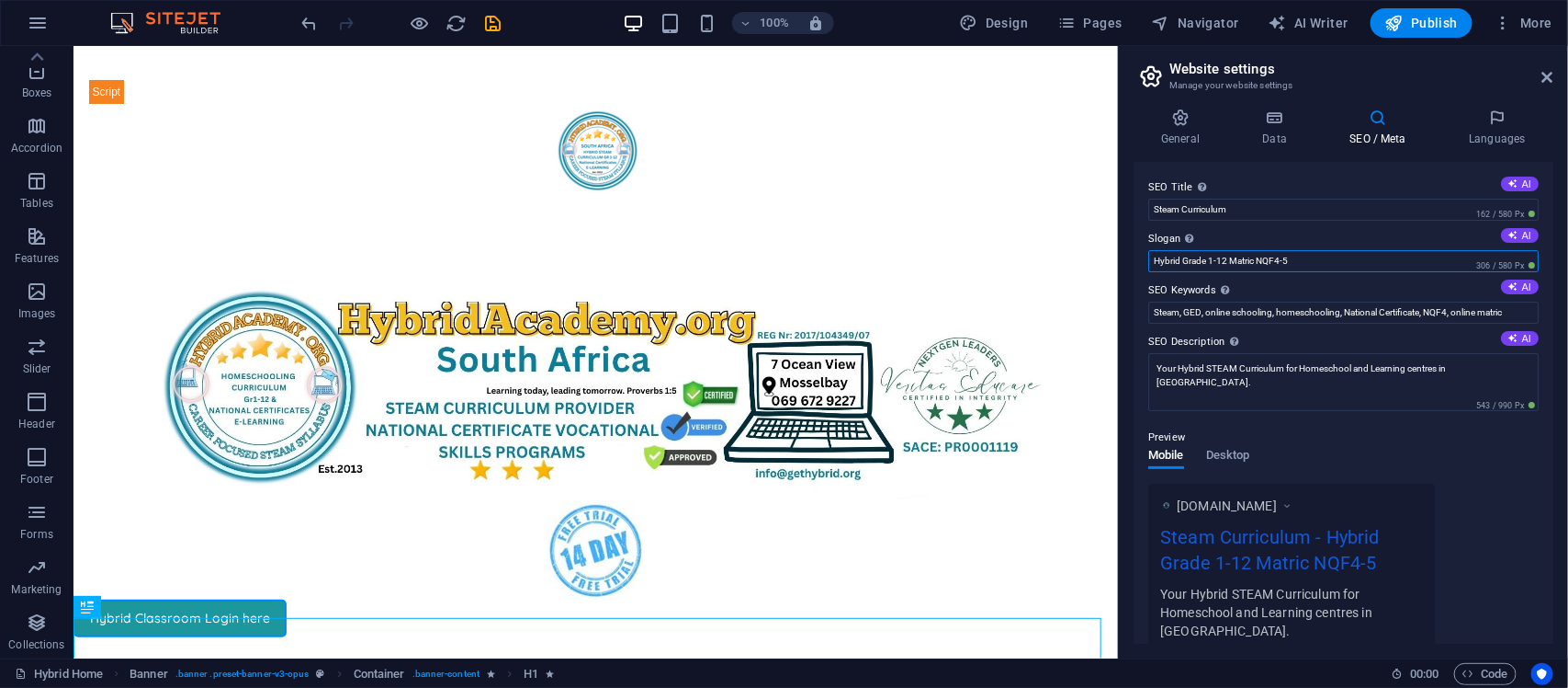
click at [1261, 258] on input "Hybrid Grade 1-12 Matric NQF4-5" at bounding box center [1343, 261] width 390 height 22
click at [1277, 262] on input "Hybrid Grade 1-12 Matric and NQF | Skills Programs" at bounding box center [1343, 261] width 390 height 22
click at [1220, 263] on input "Hybrid Grade 1-12 Matric | NQF | Skills Programs" at bounding box center [1343, 261] width 390 height 22
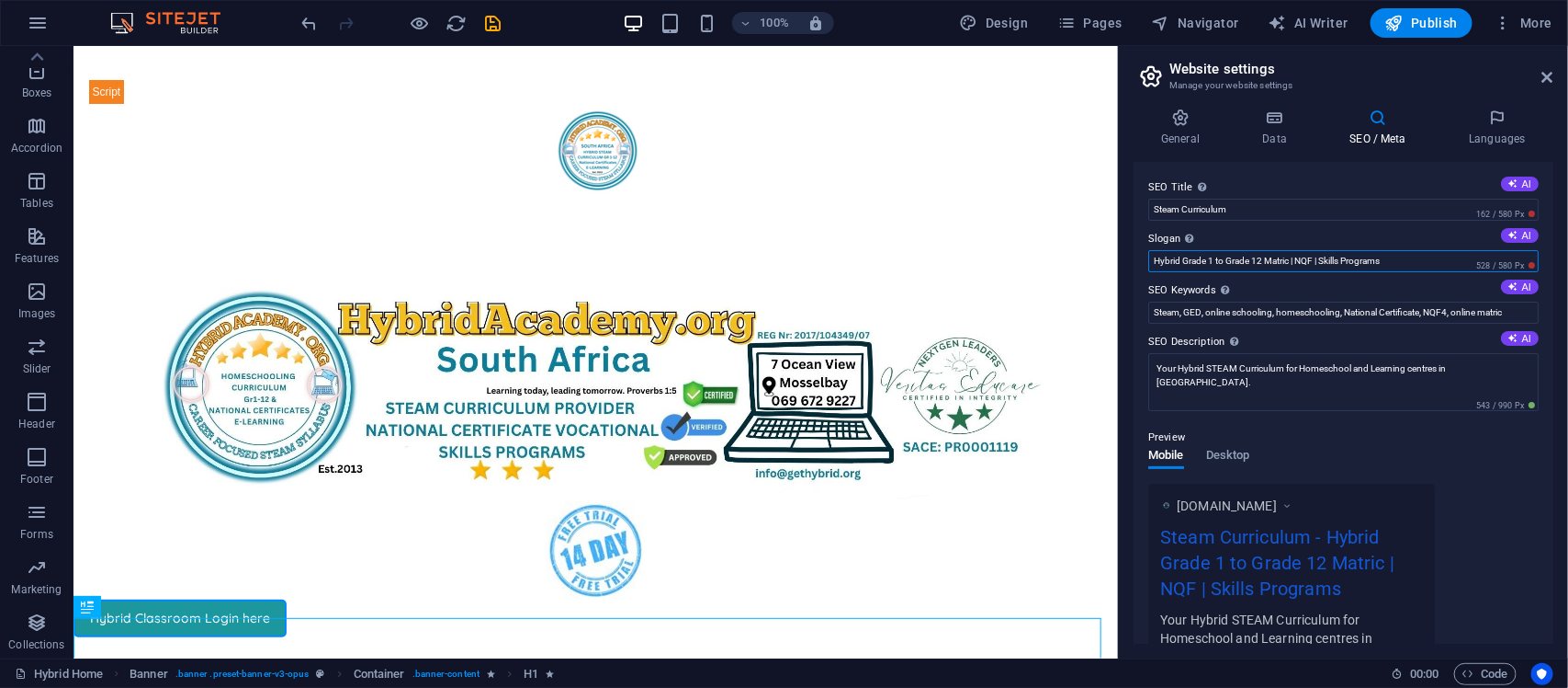
click at [1440, 267] on input "Hybrid Grade 1 to Grade 12 Matric | NQF | Skills Programs" at bounding box center [1343, 261] width 390 height 22
click at [1357, 257] on input "Hybrid Grade 1 to Grade 12 Matric | NQF | Skills Programs" at bounding box center [1343, 261] width 390 height 22
type input "Hybrid Grade 1 to Grade 12 Matric | NQF | Skills Programs"
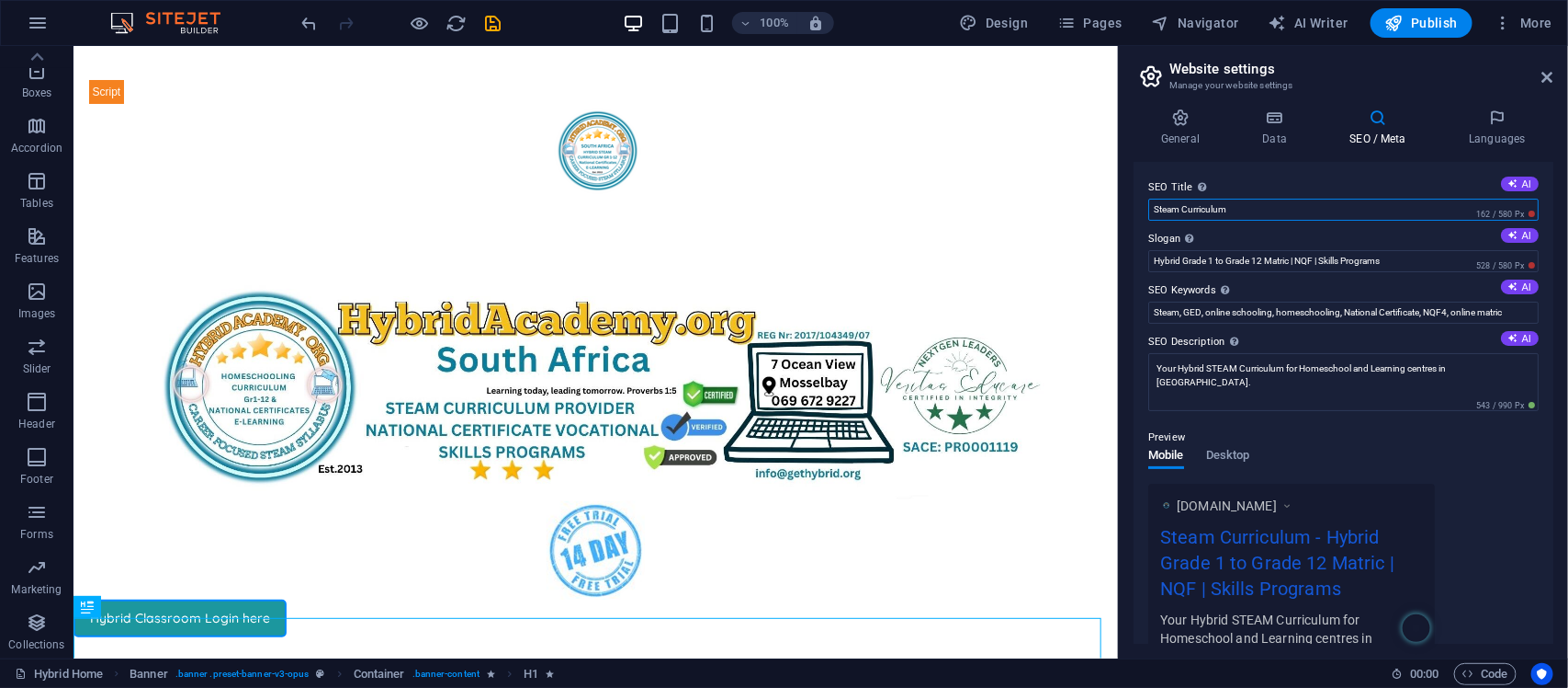
click at [1304, 212] on input "Steam Curriculum" at bounding box center [1343, 209] width 390 height 22
click at [1168, 365] on textarea "Your Hybrid STEAM Curriculum for Homeschool and Learning centres in South Afric…" at bounding box center [1343, 382] width 390 height 58
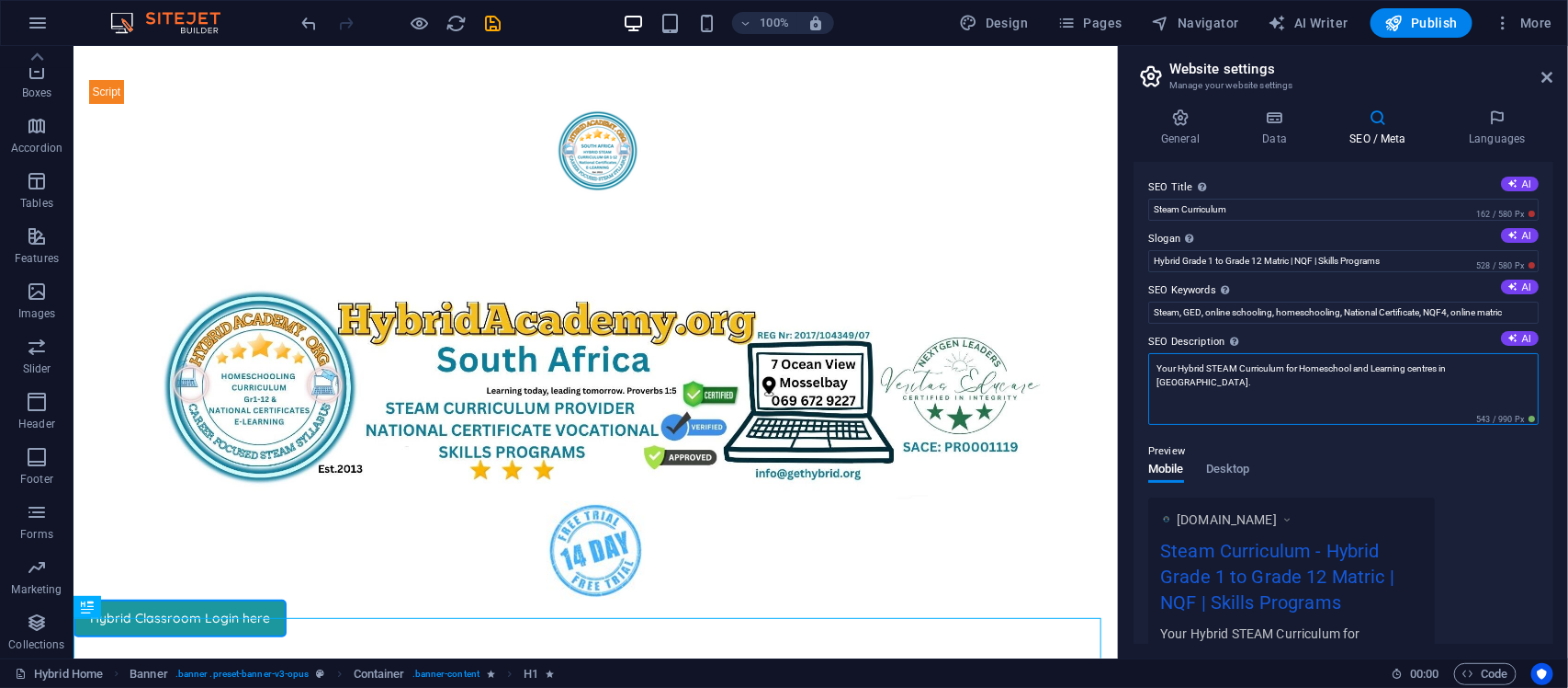
click at [1168, 365] on textarea "Your Hybrid STEAM Curriculum for Homeschool and Learning centres in South Afric…" at bounding box center [1343, 389] width 390 height 72
type textarea "Your Hybrid STEAM Curriculum for Homeschool and Learning centres in South Afric…"
click at [1369, 398] on textarea "Your Hybrid STEAM Curriculum for Homeschool and Learning centres in South Afric…" at bounding box center [1343, 389] width 390 height 72
click at [1453, 522] on div "www.example.com Steam Curriculum - Hybrid Grade 1 to Grade 12 Matric | NQF | Sk…" at bounding box center [1343, 593] width 390 height 193
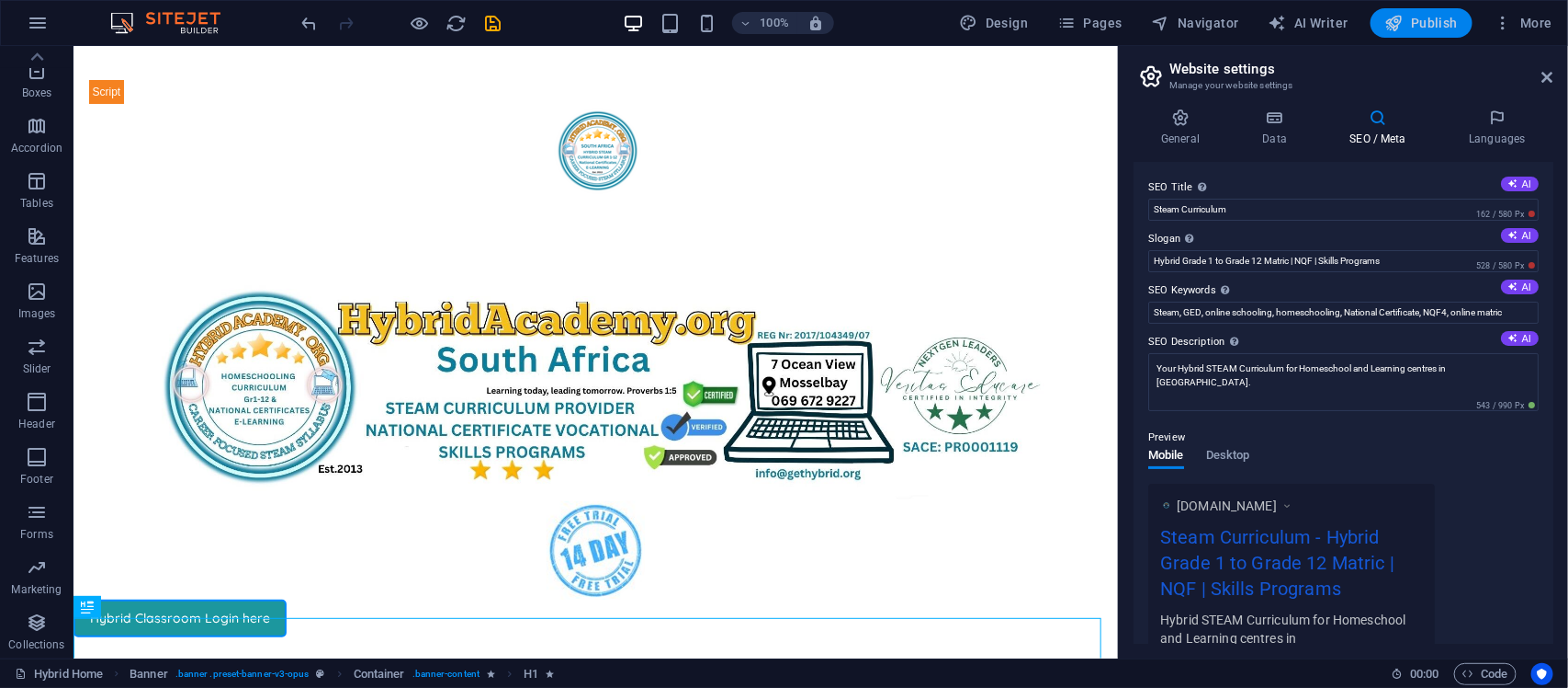
click at [1457, 10] on button "Publish" at bounding box center [1422, 23] width 102 height 29
